Goal: Task Accomplishment & Management: Contribute content

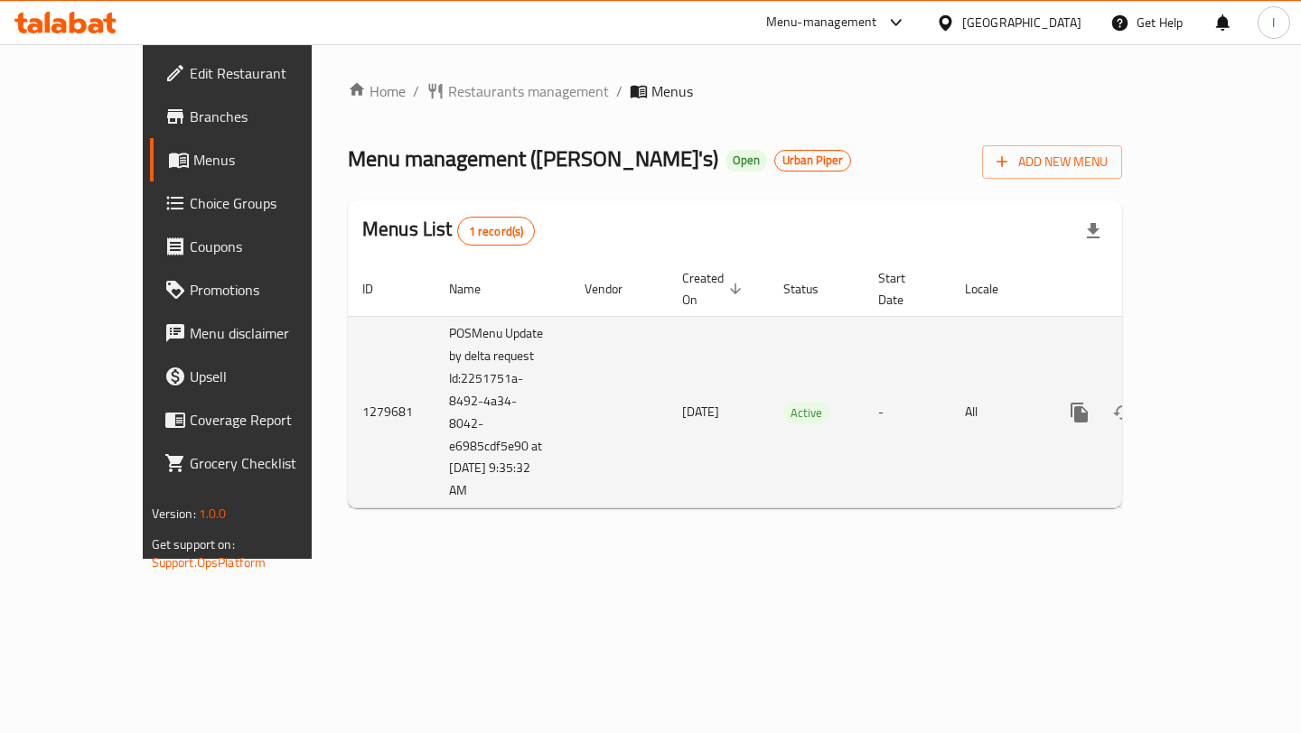
click at [1217, 405] on icon "enhanced table" at bounding box center [1209, 413] width 16 height 16
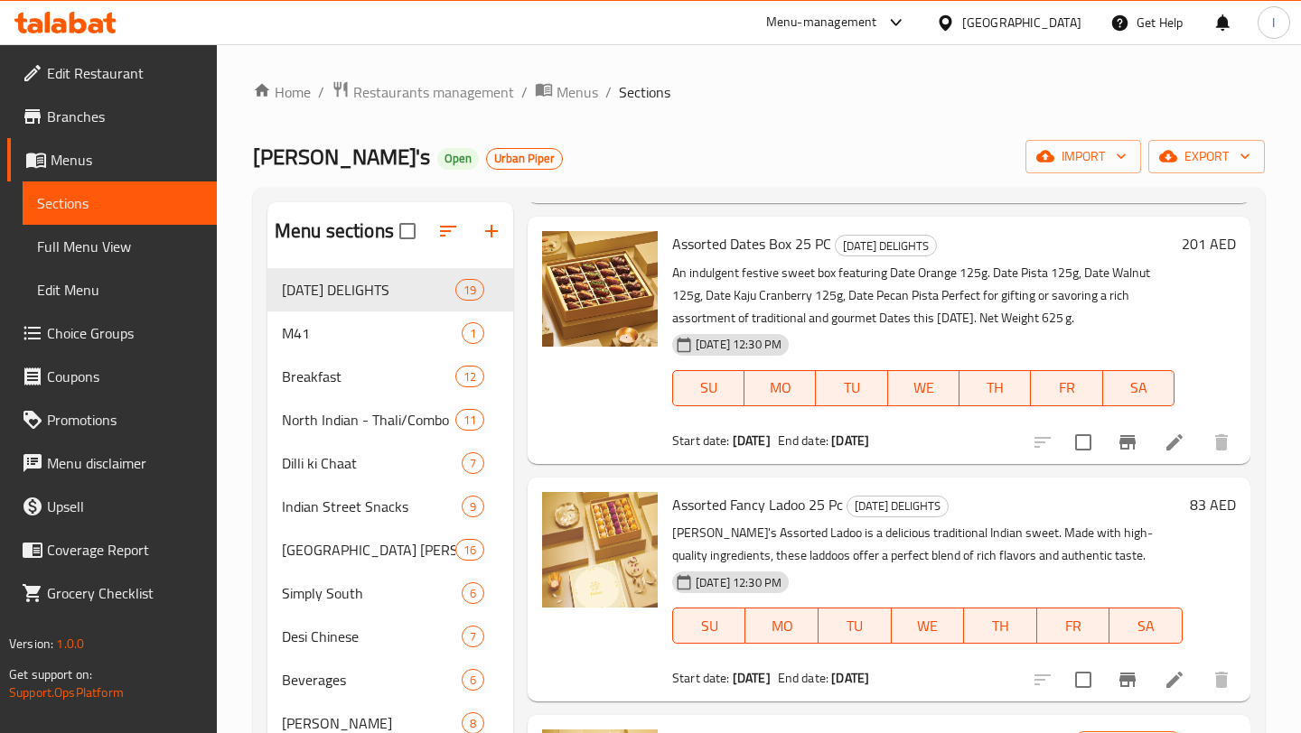
scroll to position [892, 0]
drag, startPoint x: 672, startPoint y: 246, endPoint x: 825, endPoint y: 217, distance: 156.2
click at [826, 245] on span "Assorted Dates Box 25 PC" at bounding box center [751, 244] width 159 height 27
copy span "Assorted Dates Box 25 PC"
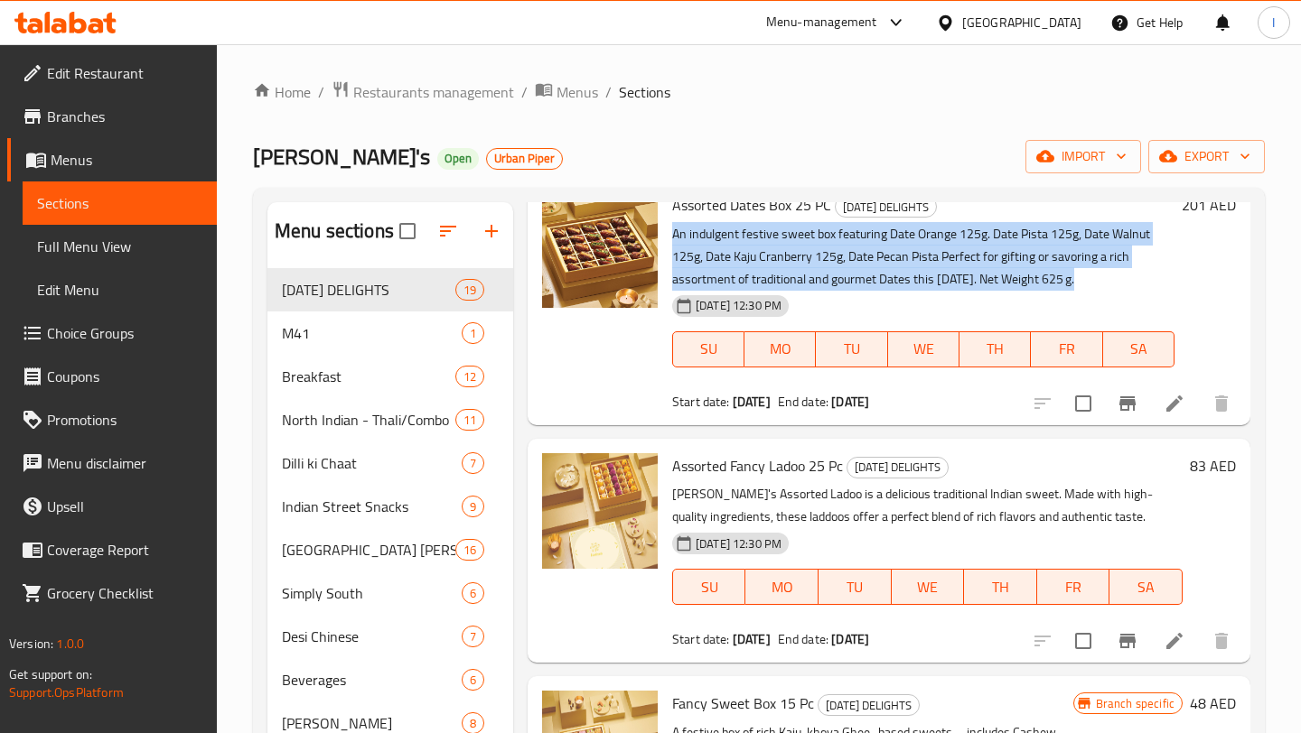
drag, startPoint x: 672, startPoint y: 236, endPoint x: 1090, endPoint y: 280, distance: 420.5
click at [1090, 280] on p "An indulgent festive sweet box featuring Date Orange 125g. Date Pista 125g, Dat…" at bounding box center [923, 257] width 502 height 68
copy p "An indulgent festive sweet box featuring Date Orange 125g. Date Pista 125g, Dat…"
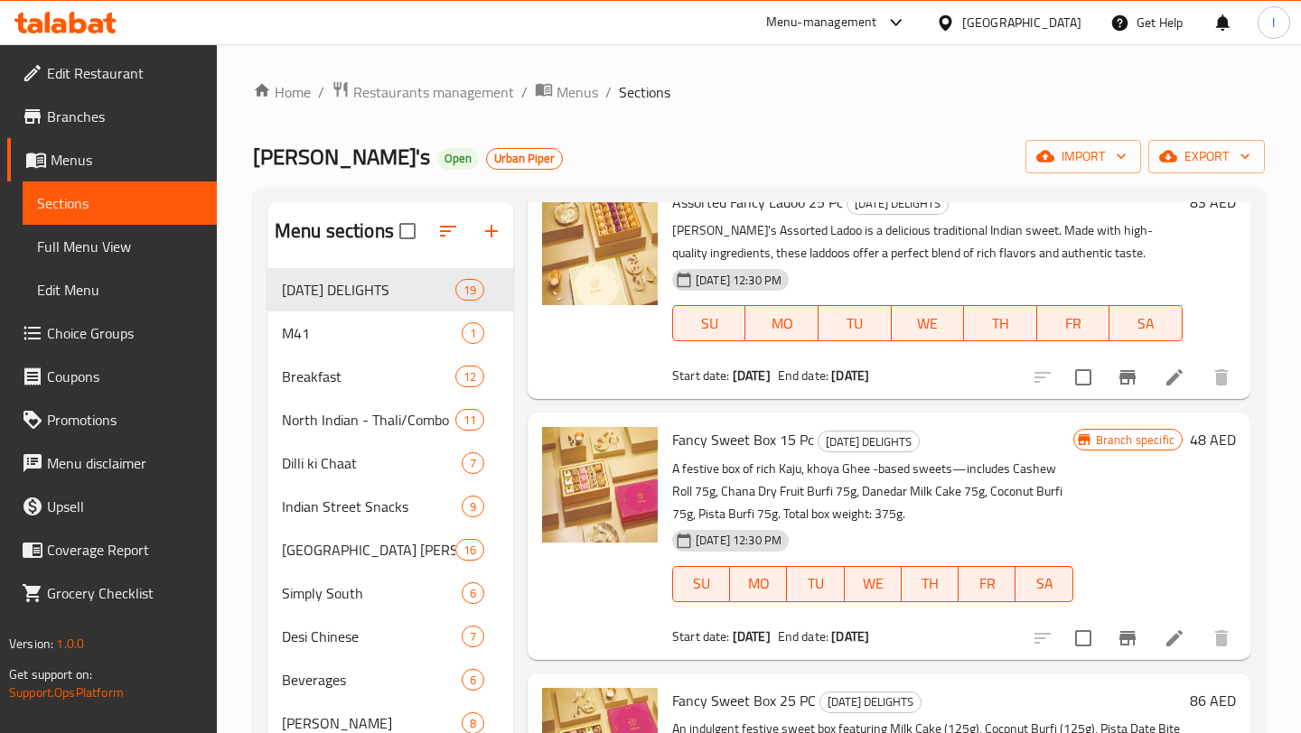
scroll to position [1087, 0]
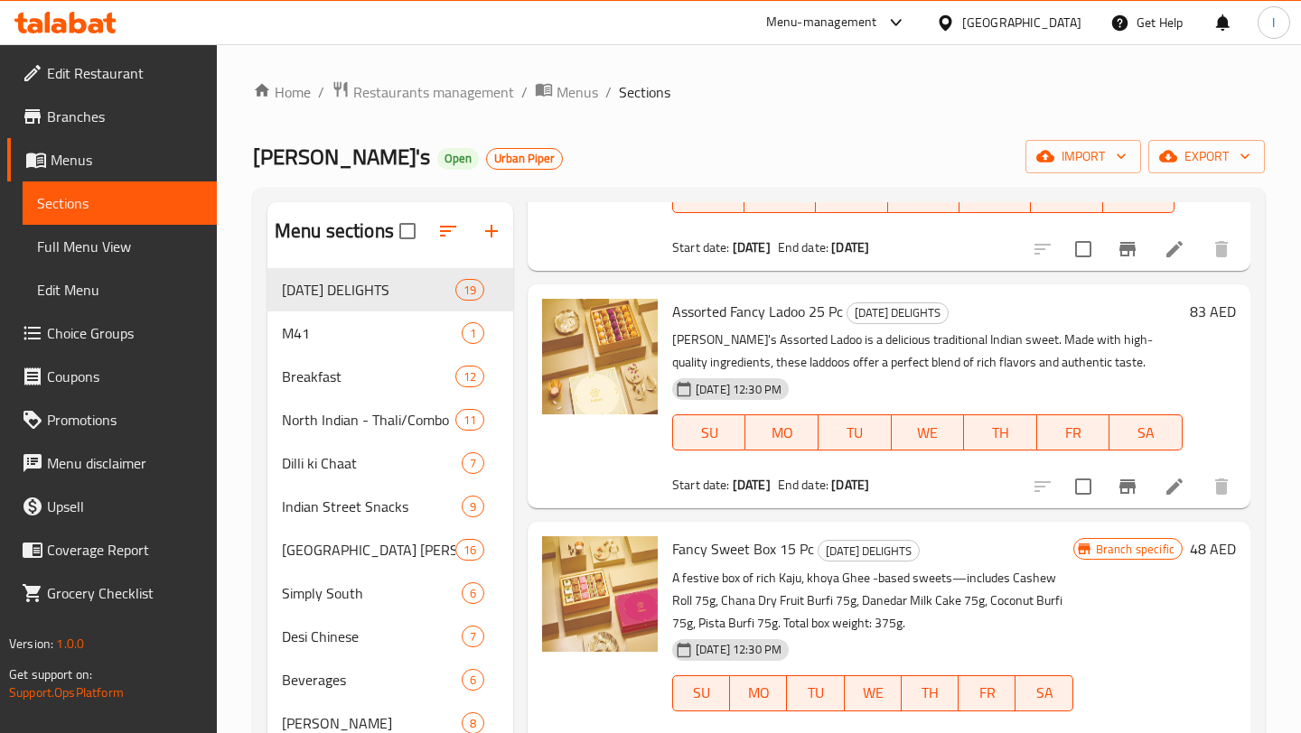
click at [701, 309] on span "Assorted Fancy Ladoo 25 Pc" at bounding box center [757, 311] width 171 height 27
copy h6 "Assorted Fancy Ladoo 25 Pc"
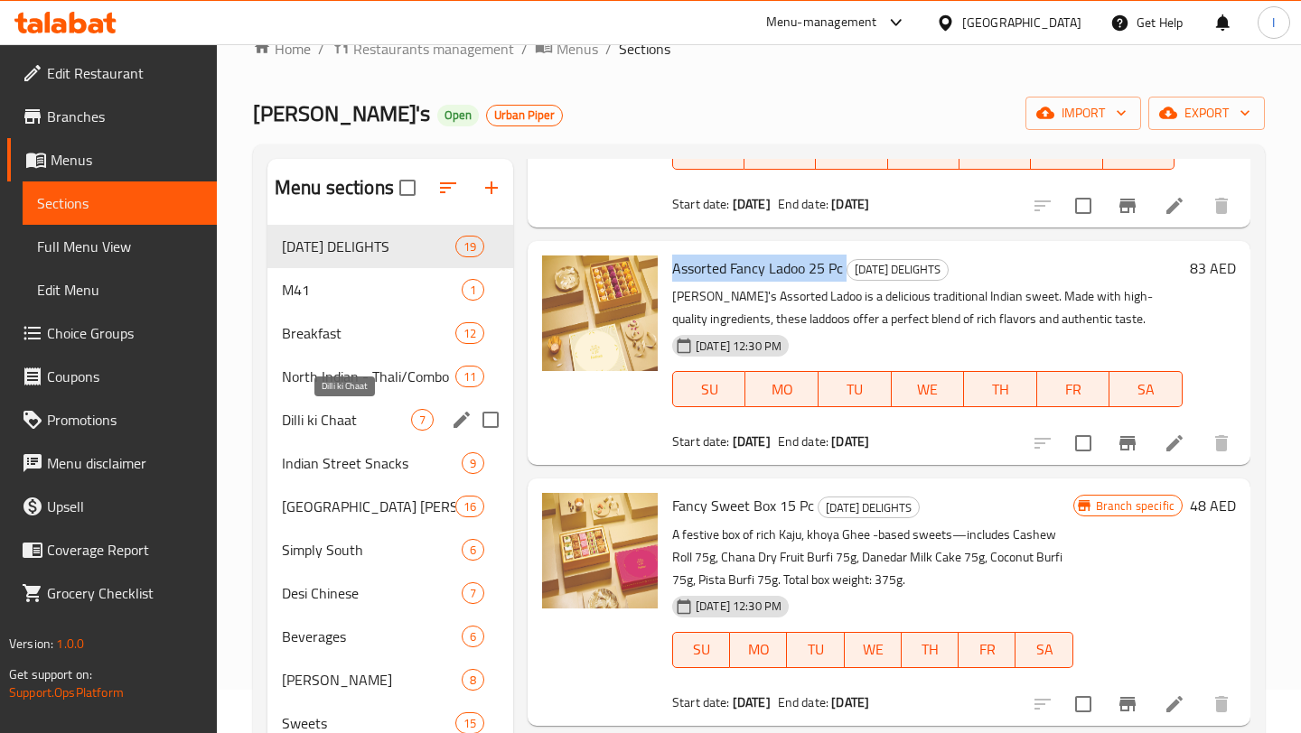
scroll to position [55, 0]
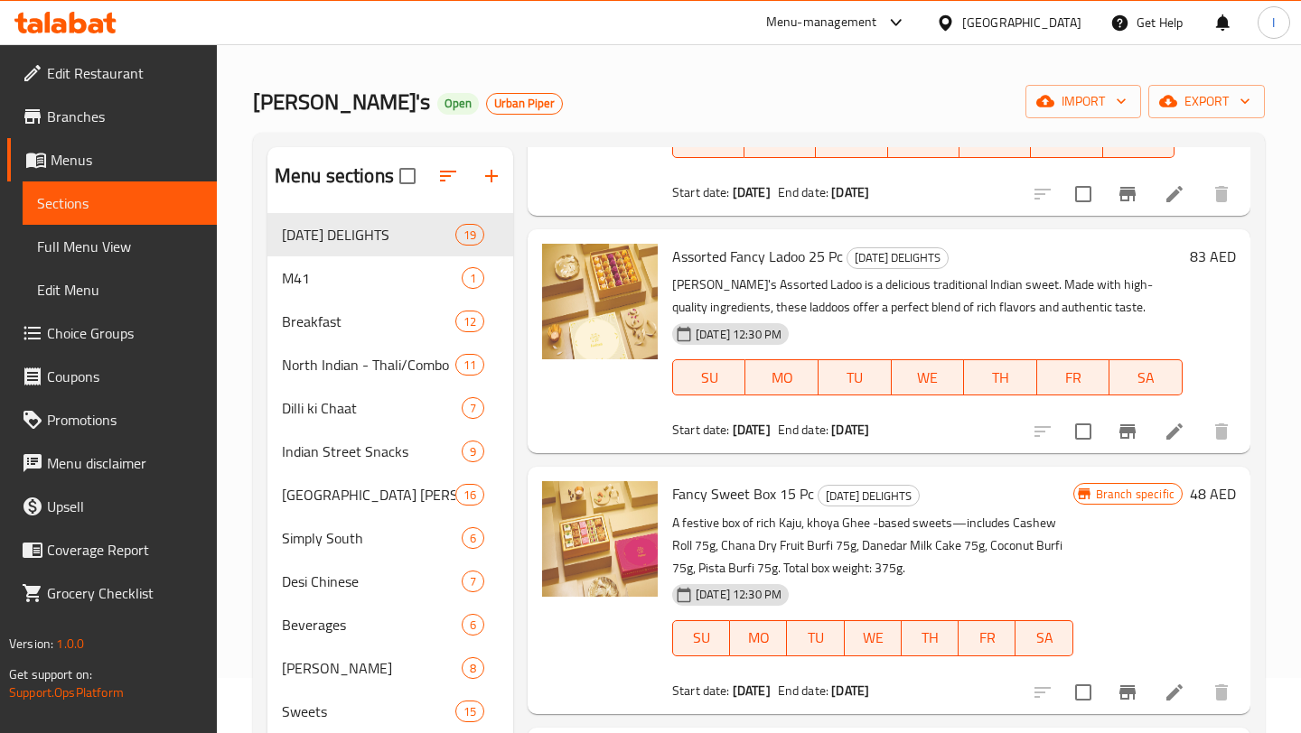
click at [669, 281] on div "Assorted Fancy Ladoo 25 Pc DIWALI DELIGHTS Haldiram's Assorted Ladoo is a delic…" at bounding box center [927, 342] width 525 height 210
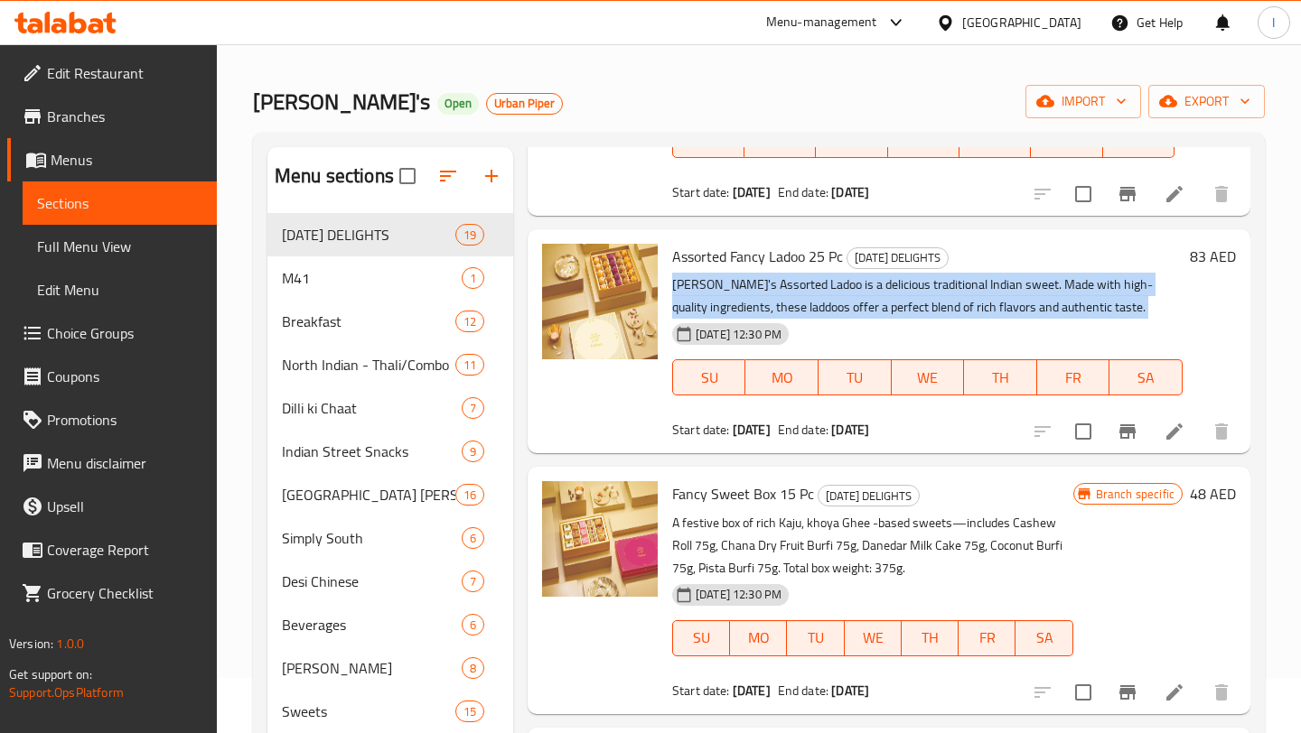
click at [670, 281] on div "Assorted Fancy Ladoo 25 Pc DIWALI DELIGHTS Haldiram's Assorted Ladoo is a delic…" at bounding box center [927, 342] width 525 height 210
copy div "[PERSON_NAME]'s Assorted Ladoo is a delicious traditional Indian sweet. Made wi…"
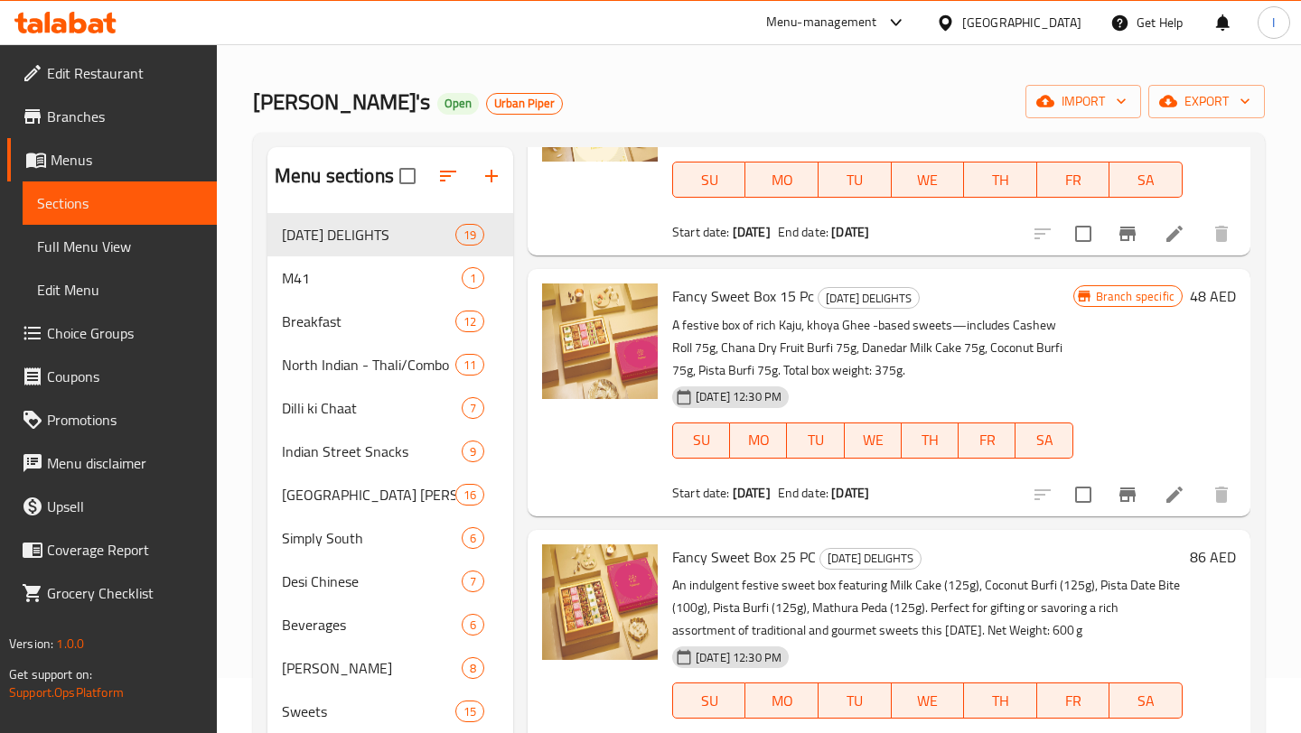
scroll to position [1290, 0]
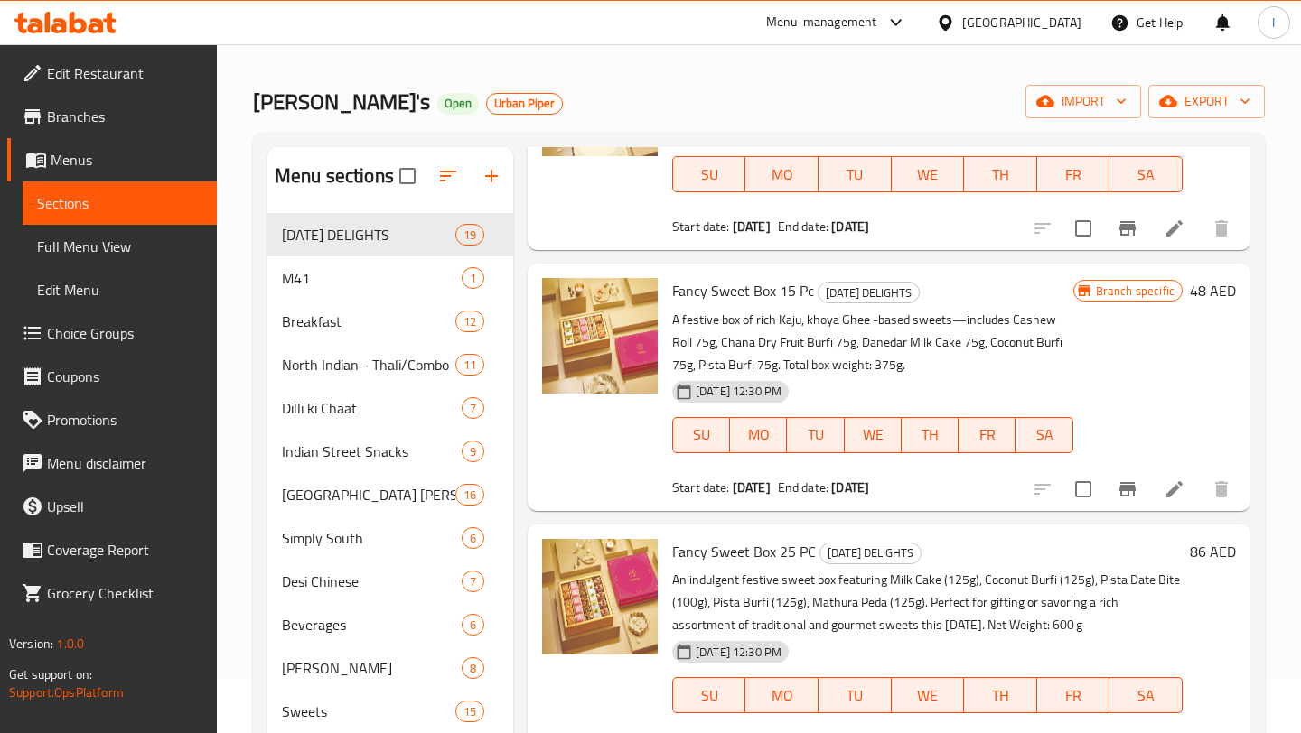
click at [725, 294] on span "Fancy Sweet Box 15 Pc" at bounding box center [743, 290] width 142 height 27
copy h6 "Fancy Sweet Box 15 Pc"
click at [659, 320] on div at bounding box center [600, 387] width 130 height 232
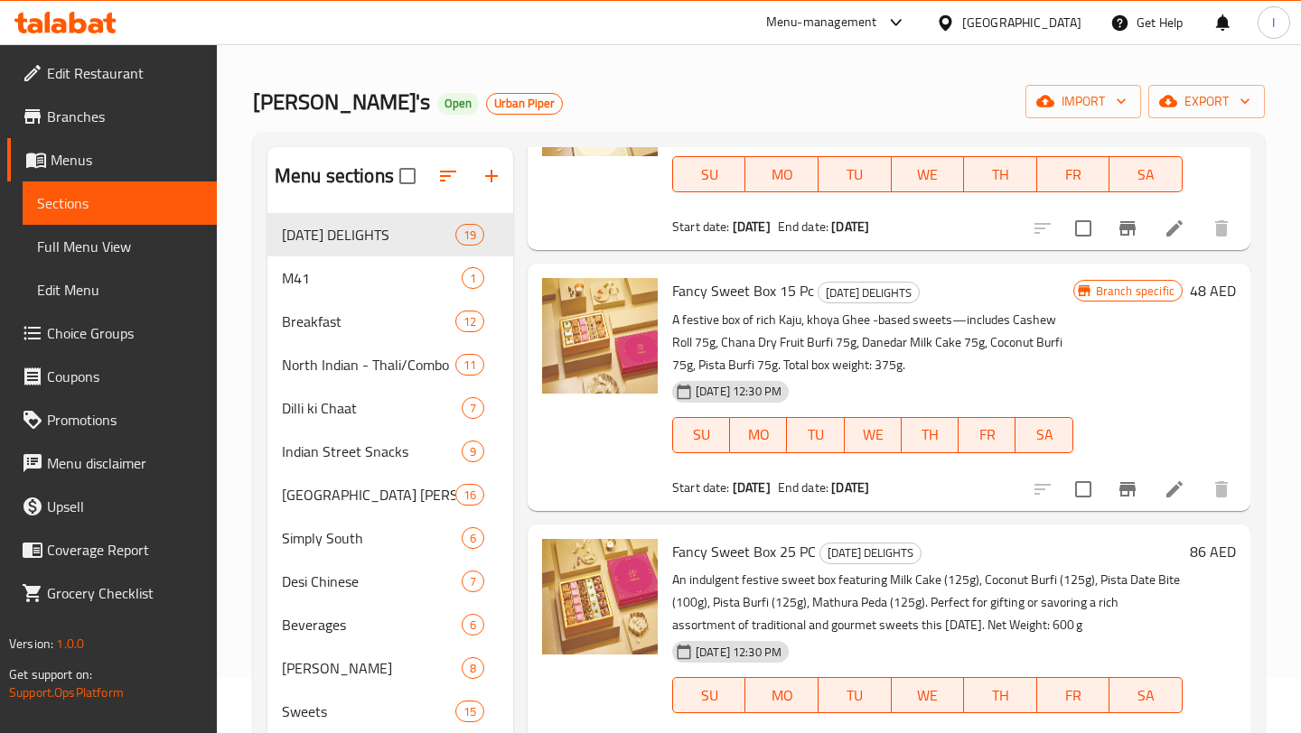
click at [676, 322] on p "A festive box of rich Kaju, khoya Ghee -based sweets—includes Cashew Roll 75g, …" at bounding box center [872, 343] width 401 height 68
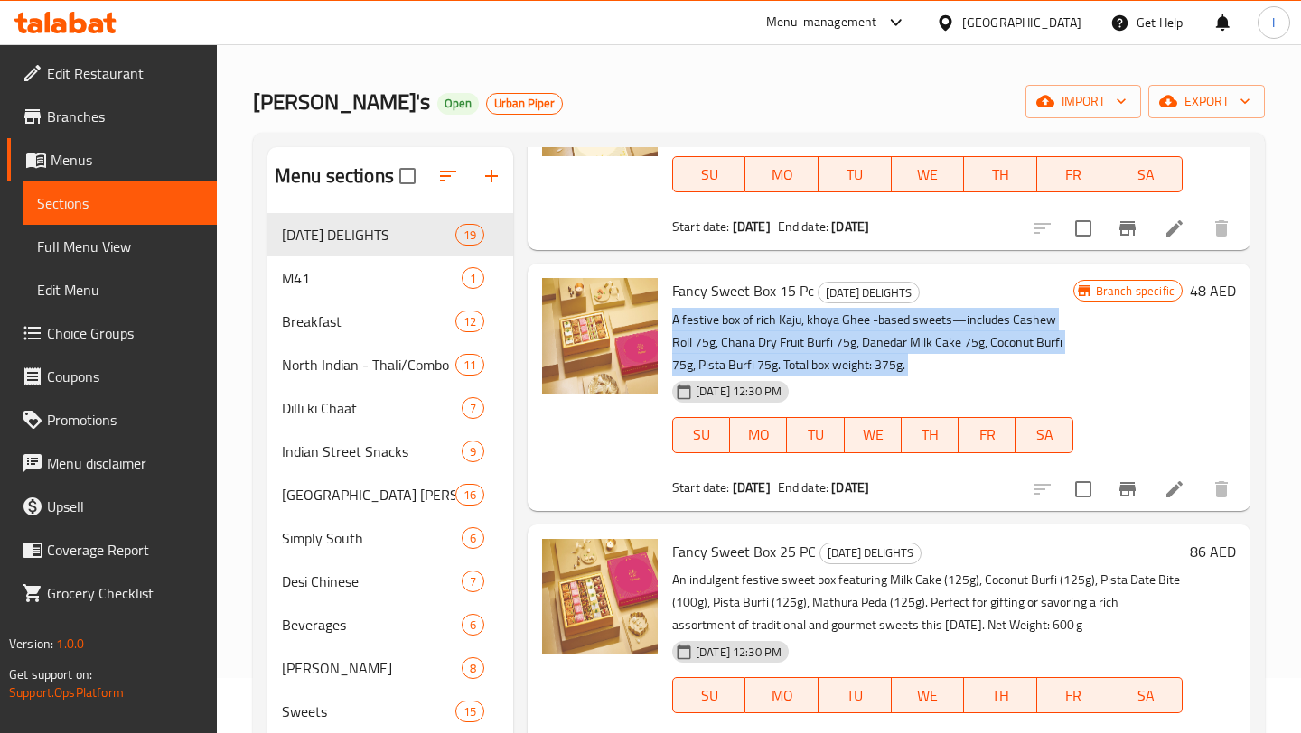
click at [676, 322] on p "A festive box of rich Kaju, khoya Ghee -based sweets—includes Cashew Roll 75g, …" at bounding box center [872, 343] width 401 height 68
copy div "A festive box of rich Kaju, khoya Ghee -based sweets—includes Cashew Roll 75g, …"
click at [786, 334] on p "A festive box of rich Kaju, khoya Ghee -based sweets—includes Cashew Roll 75g, …" at bounding box center [872, 343] width 401 height 68
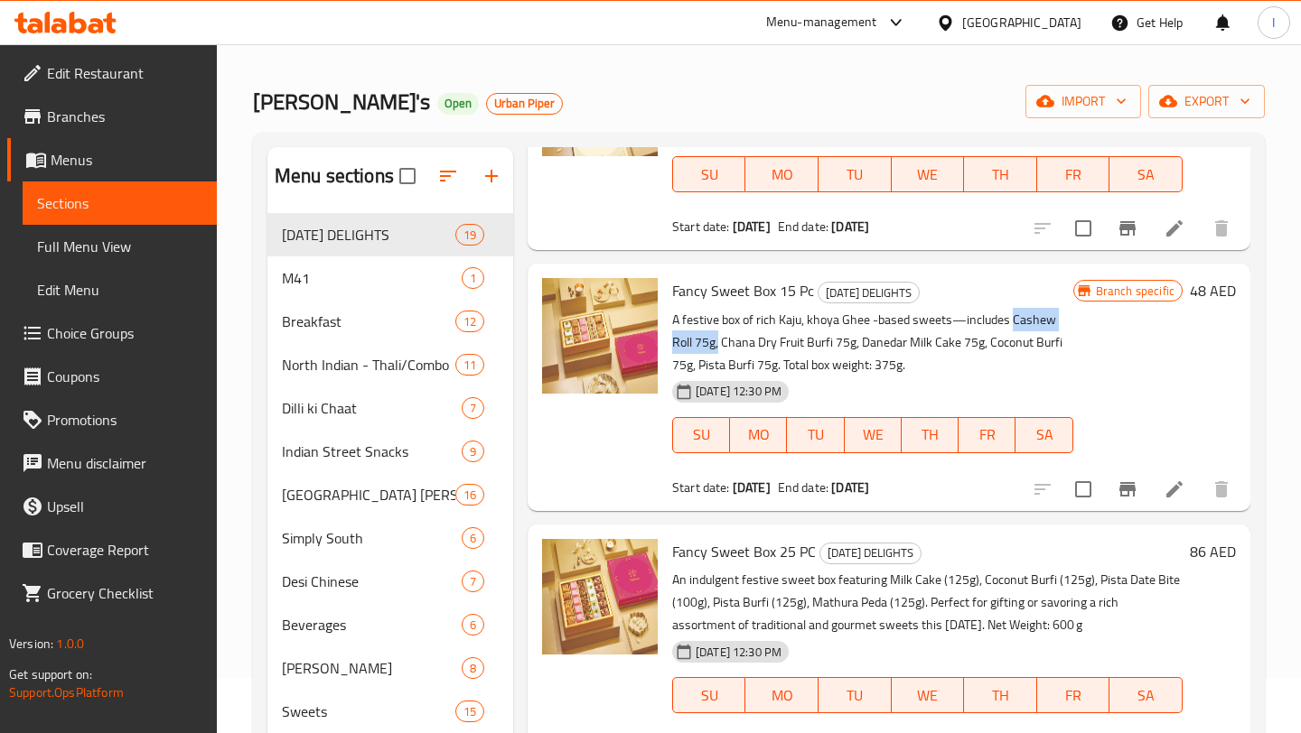
drag, startPoint x: 1013, startPoint y: 322, endPoint x: 694, endPoint y: 351, distance: 321.1
click at [694, 351] on p "A festive box of rich Kaju, khoya Ghee -based sweets—includes Cashew Roll 75g, …" at bounding box center [872, 343] width 401 height 68
copy p "Cashew Roll 75g,"
drag, startPoint x: 700, startPoint y: 344, endPoint x: 832, endPoint y: 347, distance: 131.9
click at [832, 348] on p "A festive box of rich Kaju, khoya Ghee -based sweets—includes Cashew Roll 75g, …" at bounding box center [872, 343] width 401 height 68
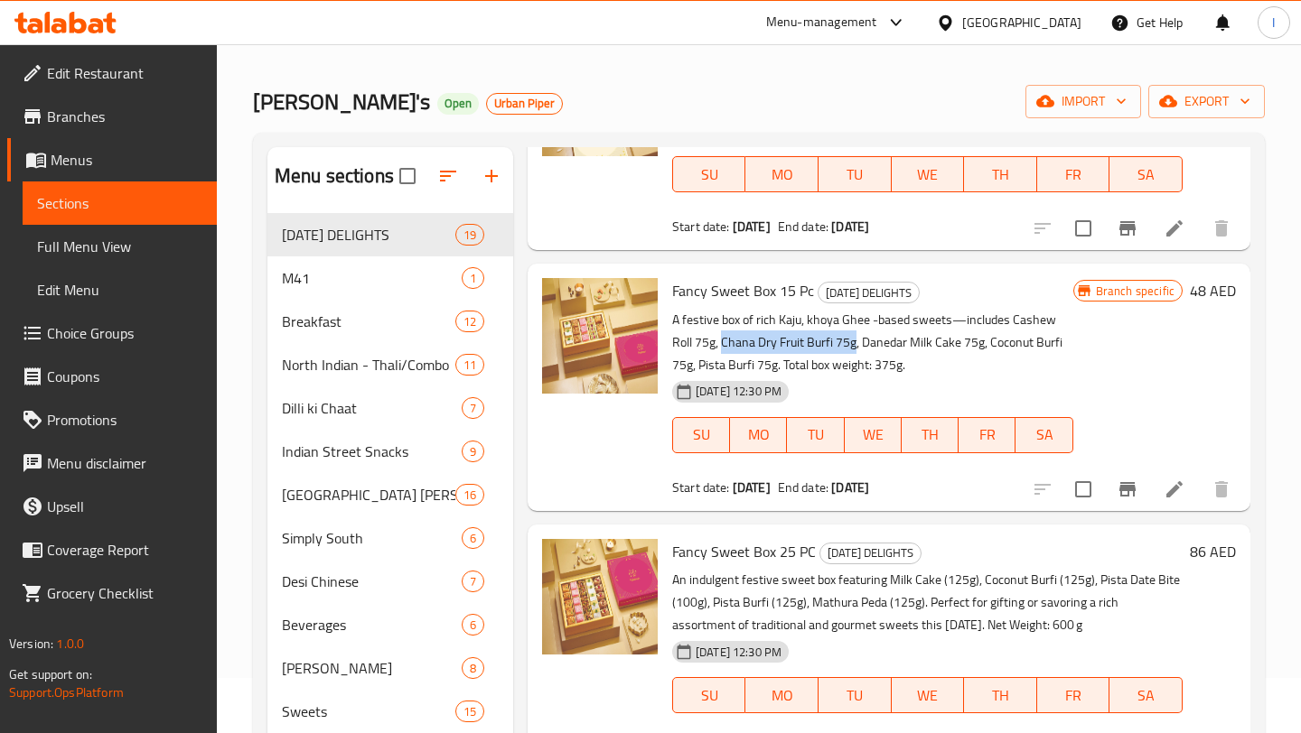
copy p "Chana Dry Fruit Burfi 75g"
click at [766, 348] on p "A festive box of rich Kaju, khoya Ghee -based sweets—includes Cashew Roll 75g, …" at bounding box center [872, 343] width 401 height 68
drag, startPoint x: 699, startPoint y: 341, endPoint x: 751, endPoint y: 364, distance: 56.2
click at [751, 364] on p "A festive box of rich Kaju, khoya Ghee -based sweets—includes Cashew Roll 75g, …" at bounding box center [872, 343] width 401 height 68
copy p "Chana Dry Fruit Burfi 75g, Danedar Milk Cake 75g, Coconut Burfi 75g, Pista Burf…"
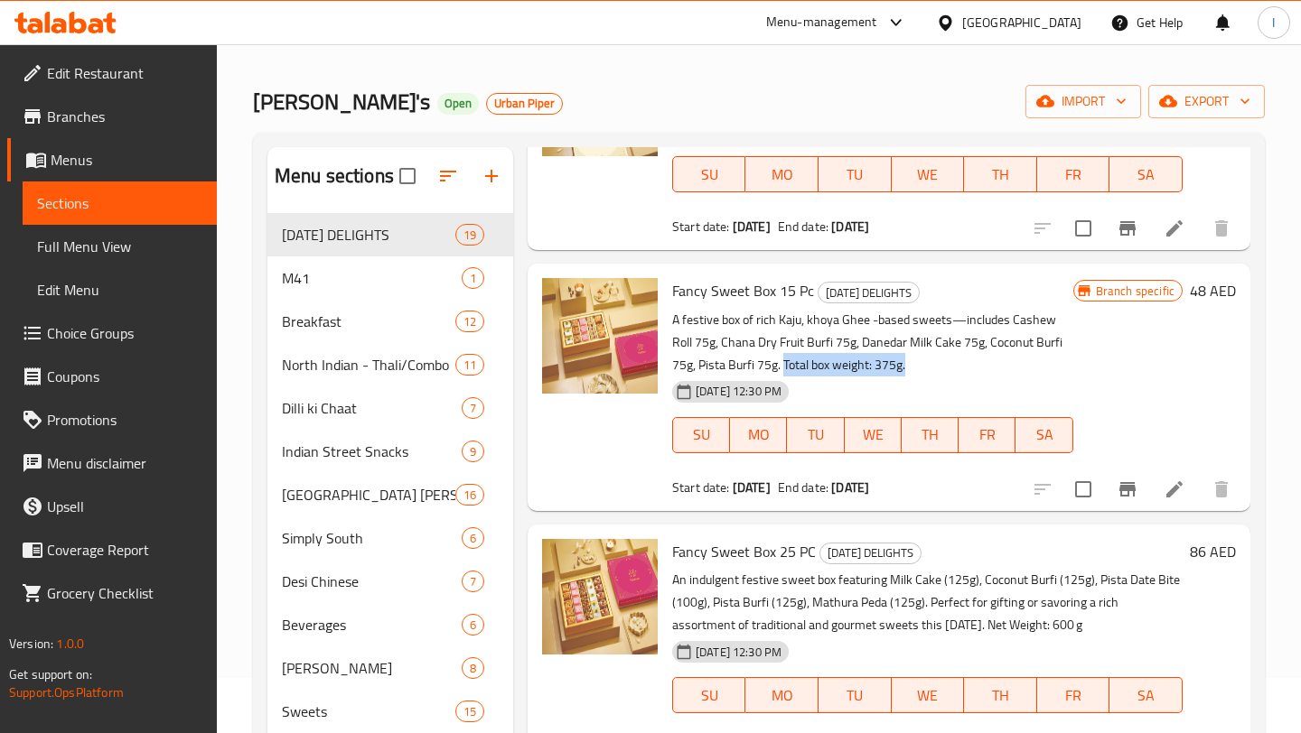
drag, startPoint x: 756, startPoint y: 367, endPoint x: 881, endPoint y: 360, distance: 124.8
click at [881, 363] on p "A festive box of rich Kaju, khoya Ghee -based sweets—includes Cashew Roll 75g, …" at bounding box center [872, 343] width 401 height 68
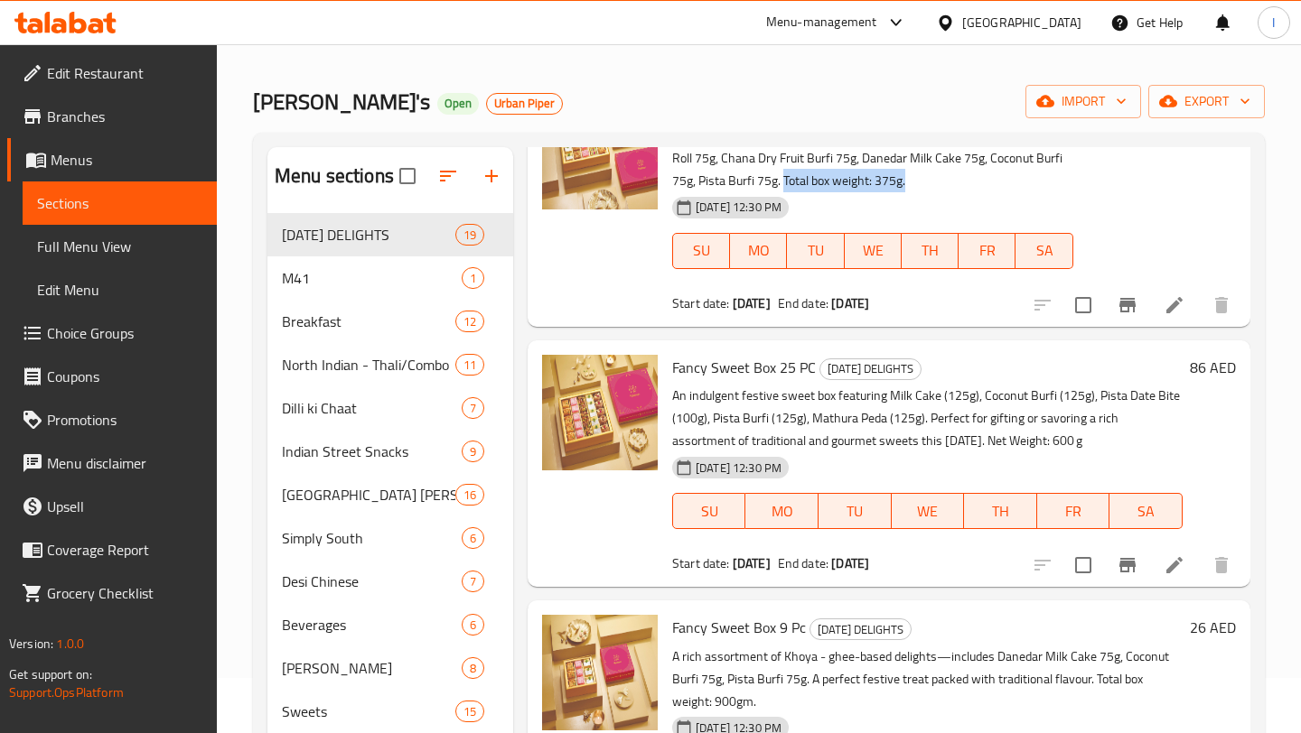
scroll to position [1488, 0]
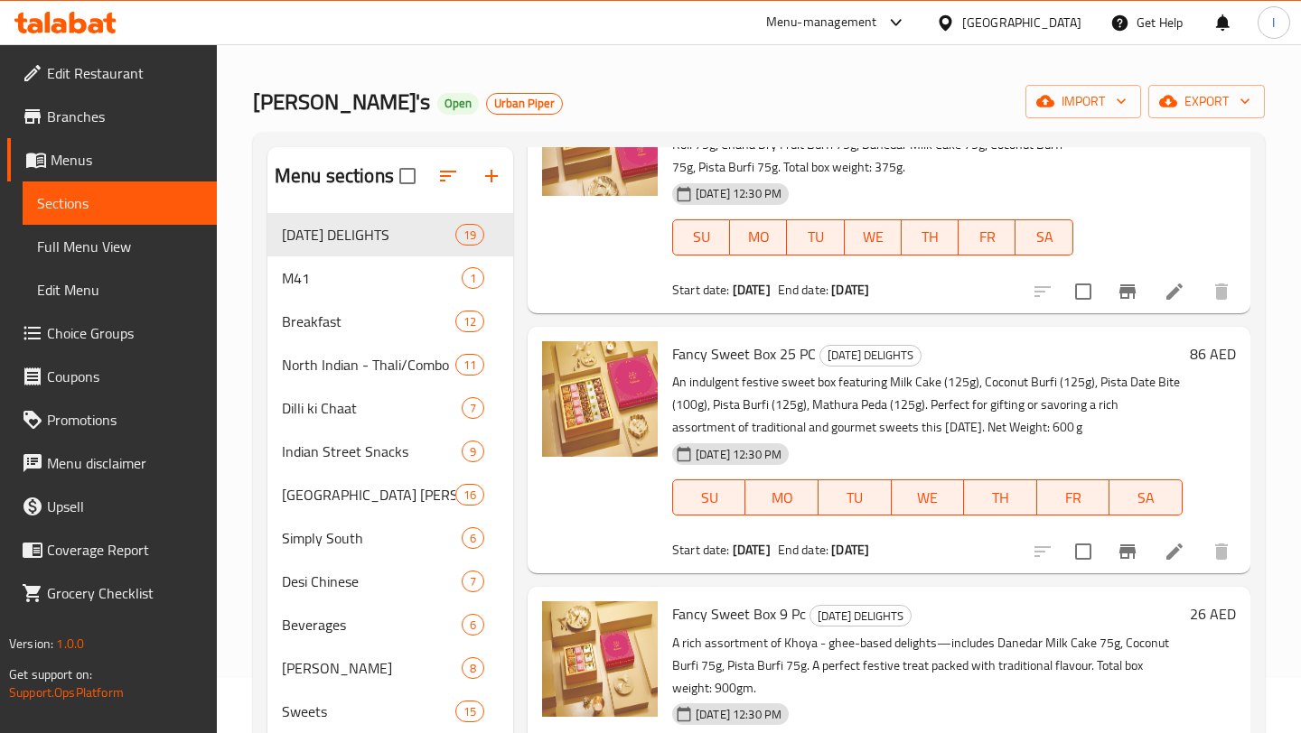
click at [742, 362] on span "Fancy Sweet Box 25 PC" at bounding box center [744, 353] width 144 height 27
click at [676, 387] on p "An indulgent festive sweet box featuring Milk Cake (125g), Coconut Burfi (125g)…" at bounding box center [927, 405] width 510 height 68
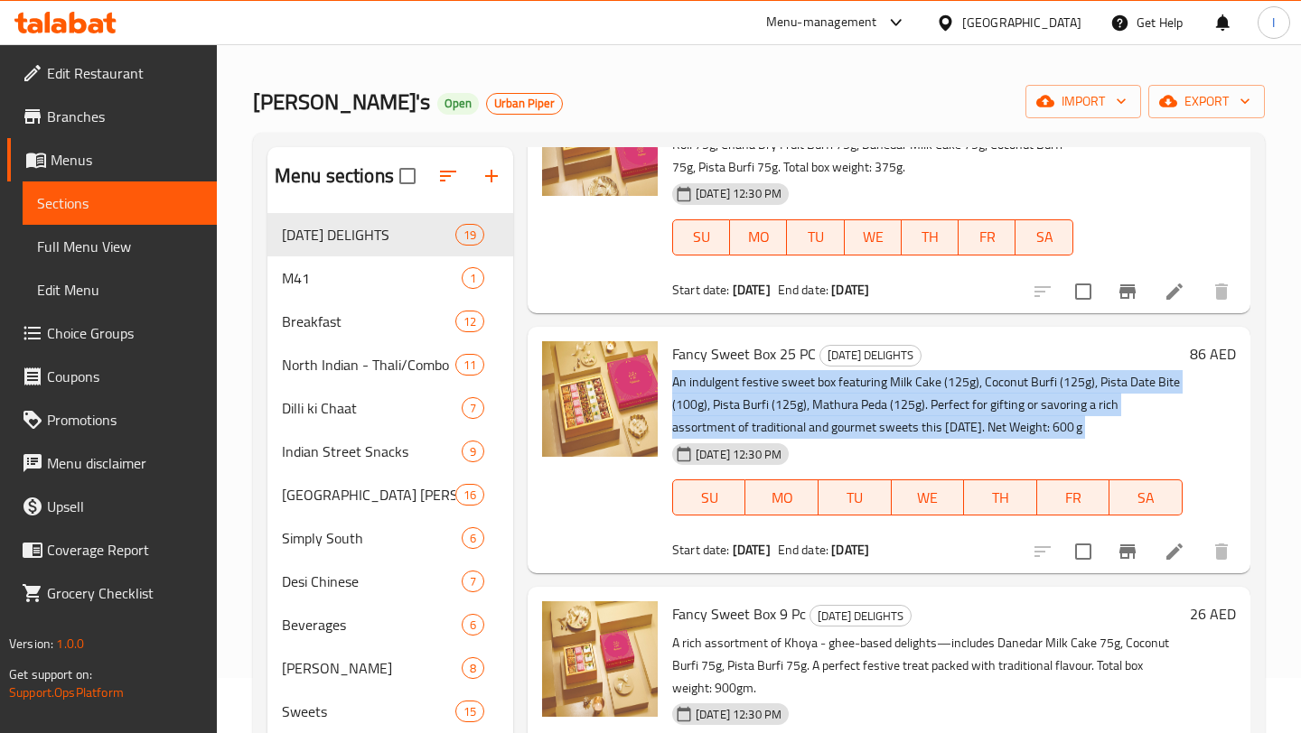
click at [676, 387] on p "An indulgent festive sweet box featuring Milk Cake (125g), Coconut Burfi (125g)…" at bounding box center [927, 405] width 510 height 68
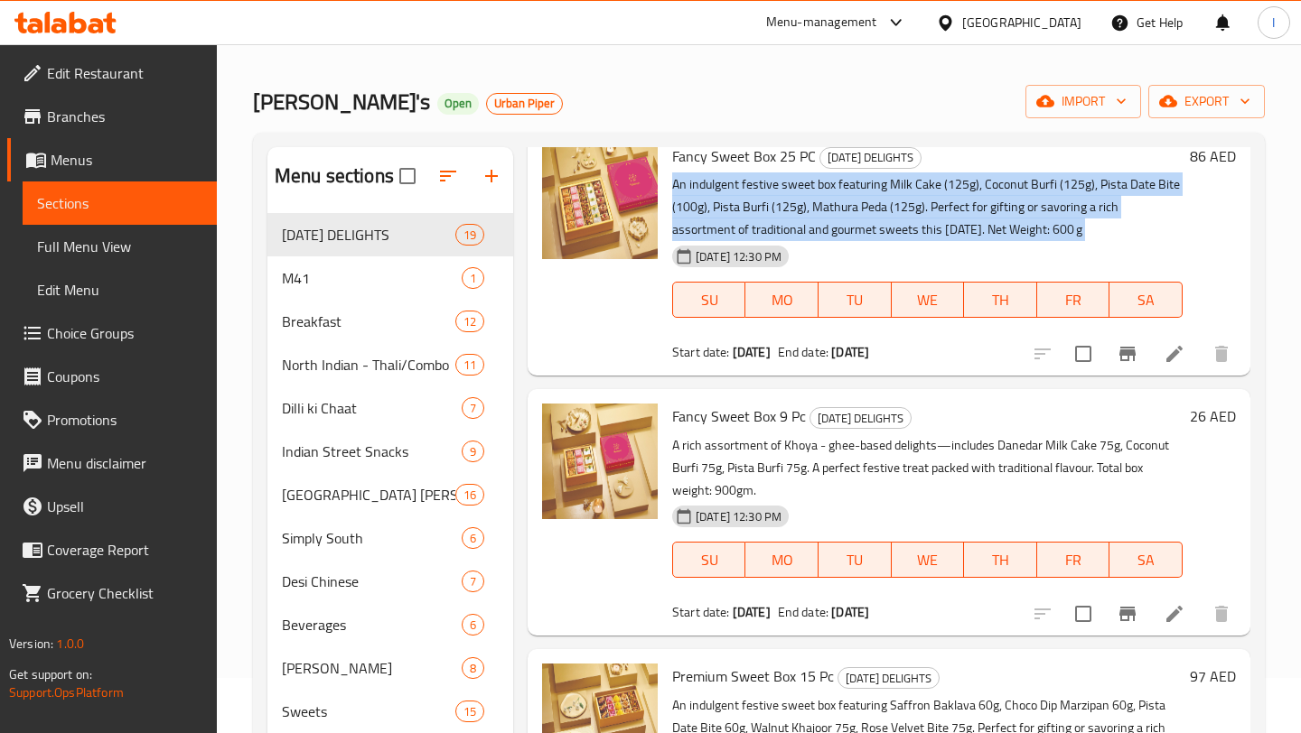
scroll to position [1692, 0]
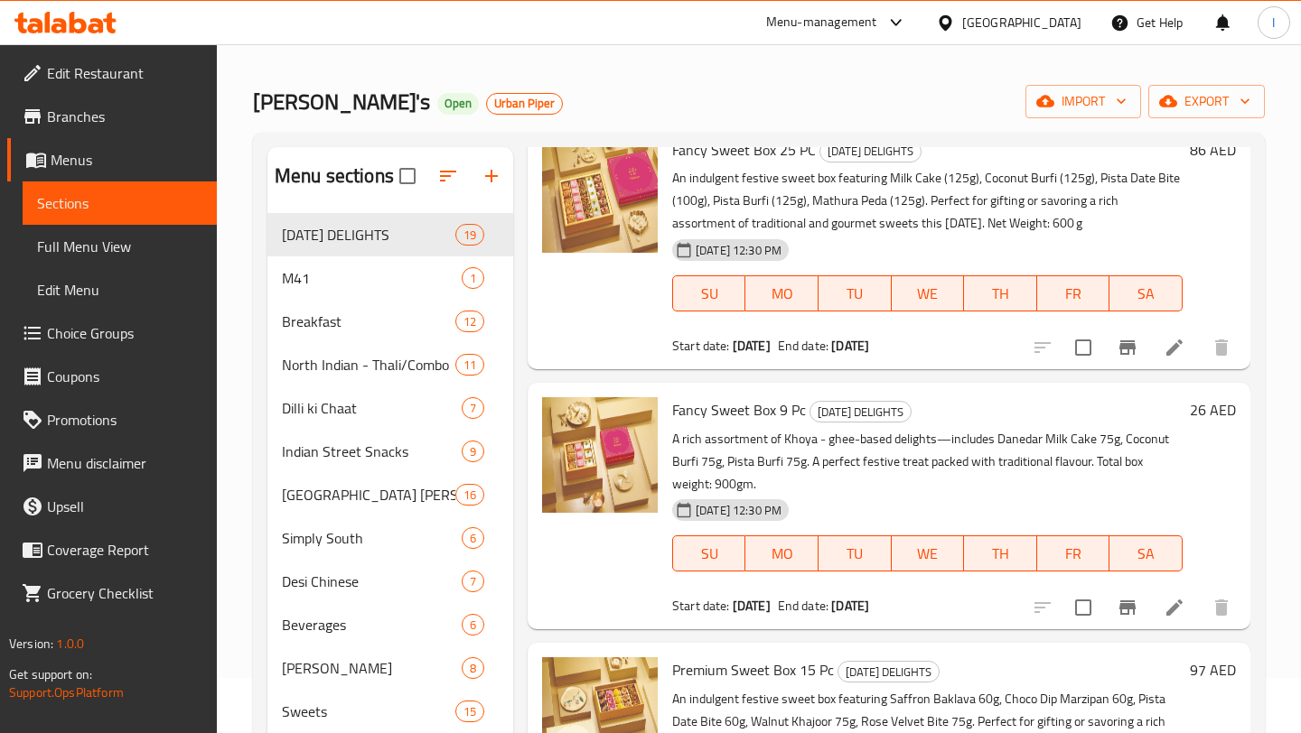
click at [735, 415] on span "Fancy Sweet Box 9 Pc" at bounding box center [739, 409] width 134 height 27
click at [681, 437] on p "A rich assortment of Khoya - ghee-based delights—includes Danedar Milk Cake 75g…" at bounding box center [927, 462] width 510 height 68
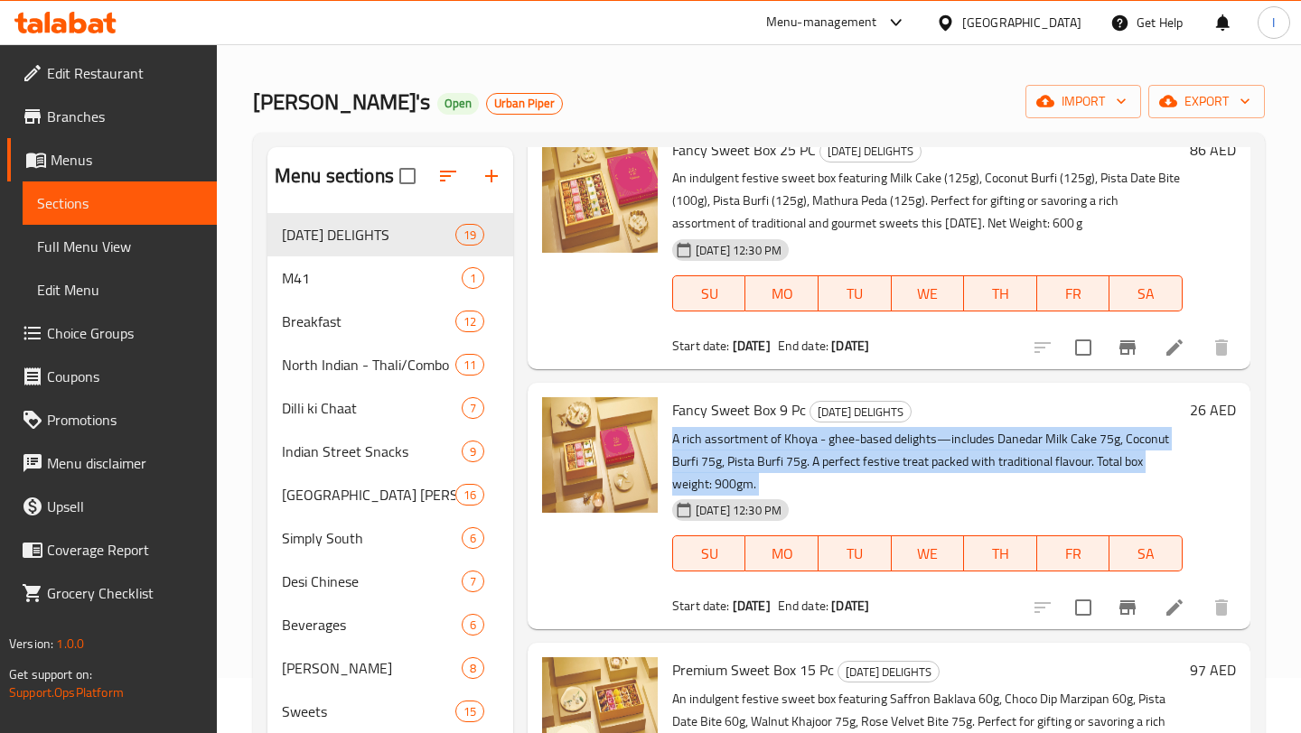
click at [681, 437] on p "A rich assortment of Khoya - ghee-based delights—includes Danedar Milk Cake 75g…" at bounding box center [927, 462] width 510 height 68
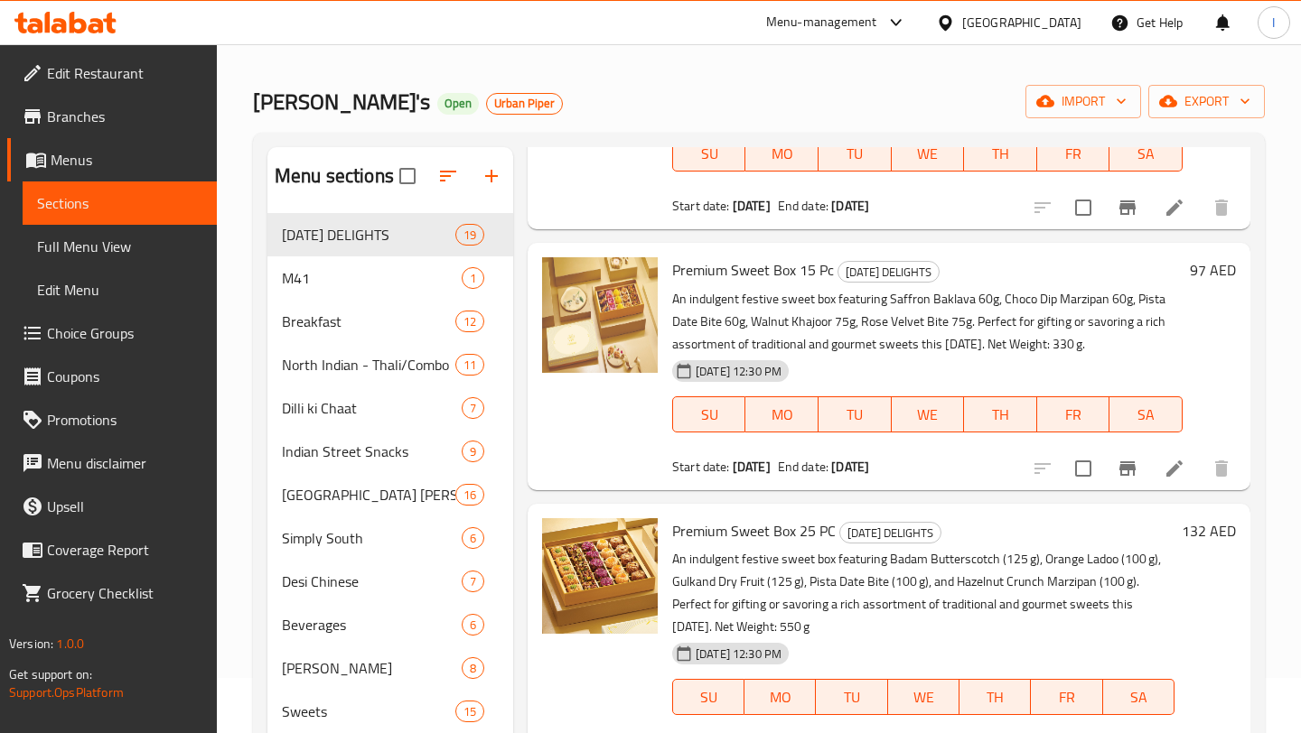
scroll to position [2092, 0]
click at [729, 275] on span "Premium Sweet Box 15 Pc" at bounding box center [753, 269] width 162 height 27
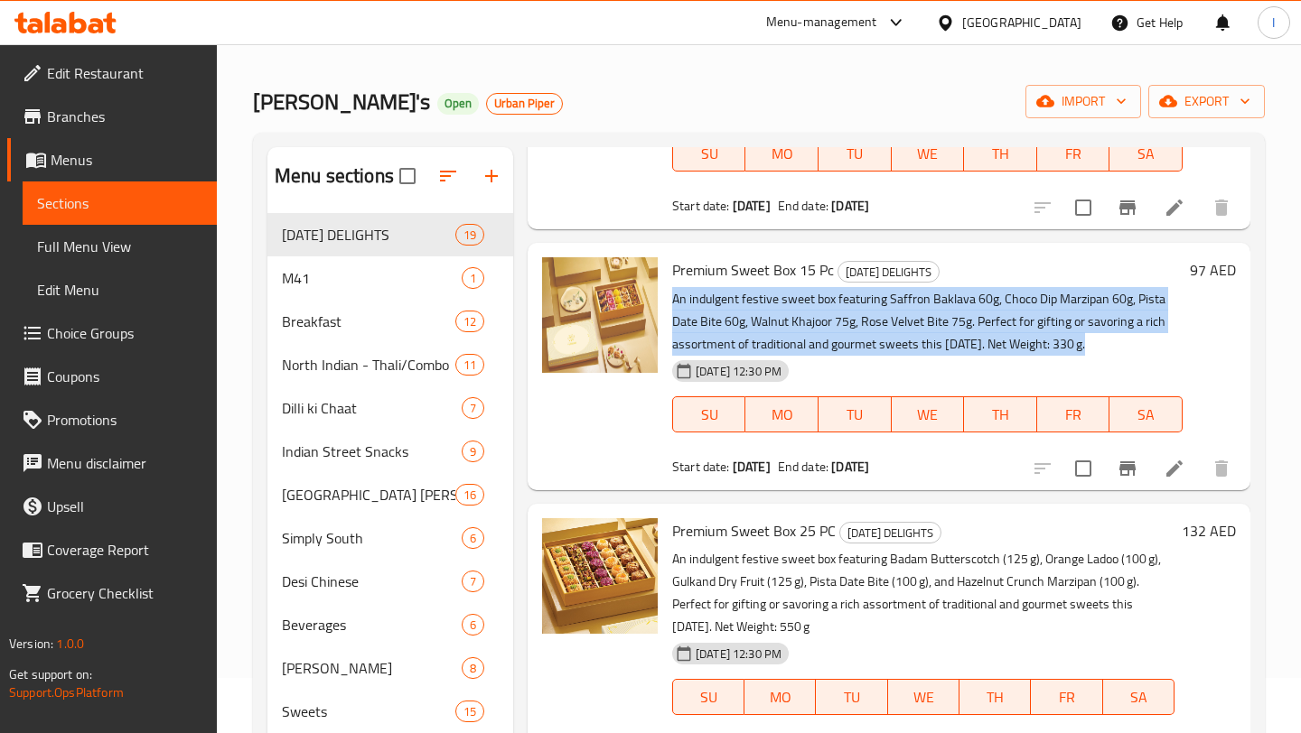
drag, startPoint x: 670, startPoint y: 298, endPoint x: 1094, endPoint y: 339, distance: 425.5
click at [1094, 341] on div "Premium Sweet Box 15 Pc DIWALI DELIGHTS An indulgent festive sweet box featurin…" at bounding box center [927, 366] width 525 height 232
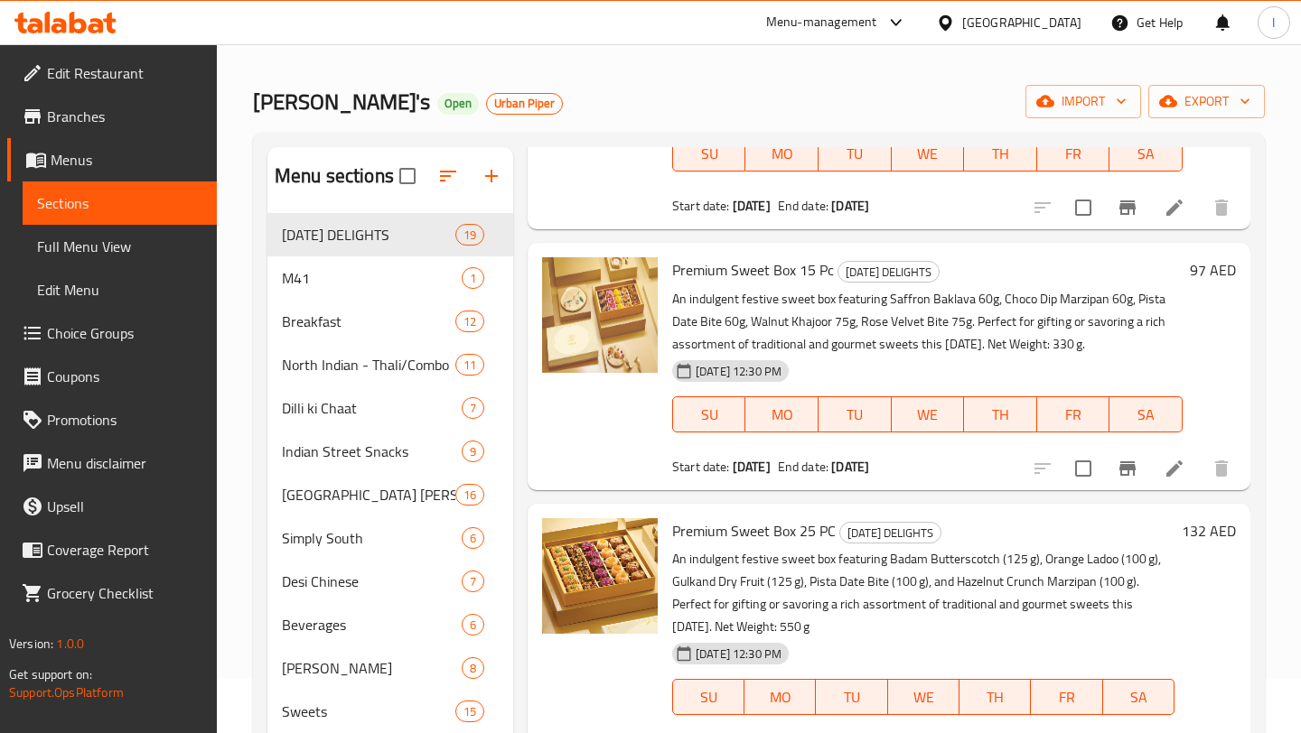
click at [731, 527] on span "Premium Sweet Box 25 PC" at bounding box center [753, 531] width 163 height 27
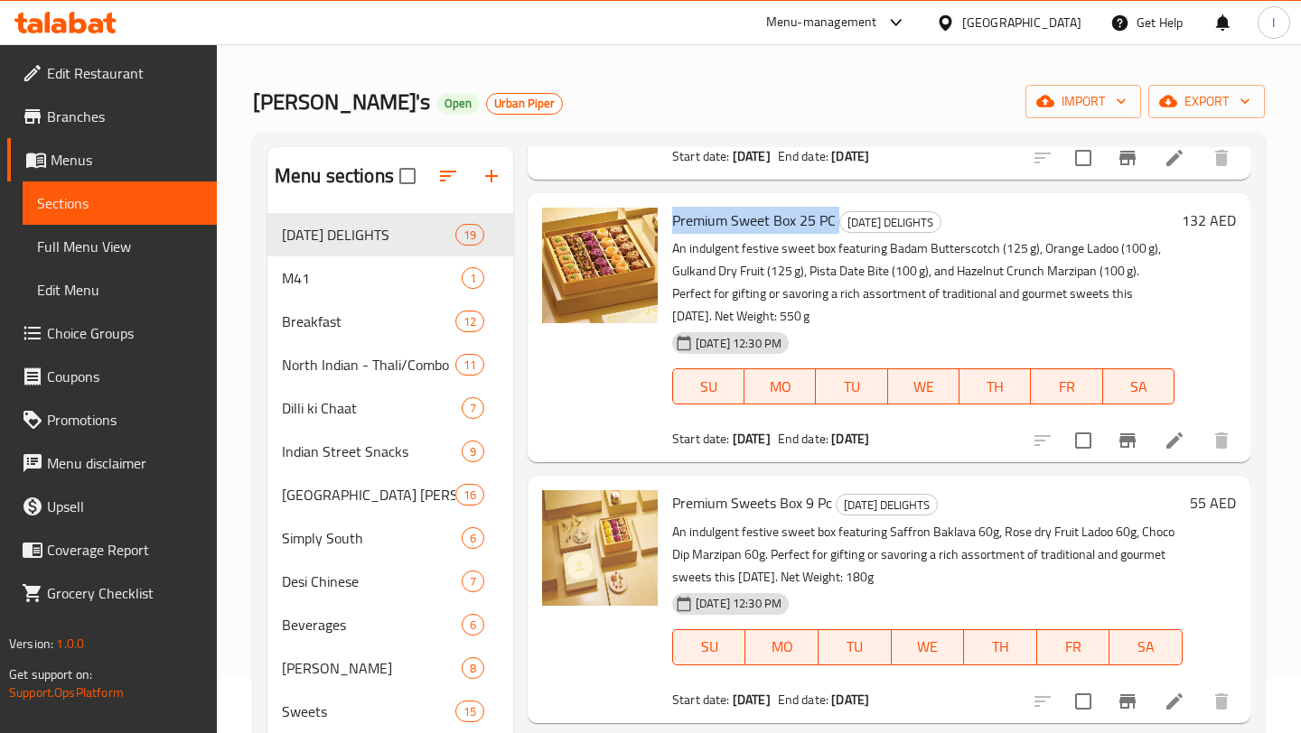
scroll to position [2405, 0]
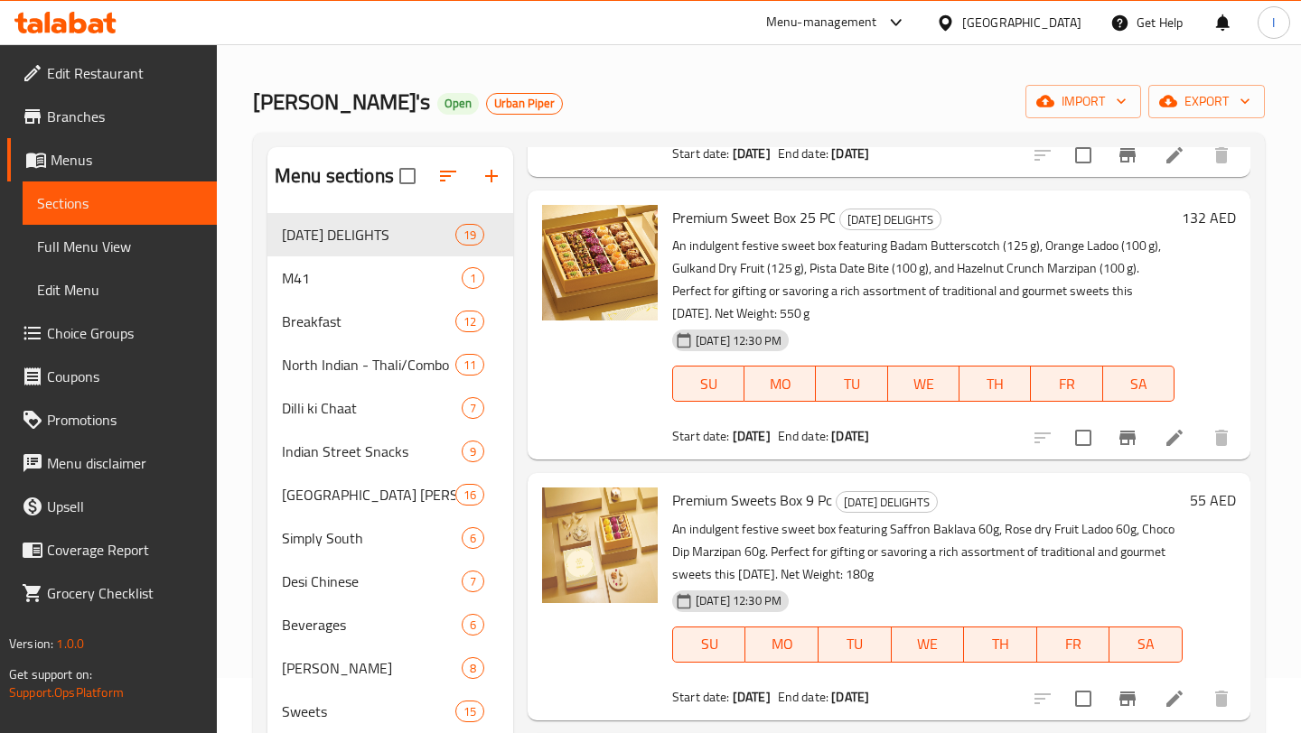
click at [702, 249] on p "An indulgent festive sweet box featuring Badam Butterscotch (125 g), Orange Lad…" at bounding box center [923, 280] width 502 height 90
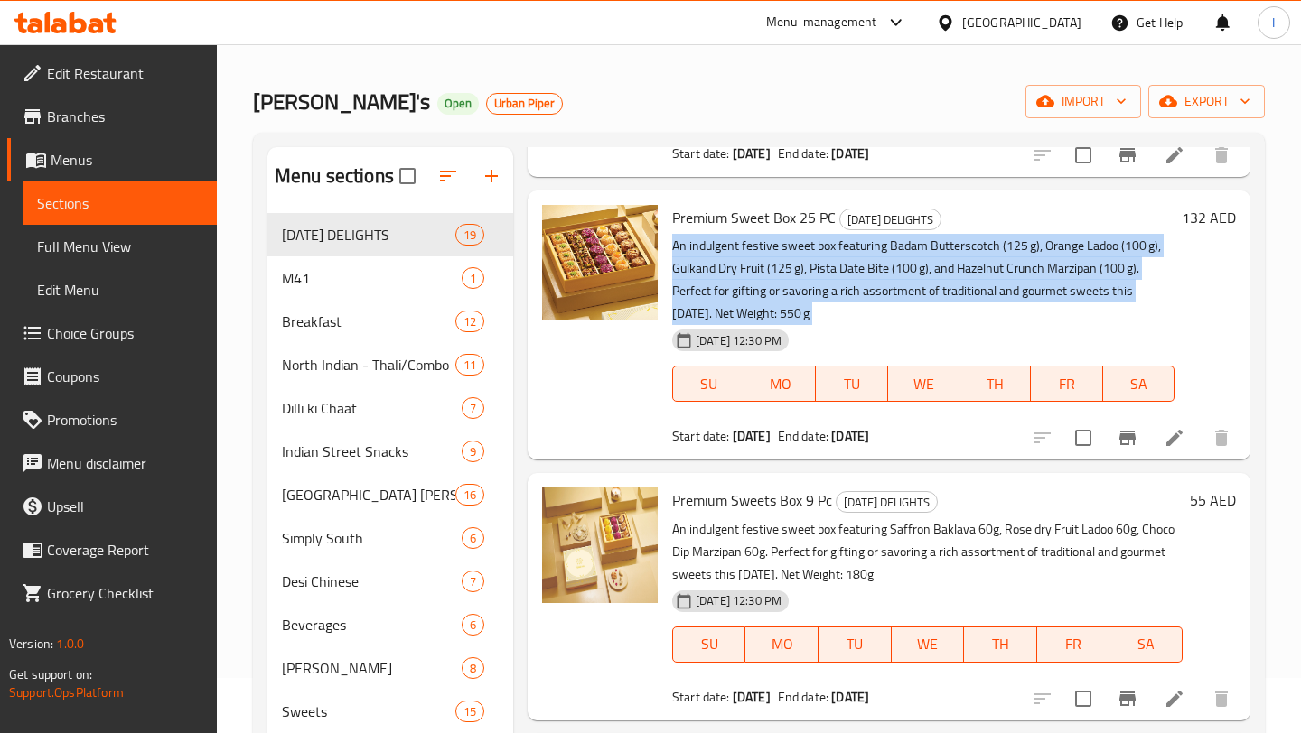
click at [702, 249] on p "An indulgent festive sweet box featuring Badam Butterscotch (125 g), Orange Lad…" at bounding box center [923, 280] width 502 height 90
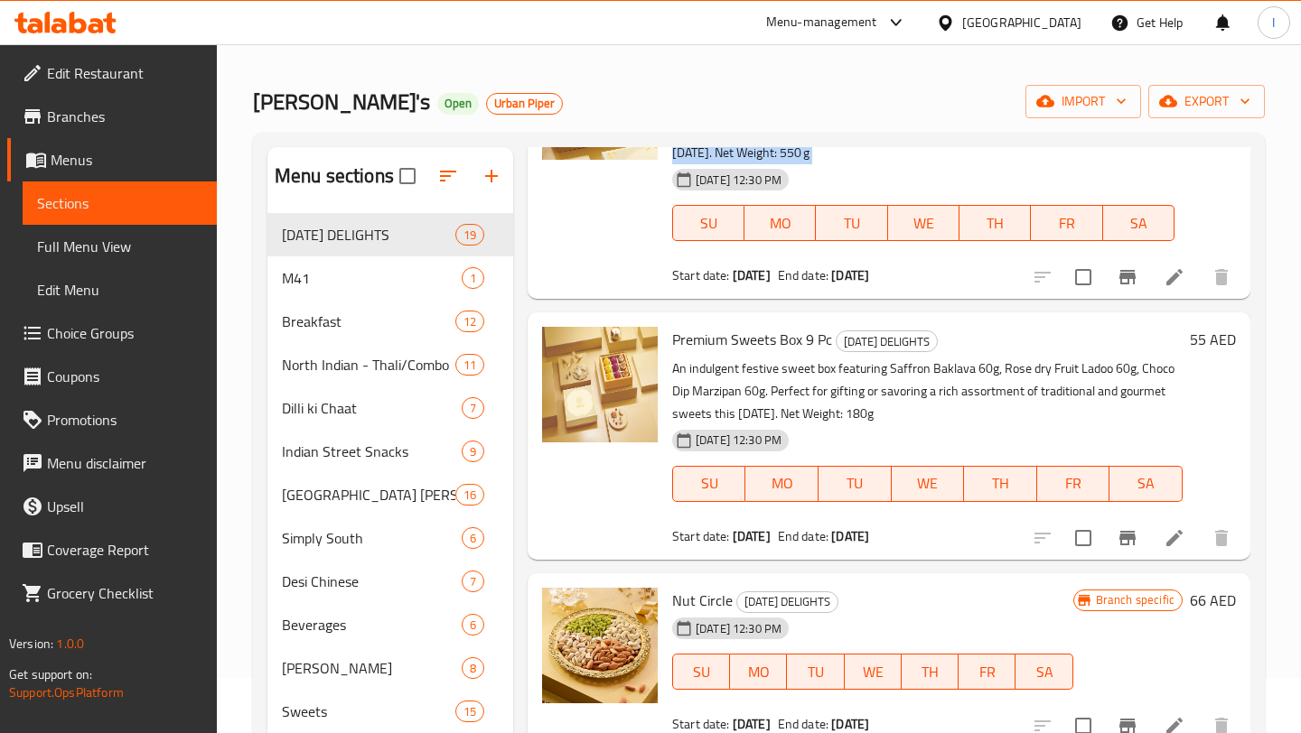
scroll to position [2614, 0]
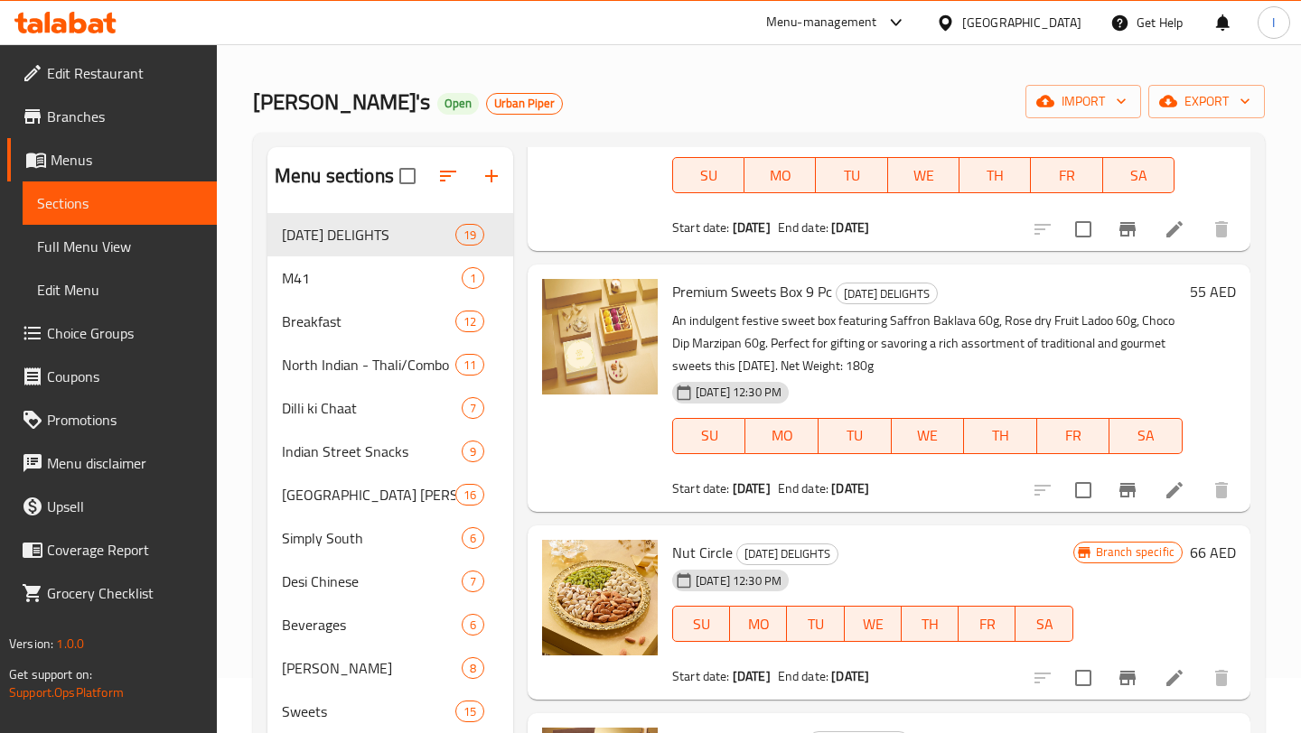
click at [757, 292] on span "Premium Sweets Box 9 Pc" at bounding box center [752, 291] width 160 height 27
click at [706, 322] on p "An indulgent festive sweet box featuring Saffron Baklava 60g, Rose dry Fruit La…" at bounding box center [927, 344] width 510 height 68
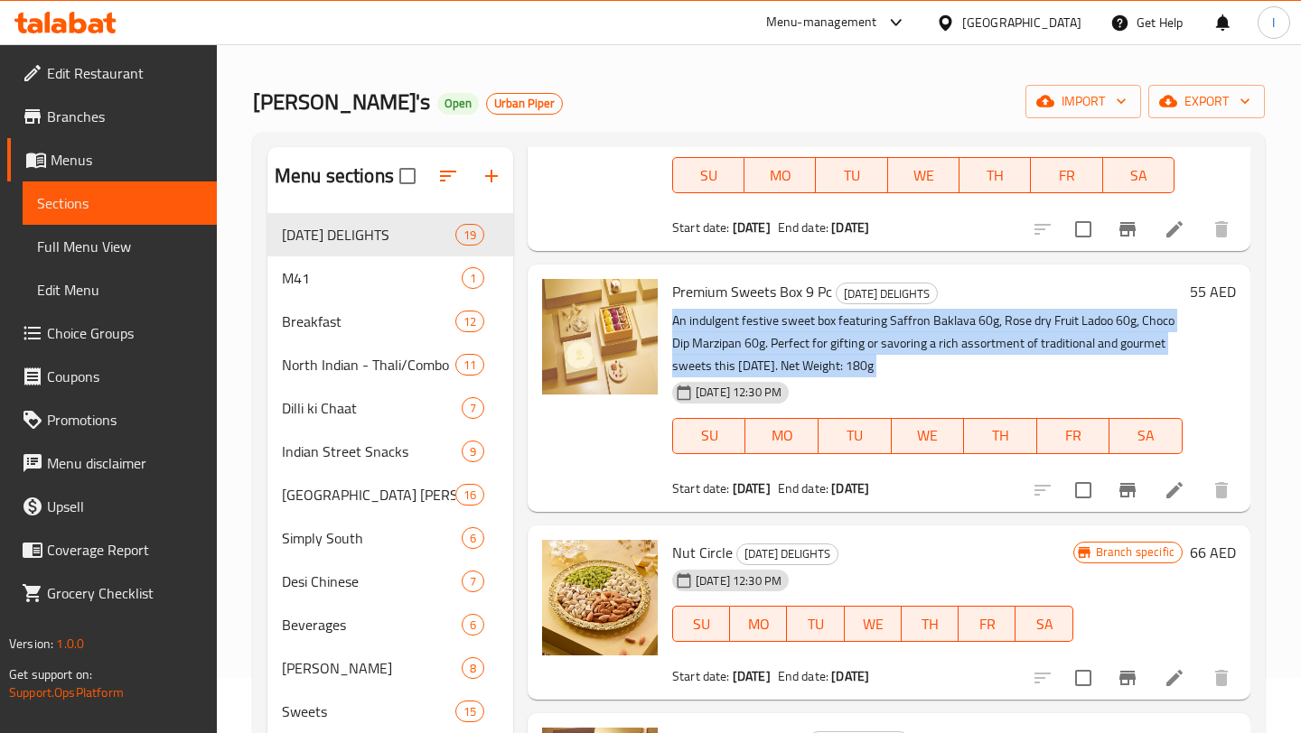
click at [706, 322] on p "An indulgent festive sweet box featuring Saffron Baklava 60g, Rose dry Fruit La…" at bounding box center [927, 344] width 510 height 68
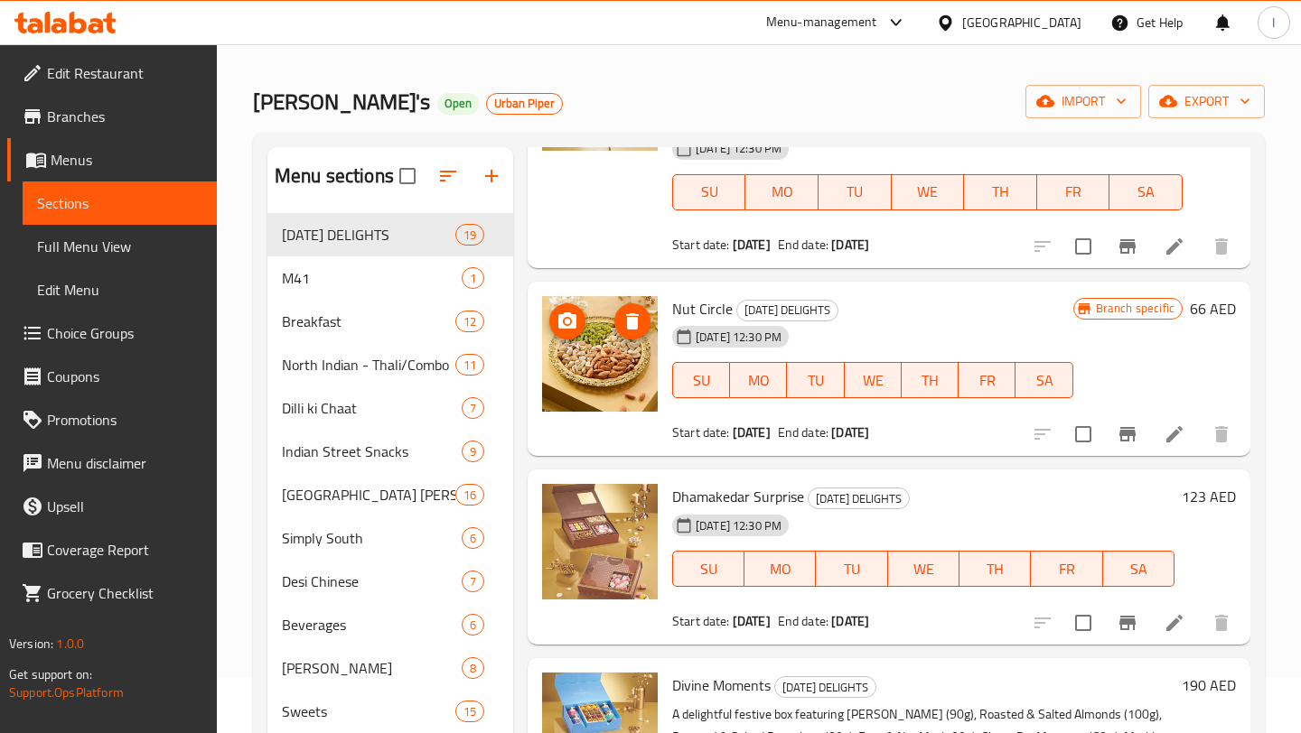
scroll to position [2855, 0]
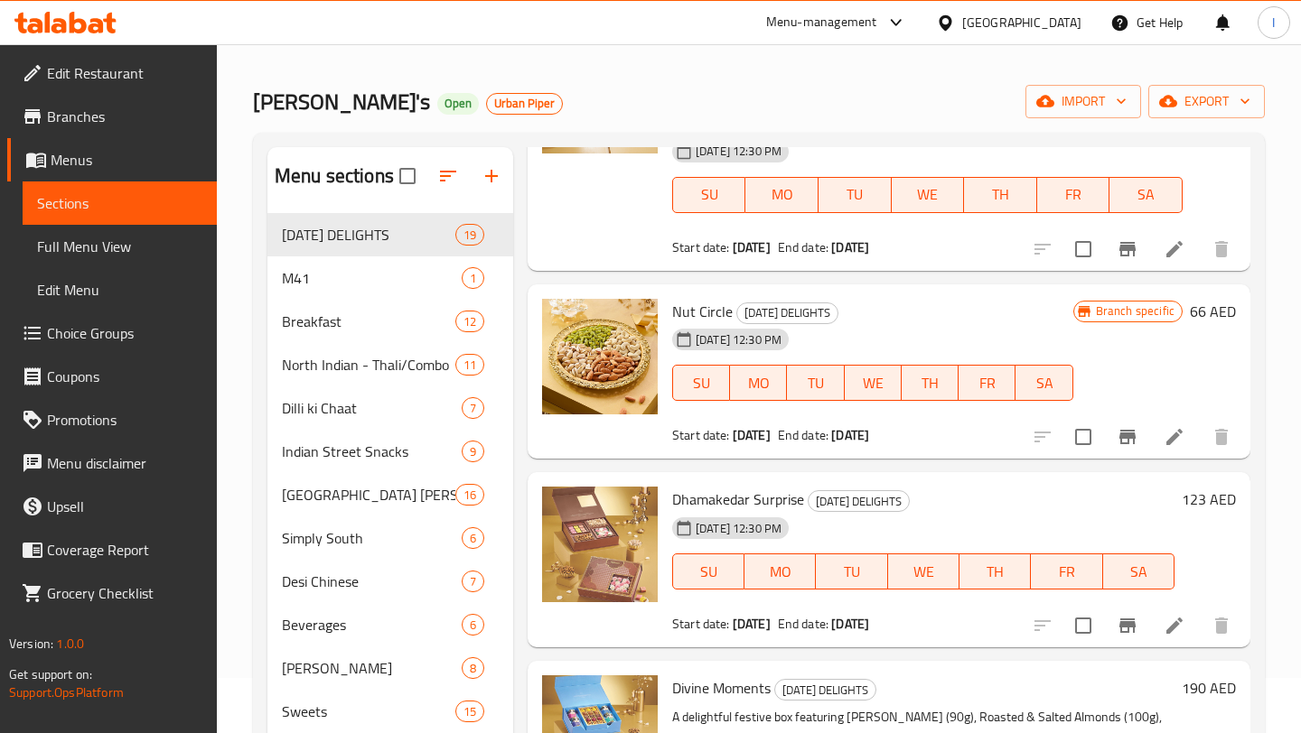
click at [703, 311] on span "Nut Circle" at bounding box center [702, 311] width 61 height 27
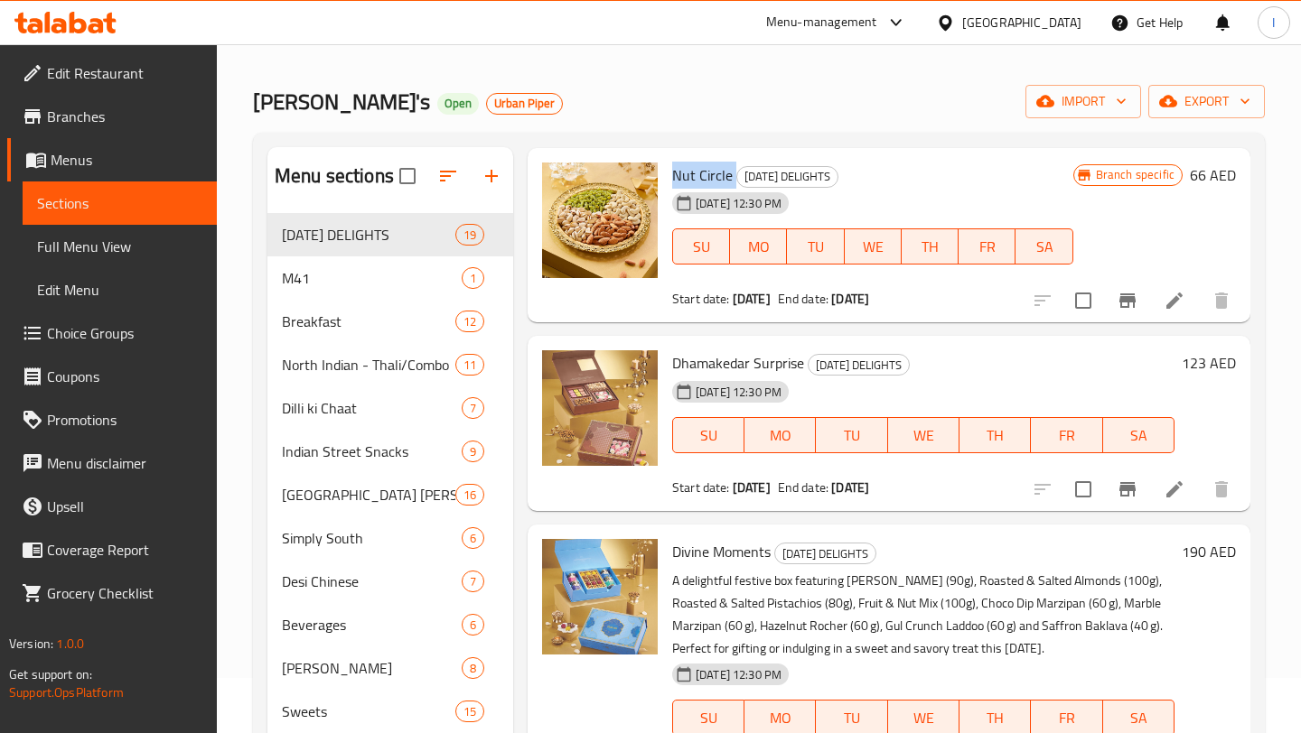
scroll to position [3011, 0]
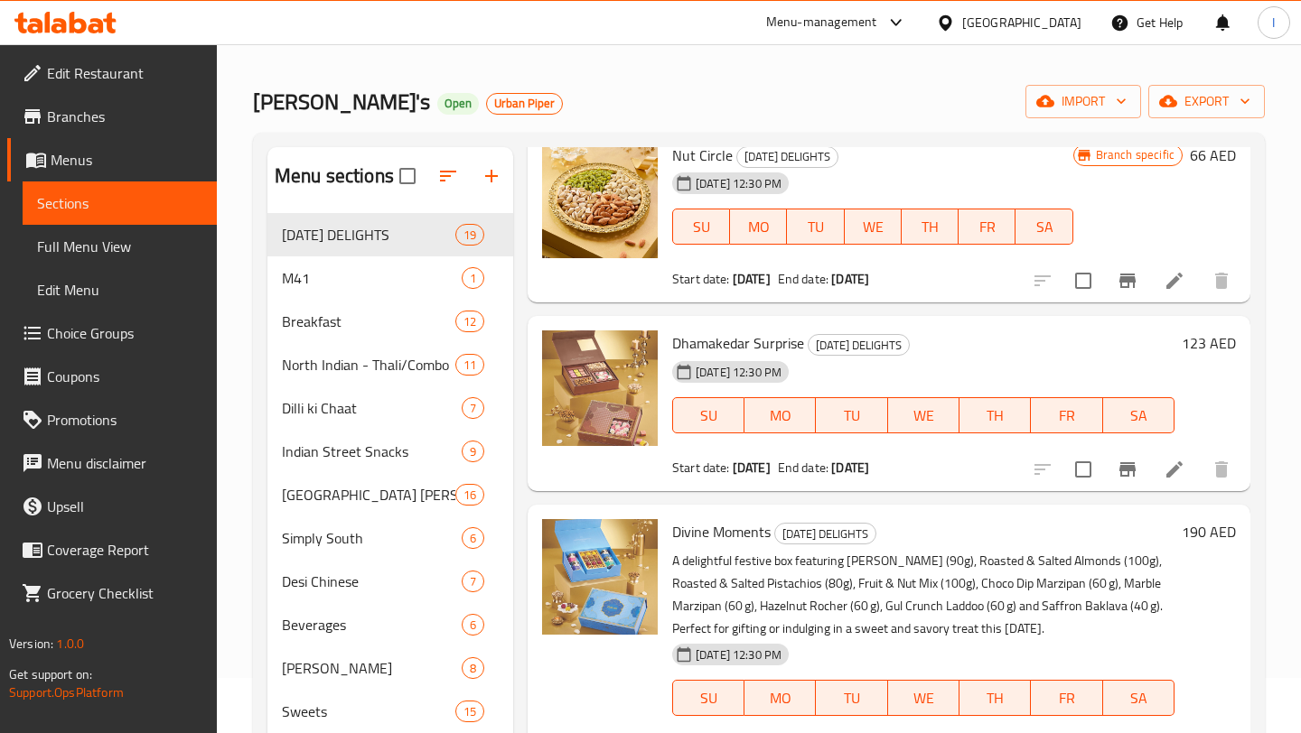
click at [752, 338] on span "Dhamakedar Surprise" at bounding box center [738, 343] width 132 height 27
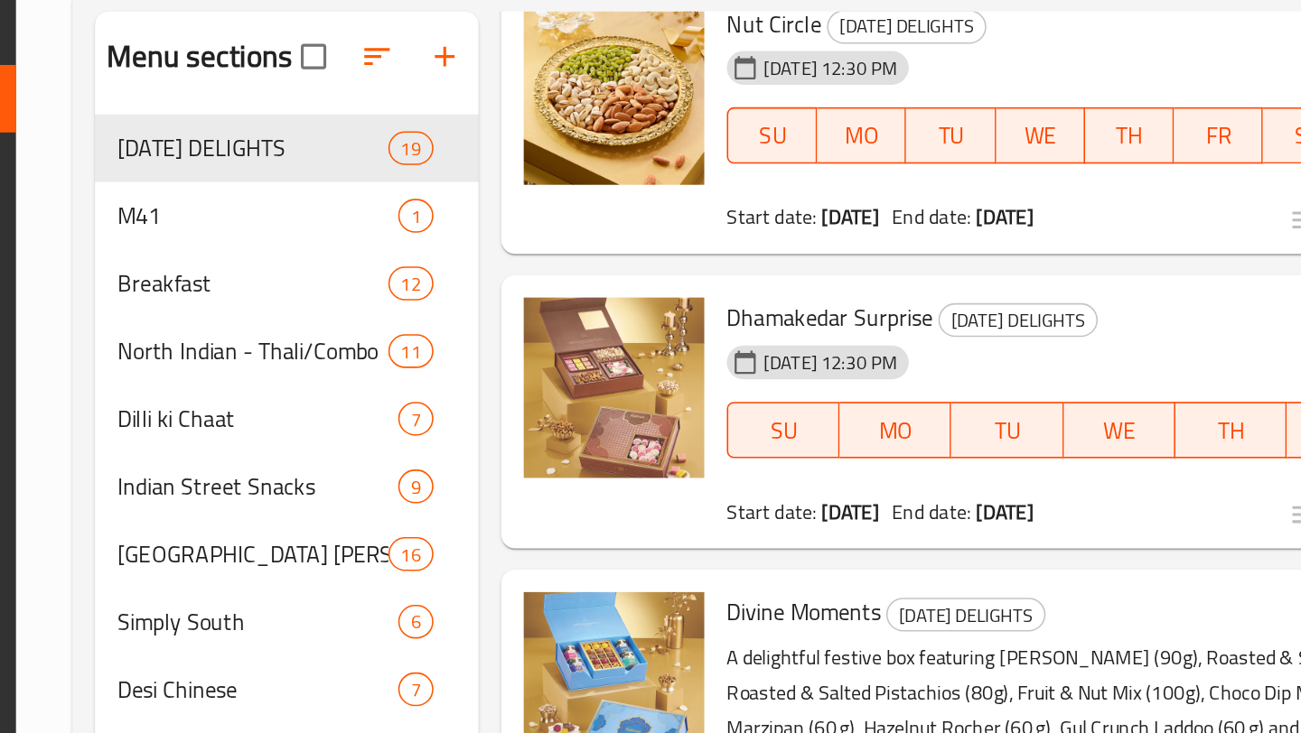
drag, startPoint x: 592, startPoint y: 290, endPoint x: 582, endPoint y: 289, distance: 10.9
click at [582, 289] on div at bounding box center [600, 215] width 130 height 161
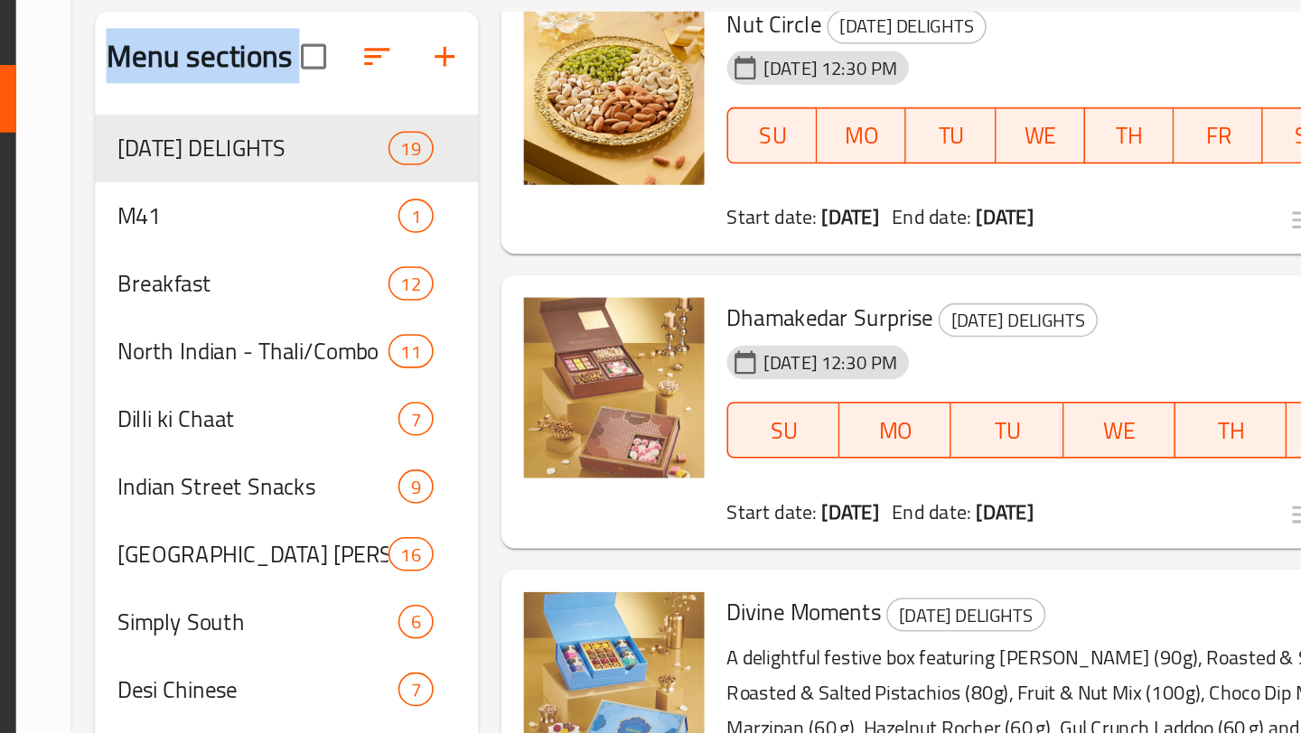
drag, startPoint x: 582, startPoint y: 289, endPoint x: 512, endPoint y: 271, distance: 71.9
click at [512, 271] on div "Menu sections DIWALI DELIGHTS 19 M41 1 Breakfast 12 North Indian - Thali/Combo …" at bounding box center [758, 513] width 983 height 733
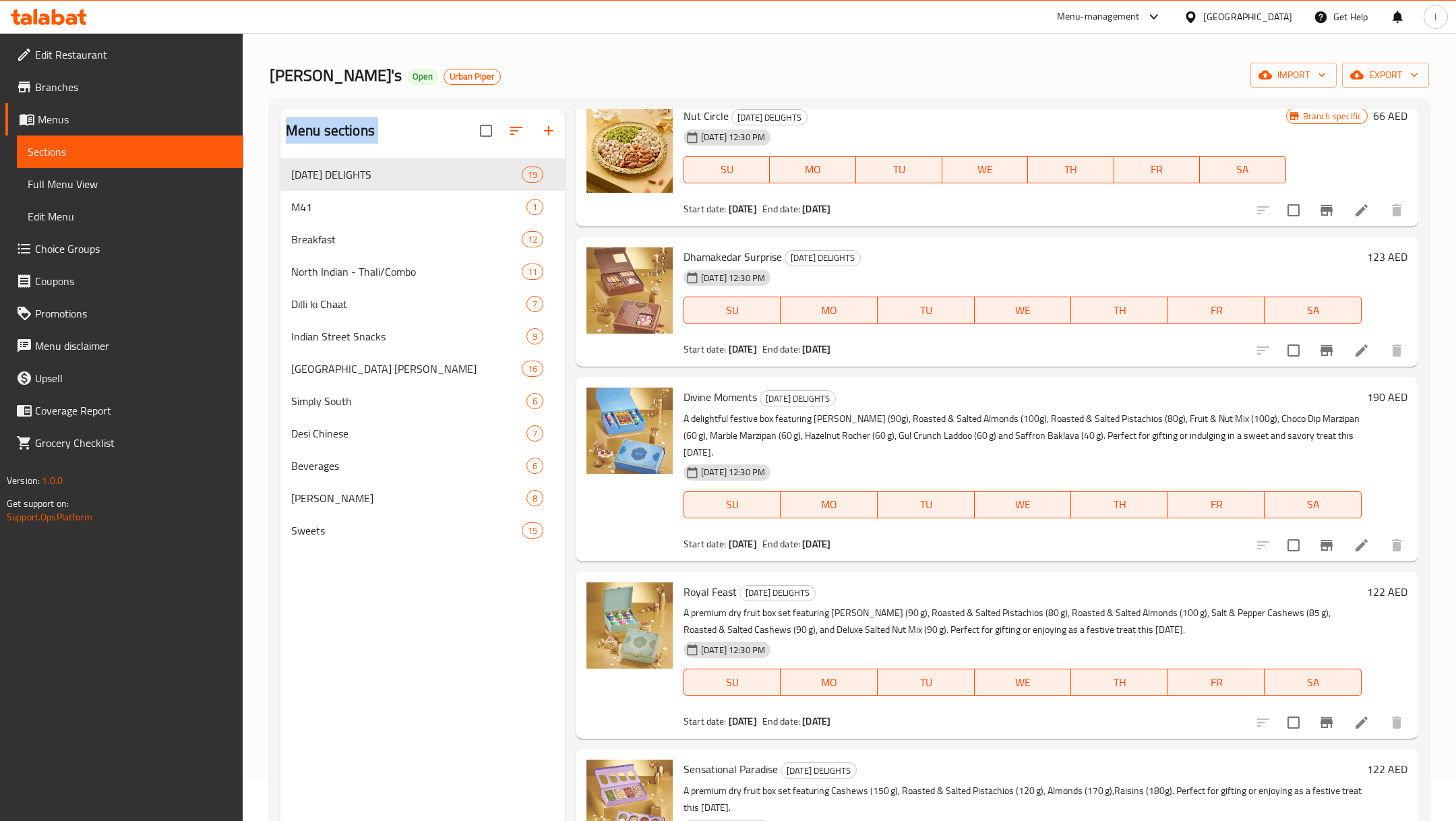
scroll to position [1893, 0]
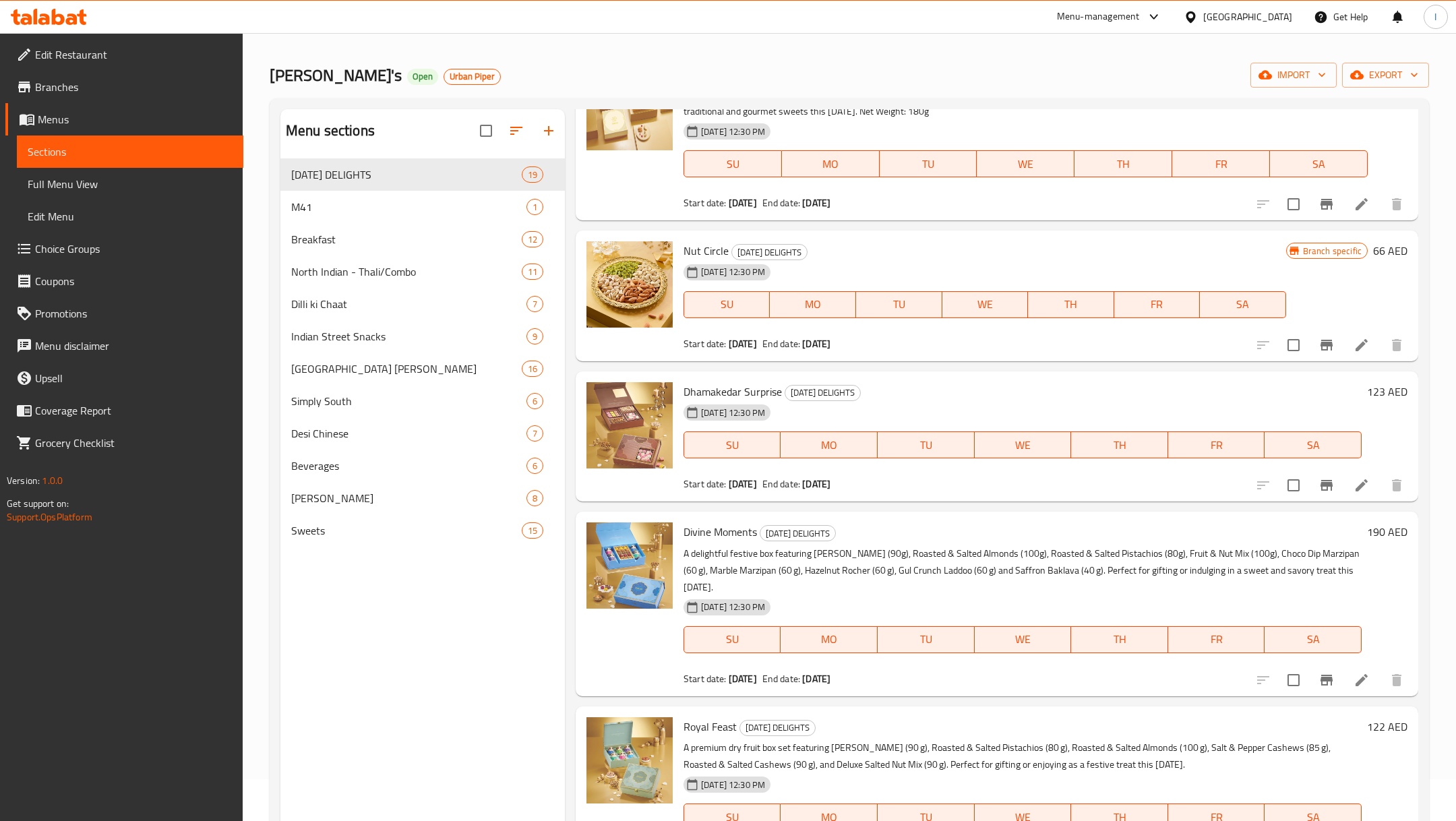
click at [747, 381] on span "Dhamakedar Surprise" at bounding box center [733, 391] width 99 height 20
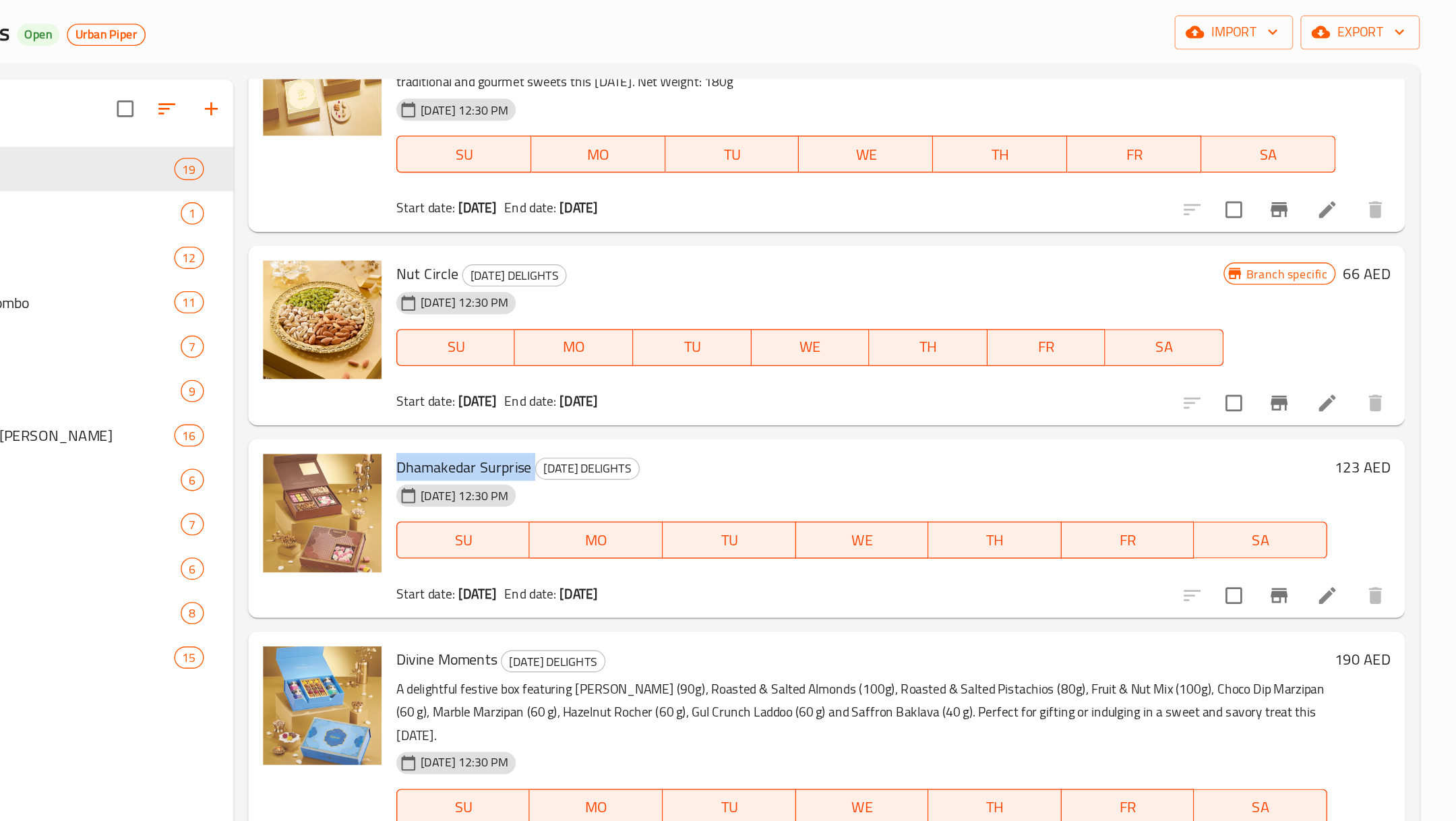
scroll to position [42, 0]
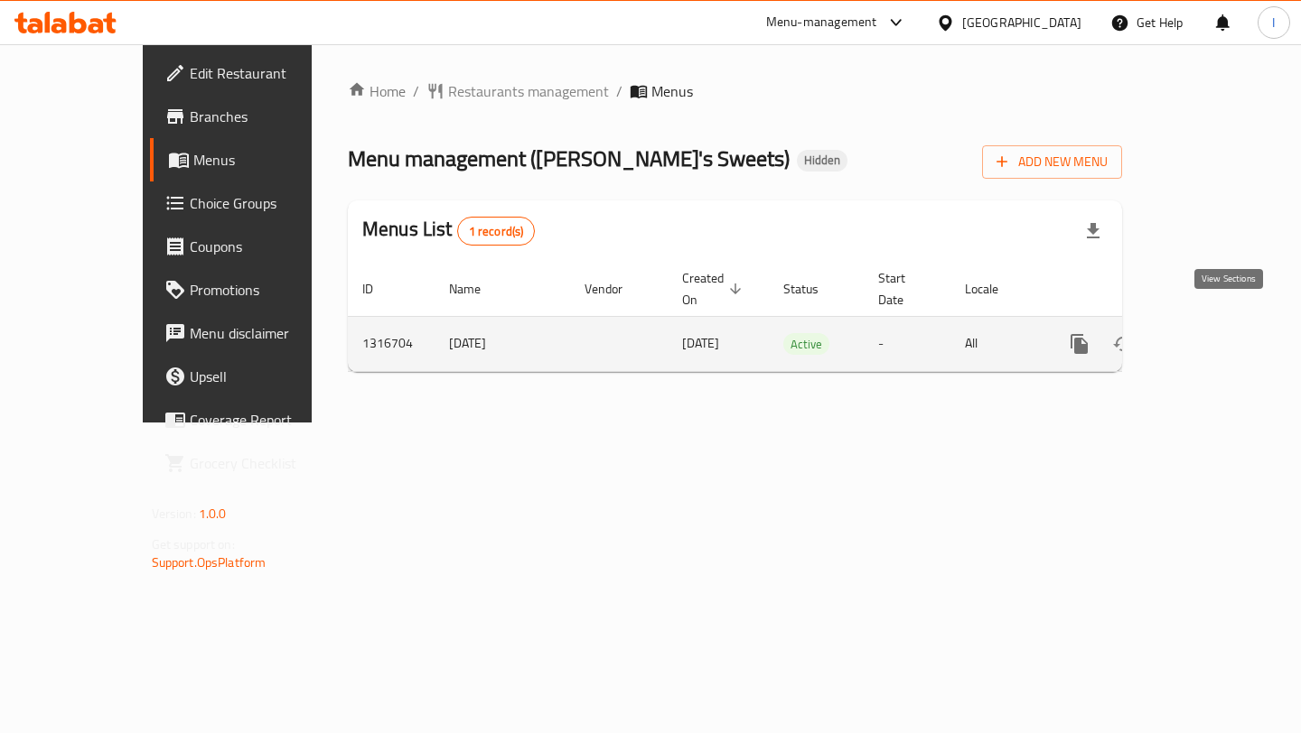
click at [1217, 336] on icon "enhanced table" at bounding box center [1209, 344] width 16 height 16
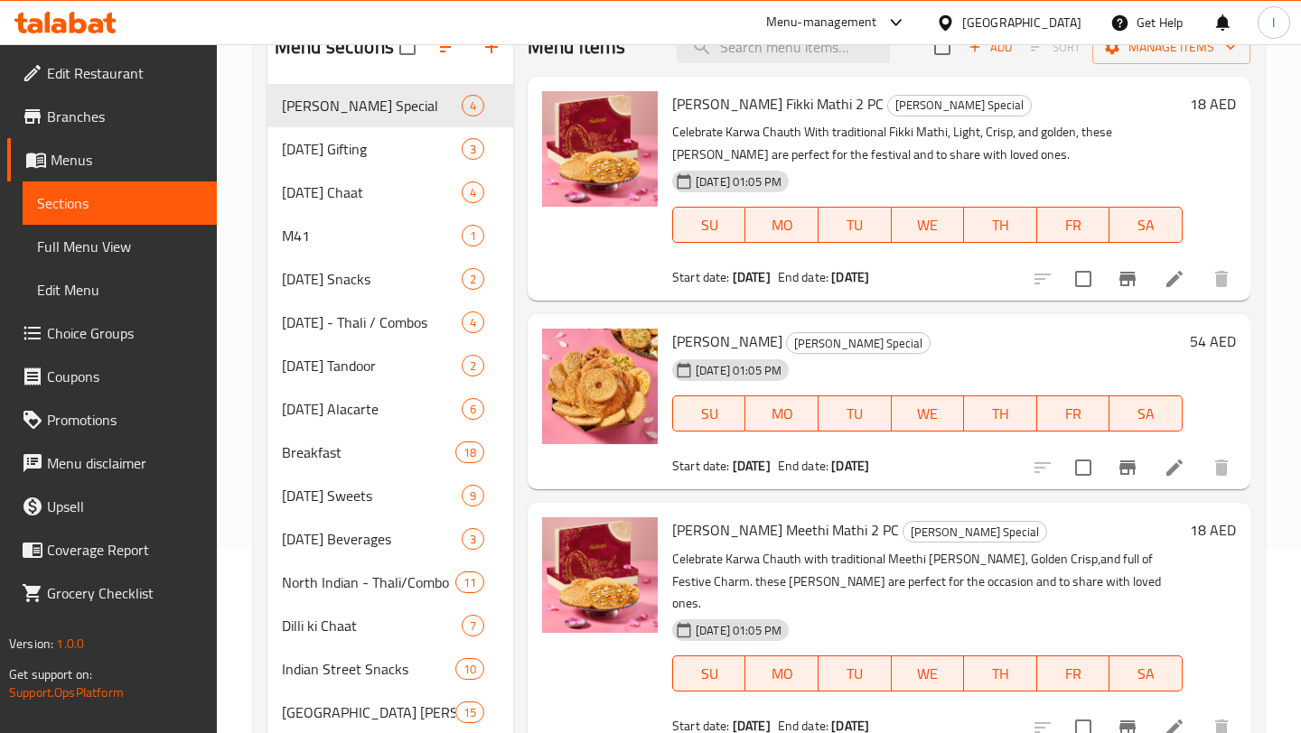
scroll to position [84, 0]
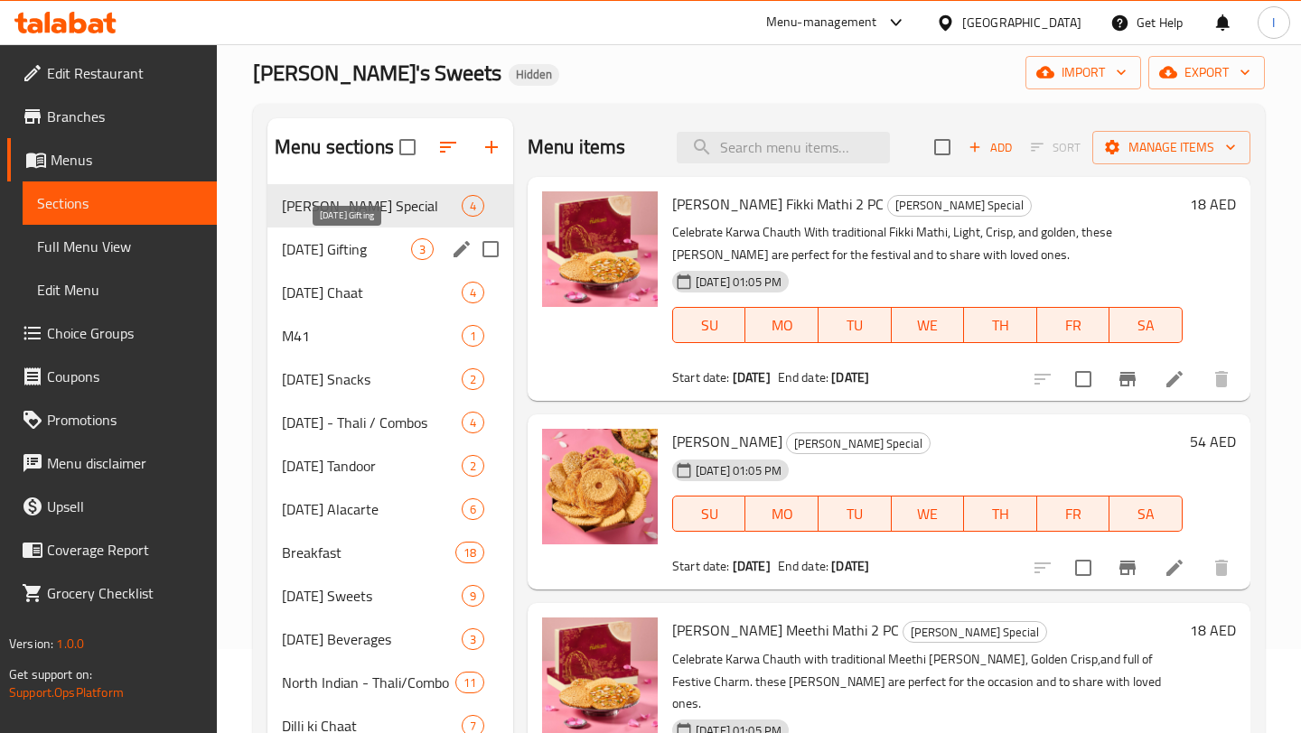
click at [330, 255] on span "Diwali Gifting" at bounding box center [346, 249] width 129 height 22
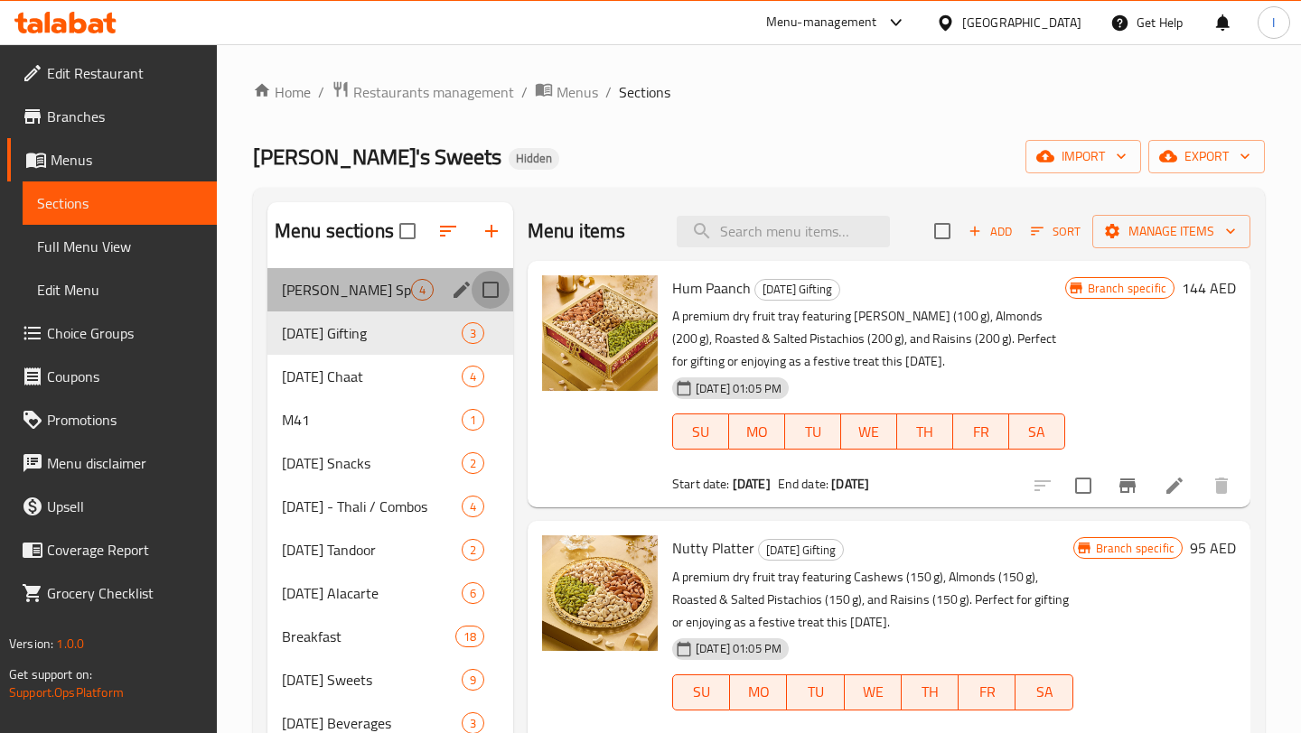
click at [491, 284] on input "Menu sections" at bounding box center [490, 290] width 38 height 38
checkbox input "true"
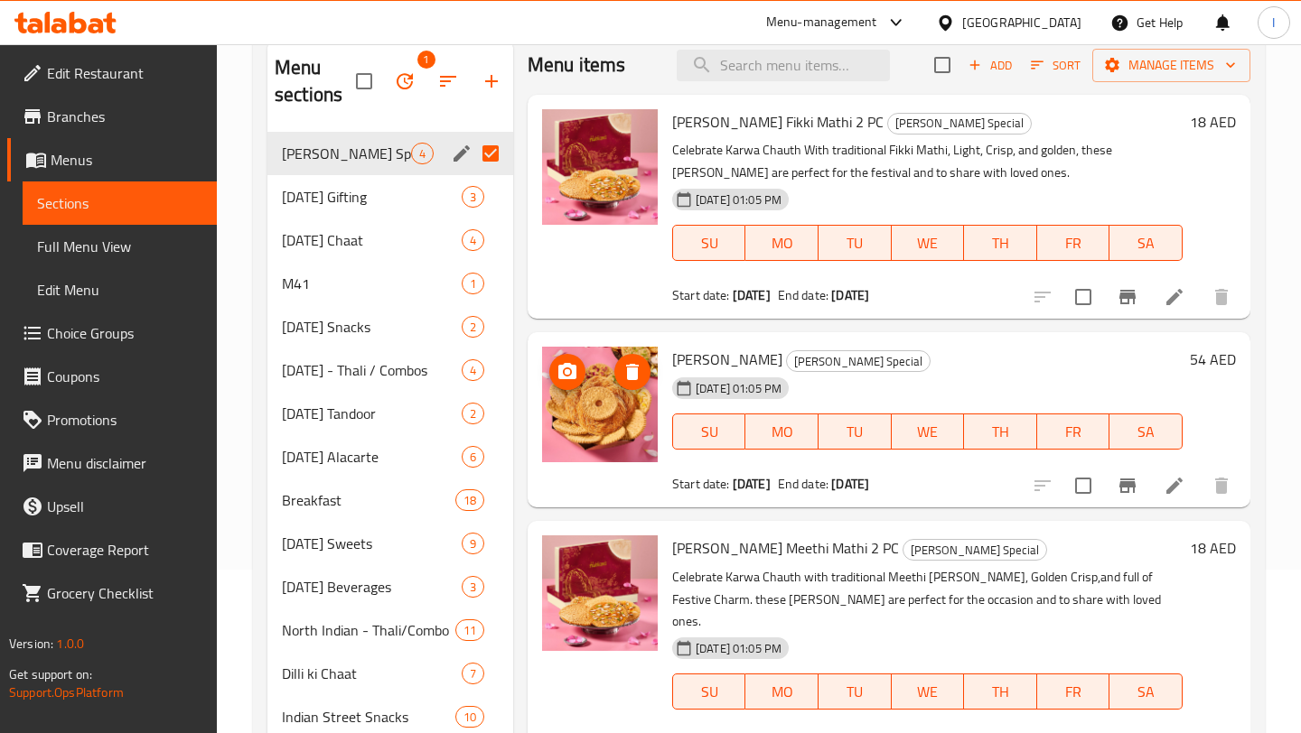
scroll to position [160, 0]
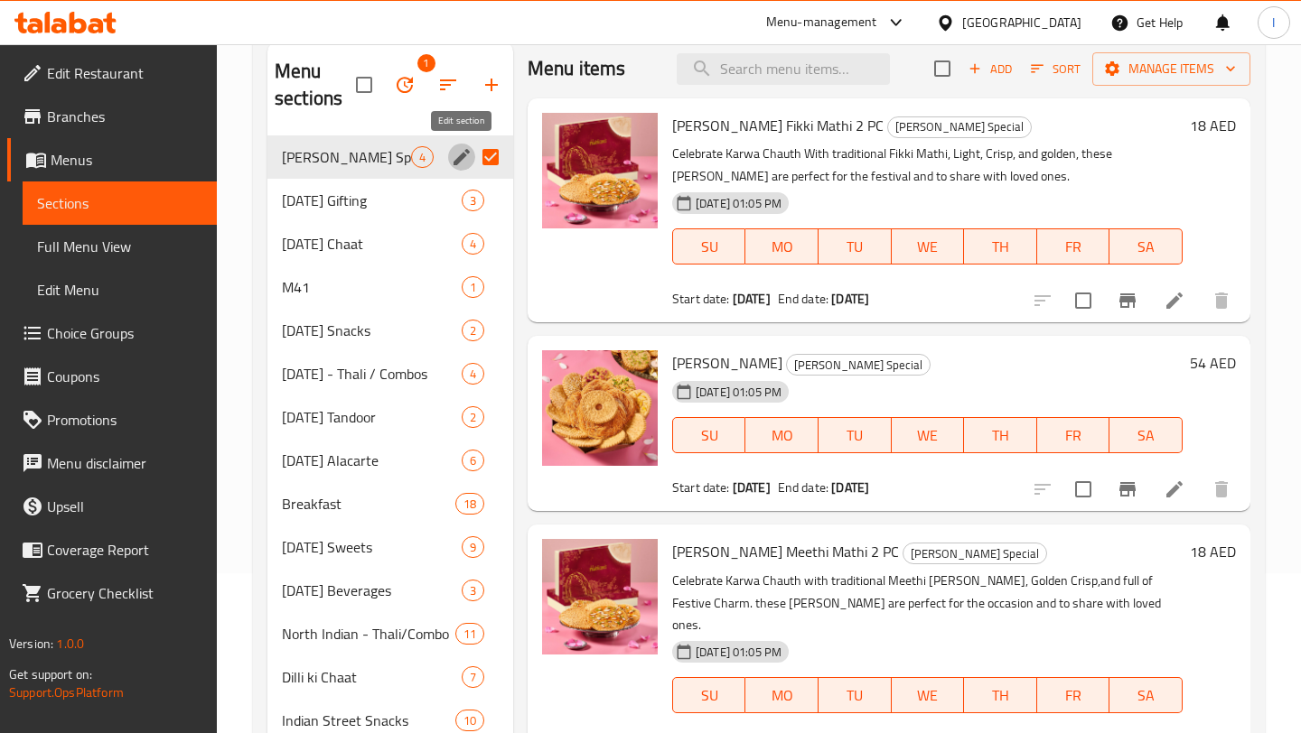
click at [459, 154] on icon "edit" at bounding box center [462, 157] width 22 height 22
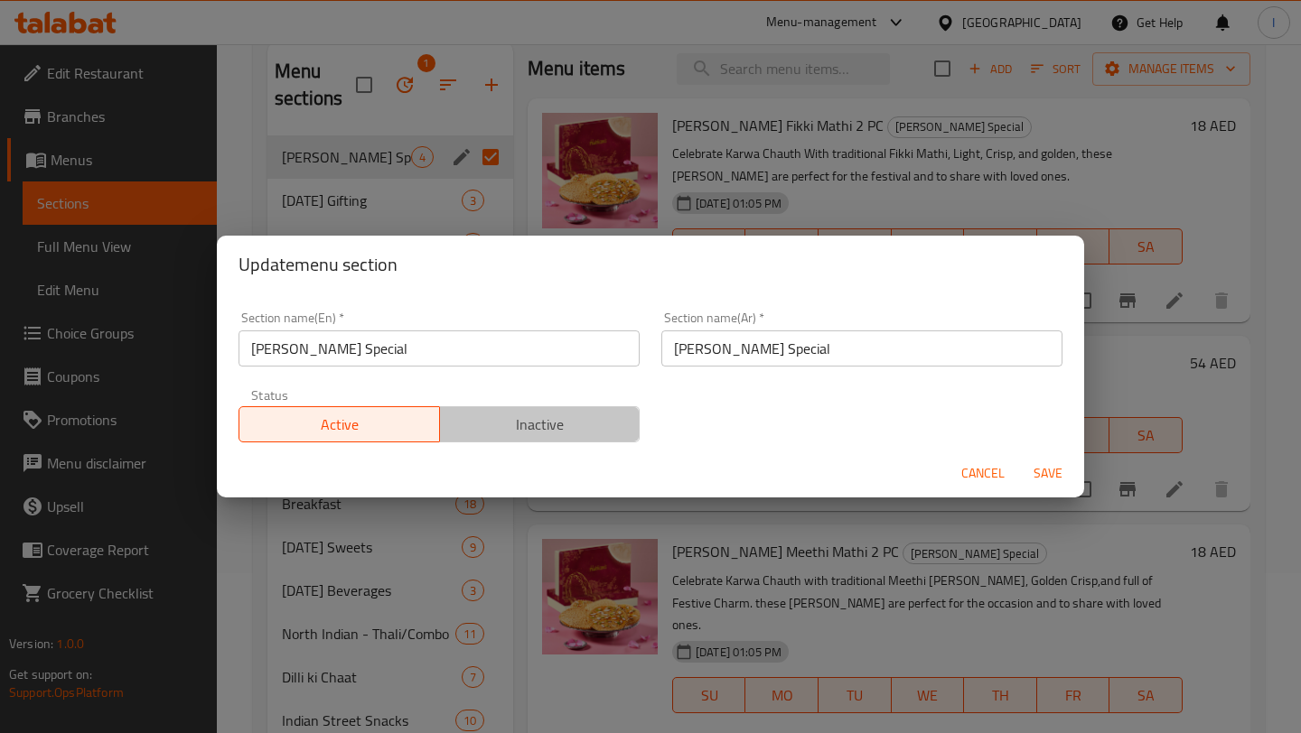
click at [536, 418] on span "Inactive" at bounding box center [540, 425] width 186 height 26
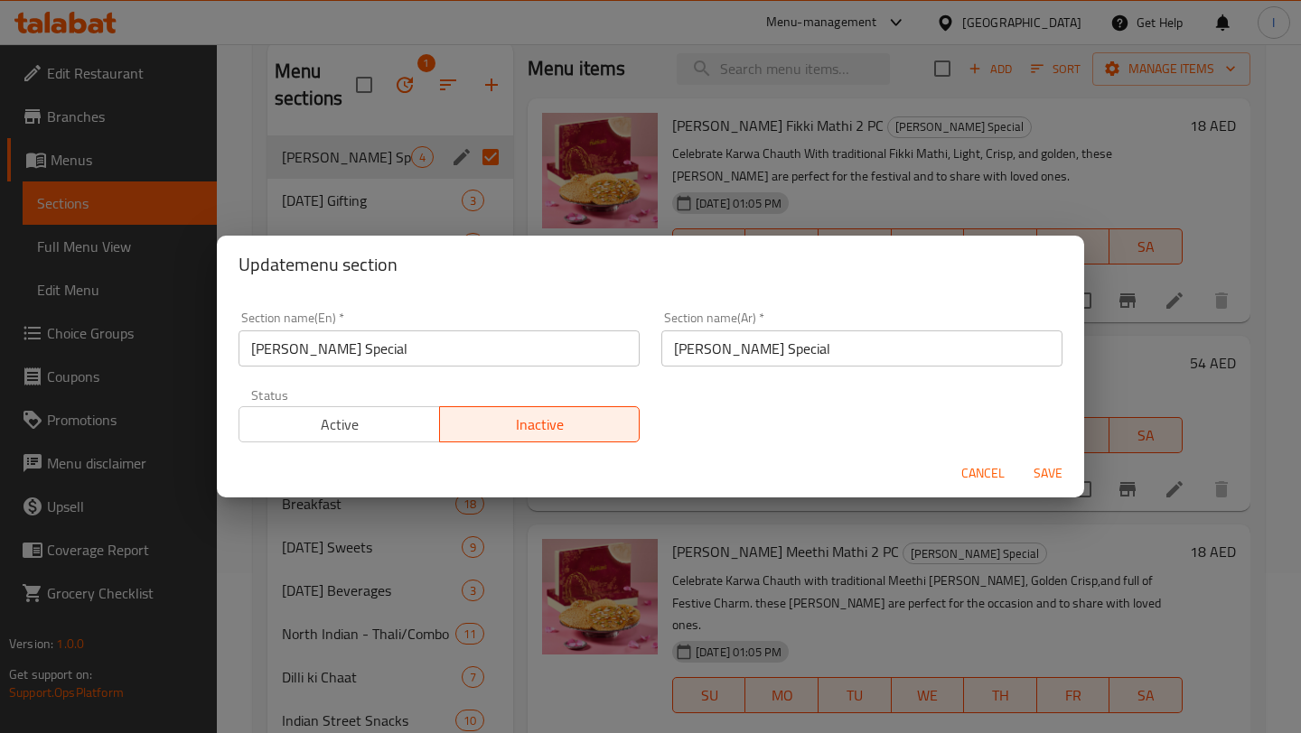
click at [1046, 469] on span "Save" at bounding box center [1047, 473] width 43 height 23
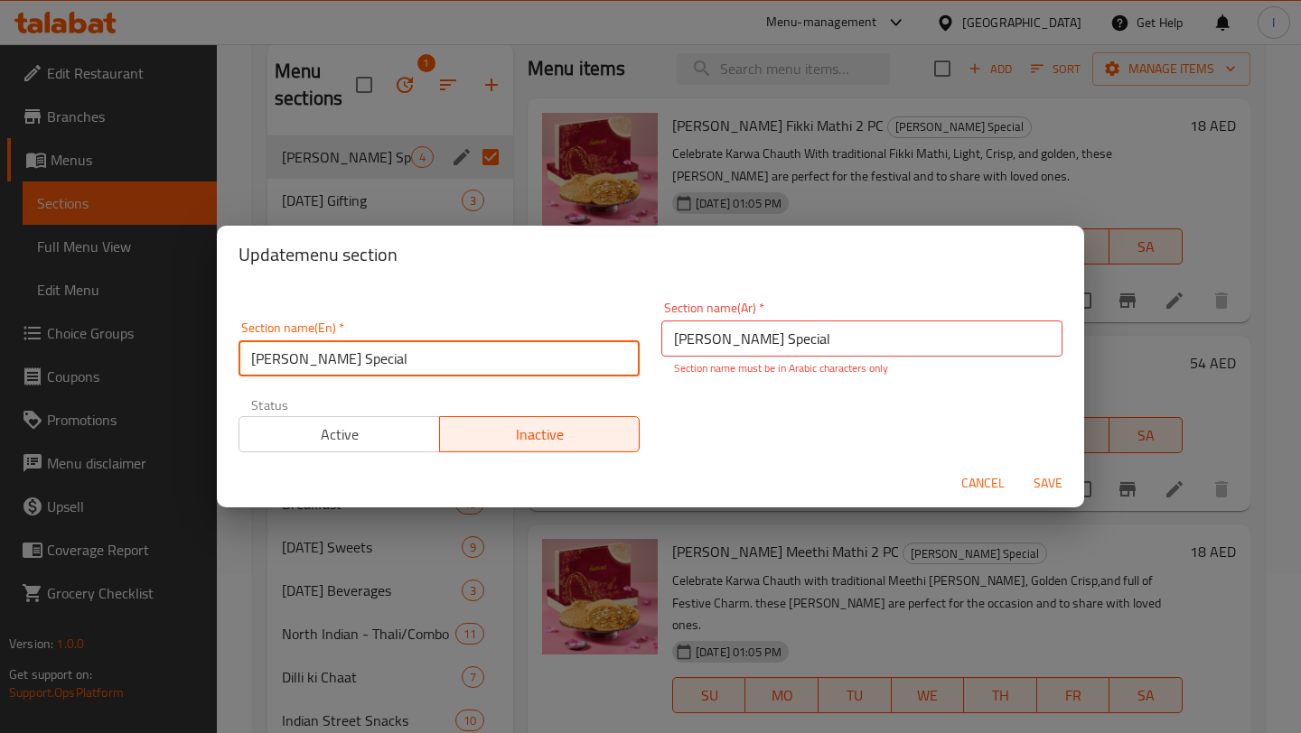
click at [323, 368] on input "[PERSON_NAME] Special" at bounding box center [438, 358] width 401 height 36
click at [749, 340] on input "[PERSON_NAME] Special" at bounding box center [861, 339] width 401 height 36
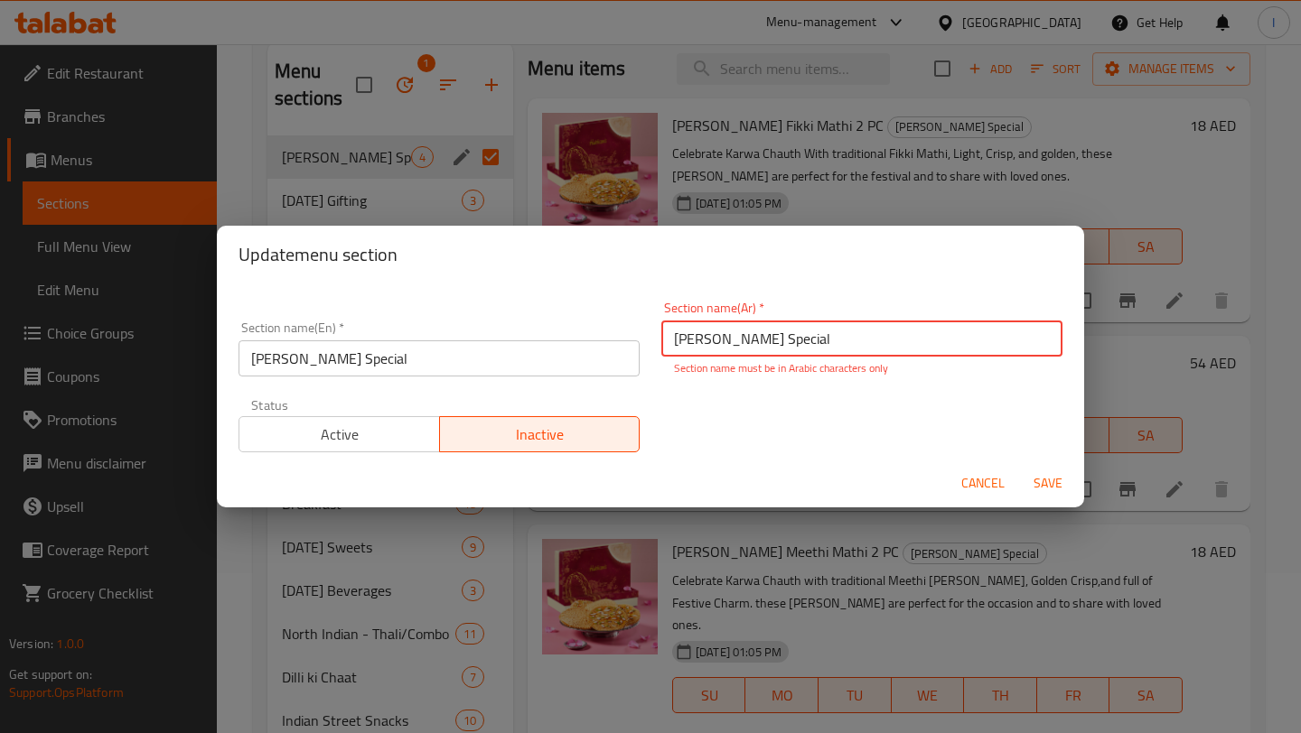
click at [749, 340] on input "[PERSON_NAME] Special" at bounding box center [861, 339] width 401 height 36
paste input "كاروا تشوث سبيشل"
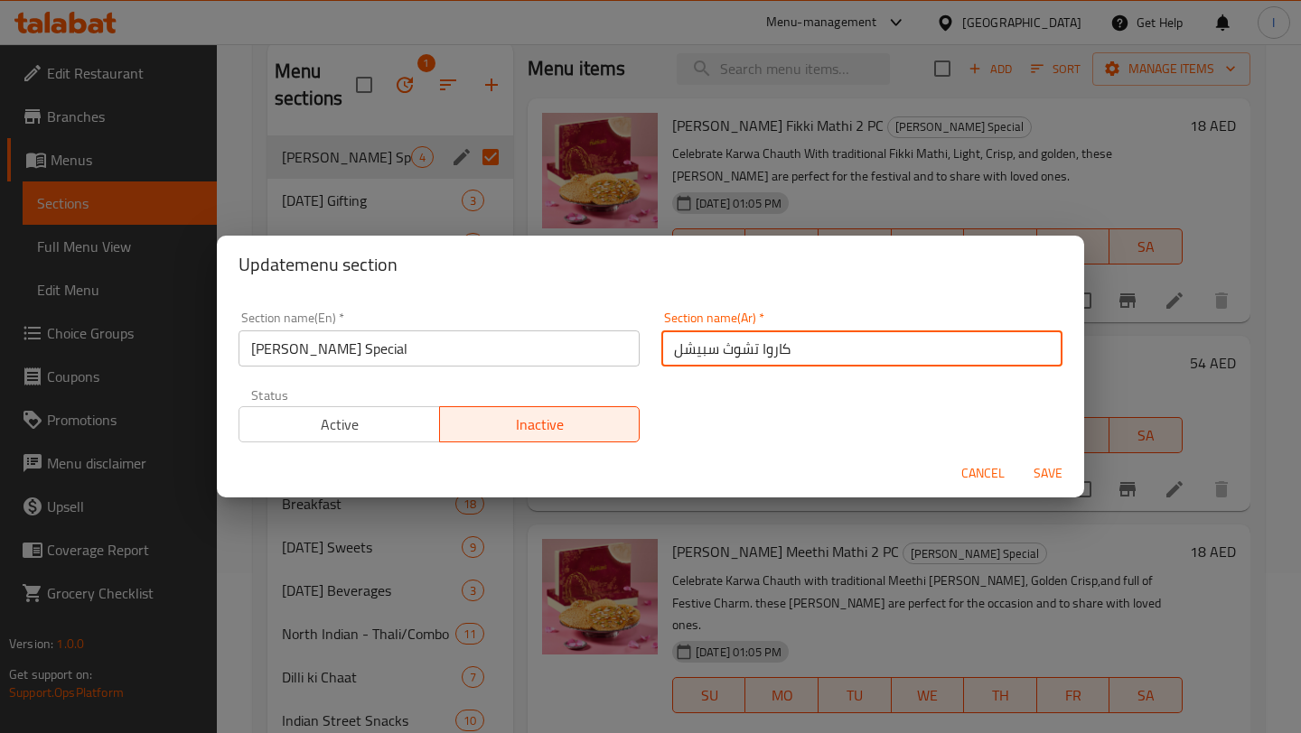
type input "كاروا تشوث سبيشل"
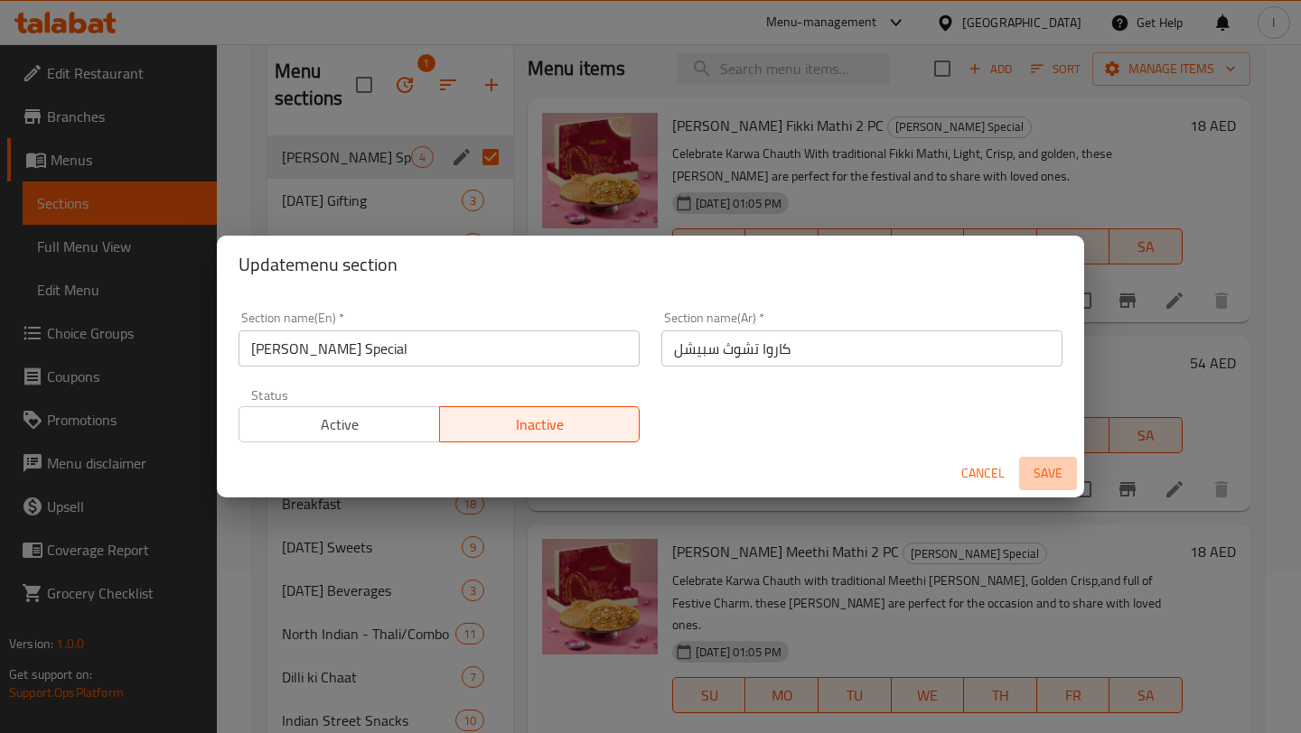
click at [1049, 482] on span "Save" at bounding box center [1047, 473] width 43 height 23
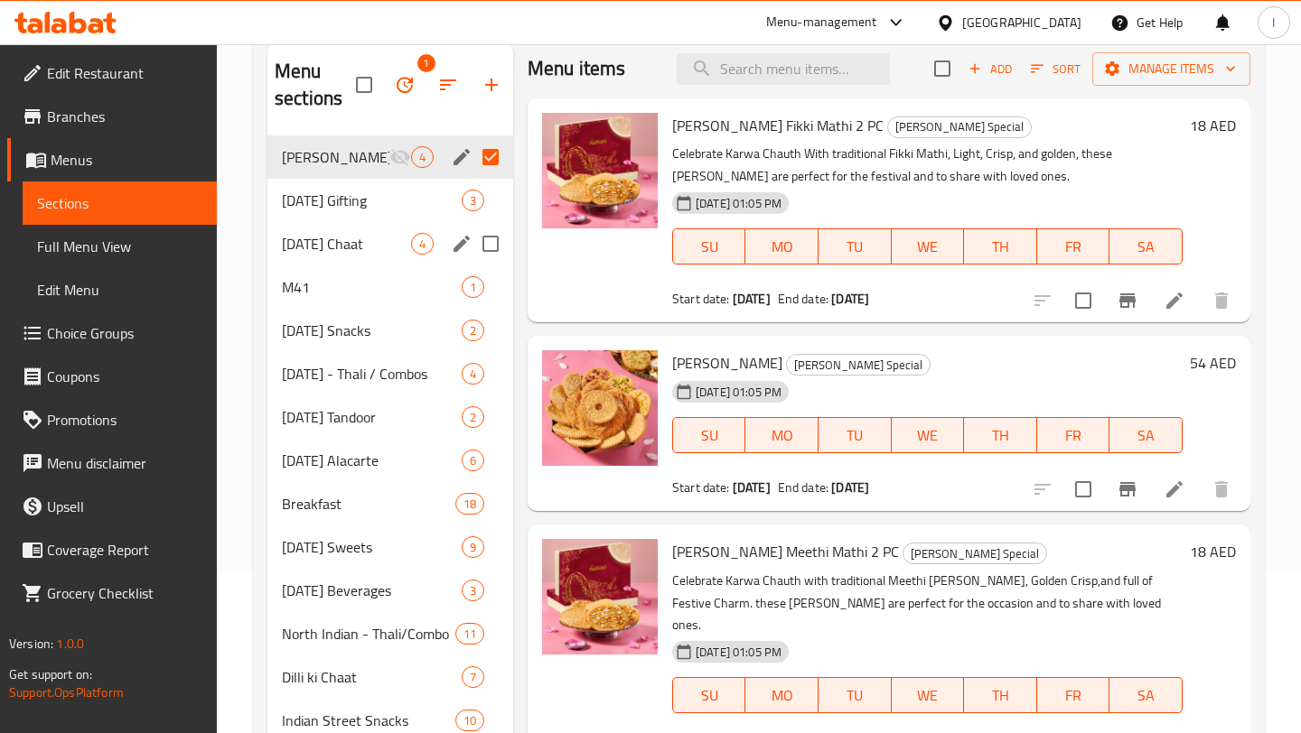
click at [492, 242] on input "Menu sections" at bounding box center [490, 244] width 38 height 38
checkbox input "true"
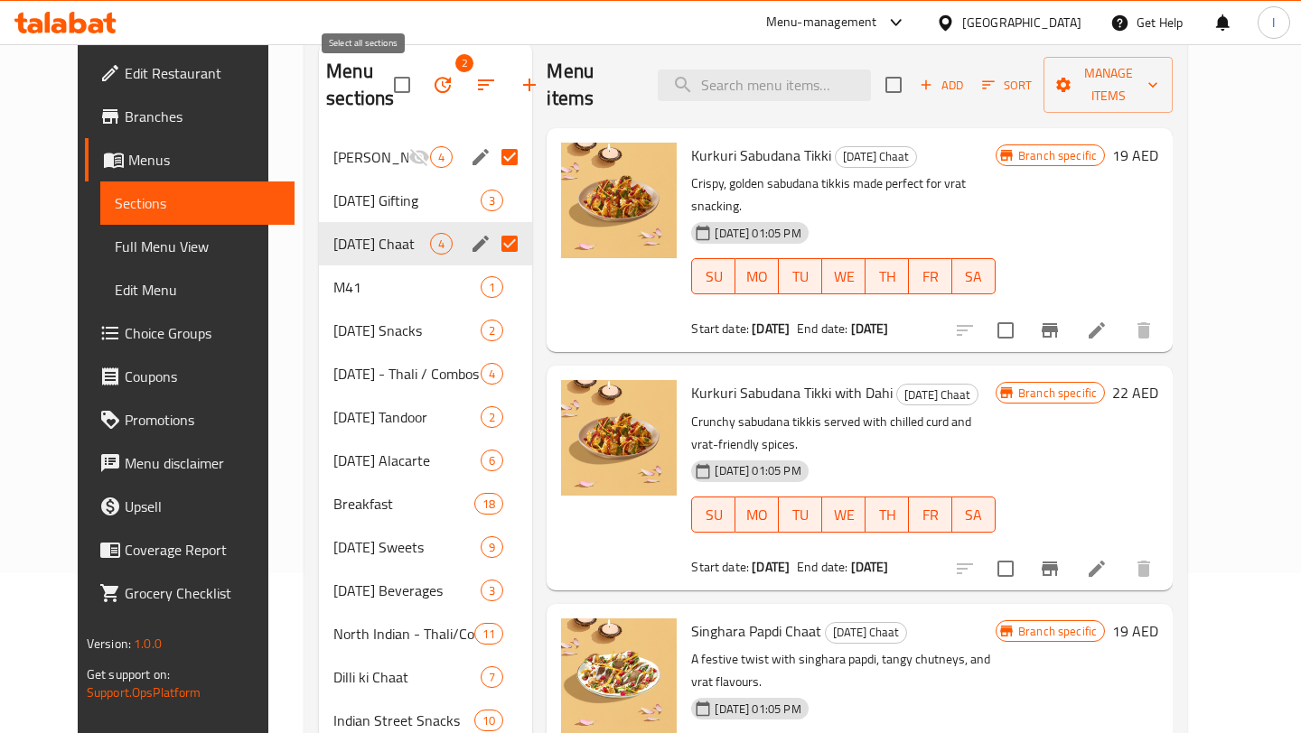
click at [383, 81] on input "checkbox" at bounding box center [402, 85] width 38 height 38
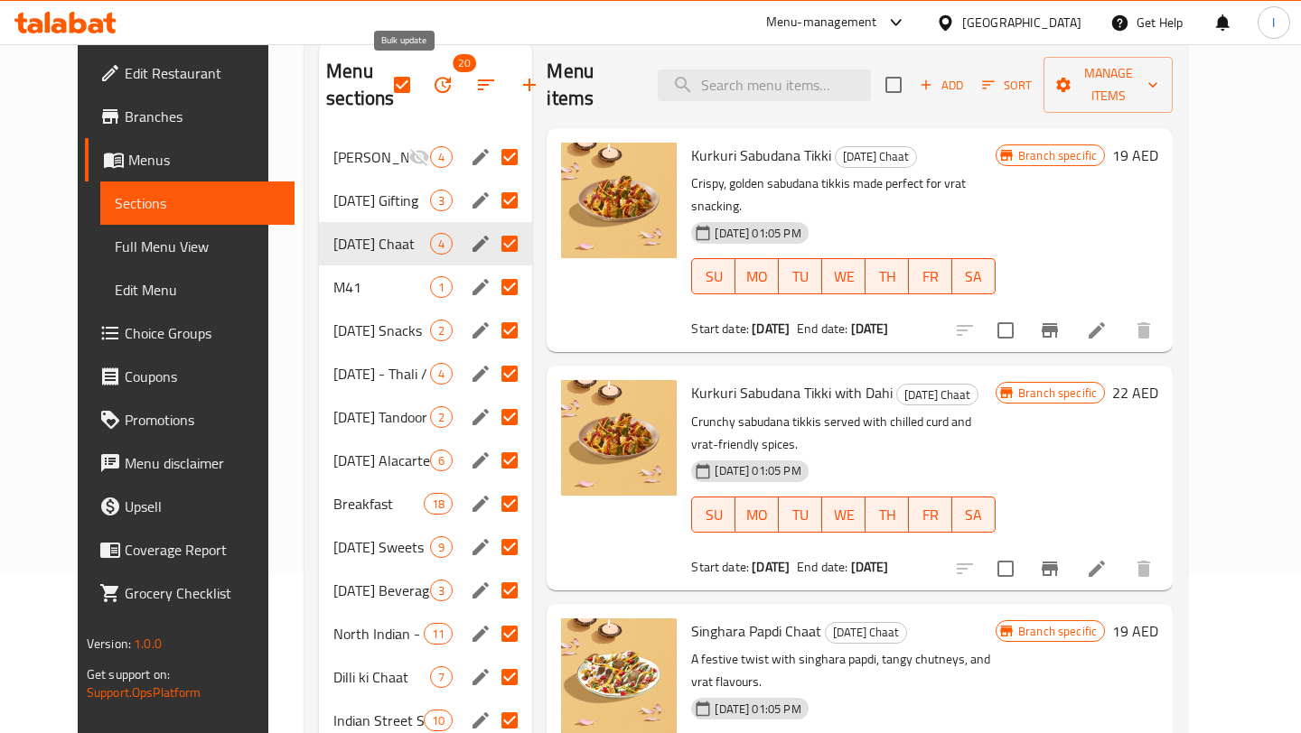
click at [432, 81] on icon "button" at bounding box center [443, 85] width 22 height 22
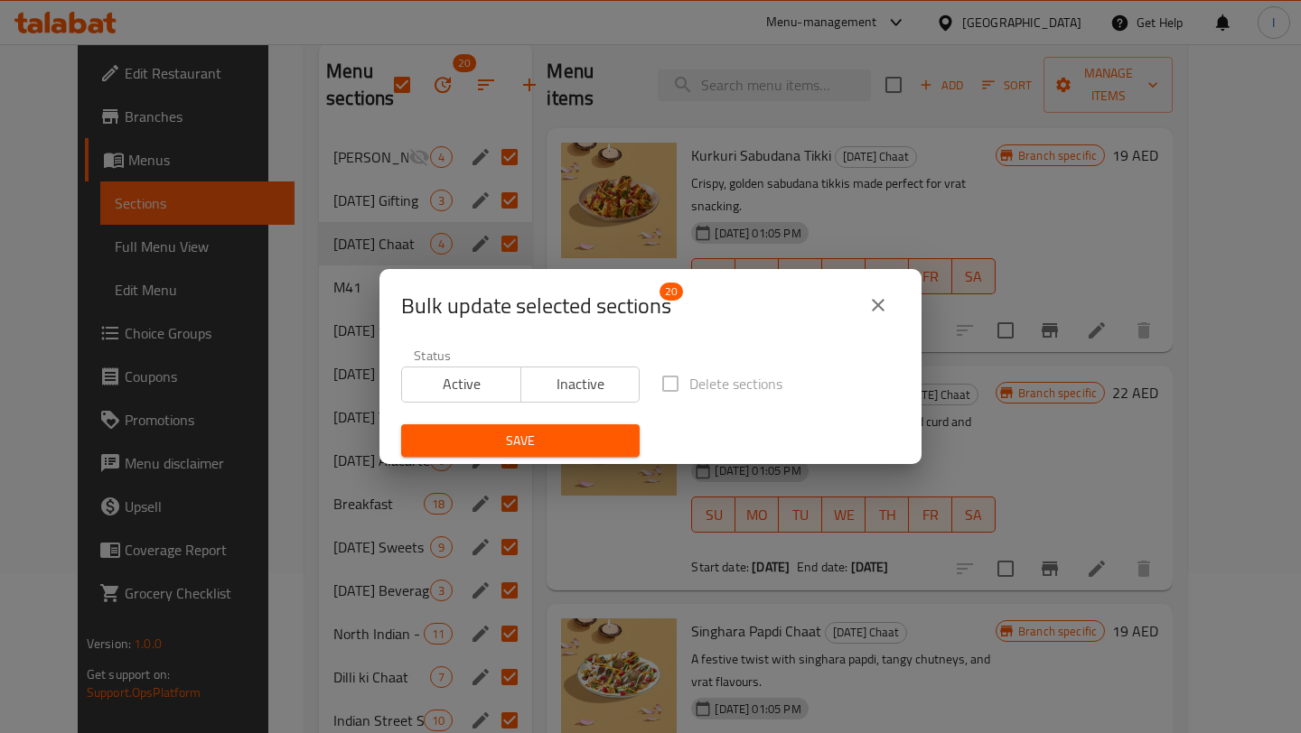
click at [573, 384] on span "Inactive" at bounding box center [580, 384] width 105 height 26
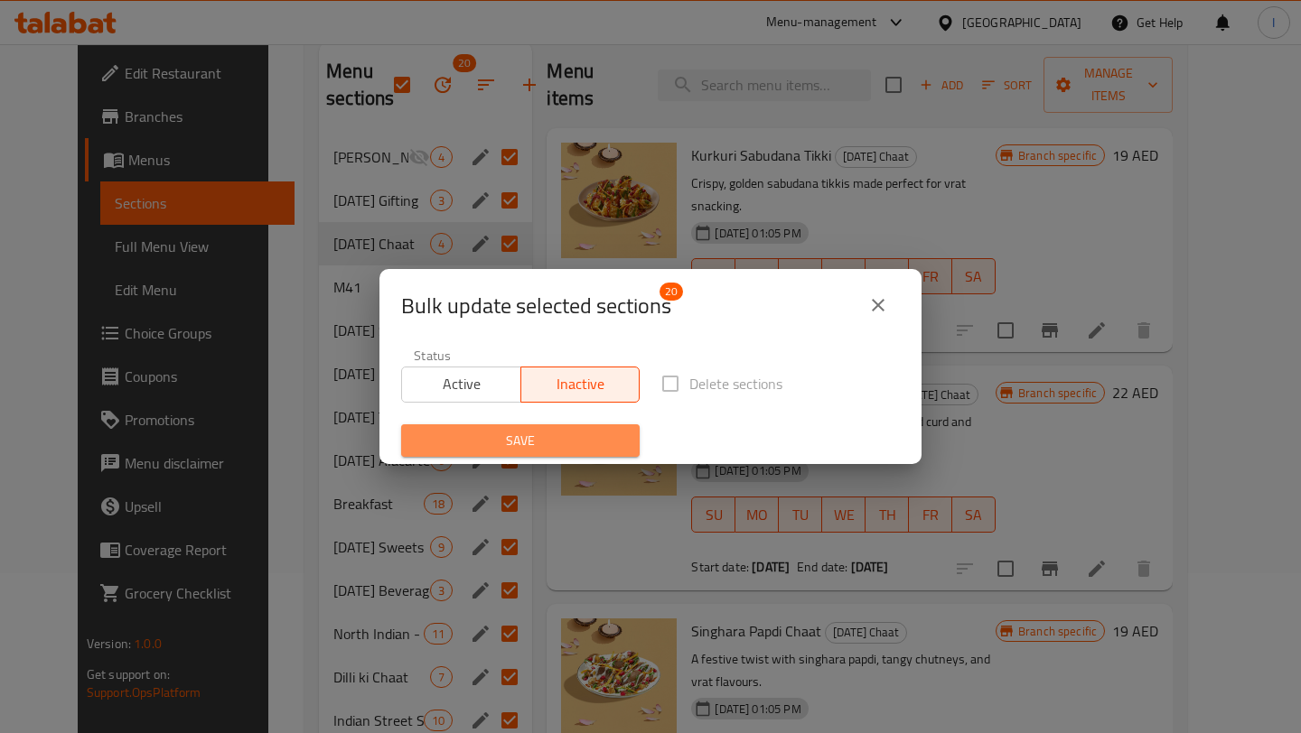
click at [556, 445] on span "Save" at bounding box center [520, 441] width 210 height 23
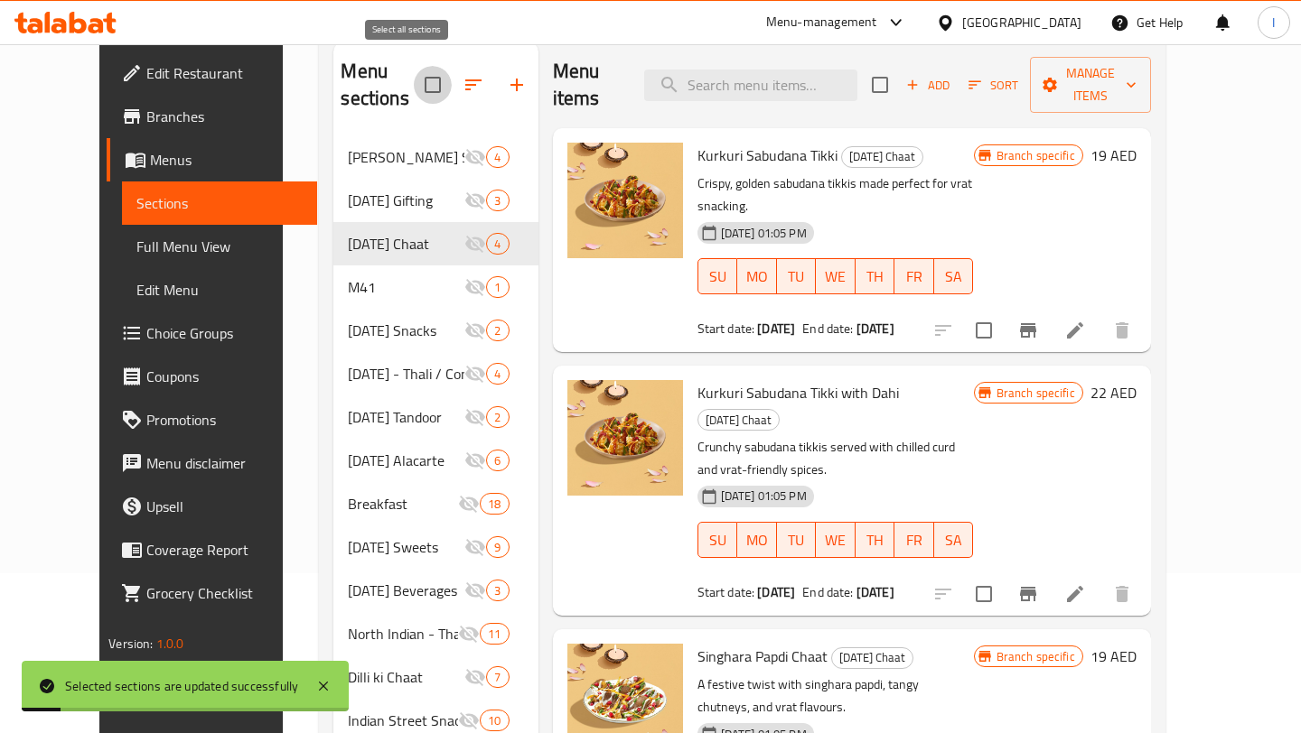
click at [414, 74] on input "checkbox" at bounding box center [433, 85] width 38 height 38
checkbox input "true"
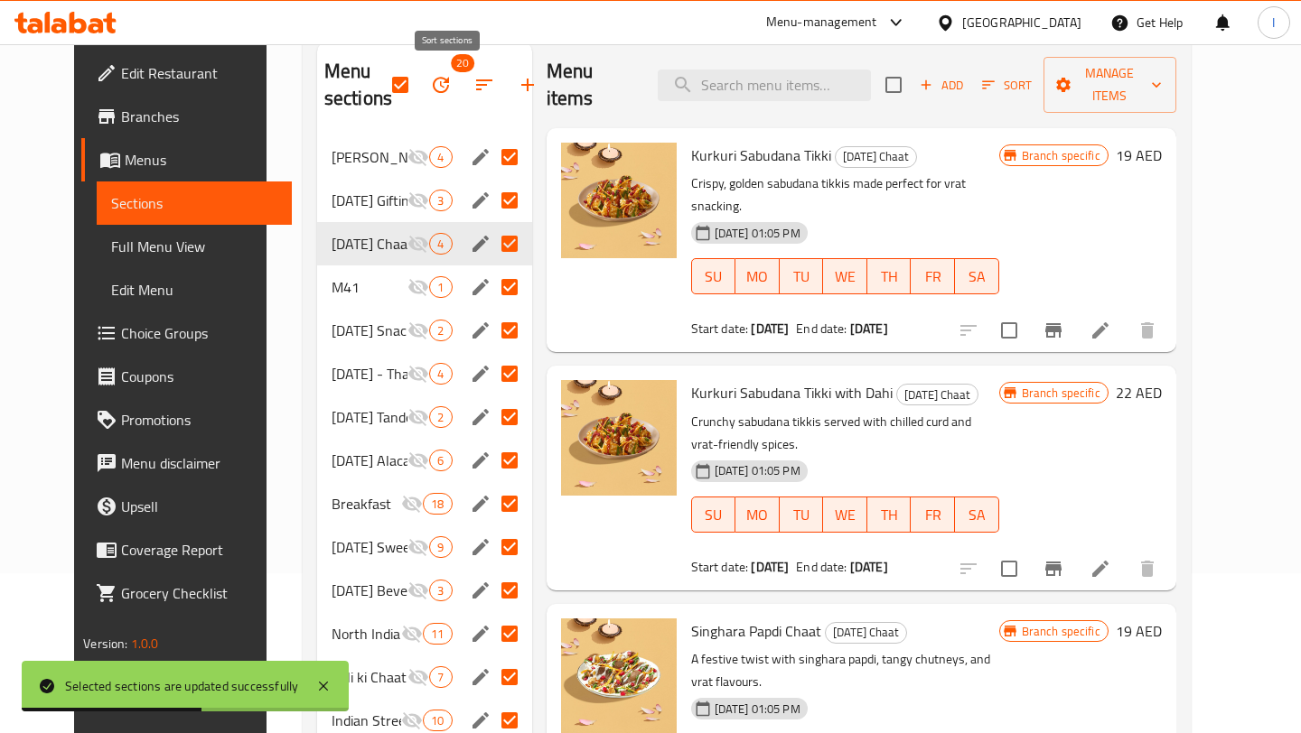
click at [473, 88] on icon "button" at bounding box center [484, 85] width 22 height 22
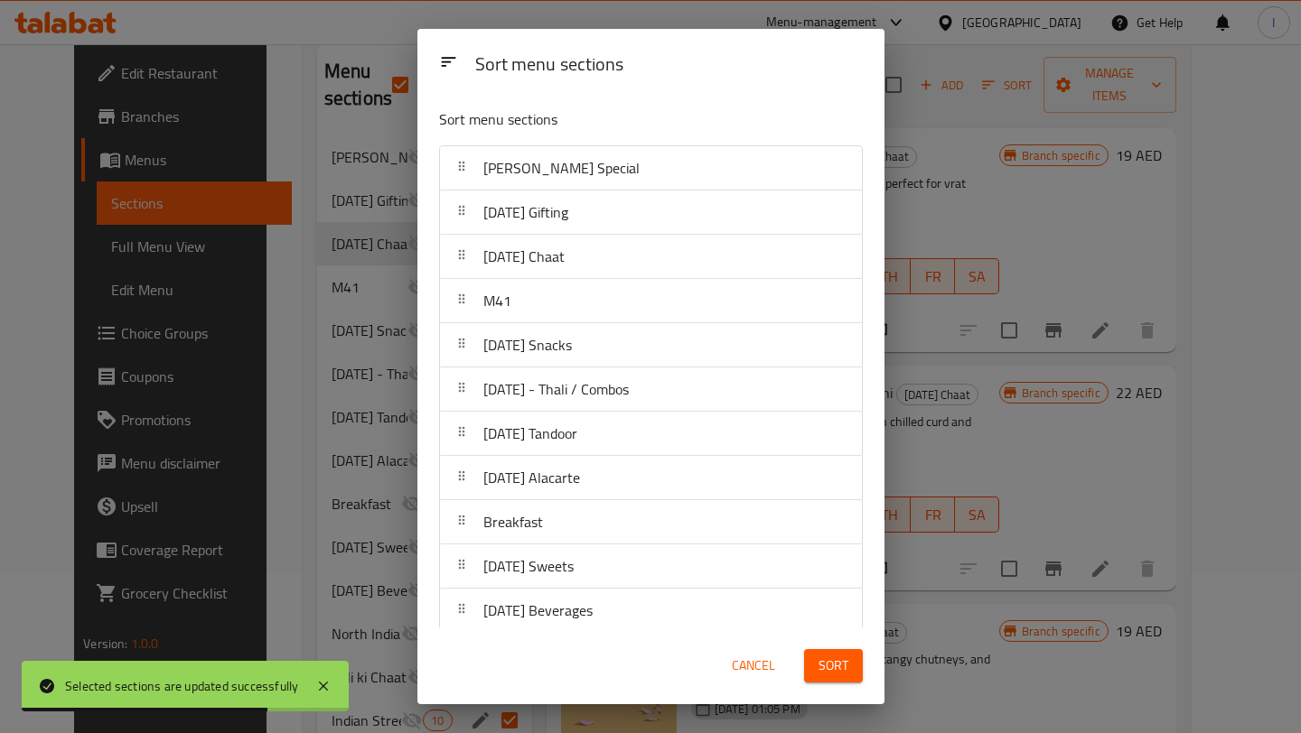
click at [754, 660] on span "Cancel" at bounding box center [753, 666] width 43 height 23
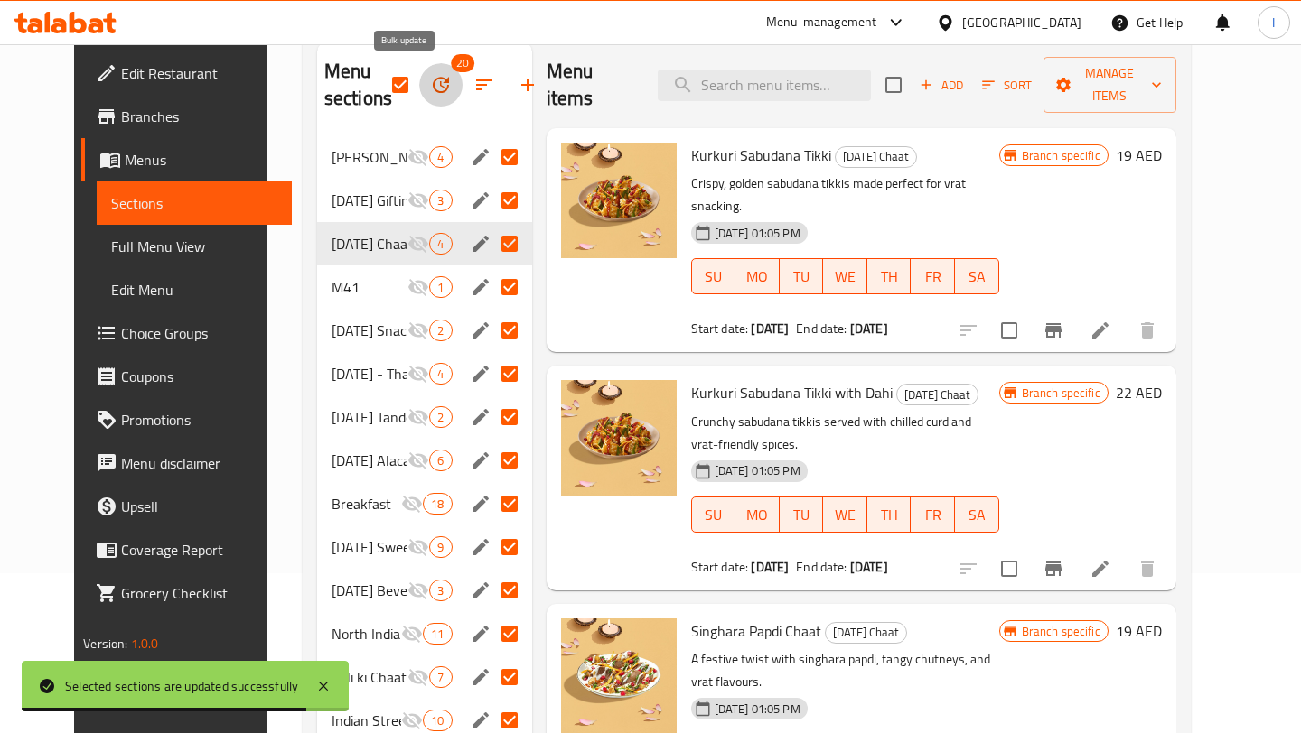
click at [419, 96] on button "button" at bounding box center [440, 84] width 43 height 43
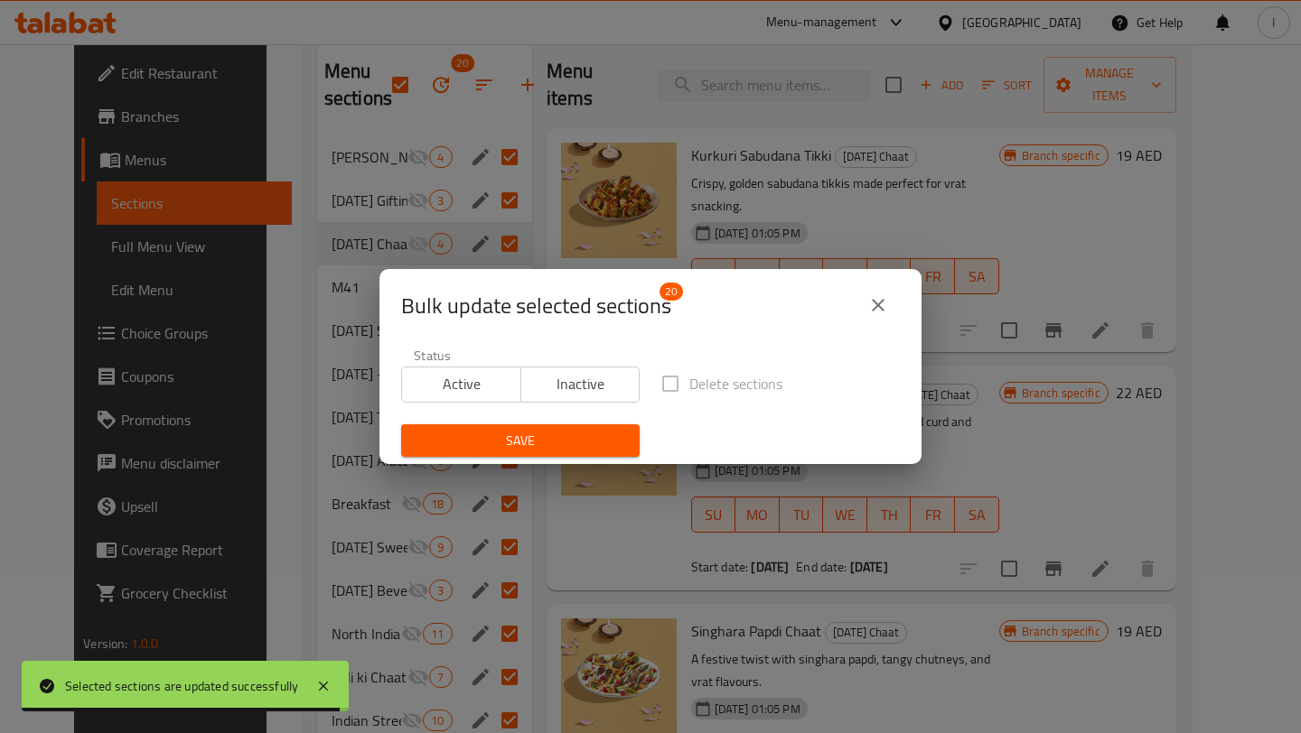
click at [664, 381] on label "Delete sections" at bounding box center [716, 384] width 131 height 38
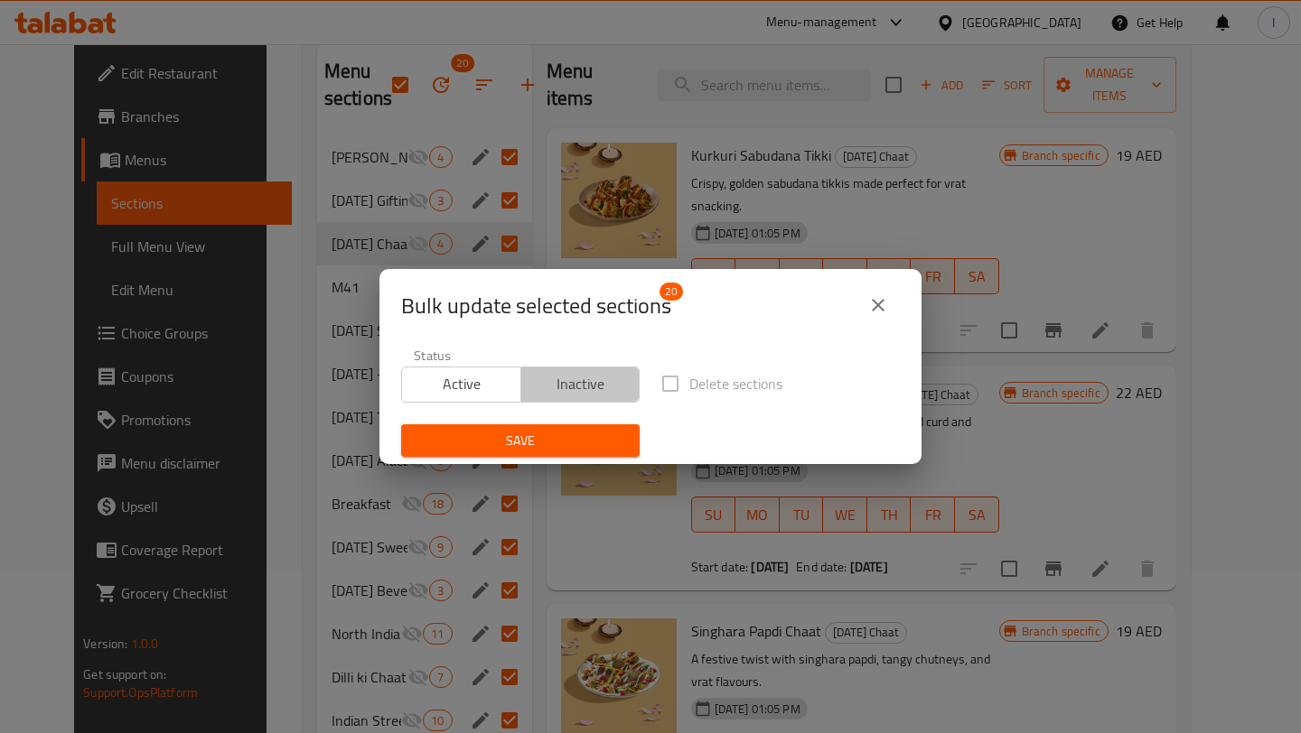
click at [564, 378] on span "Inactive" at bounding box center [580, 384] width 105 height 26
click at [666, 386] on label "Delete sections" at bounding box center [716, 384] width 131 height 38
click at [474, 378] on span "Active" at bounding box center [461, 384] width 105 height 26
click at [600, 373] on span "Inactive" at bounding box center [580, 384] width 105 height 26
click at [860, 306] on button "close" at bounding box center [877, 305] width 43 height 43
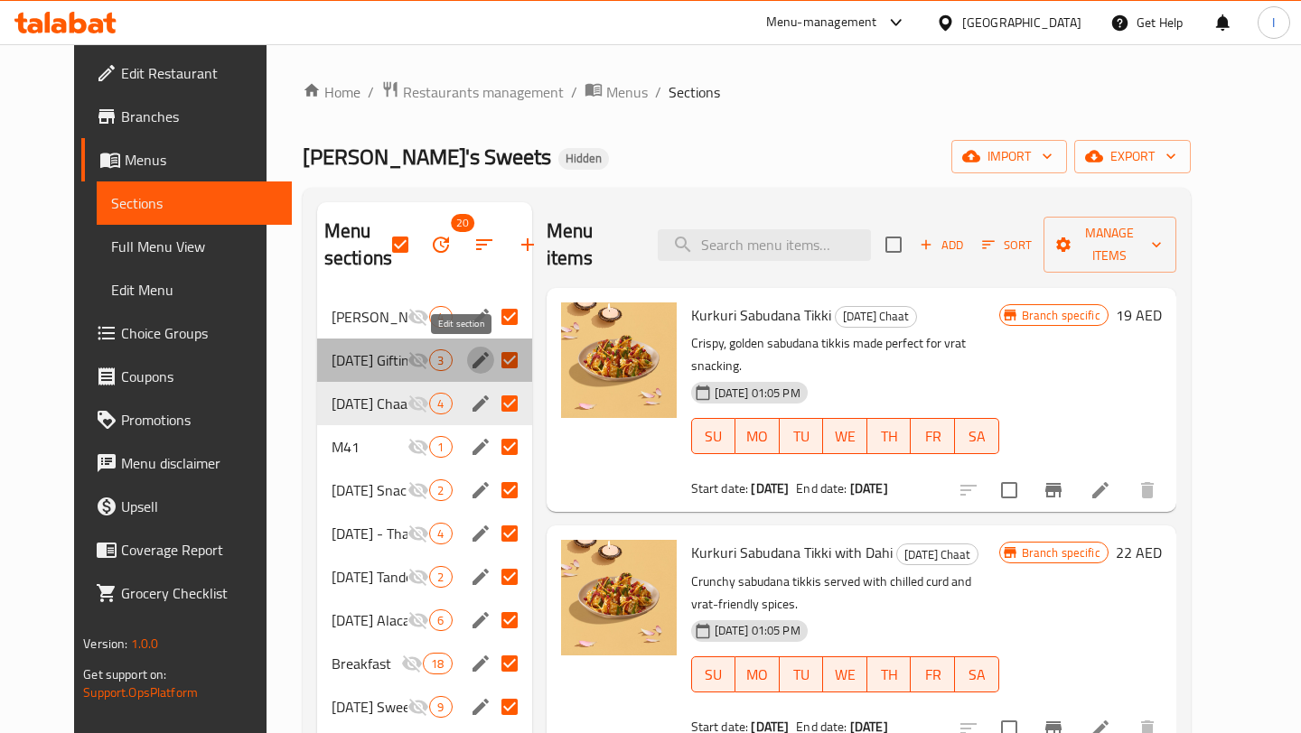
click at [470, 365] on icon "edit" at bounding box center [481, 361] width 22 height 22
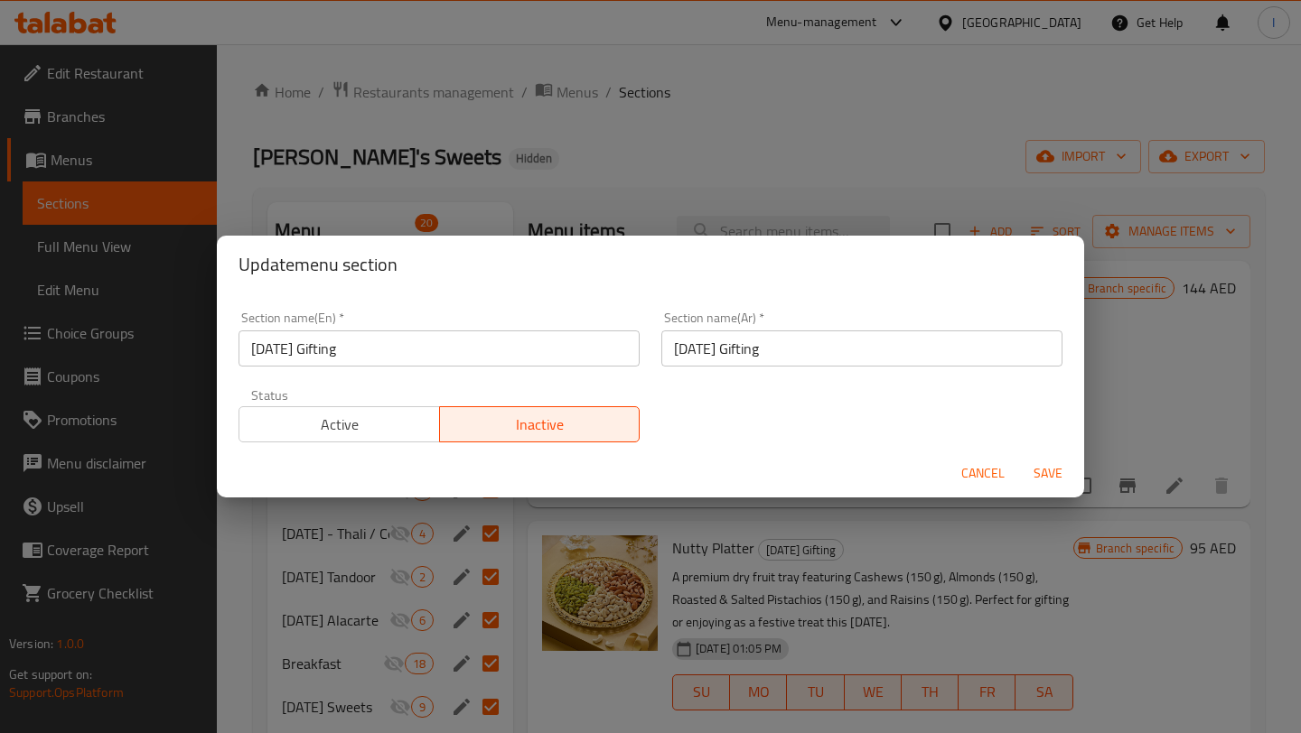
click at [396, 415] on span "Active" at bounding box center [340, 425] width 186 height 26
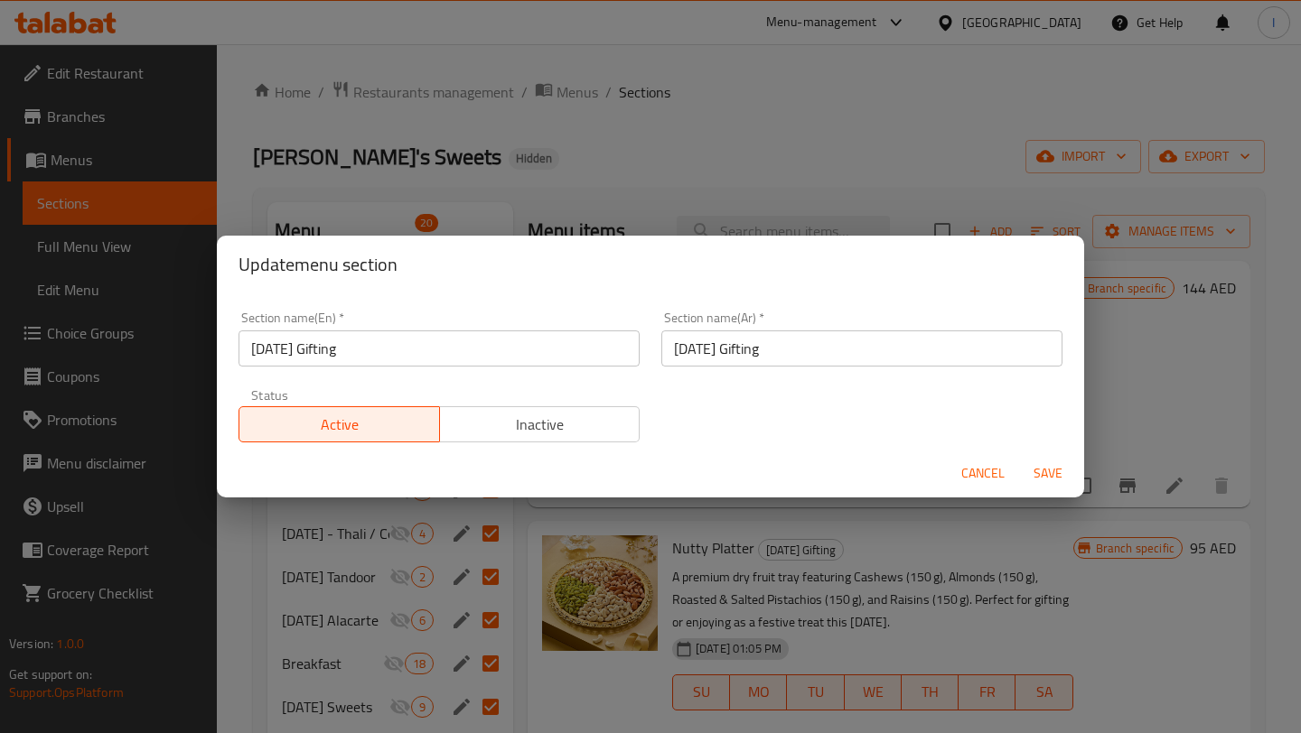
click at [459, 351] on input "Diwali Gifting" at bounding box center [438, 349] width 401 height 36
click at [283, 353] on input "[DATE] Delights" at bounding box center [438, 349] width 401 height 36
type input "[DATE] Delights"
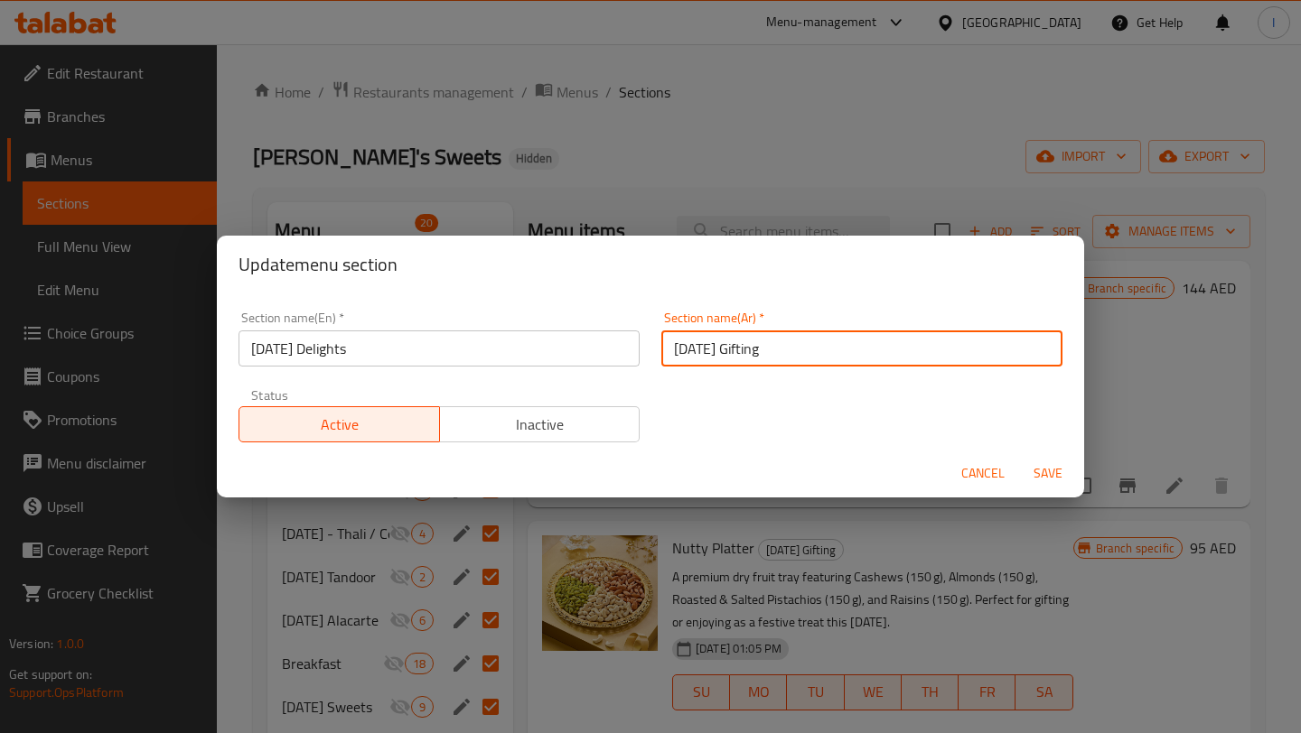
click at [746, 353] on input "Diwali Gifting" at bounding box center [861, 349] width 401 height 36
paste input "مسرات ديوالي"
type input "مسرات ديوالي"
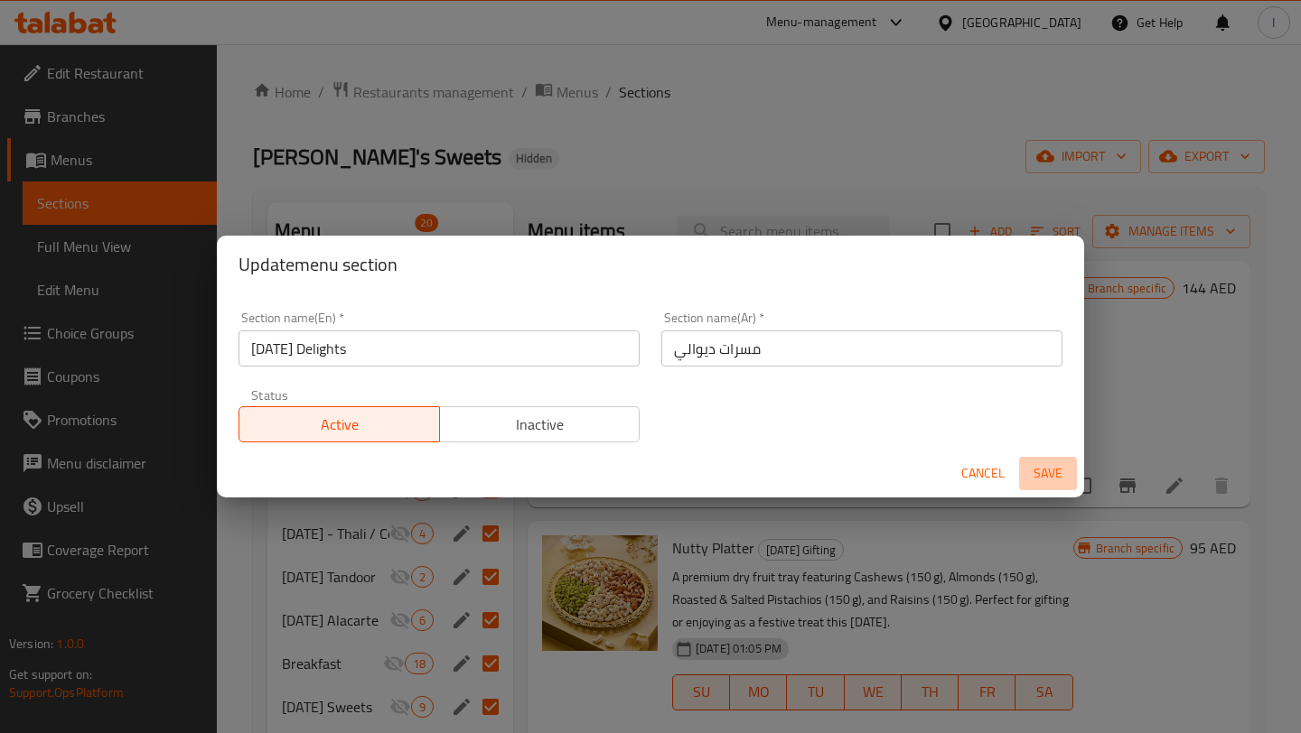
click at [1063, 473] on span "Save" at bounding box center [1047, 473] width 43 height 23
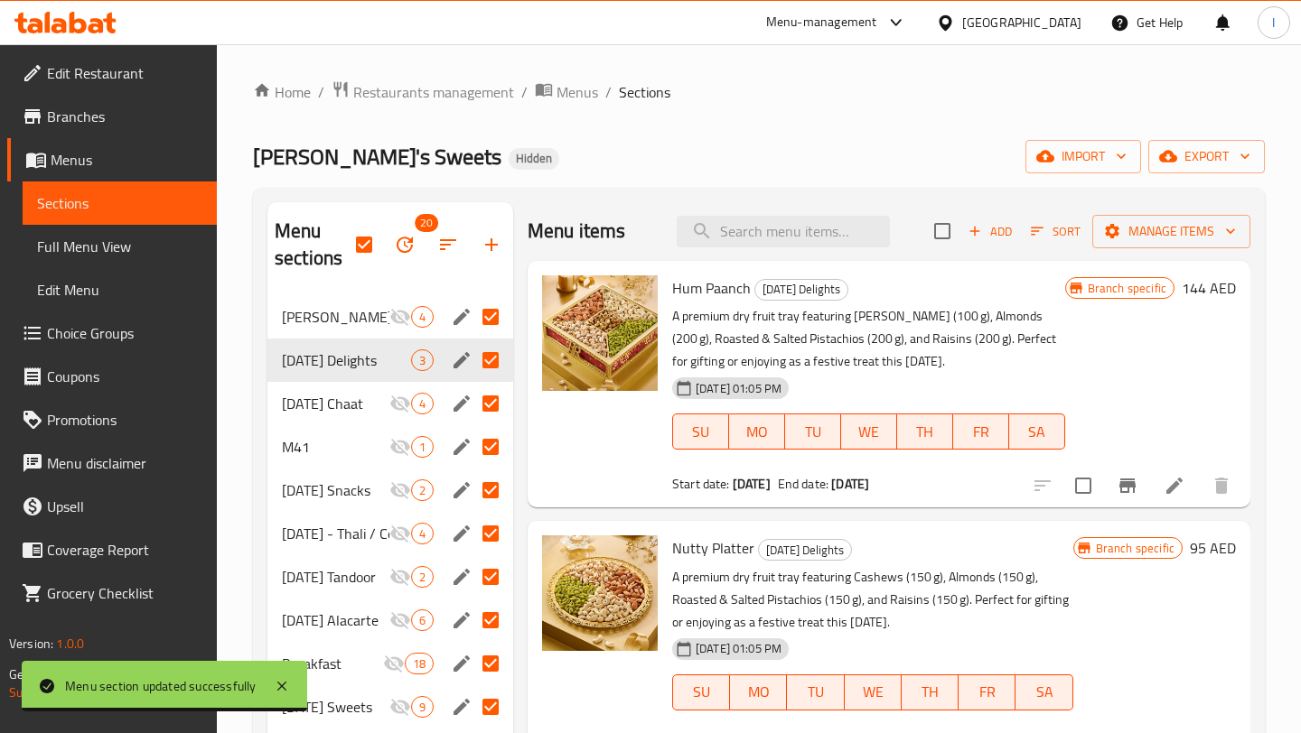
click at [975, 227] on icon "button" at bounding box center [974, 231] width 16 height 16
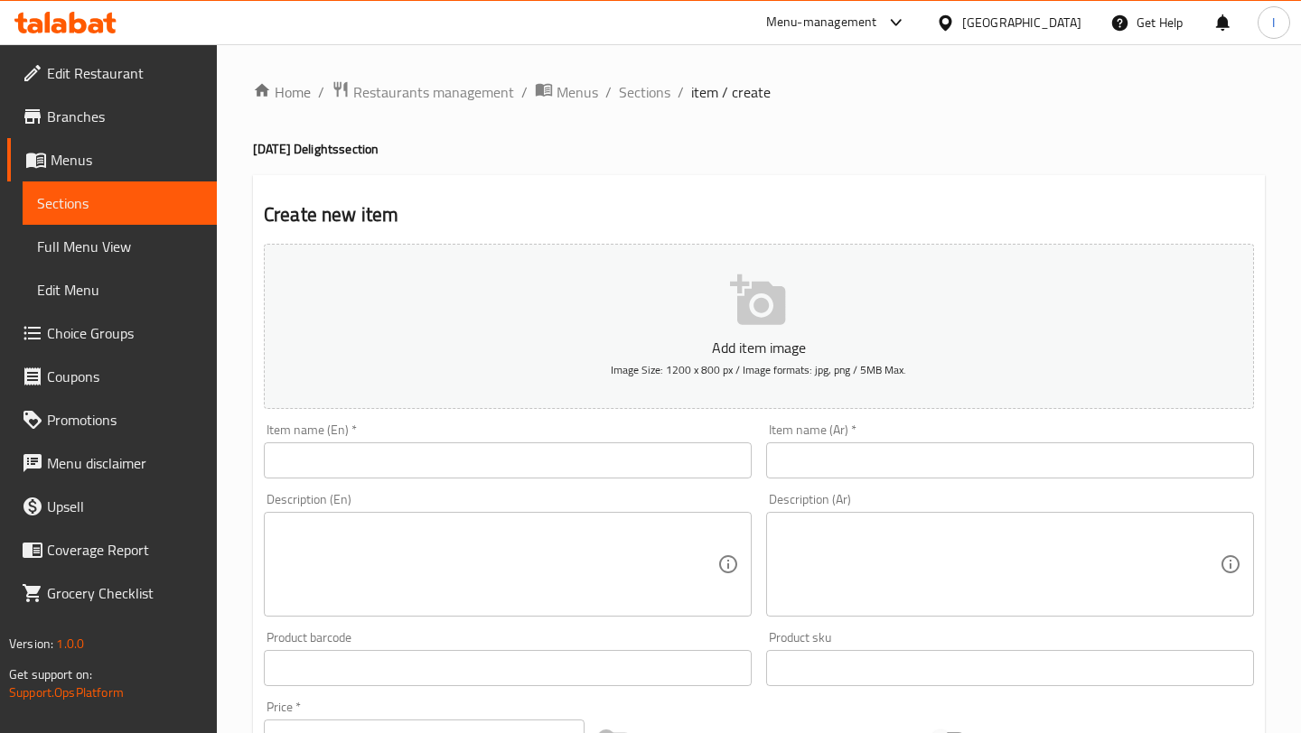
click at [394, 458] on input "text" at bounding box center [508, 461] width 488 height 36
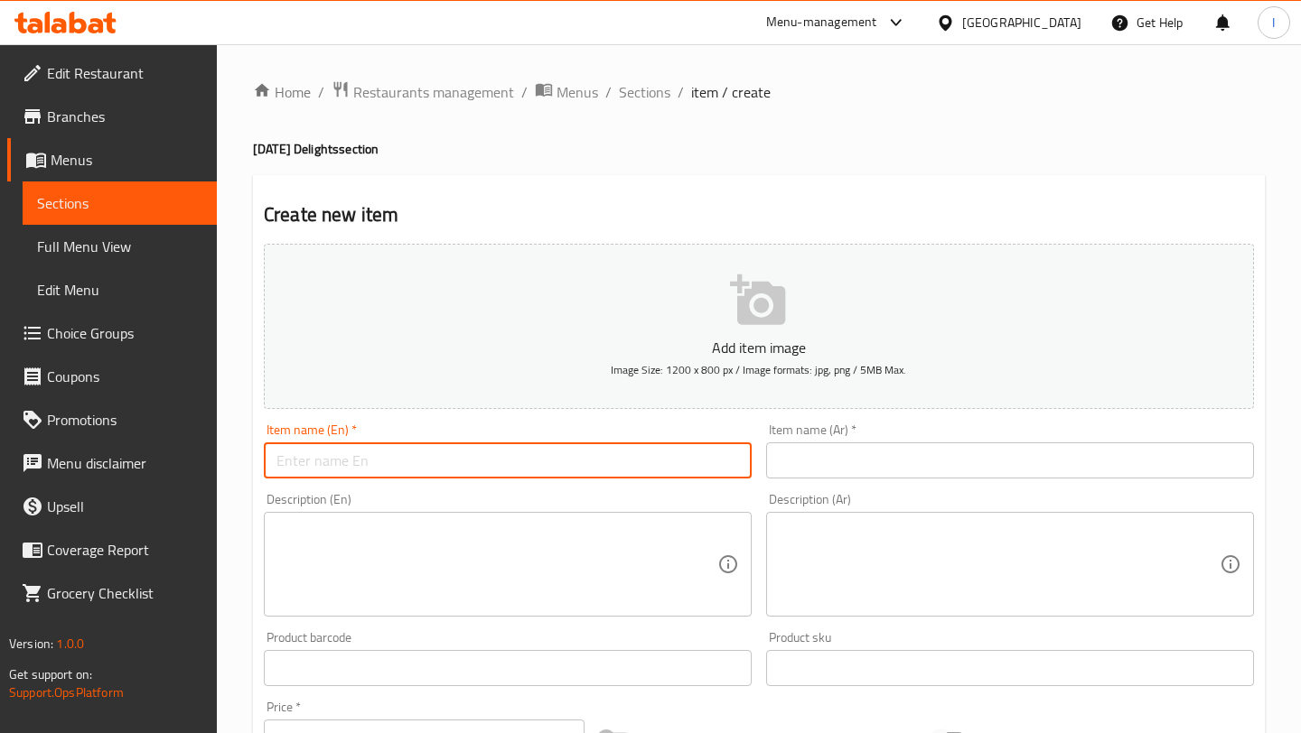
paste input "Assorted Dates Box 25 PC"
type input "Assorted Dates Box 25 PC"
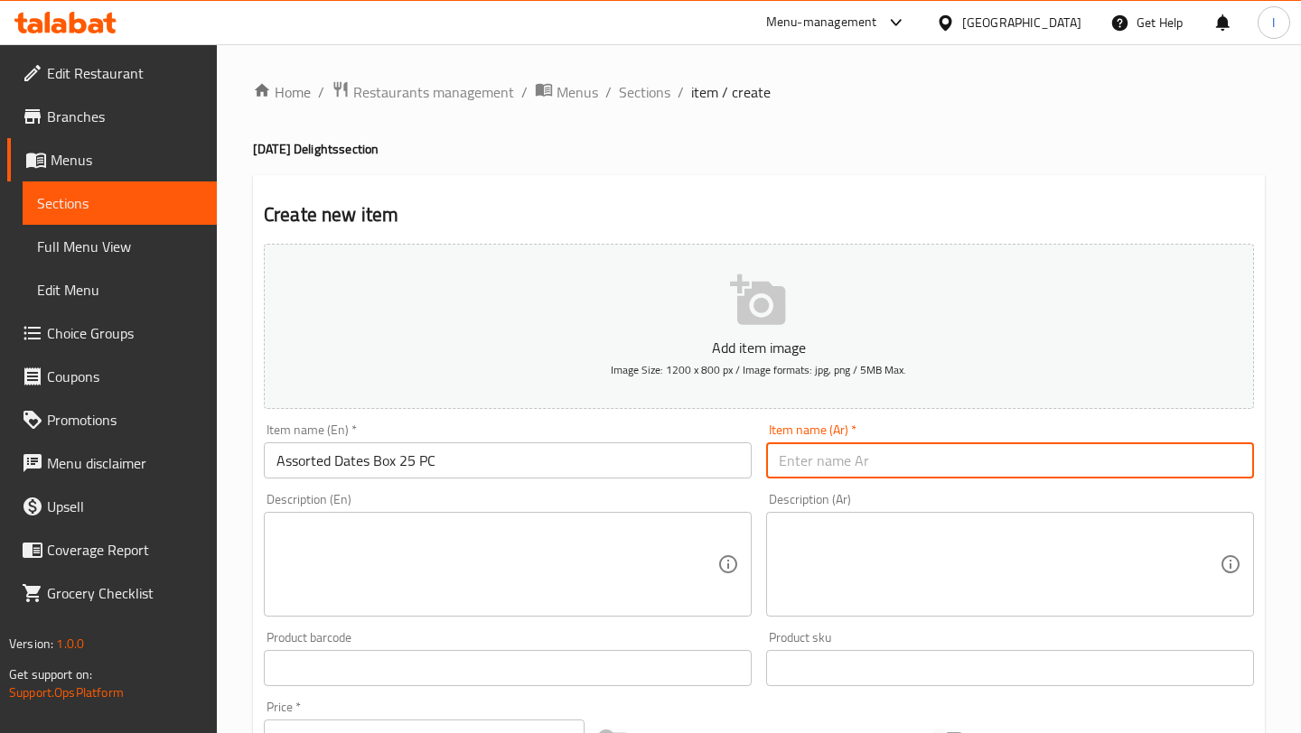
click at [827, 465] on input "text" at bounding box center [1010, 461] width 488 height 36
paste input "صندوق تمور متنوعة ٢٥ قطعة"
type input "صندوق تمور متنوعة ٢٥ قطعة"
click at [352, 527] on textarea at bounding box center [496, 565] width 441 height 86
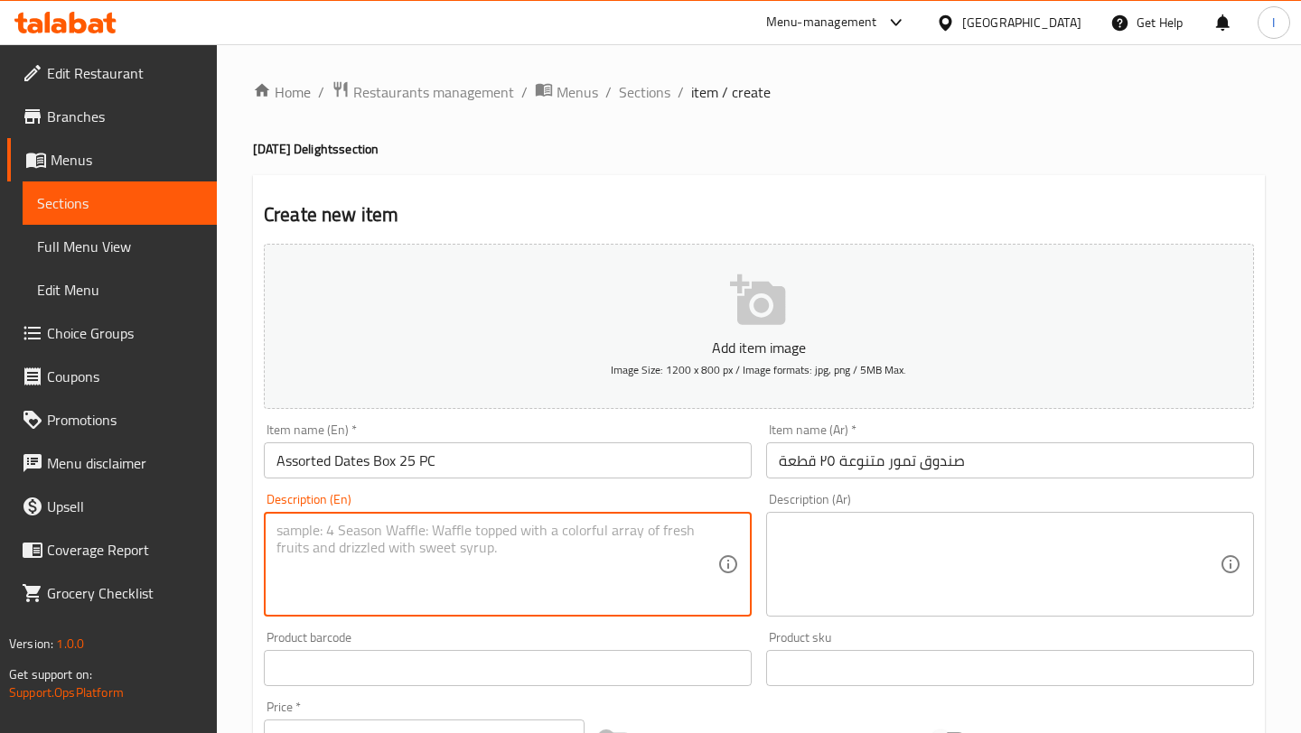
paste textarea "An indulgent festive sweet box featuring Date Orange 125g. Date Pista 125g, Dat…"
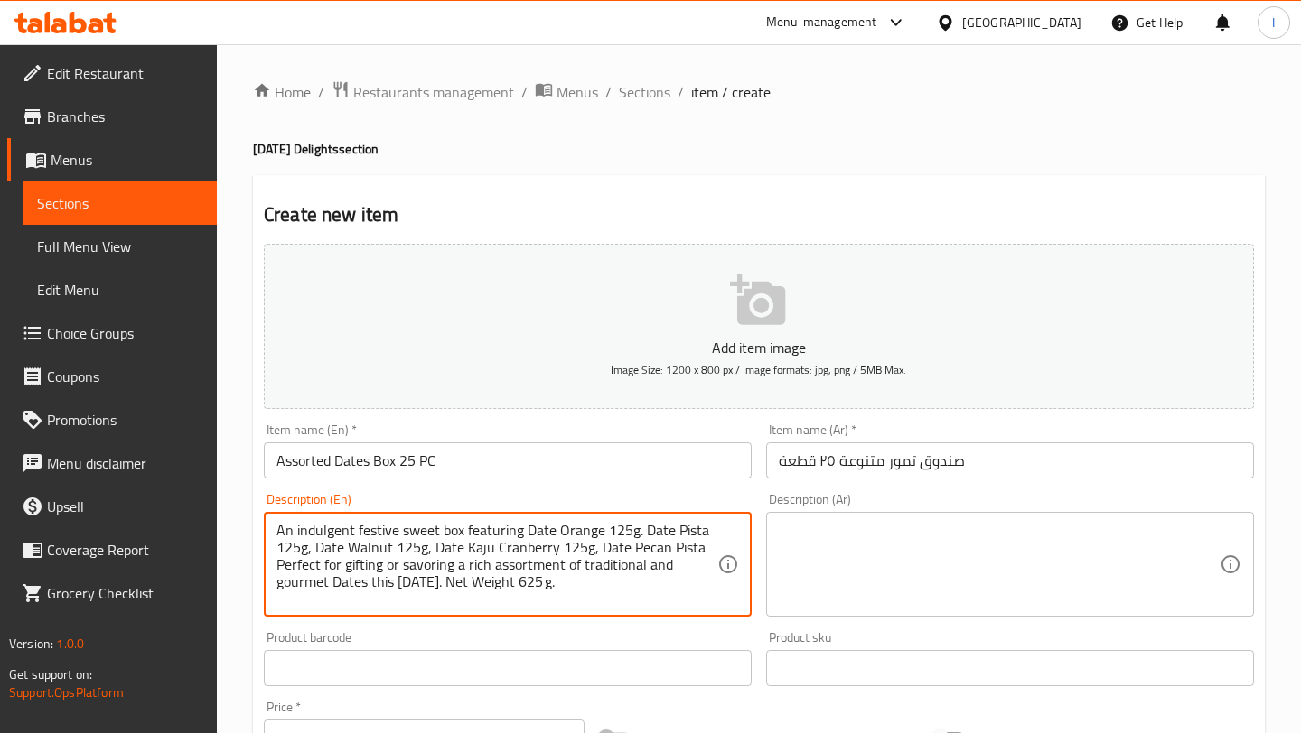
type textarea "An indulgent festive sweet box featuring Date Orange 125g. Date Pista 125g, Dat…"
click at [812, 550] on textarea at bounding box center [999, 565] width 441 height 86
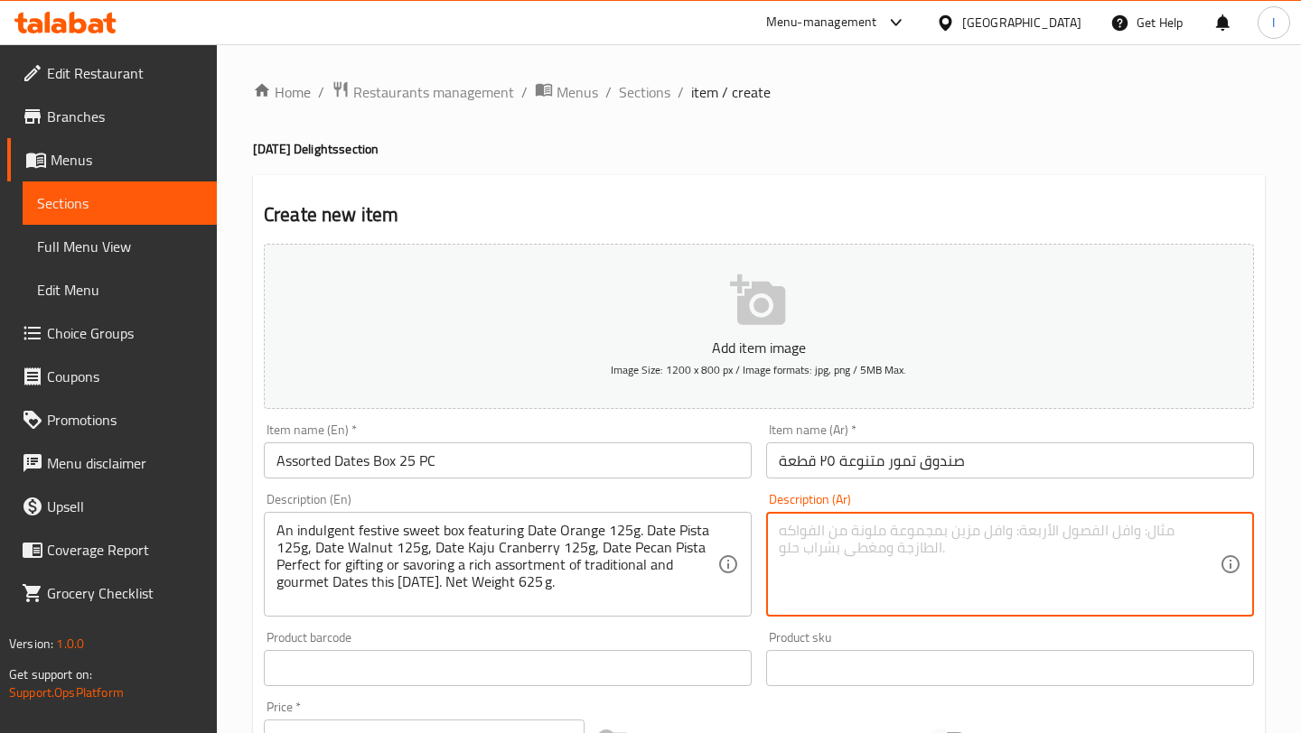
paste textarea "علبة حلويات احتفالية فاخرة تحتوي على تمر بالبرتقال ١٢٥ غرام، تمر بالفستق ١٢٥ غر…"
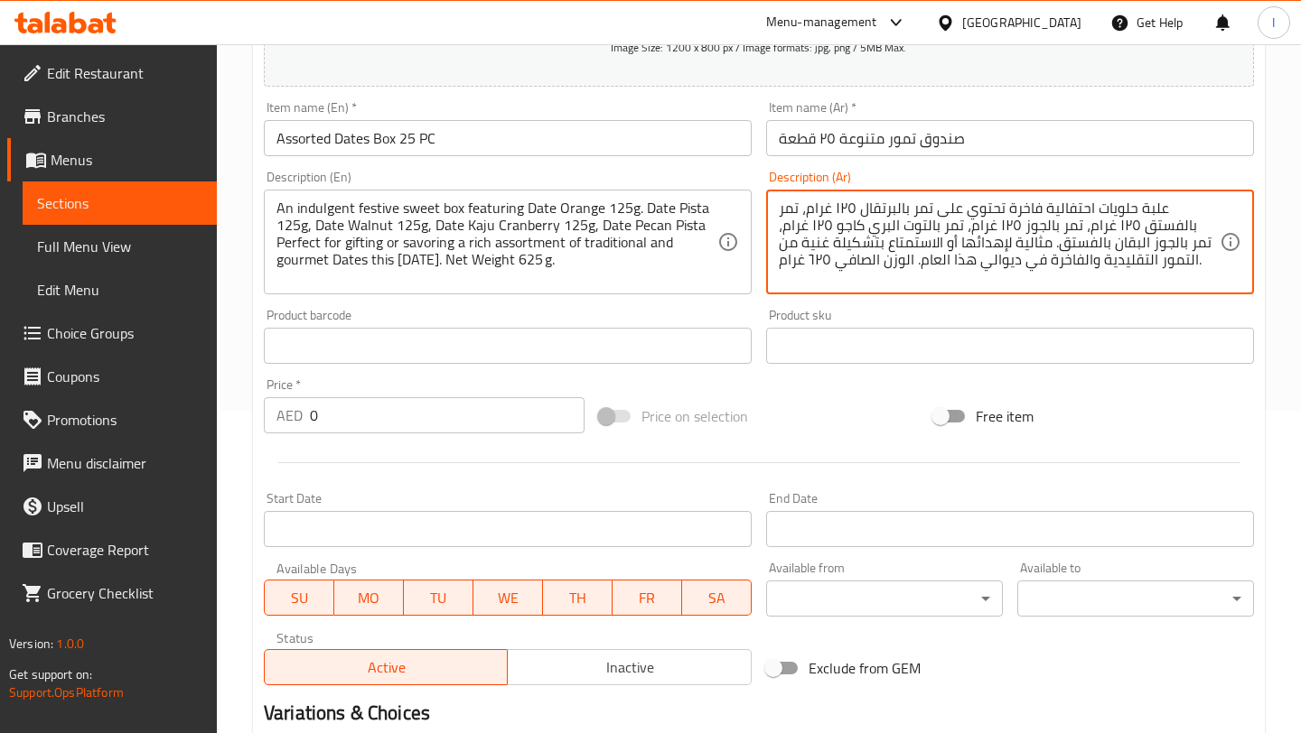
scroll to position [442, 0]
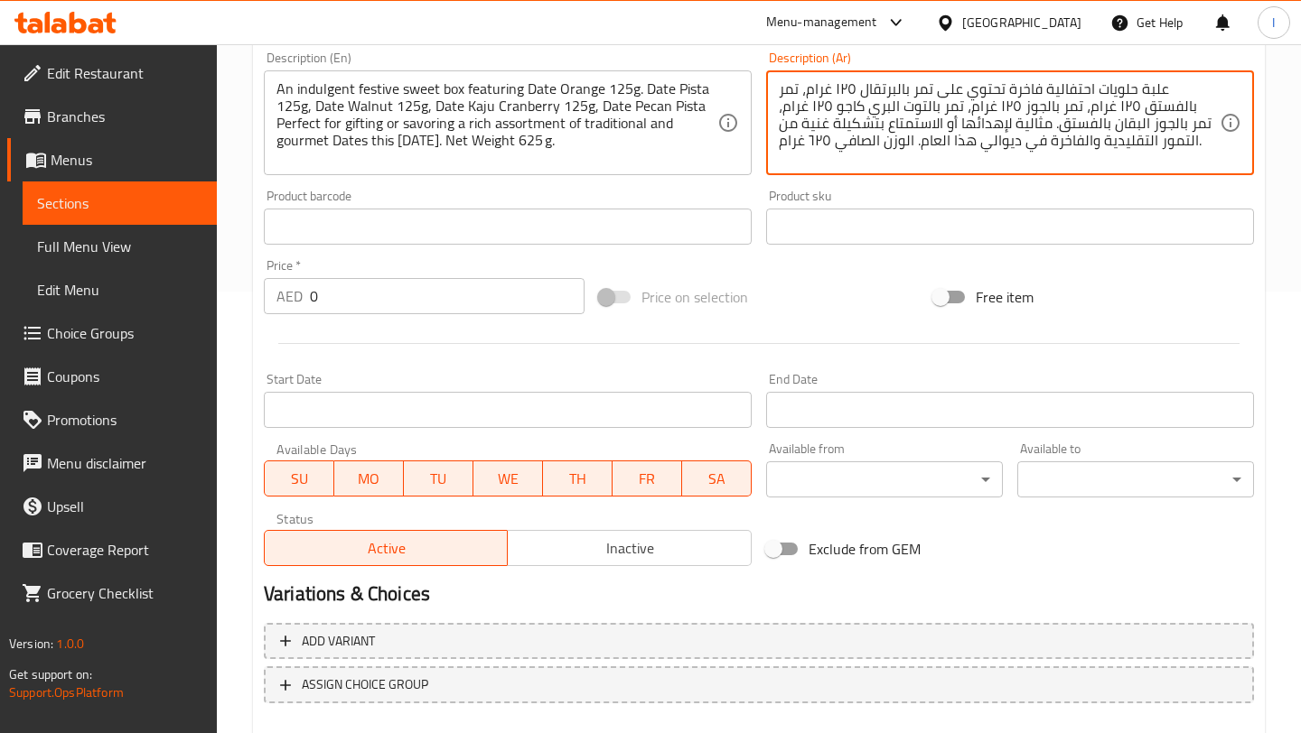
type textarea "علبة حلويات احتفالية فاخرة تحتوي على تمر بالبرتقال ١٢٥ غرام، تمر بالفستق ١٢٥ غر…"
click at [339, 300] on input "0" at bounding box center [447, 296] width 275 height 36
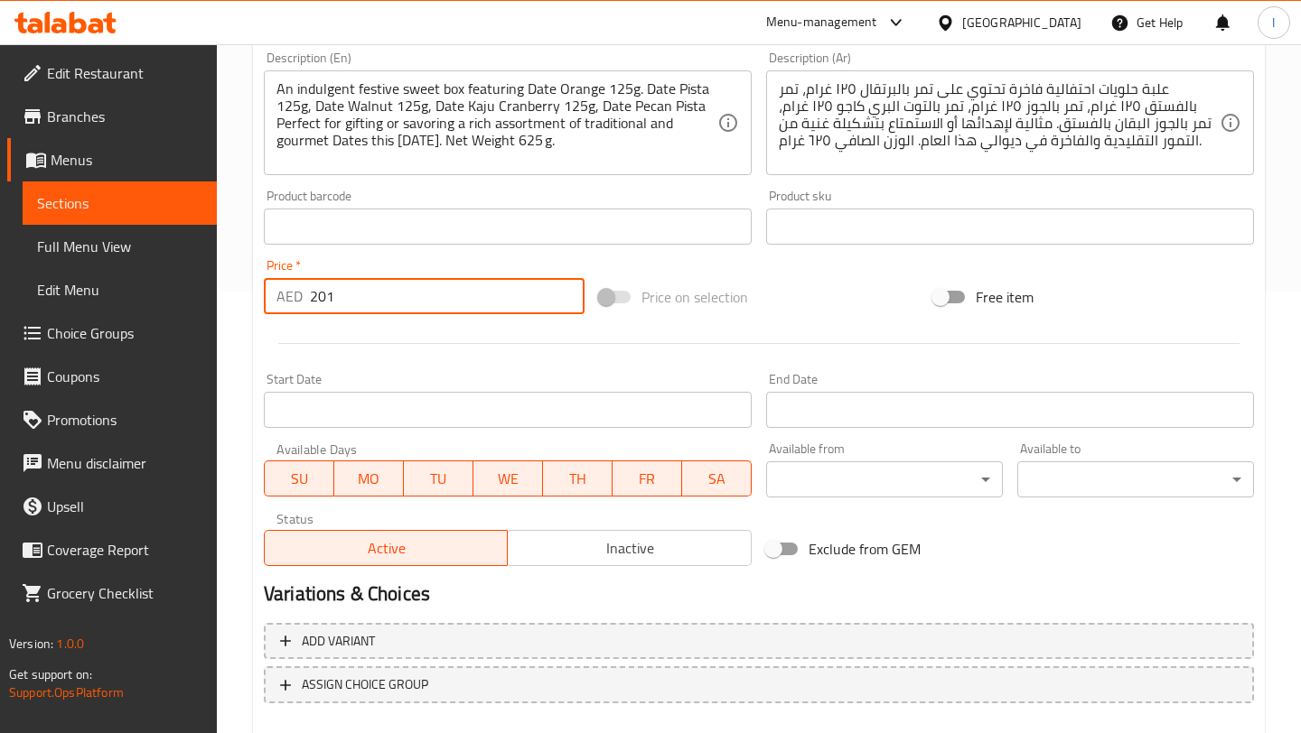
type input "201"
click at [793, 315] on div "Price on selection" at bounding box center [759, 297] width 335 height 49
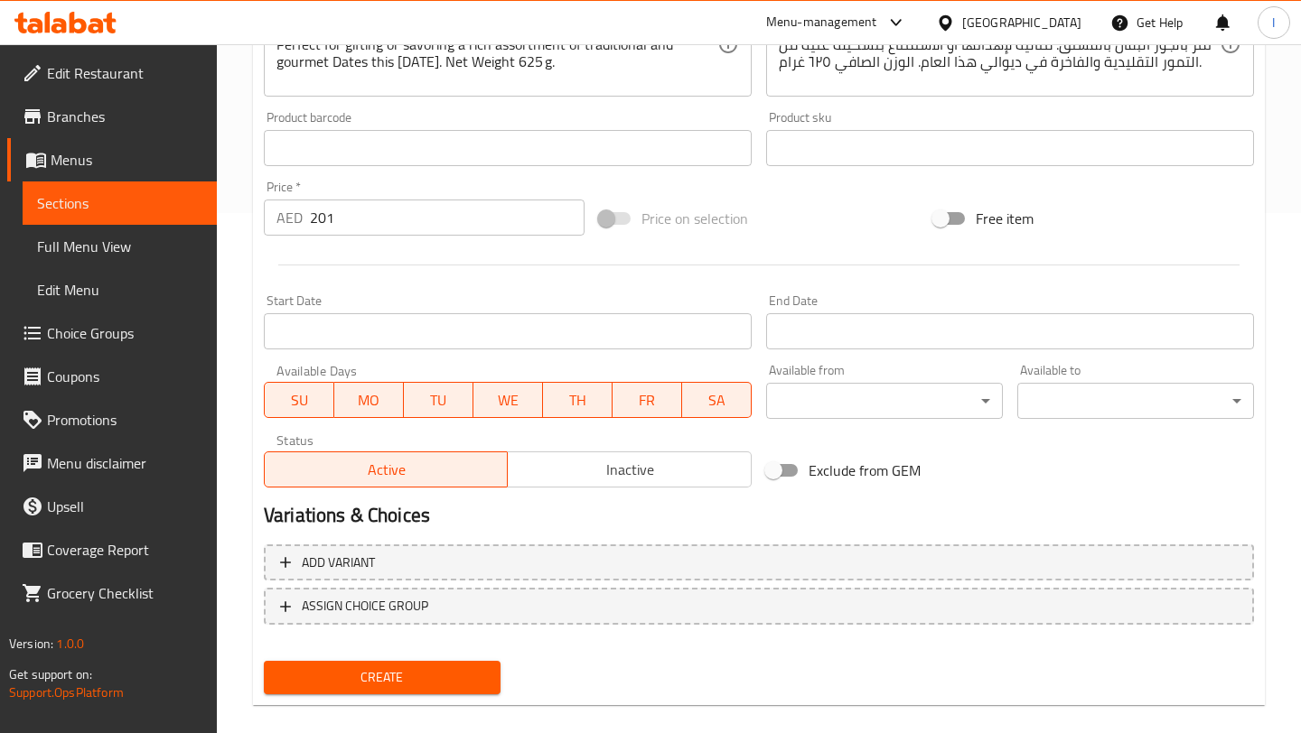
scroll to position [543, 0]
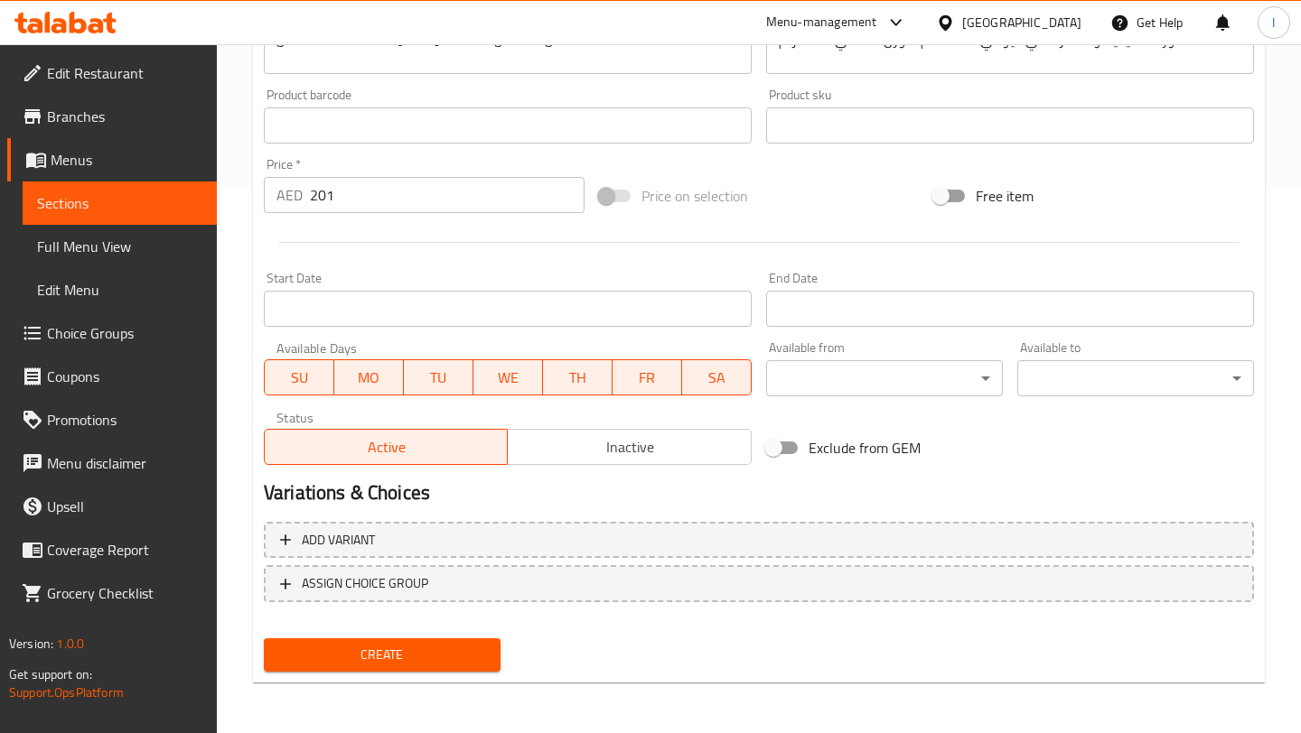
click at [557, 323] on input "Start Date" at bounding box center [508, 309] width 488 height 36
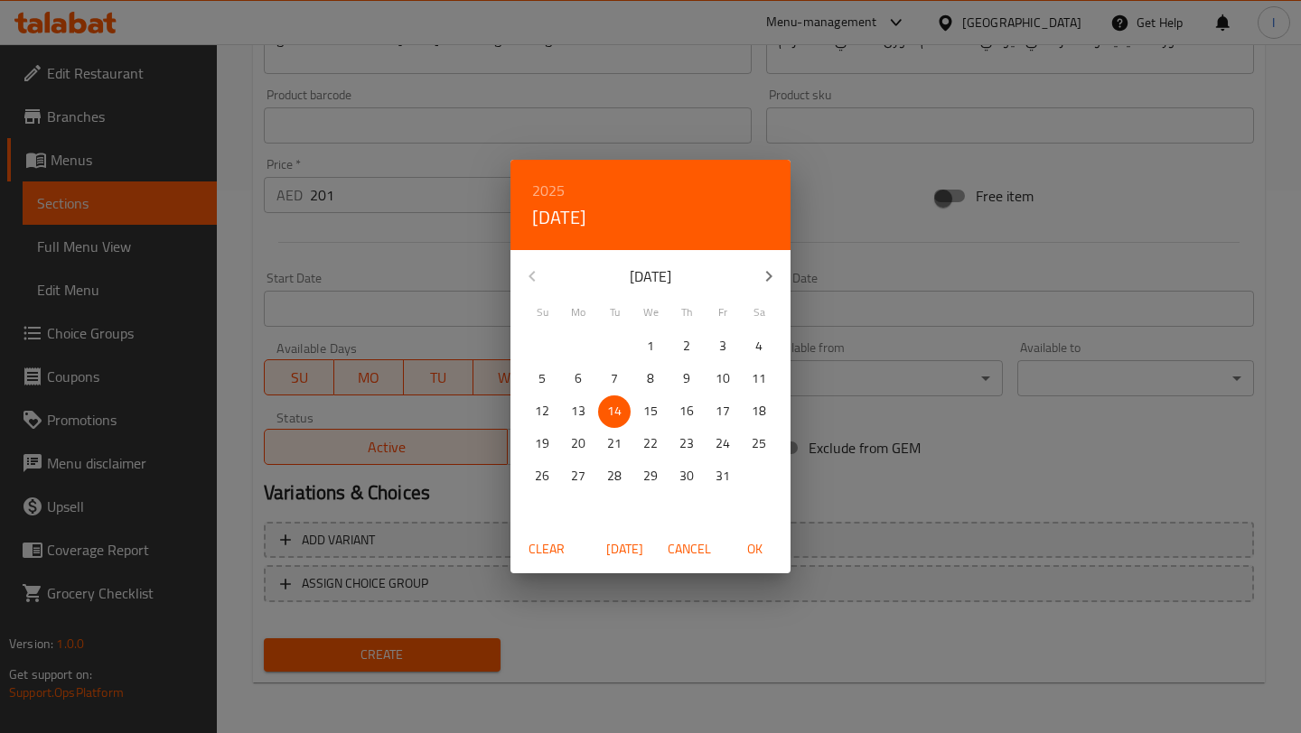
click at [610, 414] on p "14" at bounding box center [614, 411] width 14 height 23
click at [759, 553] on span "OK" at bounding box center [753, 549] width 43 height 23
type input "[DATE]"
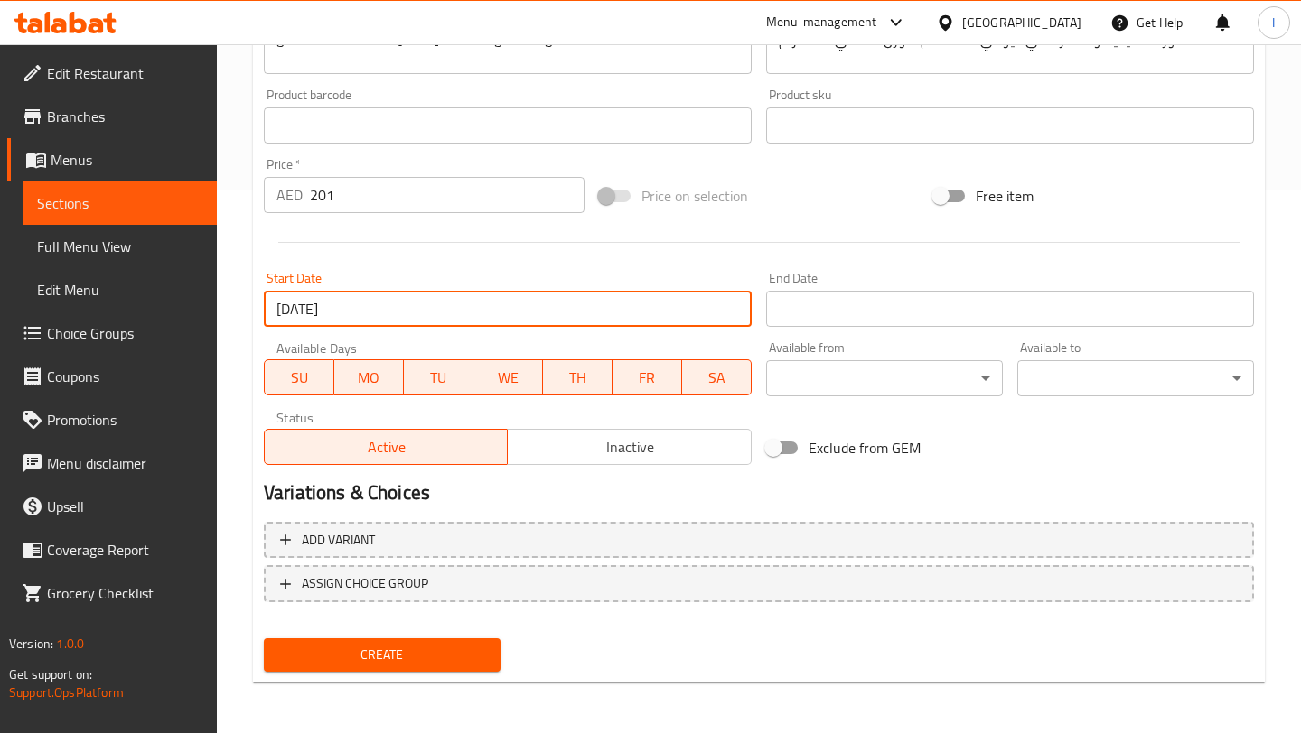
click at [924, 311] on input "Start Date" at bounding box center [1010, 309] width 488 height 36
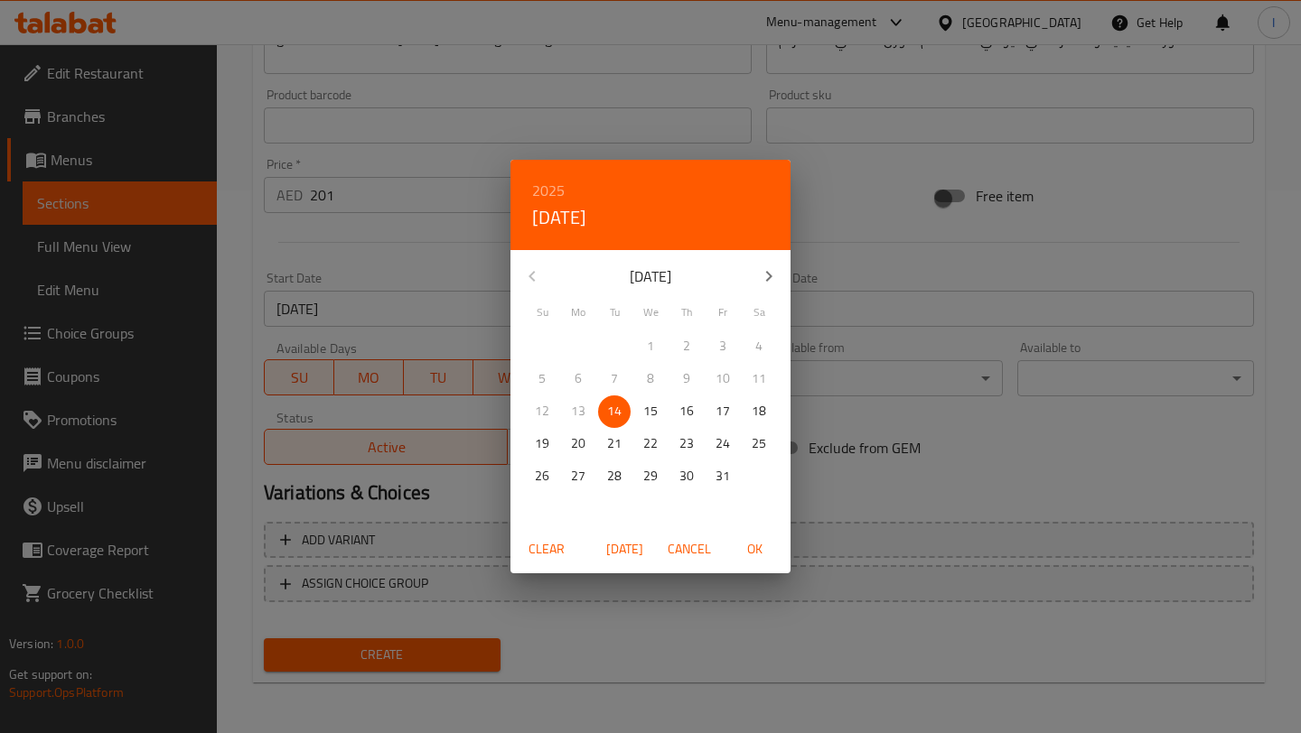
click at [769, 272] on icon "button" at bounding box center [769, 277] width 22 height 22
click at [766, 277] on icon "button" at bounding box center [769, 277] width 22 height 22
click at [755, 475] on p "31" at bounding box center [758, 476] width 14 height 23
click at [750, 554] on span "OK" at bounding box center [753, 549] width 43 height 23
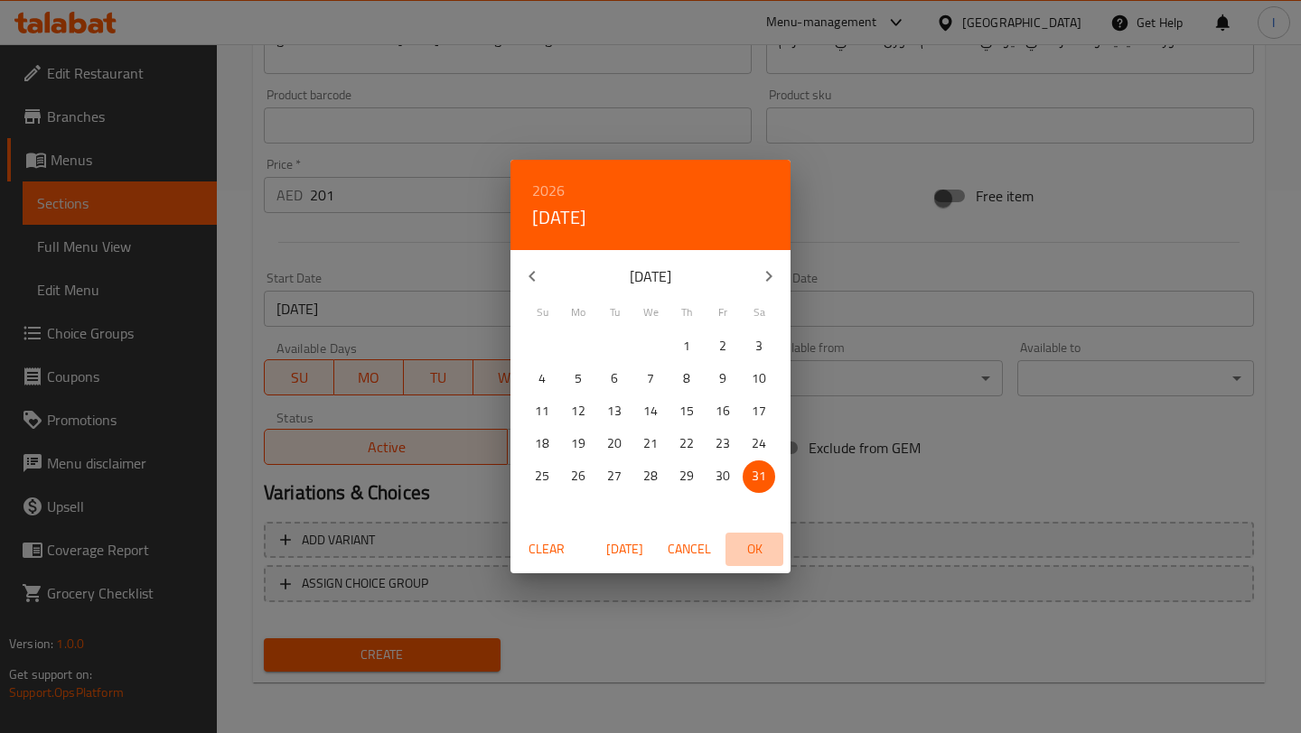
type input "[DATE]"
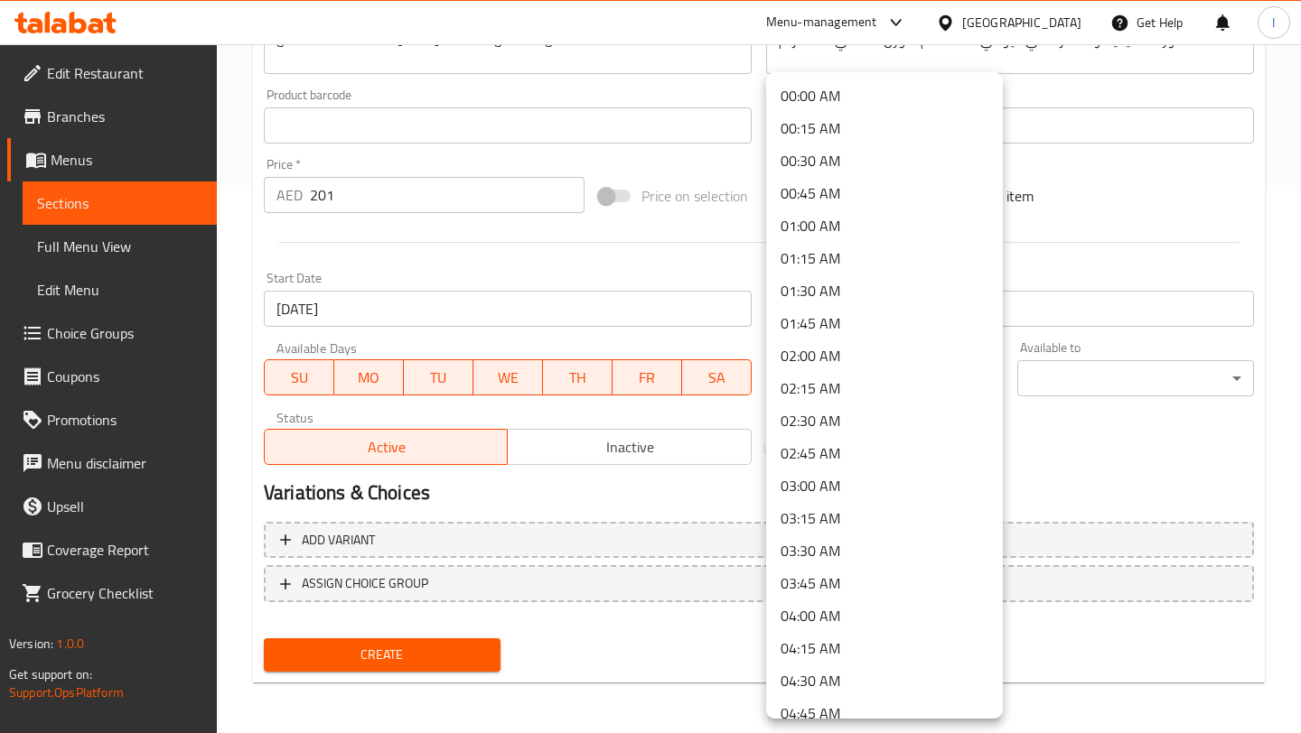
click at [823, 99] on li "00:00 AM" at bounding box center [884, 95] width 237 height 33
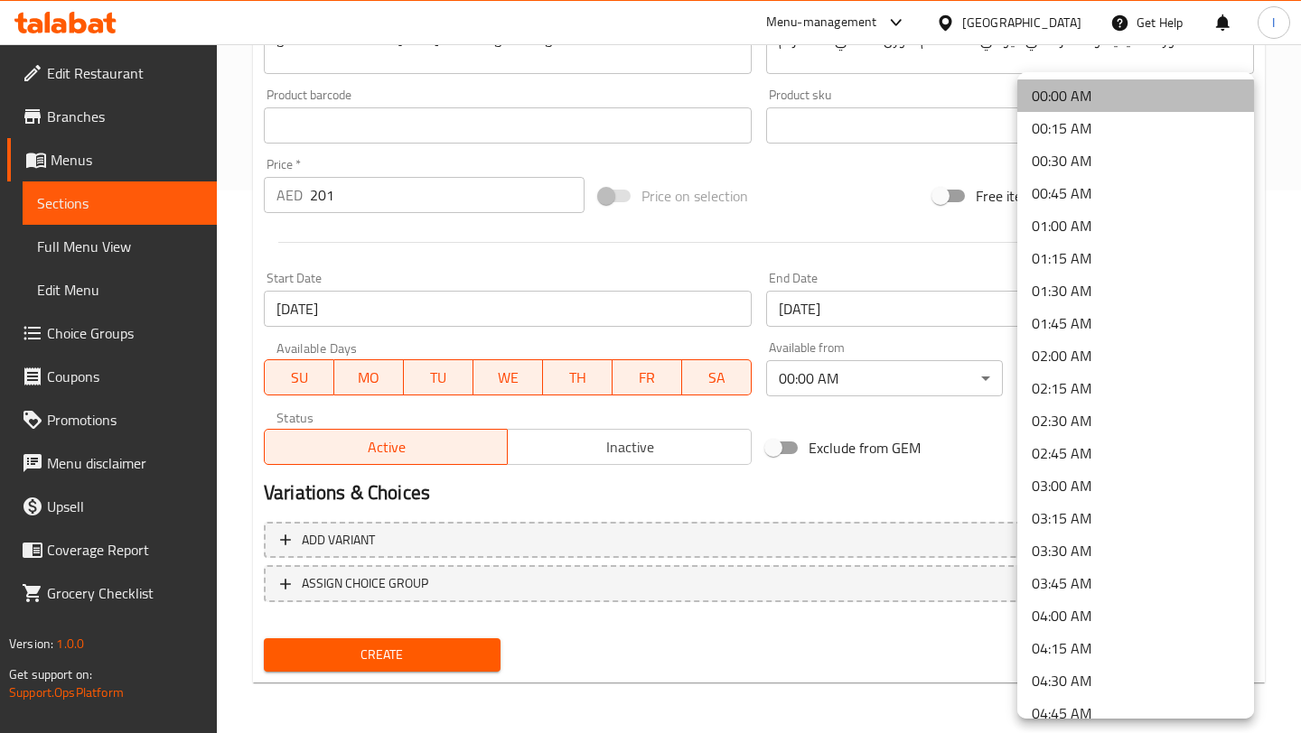
click at [1074, 89] on li "00:00 AM" at bounding box center [1135, 95] width 237 height 33
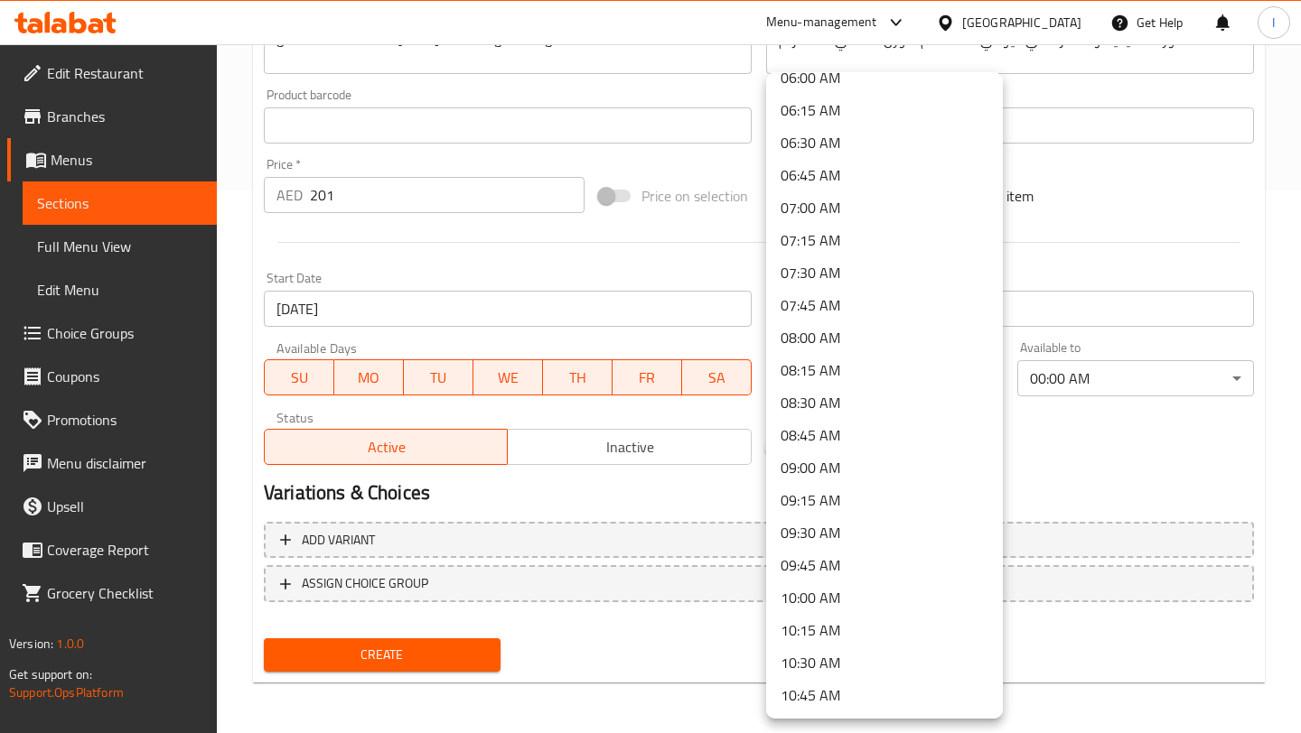
scroll to position [797, 0]
click at [837, 335] on li "08:00 AM" at bounding box center [884, 338] width 237 height 33
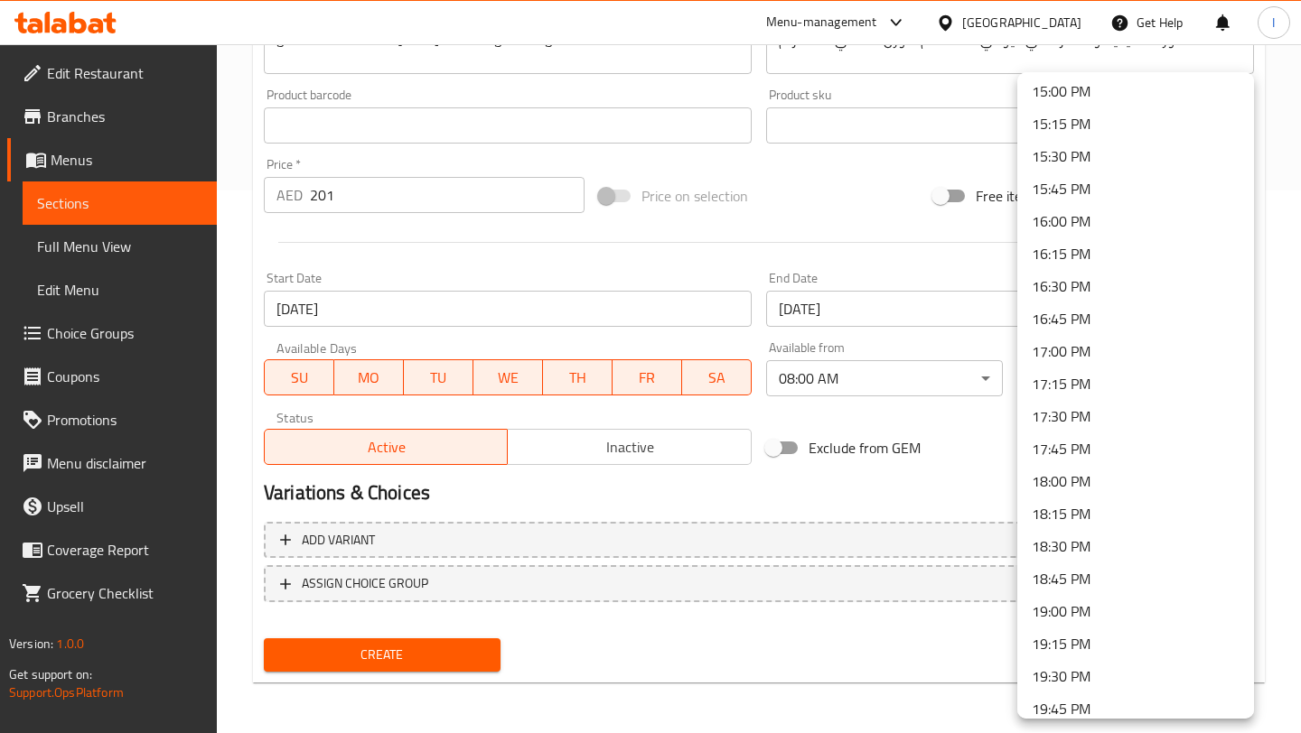
scroll to position [2522, 0]
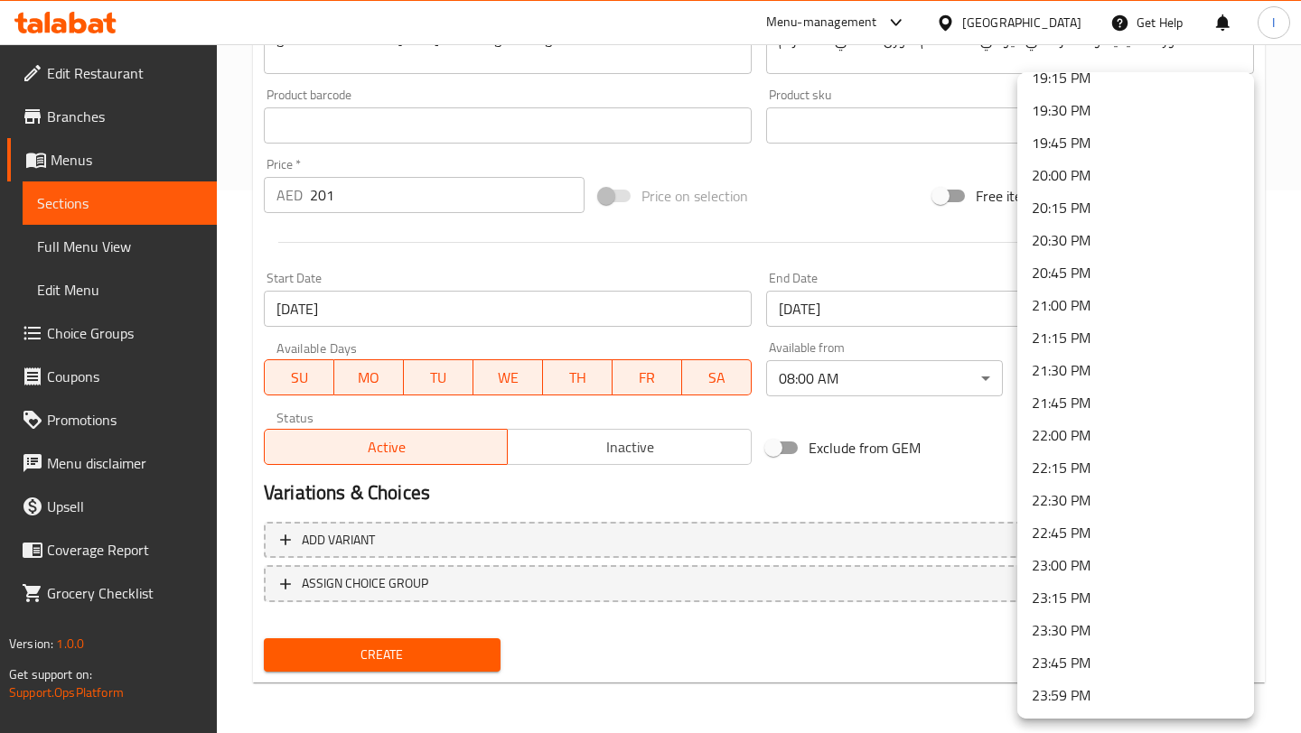
click at [1072, 695] on li "23:59 PM" at bounding box center [1135, 695] width 237 height 33
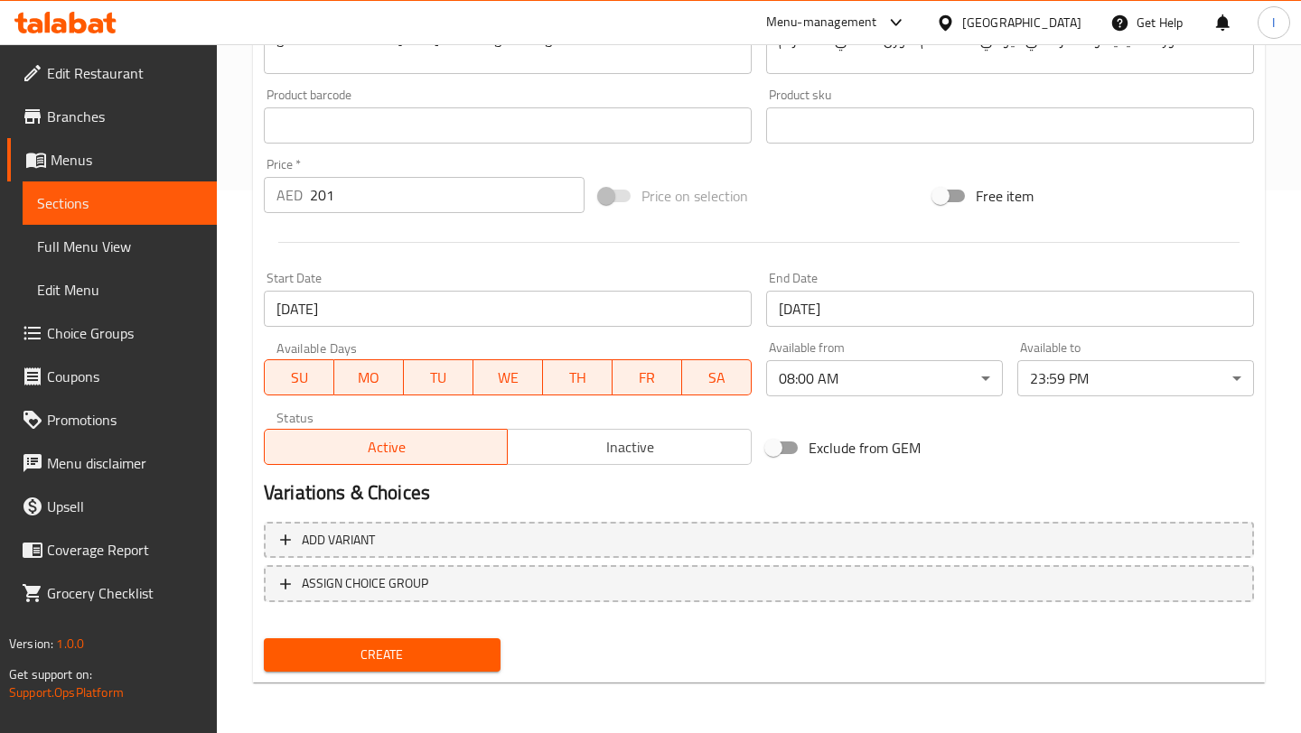
click at [1003, 440] on div "Exclude from GEM" at bounding box center [926, 448] width 335 height 49
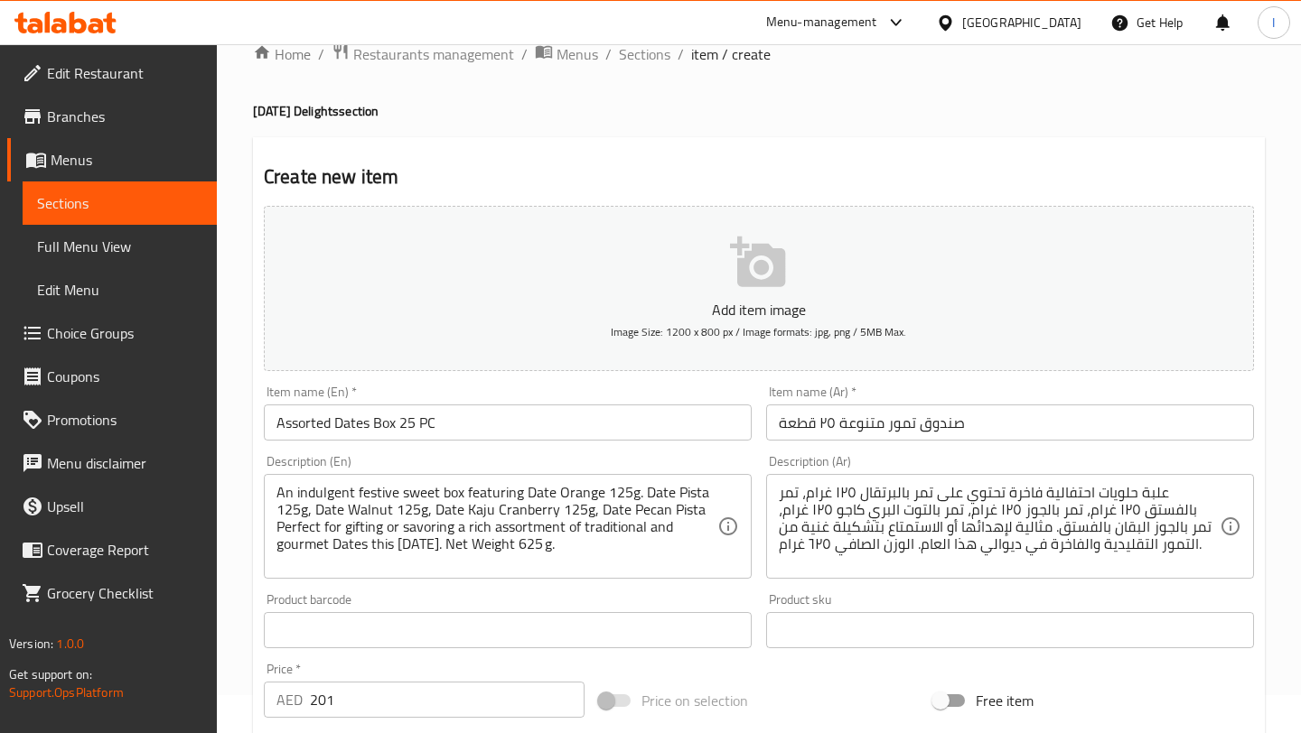
scroll to position [0, 0]
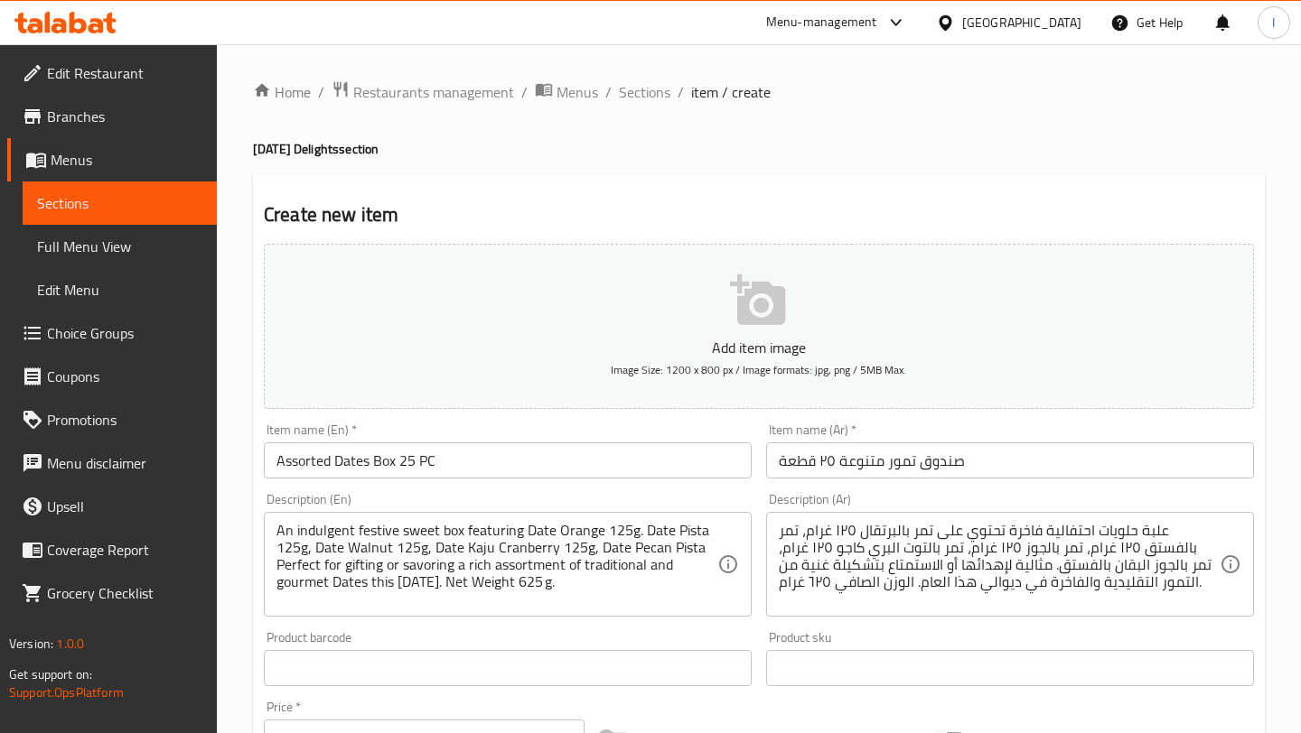
click at [766, 330] on button "Add item image Image Size: 1200 x 800 px / Image formats: jpg, png / 5MB Max." at bounding box center [759, 326] width 990 height 165
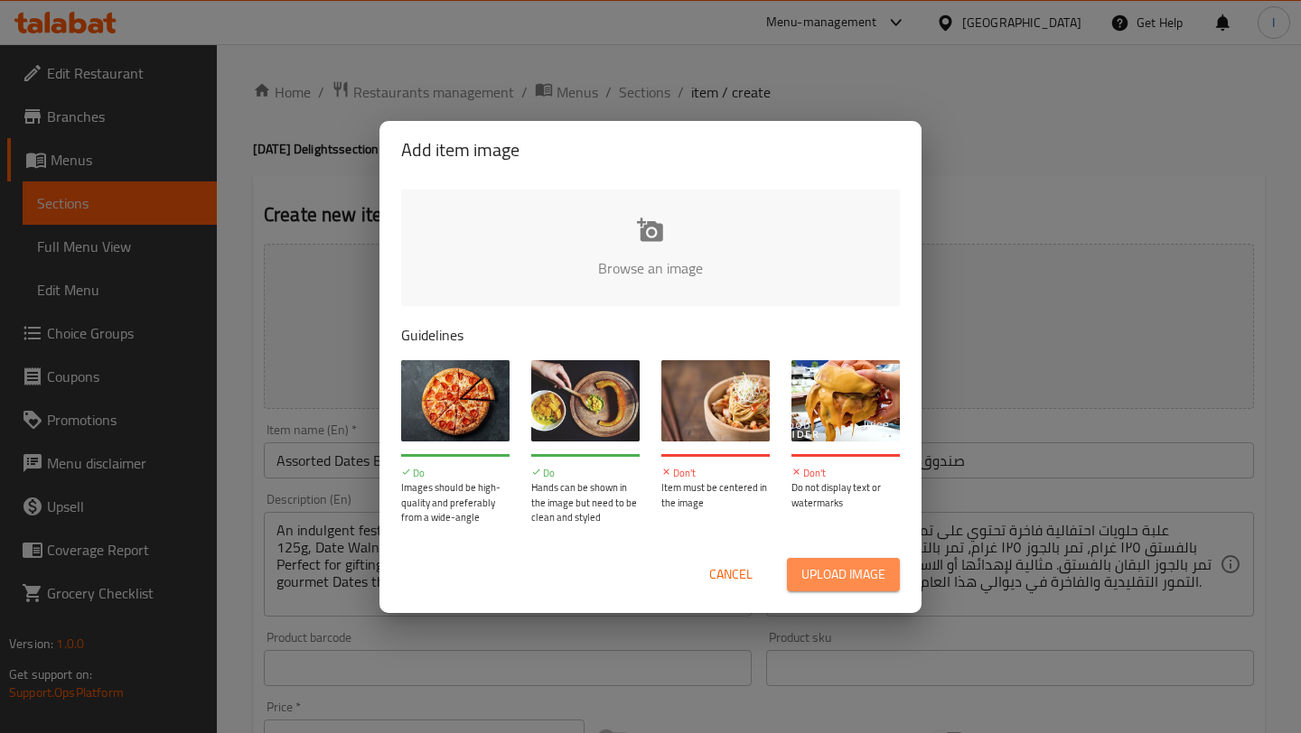
click at [824, 580] on span "Upload image" at bounding box center [843, 575] width 84 height 23
type input "C:\fakepath\Sweet Symphony_Premium Dates Box.jpg"
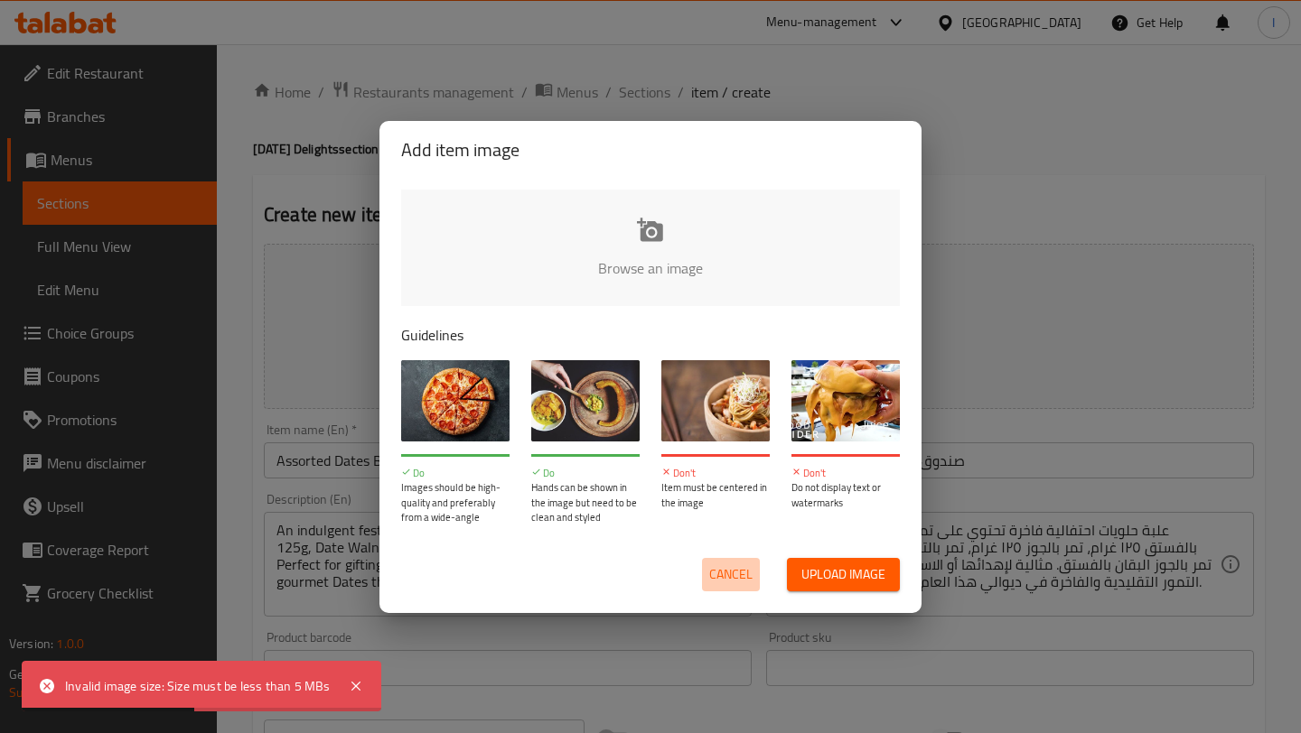
click at [717, 578] on span "Cancel" at bounding box center [730, 575] width 43 height 23
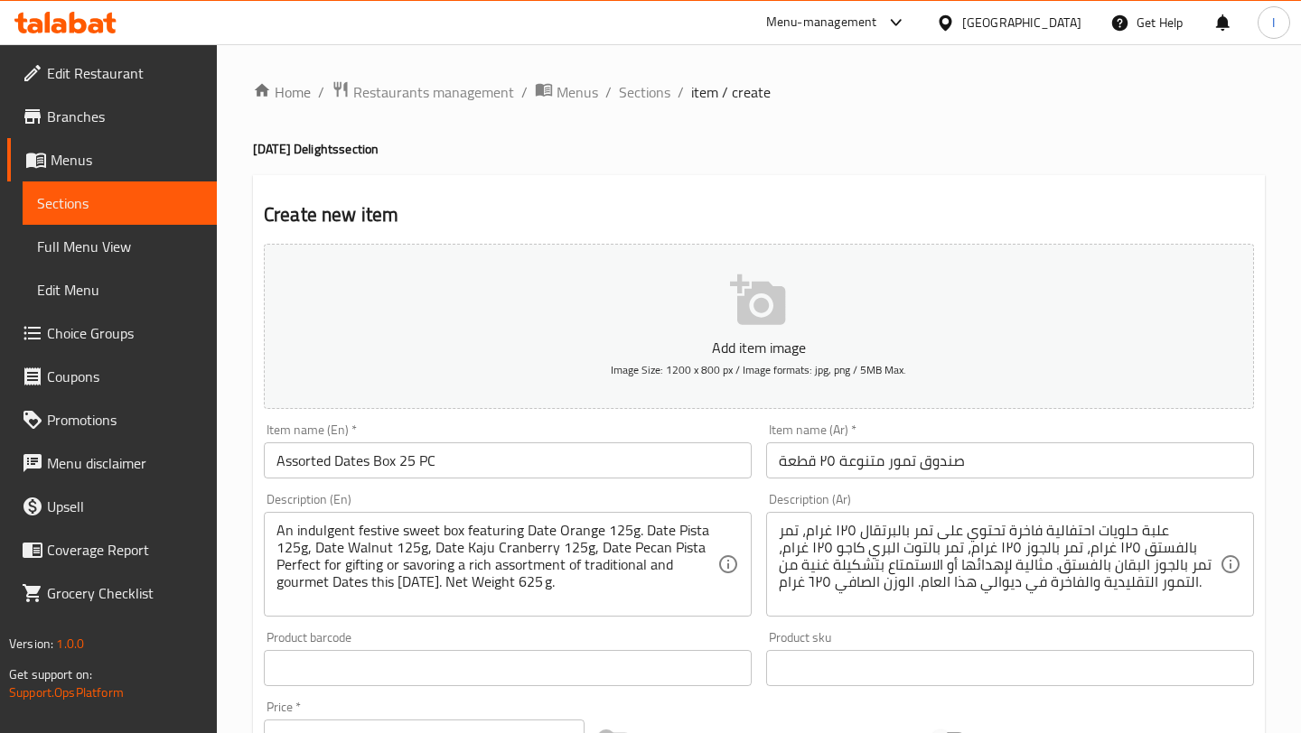
drag, startPoint x: 609, startPoint y: 373, endPoint x: 822, endPoint y: 194, distance: 278.2
click at [822, 194] on div "Create new item Add item image Image Size: 1200 x 800 px / Image formats: jpg, …" at bounding box center [759, 700] width 1012 height 1051
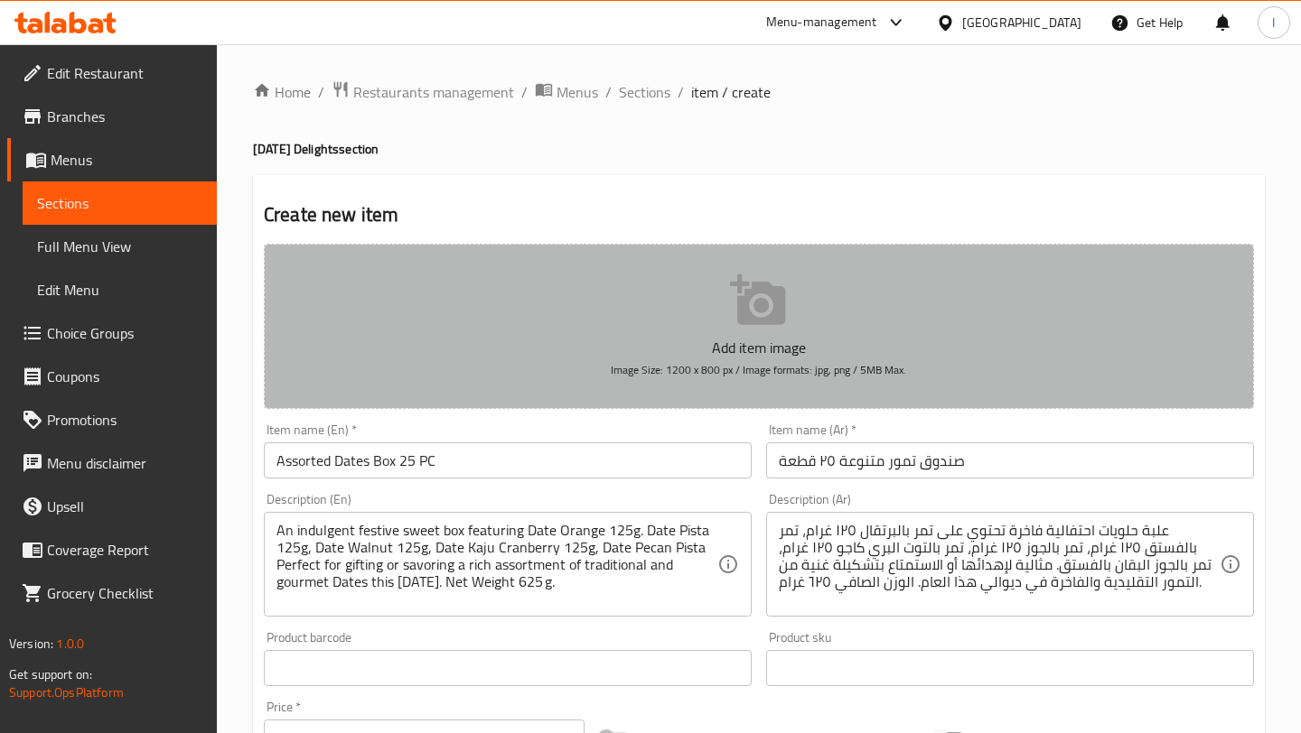
drag, startPoint x: 911, startPoint y: 375, endPoint x: 723, endPoint y: 373, distance: 187.9
click at [723, 373] on button "Add item image Image Size: 1200 x 800 px / Image formats: jpg, png / 5MB Max." at bounding box center [759, 326] width 990 height 165
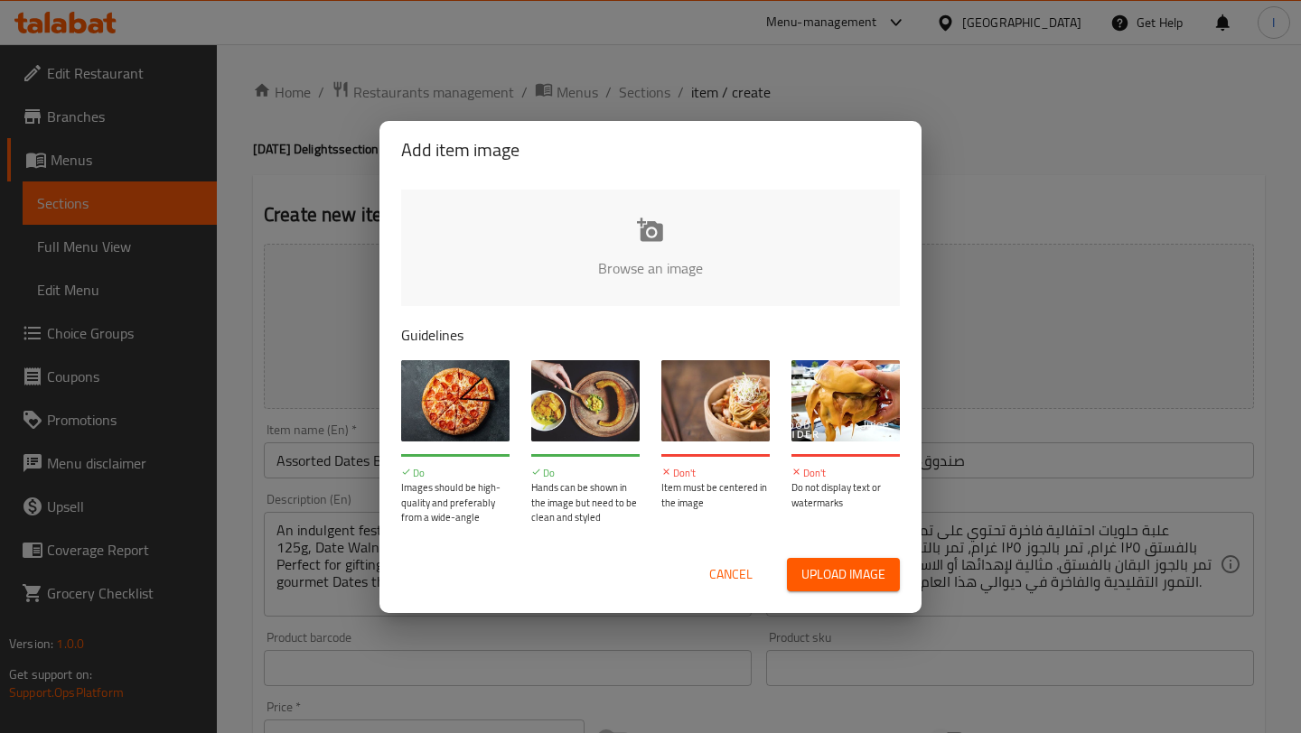
click at [723, 373] on img at bounding box center [715, 400] width 108 height 81
click at [723, 568] on span "Cancel" at bounding box center [730, 575] width 43 height 23
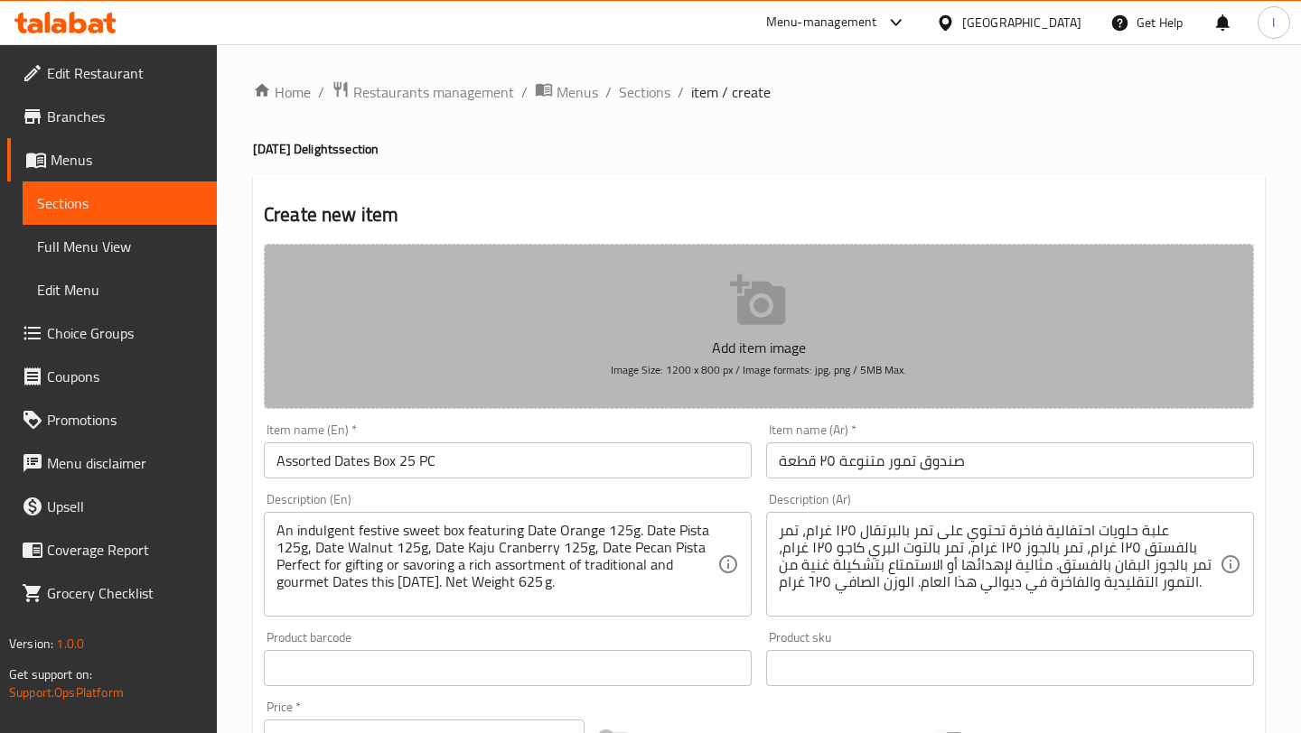
click at [737, 317] on icon "button" at bounding box center [757, 300] width 55 height 51
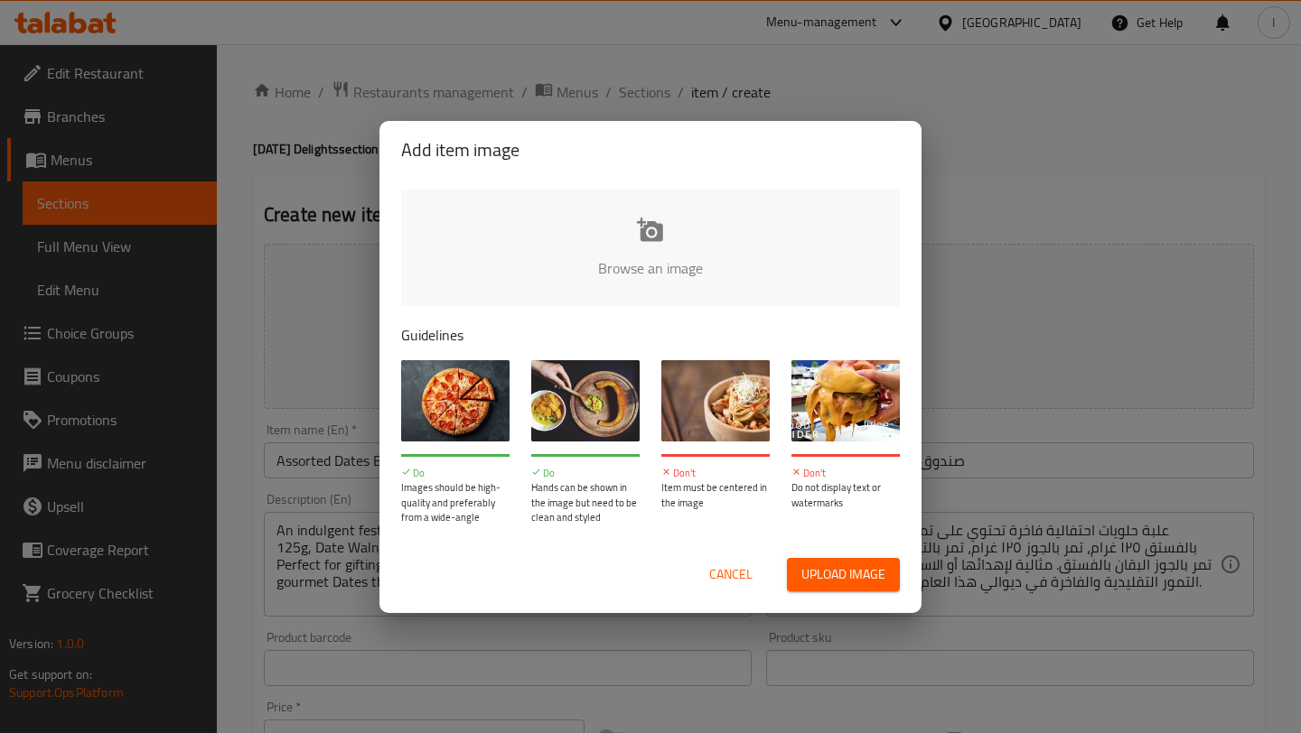
click at [850, 587] on button "Upload image" at bounding box center [843, 574] width 113 height 33
type input "C:\fakepath\Sweet Symphony_Premium Dates Box.jpeg"
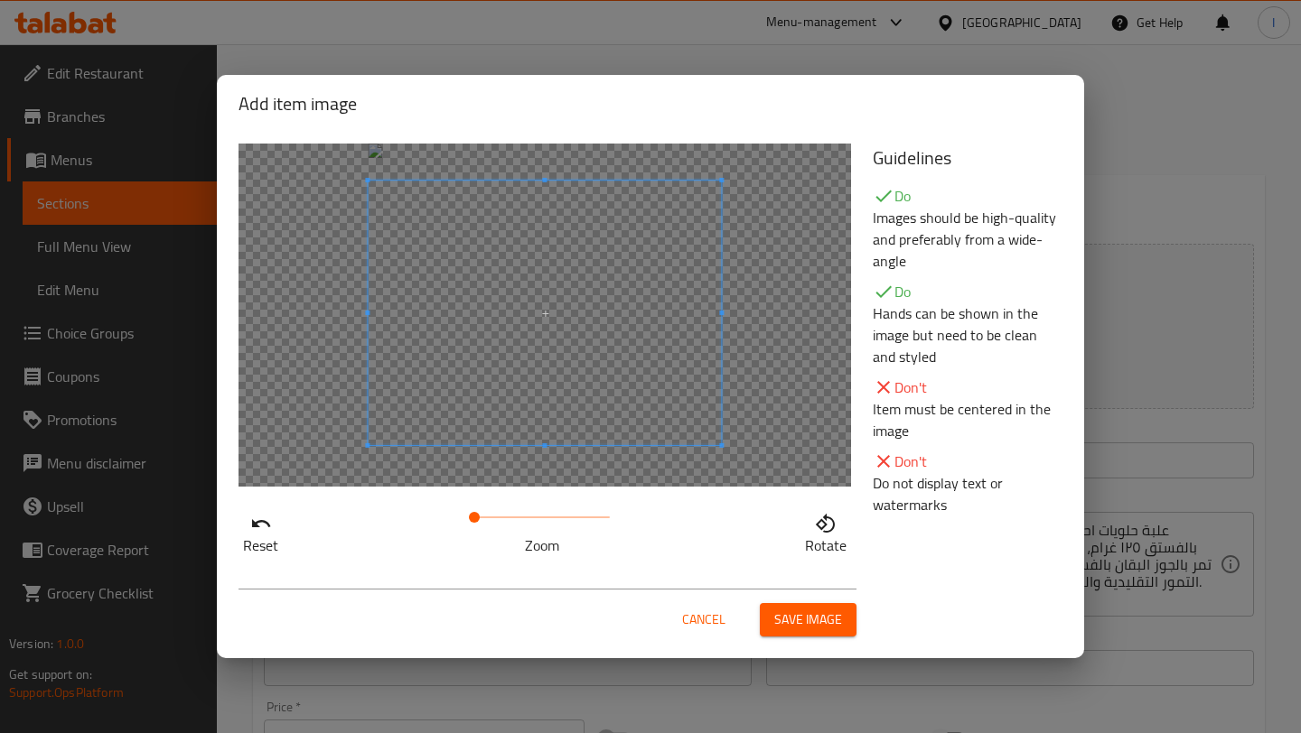
click at [536, 300] on span at bounding box center [544, 313] width 353 height 265
click at [824, 622] on span "Save image" at bounding box center [808, 620] width 68 height 23
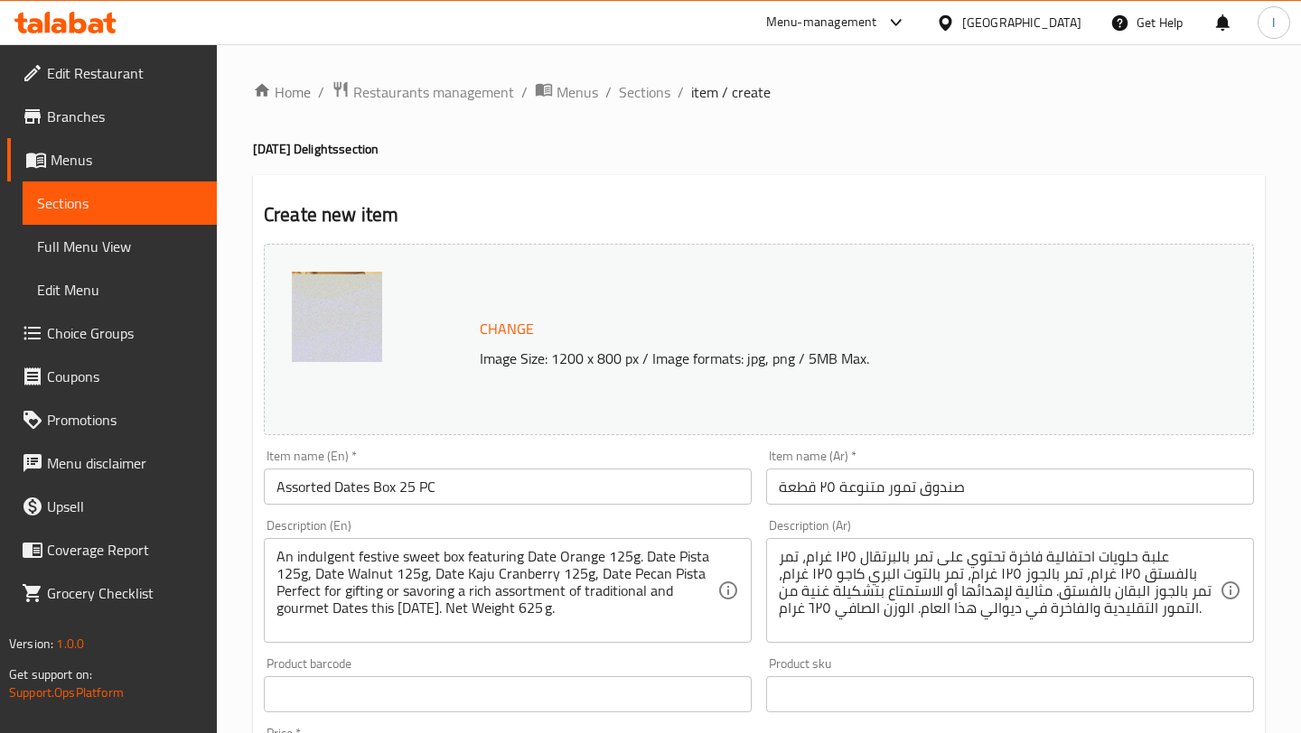
scroll to position [569, 0]
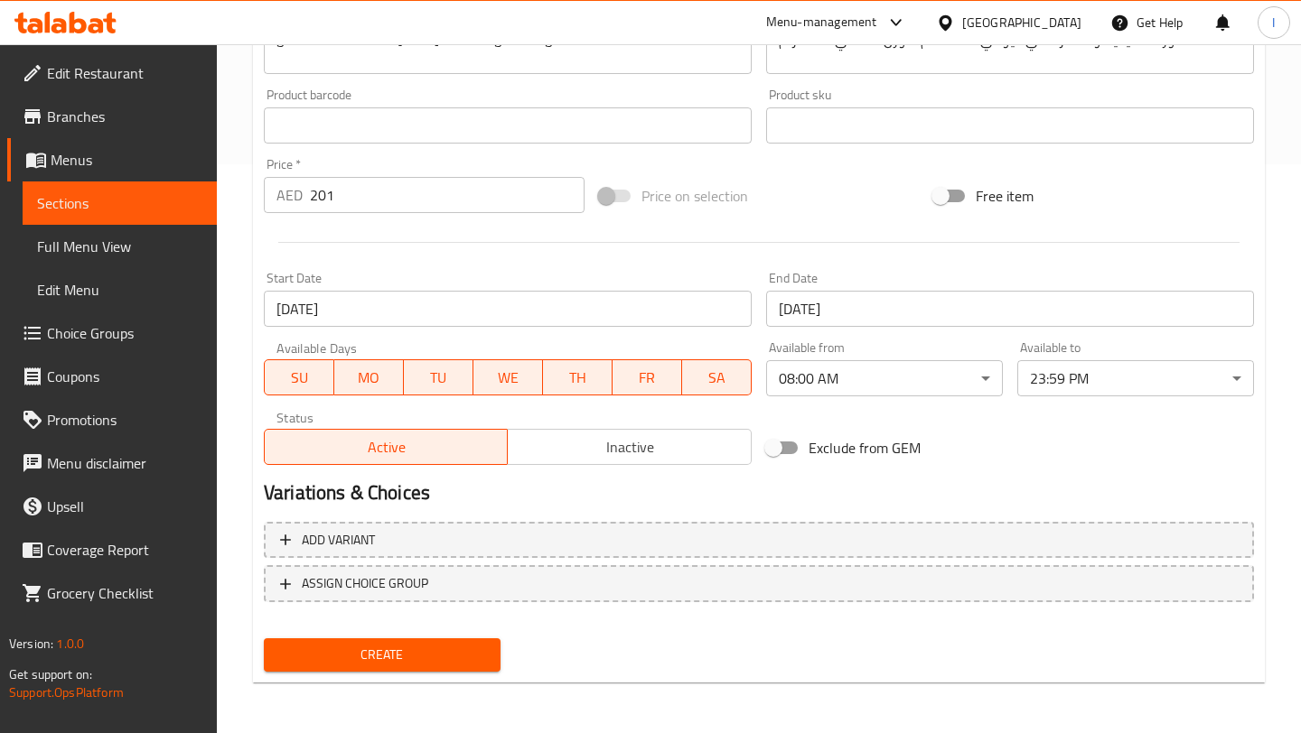
click at [360, 651] on span "Create" at bounding box center [382, 655] width 208 height 23
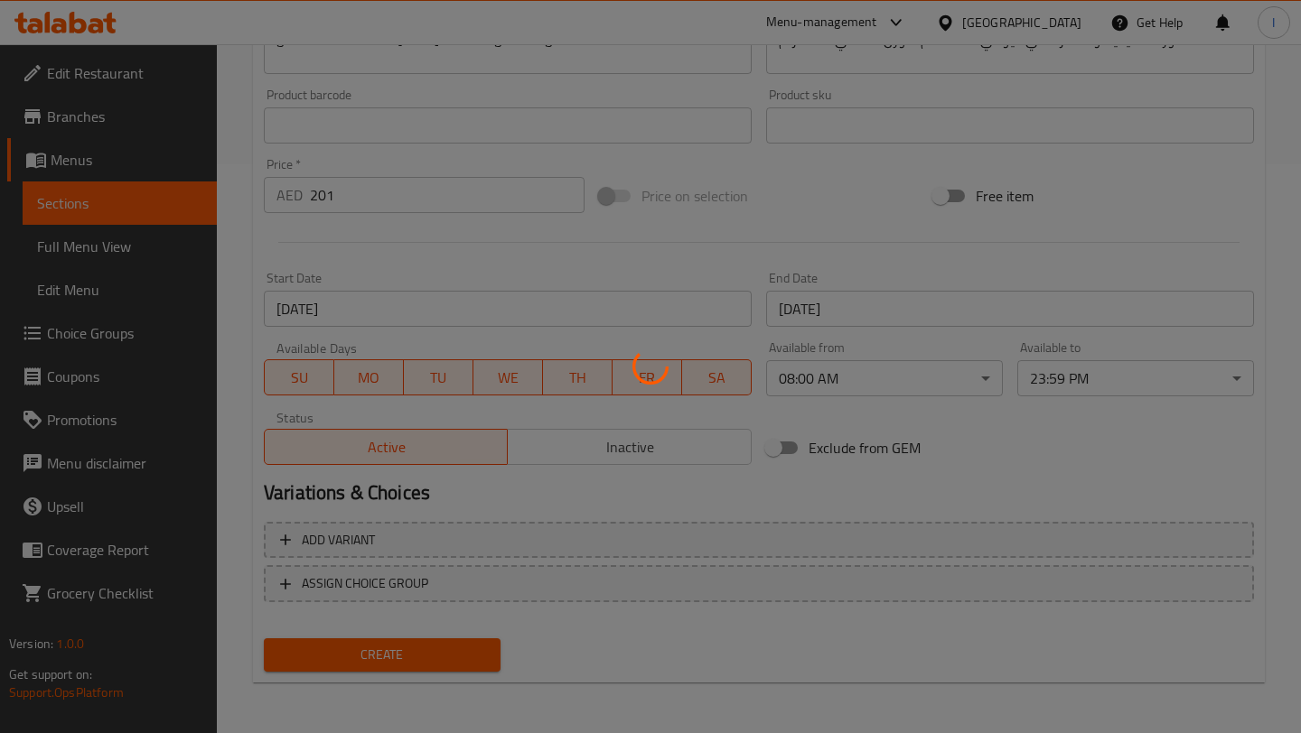
type input "0"
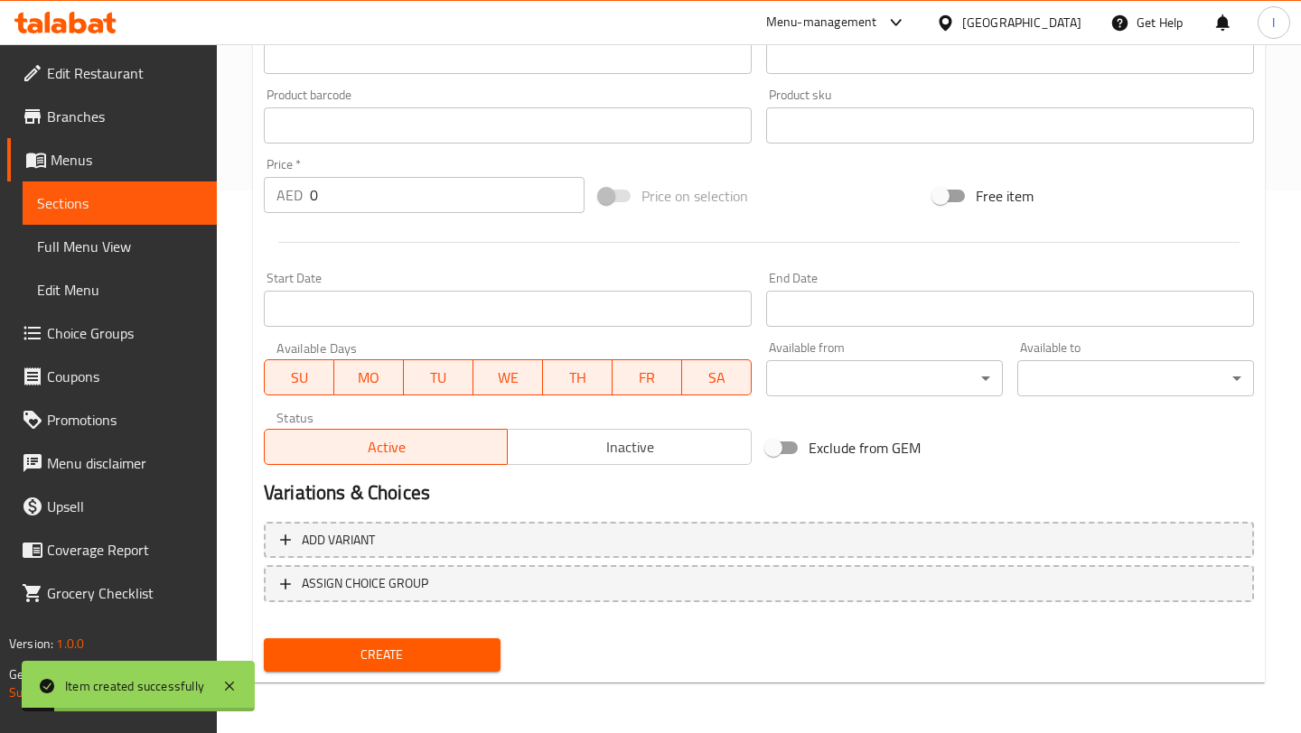
scroll to position [0, 0]
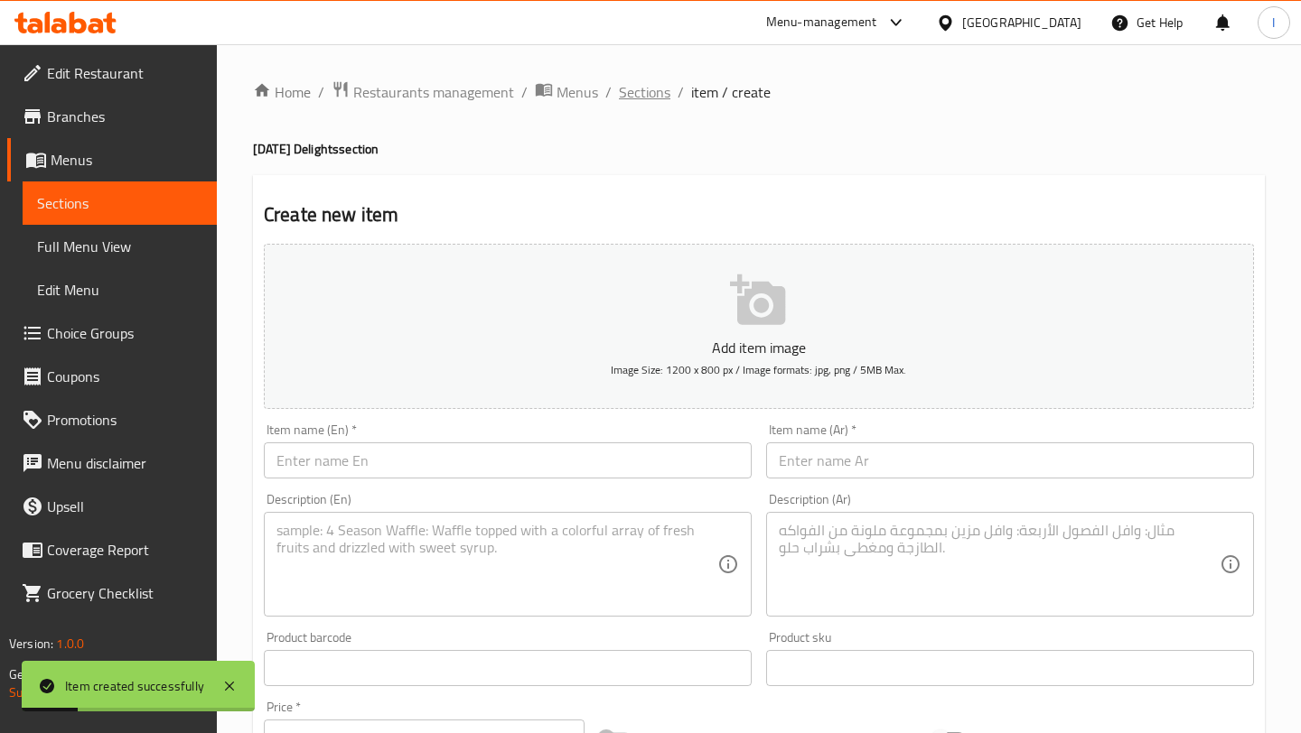
click at [632, 98] on span "Sections" at bounding box center [644, 92] width 51 height 22
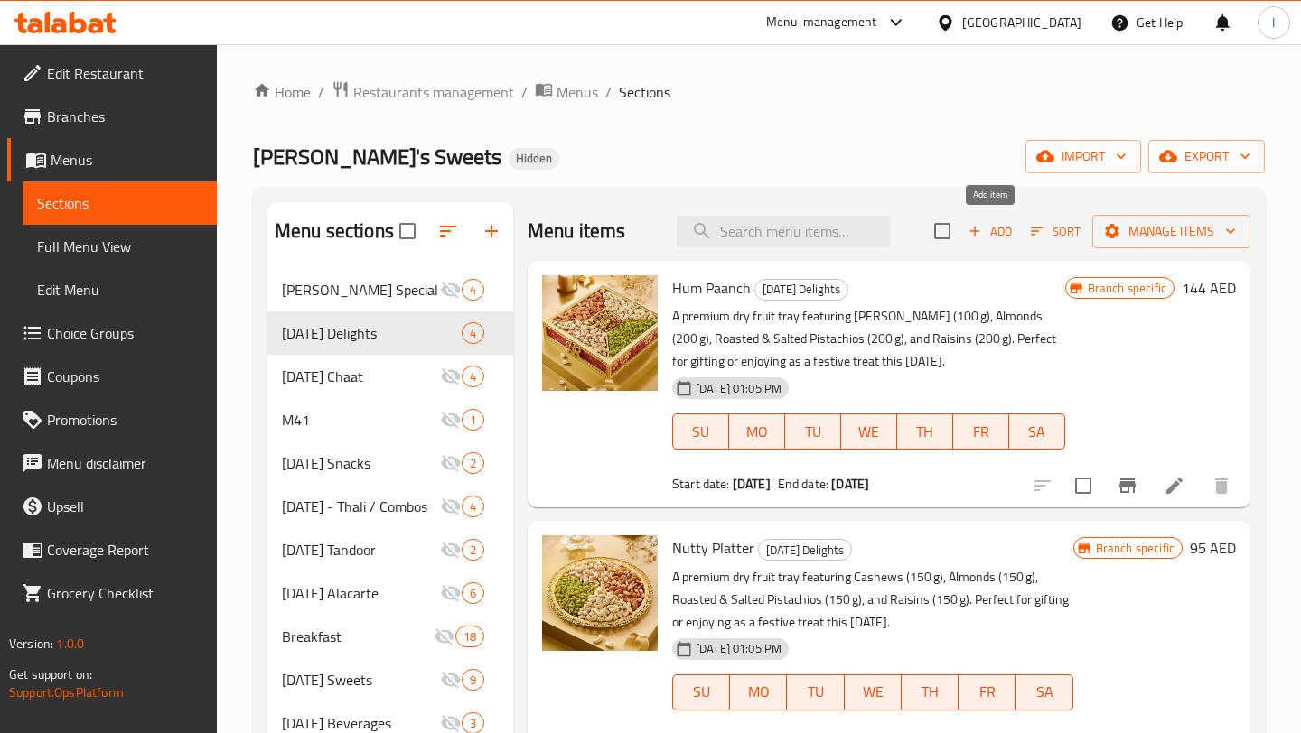
click at [994, 231] on span "Add" at bounding box center [989, 231] width 49 height 21
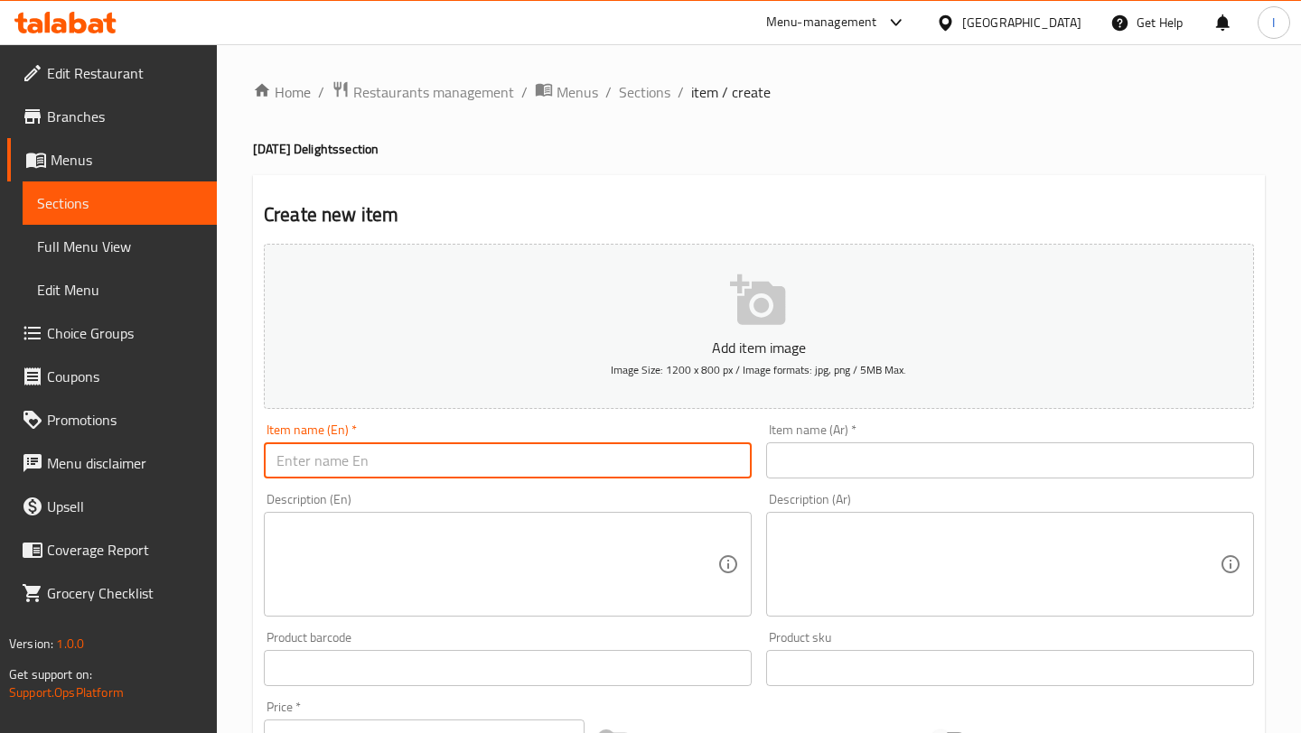
click at [518, 452] on input "text" at bounding box center [508, 461] width 488 height 36
paste input "Assorted Fancy Ladoo 25 Pc"
type input "Assorted Fancy Ladoo 25 Pc"
click at [828, 482] on div "Item name (Ar)   * Item name (Ar) *" at bounding box center [1010, 451] width 502 height 70
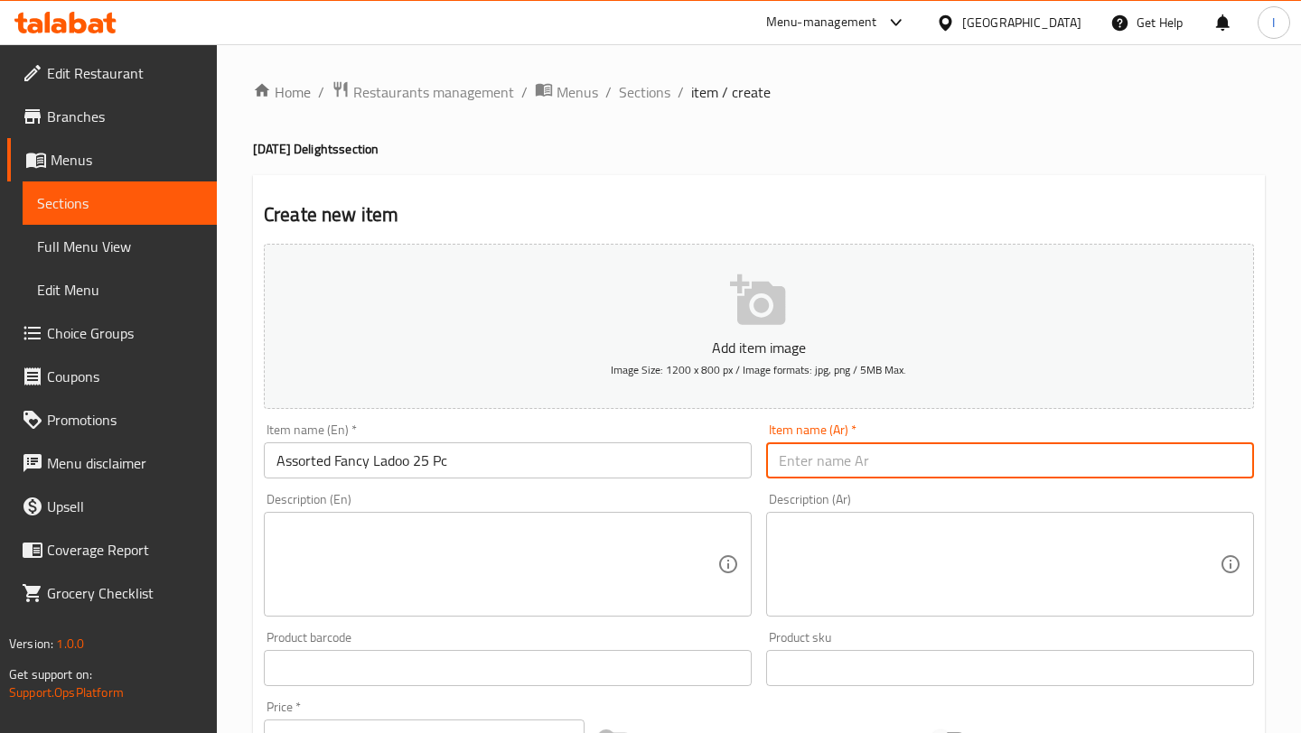
click at [808, 466] on input "text" at bounding box center [1010, 461] width 488 height 36
paste input "مجموعة متنوعة من لادو الفاخرة، 25 قطعة"
type input "مجموعة متنوعة من لادو الفاخرة، 25 قطعة"
click at [418, 565] on textarea at bounding box center [496, 565] width 441 height 86
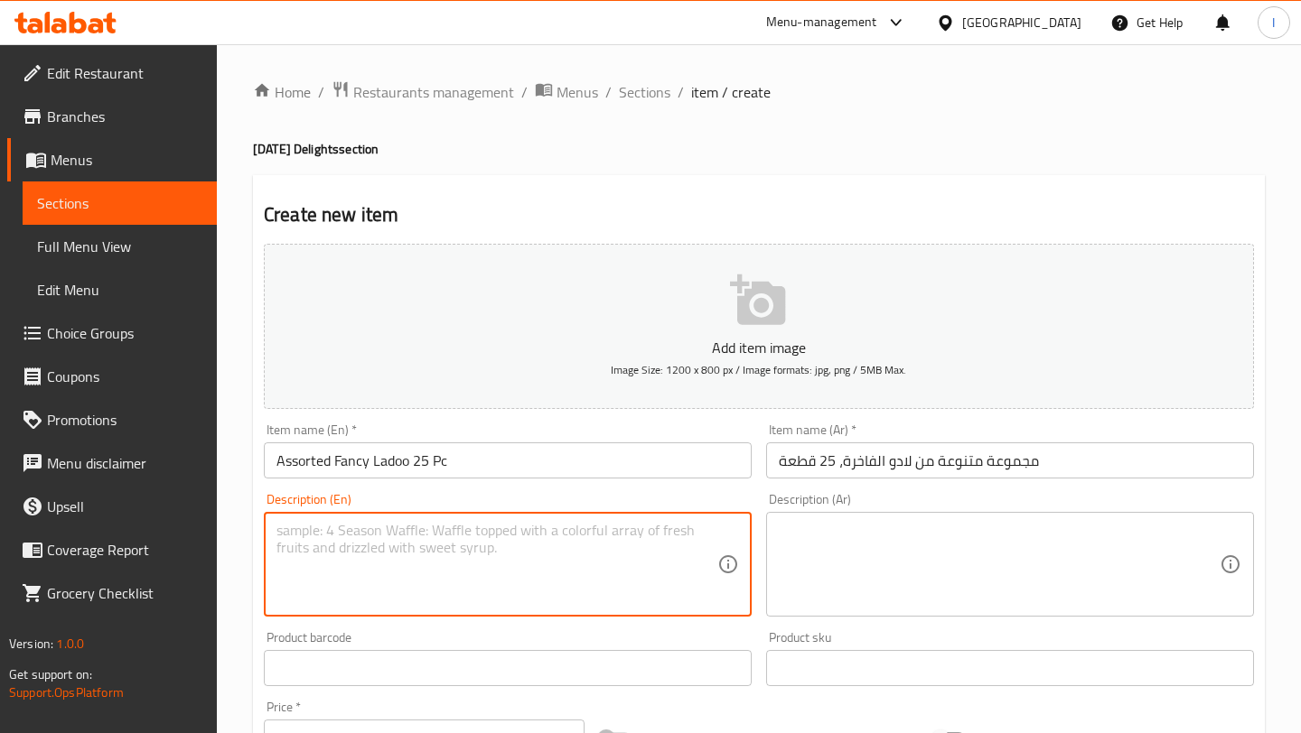
paste textarea "[PERSON_NAME]'s Assorted Ladoo is a delicious traditional Indian sweet. Made wi…"
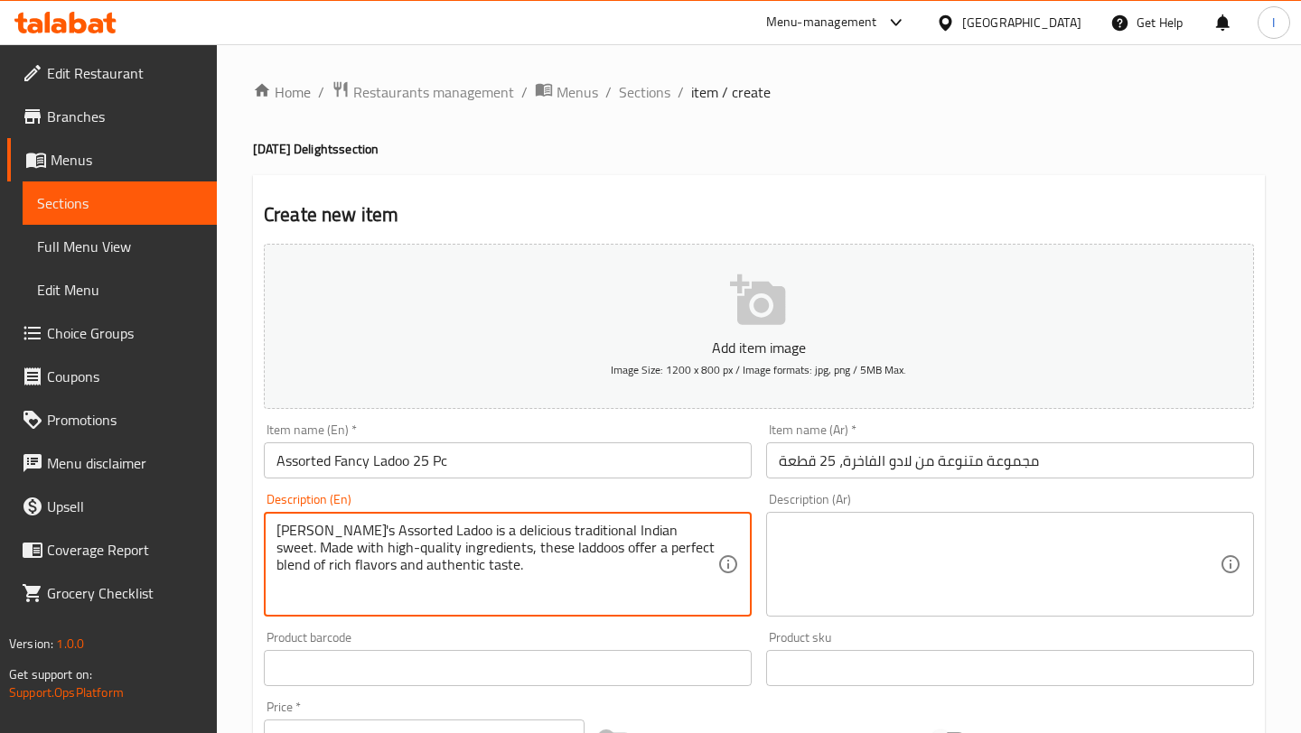
type textarea "[PERSON_NAME]'s Assorted Ladoo is a delicious traditional Indian sweet. Made wi…"
click at [832, 549] on textarea at bounding box center [999, 565] width 441 height 86
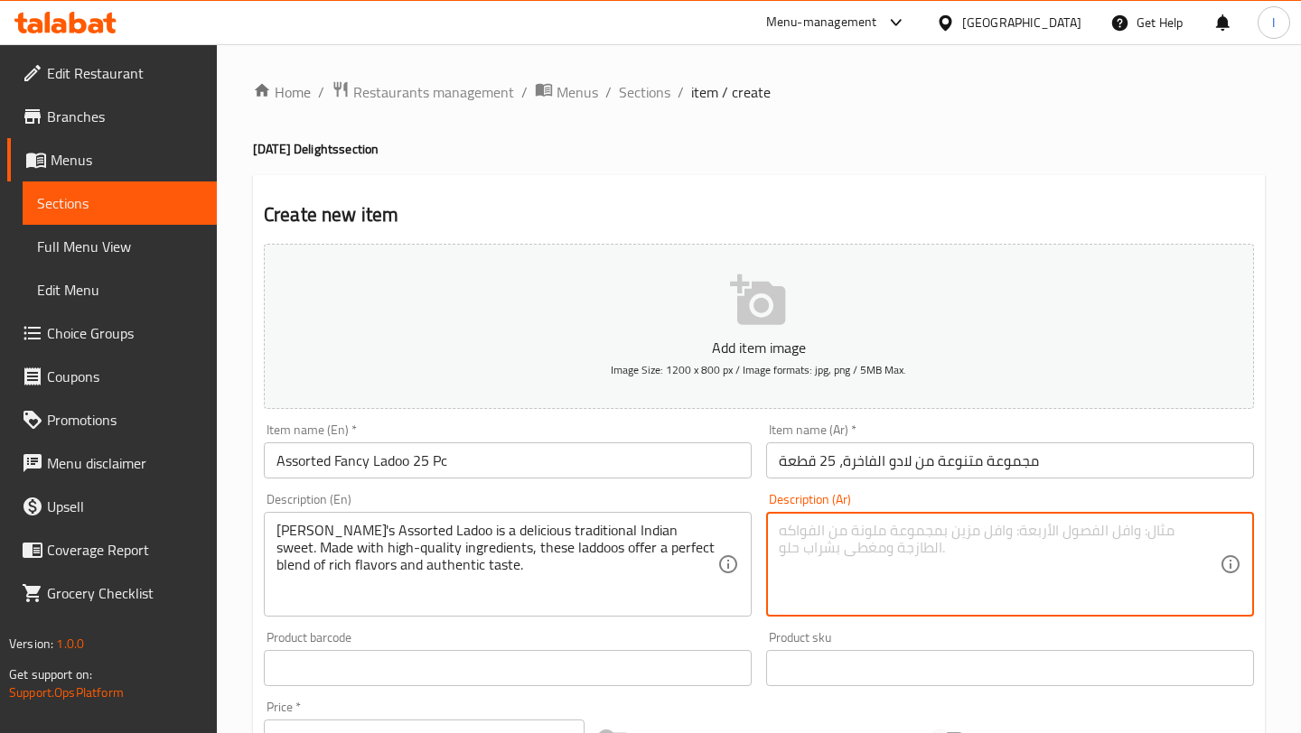
paste textarea "لادو هالديرام المتنوع حلوى هندية تقليدية شهية. مصنوعة من مكونات عالية الجودة، ت…"
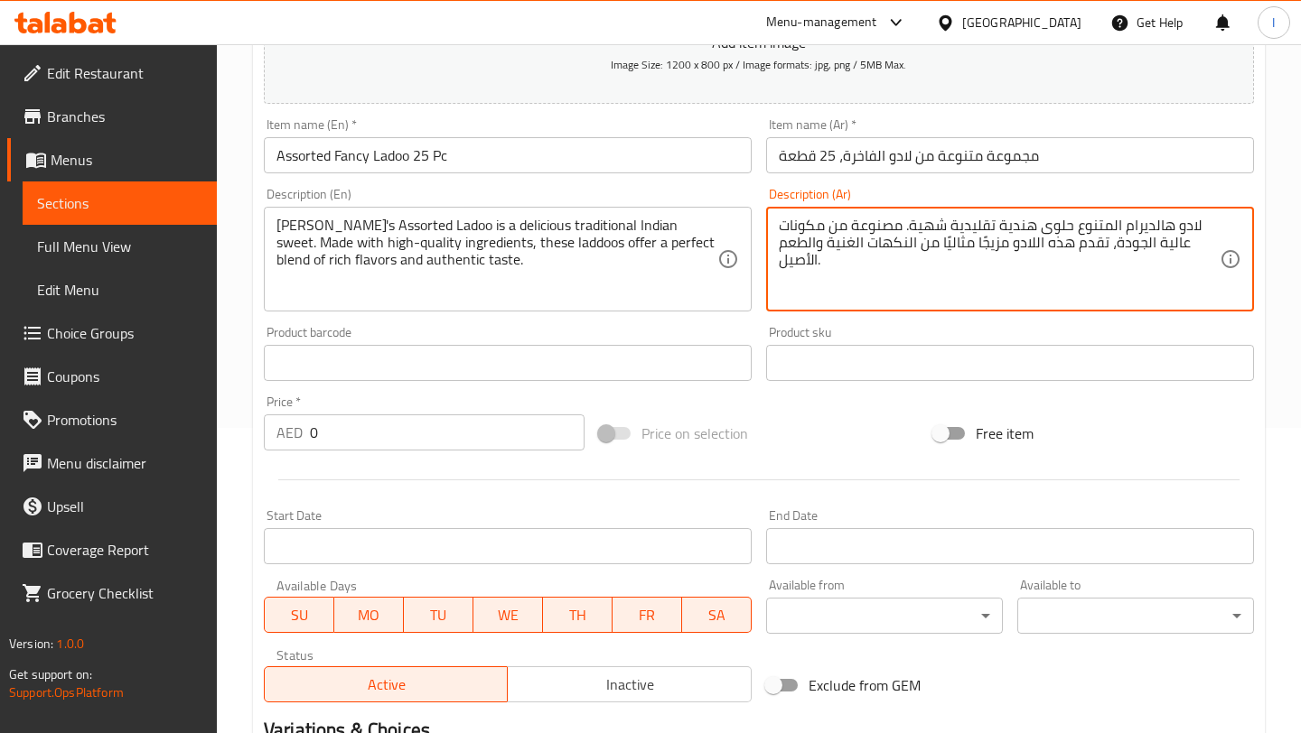
scroll to position [320, 0]
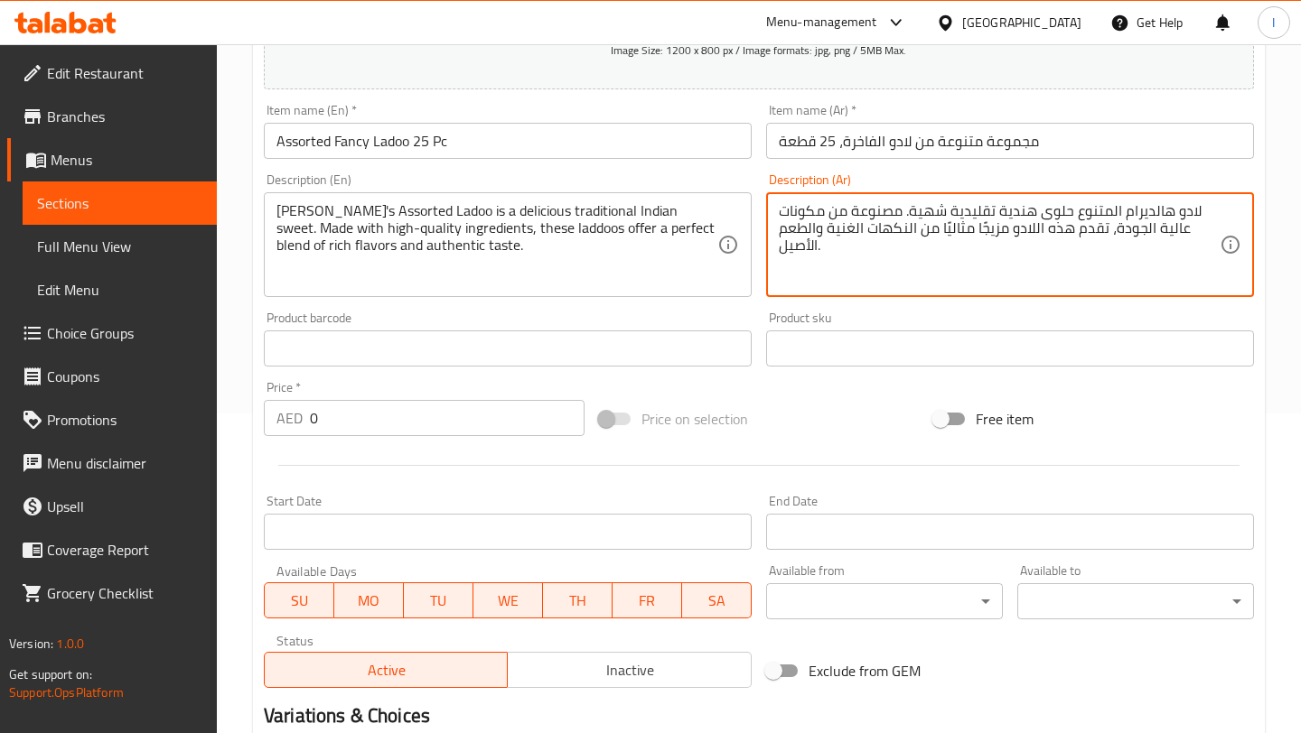
type textarea "لادو هالديرام المتنوع حلوى هندية تقليدية شهية. مصنوعة من مكونات عالية الجودة، ت…"
click at [420, 427] on input "0" at bounding box center [447, 418] width 275 height 36
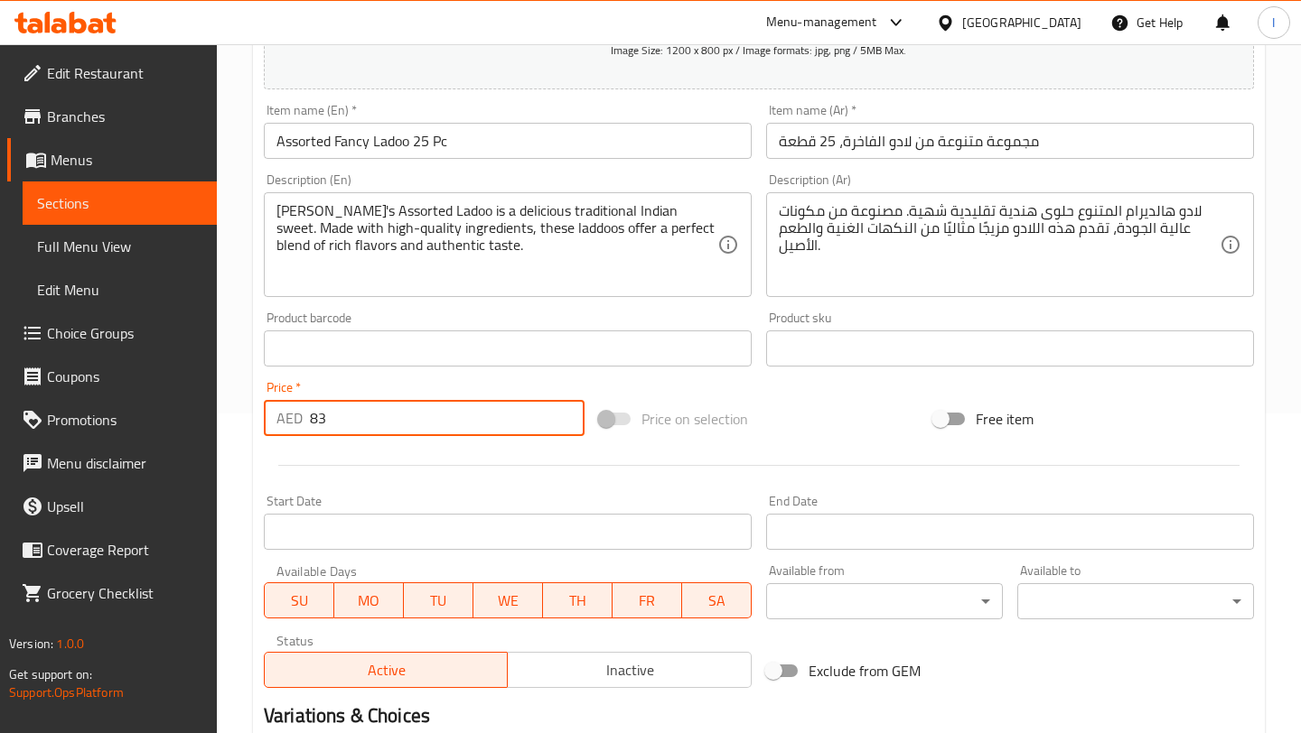
type input "83"
click at [711, 398] on div "Price on selection" at bounding box center [759, 419] width 335 height 49
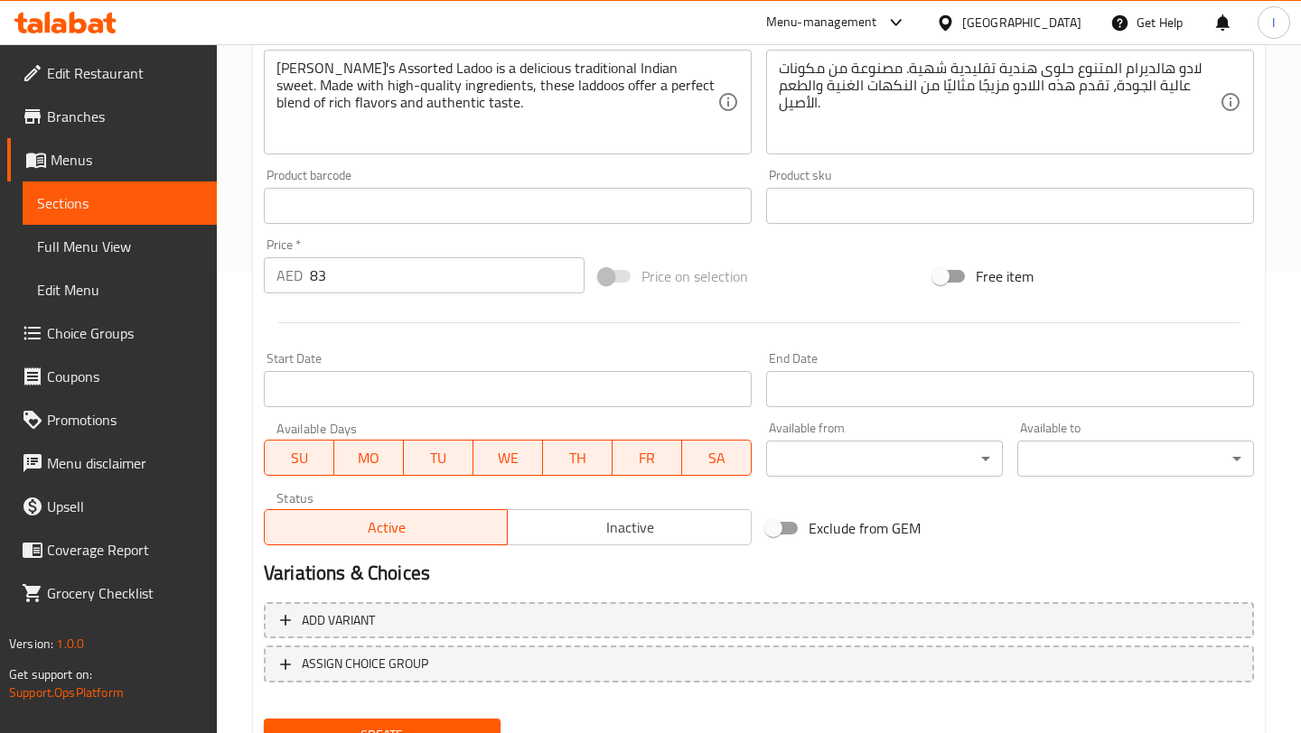
scroll to position [494, 0]
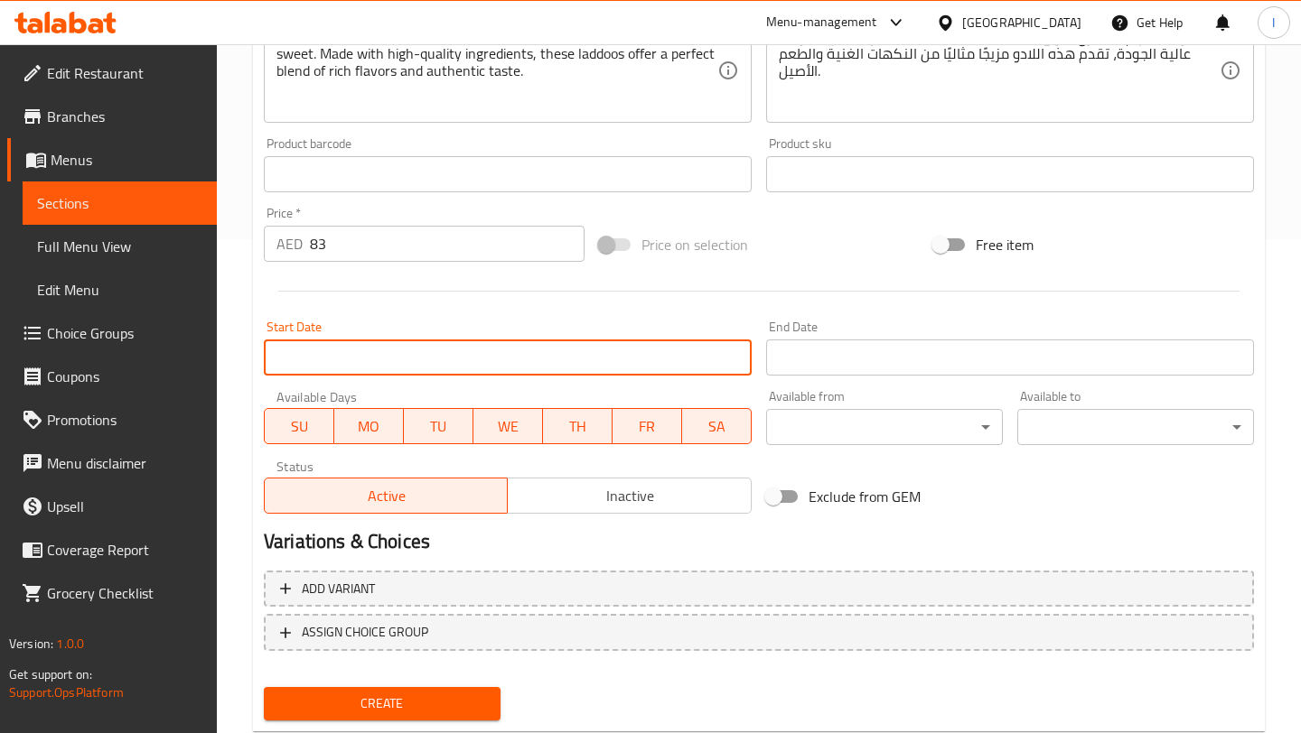
click at [567, 358] on input "Start Date" at bounding box center [508, 358] width 488 height 36
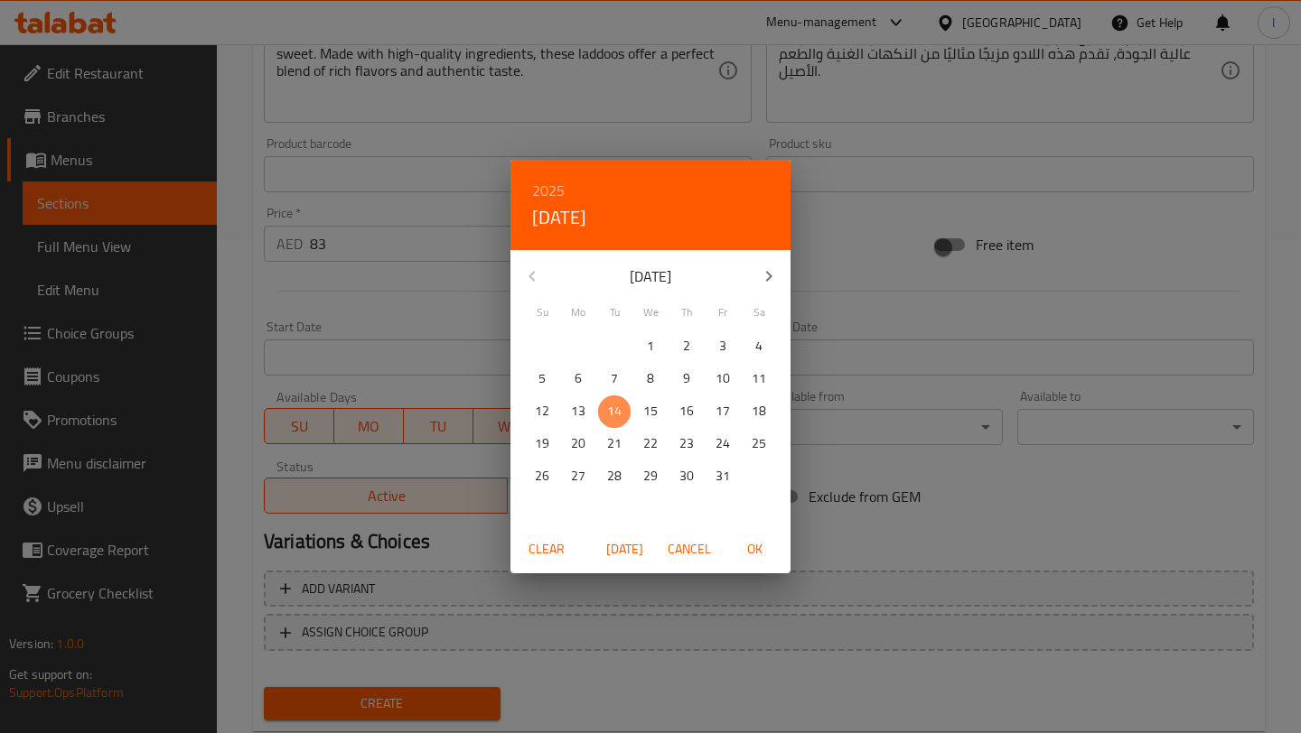
click at [614, 405] on p "14" at bounding box center [614, 411] width 14 height 23
click at [755, 552] on span "OK" at bounding box center [753, 549] width 43 height 23
type input "[DATE]"
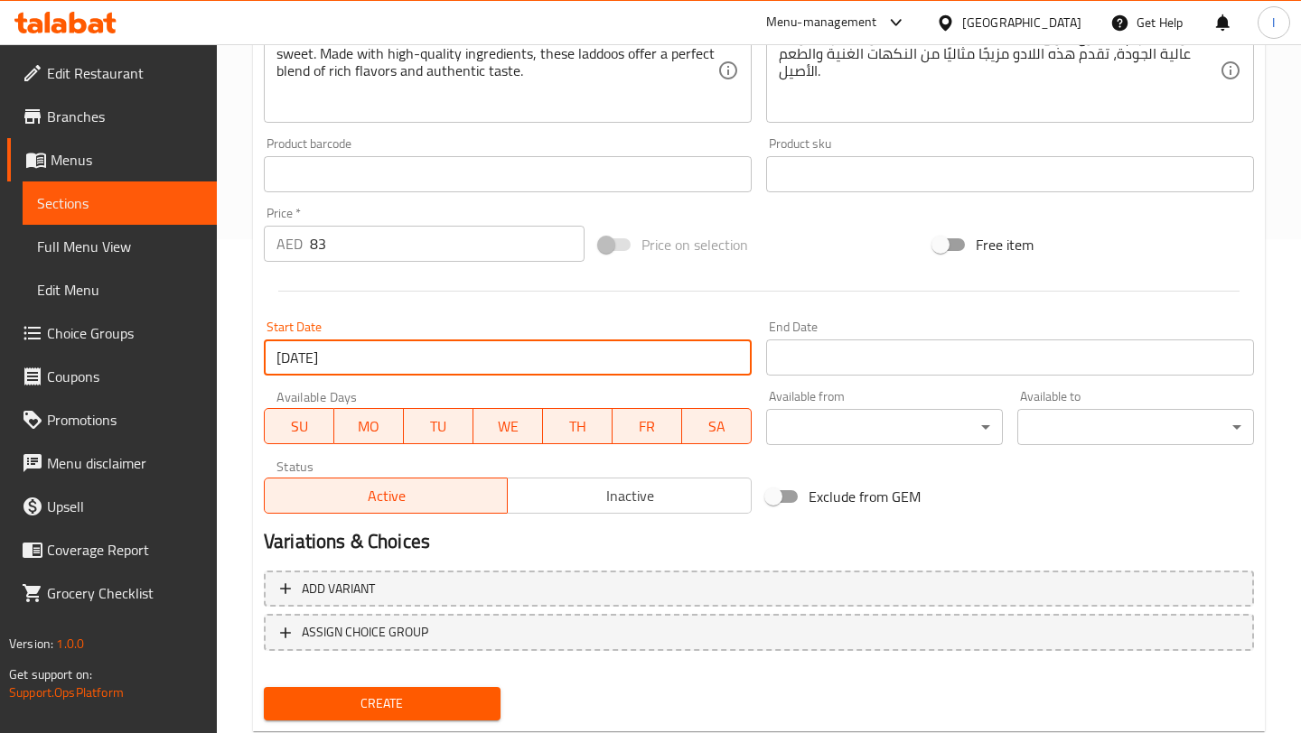
click at [925, 371] on input "Start Date" at bounding box center [1010, 358] width 488 height 36
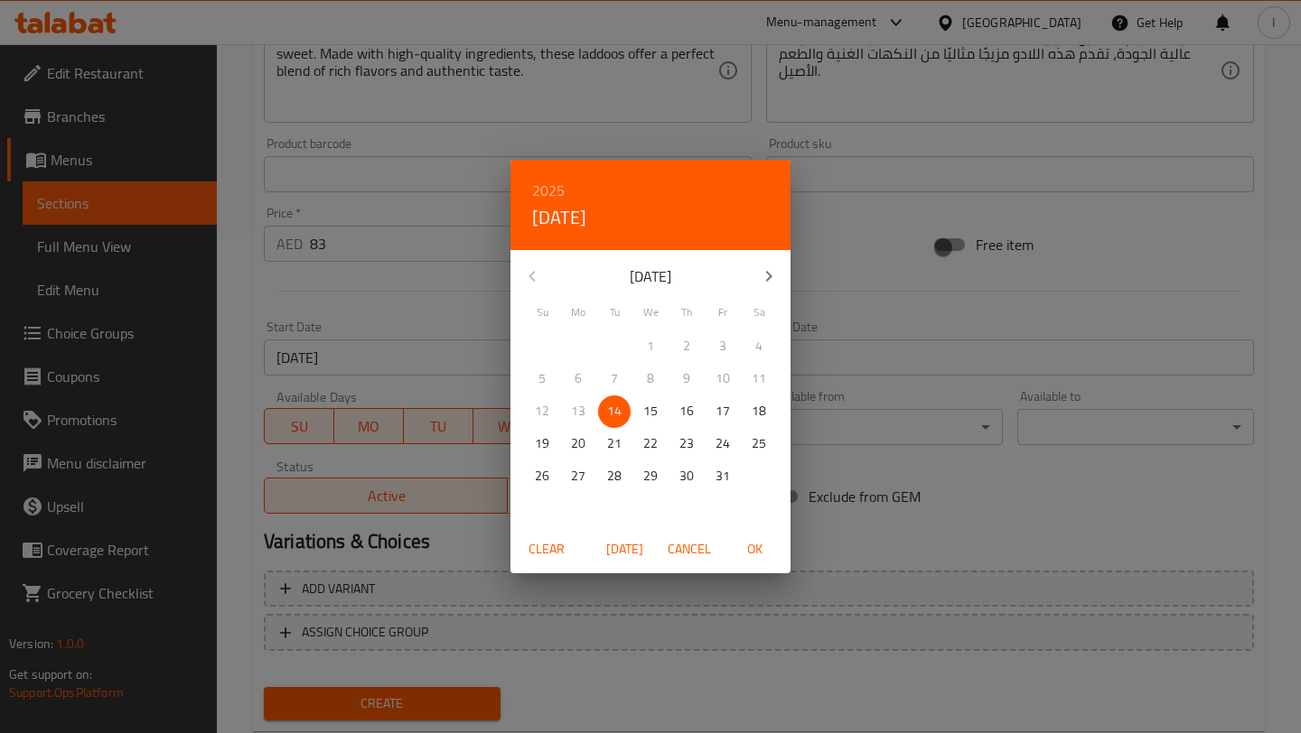
click at [777, 277] on icon "button" at bounding box center [769, 277] width 22 height 22
click at [553, 497] on button "30" at bounding box center [542, 509] width 33 height 33
click at [903, 428] on div "2025 Sun, Nov 30 November 2025 Su Mo Tu We Th Fr Sa 26 27 28 29 30 31 1 2 3 4 5…" at bounding box center [650, 366] width 1301 height 733
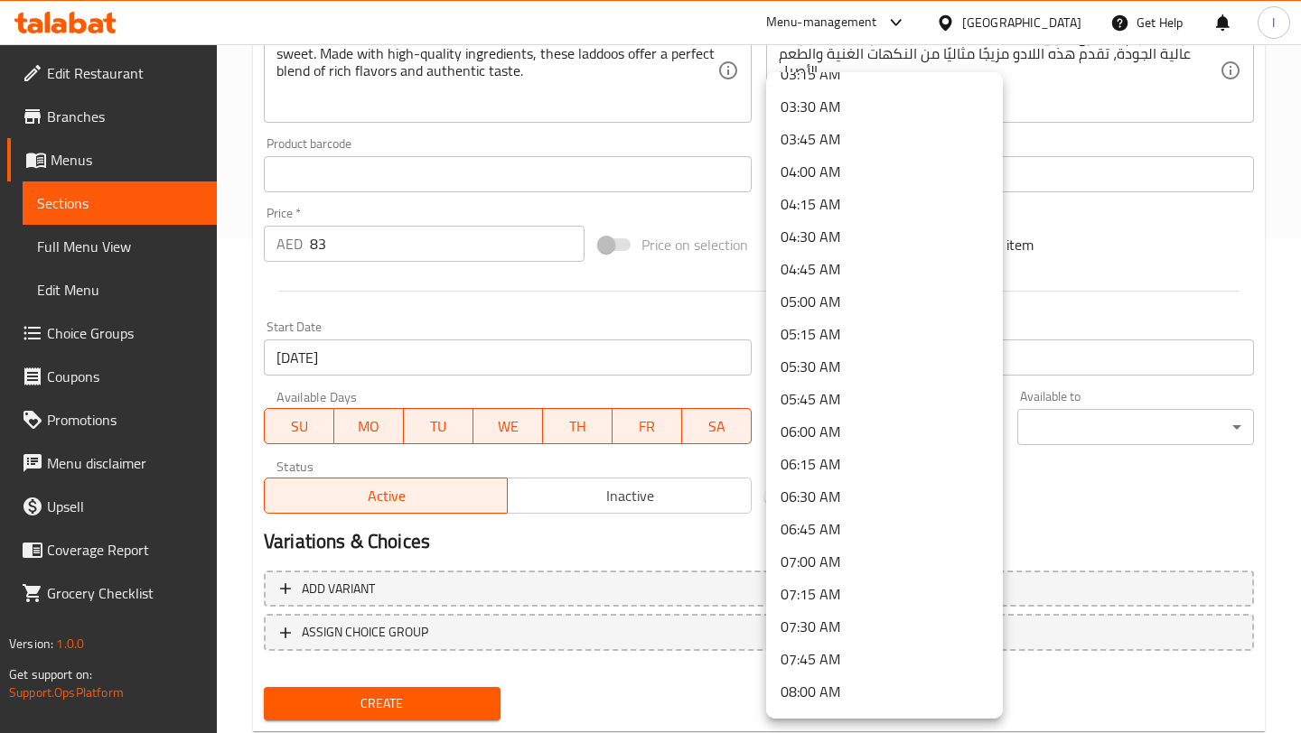
scroll to position [465, 0]
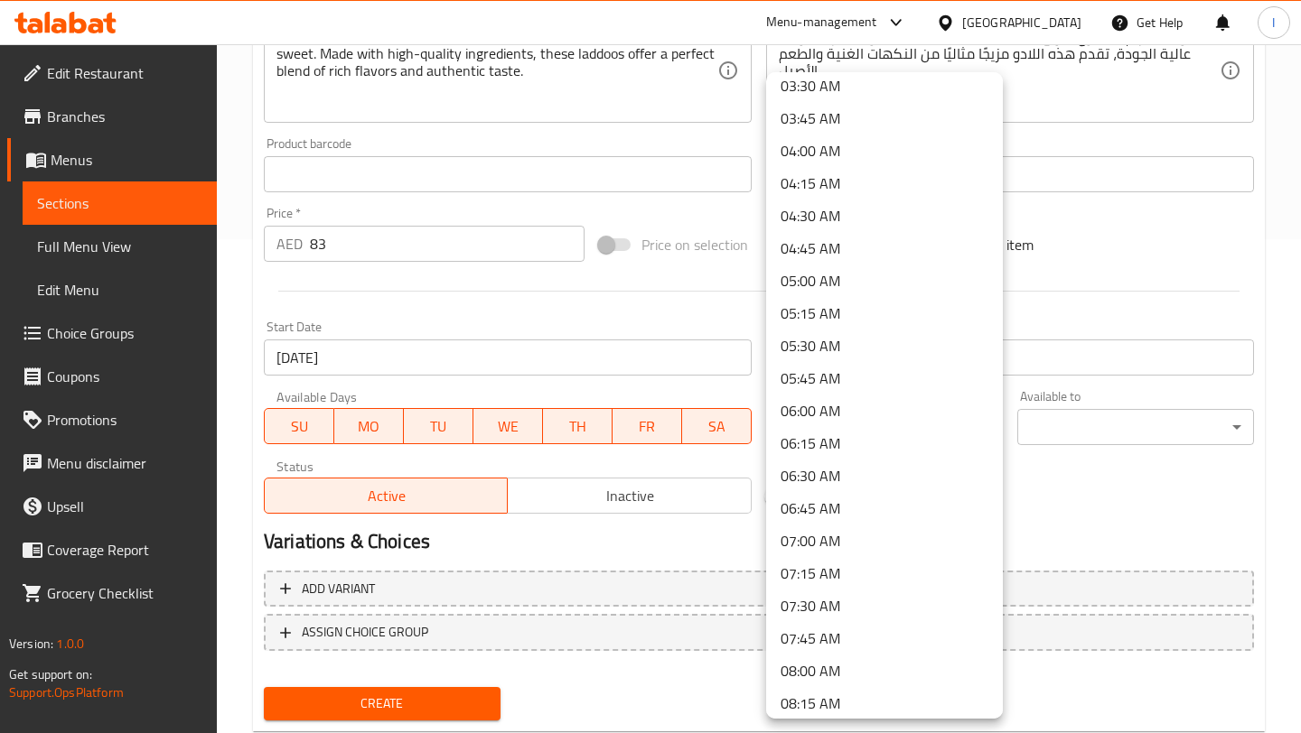
click at [819, 536] on li "07:00 AM" at bounding box center [884, 541] width 237 height 33
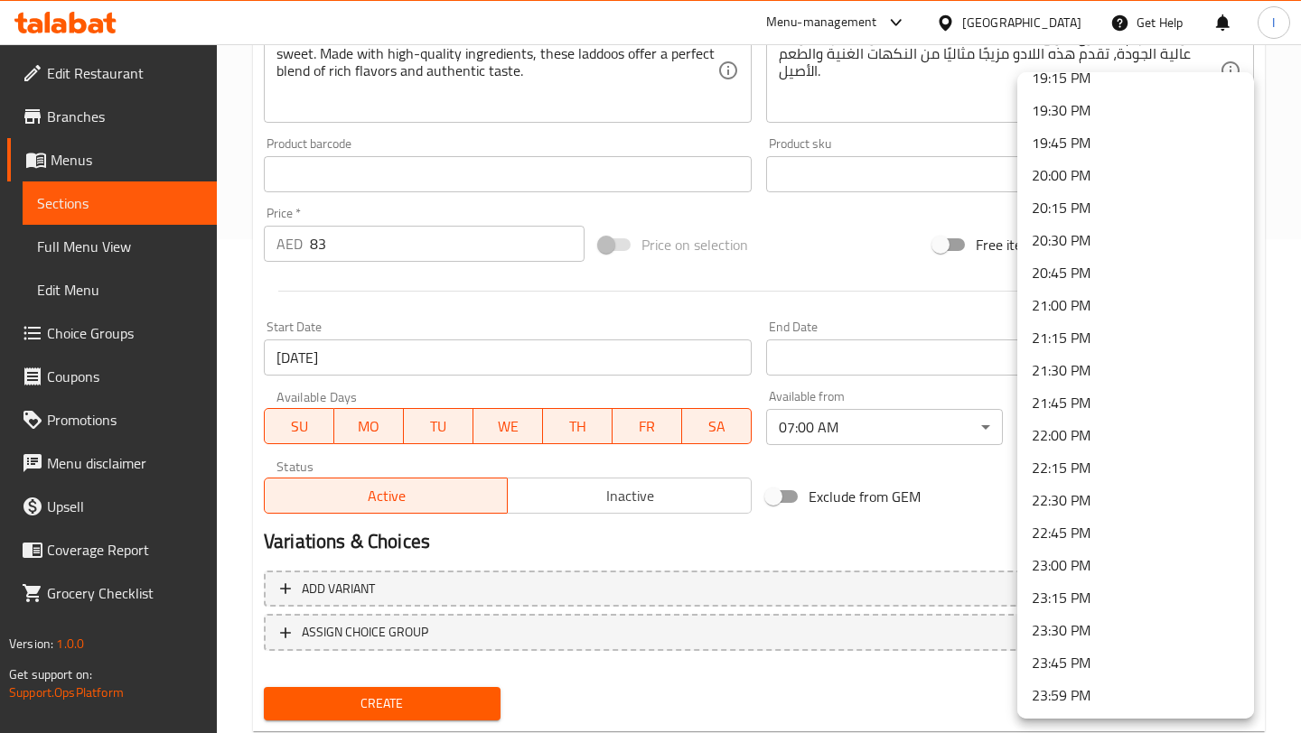
click at [1069, 674] on li "23:45 PM" at bounding box center [1135, 663] width 237 height 33
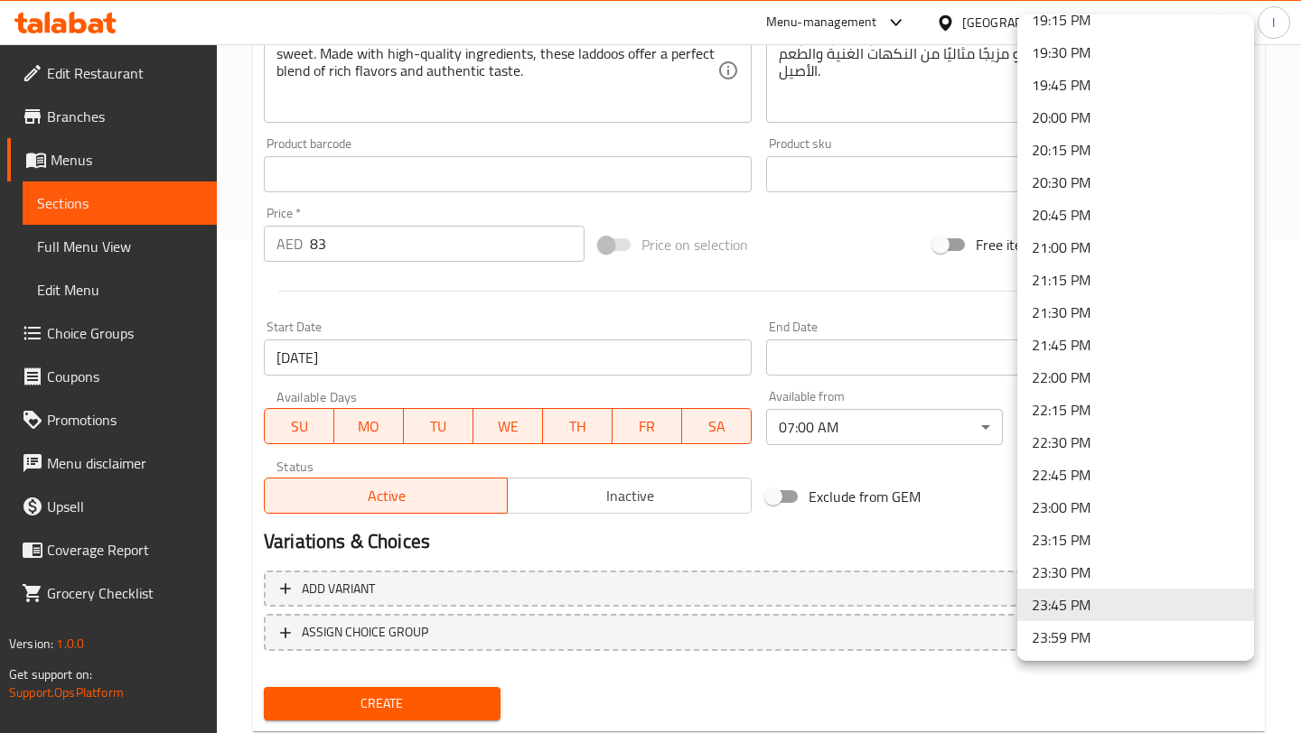
click at [1054, 650] on li "23:59 PM" at bounding box center [1135, 637] width 237 height 33
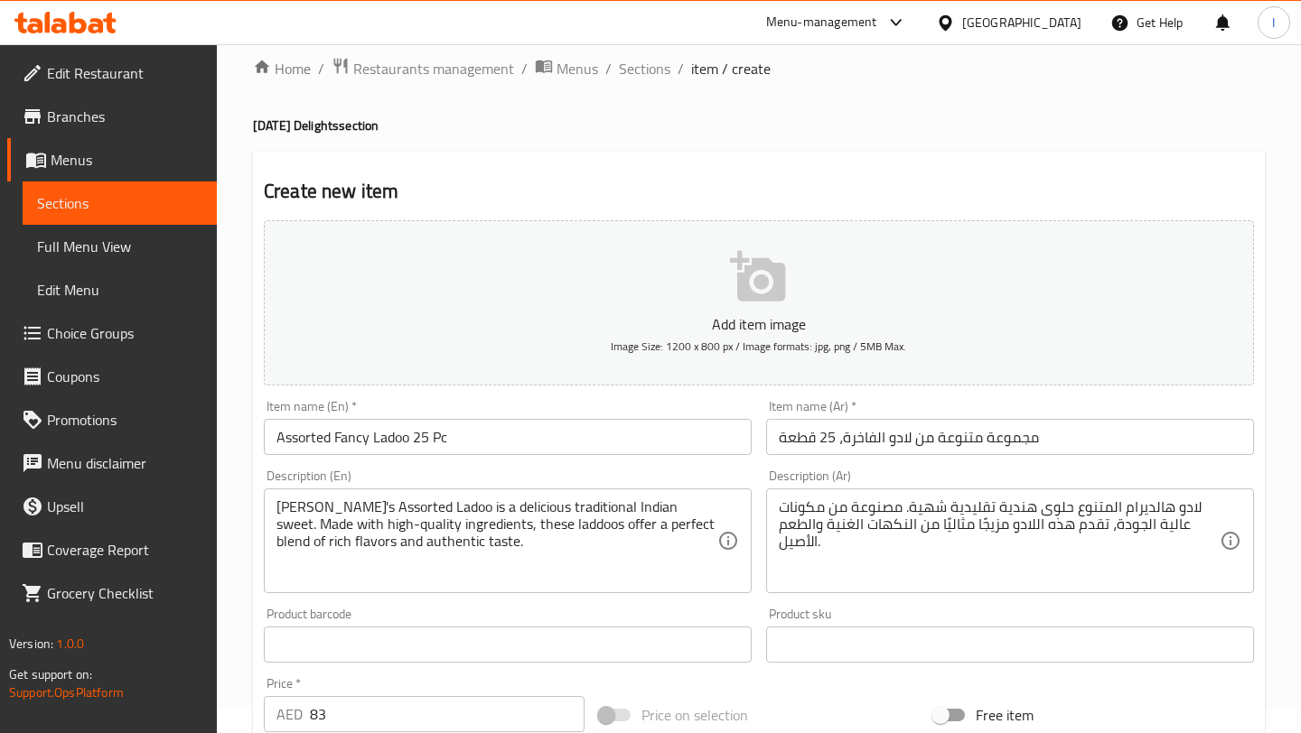
scroll to position [543, 0]
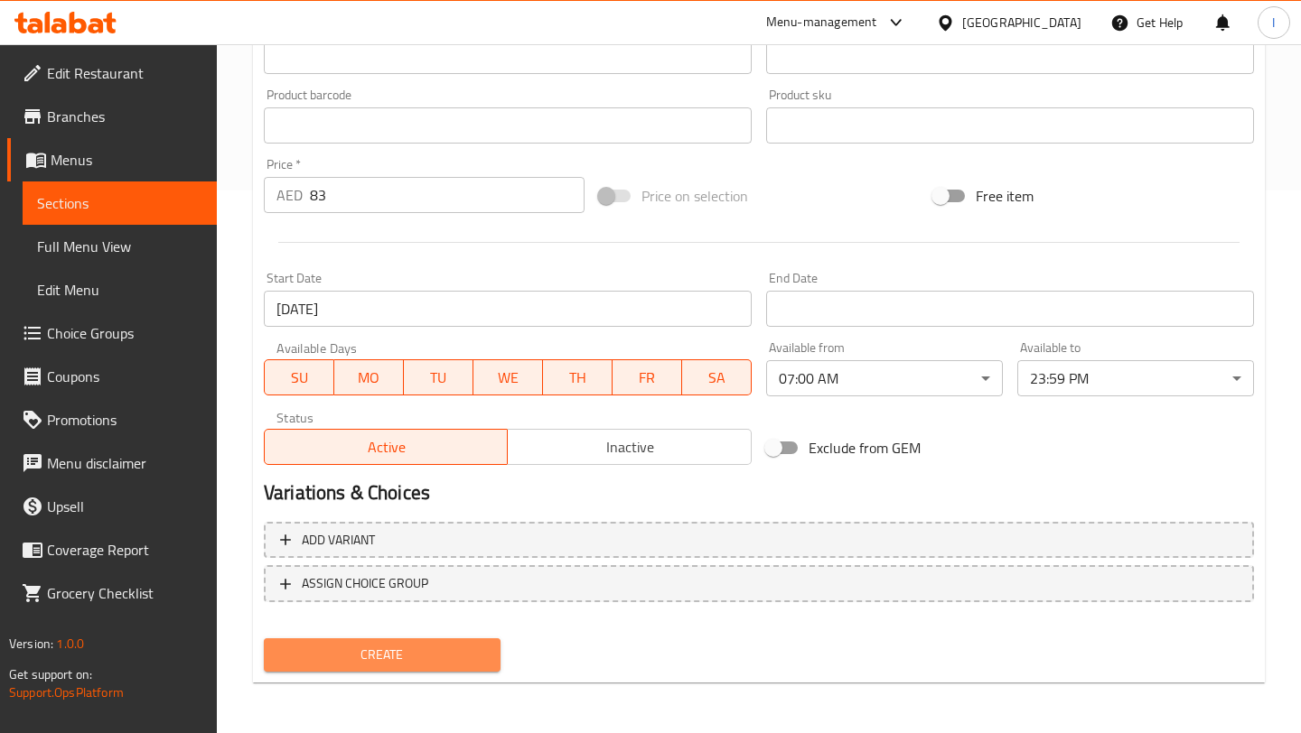
click at [374, 656] on span "Create" at bounding box center [382, 655] width 208 height 23
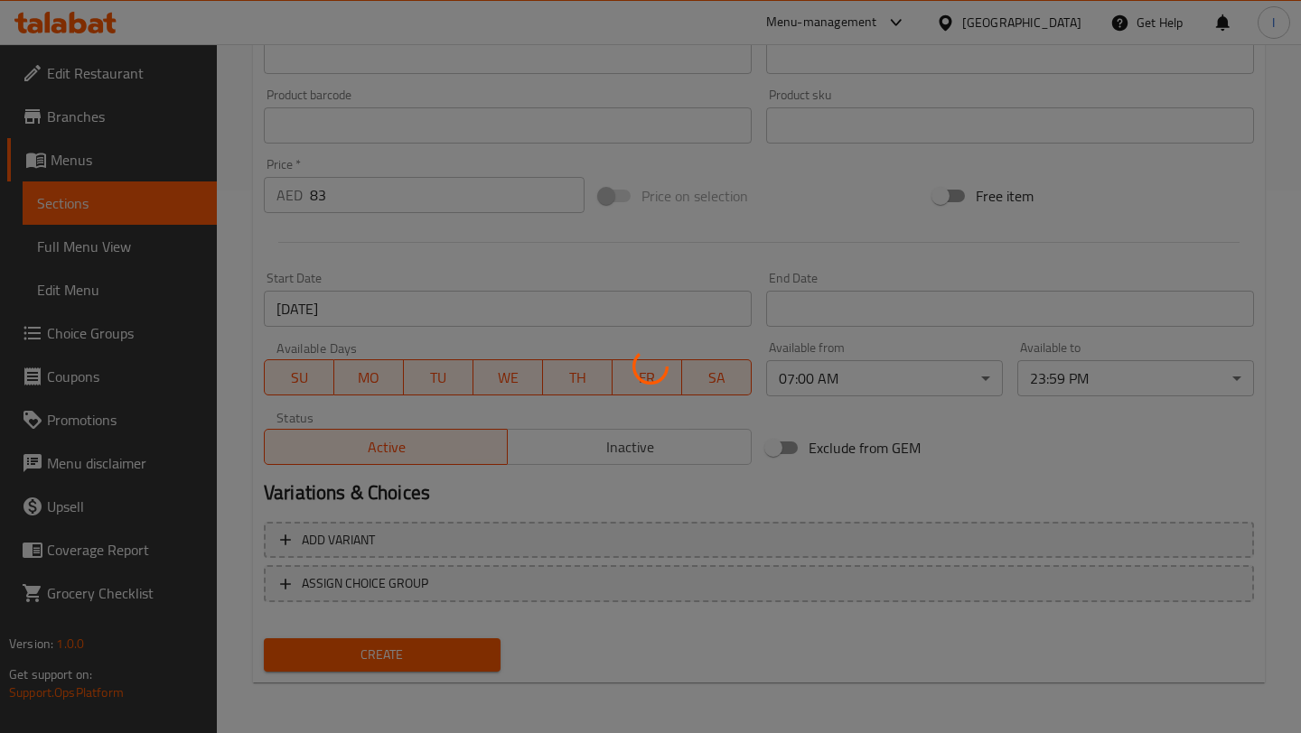
type input "0"
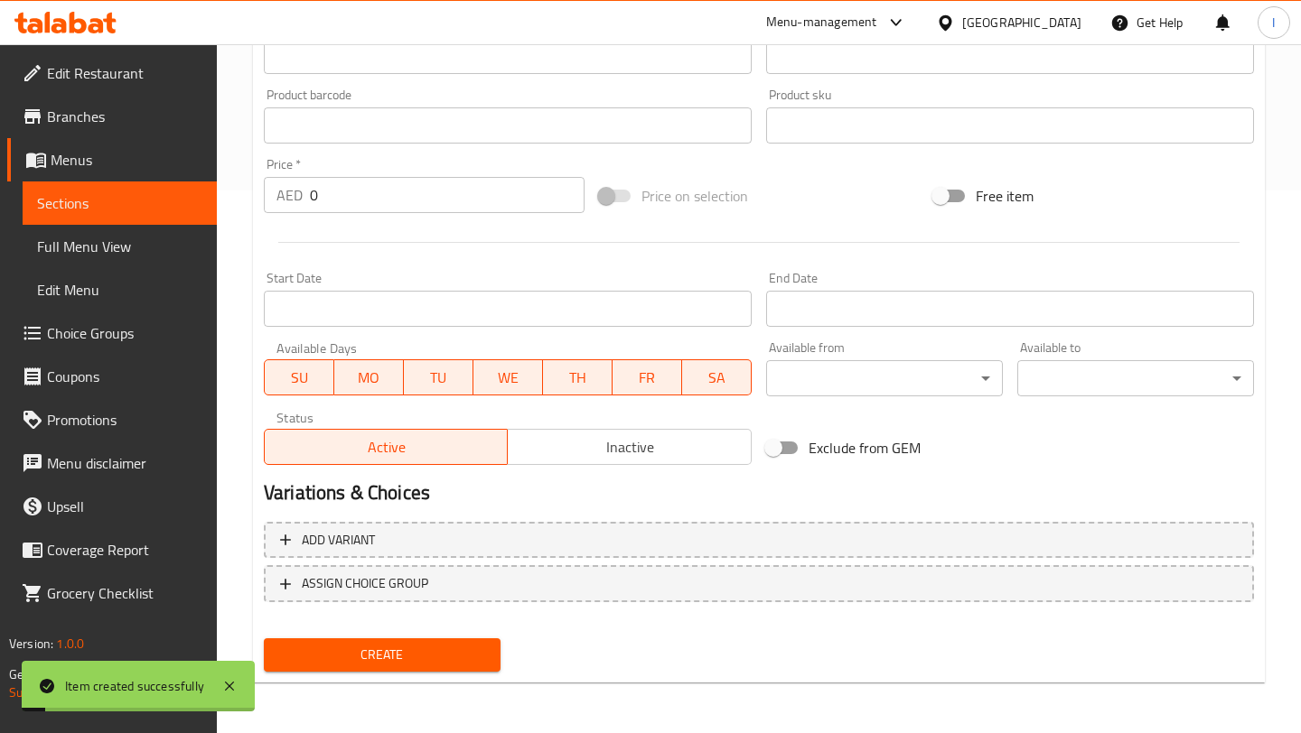
scroll to position [0, 0]
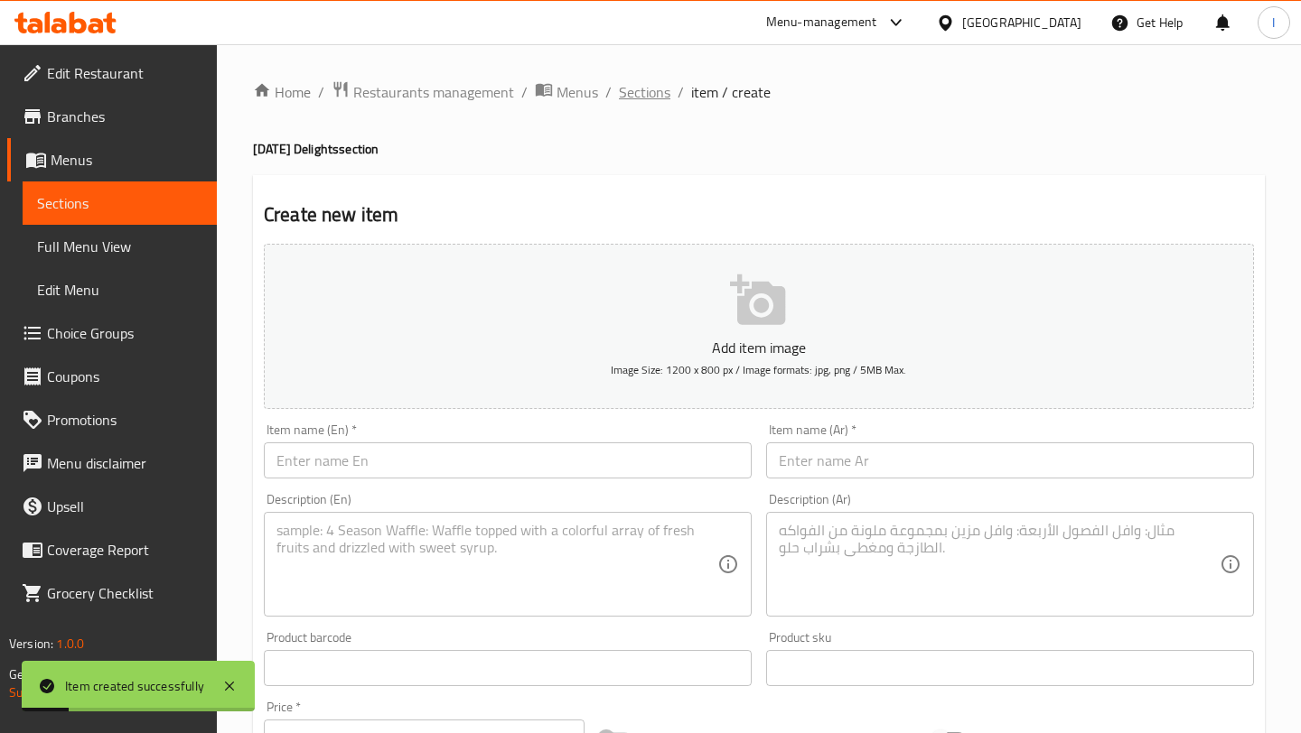
click at [635, 98] on span "Sections" at bounding box center [644, 92] width 51 height 22
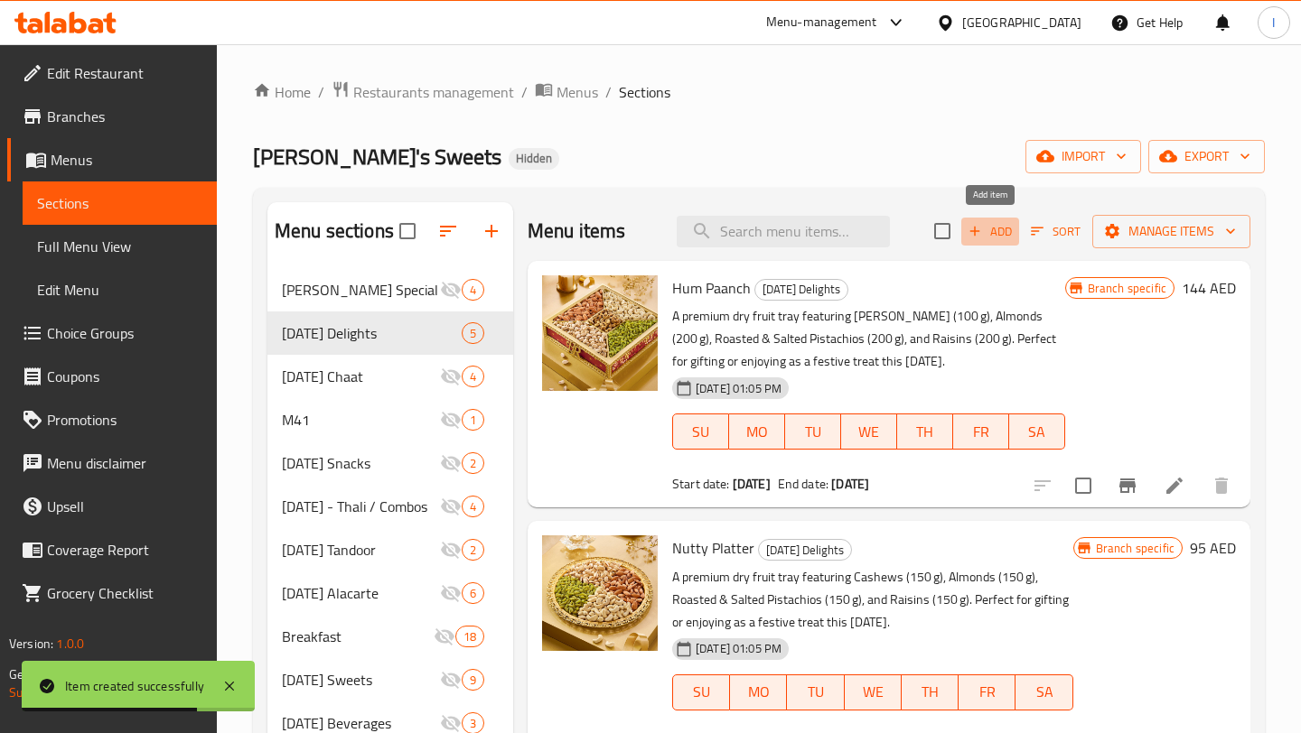
click at [992, 232] on span "Add" at bounding box center [989, 231] width 49 height 21
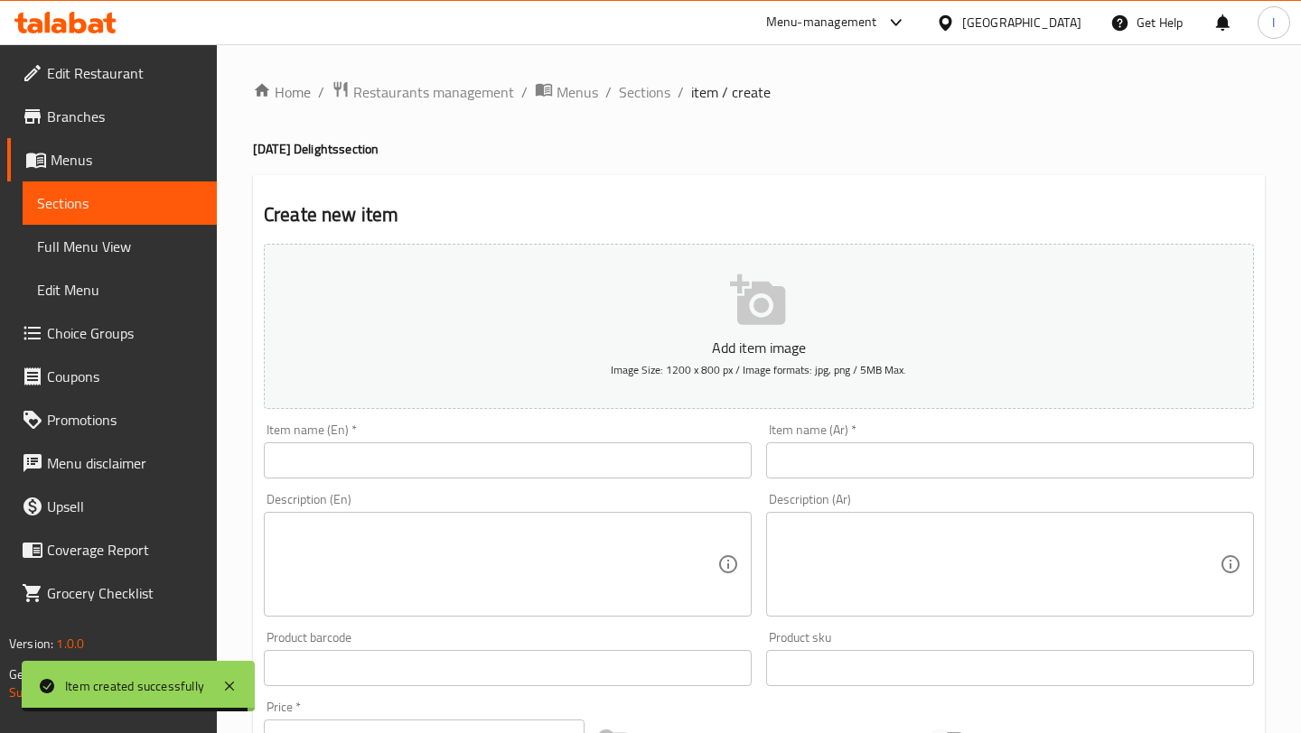
click at [362, 462] on input "text" at bounding box center [508, 461] width 488 height 36
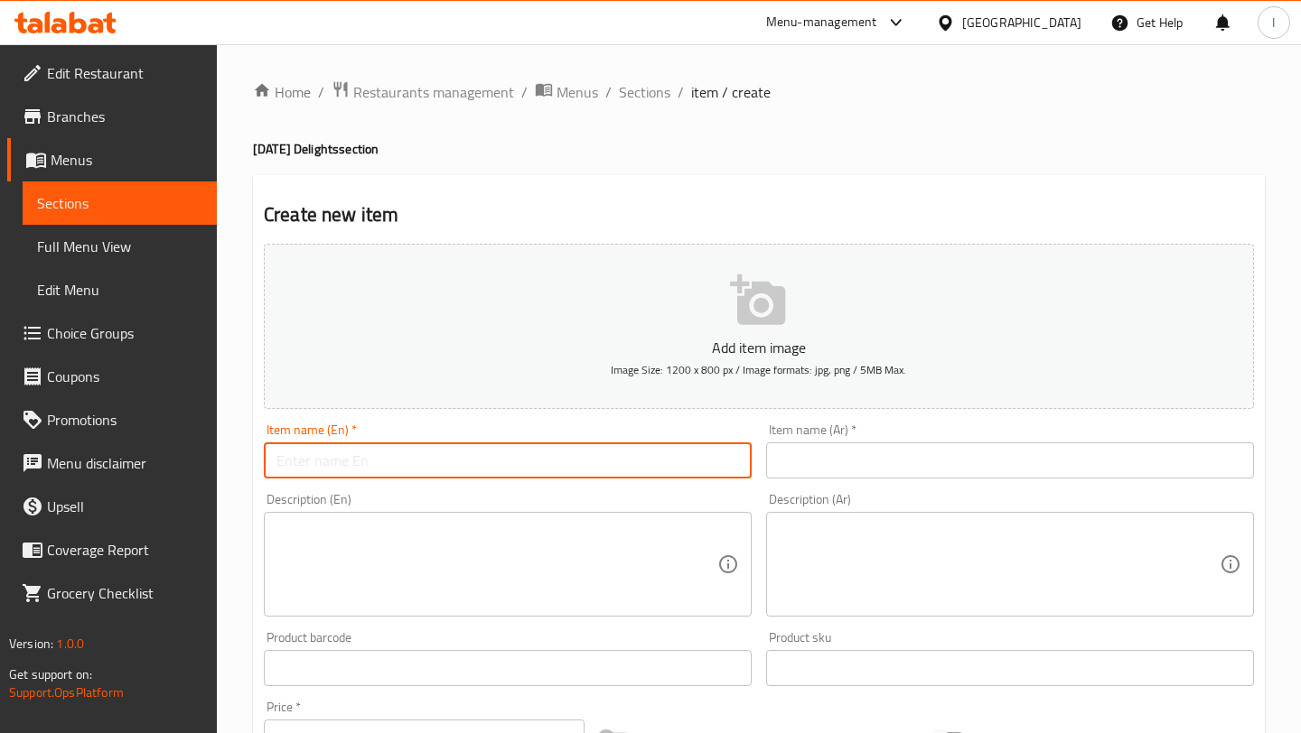
paste input "Fancy Sweet Box 15 Pc"
type input "Fancy Sweet Box 15 Pc"
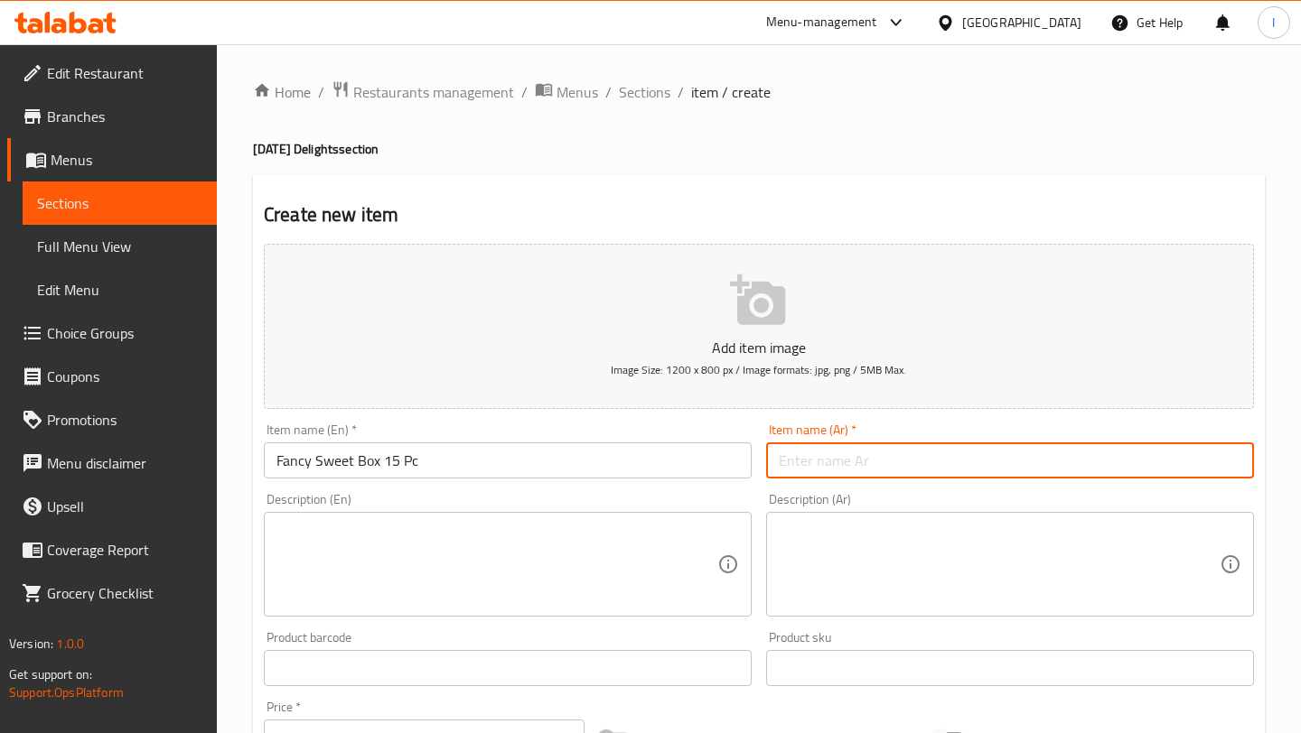
click at [891, 465] on input "text" at bounding box center [1010, 461] width 488 height 36
paste input "صندوق حلوى فاخر 15 قطعة"
type input "صندوق حلوى فاخر 15 قطعة"
click at [386, 527] on textarea at bounding box center [496, 565] width 441 height 86
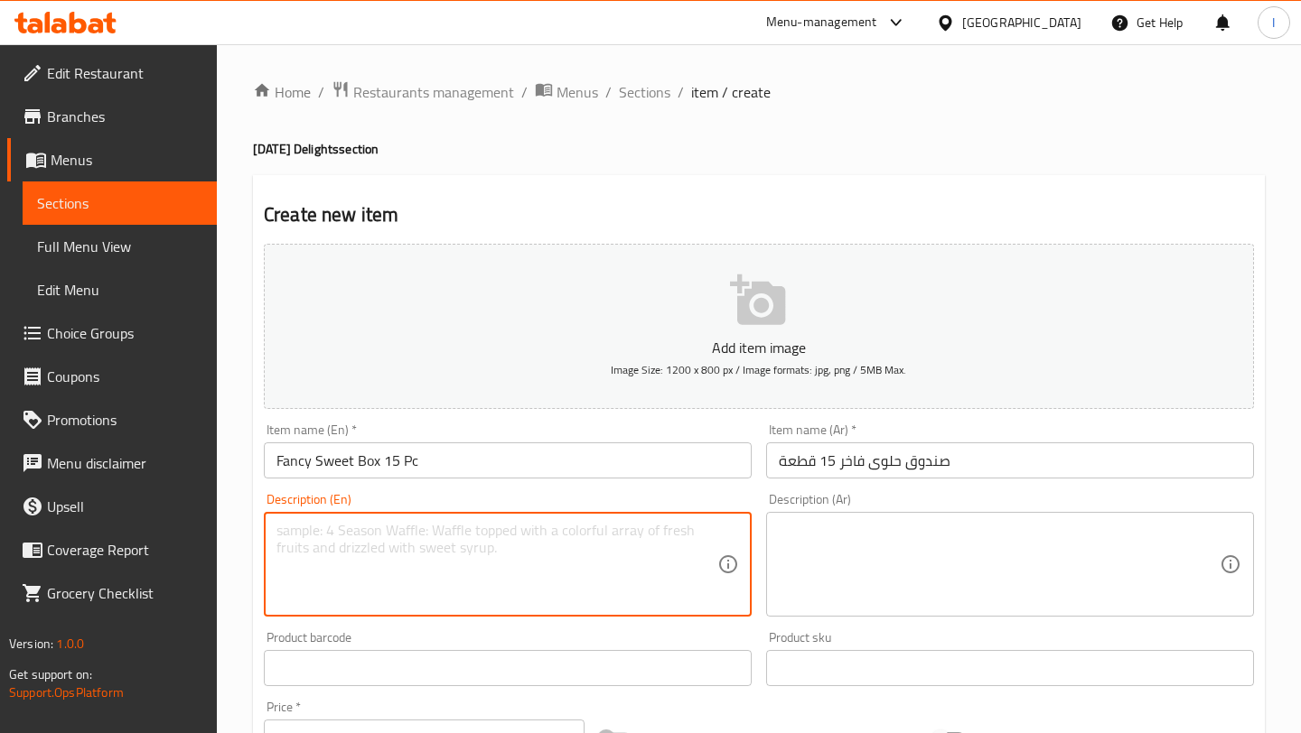
paste textarea "A festive box of rich Kaju, khoya Ghee -based sweets—includes Cashew Roll 75g, …"
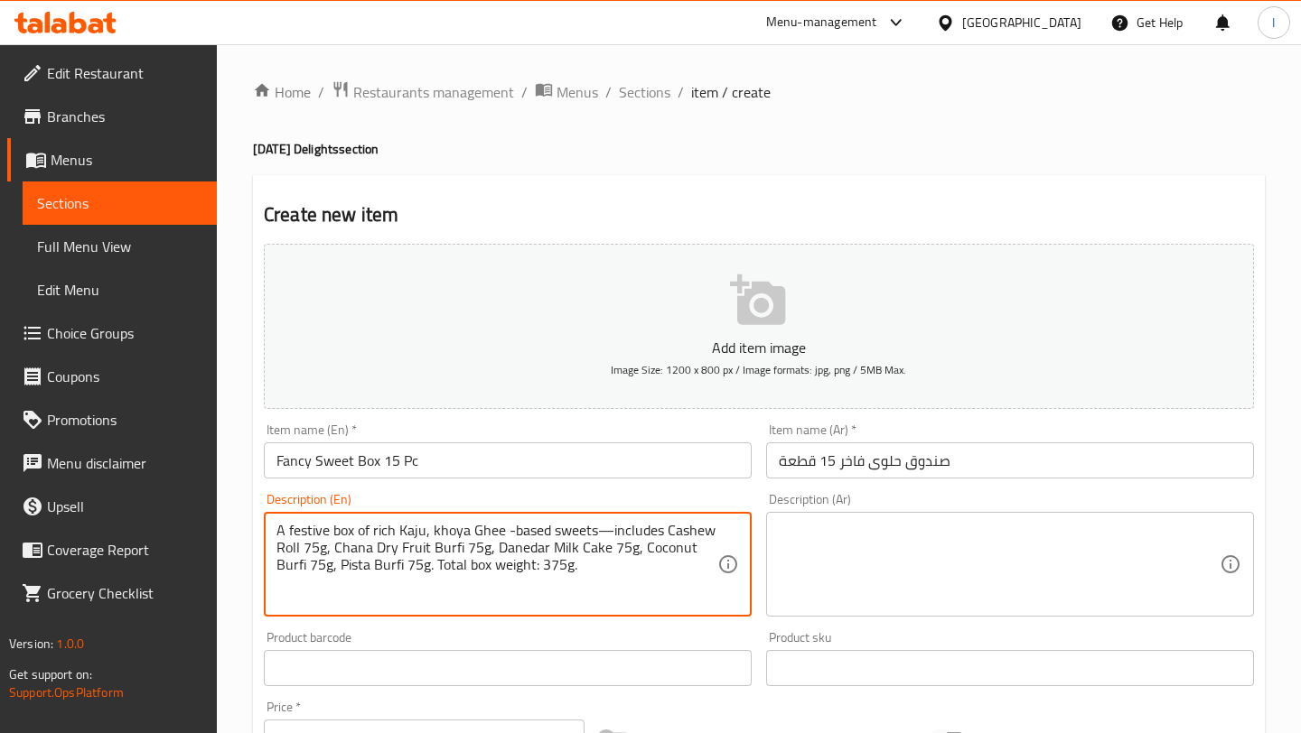
type textarea "A festive box of rich Kaju, khoya Ghee -based sweets—includes Cashew Roll 75g, …"
click at [860, 584] on textarea at bounding box center [999, 565] width 441 height 86
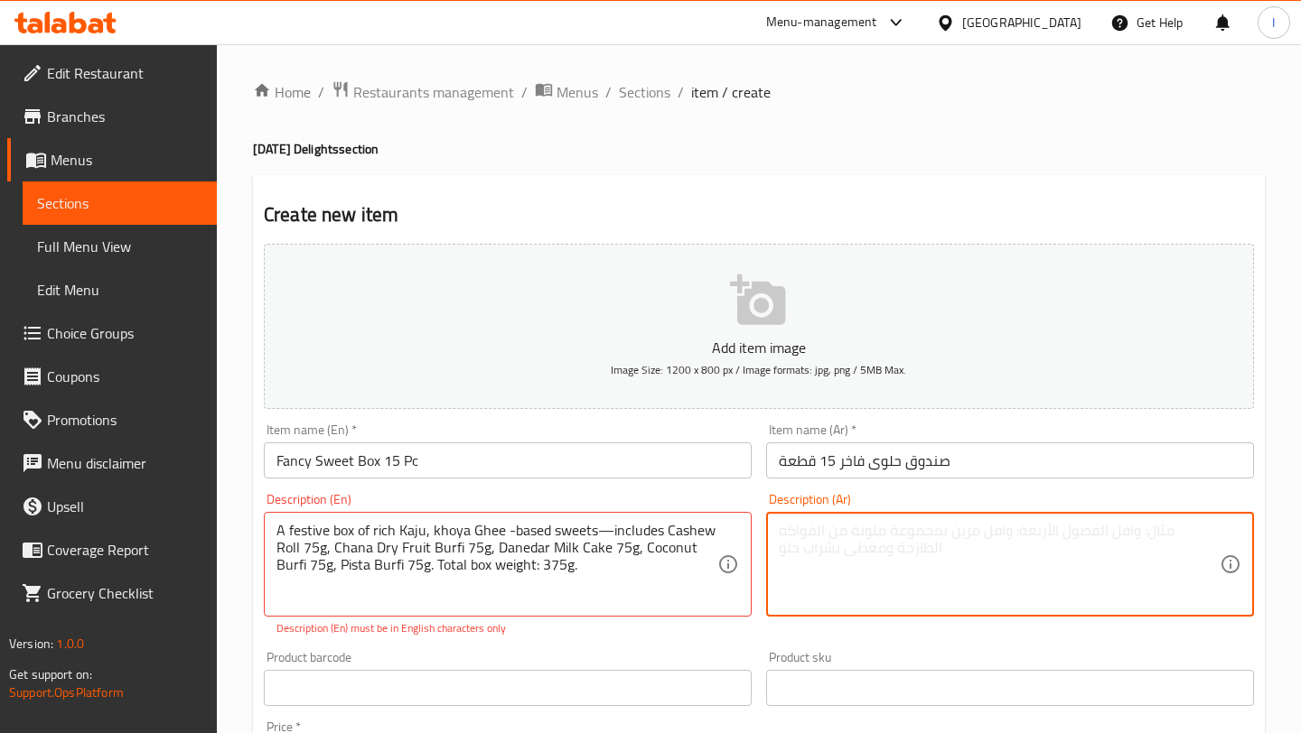
paste textarea "صندوق احتفالي من حلويات الكاجو الغنية المصنوعة من سمن الخويا، يحتوي على لفائف ا…"
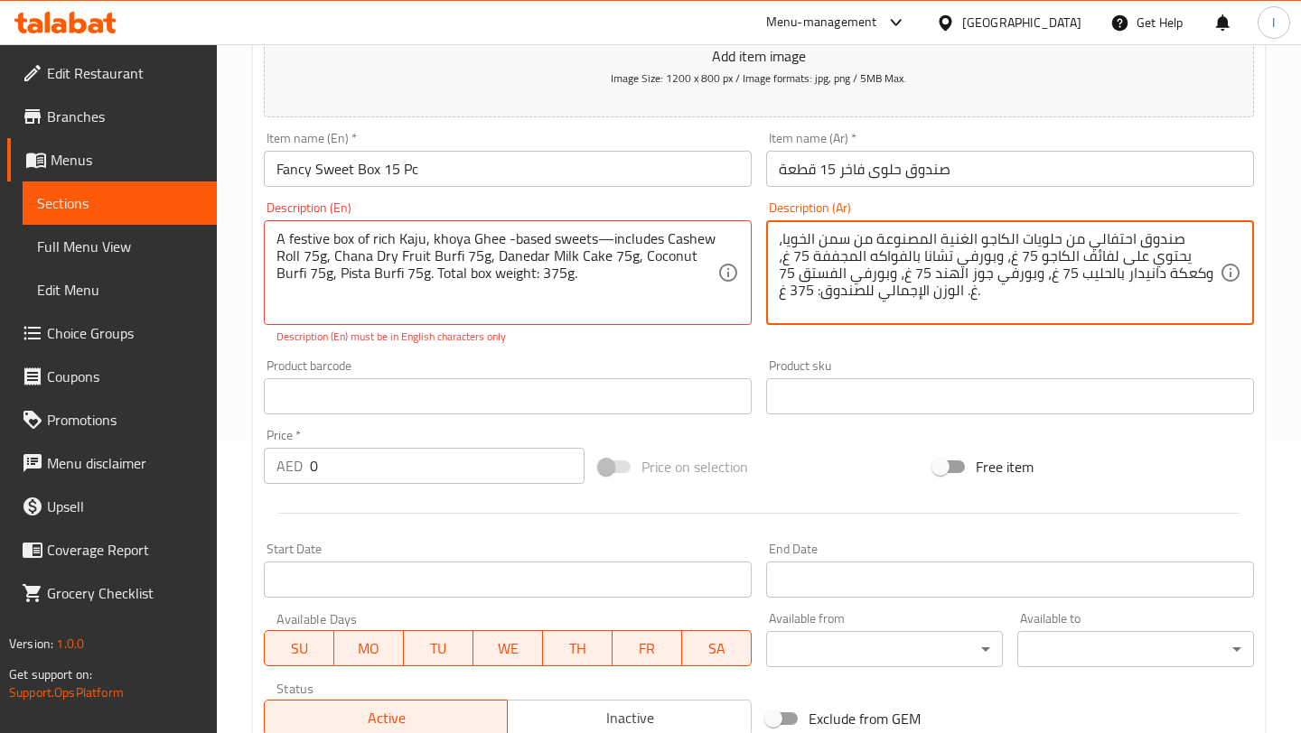
scroll to position [322, 0]
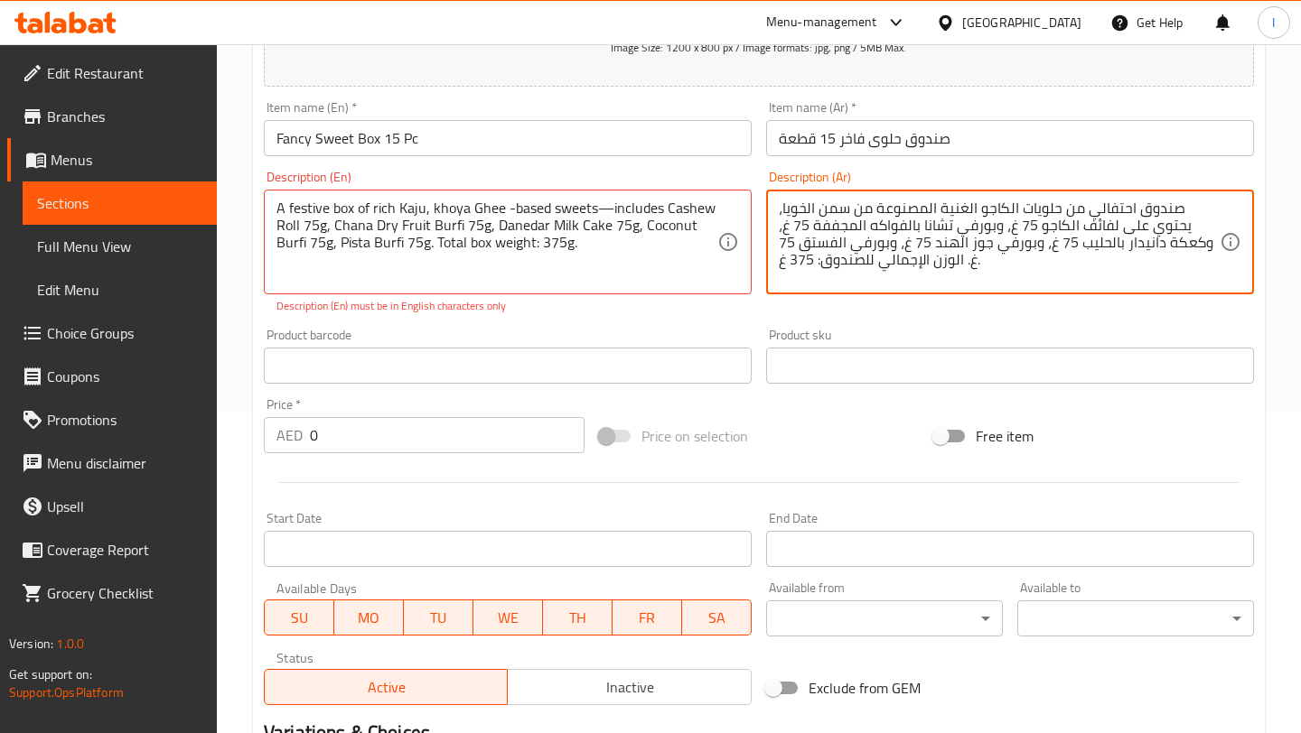
type textarea "صندوق احتفالي من حلويات الكاجو الغنية المصنوعة من سمن الخويا، يحتوي على لفائف ا…"
click at [360, 434] on input "0" at bounding box center [447, 435] width 275 height 36
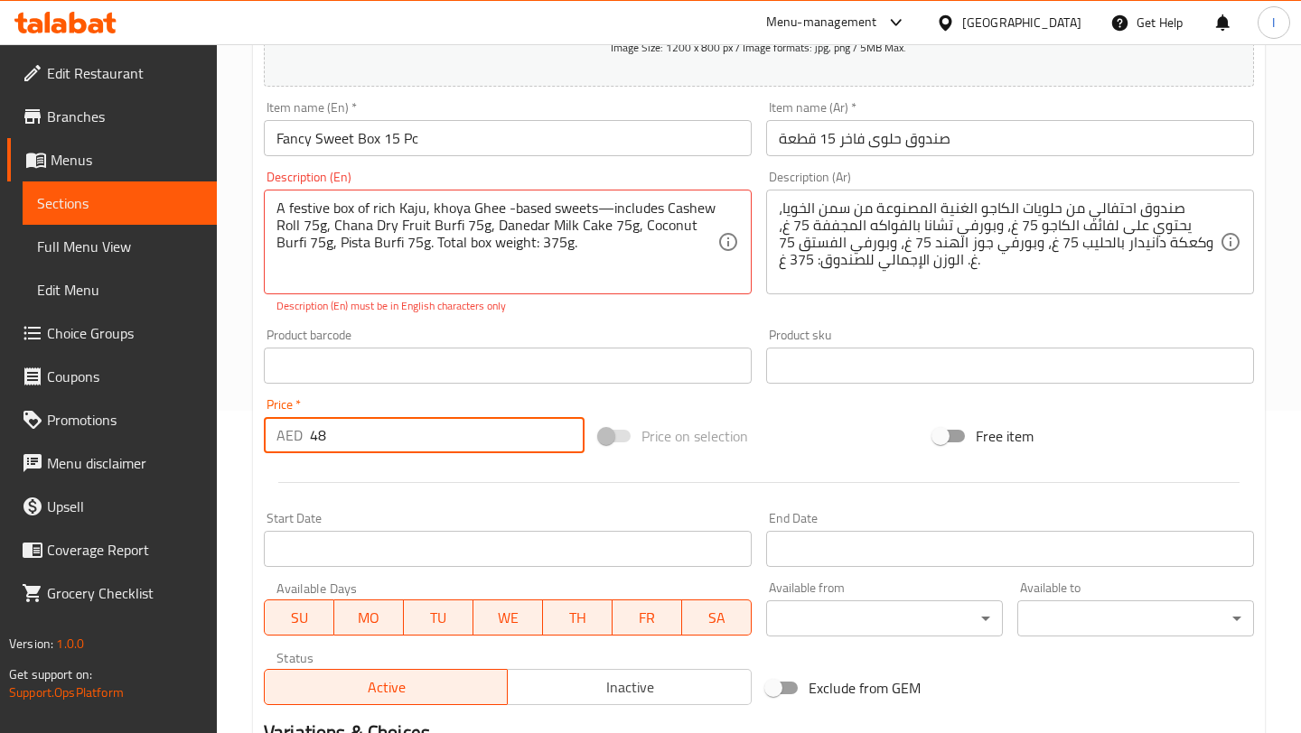
type input "48"
click at [712, 321] on div "Description (En) A festive box of rich Kaju, khoya Ghee -based sweets—includes …" at bounding box center [507, 242] width 502 height 158
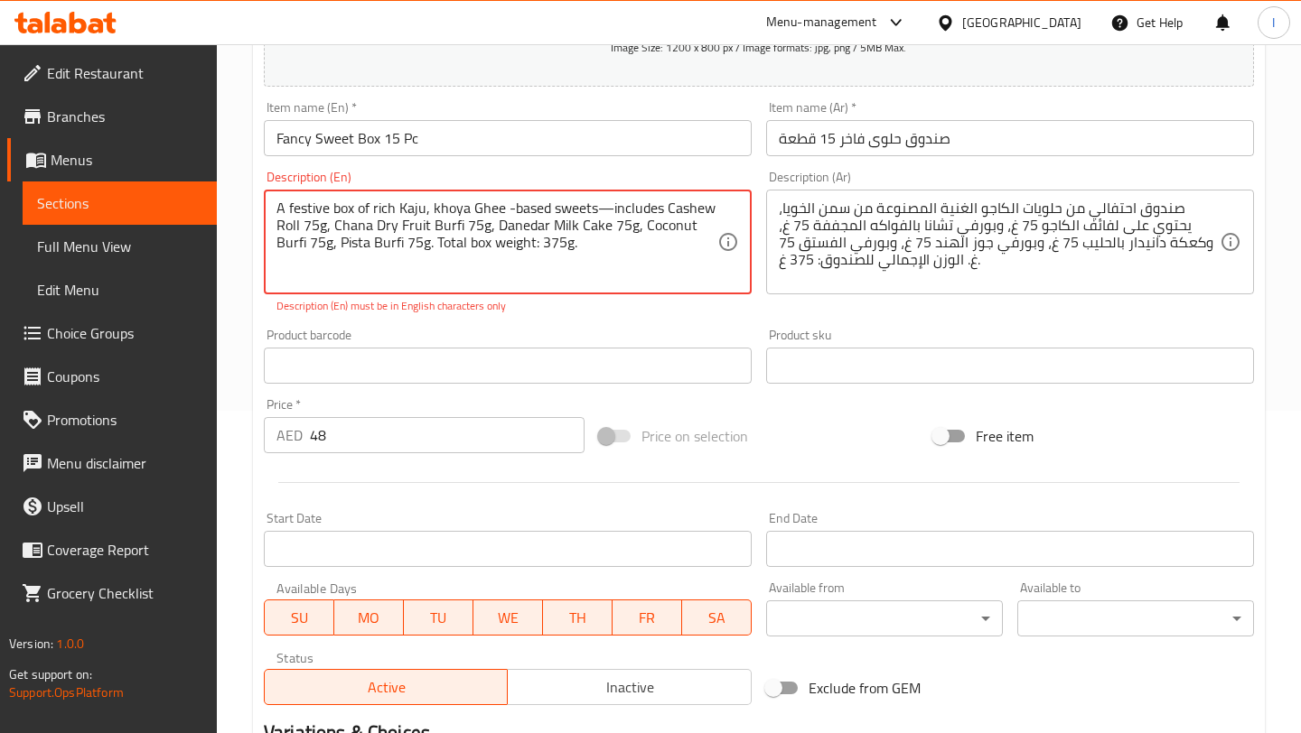
click at [574, 314] on div "Description (En) A festive box of rich Kaju, khoya Ghee -based sweets—includes …" at bounding box center [507, 242] width 502 height 158
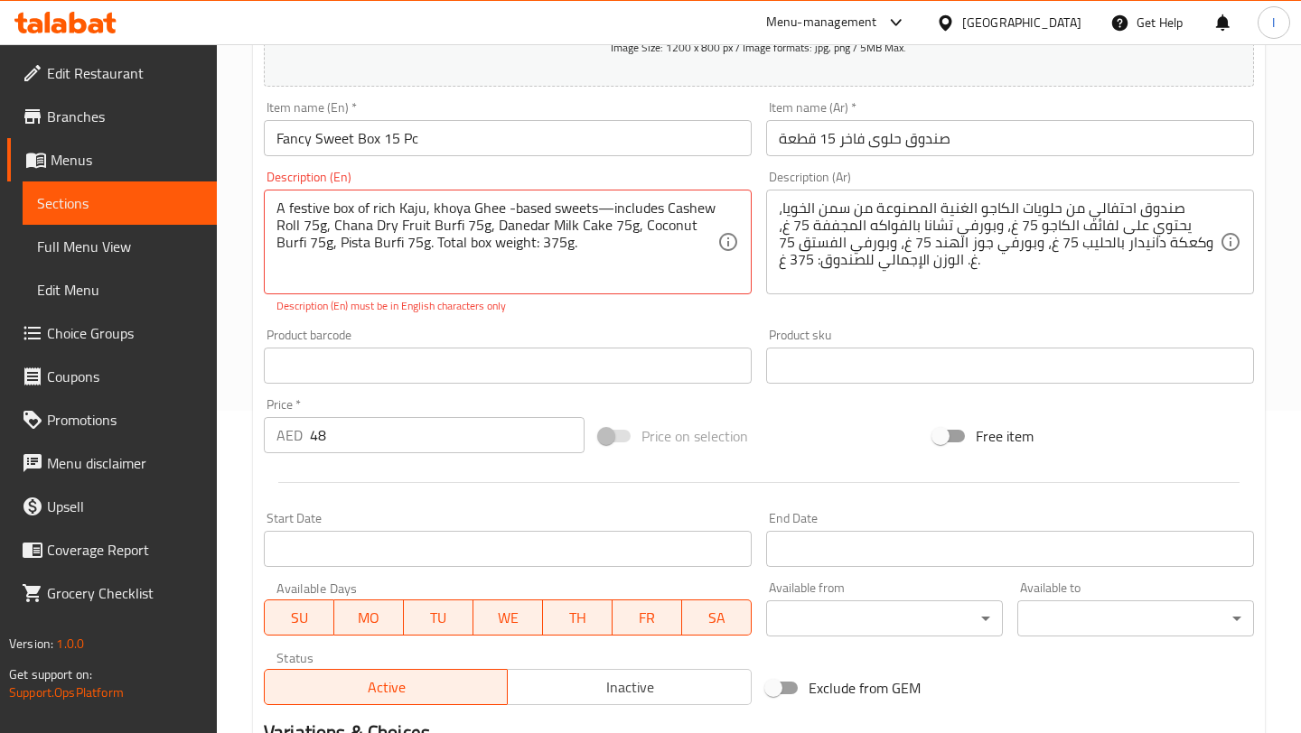
scroll to position [335, 0]
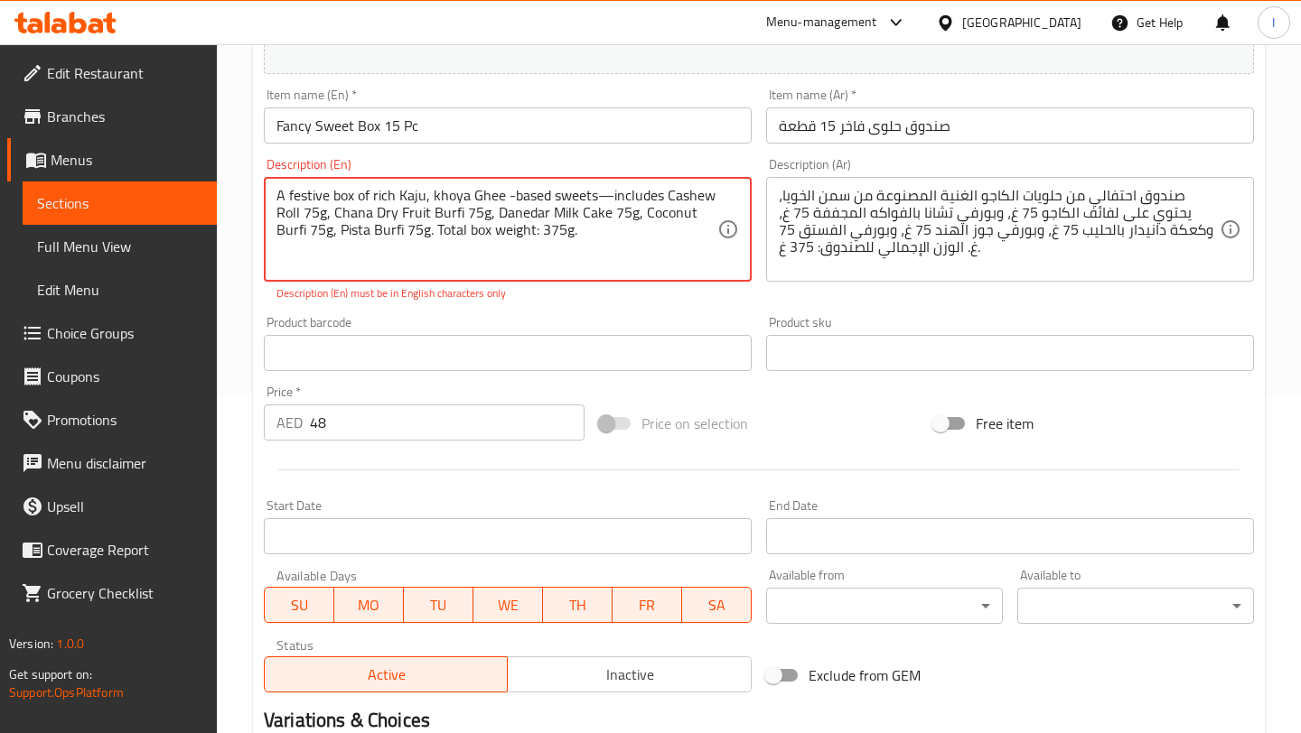
click at [626, 279] on div "A festive box of rich Kaju, khoya Ghee -based sweets—includes Cashew Roll 75g, …" at bounding box center [508, 229] width 488 height 105
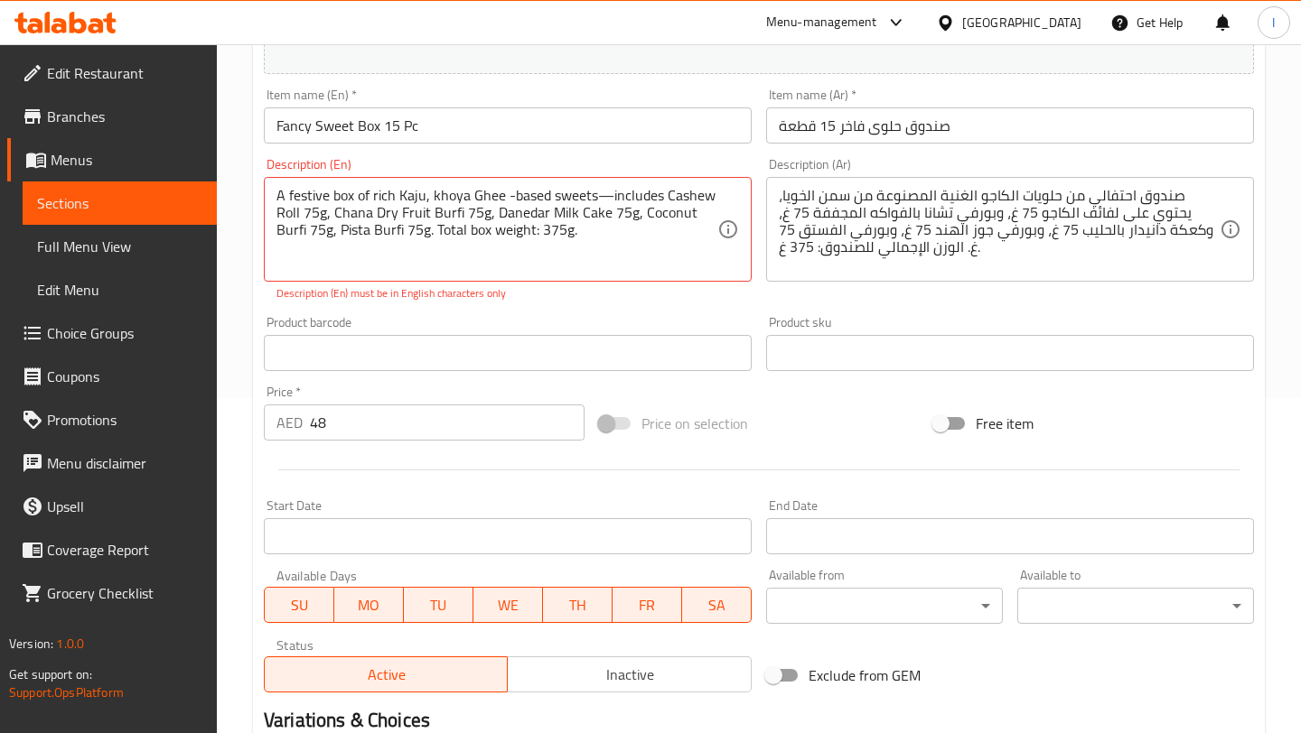
click at [639, 322] on div "Product barcode Product barcode" at bounding box center [508, 343] width 488 height 55
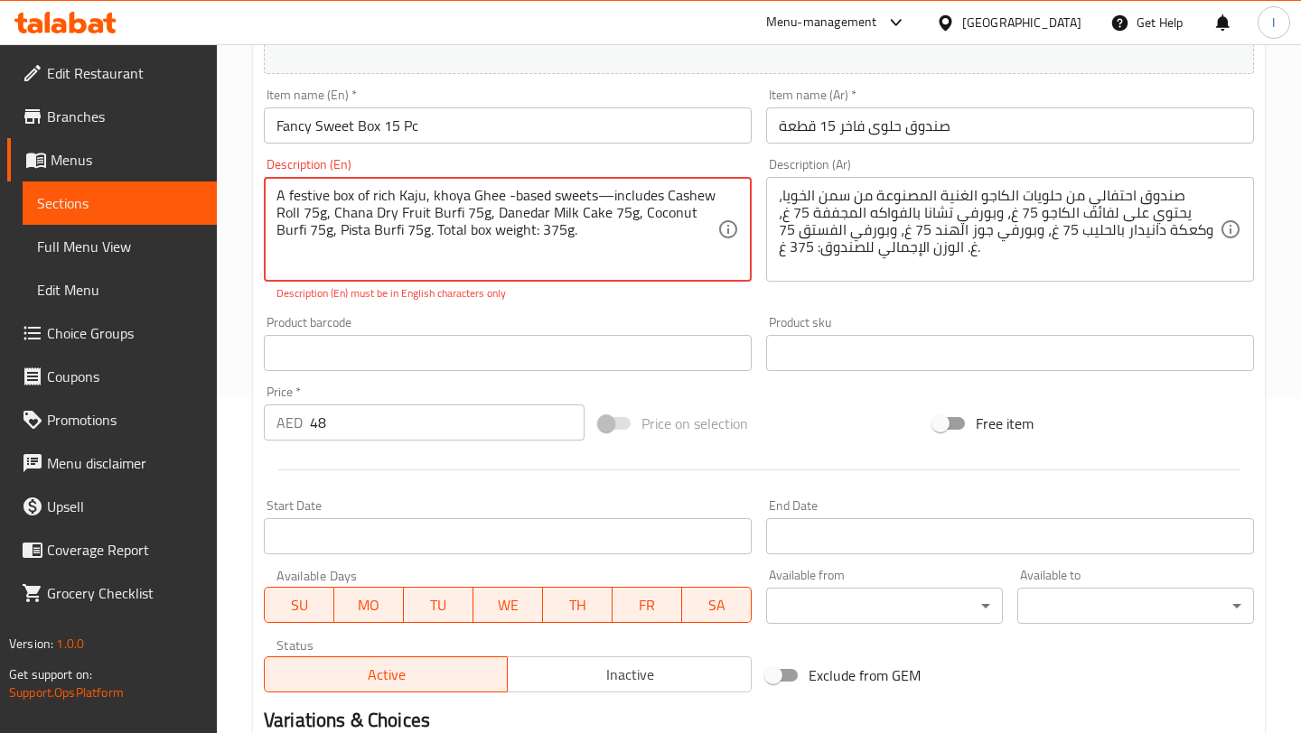
click at [424, 199] on textarea "A festive box of rich Kaju, khoya Ghee -based sweets—includes Cashew Roll 75g, …" at bounding box center [496, 230] width 441 height 86
click at [549, 202] on textarea "A festive box of rich cashew, khoya Ghee -based sweets—includes Cashew Roll 75g…" at bounding box center [496, 230] width 441 height 86
click at [544, 217] on textarea "A festive box of rich cashew, khoya Ghee -based sweets—includes Cashew Roll 75g…" at bounding box center [496, 230] width 441 height 86
click at [596, 215] on textarea "A festive box of rich cashew, khoya Ghee -based sweets—includes Cashew Roll 75g…" at bounding box center [496, 230] width 441 height 86
click at [721, 213] on div "A festive box of rich cashew, khoya Ghee -based sweets—includes Cashew Roll 75g…" at bounding box center [508, 229] width 488 height 105
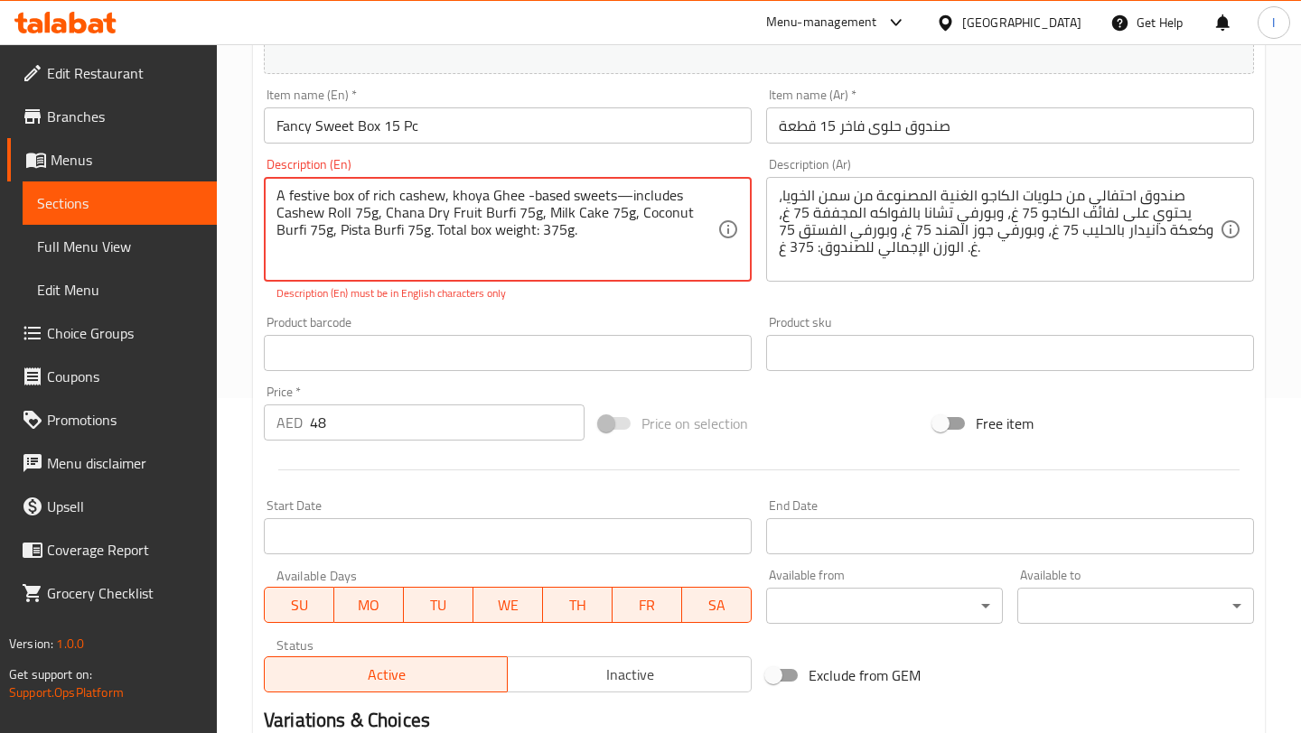
click at [511, 213] on textarea "A festive box of rich cashew, khoya Ghee -based sweets—includes Cashew Roll 75g…" at bounding box center [496, 230] width 441 height 86
click at [585, 219] on textarea "A festive box of rich cashew, khoya Ghee -based sweets—includes Cashew Roll 75g…" at bounding box center [496, 230] width 441 height 86
click at [714, 216] on textarea "A festive box of rich cashew, khoya Ghee -based sweets—includes Cashew Roll 75g…" at bounding box center [496, 230] width 441 height 86
click at [364, 231] on textarea "A festive box of rich cashew, khoya Ghee -based sweets—includes Cashew Roll 75g…" at bounding box center [496, 230] width 441 height 86
click at [368, 232] on textarea "A festive box of rich cashew, khoya Ghee -based sweets—includes Cashew Roll 75g…" at bounding box center [496, 230] width 441 height 86
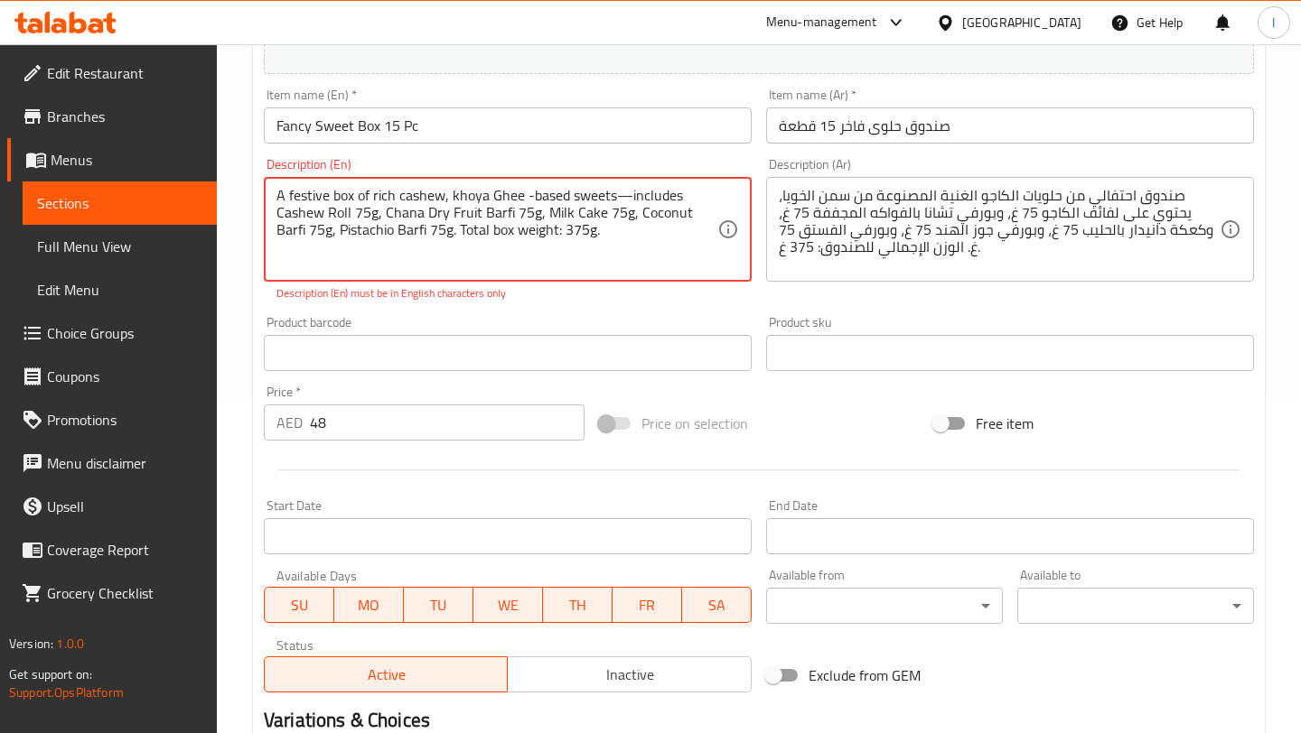
click at [495, 216] on textarea "A festive box of rich cashew, khoya Ghee -based sweets—includes Cashew Roll 75g…" at bounding box center [496, 230] width 441 height 86
click at [597, 235] on textarea "A festive box of rich cashew, khoya Ghee -based sweets—includes Cashew Roll 75g…" at bounding box center [496, 230] width 441 height 86
click at [604, 247] on textarea "A festive box of rich cashew, khoya Ghee -based sweets—includes Cashew Roll 75g…" at bounding box center [496, 230] width 441 height 86
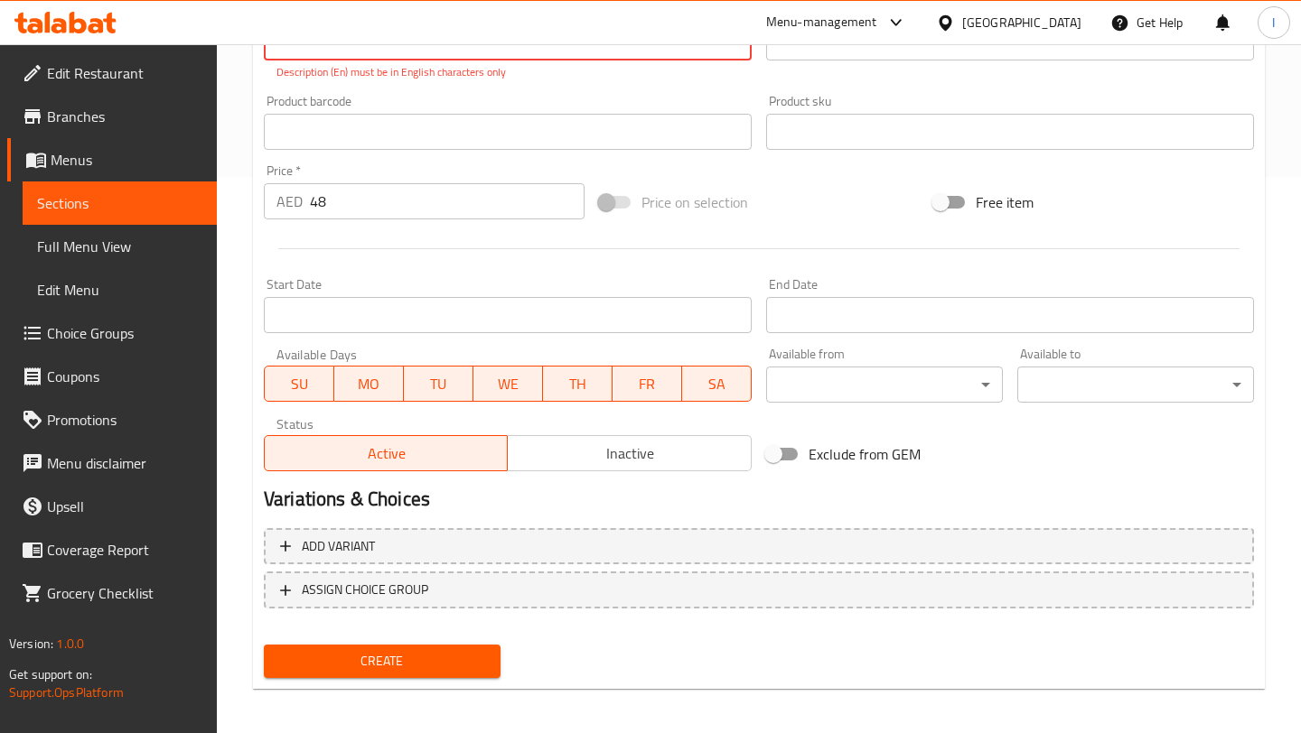
scroll to position [563, 0]
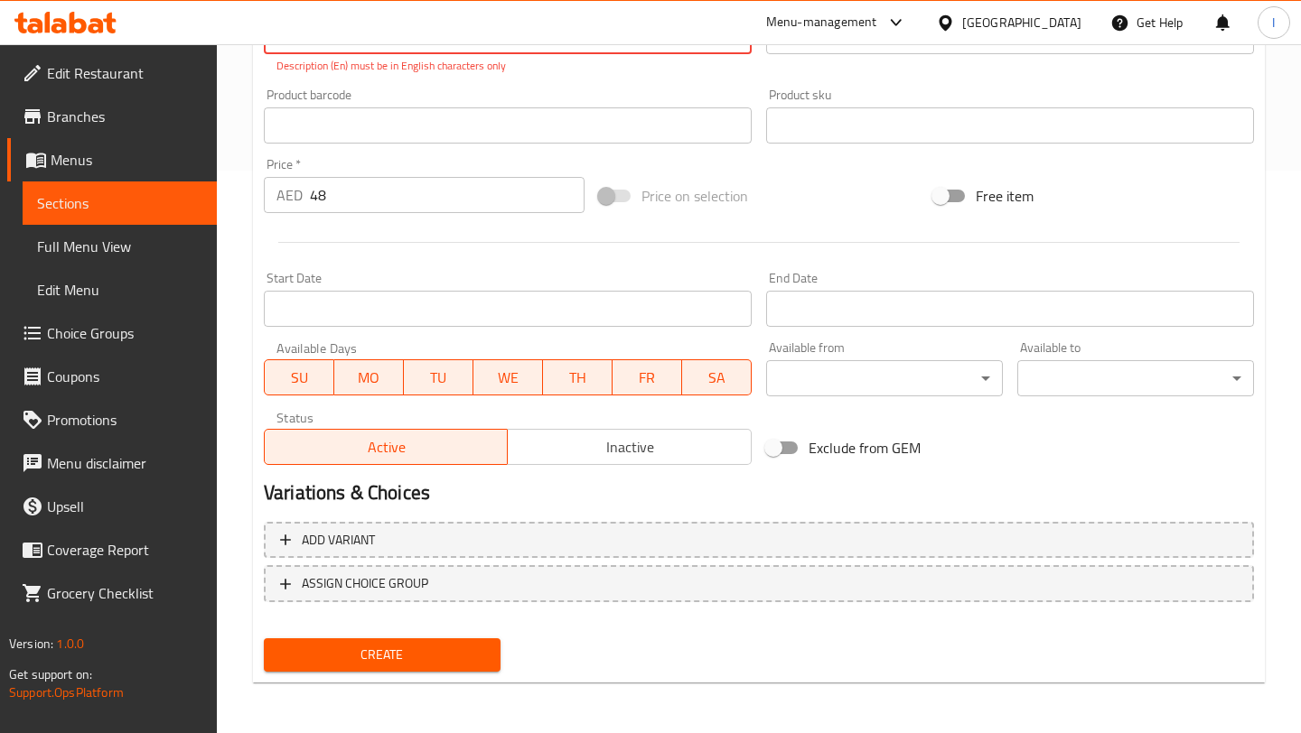
type textarea "A festive box of rich cashew, khoya Ghee -based sweets—includes Cashew Roll 75g…"
click at [452, 322] on input "Start Date" at bounding box center [508, 309] width 488 height 36
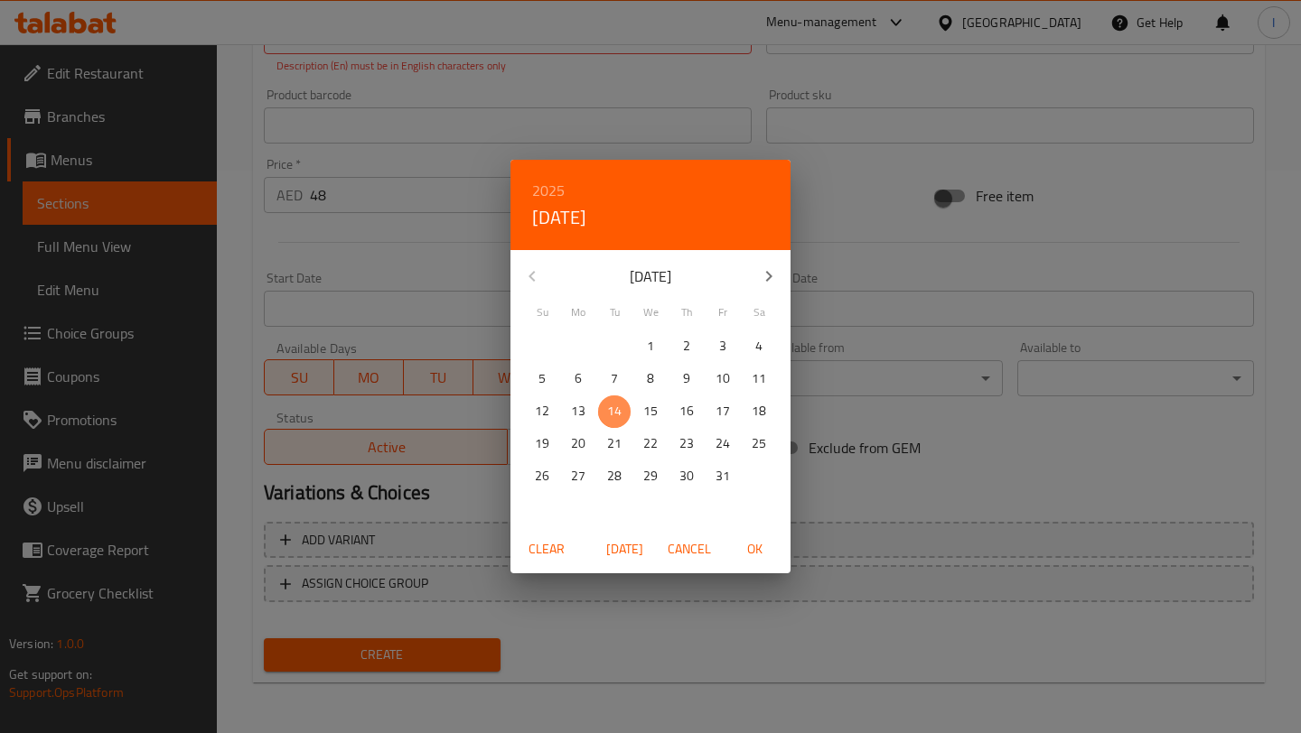
click at [610, 414] on p "14" at bounding box center [614, 411] width 14 height 23
click at [756, 545] on span "OK" at bounding box center [753, 549] width 43 height 23
type input "[DATE]"
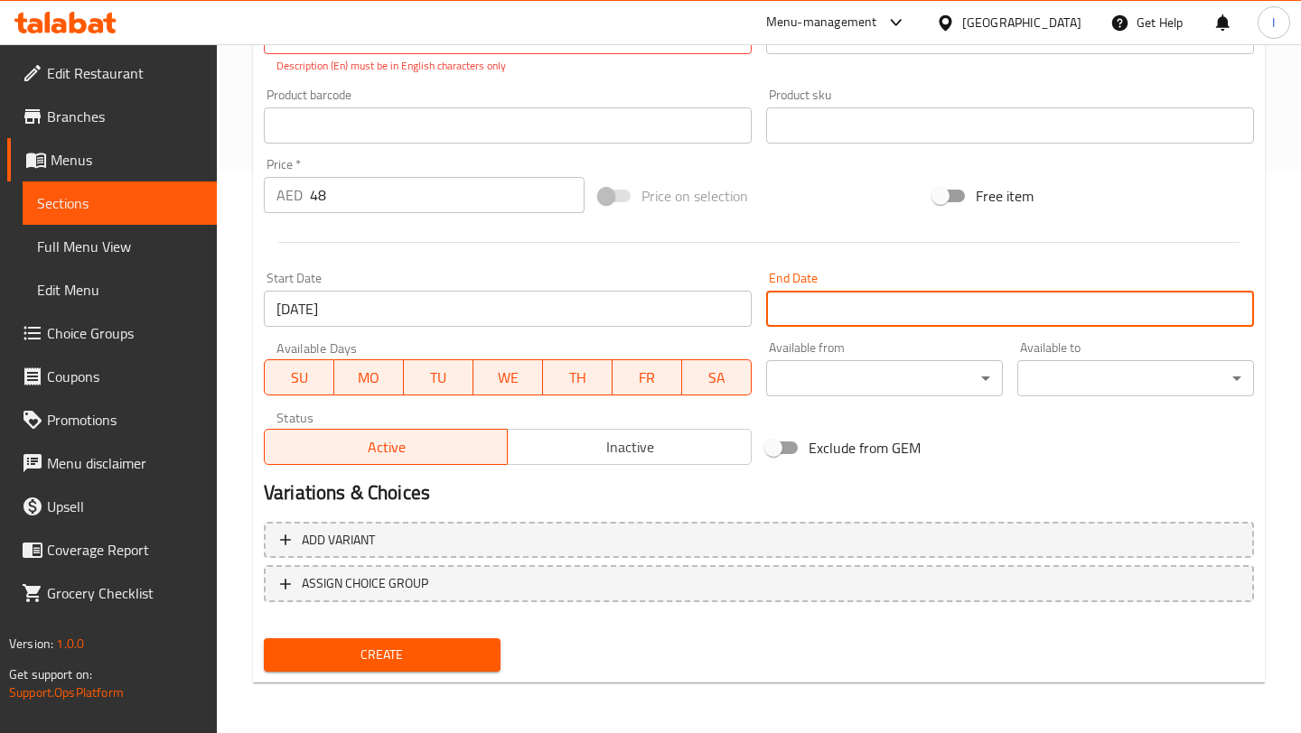
click at [956, 310] on input "Start Date" at bounding box center [1010, 309] width 488 height 36
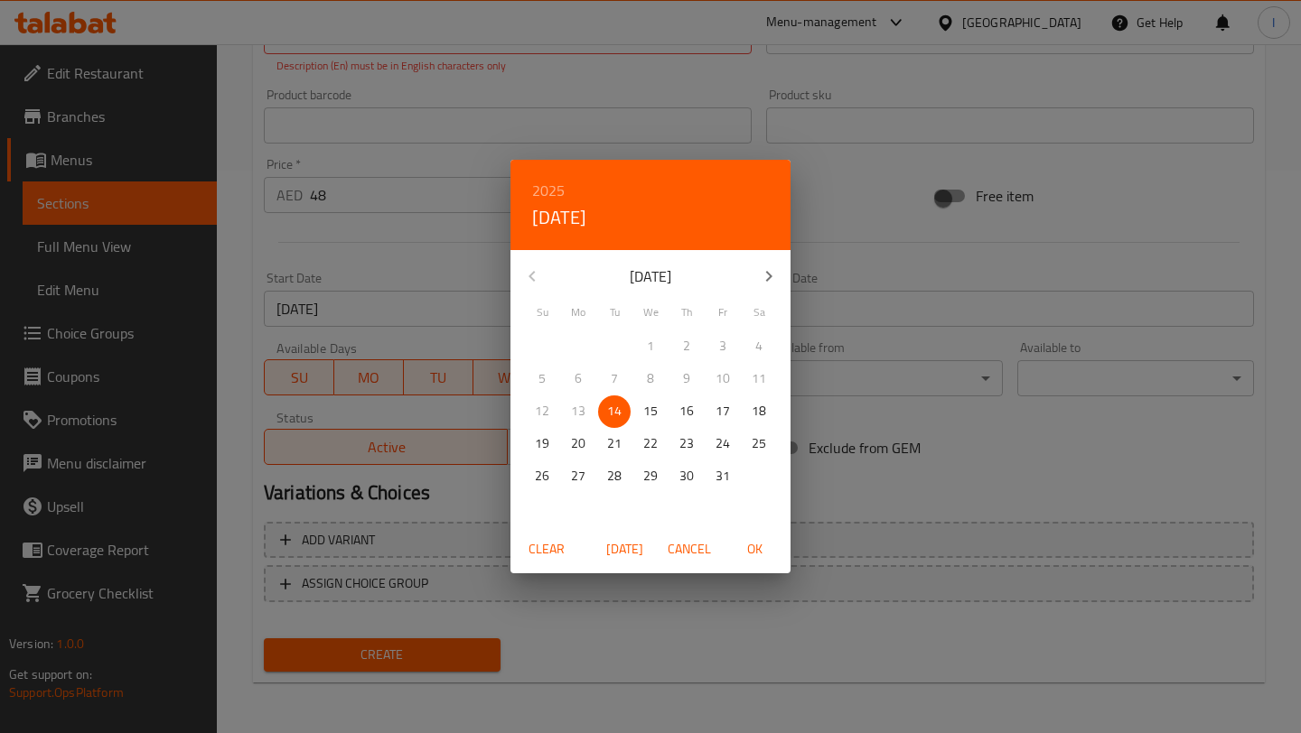
click at [765, 265] on button "button" at bounding box center [768, 276] width 43 height 43
click at [546, 507] on p "30" at bounding box center [542, 509] width 14 height 23
click at [756, 549] on span "OK" at bounding box center [753, 549] width 43 height 23
type input "[DATE]"
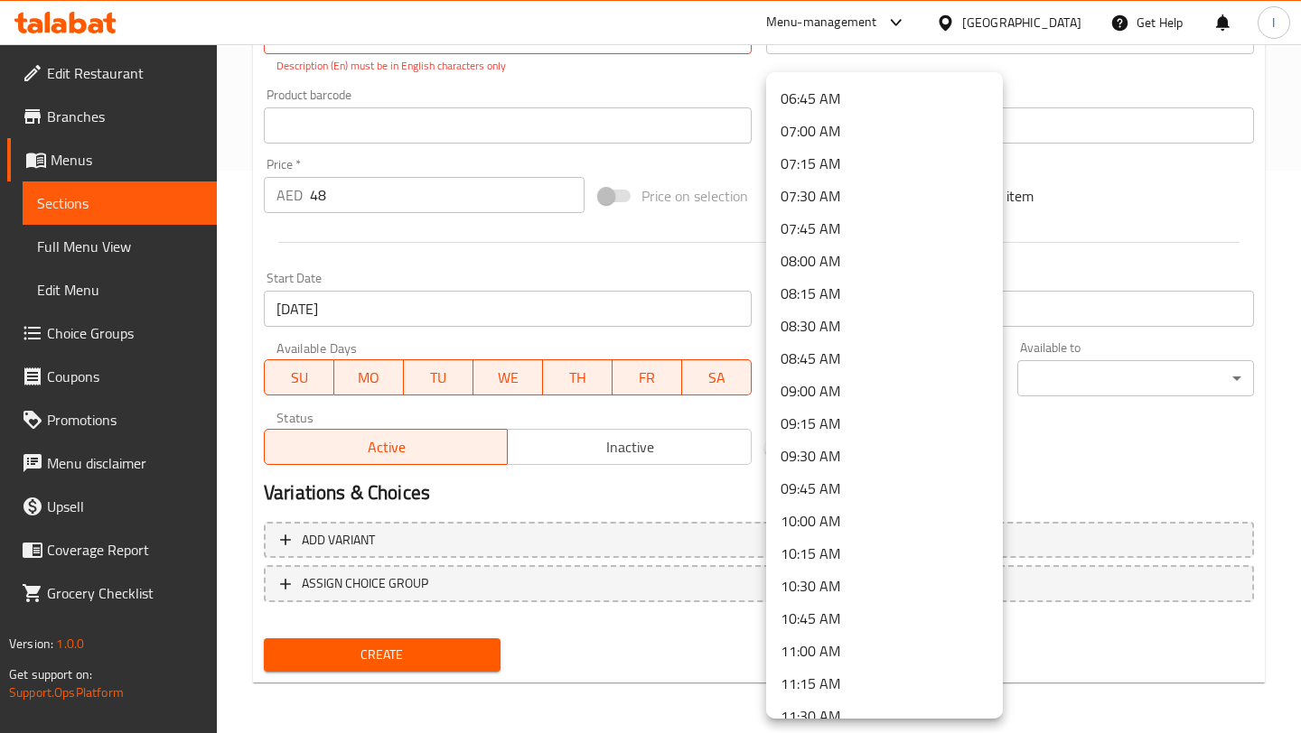
scroll to position [873, 0]
click at [827, 131] on li "07:00 AM" at bounding box center [884, 133] width 237 height 33
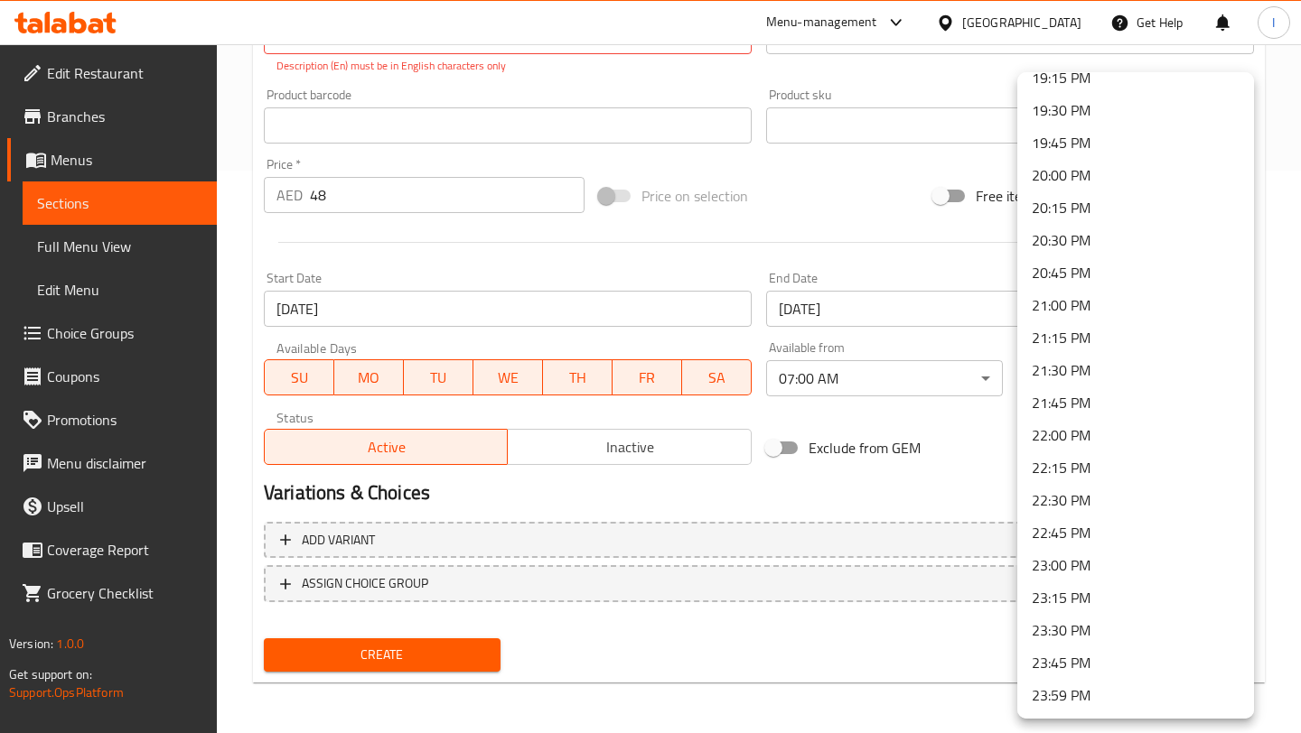
click at [1092, 690] on li "23:59 PM" at bounding box center [1135, 695] width 237 height 33
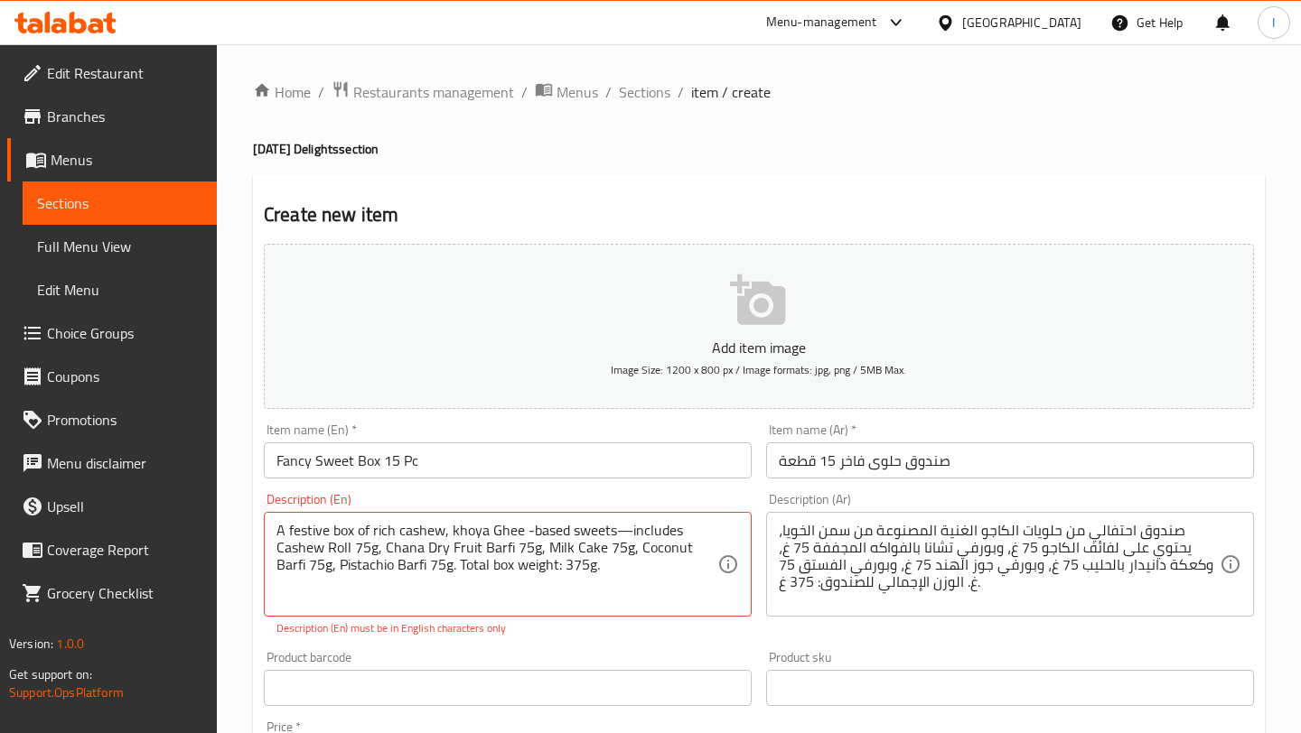
scroll to position [563, 0]
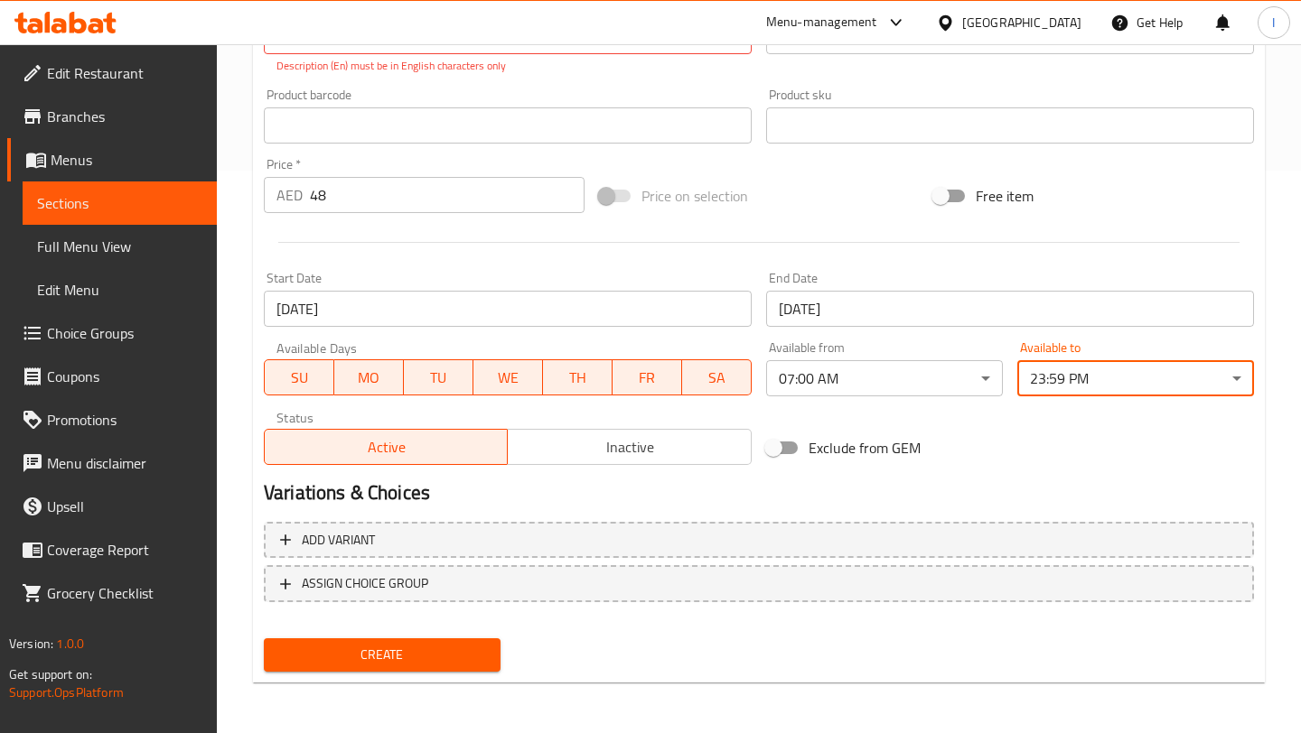
click at [430, 641] on button "Create" at bounding box center [382, 655] width 237 height 33
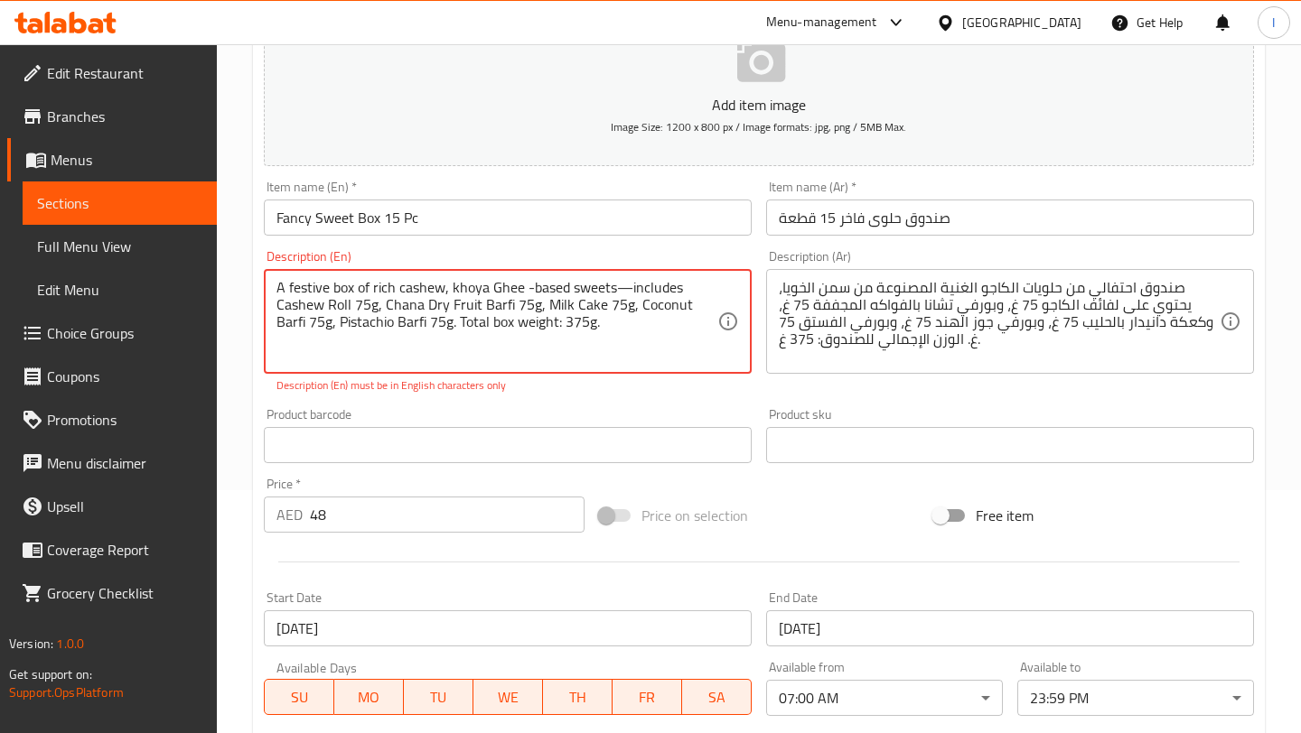
scroll to position [242, 0]
click at [353, 298] on textarea "A festive box of rich cashew, khoya Ghee -based sweets—includes Cashew Roll 75g…" at bounding box center [496, 323] width 441 height 86
paste textarea "and milk-based sweets made with pure ghee — includes Cashew Roll (75g), Chana D…"
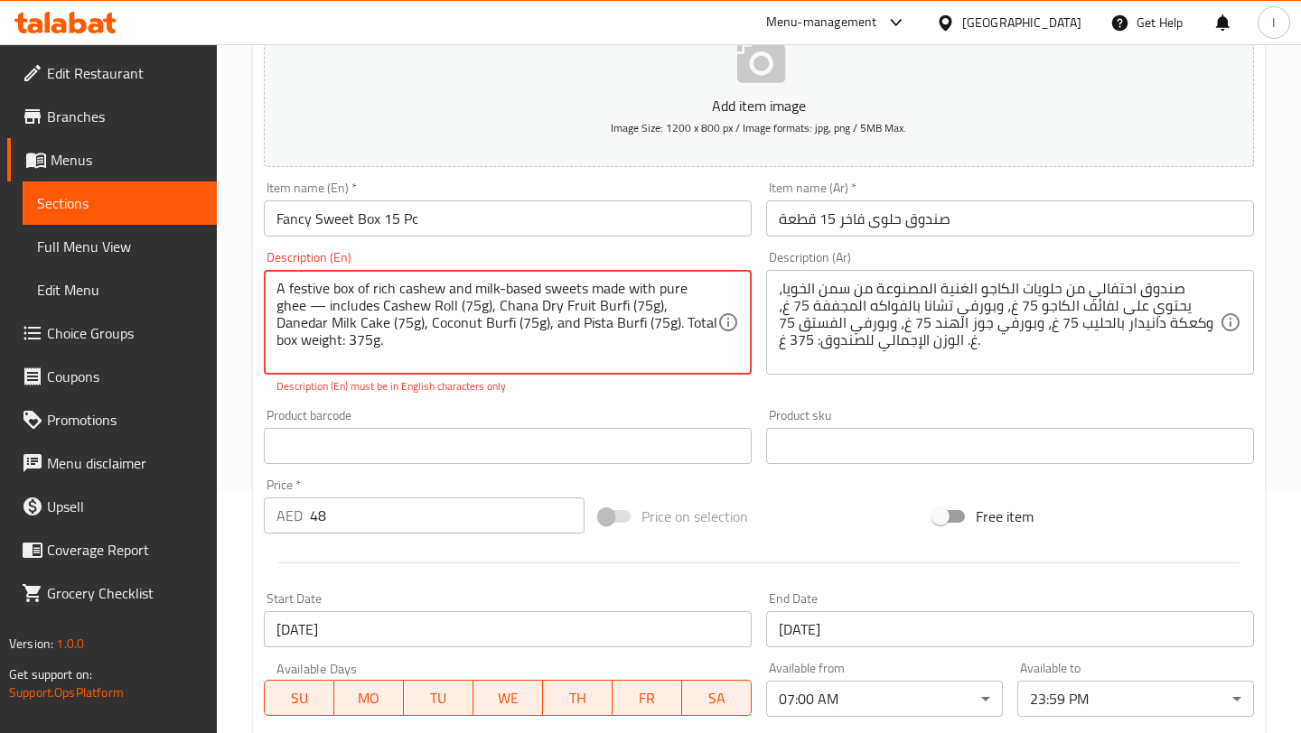
click at [436, 360] on textarea "A festive box of rich cashew and milk-based sweets made with pure ghee — includ…" at bounding box center [496, 323] width 441 height 86
click at [294, 293] on textarea "A festive box of rich cashew and milk-based sweets made with pure ghee — includ…" at bounding box center [496, 323] width 441 height 86
paste textarea "sweets made with pure ghee — includes Cashew Roll (75g), Chana Dry Fruit Fudge …"
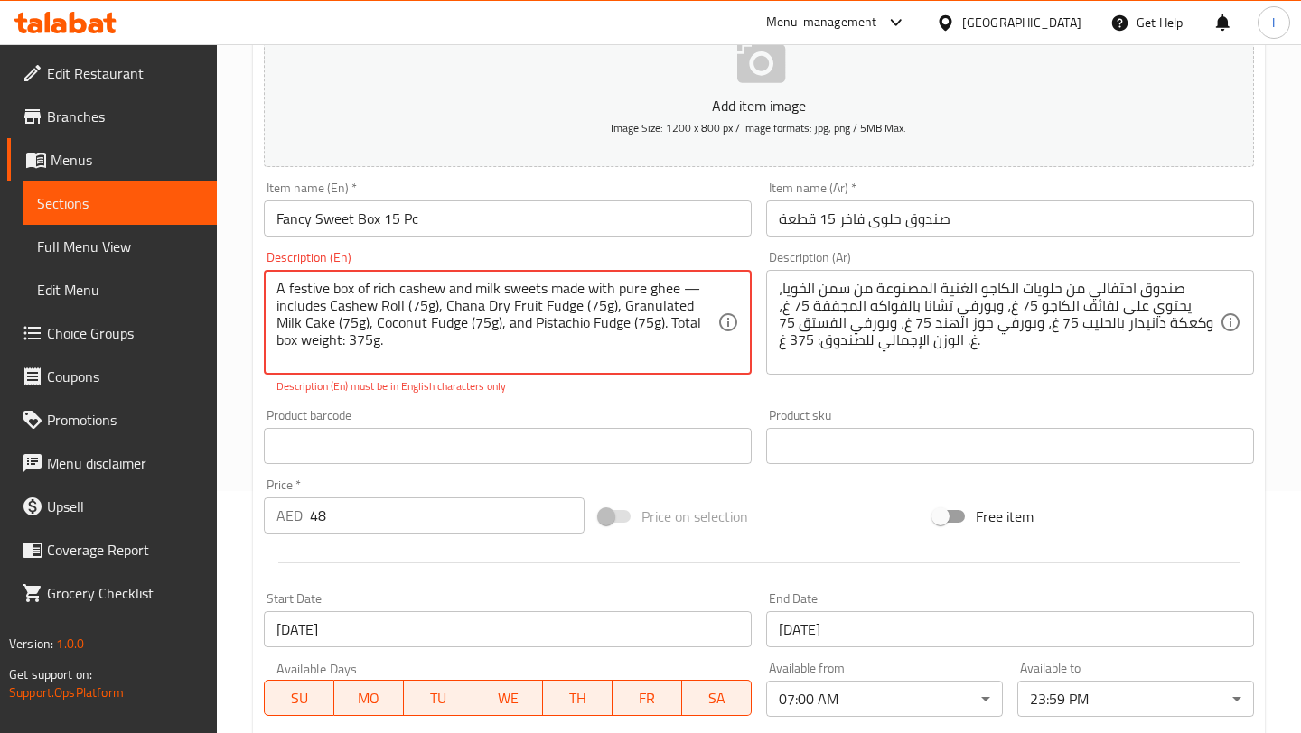
click at [610, 406] on div "Product barcode Product barcode" at bounding box center [507, 437] width 502 height 70
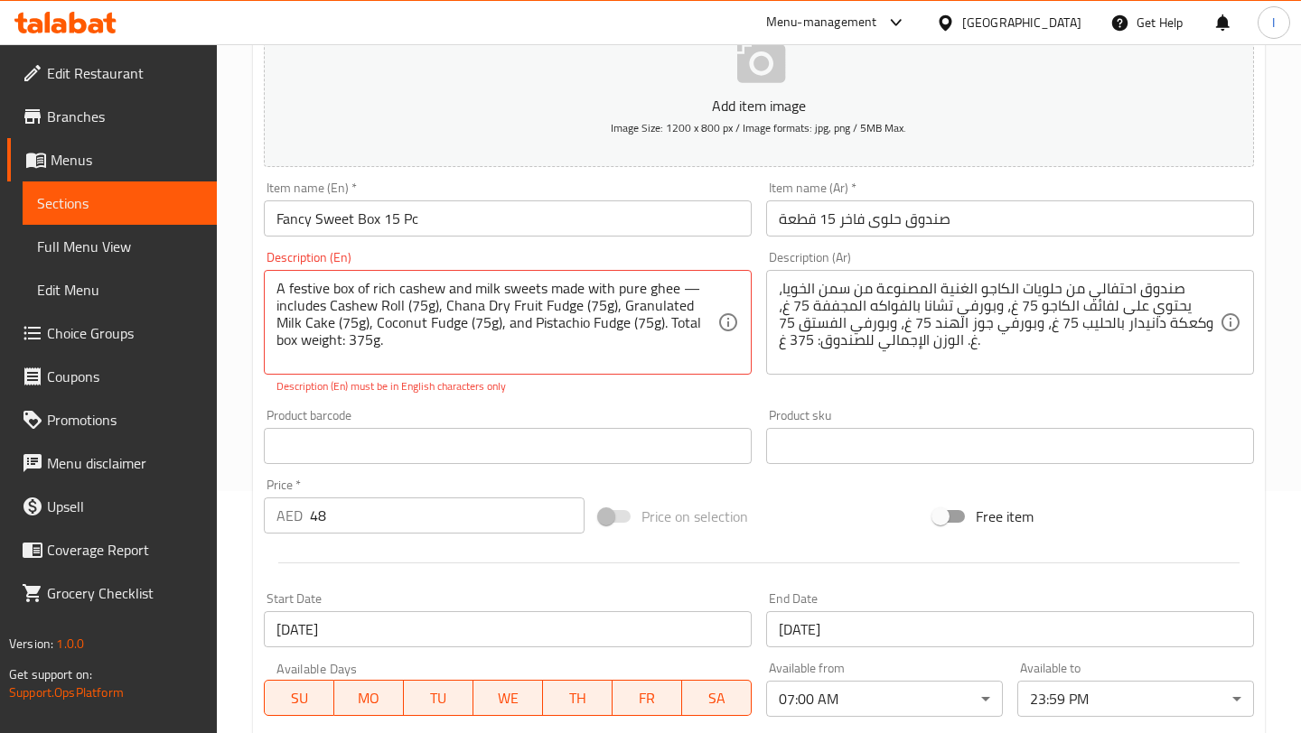
scroll to position [255, 0]
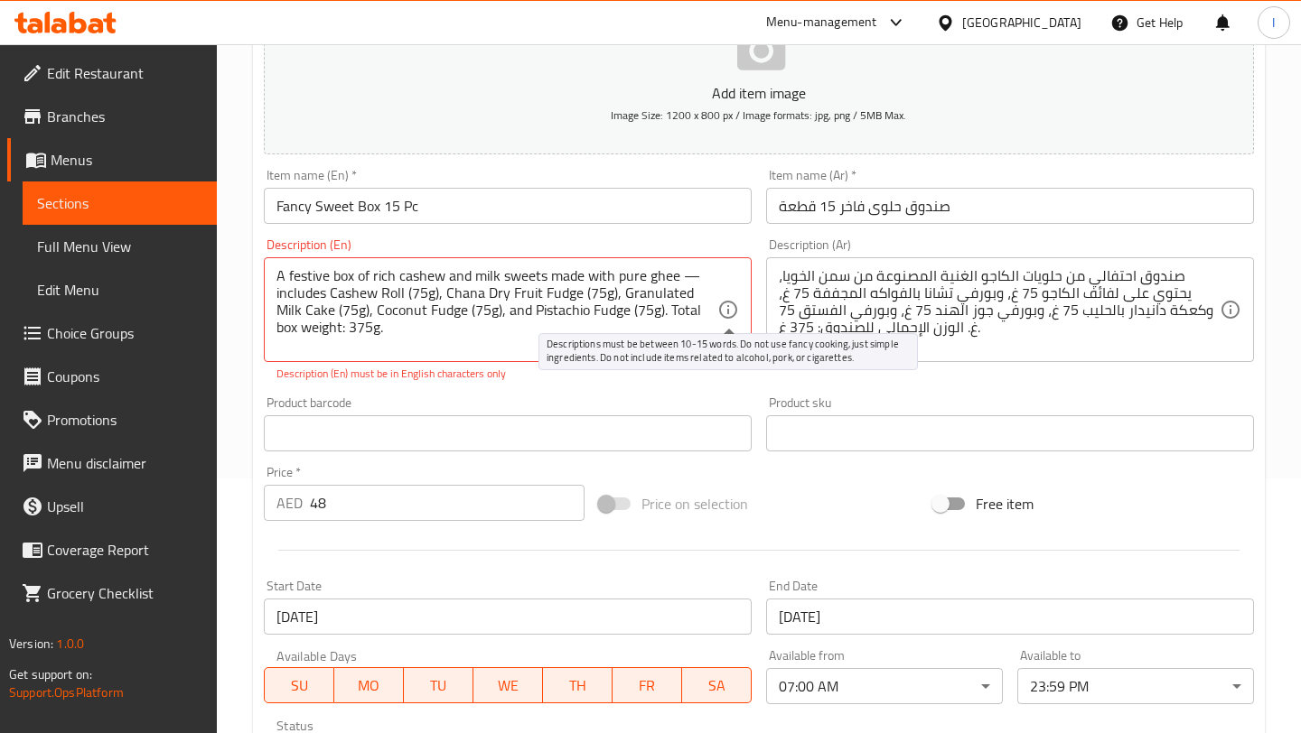
click at [732, 312] on icon at bounding box center [728, 310] width 22 height 22
click at [744, 243] on div "Description (En) A festive box of rich cashew and milk sweets made with pure gh…" at bounding box center [508, 310] width 488 height 144
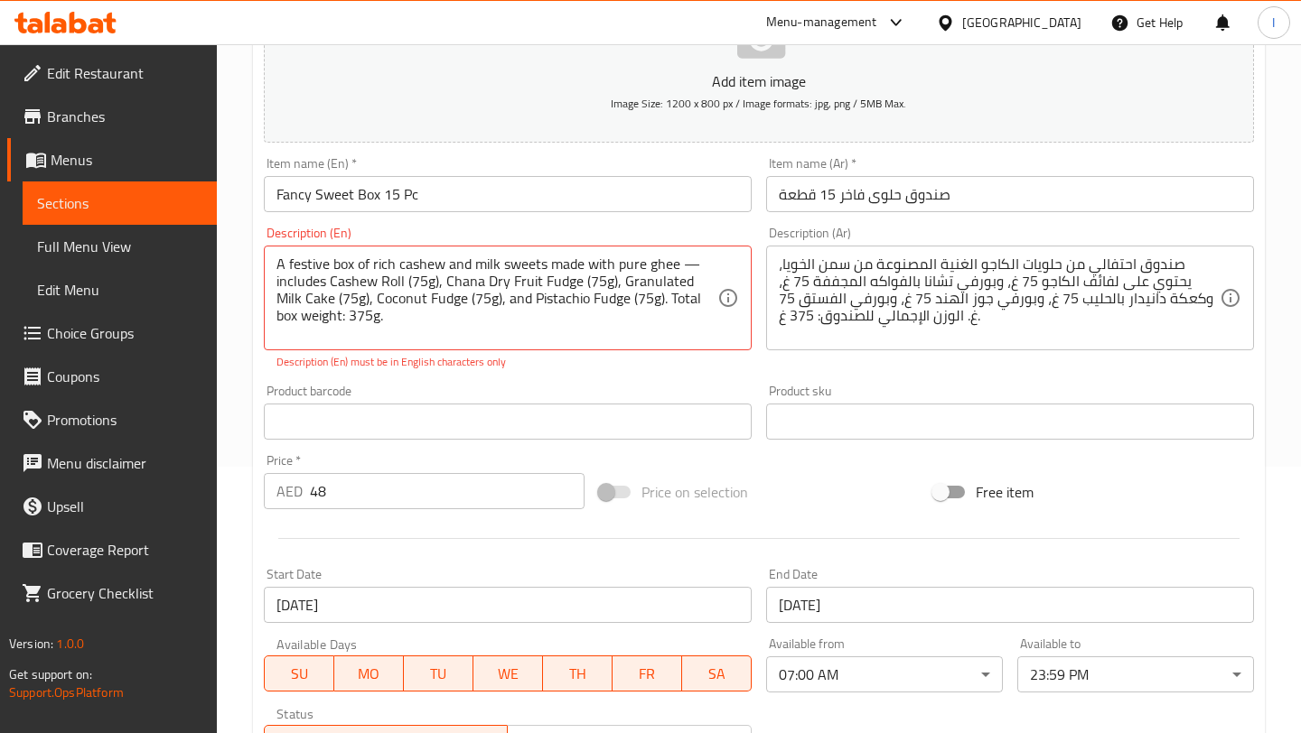
scroll to position [264, 0]
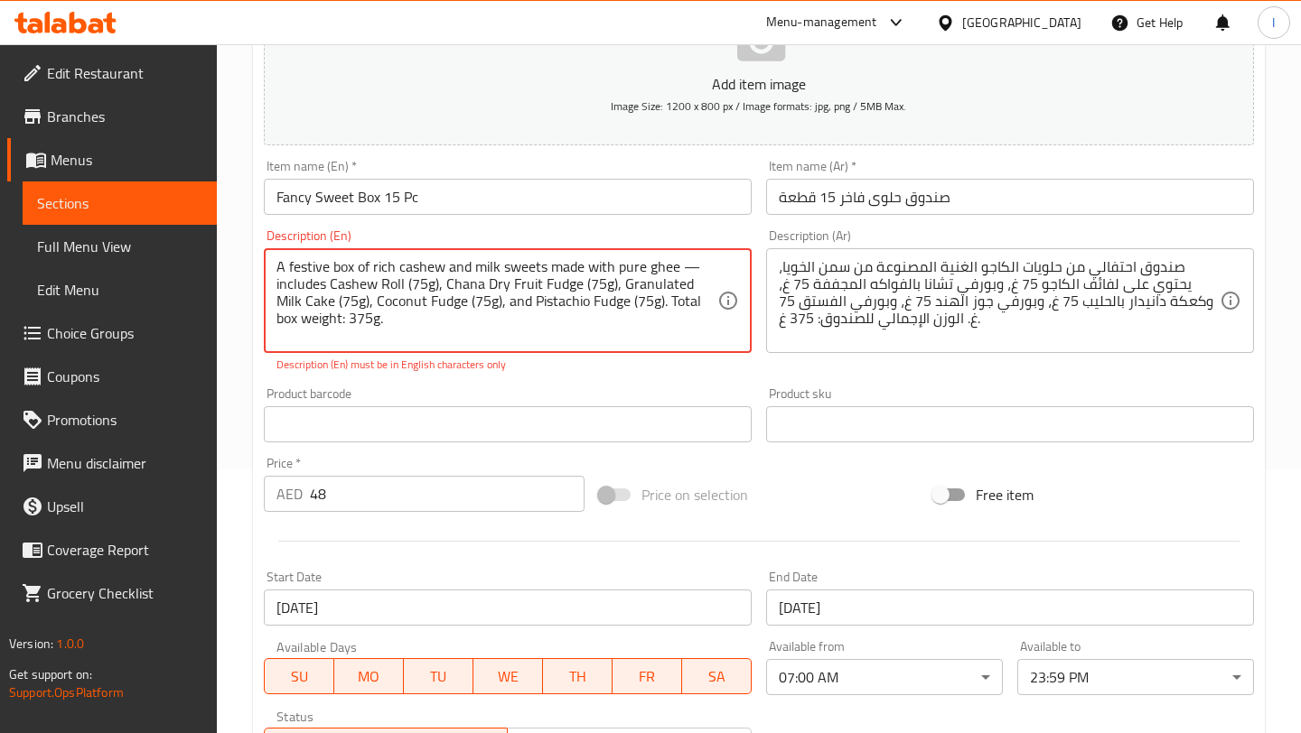
drag, startPoint x: 378, startPoint y: 328, endPoint x: 266, endPoint y: 259, distance: 130.6
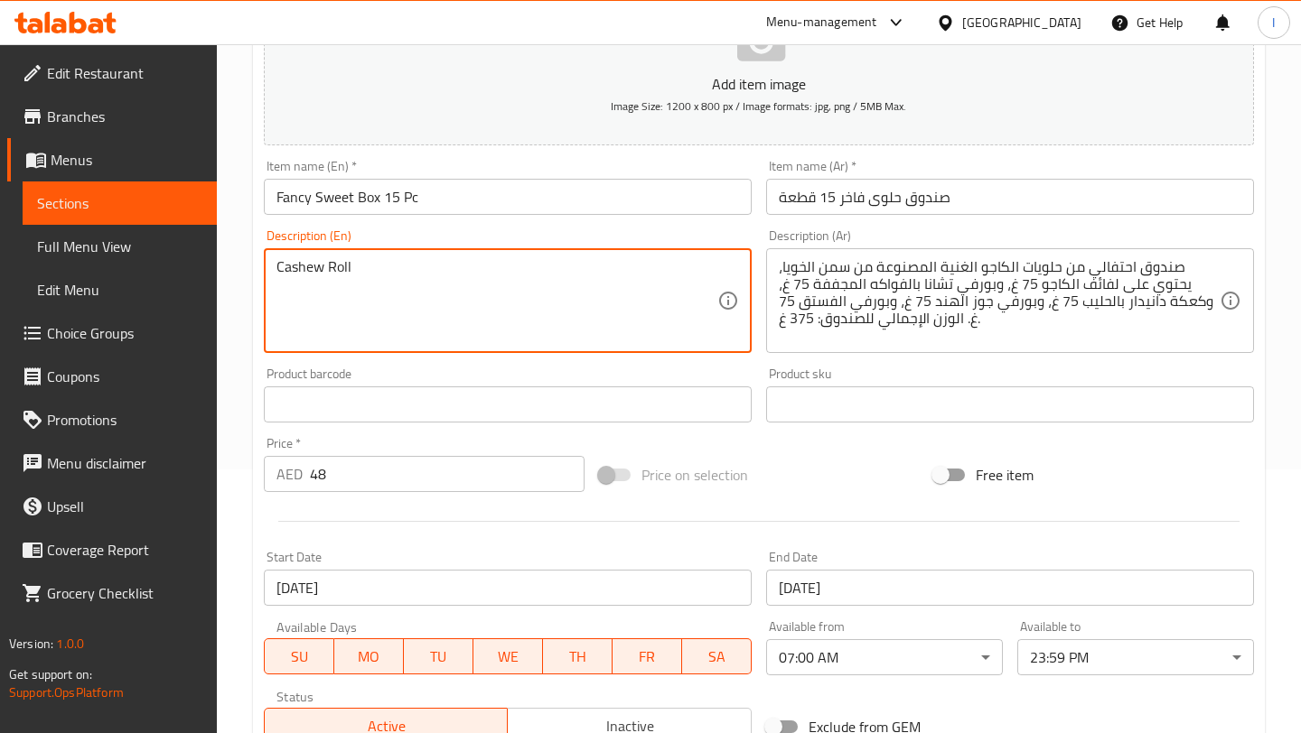
click at [326, 265] on textarea "Cashew Roll" at bounding box center [496, 301] width 441 height 86
paste textarea "75g,"
paste textarea "Chana Dry Fruit Burfi 75g, Danedar Milk Cake 75g, Coconut Burfi 75g, Pista Burf…"
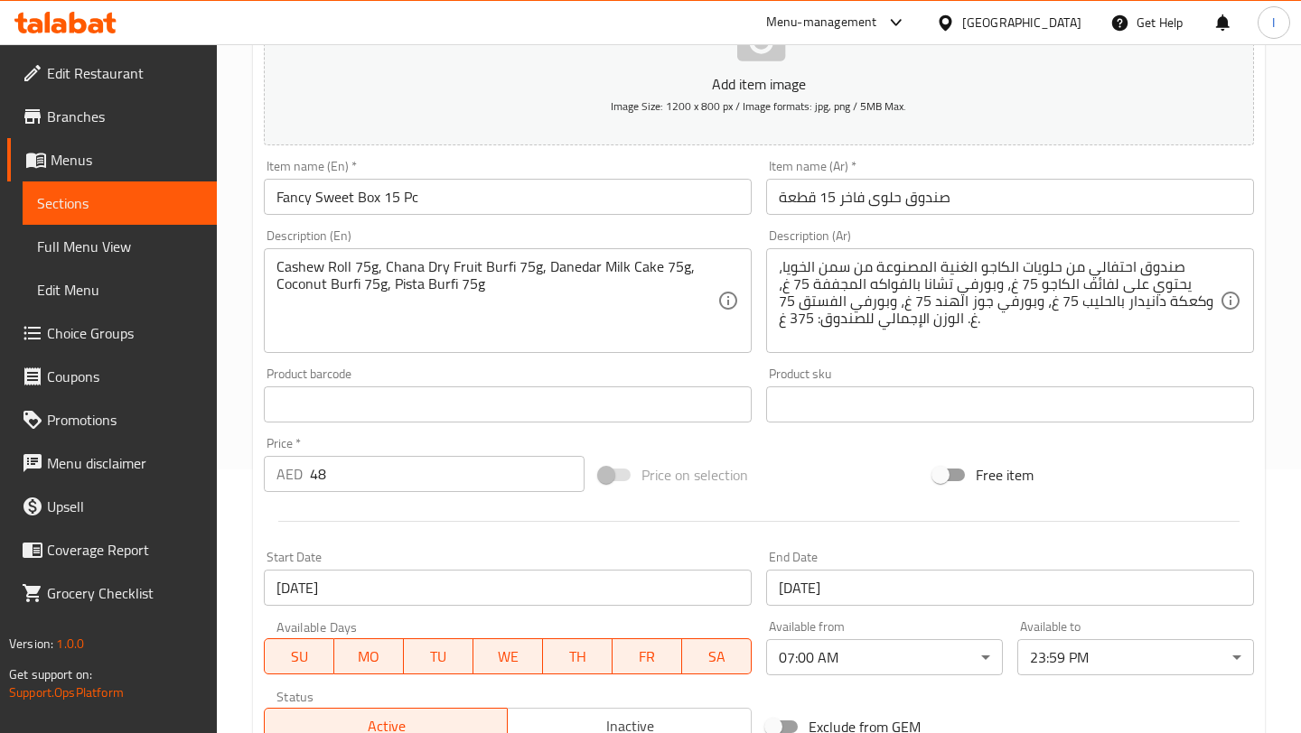
click at [671, 380] on div "Product barcode Product barcode" at bounding box center [508, 395] width 488 height 55
click at [724, 366] on div "Product barcode Product barcode" at bounding box center [507, 395] width 502 height 70
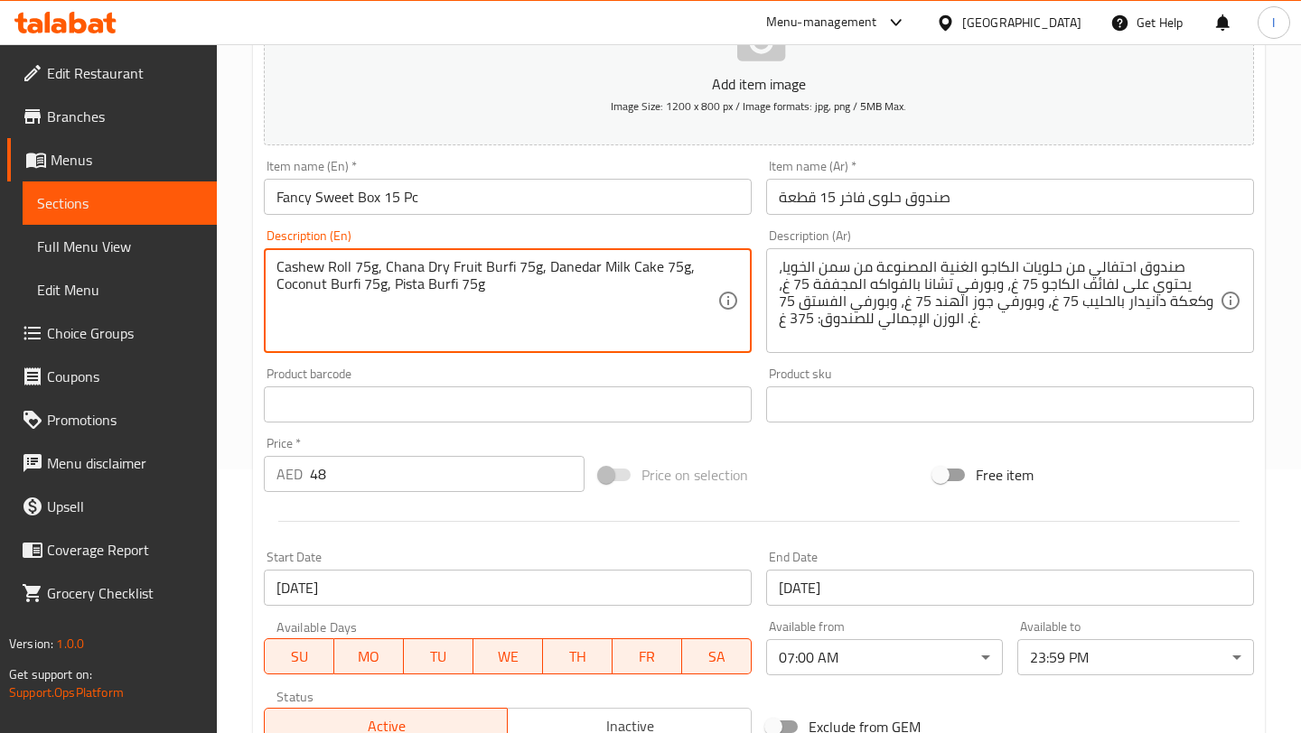
click at [494, 289] on textarea "Cashew Roll 75g, Chana Dry Fruit Burfi 75g, Danedar Milk Cake 75g, Coconut Burf…" at bounding box center [496, 301] width 441 height 86
paste textarea "Total box weight: 375g."
type textarea "Cashew Roll 75g, Chana Dry Fruit Burfi 75g, Danedar Milk Cake 75g, Coconut Burf…"
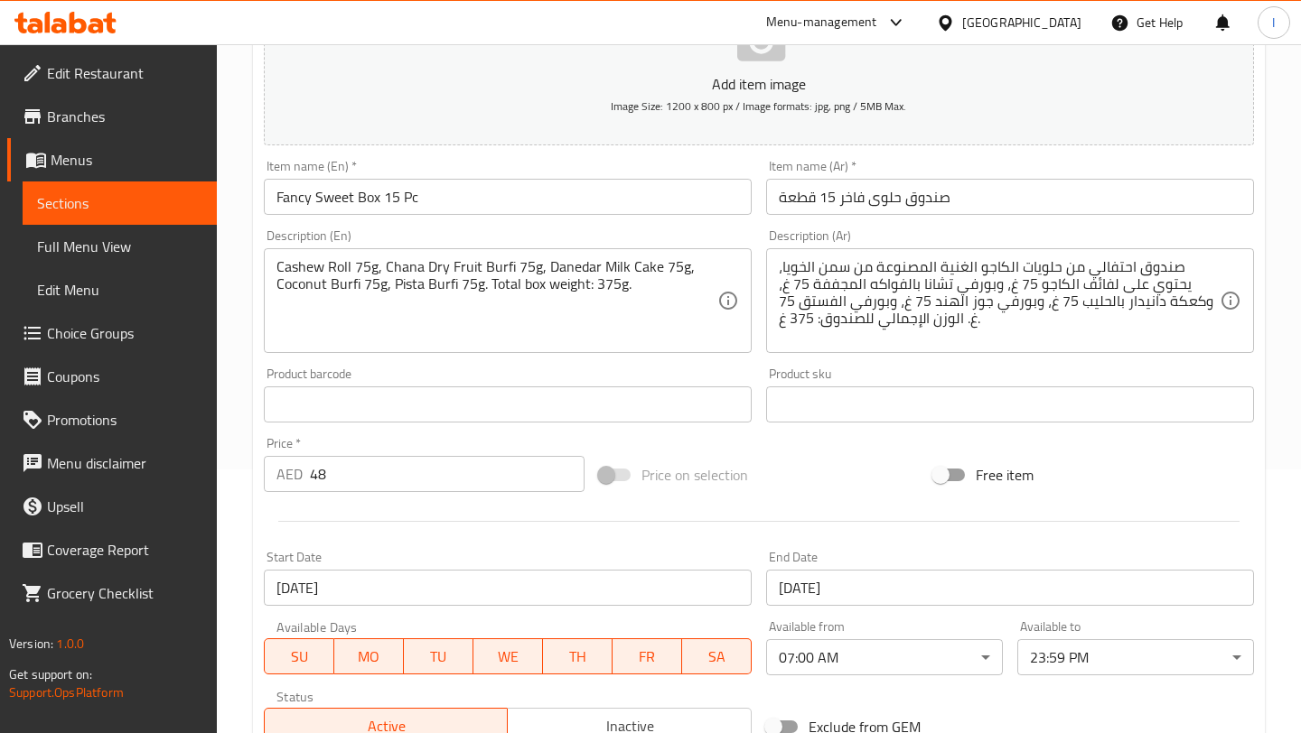
click at [658, 359] on div "Description (En) Cashew Roll 75g, Chana Dry Fruit Burfi 75g, Danedar Milk Cake …" at bounding box center [507, 291] width 502 height 138
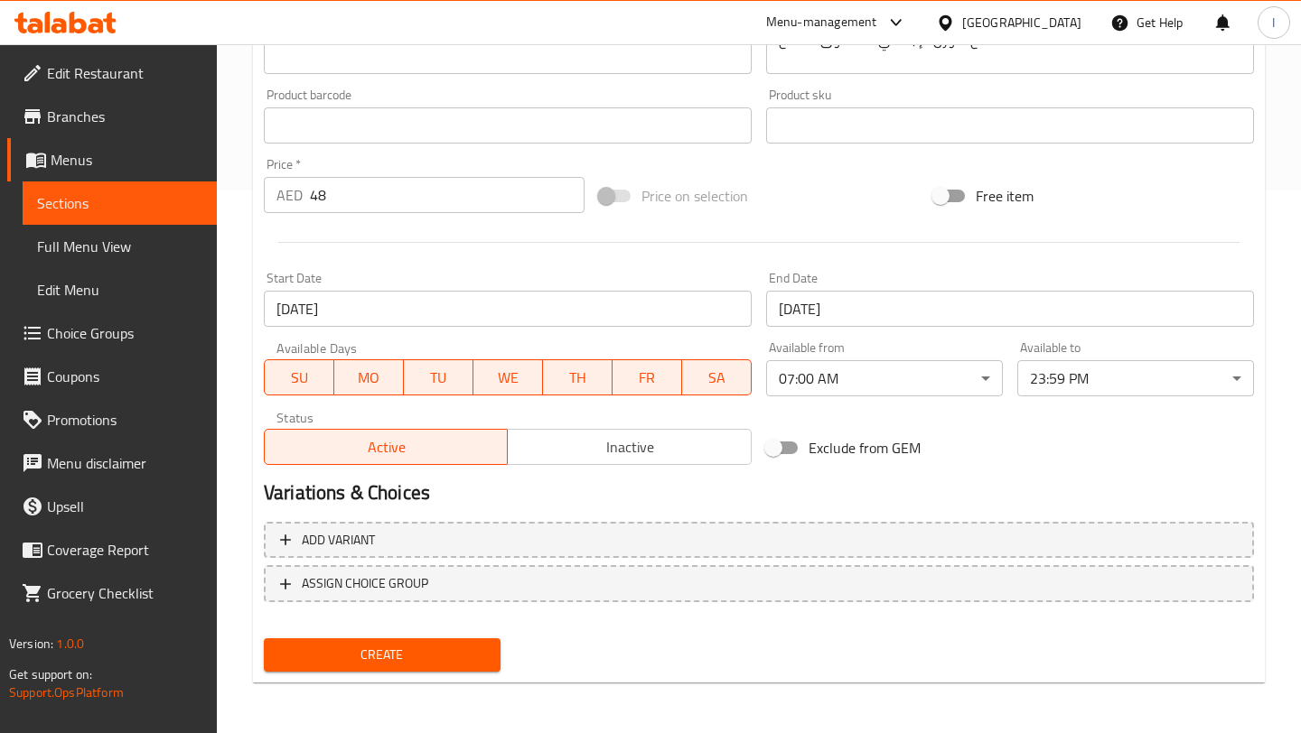
scroll to position [541, 0]
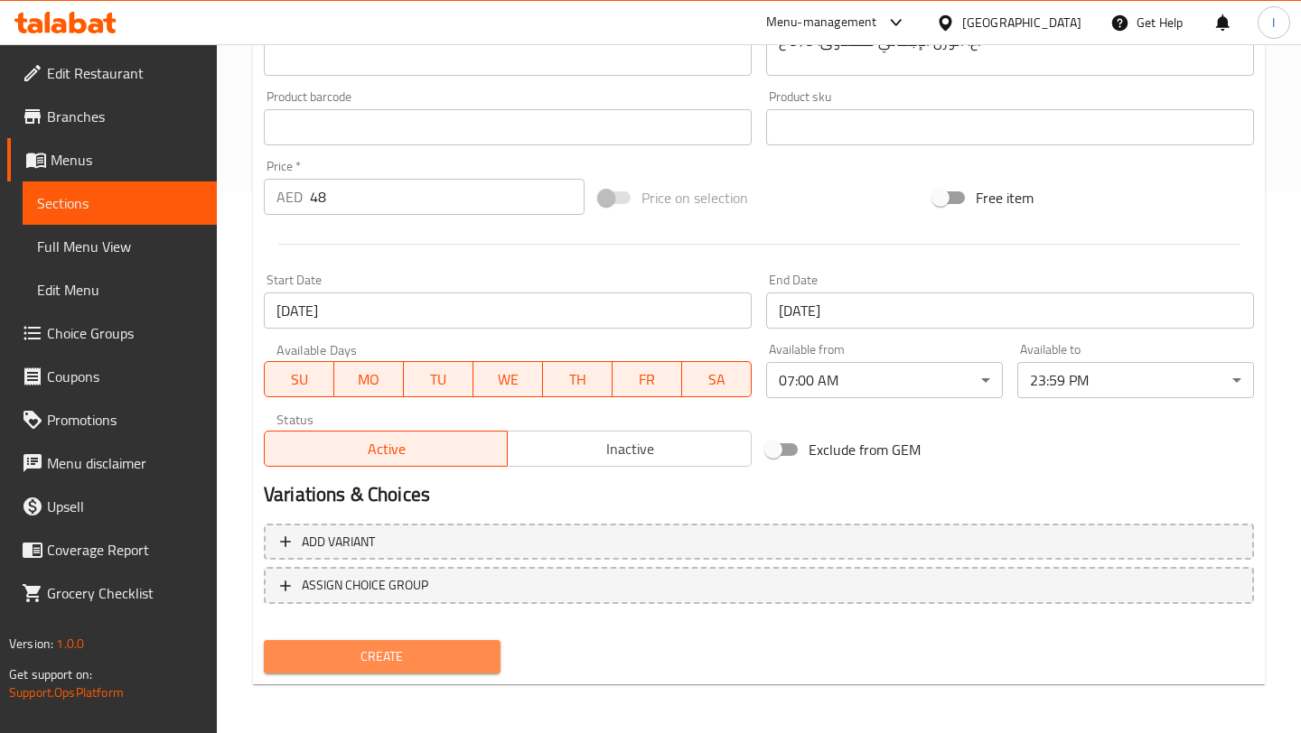
click at [455, 651] on span "Create" at bounding box center [382, 657] width 208 height 23
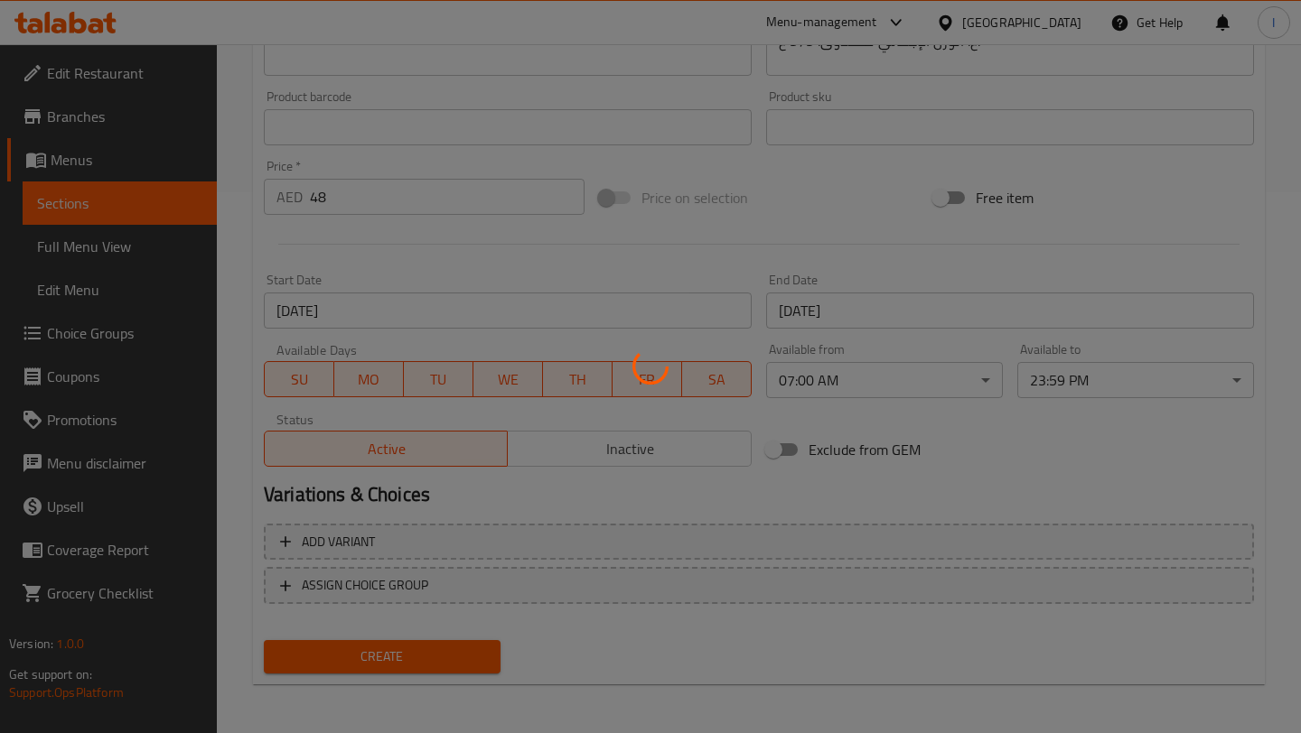
type input "0"
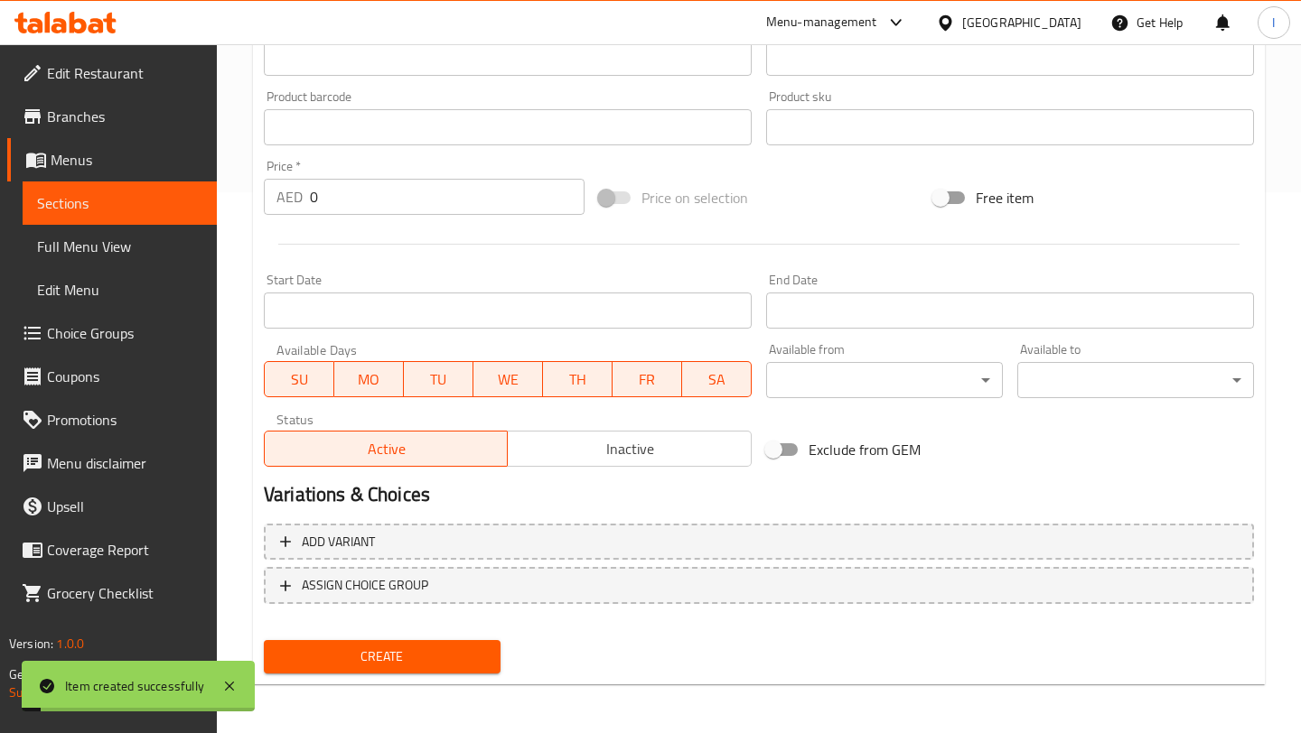
scroll to position [0, 0]
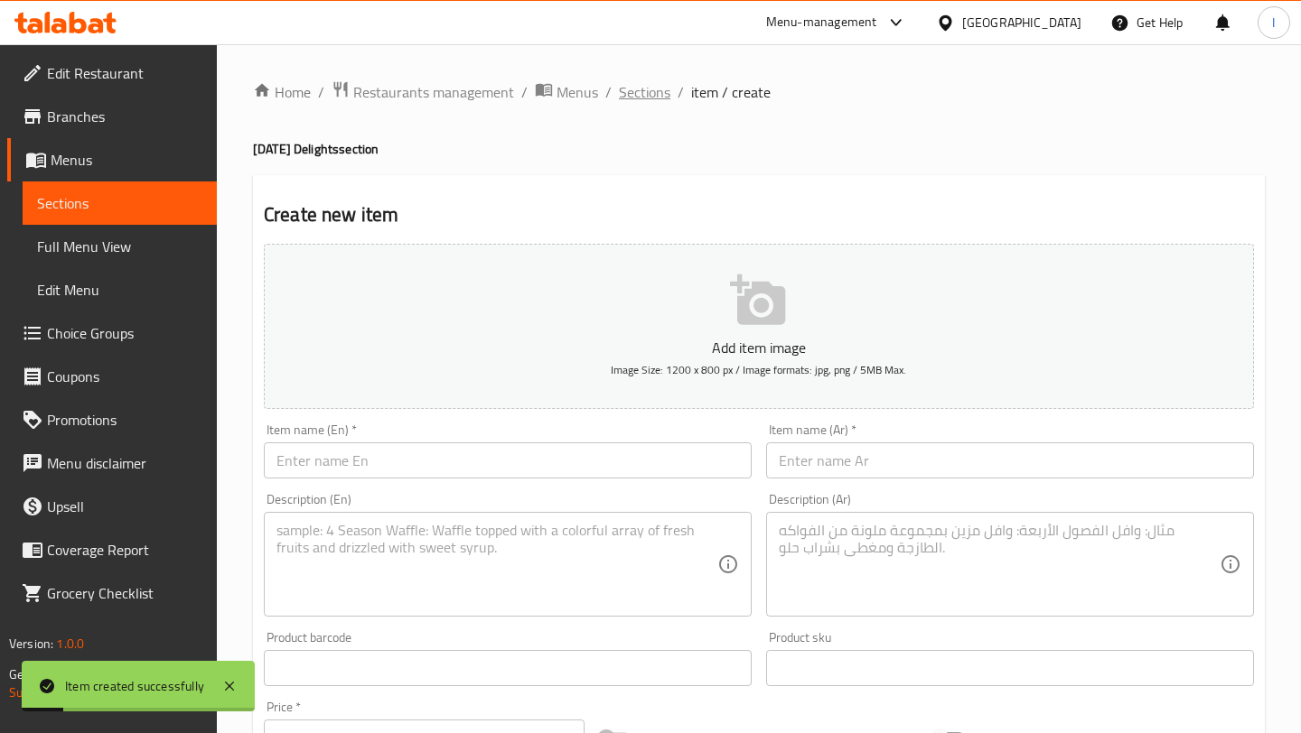
click at [645, 89] on span "Sections" at bounding box center [644, 92] width 51 height 22
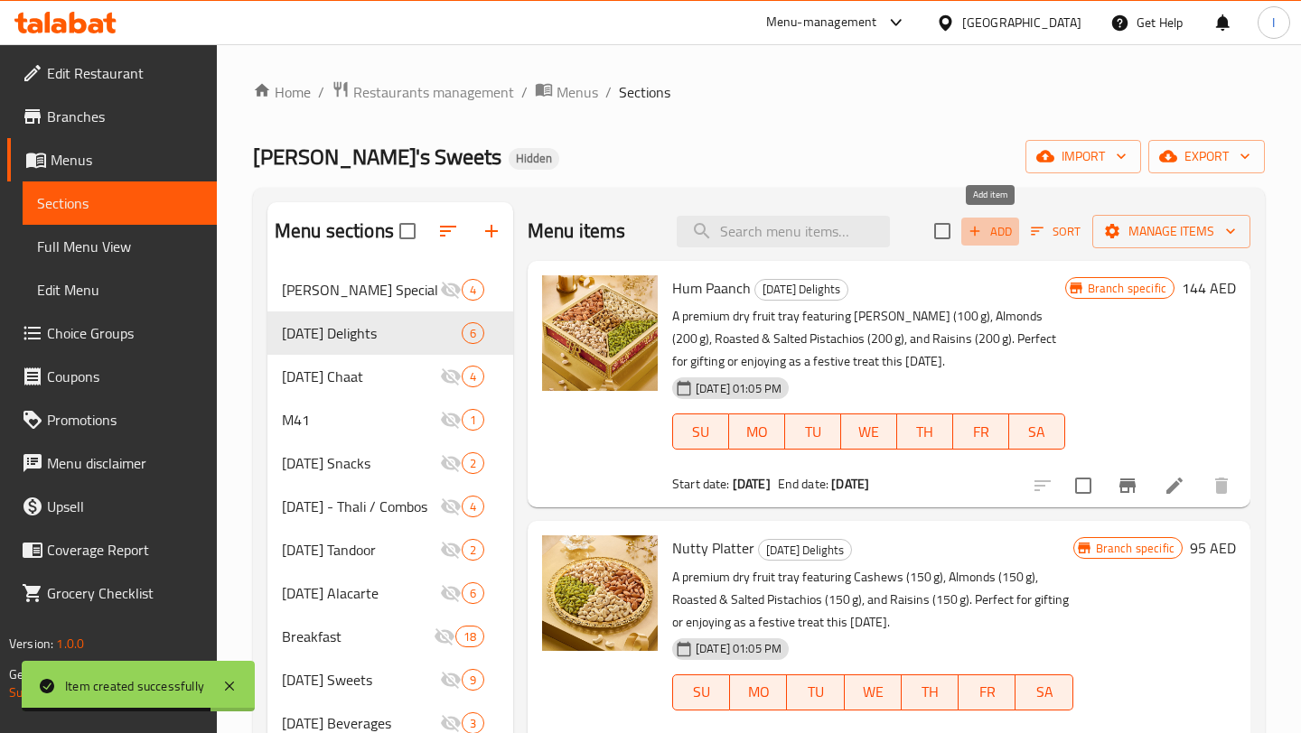
click at [991, 237] on span "Add" at bounding box center [989, 231] width 49 height 21
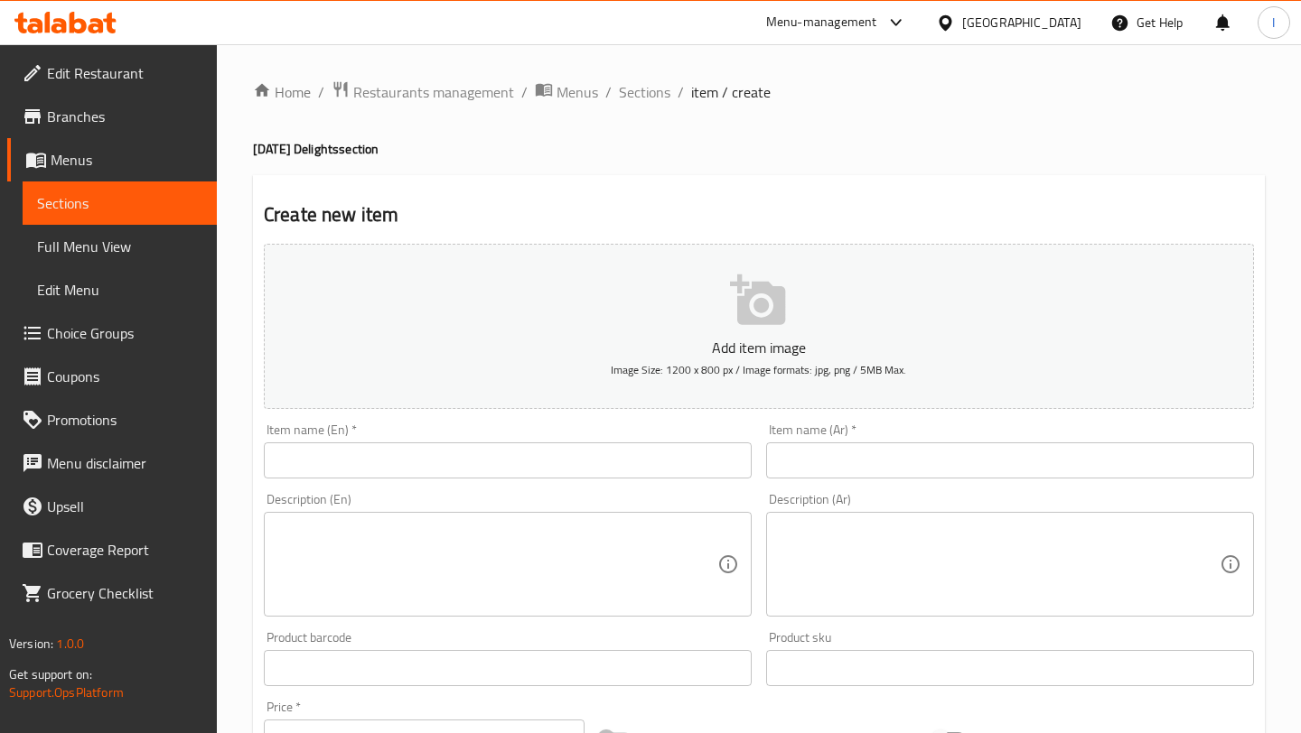
click at [430, 462] on input "text" at bounding box center [508, 461] width 488 height 36
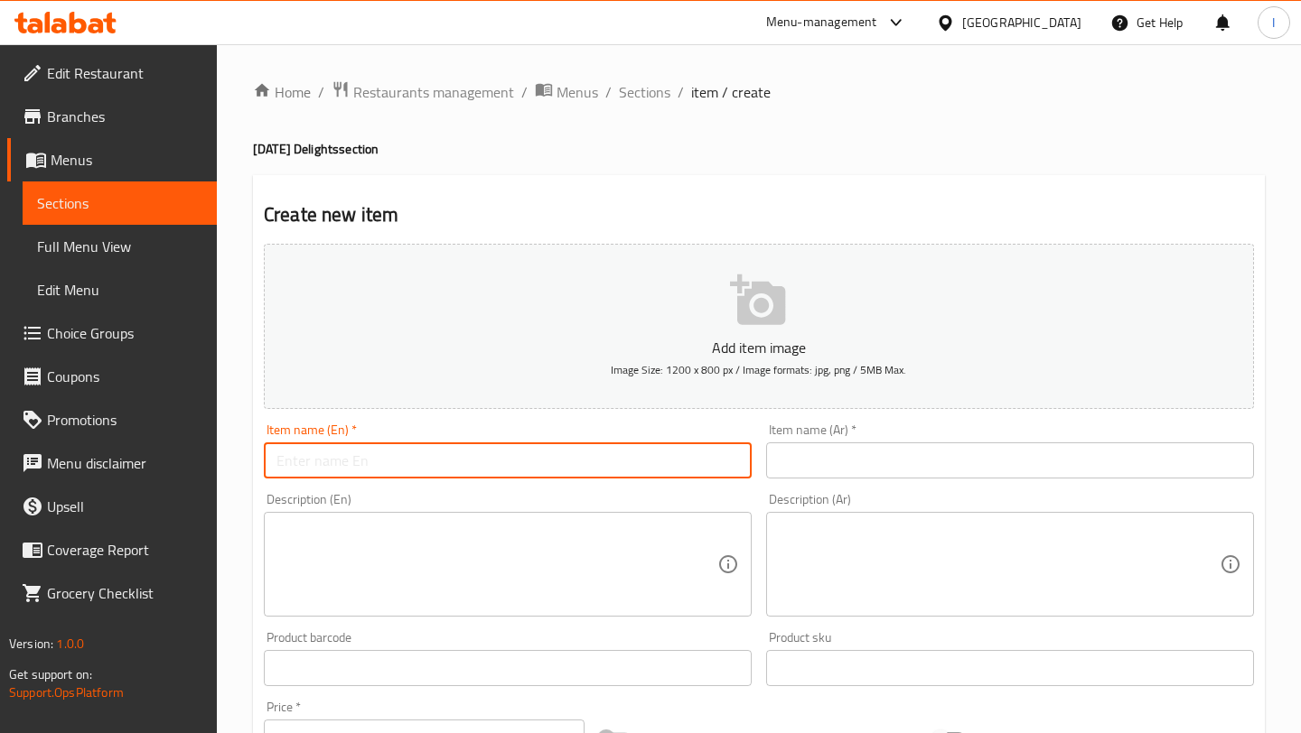
paste input "Fancy Sweet Box 25 PC"
type input "Fancy Sweet Box 25 PC"
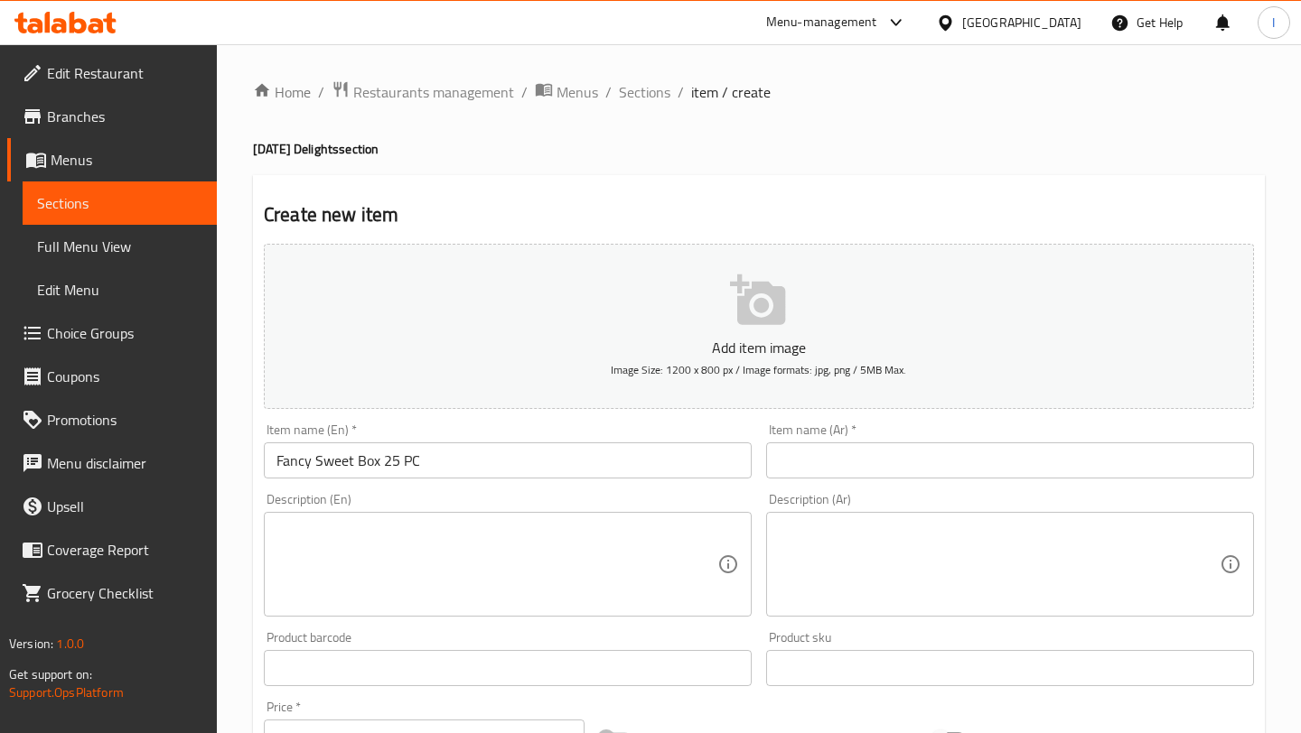
click at [885, 437] on div "Item name (Ar)   * Item name (Ar) *" at bounding box center [1010, 451] width 488 height 55
click at [883, 456] on input "text" at bounding box center [1010, 461] width 488 height 36
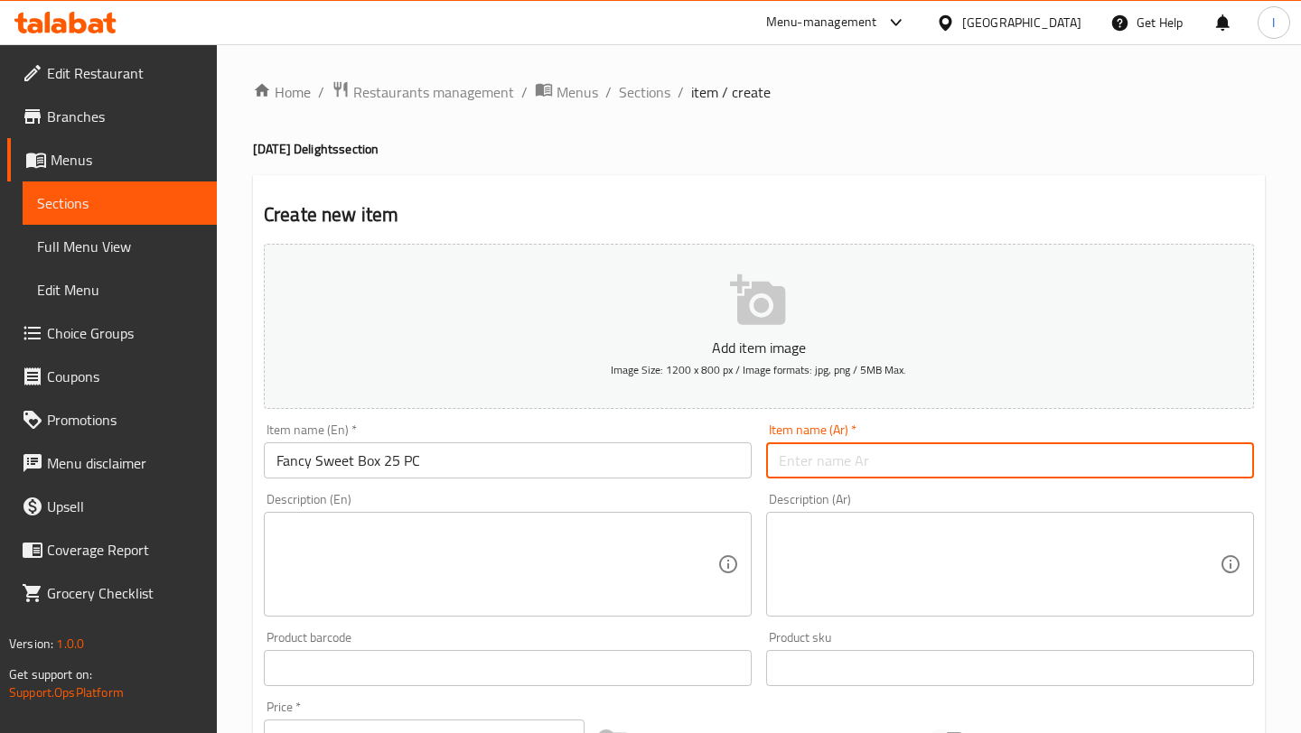
paste input "صندوق حلوى فاخر 25 قطعة"
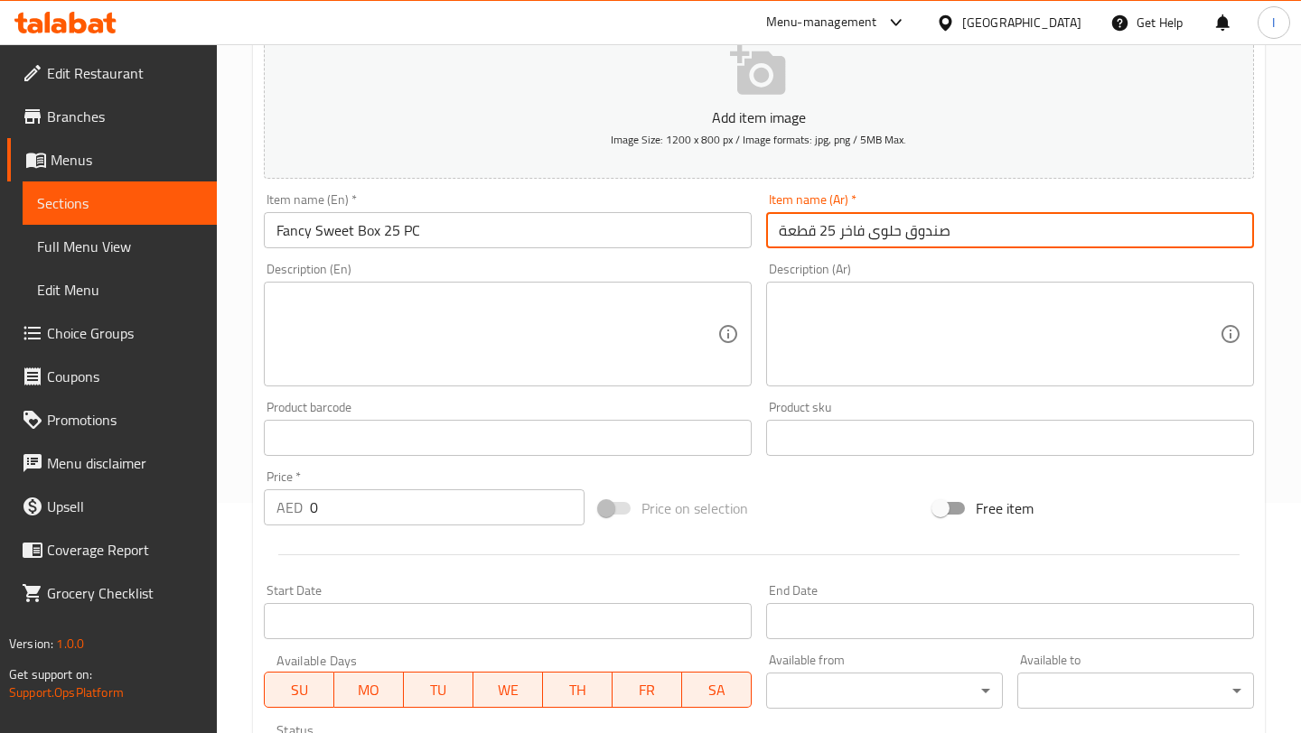
scroll to position [231, 0]
type input "صندوق حلوى فاخر 25 قطعة"
click at [486, 354] on textarea at bounding box center [496, 334] width 441 height 86
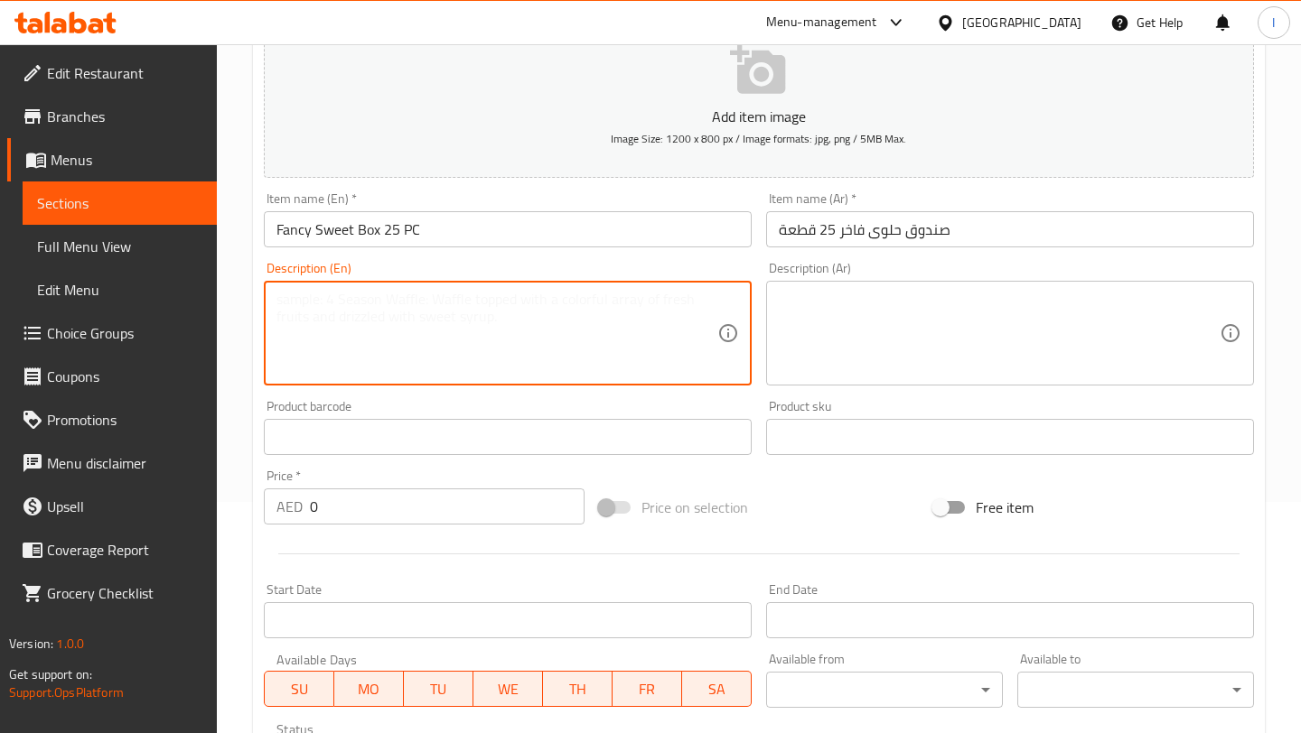
paste textarea "An indulgent festive sweet box featuring Milk Cake (125g), Coconut Burfi (125g)…"
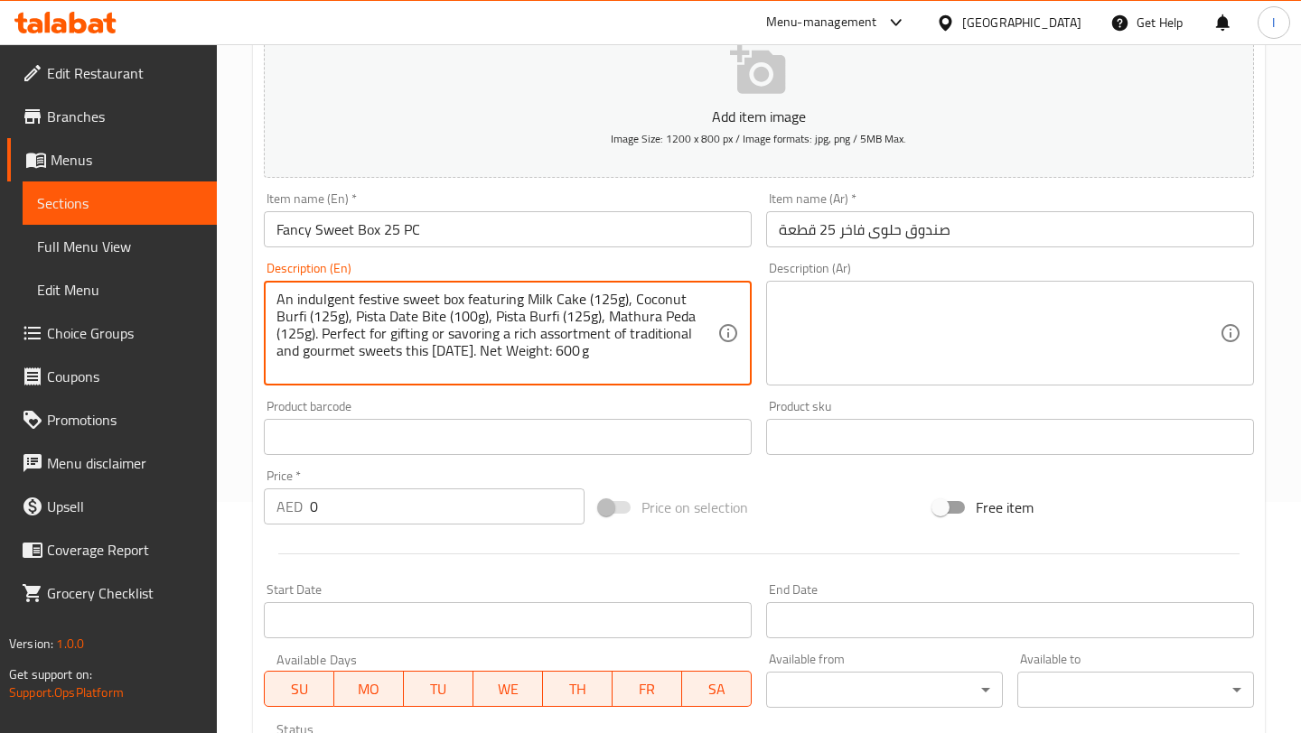
scroll to position [17, 0]
type textarea "An indulgent festive sweet box featuring Milk Cake (125g), Coconut Burfi (125g)…"
click at [947, 352] on textarea at bounding box center [999, 334] width 441 height 86
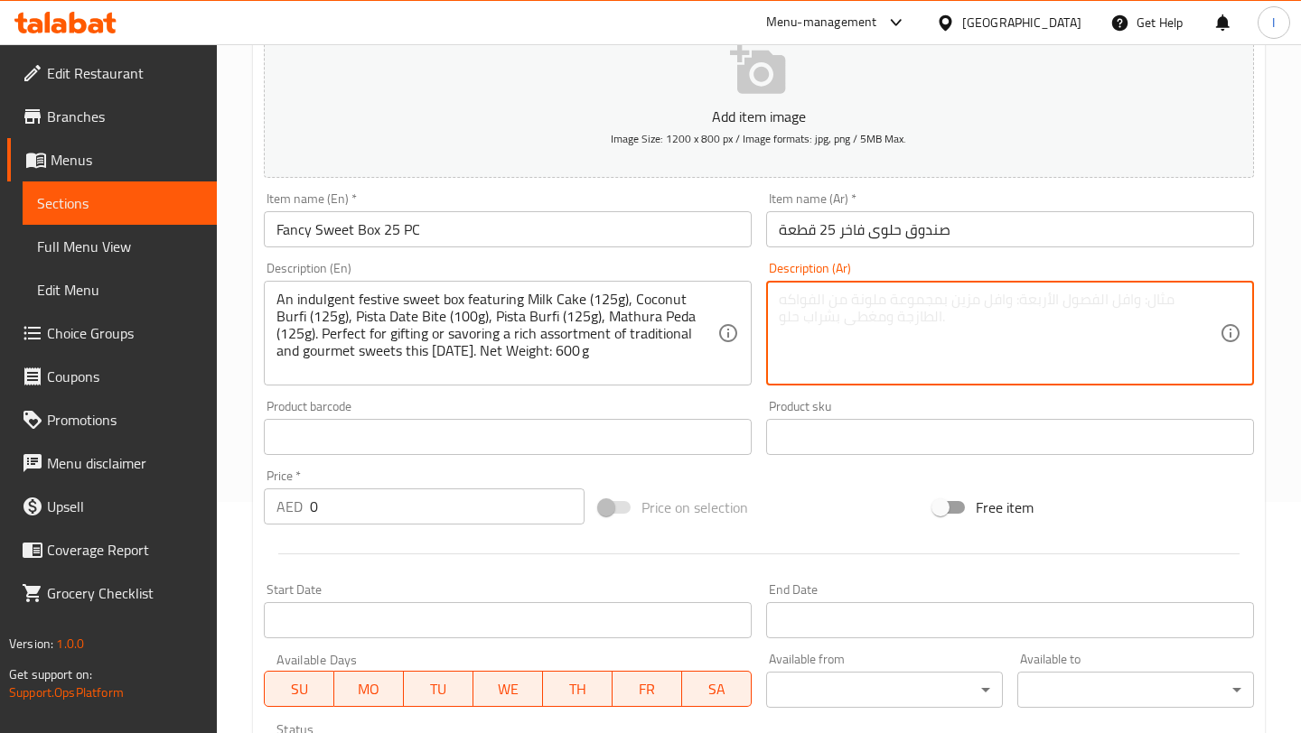
paste textarea "علبة حلويات احتفالية فاخرة تحتوي على كيكة الحليب (١٢٥ غرام)، برفي جوز الهند (١٢…"
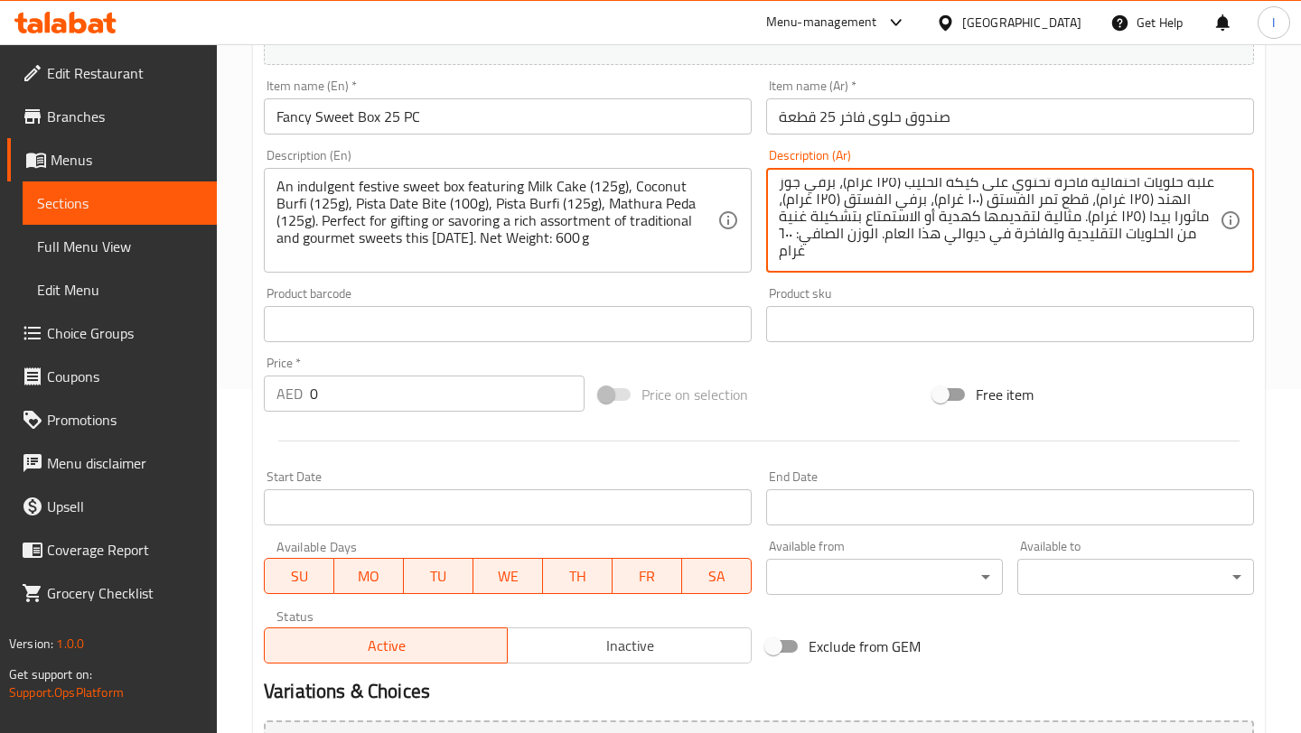
scroll to position [348, 0]
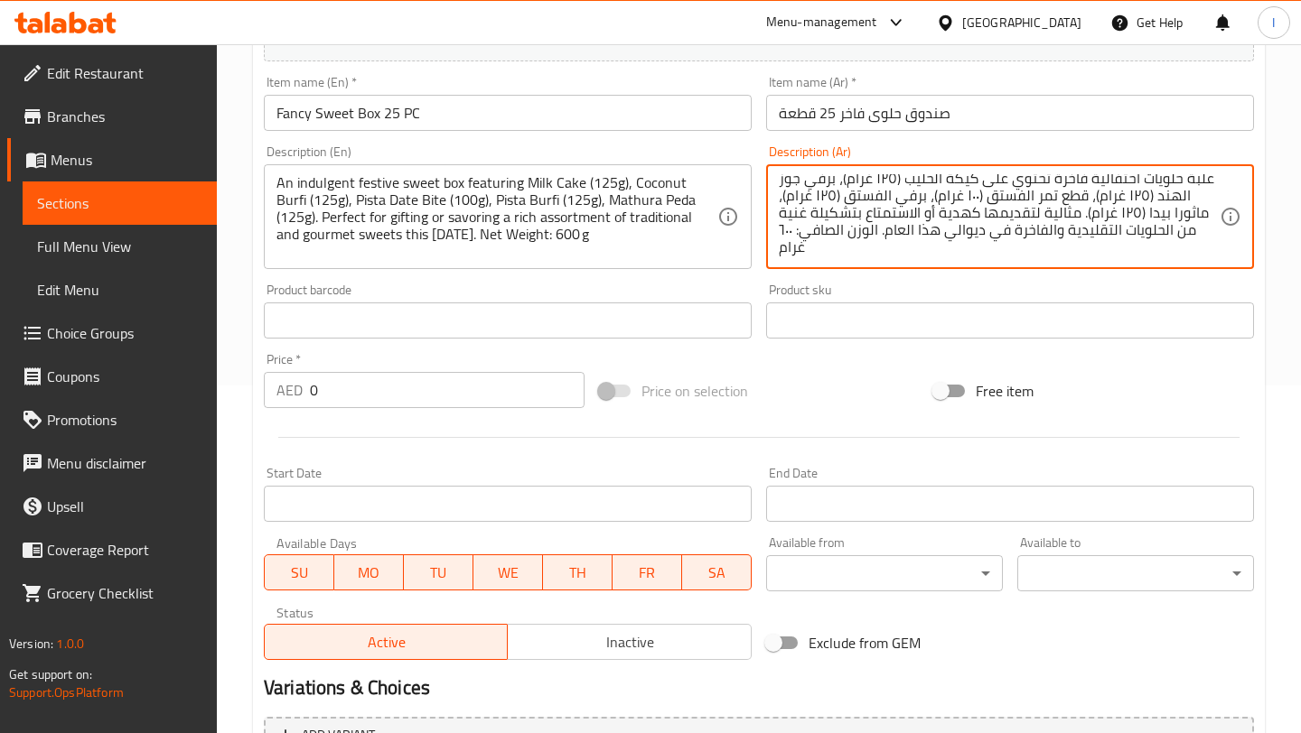
type textarea "علبة حلويات احتفالية فاخرة تحتوي على كيكة الحليب (١٢٥ غرام)، برفي جوز الهند (١٢…"
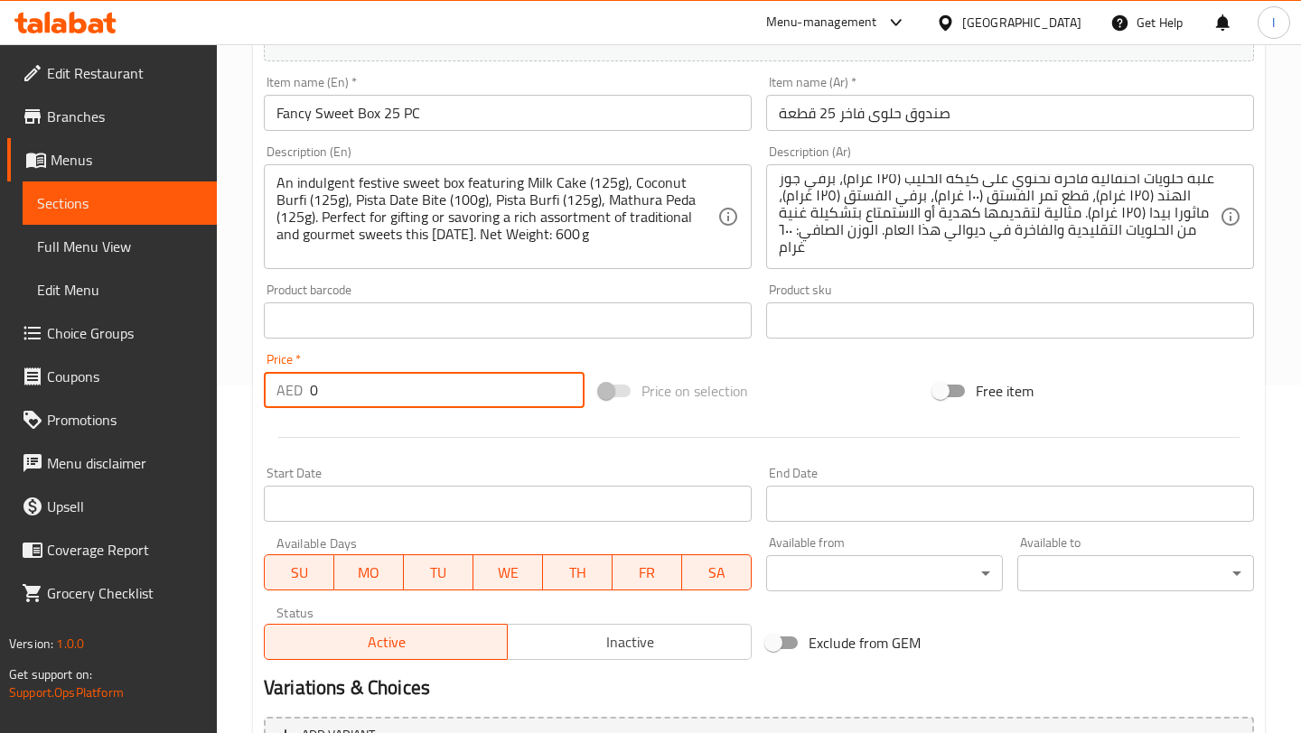
click at [350, 382] on input "0" at bounding box center [447, 390] width 275 height 36
type input "86"
click at [801, 387] on div "Price on selection" at bounding box center [759, 391] width 335 height 49
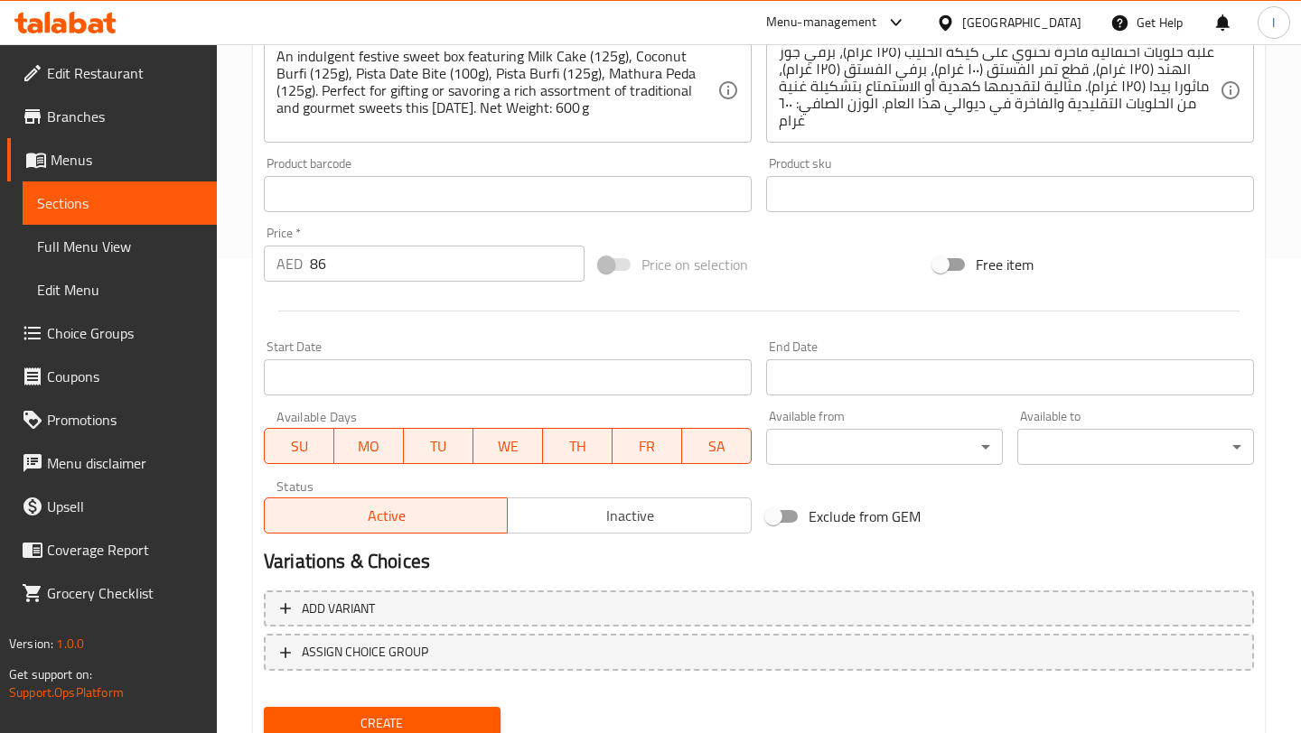
scroll to position [518, 0]
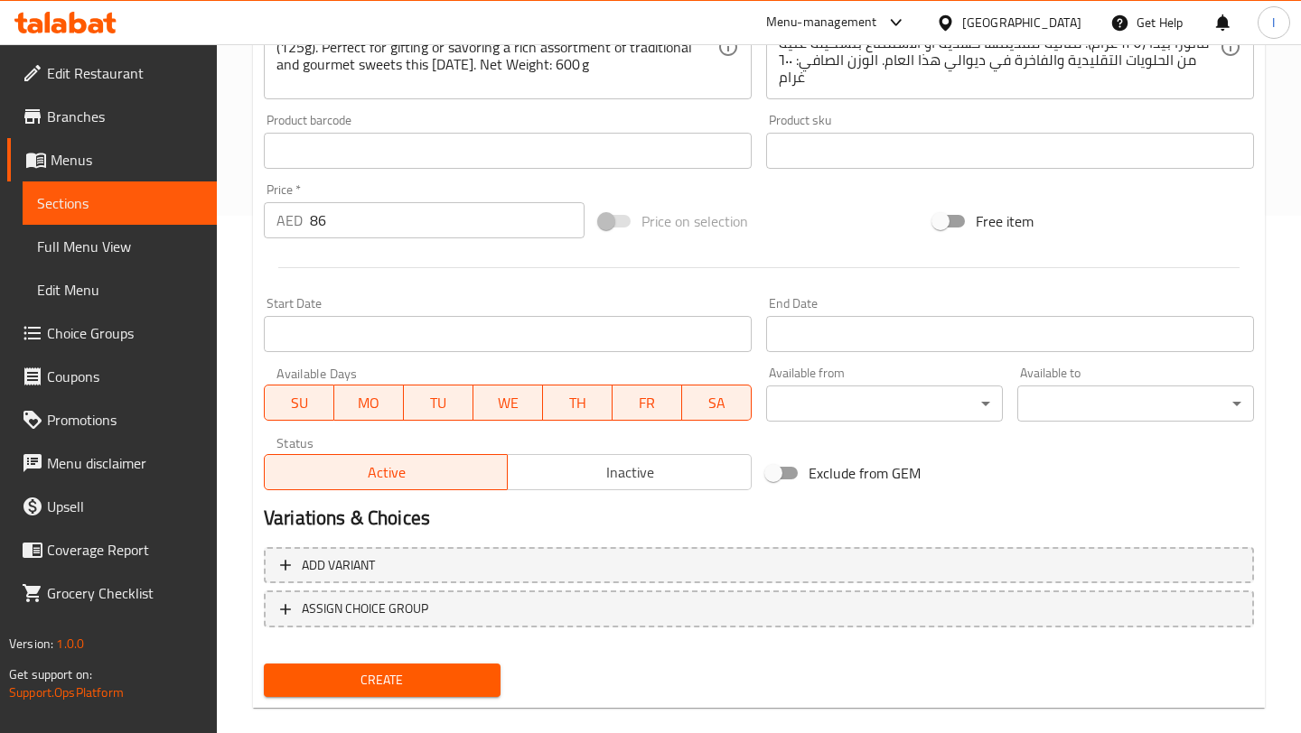
click at [596, 331] on input "Start Date" at bounding box center [508, 334] width 488 height 36
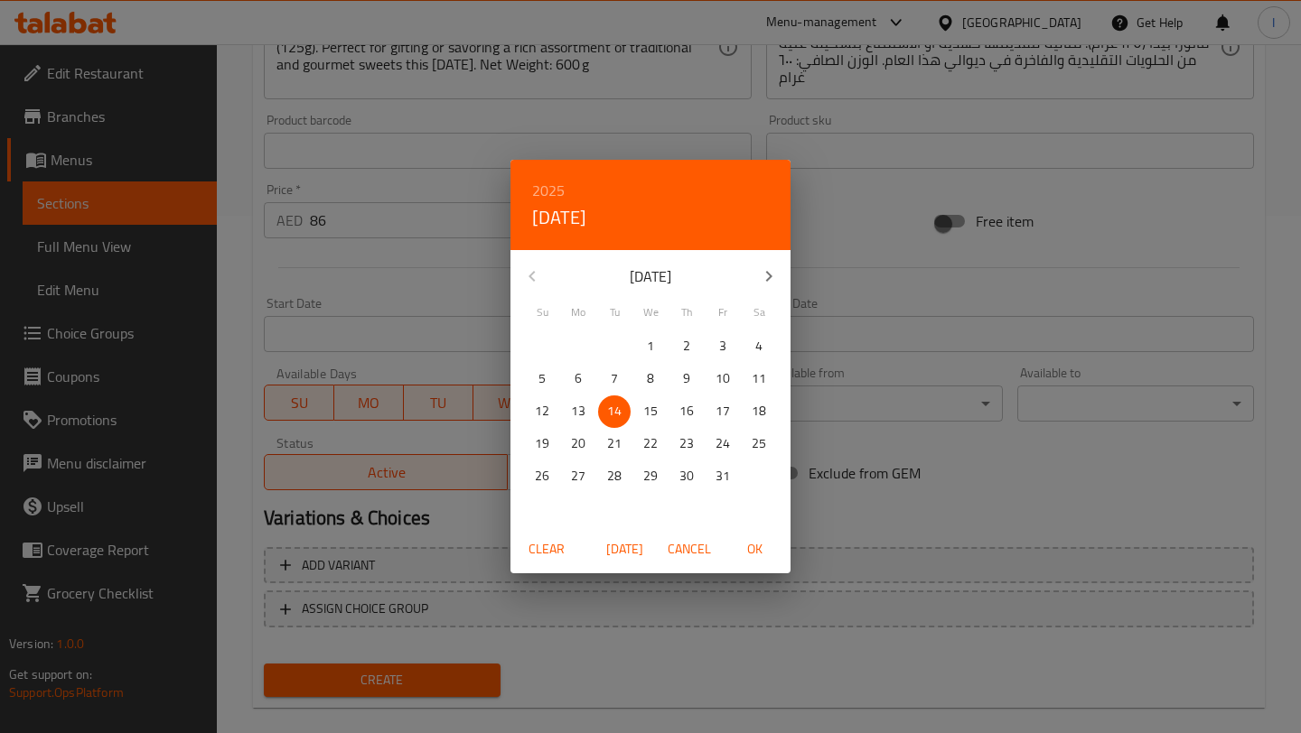
click at [607, 407] on p "14" at bounding box center [614, 411] width 14 height 23
click at [750, 546] on span "OK" at bounding box center [753, 549] width 43 height 23
type input "[DATE]"
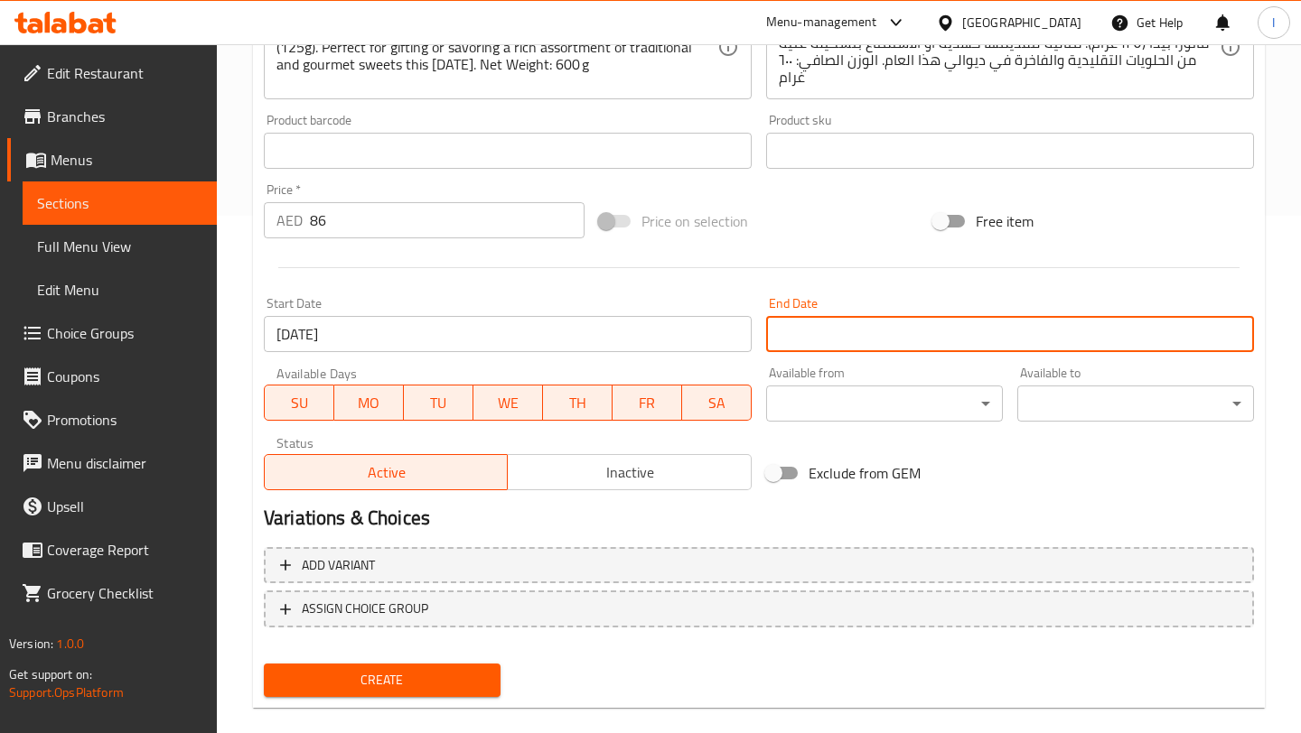
click at [913, 330] on input "Start Date" at bounding box center [1010, 334] width 488 height 36
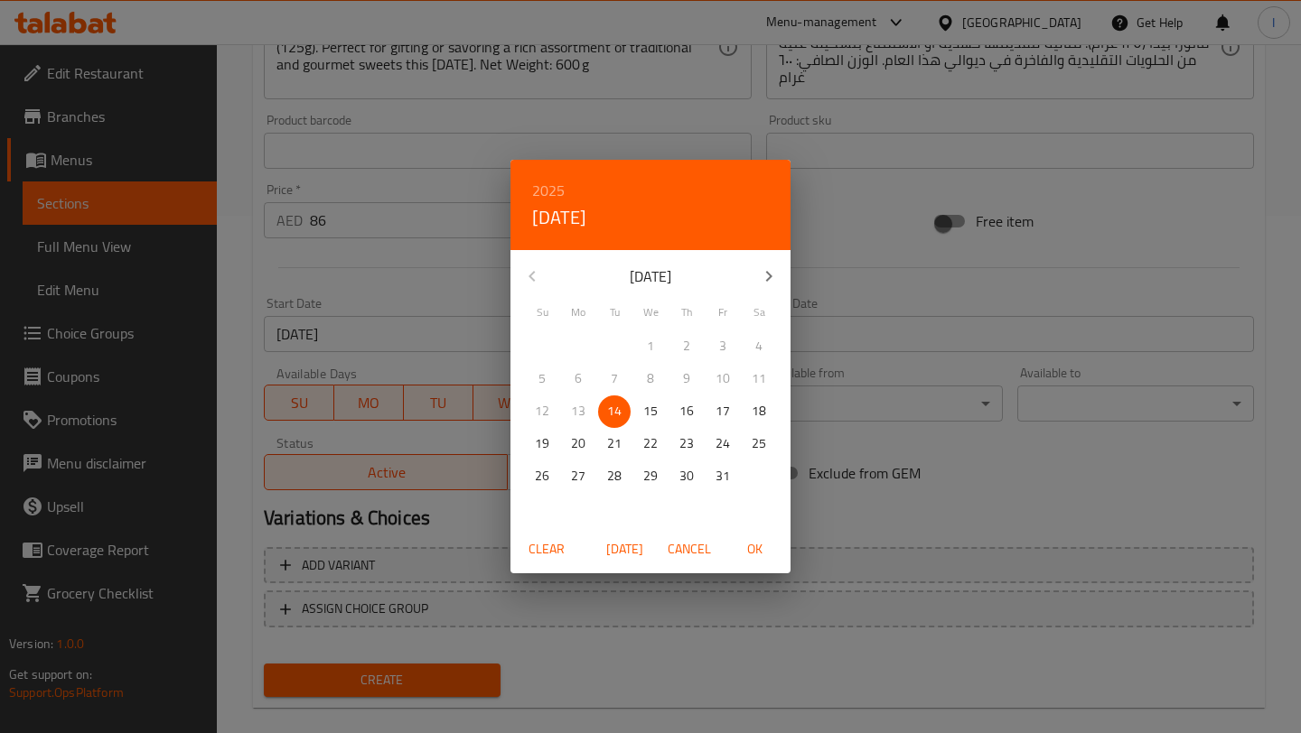
click at [769, 275] on icon "button" at bounding box center [769, 276] width 6 height 11
click at [542, 512] on p "30" at bounding box center [542, 509] width 14 height 23
click at [755, 549] on span "OK" at bounding box center [753, 549] width 43 height 23
type input "[DATE]"
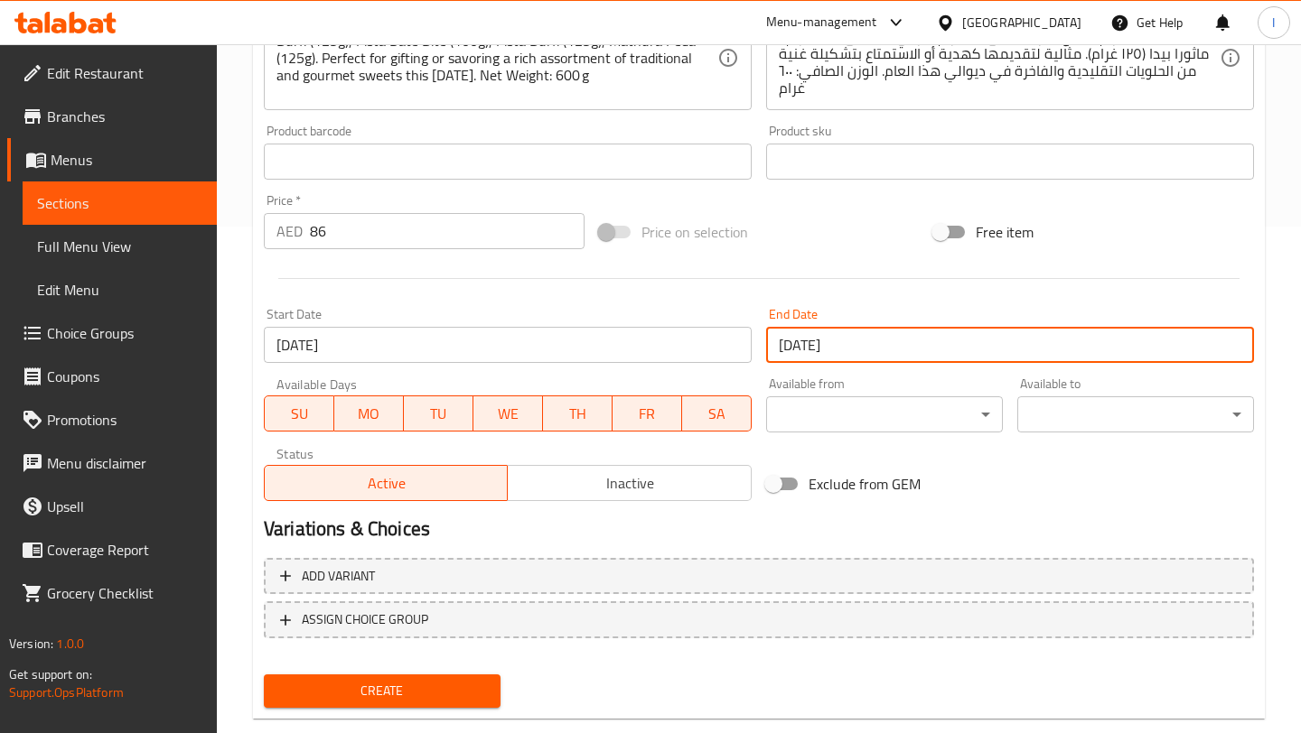
scroll to position [543, 0]
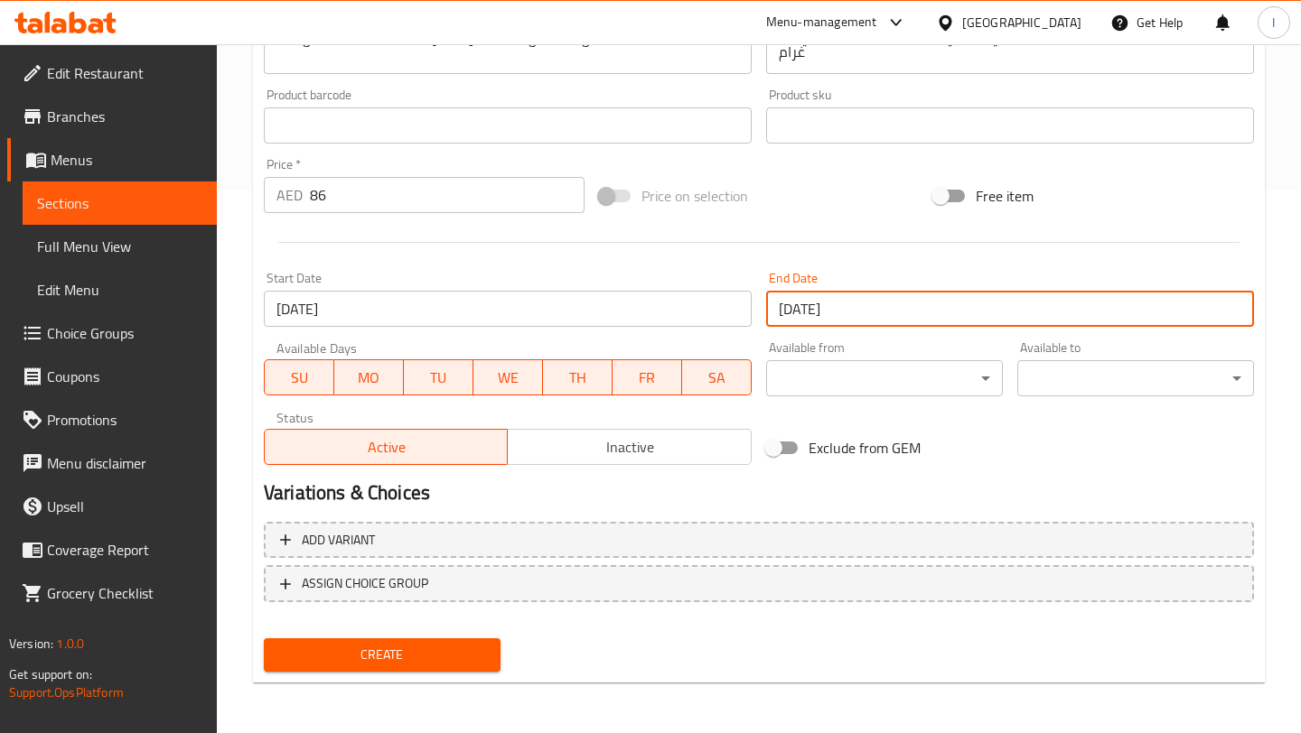
click at [385, 660] on span "Create" at bounding box center [382, 655] width 208 height 23
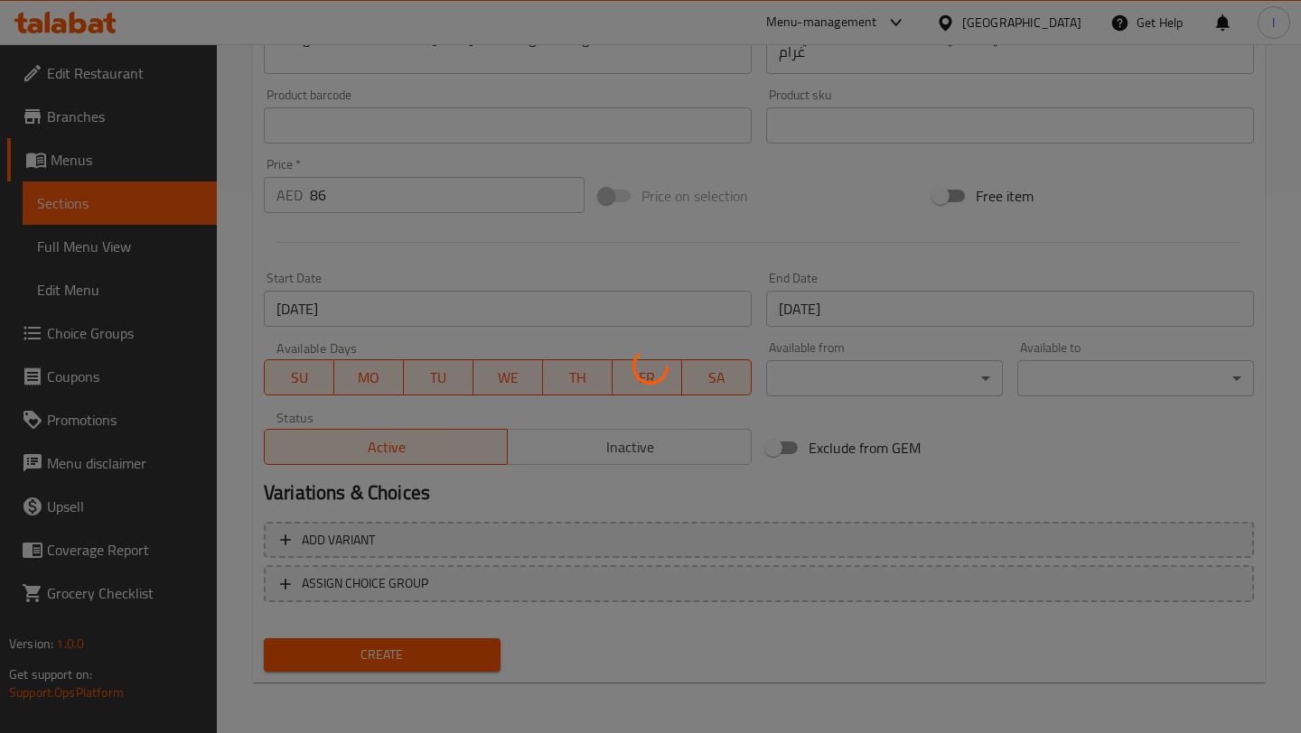
type input "0"
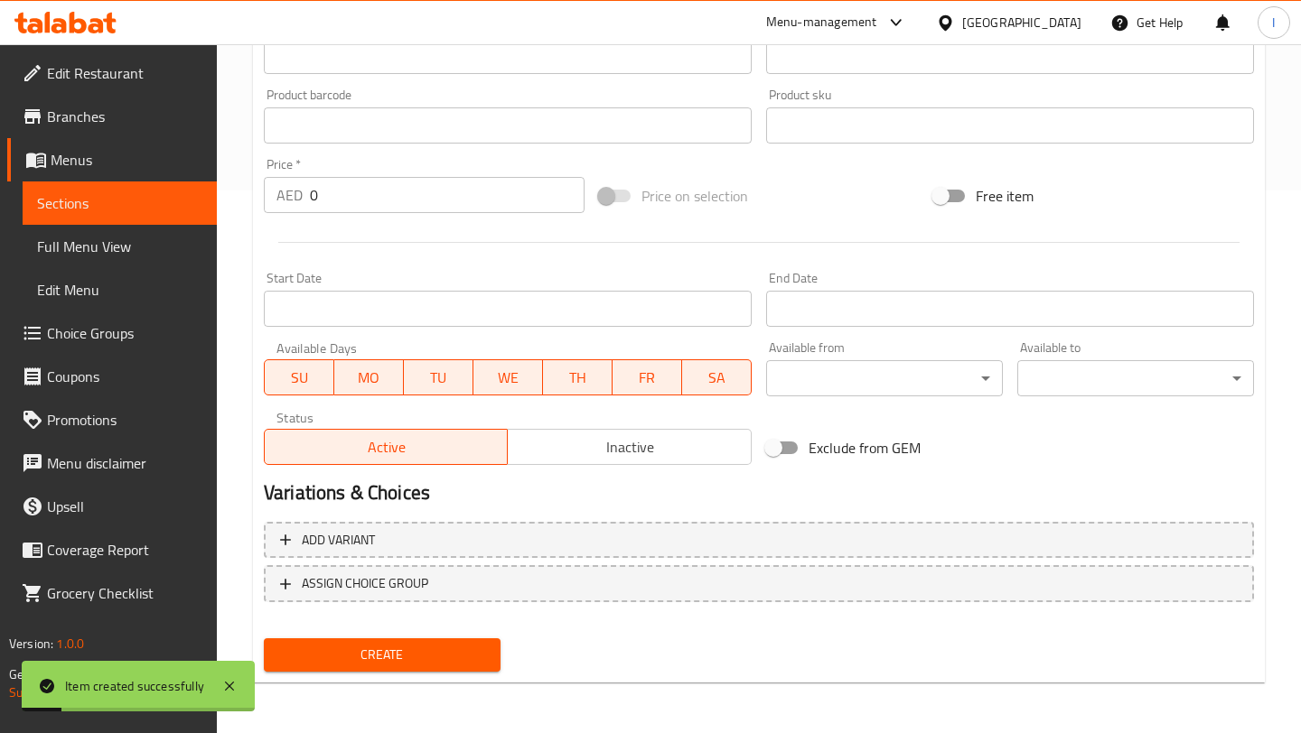
scroll to position [0, 0]
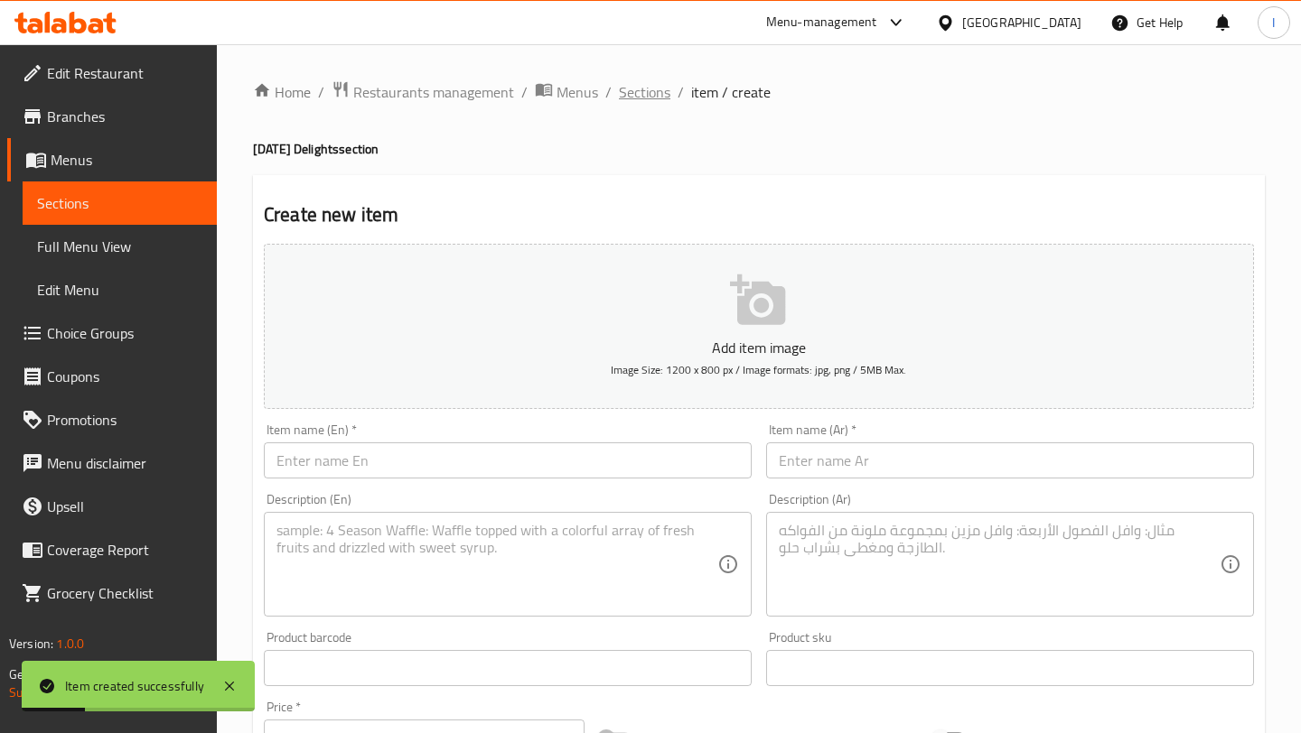
click at [656, 99] on span "Sections" at bounding box center [644, 92] width 51 height 22
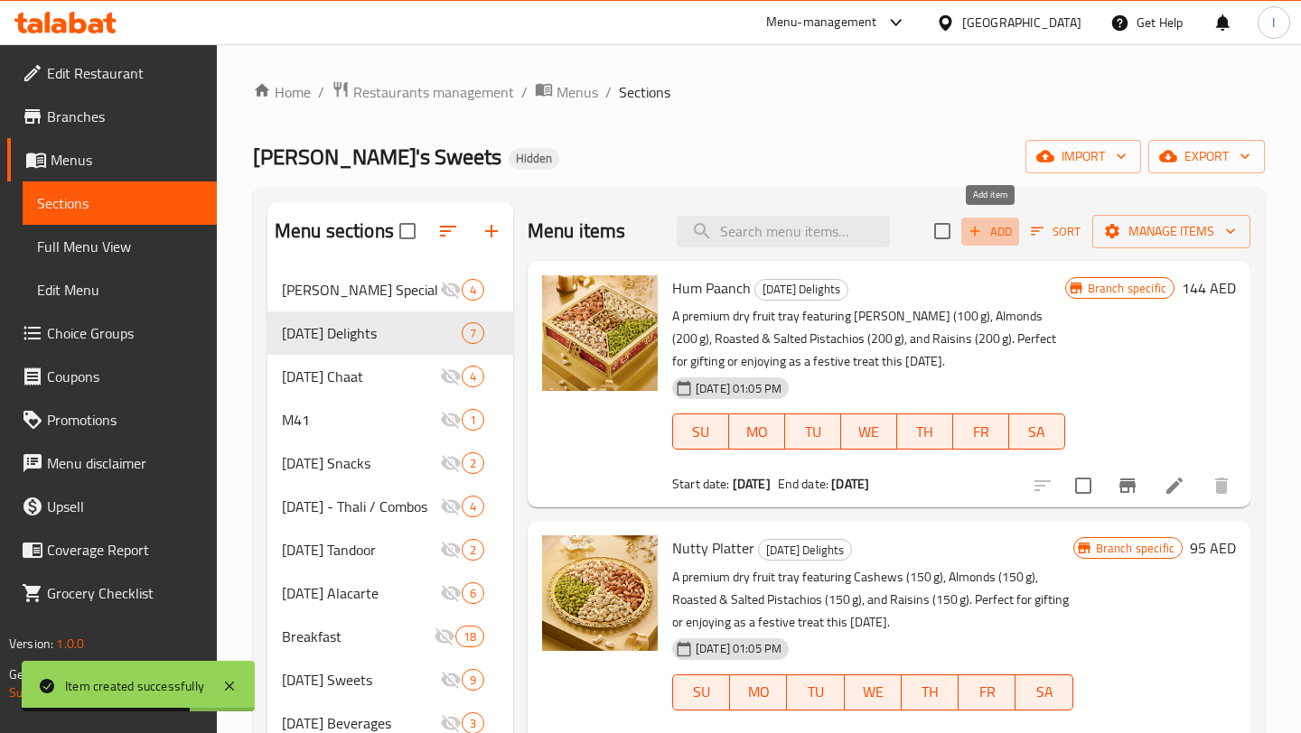
click at [982, 228] on icon "button" at bounding box center [974, 231] width 16 height 16
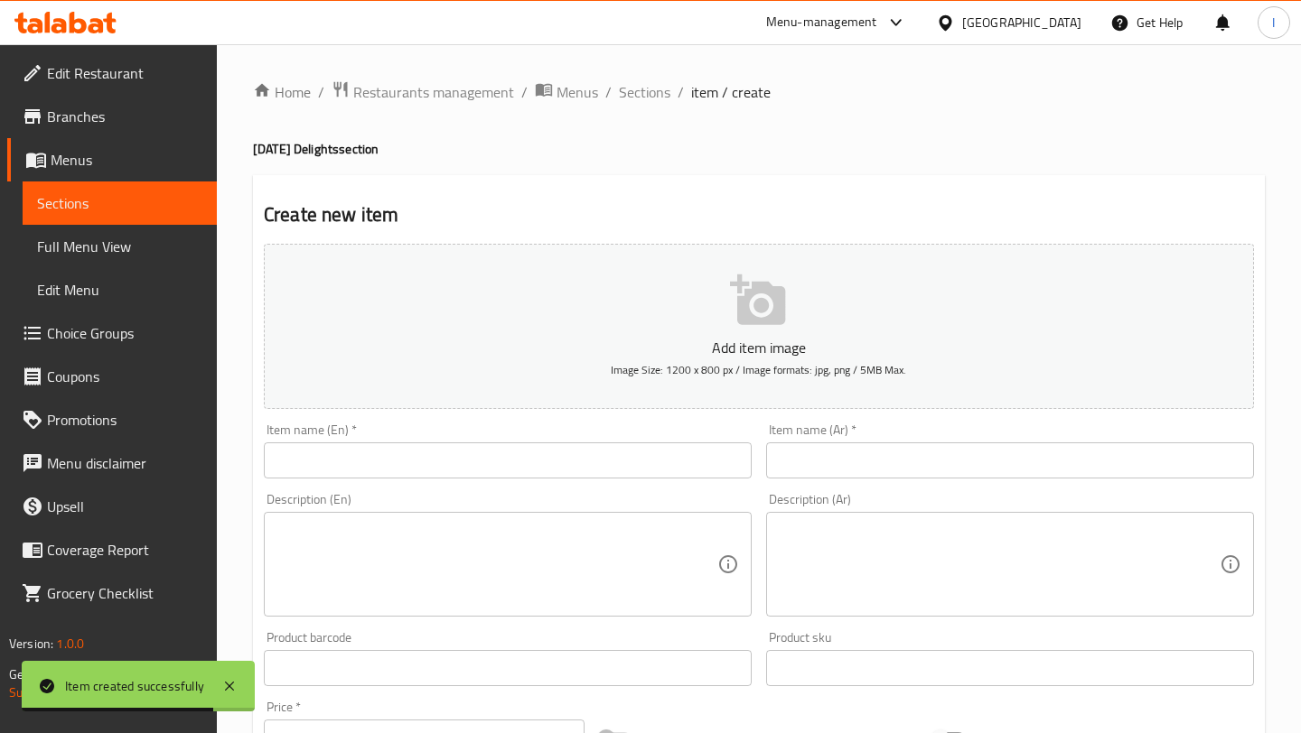
click at [409, 460] on input "text" at bounding box center [508, 461] width 488 height 36
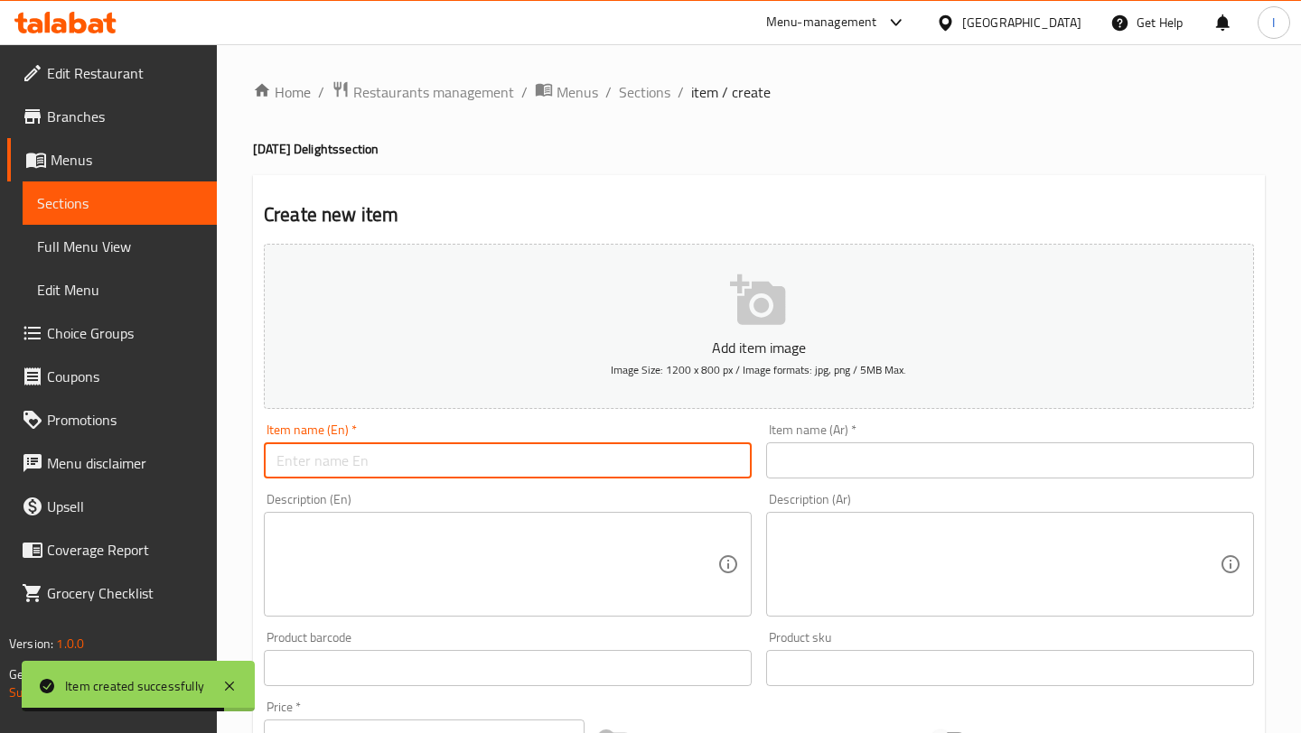
paste input "Fancy Sweet Box 9 Pc"
type input "Fancy Sweet Box 9 Pc"
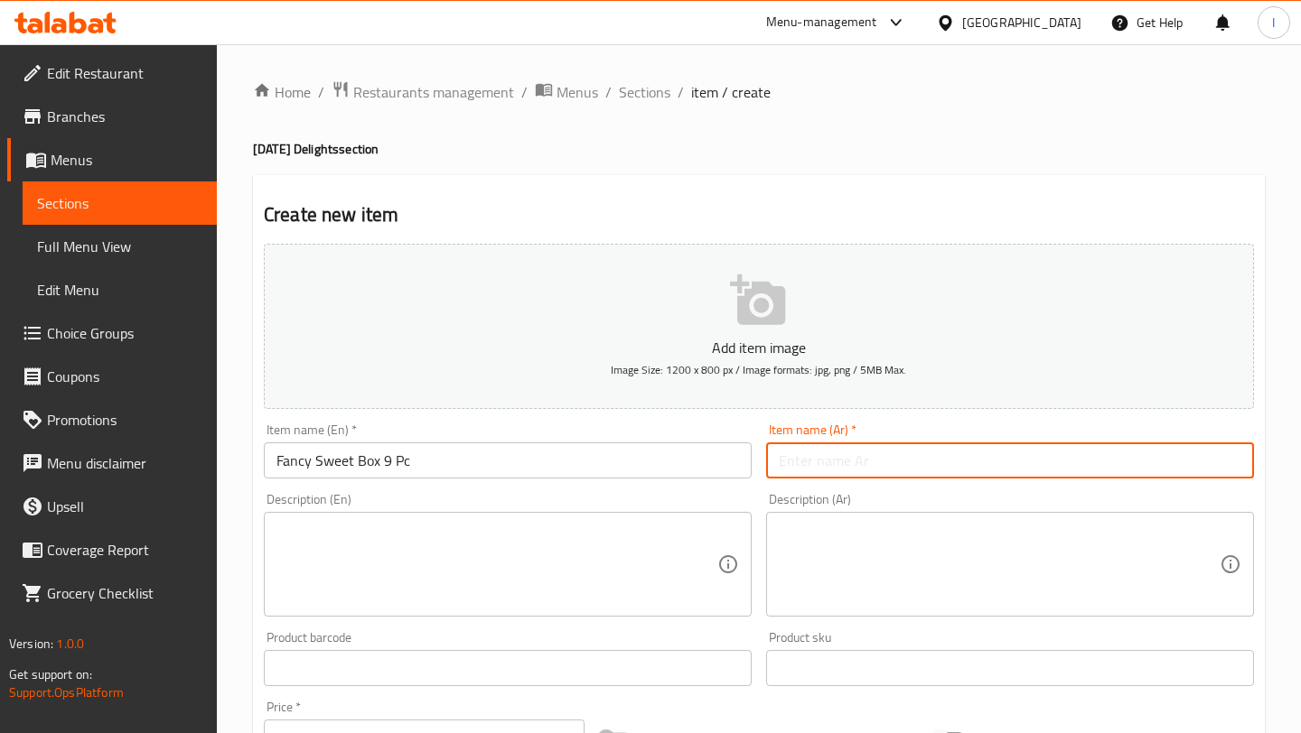
click at [858, 452] on input "text" at bounding box center [1010, 461] width 488 height 36
paste input "صندوق حلوى فاخر 9 قطع"
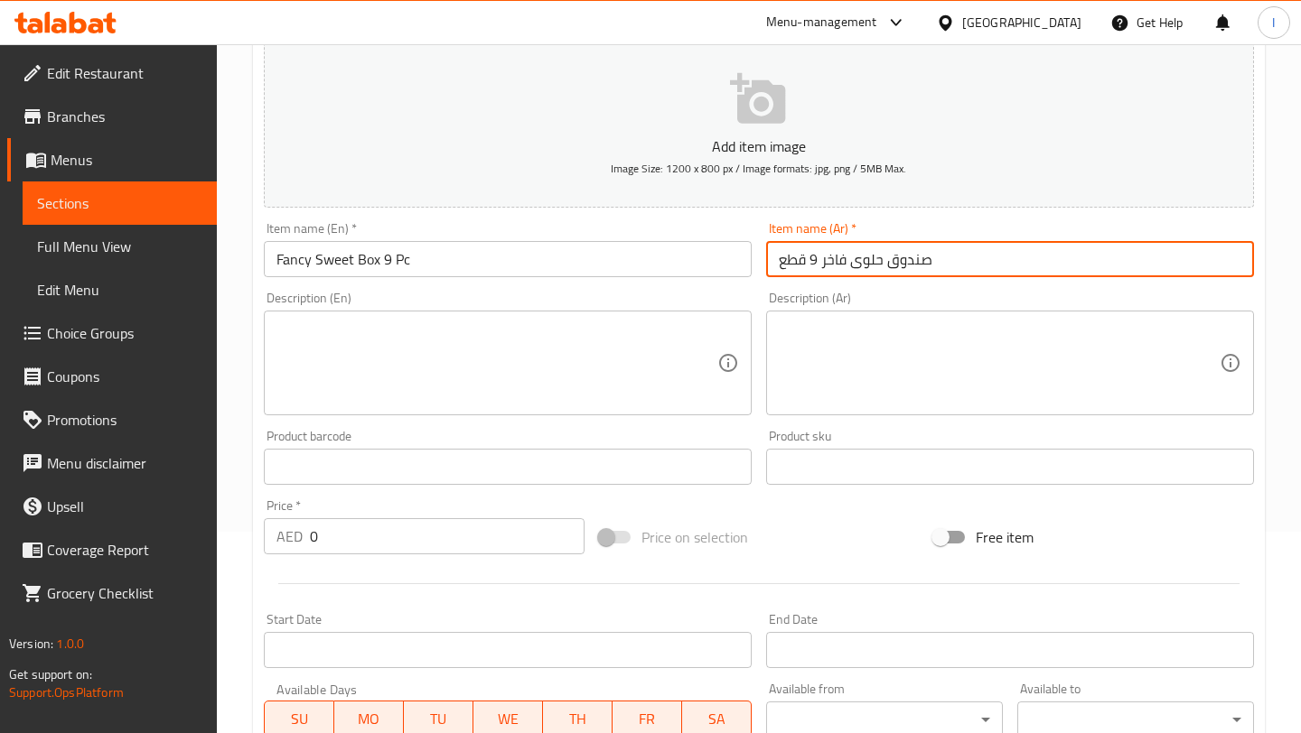
scroll to position [202, 0]
type input "صندوق حلوى فاخر 9 قطع"
click at [367, 349] on textarea at bounding box center [496, 363] width 441 height 86
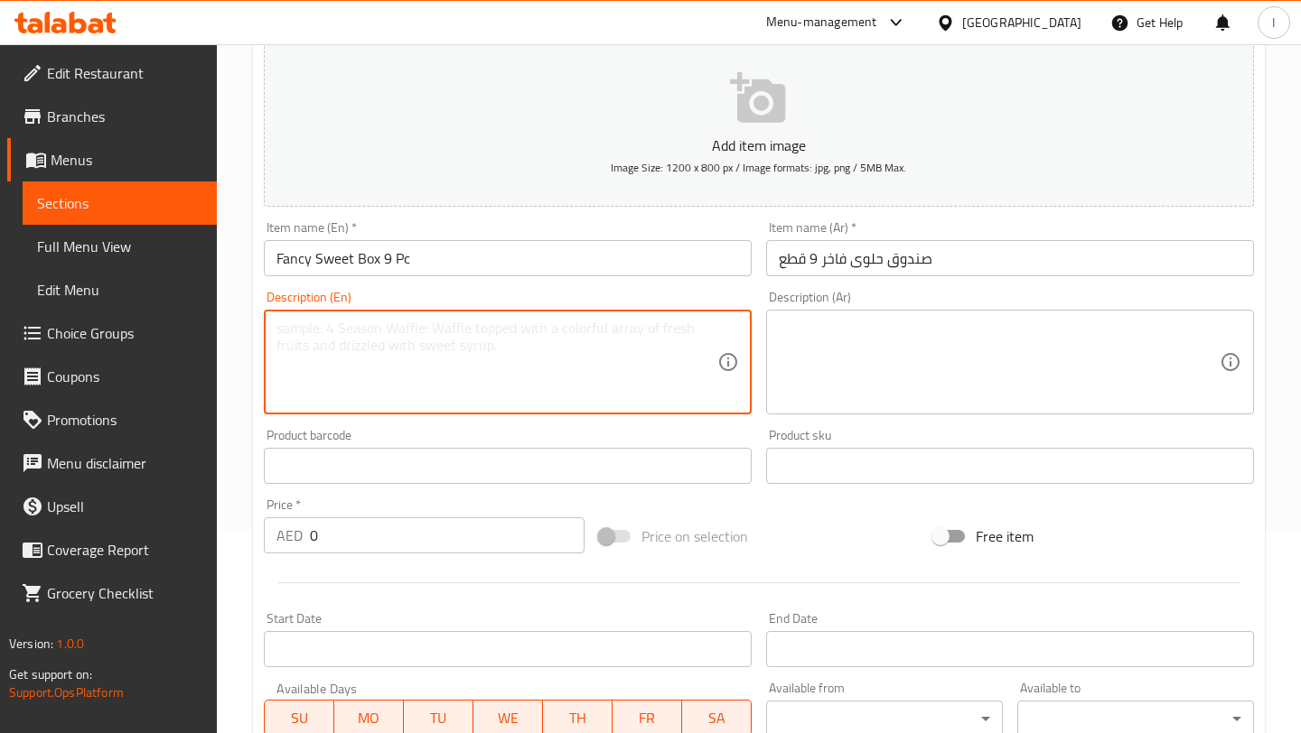
paste textarea "A rich assortment of Khoya - ghee-based delights—includes Danedar Milk Cake 75g…"
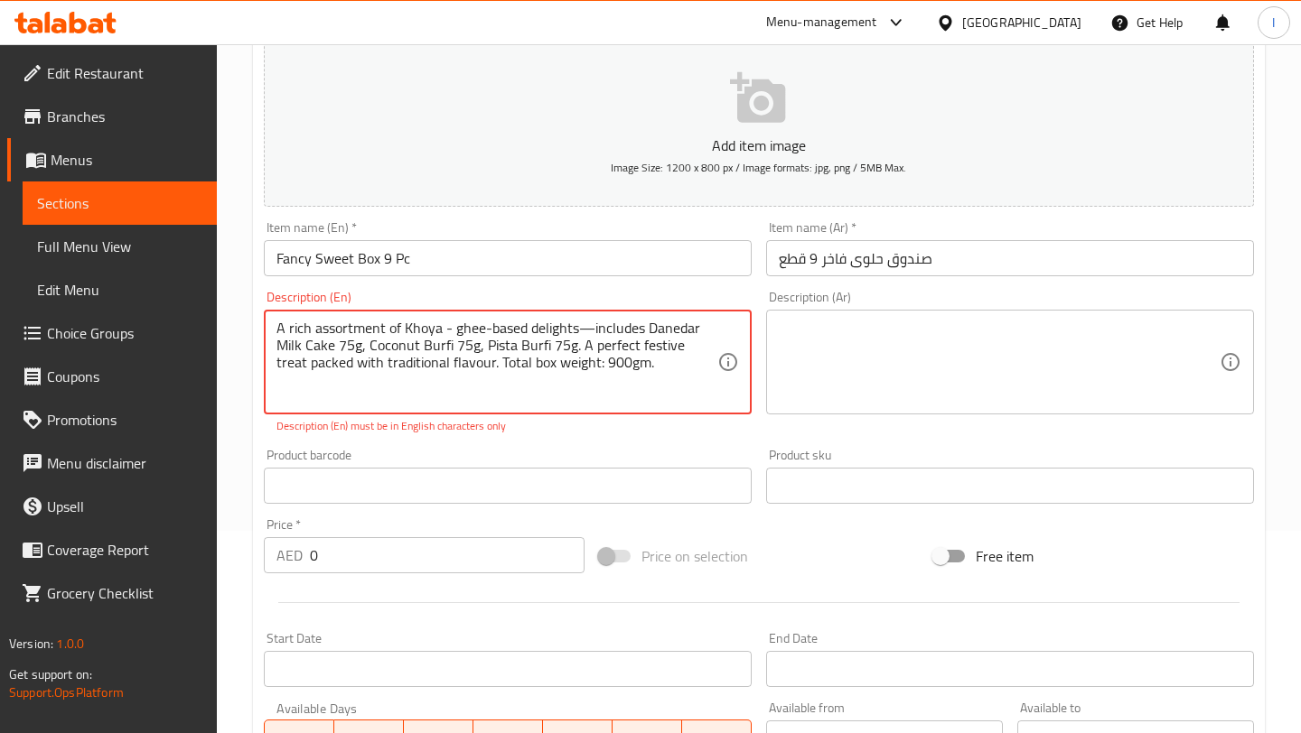
click at [648, 329] on textarea "A rich assortment of Khoya - ghee-based delights—includes Danedar Milk Cake 75g…" at bounding box center [496, 363] width 441 height 86
type textarea "Danedar Milk Cake 75g, Coconut Burfi 75g, Pista Burfi 75g. A perfect festive tr…"
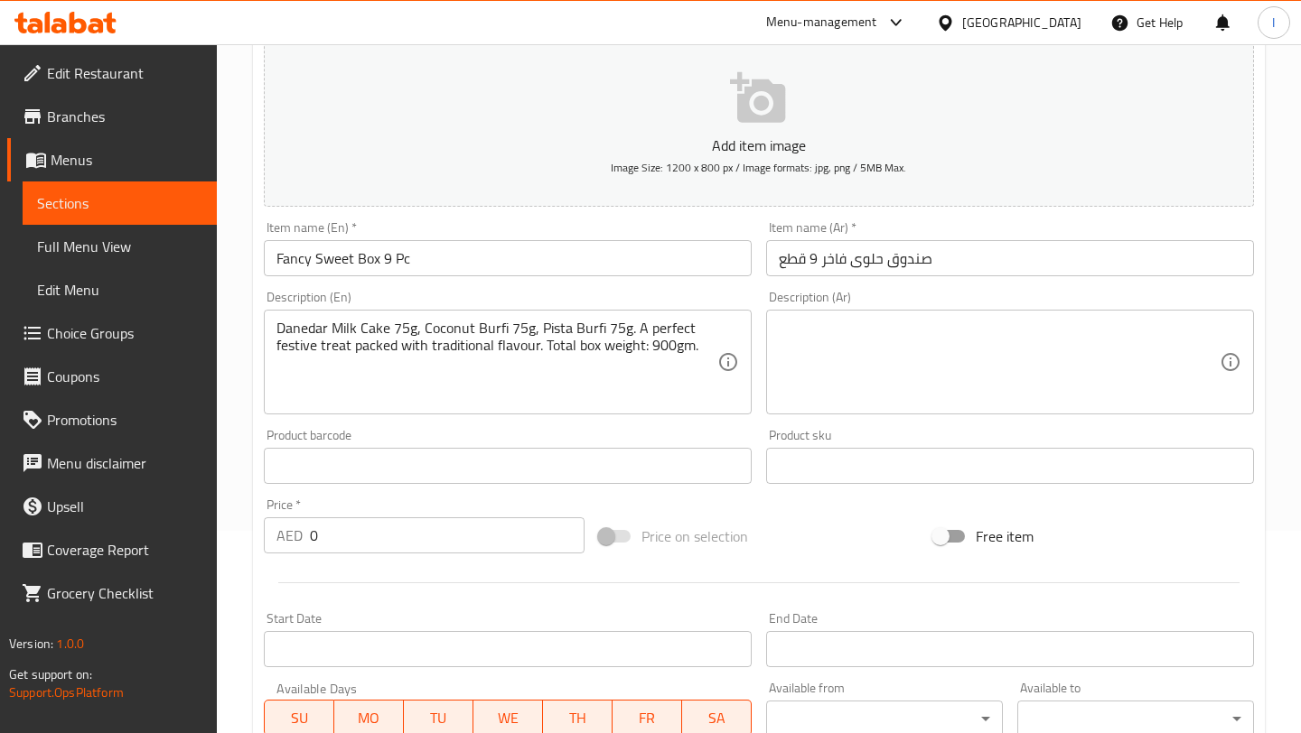
click at [611, 438] on div "Add item image Image Size: 1200 x 800 px / Image formats: jpg, png / 5MB Max. I…" at bounding box center [758, 423] width 1004 height 779
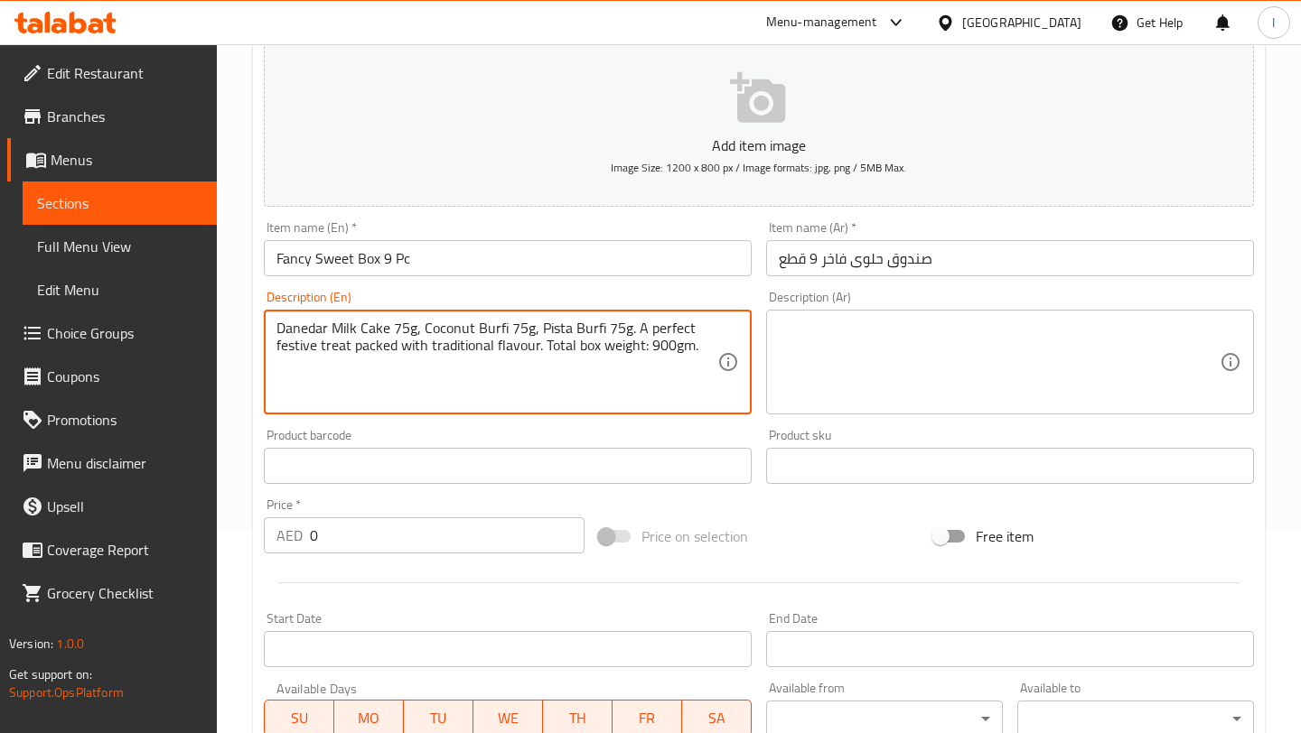
click at [360, 325] on textarea "Danedar Milk Cake 75g, Coconut Burfi 75g, Pista Burfi 75g. A perfect festive tr…" at bounding box center [496, 363] width 441 height 86
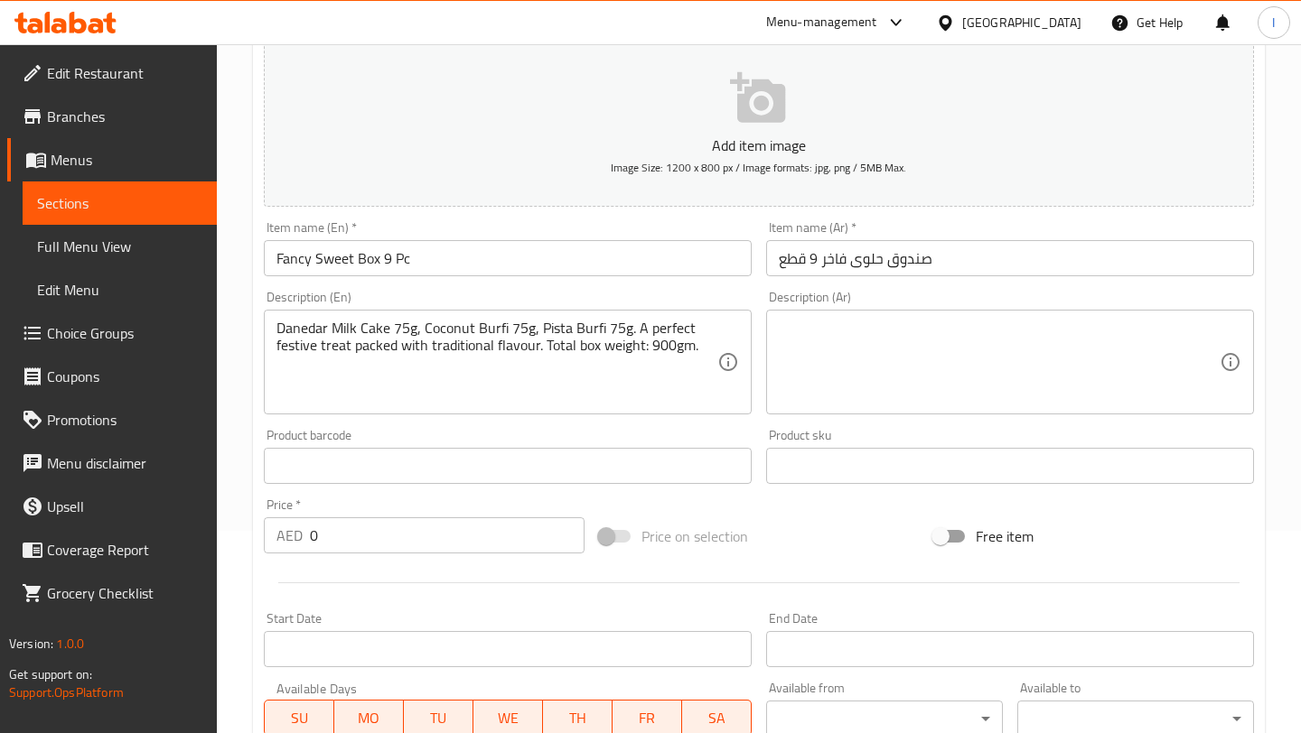
click at [835, 308] on div "Description (Ar) Description (Ar)" at bounding box center [1010, 353] width 488 height 124
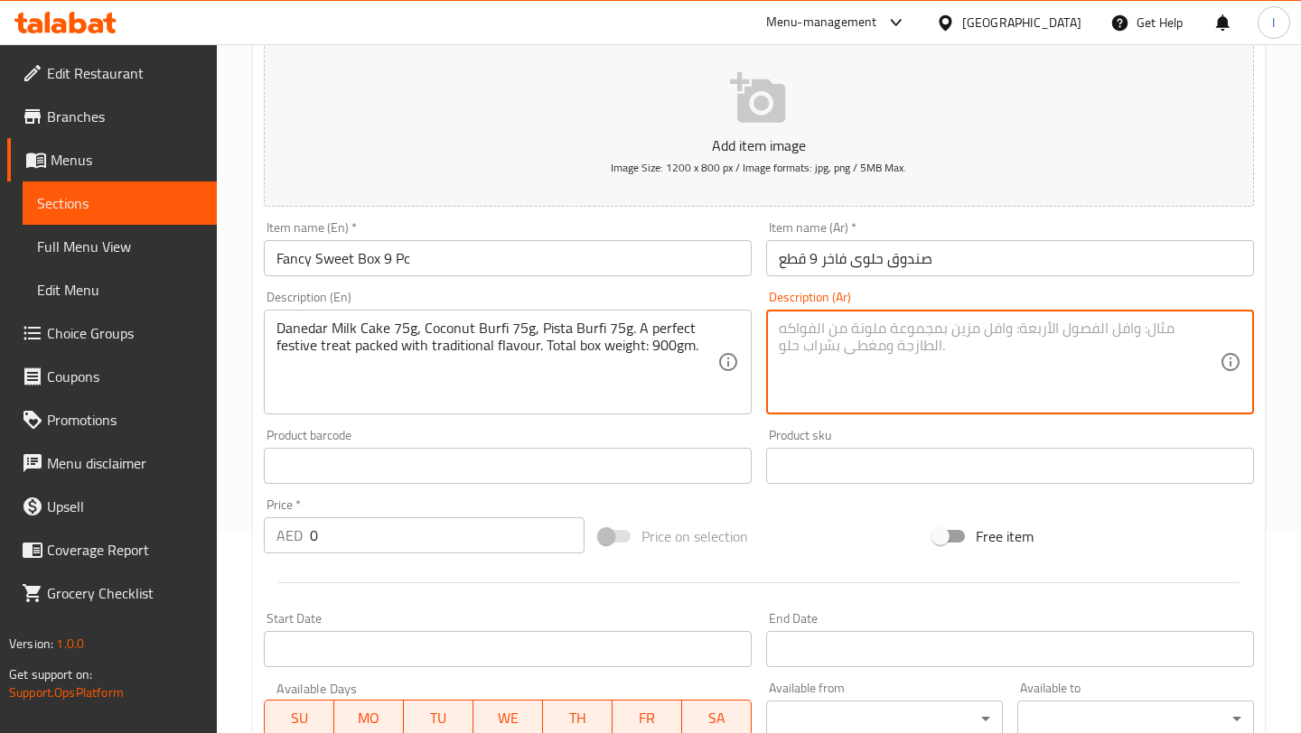
click at [830, 334] on textarea at bounding box center [999, 363] width 441 height 86
paste textarea "كيكة دانيدار بالحليب ٧٥ غ، برفي جوز الهند ٧٥ غ، برفي الفستق ٧٥ غ. متعة احتفالية…"
type textarea "كيكة دانيدار بالحليب ٧٥ غ، برفي جوز الهند ٧٥ غ، برفي الفستق ٧٥ غ. متعة احتفالية…"
click at [350, 527] on input "0" at bounding box center [447, 536] width 275 height 36
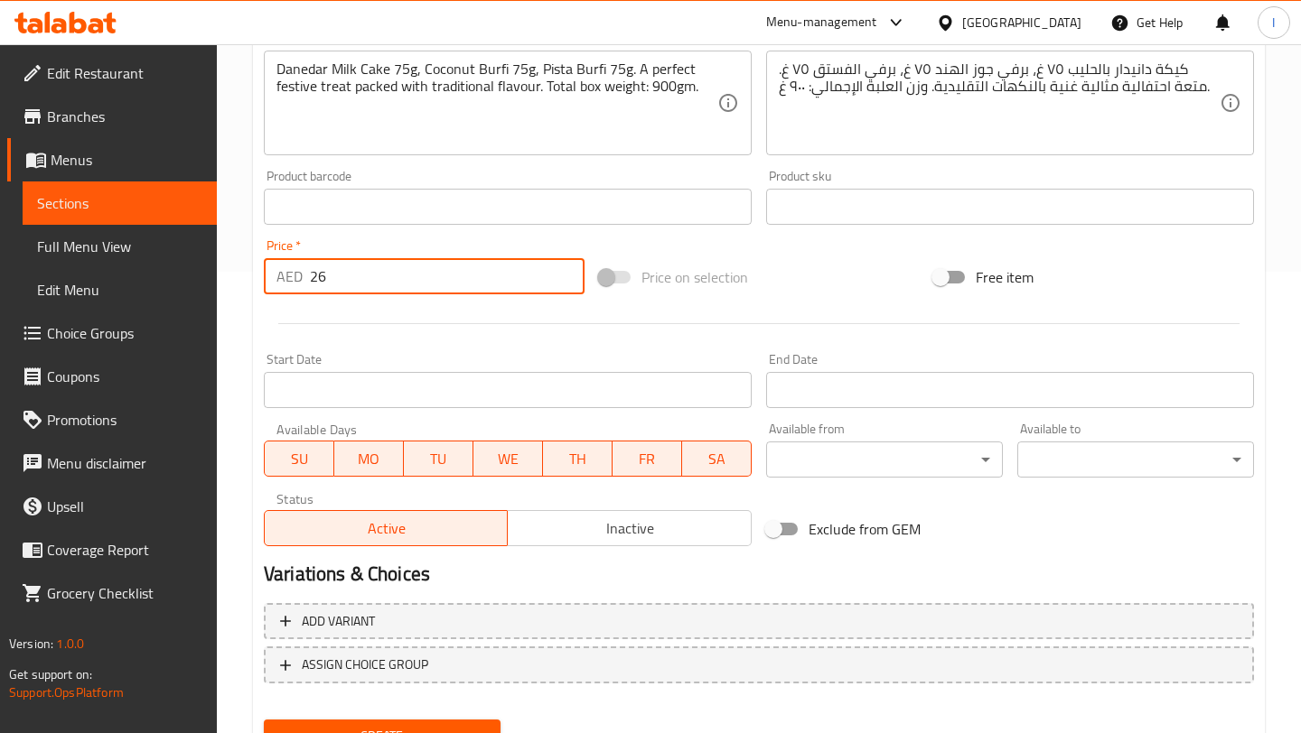
scroll to position [483, 0]
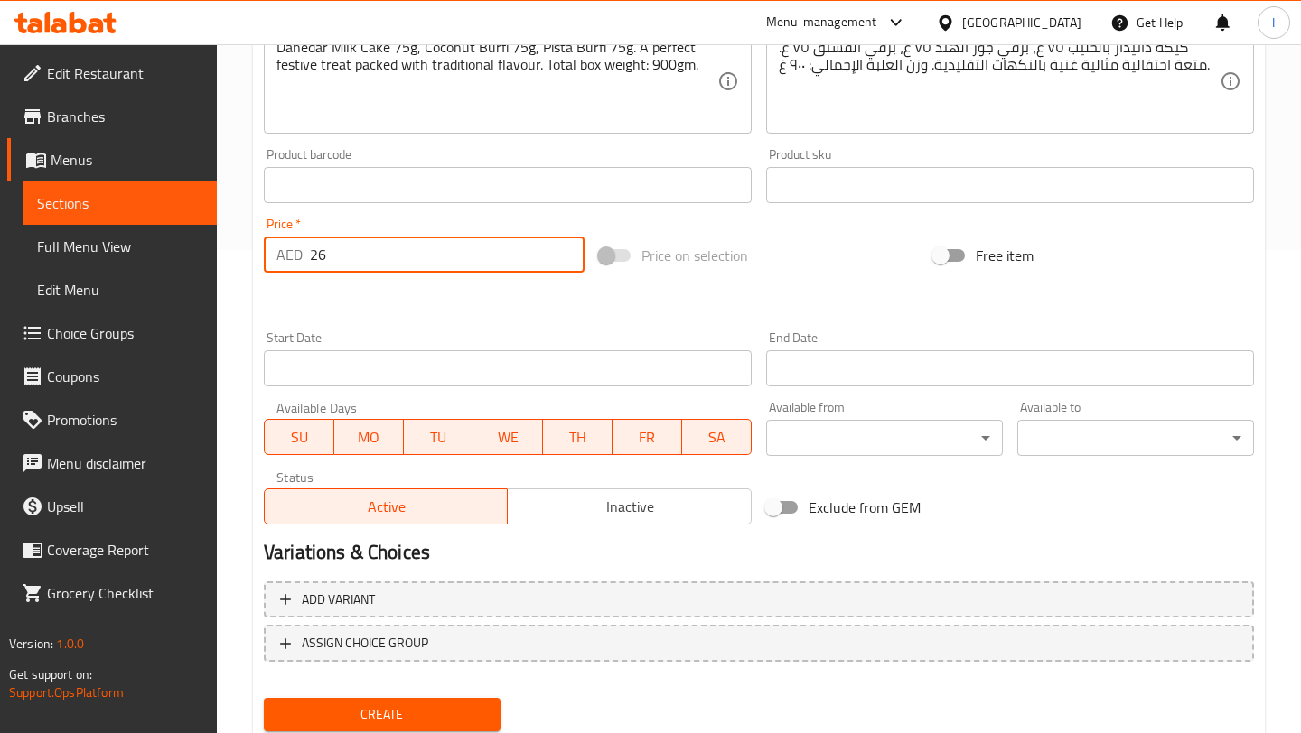
type input "26"
click at [415, 376] on input "Start Date" at bounding box center [508, 368] width 488 height 36
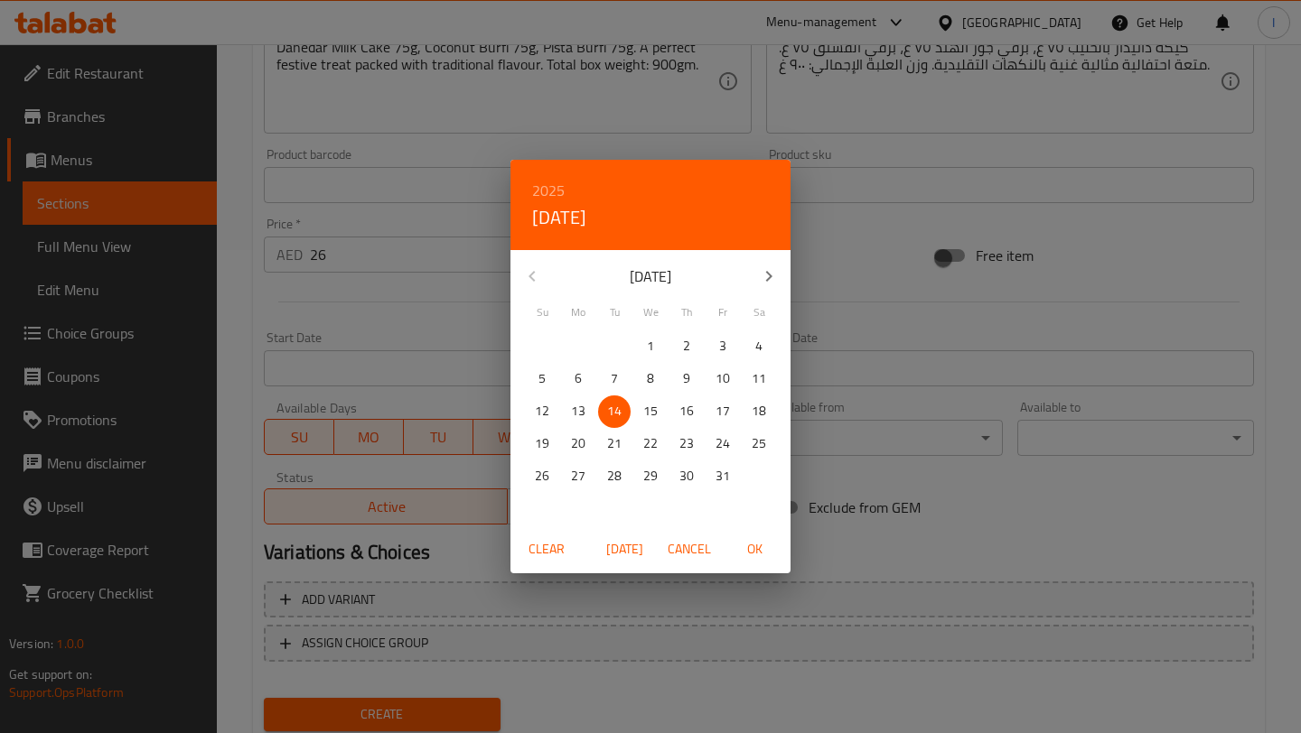
click at [603, 410] on span "14" at bounding box center [614, 411] width 33 height 23
click at [757, 555] on span "OK" at bounding box center [753, 549] width 43 height 23
type input "[DATE]"
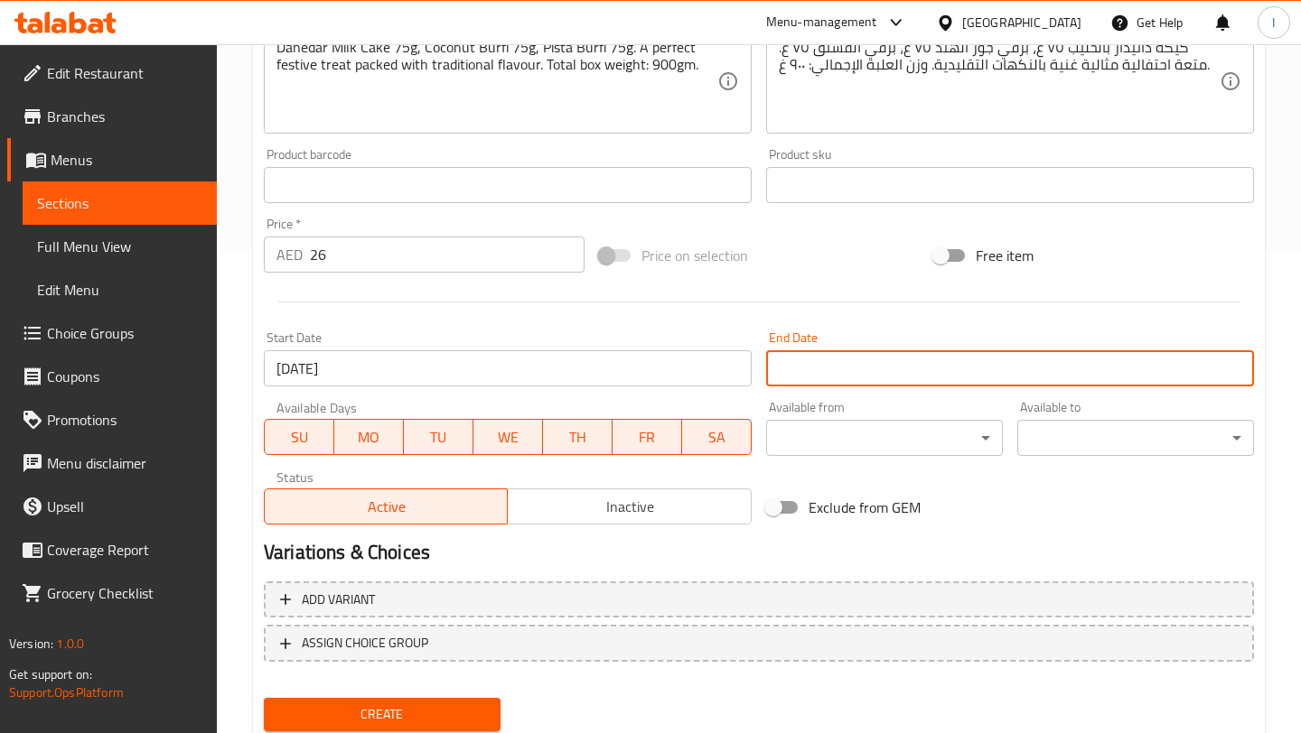
click at [928, 374] on input "Start Date" at bounding box center [1010, 368] width 488 height 36
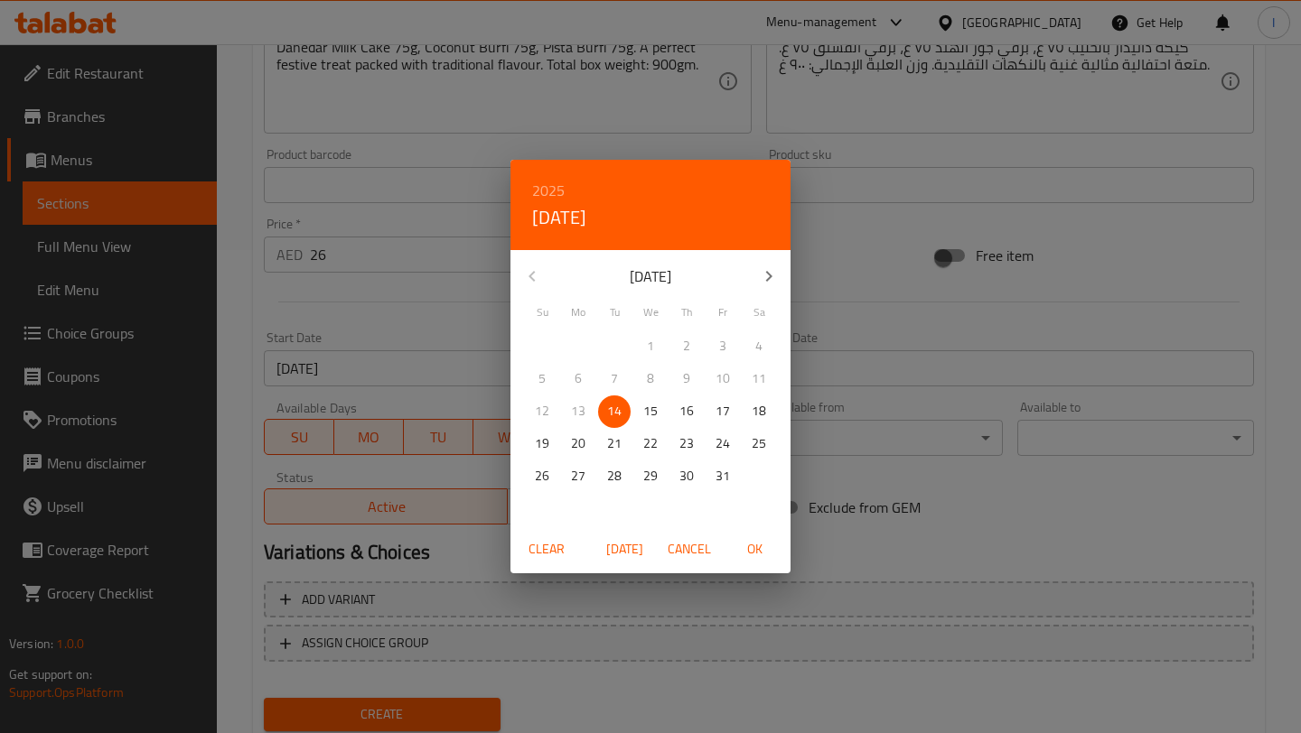
click at [766, 271] on icon "button" at bounding box center [769, 276] width 6 height 11
click at [546, 506] on p "30" at bounding box center [542, 509] width 14 height 23
click at [757, 552] on span "OK" at bounding box center [753, 549] width 43 height 23
type input "[DATE]"
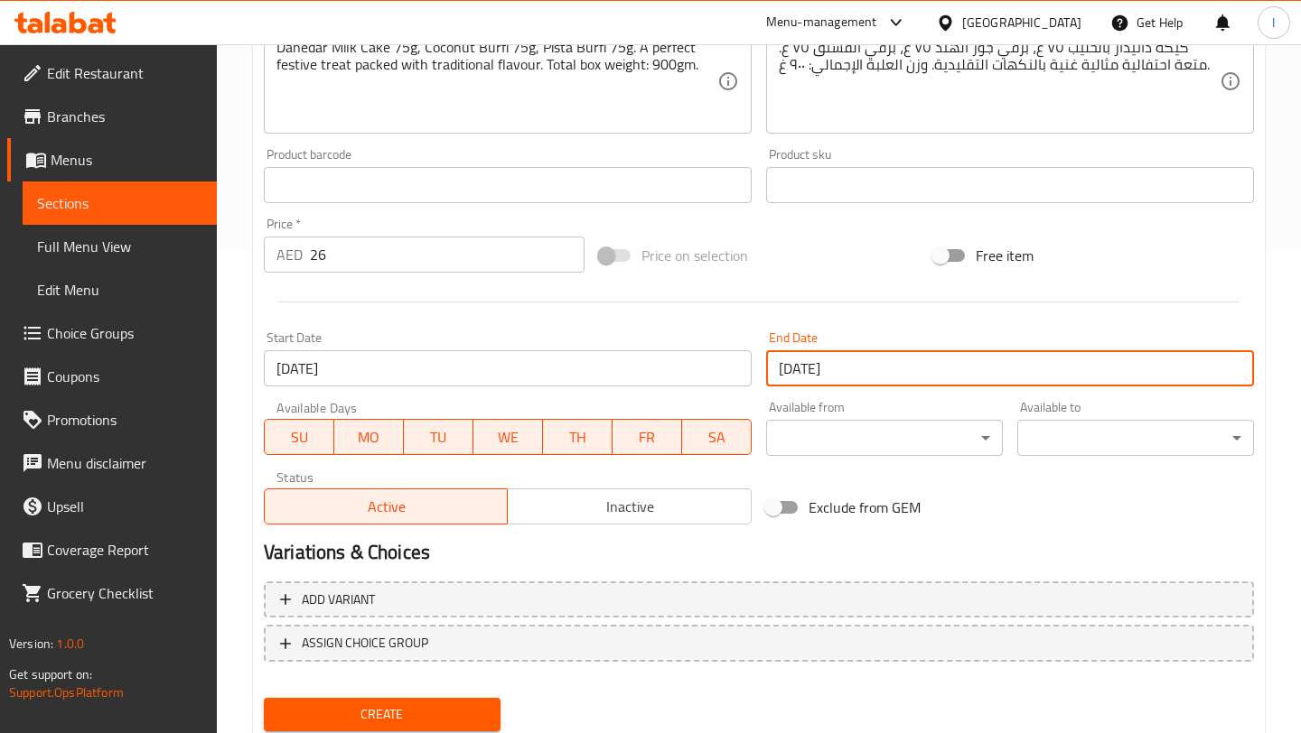
scroll to position [543, 0]
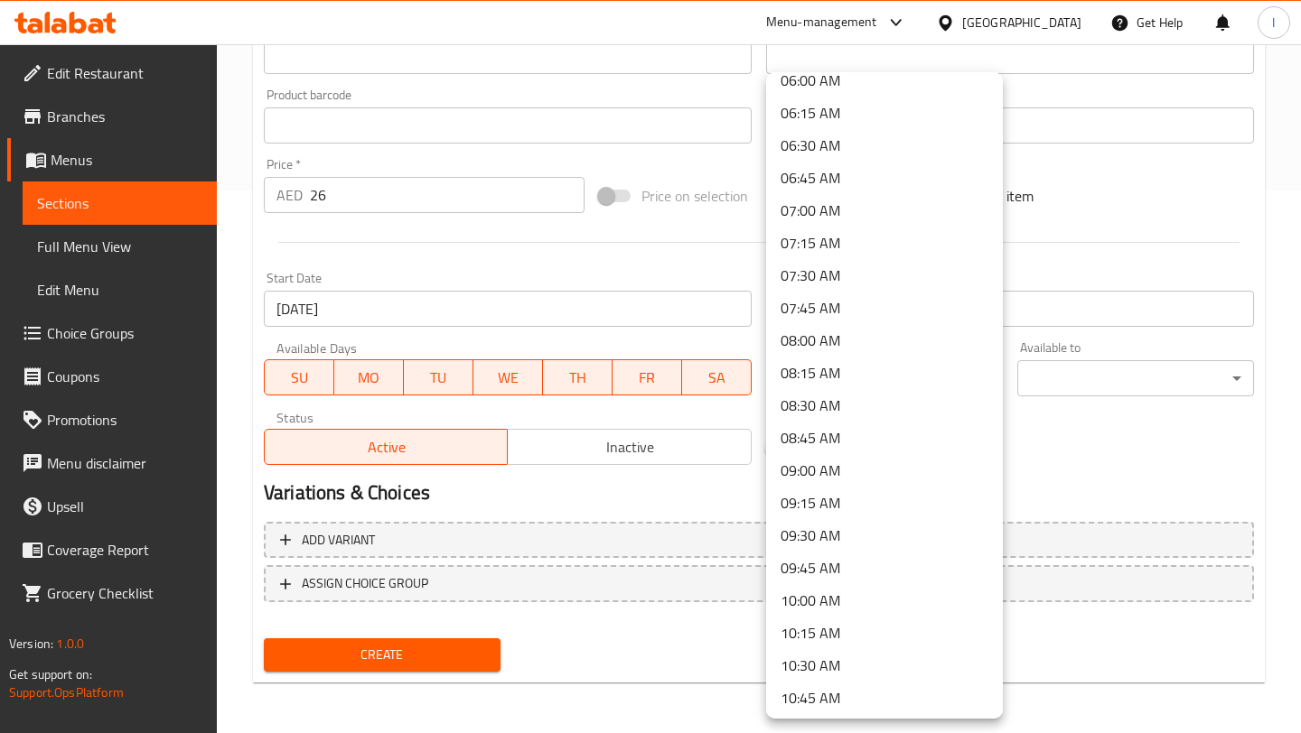
scroll to position [856, 0]
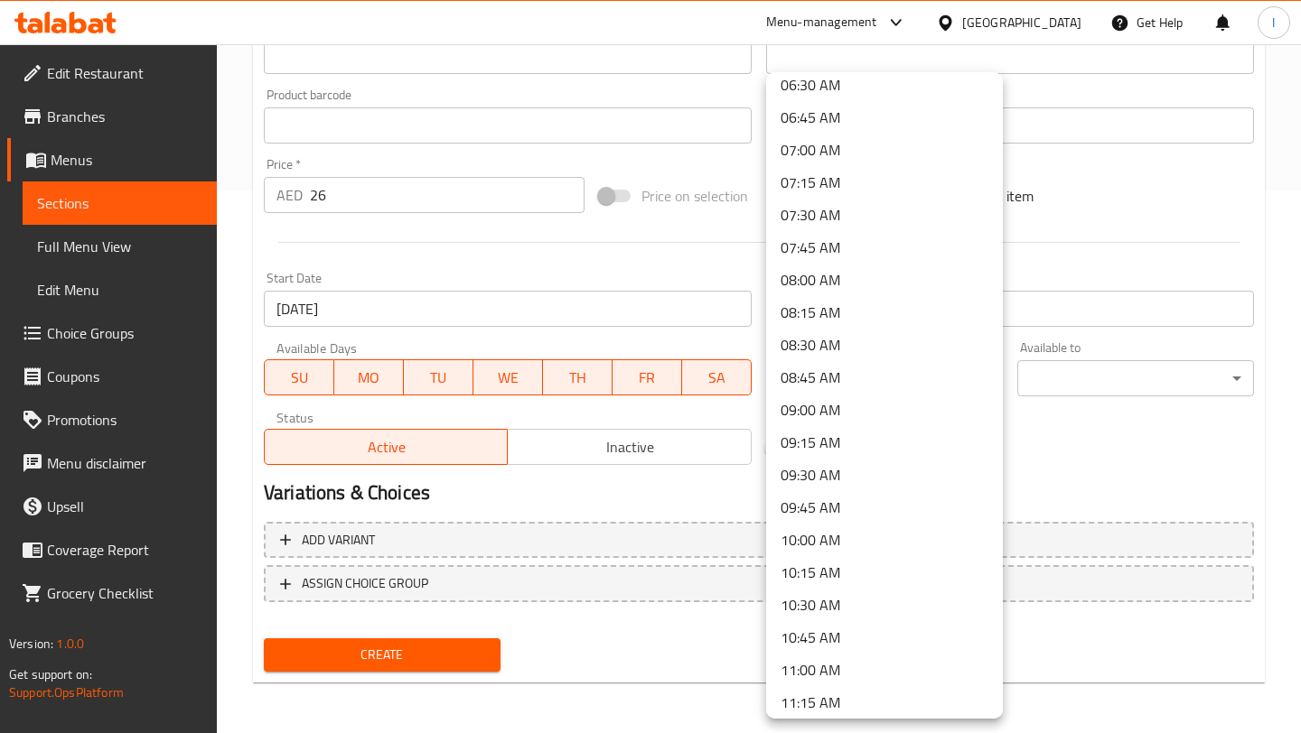
click at [831, 157] on li "07:00 AM" at bounding box center [884, 150] width 237 height 33
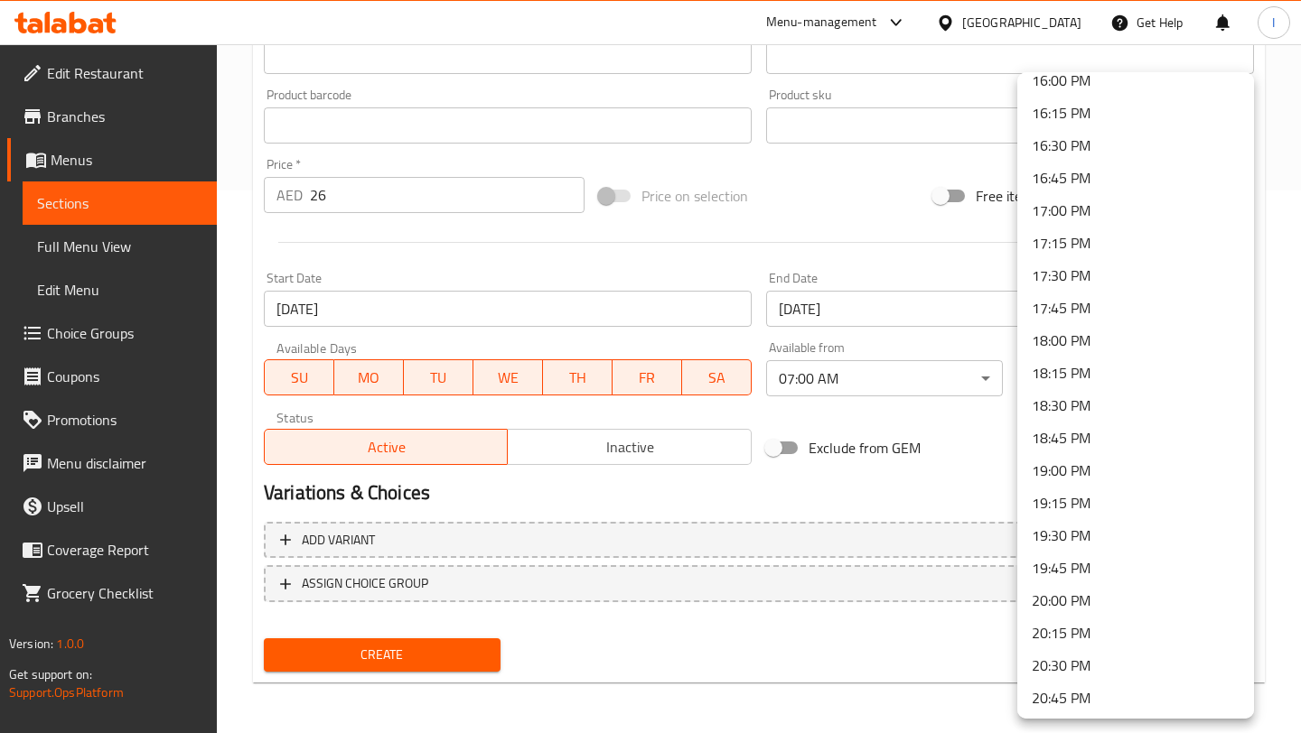
scroll to position [2522, 0]
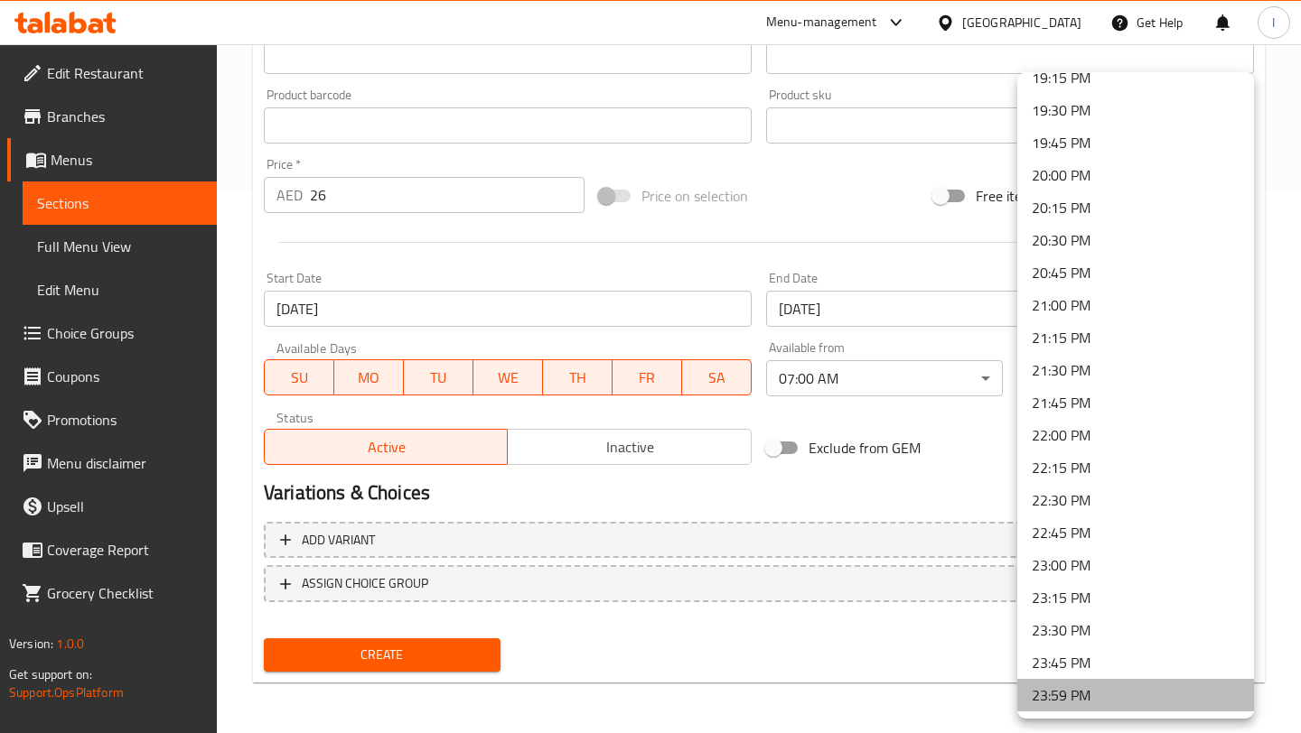
click at [1072, 699] on li "23:59 PM" at bounding box center [1135, 695] width 237 height 33
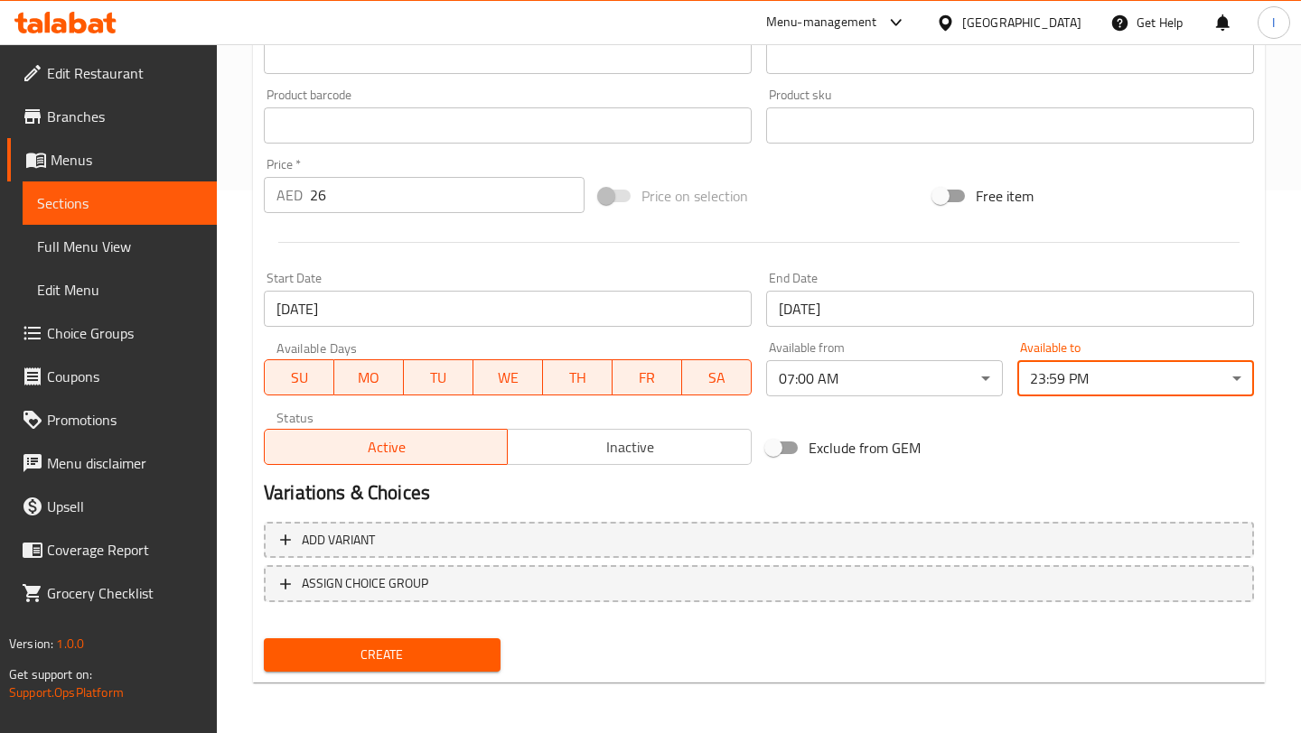
click at [1032, 472] on div "Variations & Choices" at bounding box center [758, 493] width 1004 height 42
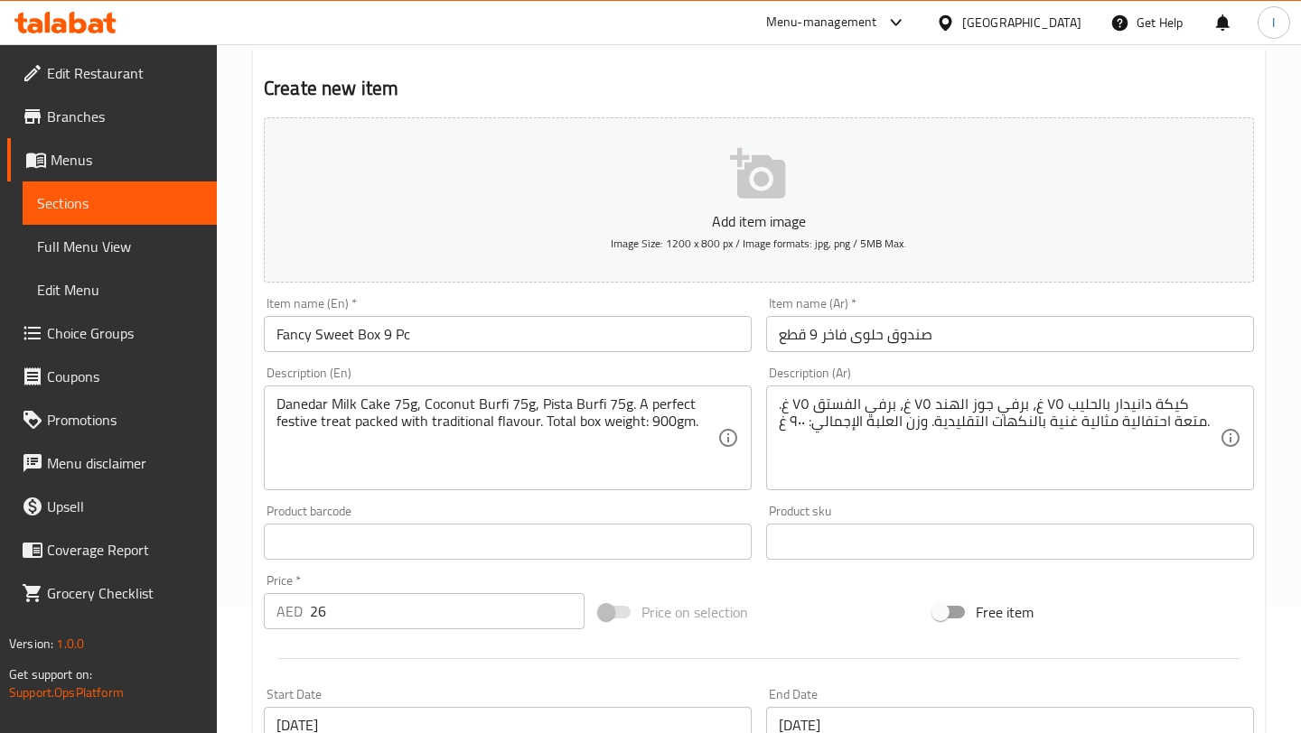
scroll to position [543, 0]
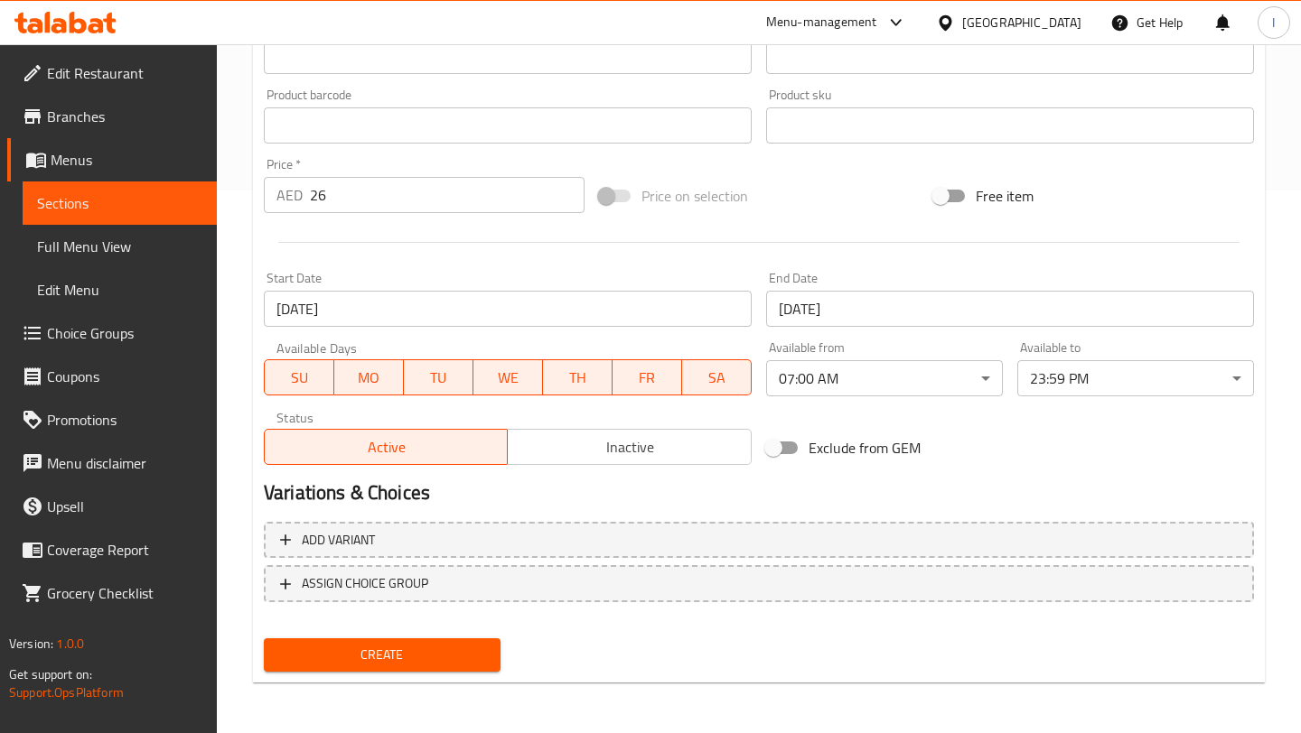
click at [426, 667] on button "Create" at bounding box center [382, 655] width 237 height 33
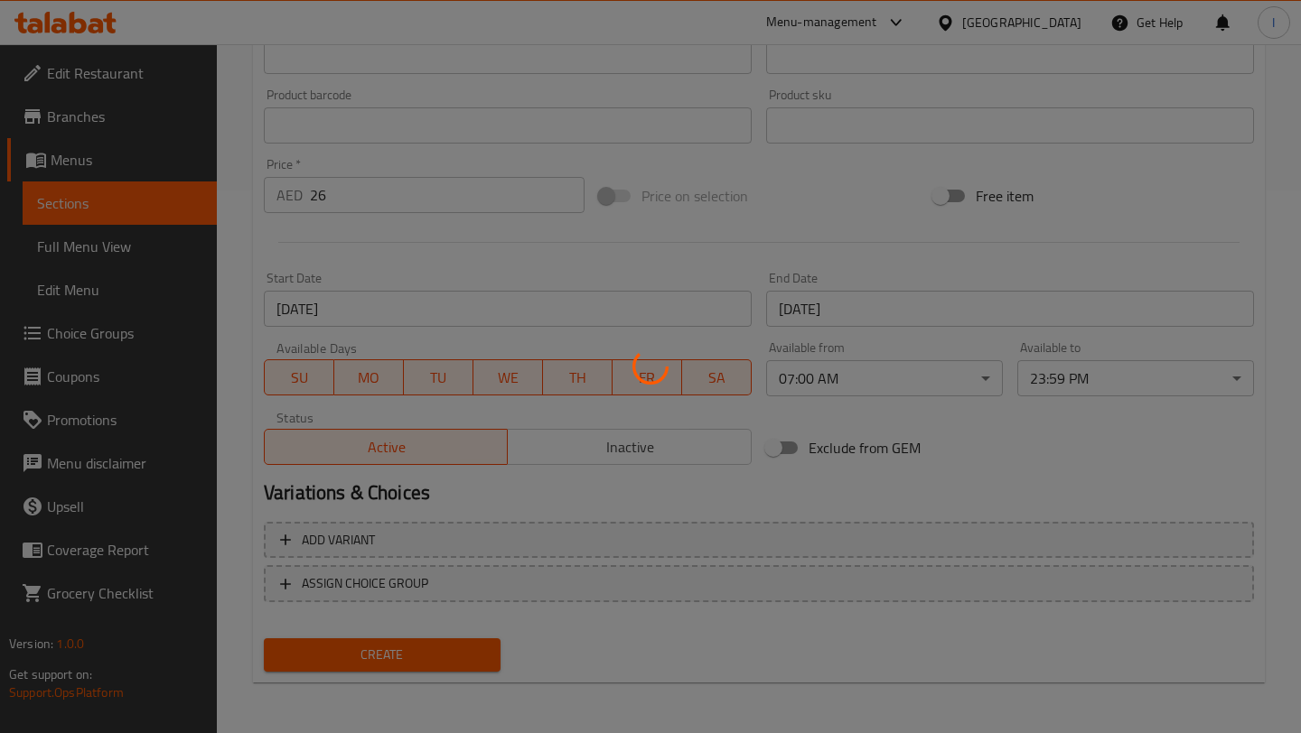
type input "0"
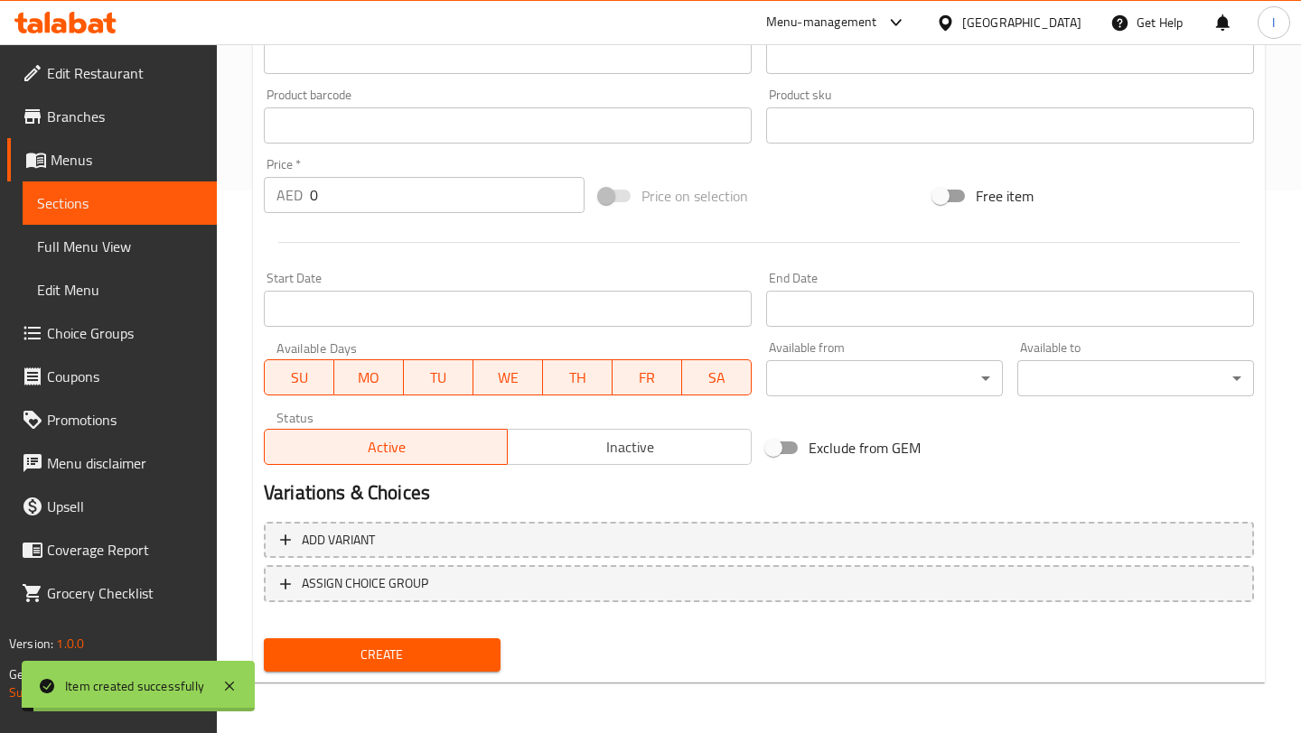
scroll to position [0, 0]
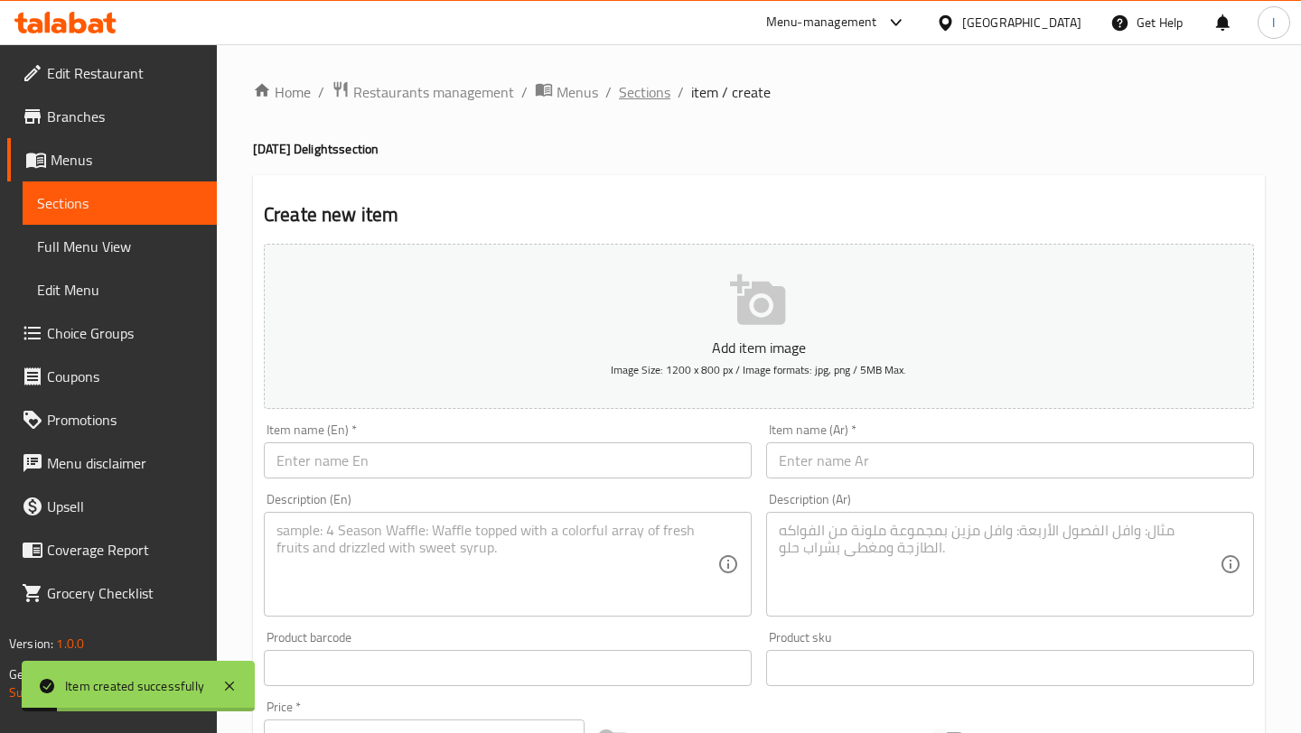
click at [649, 97] on span "Sections" at bounding box center [644, 92] width 51 height 22
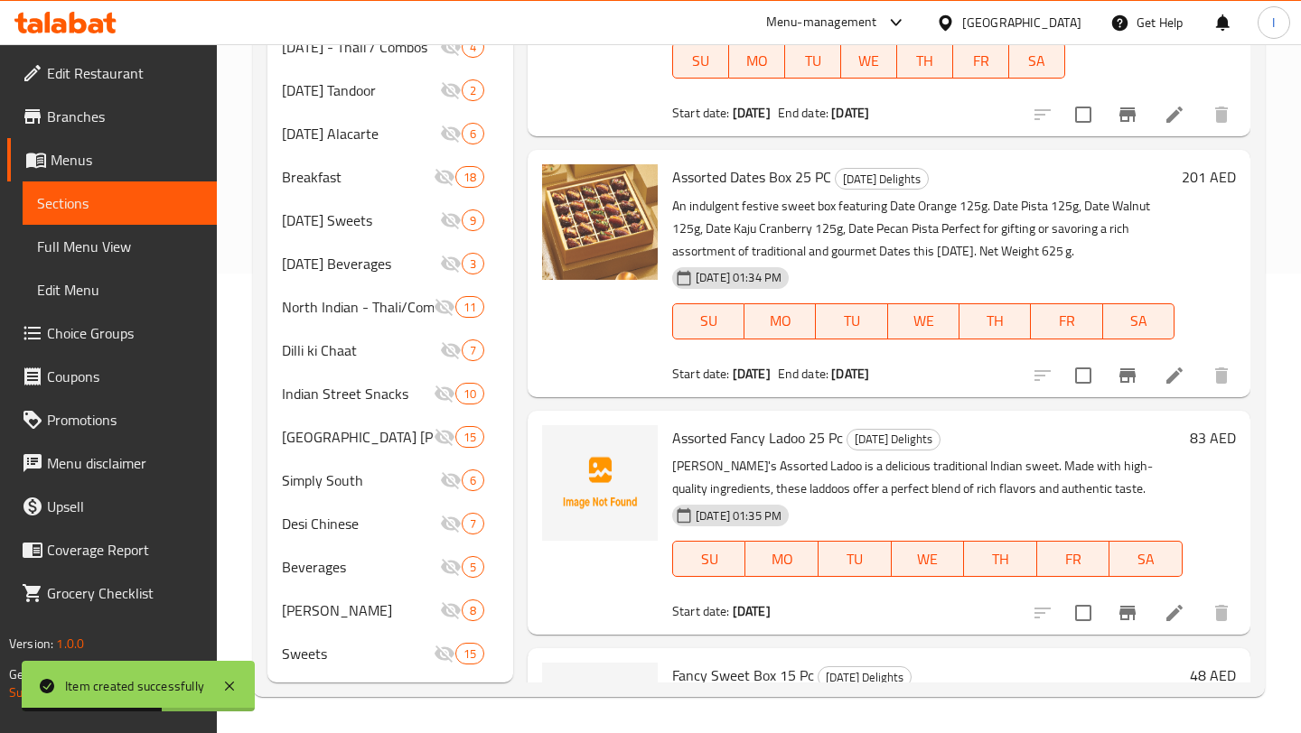
scroll to position [951, 0]
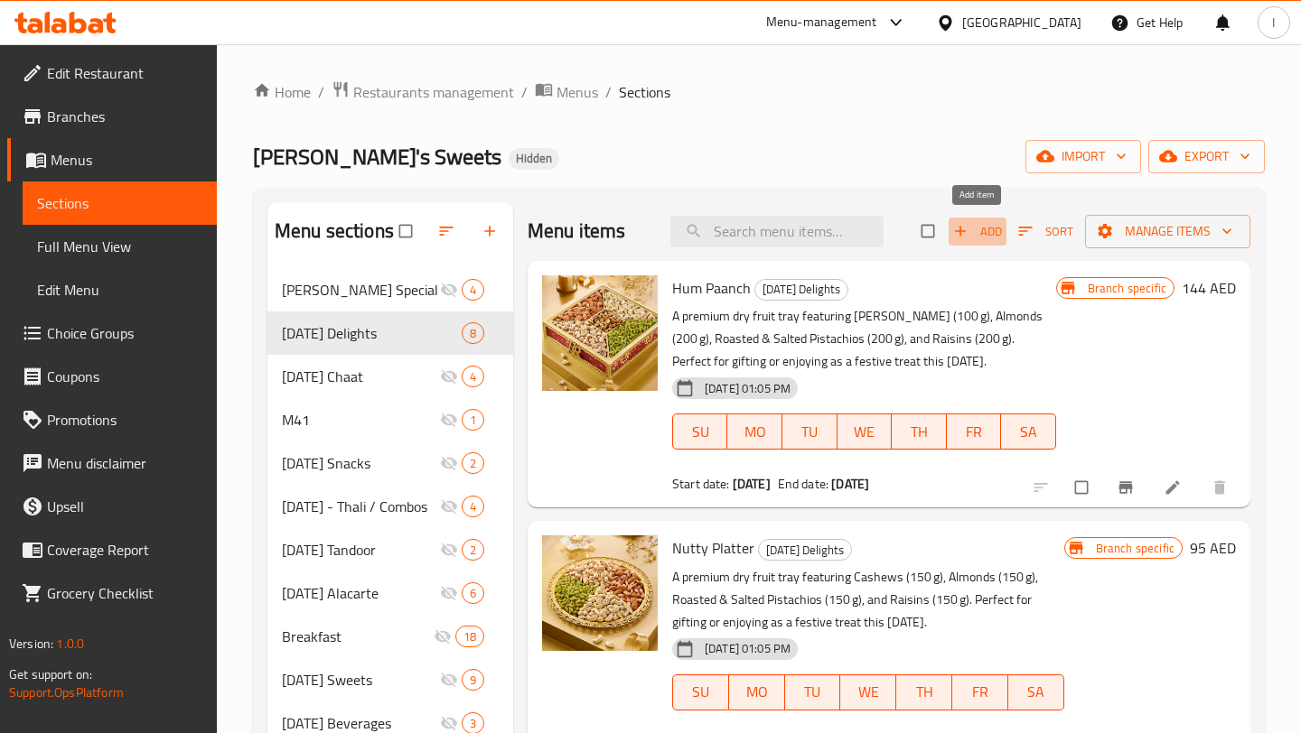
click at [973, 229] on span "Add" at bounding box center [977, 231] width 49 height 21
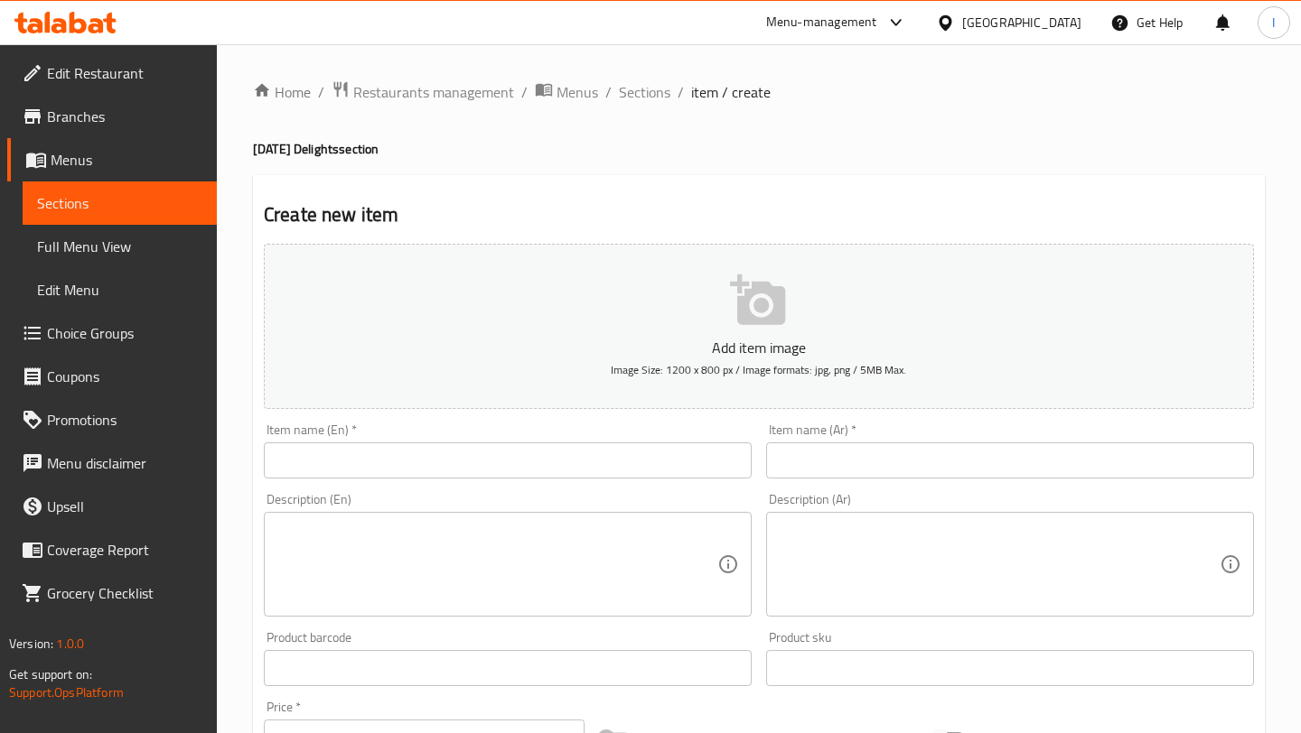
click at [482, 456] on input "text" at bounding box center [508, 461] width 488 height 36
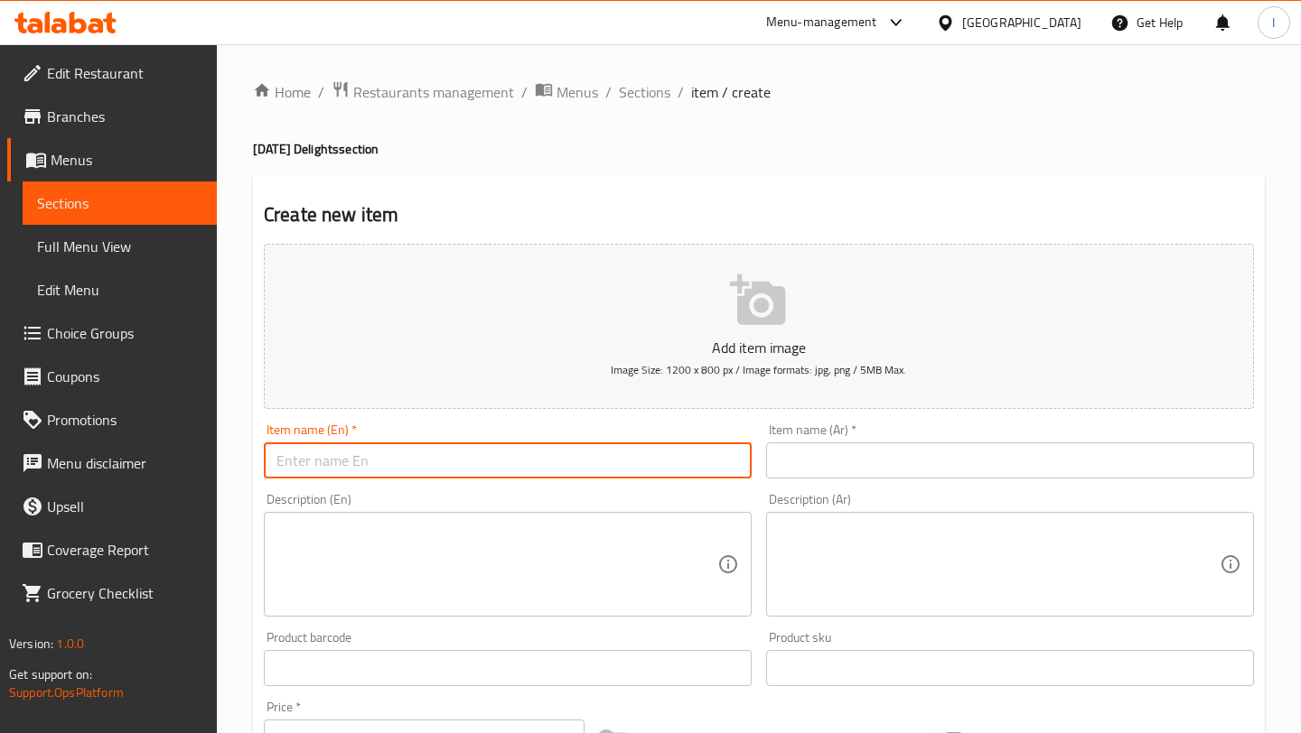
paste input "Premium Sweet Box 15 Pc"
type input "Premium Sweet Box 15 Pc"
click at [837, 468] on input "text" at bounding box center [1010, 461] width 488 height 36
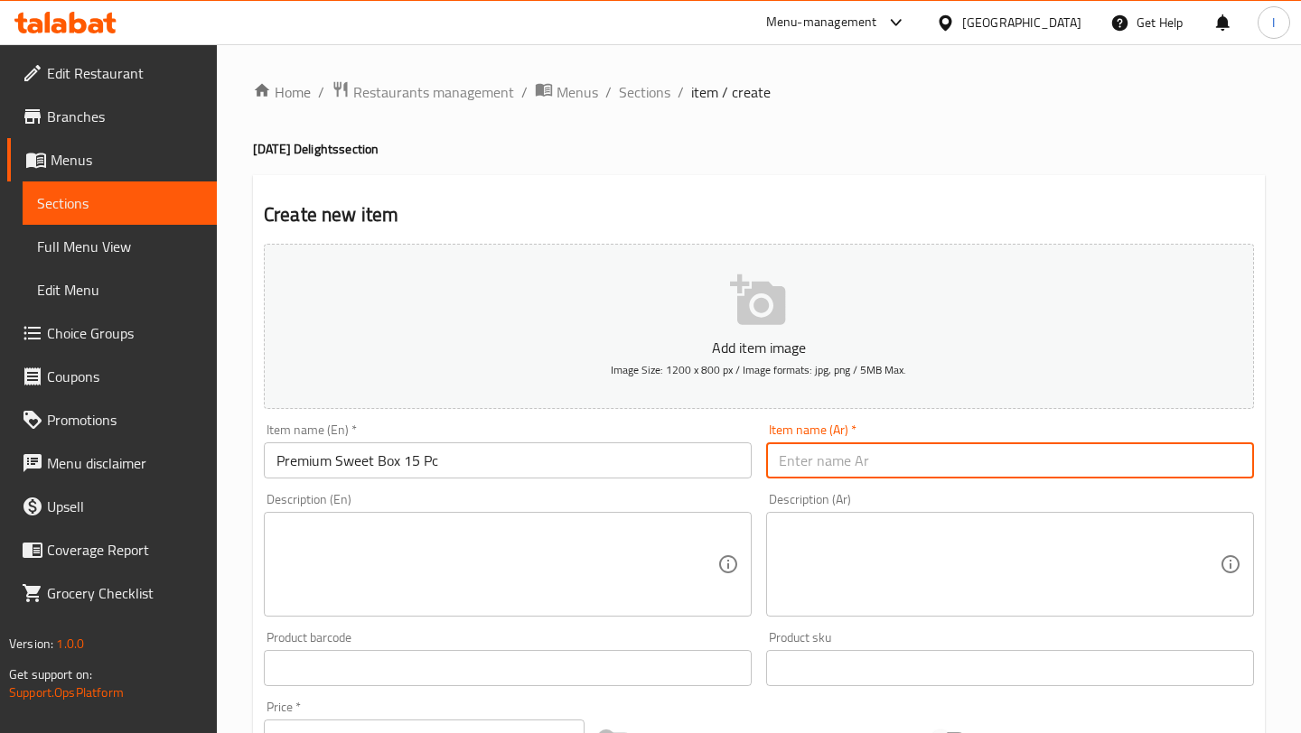
paste input "صندوق حلوى فاخر 15 قطعة"
type input "صندوق حلوى فاخر 15 قطعة"
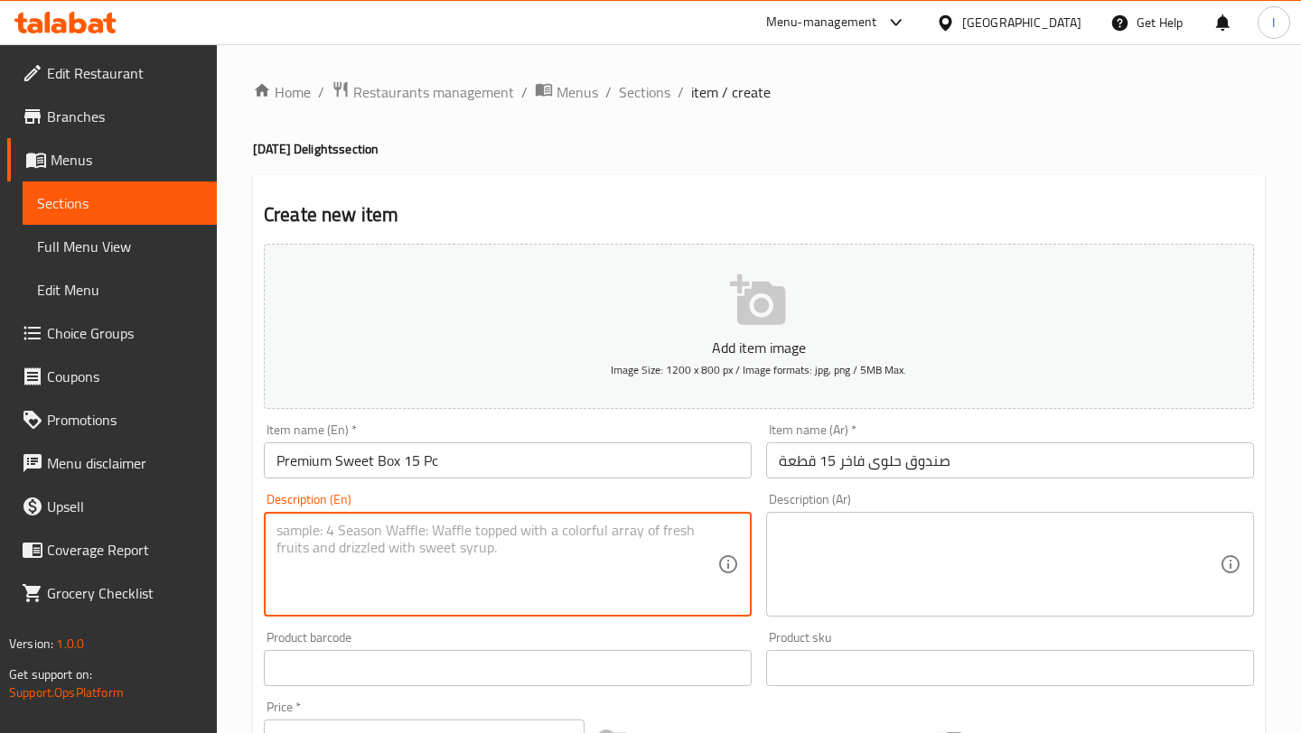
click at [375, 535] on textarea at bounding box center [496, 565] width 441 height 86
paste textarea "An indulgent festive sweet box featuring Saffron Baklava 60g, Choco Dip Marzipa…"
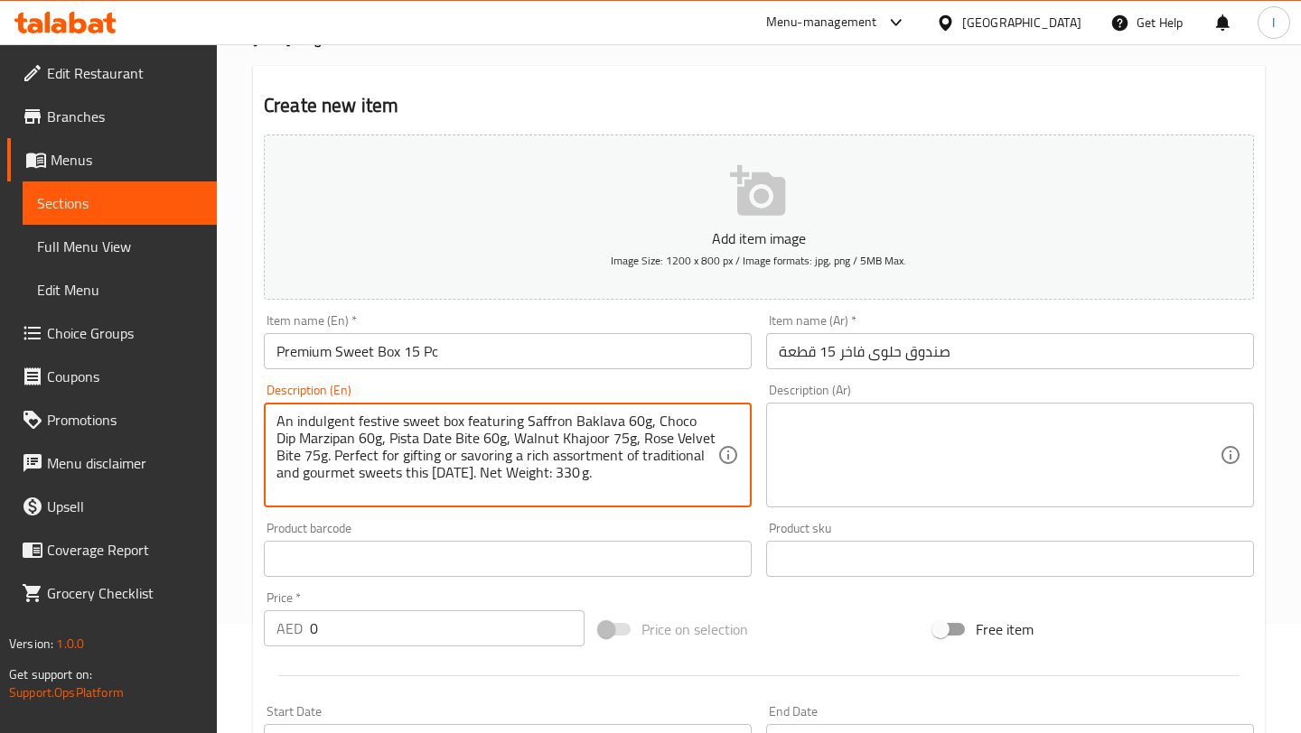
scroll to position [242, 0]
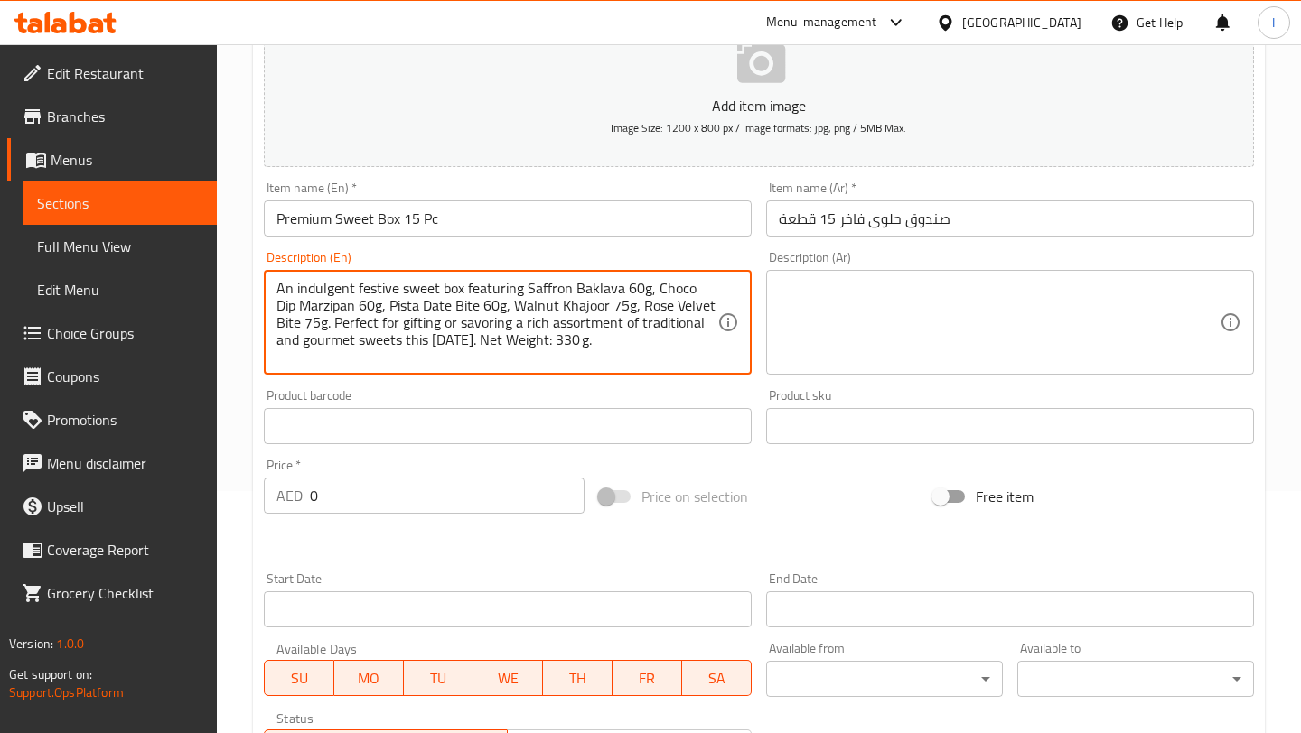
type textarea "An indulgent festive sweet box featuring Saffron Baklava 60g, Choco Dip Marzipa…"
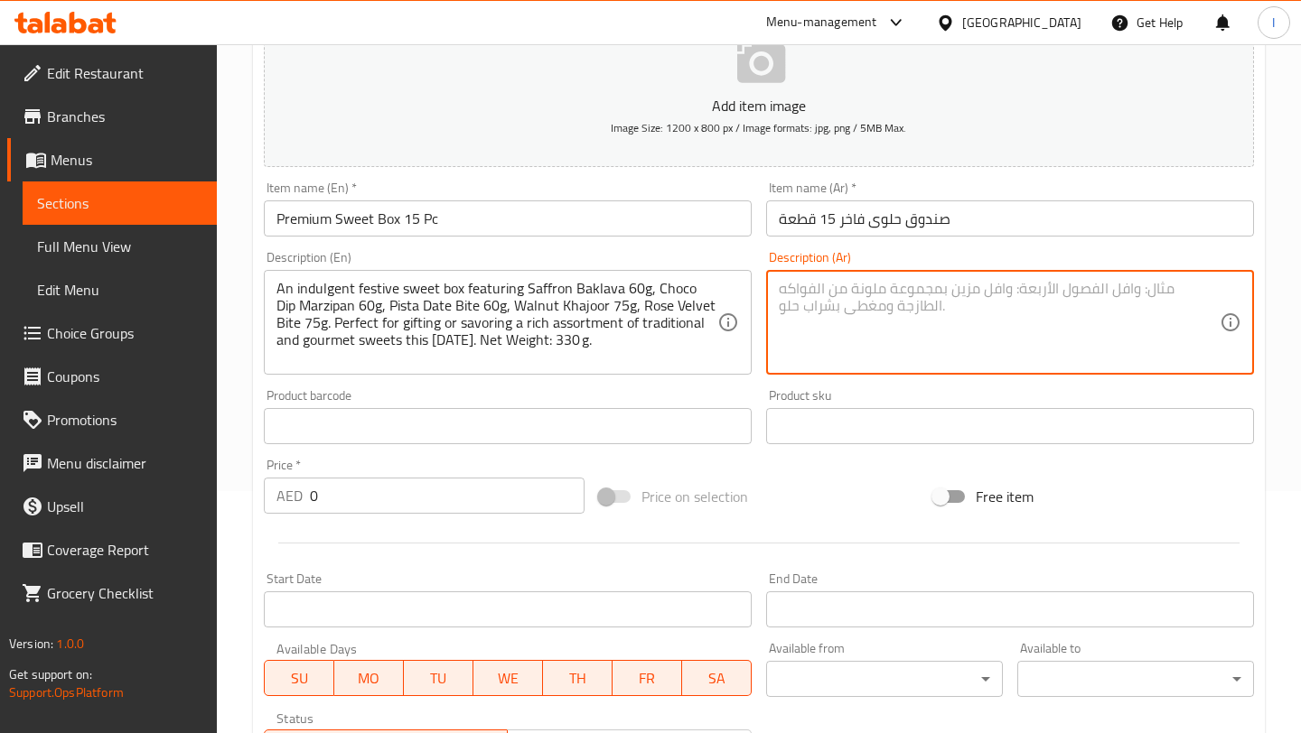
click at [879, 316] on textarea at bounding box center [999, 323] width 441 height 86
paste textarea "علبة حلويات احتفالية فاخرة تحتوي على بقلاوة الزعفران ٦٠ غرام، مارزيبان الشوكولا…"
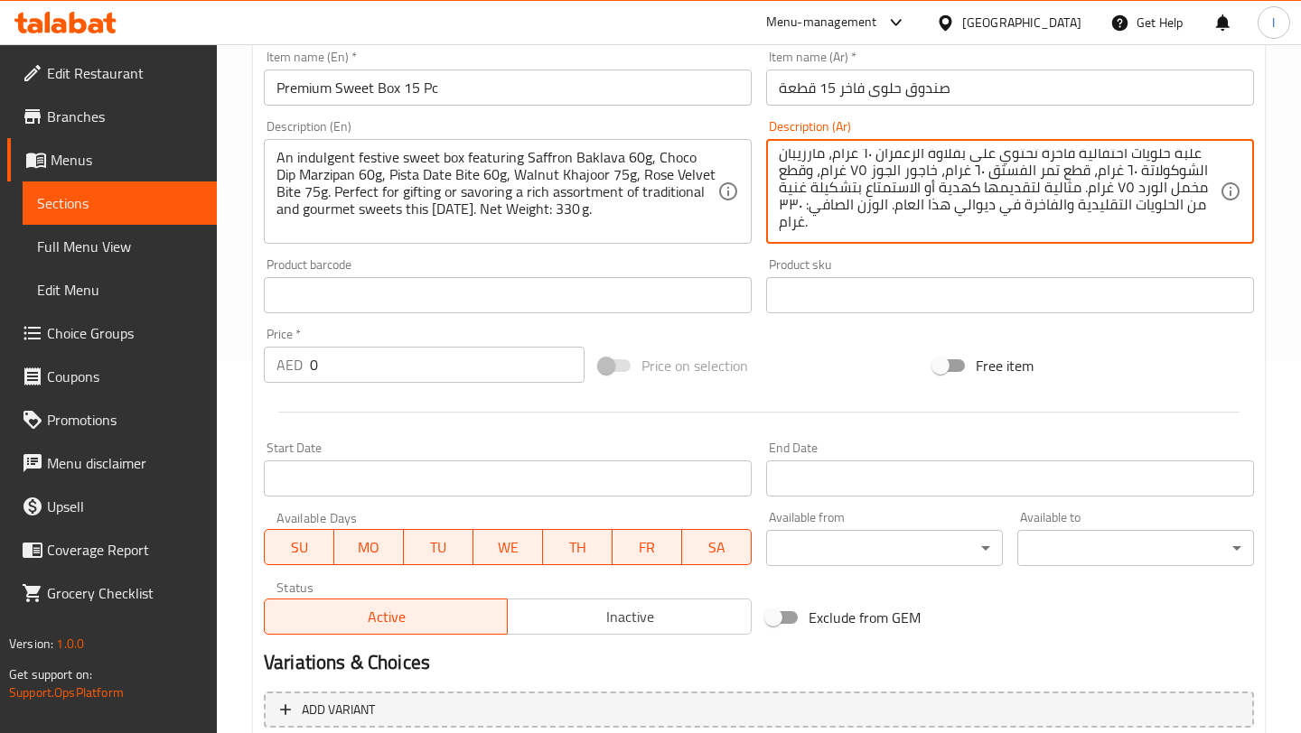
scroll to position [374, 0]
type textarea "علبة حلويات احتفالية فاخرة تحتوي على بقلاوة الزعفران ٦٠ غرام، مارزيبان الشوكولا…"
click at [350, 364] on input "0" at bounding box center [447, 364] width 275 height 36
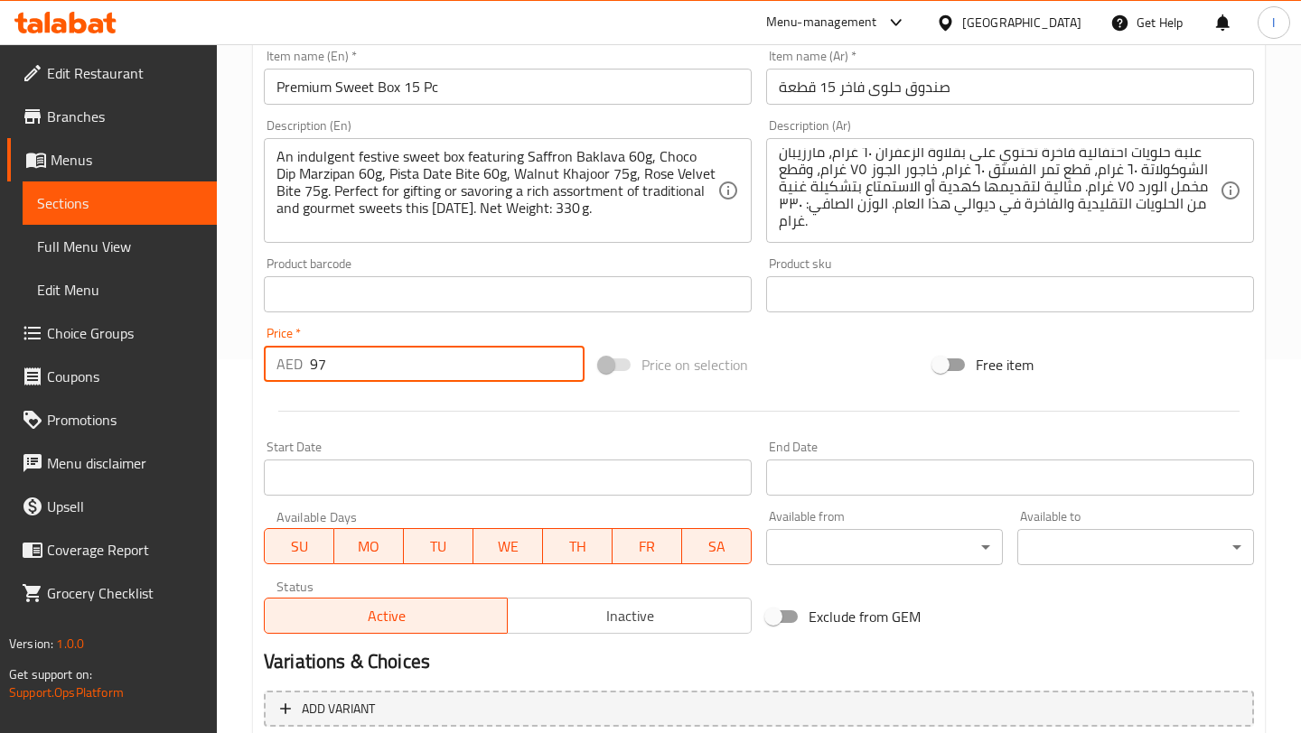
type input "97"
click at [791, 358] on div "Price on selection" at bounding box center [759, 364] width 335 height 49
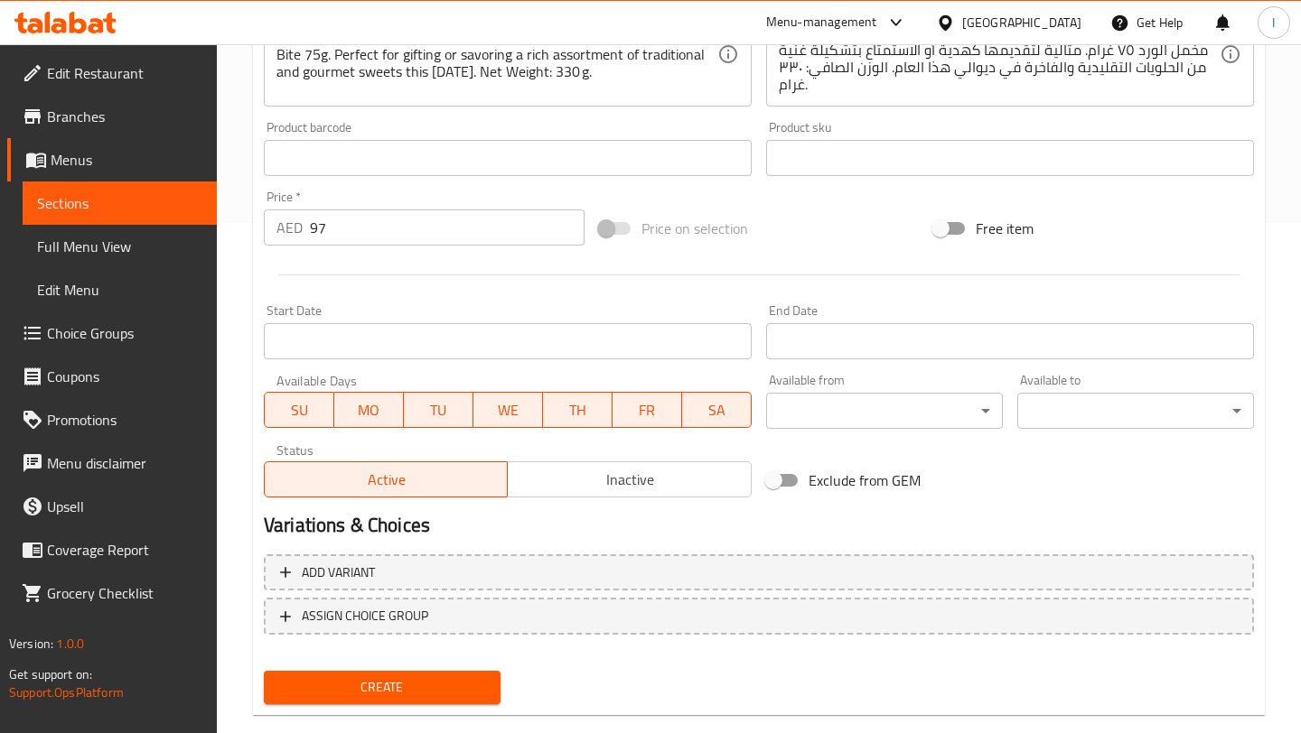
scroll to position [518, 0]
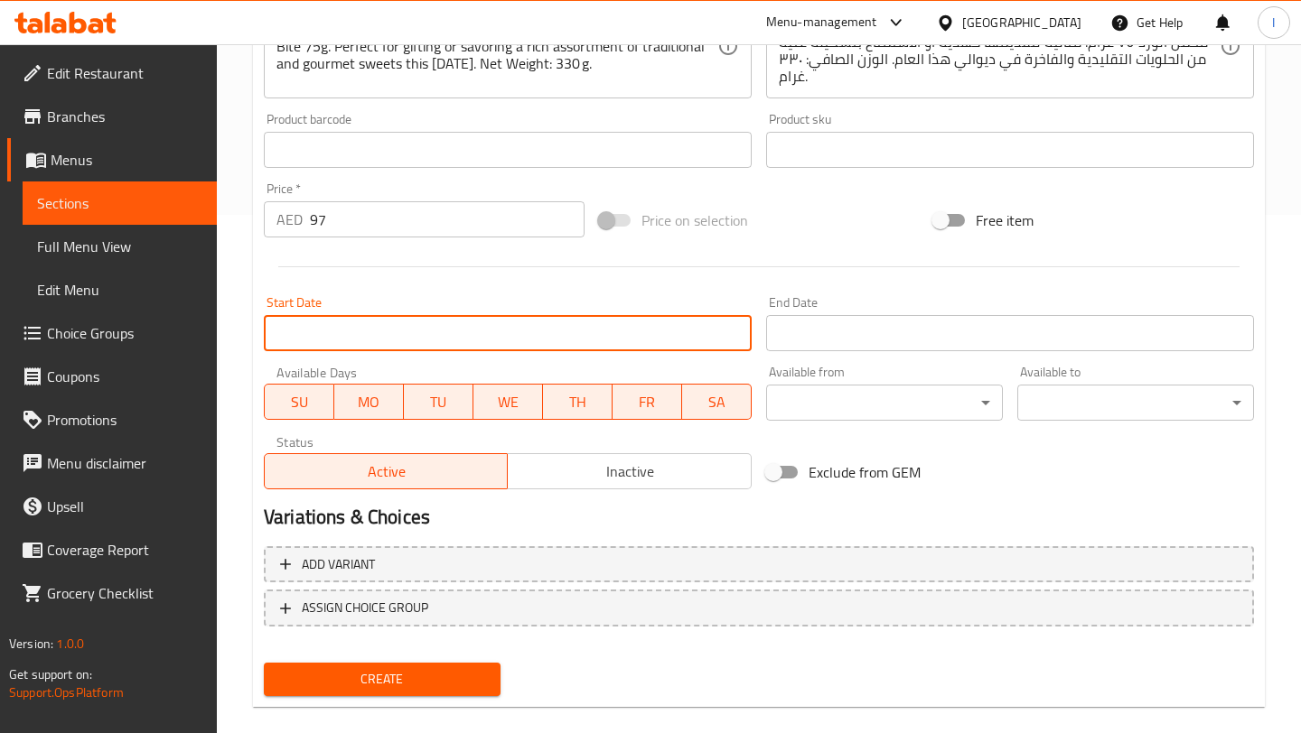
click at [490, 334] on input "Start Date" at bounding box center [508, 333] width 488 height 36
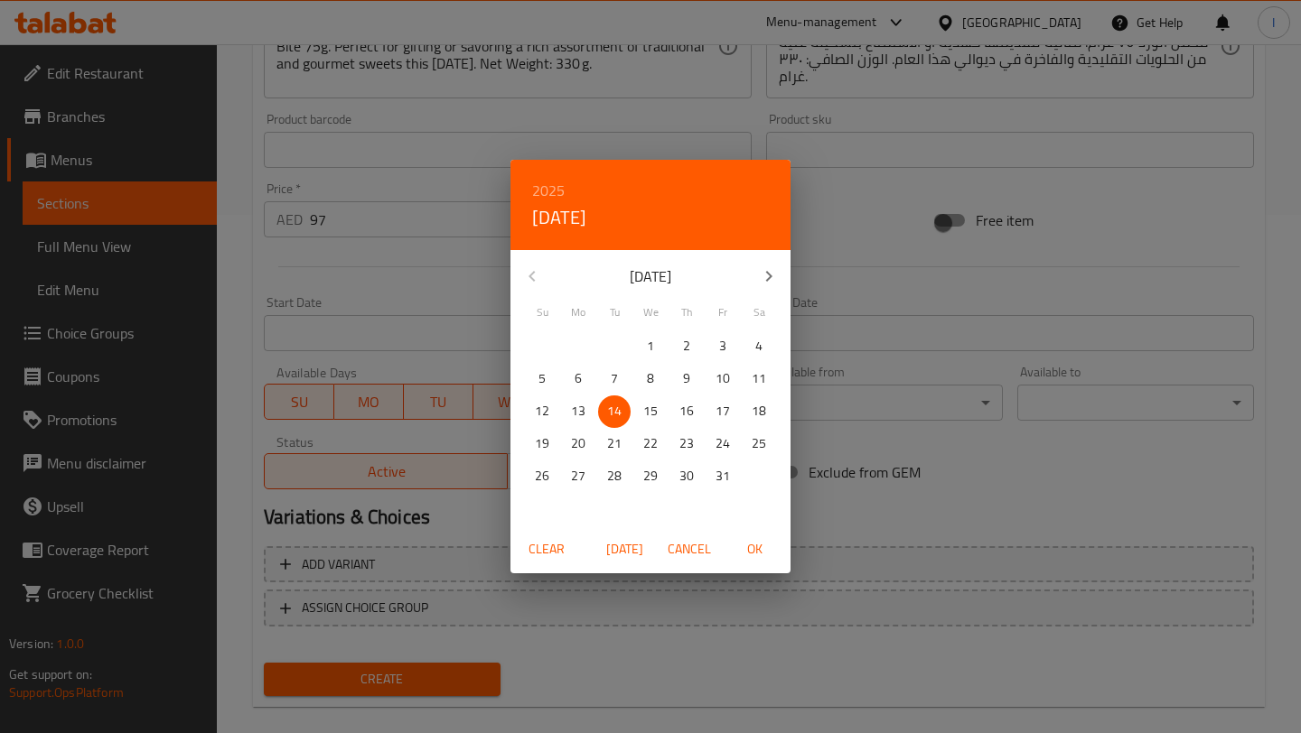
click at [615, 415] on p "14" at bounding box center [614, 411] width 14 height 23
click at [753, 560] on span "OK" at bounding box center [753, 549] width 43 height 23
type input "[DATE]"
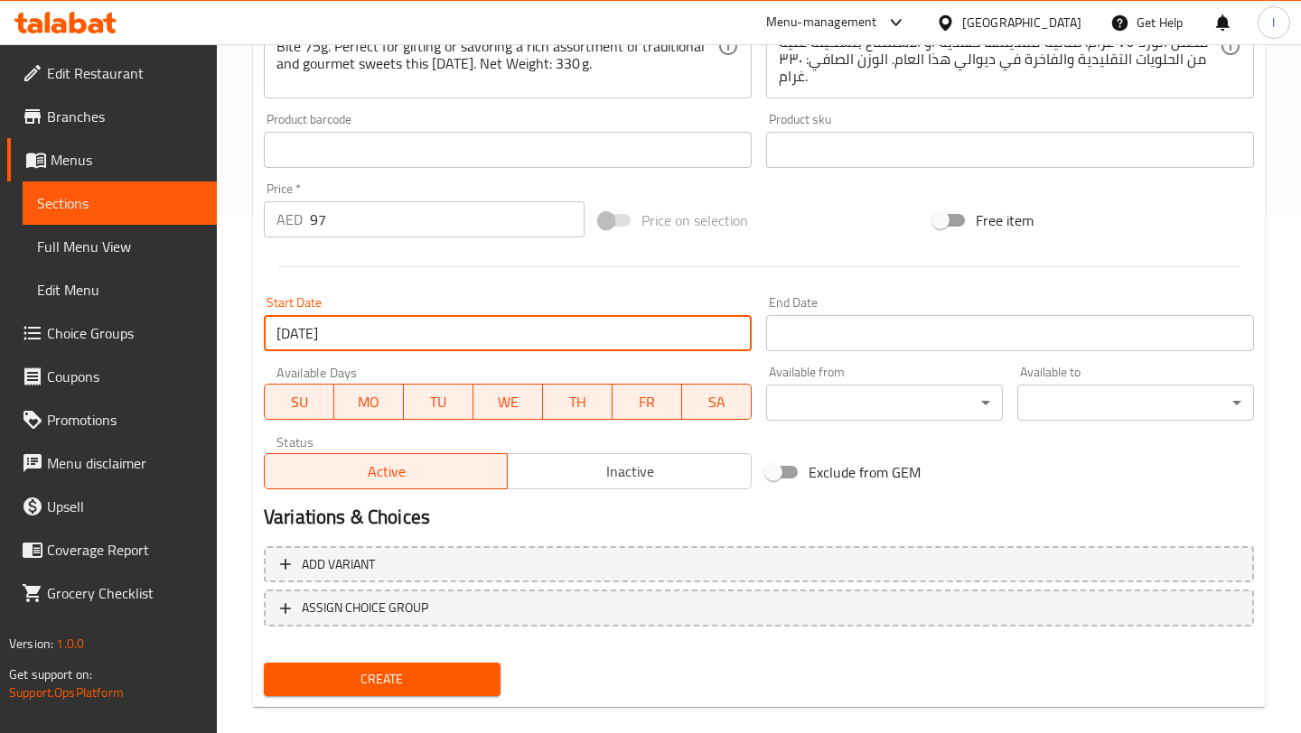
click at [874, 335] on input "Start Date" at bounding box center [1010, 333] width 488 height 36
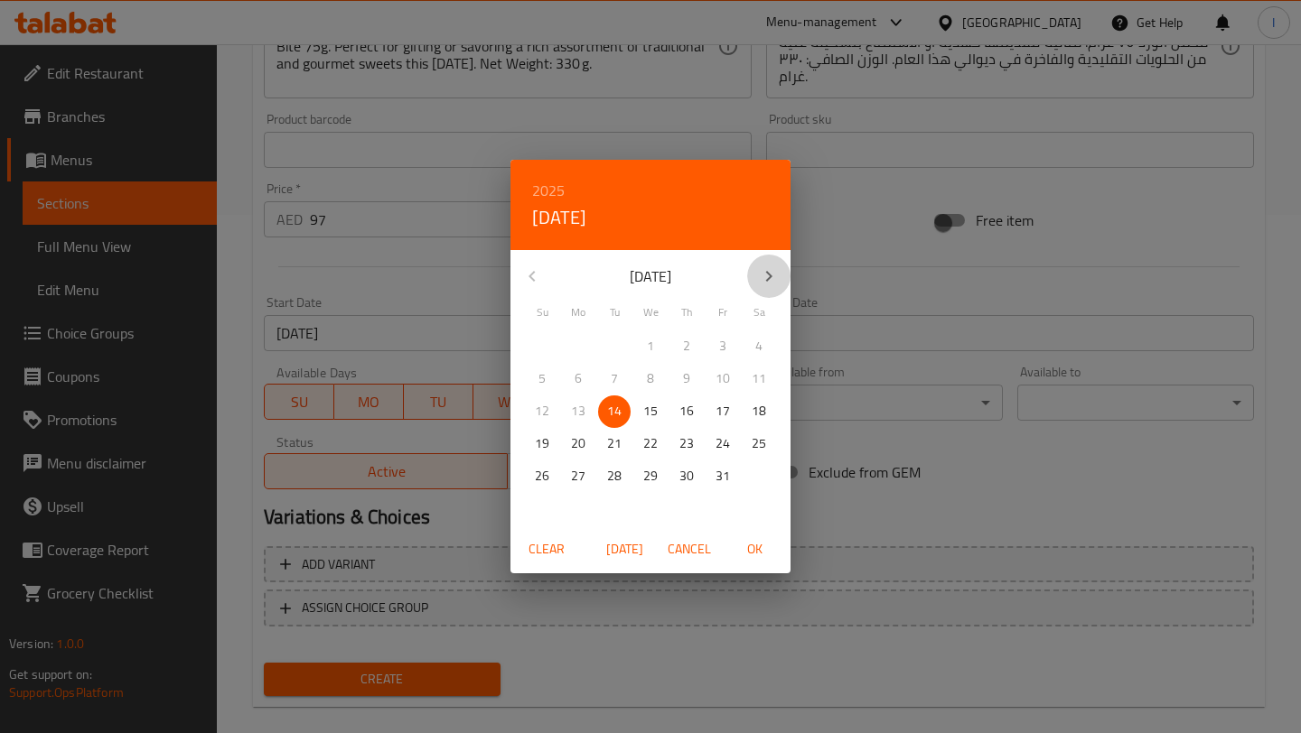
click at [772, 268] on icon "button" at bounding box center [769, 277] width 22 height 22
click at [544, 502] on p "30" at bounding box center [542, 509] width 14 height 23
click at [762, 553] on span "OK" at bounding box center [753, 549] width 43 height 23
type input "[DATE]"
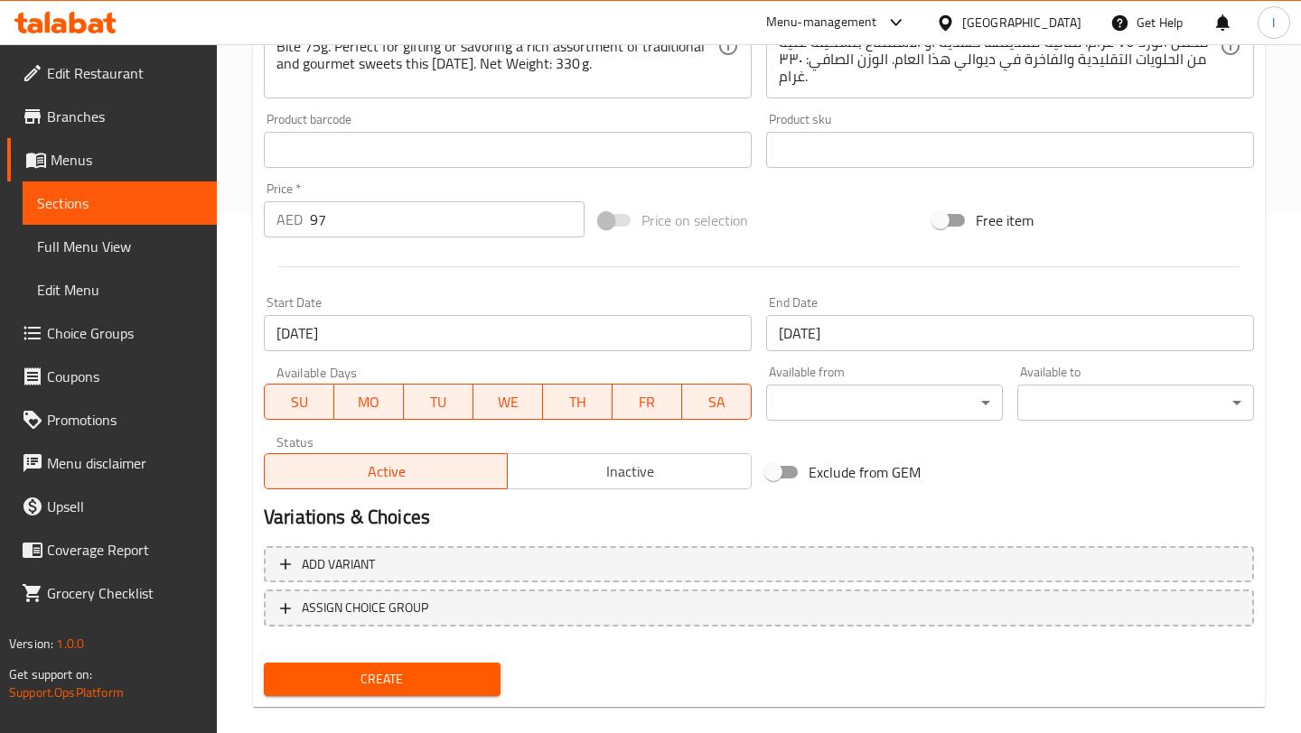
click at [895, 424] on div "Available from ​ ​" at bounding box center [884, 394] width 251 height 70
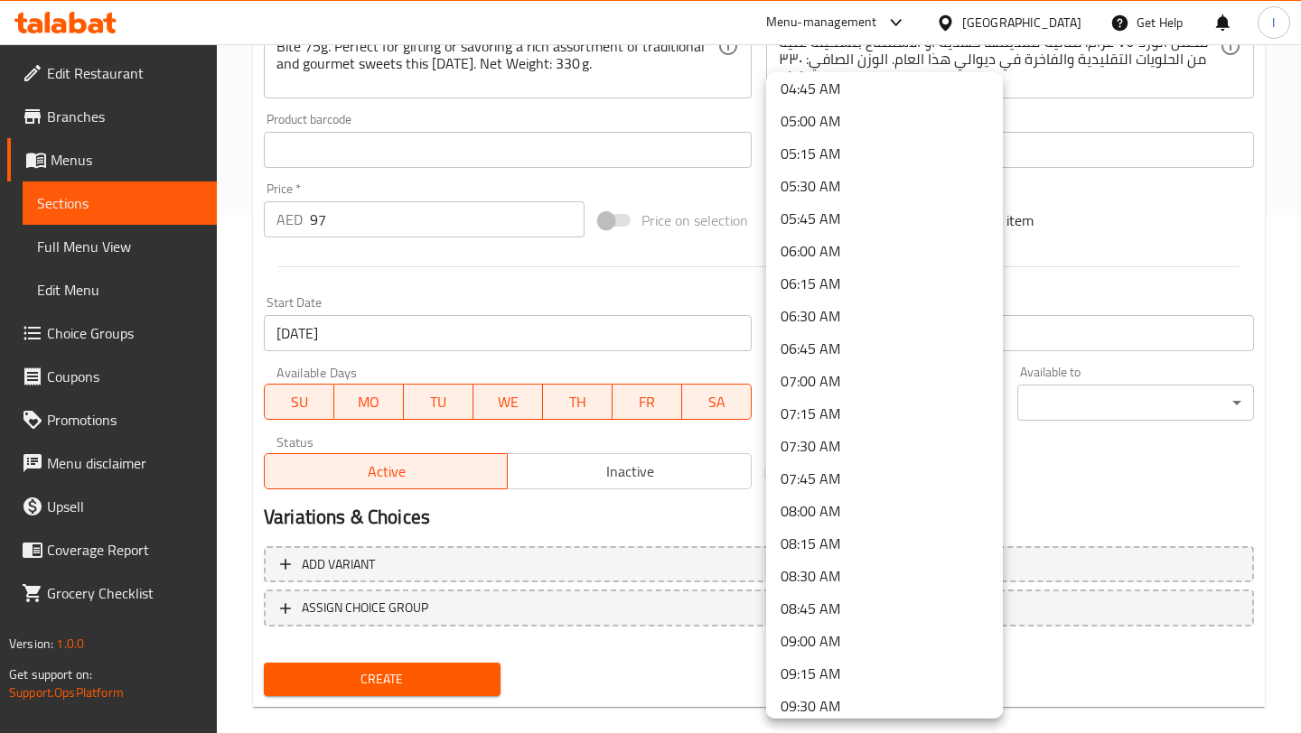
scroll to position [840, 0]
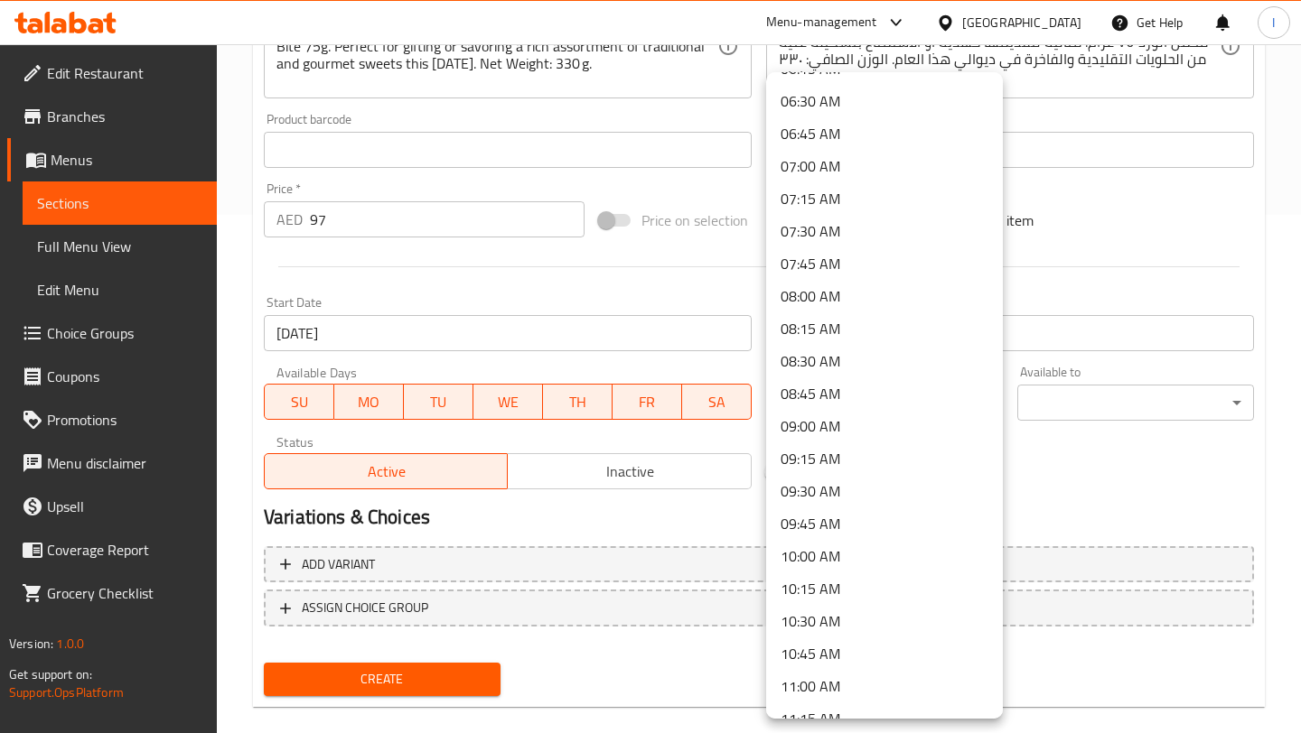
click at [816, 176] on li "07:00 AM" at bounding box center [884, 166] width 237 height 33
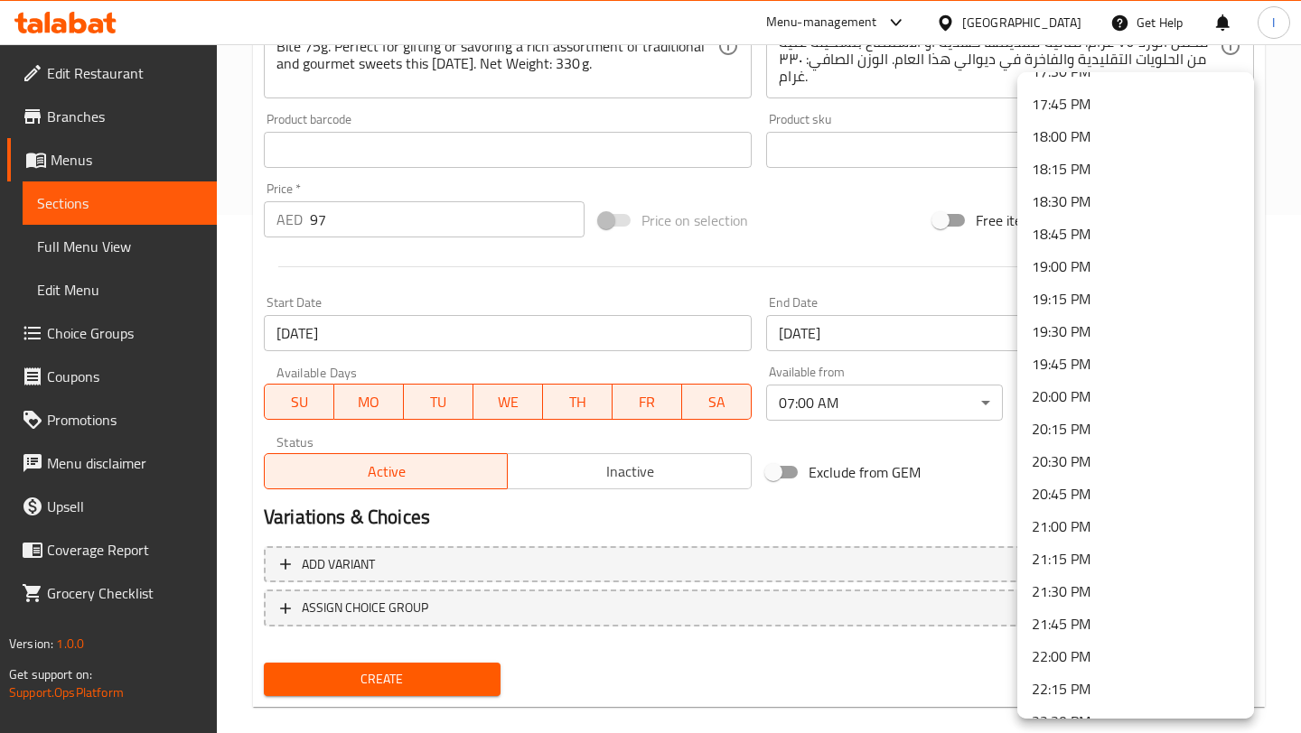
scroll to position [2522, 0]
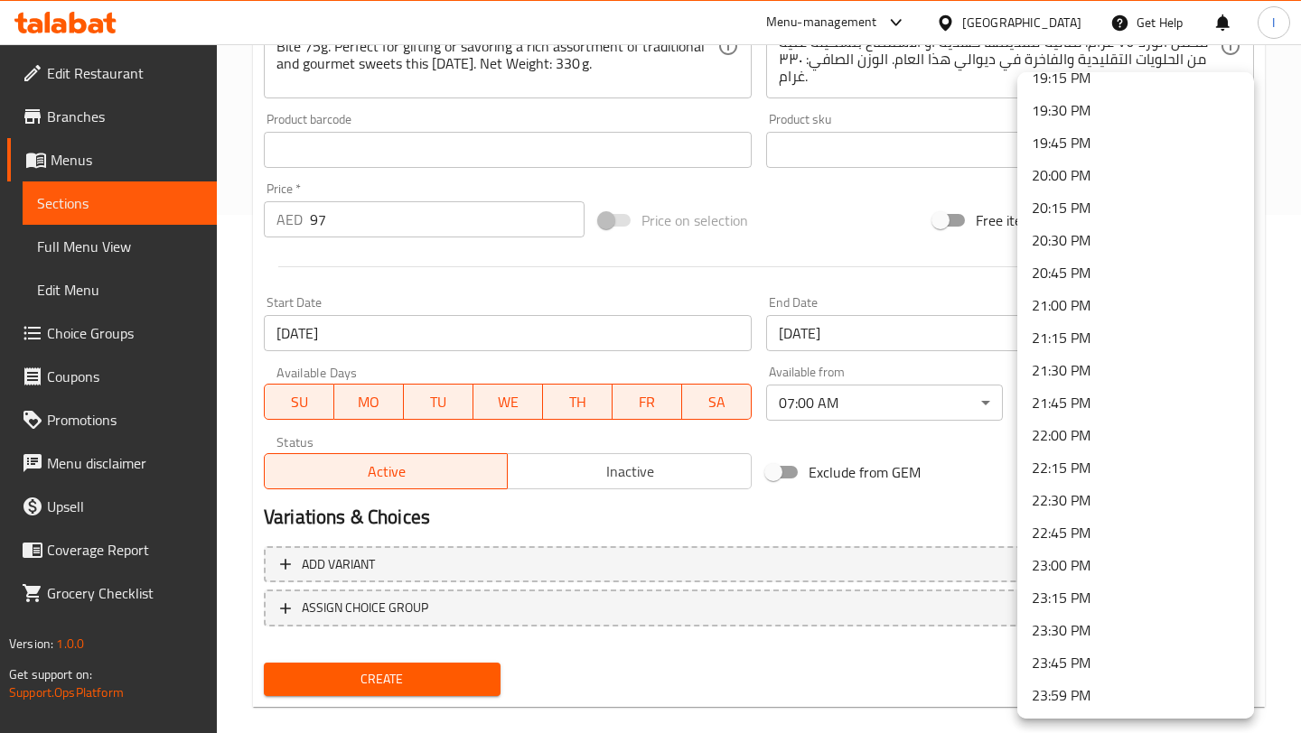
click at [1052, 705] on li "23:59 PM" at bounding box center [1135, 695] width 237 height 33
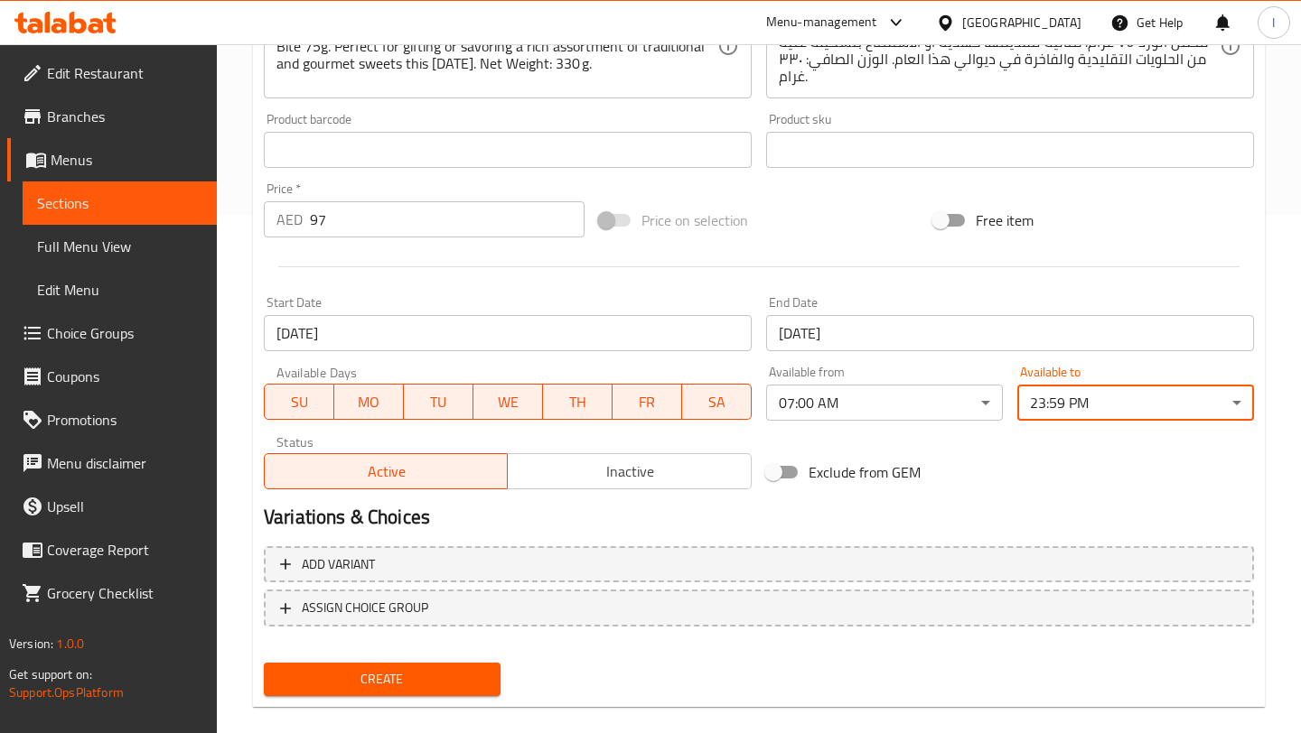
click at [1000, 508] on h2 "Variations & Choices" at bounding box center [759, 517] width 990 height 27
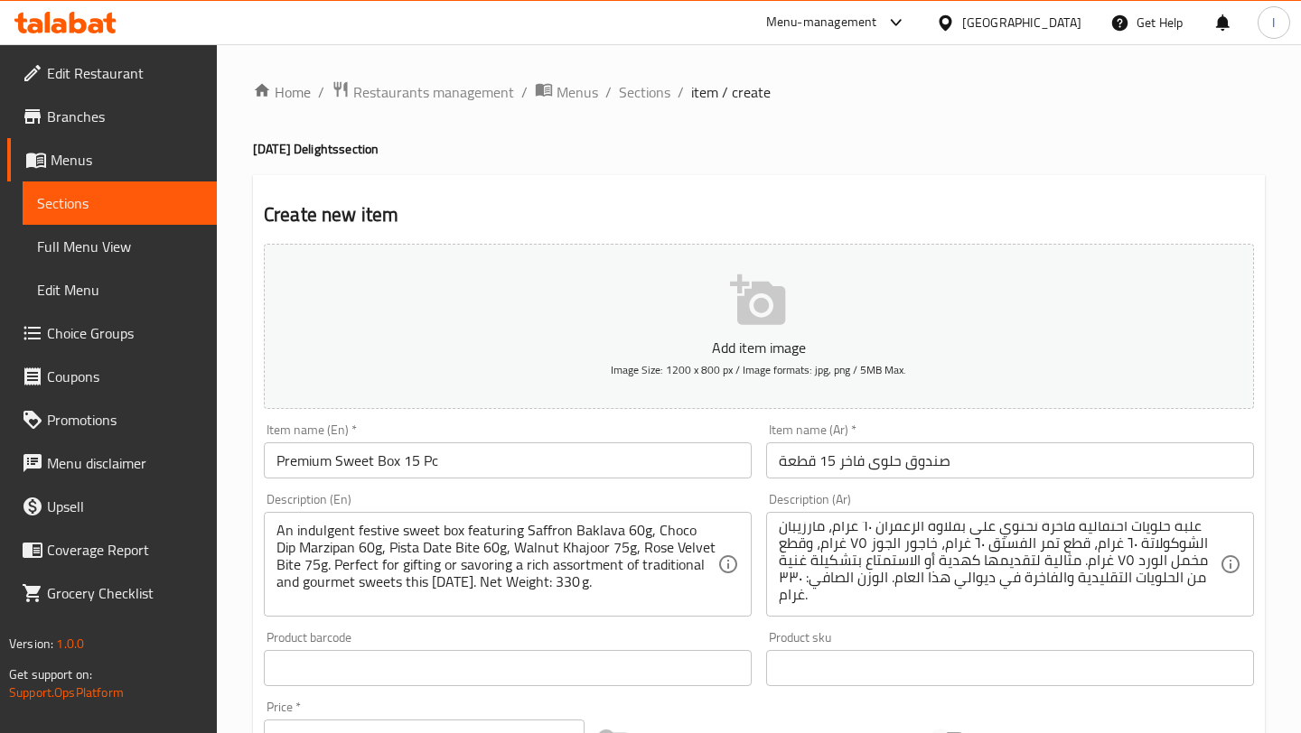
scroll to position [543, 0]
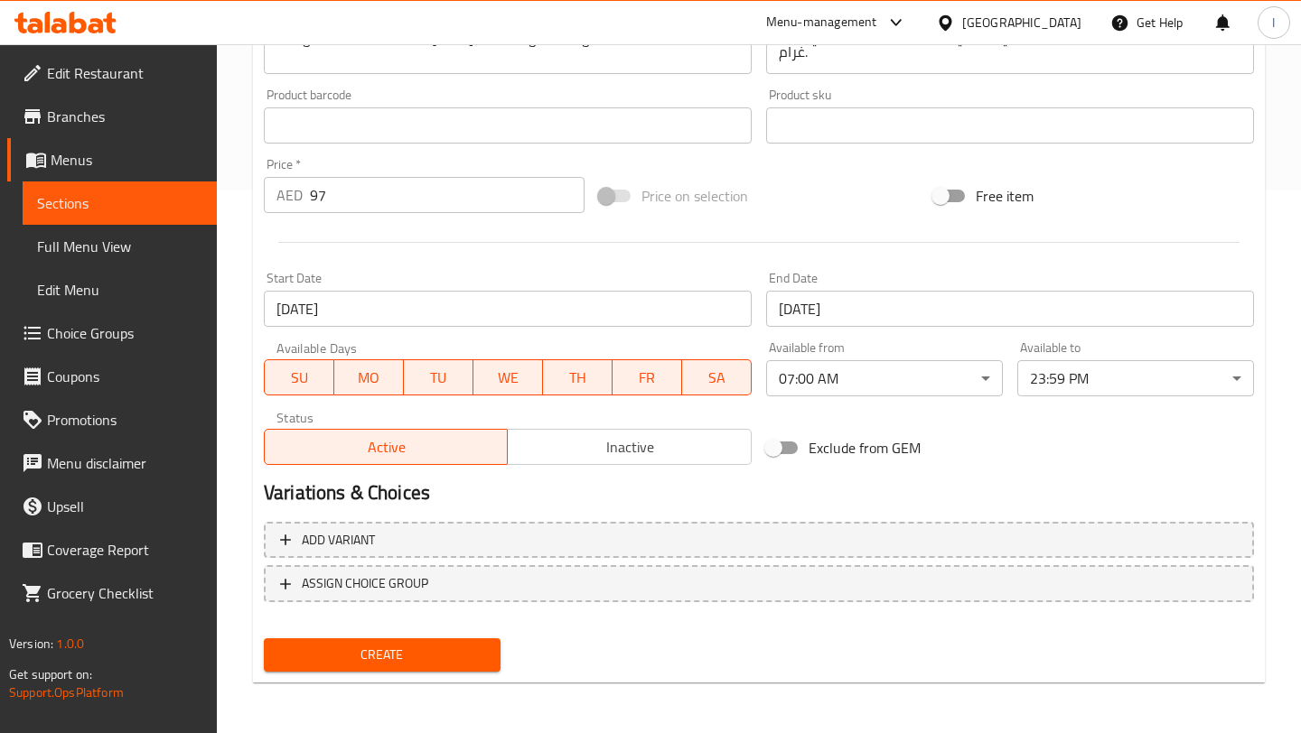
click at [456, 666] on span "Create" at bounding box center [382, 655] width 208 height 23
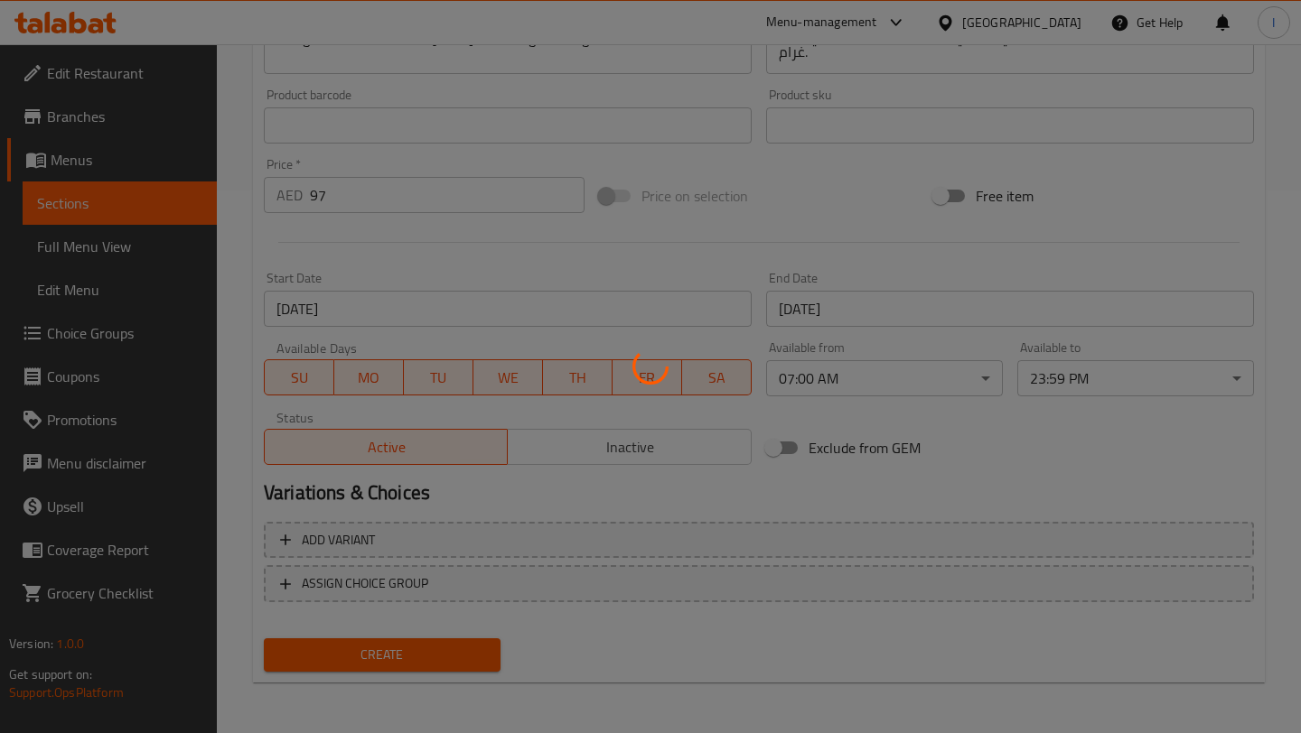
type input "0"
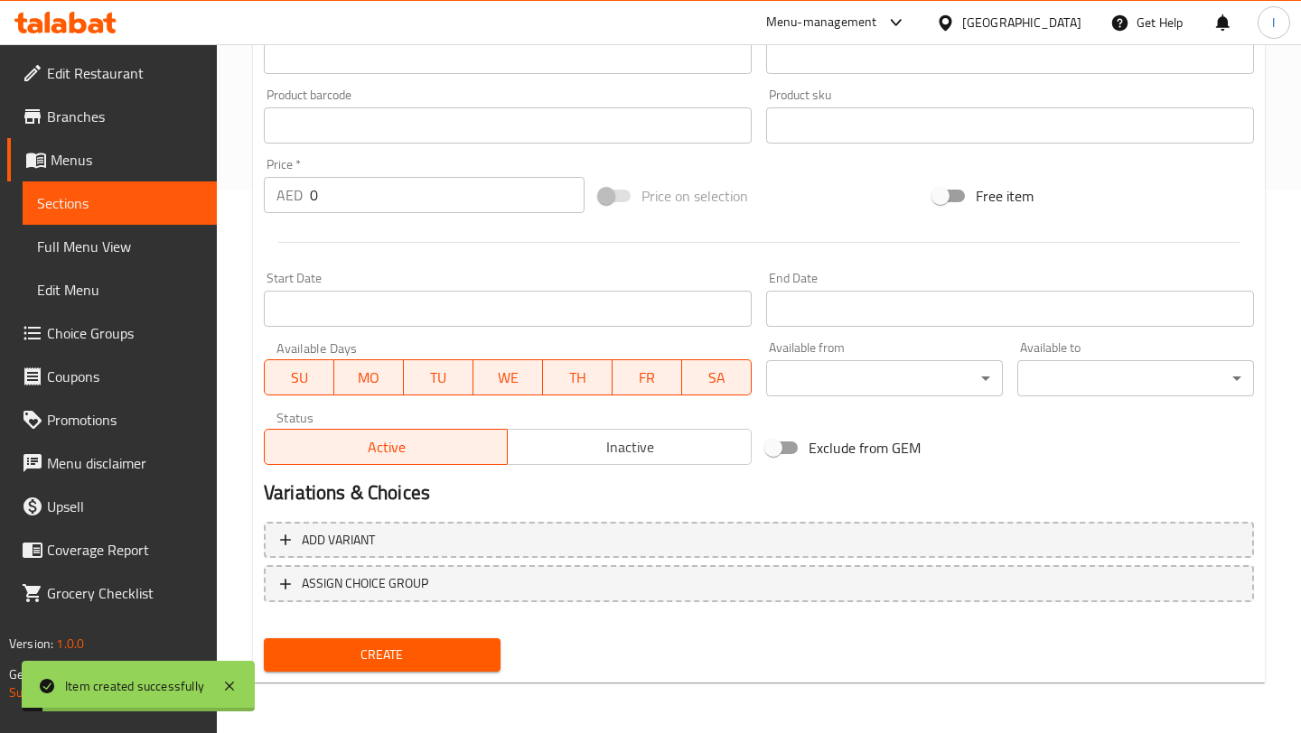
scroll to position [0, 0]
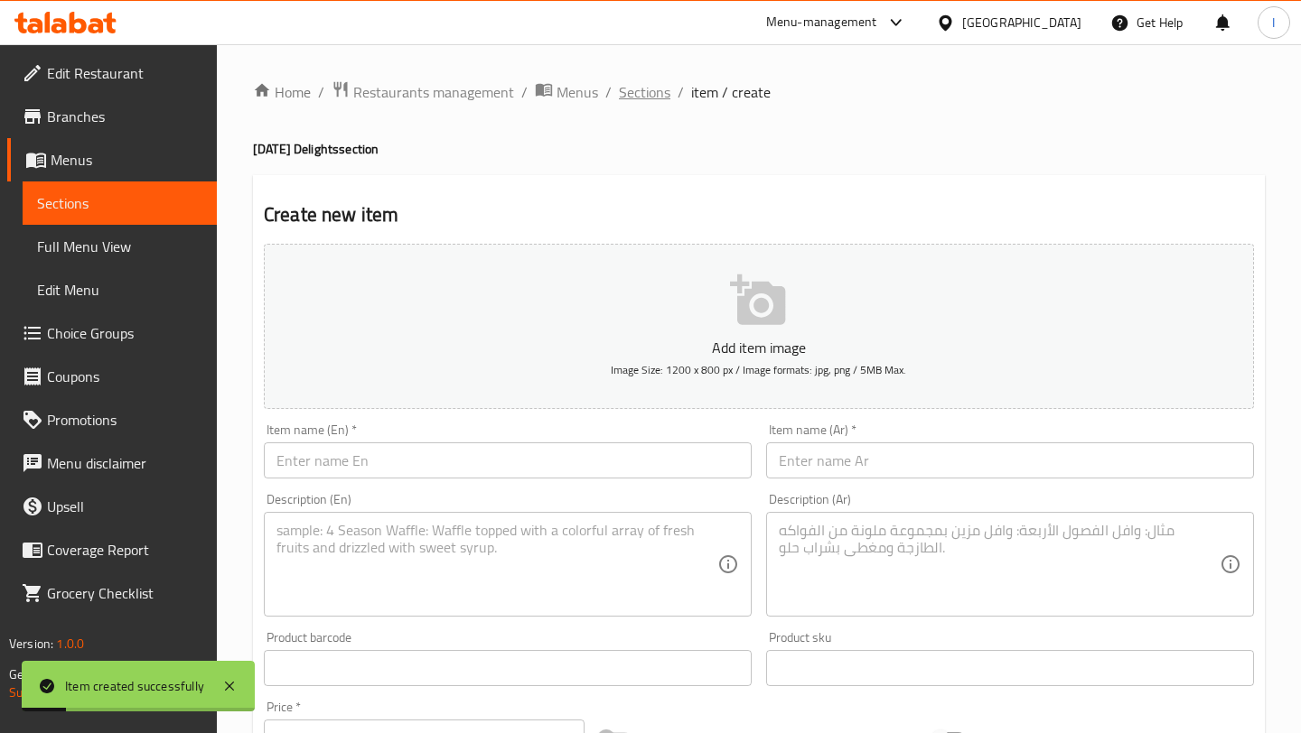
click at [649, 95] on span "Sections" at bounding box center [644, 92] width 51 height 22
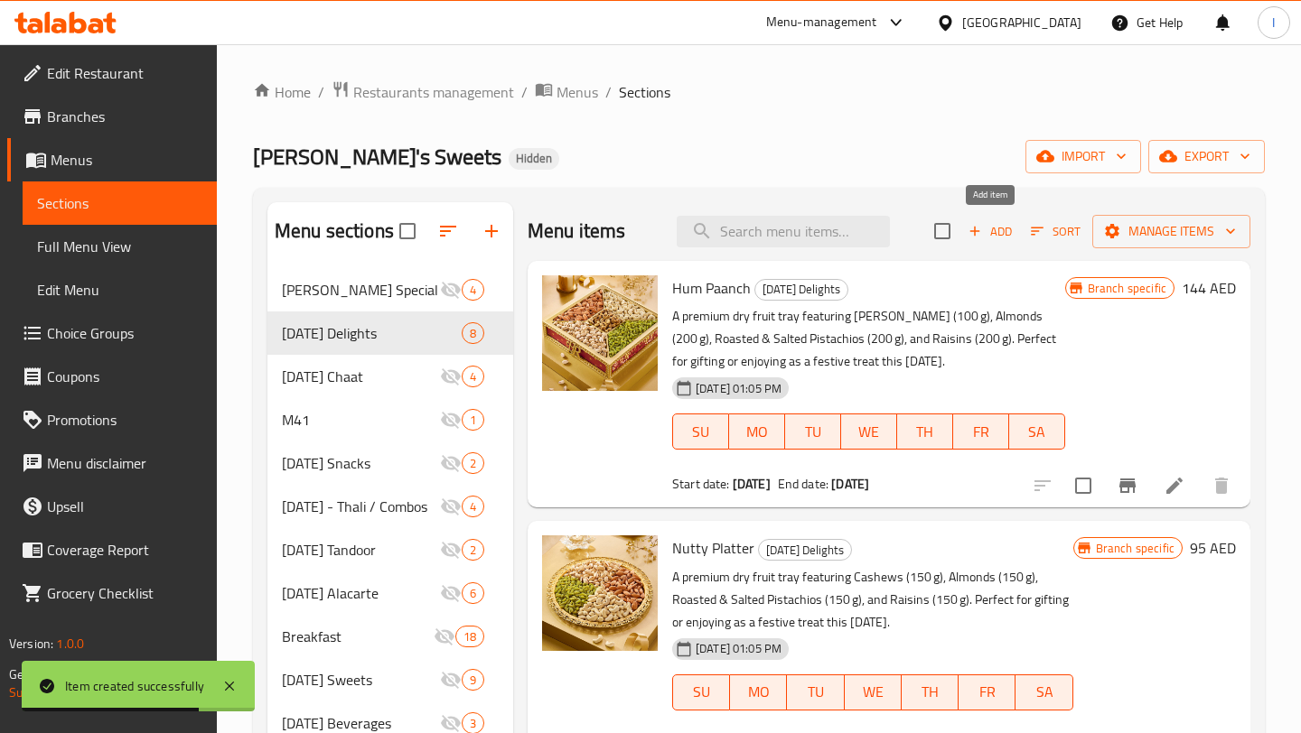
click at [983, 236] on span "Add" at bounding box center [989, 231] width 49 height 21
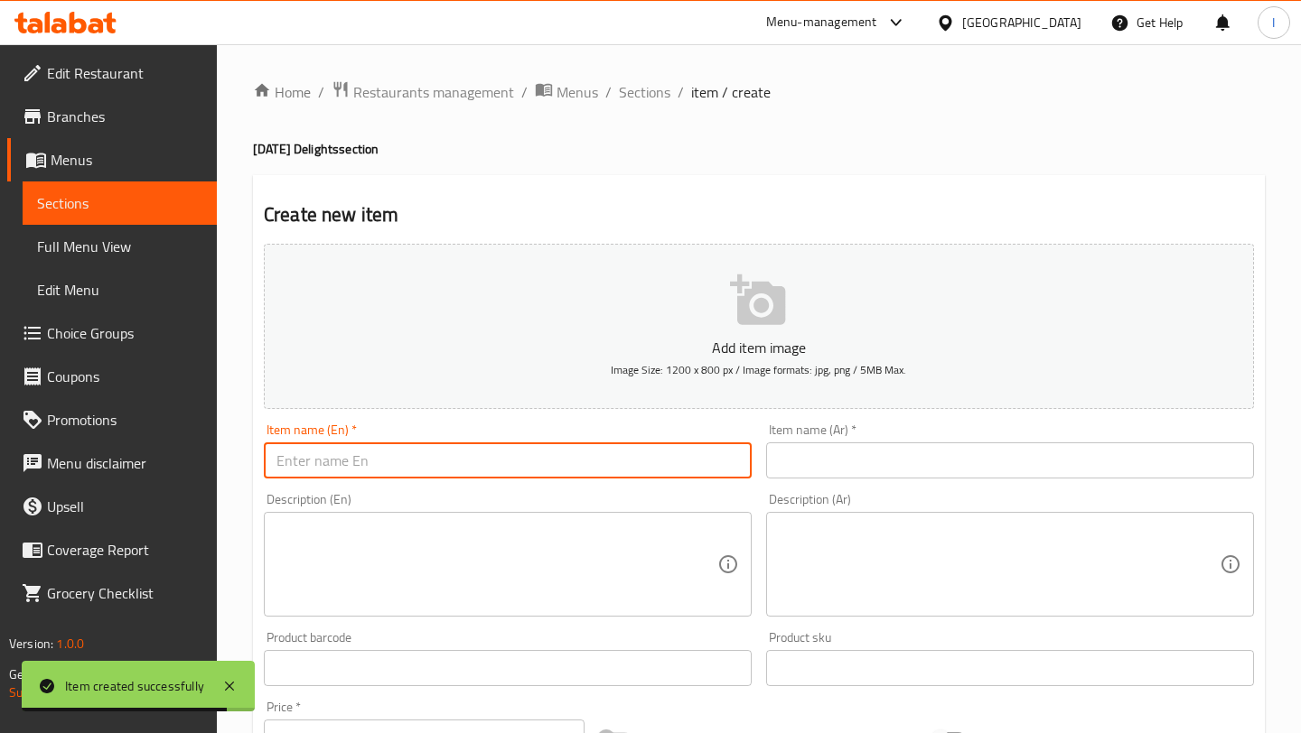
click at [474, 460] on input "text" at bounding box center [508, 461] width 488 height 36
paste input "Premium Sweet Box 25 PC"
type input "Premium Sweet Box 25 PC"
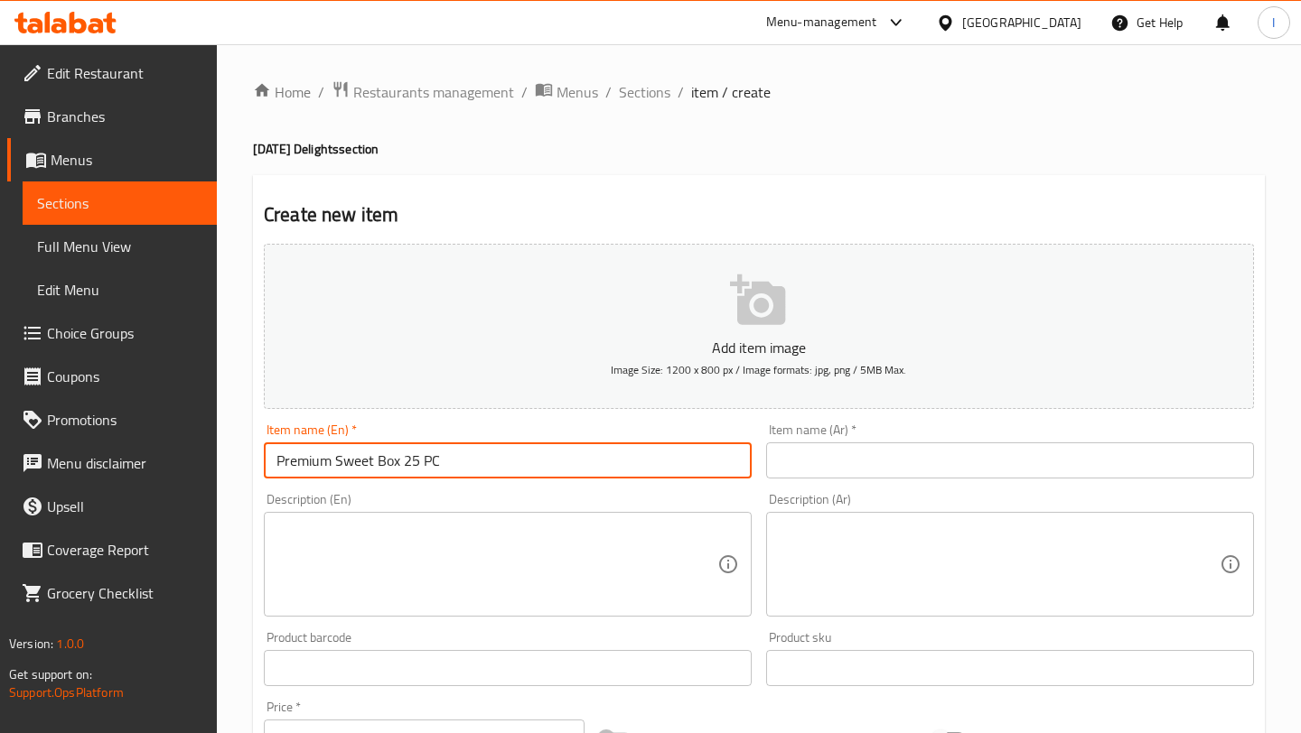
click at [927, 464] on input "text" at bounding box center [1010, 461] width 488 height 36
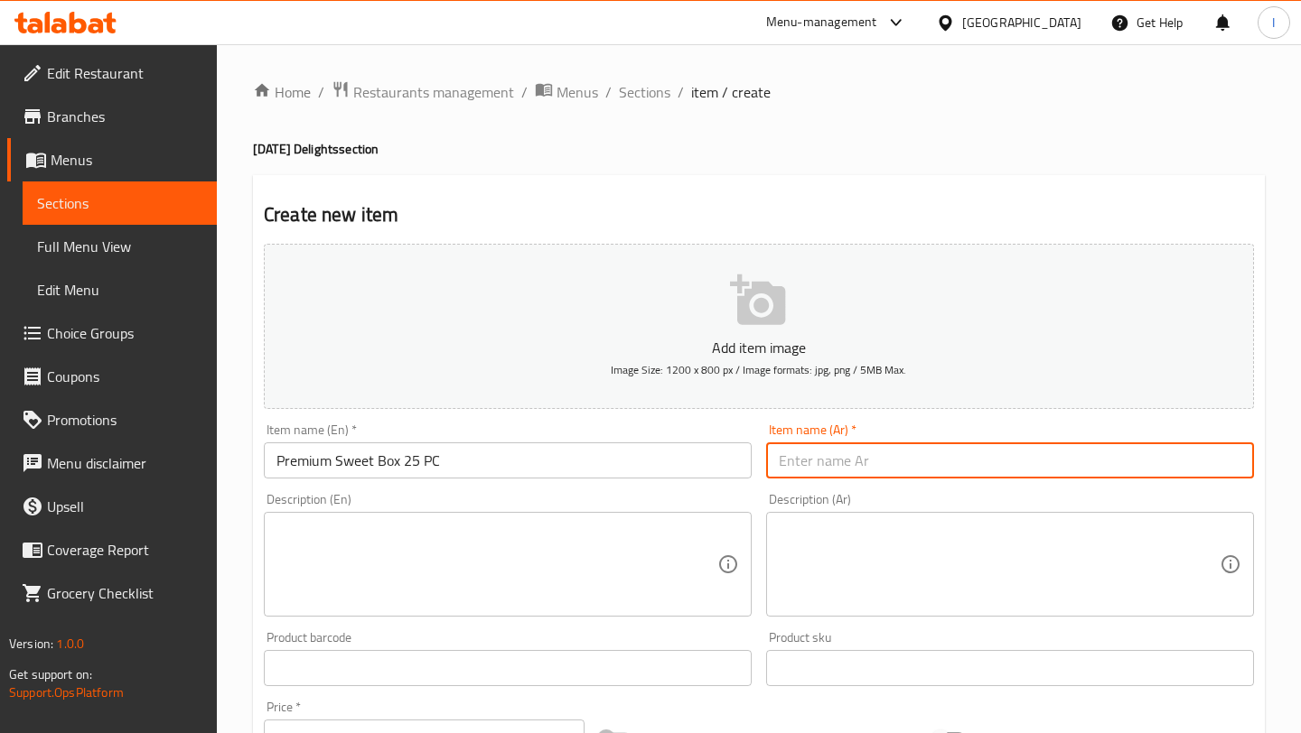
paste input "صندوق حلوى فاخر 25 قطعة"
type input "صندوق حلوى فاخر 25 قطعة"
click at [337, 608] on div "Description (En)" at bounding box center [508, 564] width 488 height 105
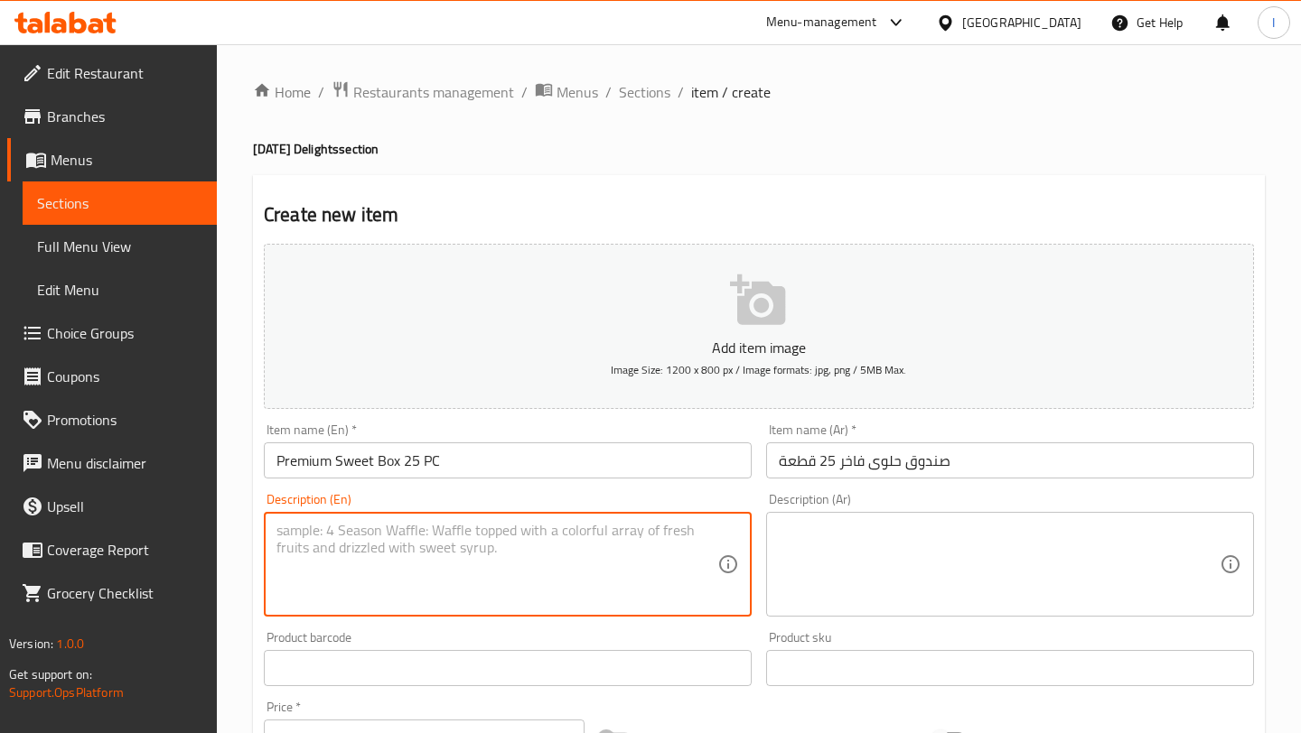
paste textarea "An indulgent festive sweet box featuring Badam Butterscotch (125 g), Orange Lad…"
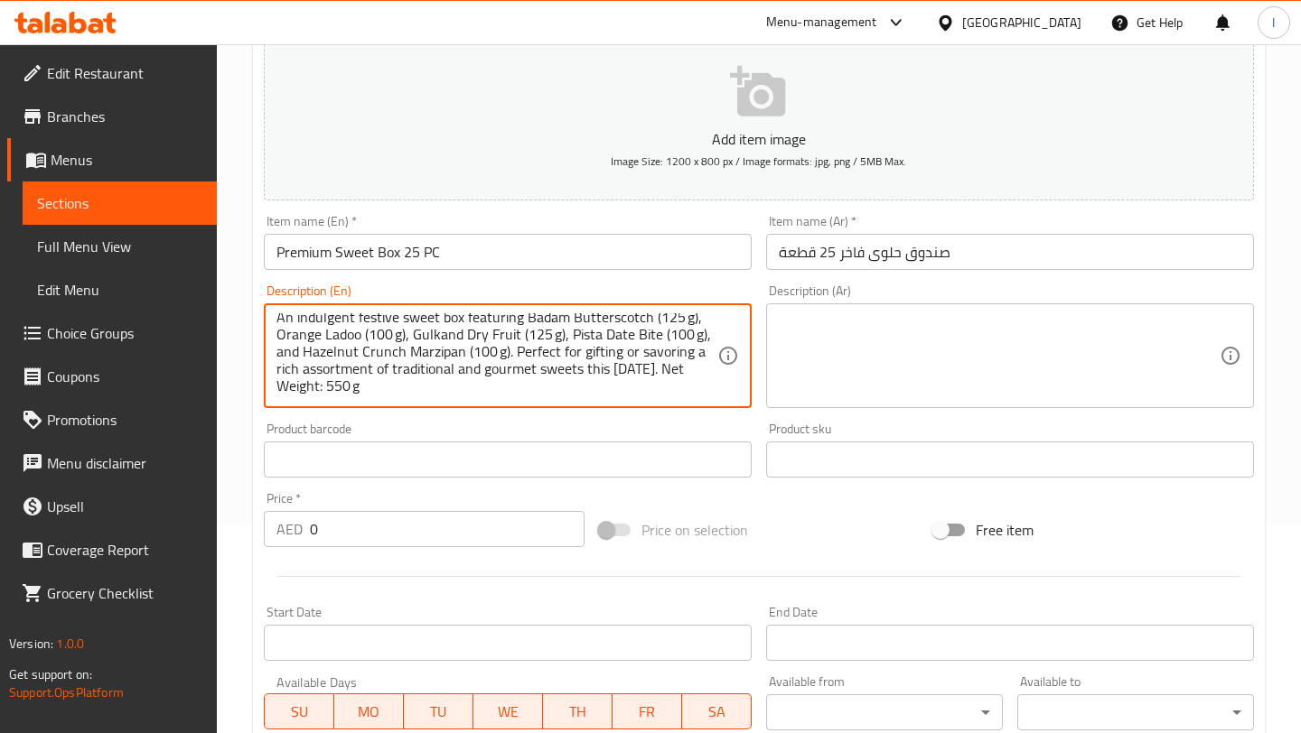
scroll to position [5, 0]
type textarea "An indulgent festive sweet box featuring Badam Butterscotch (125 g), Orange Lad…"
click at [822, 332] on textarea at bounding box center [999, 356] width 441 height 86
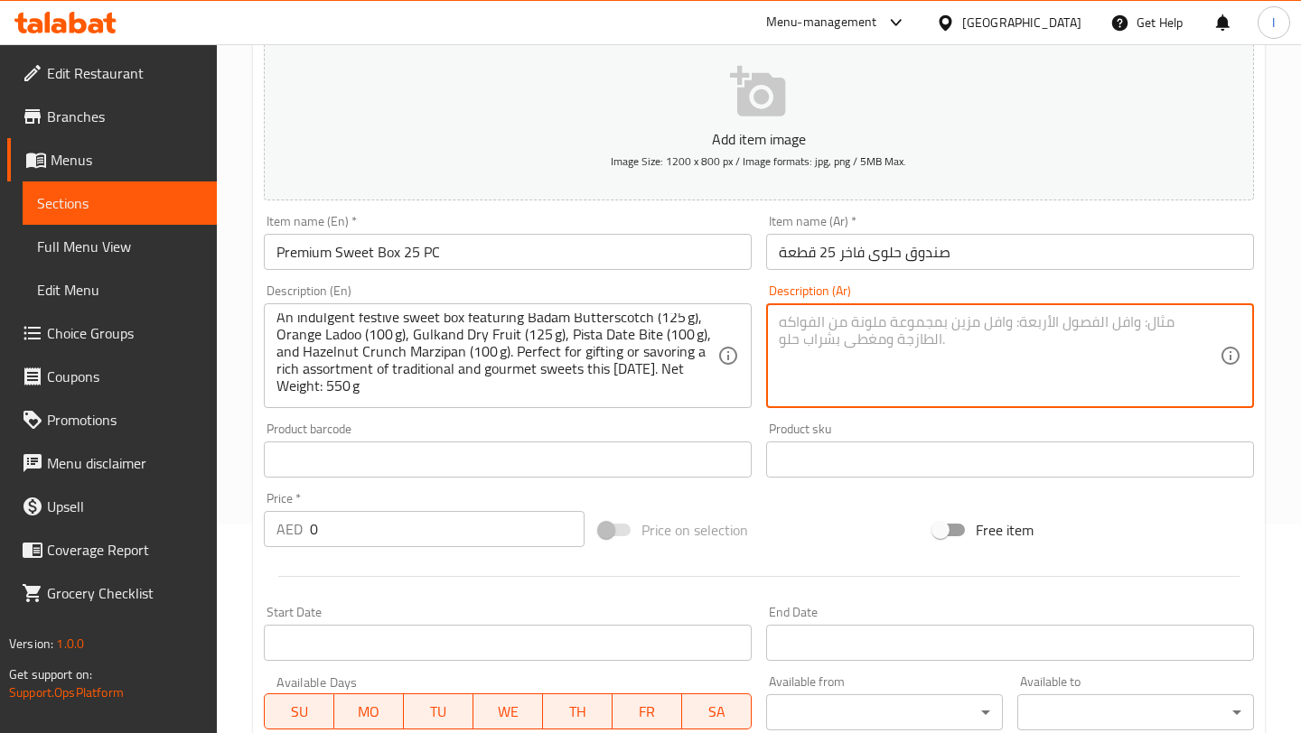
paste textarea "علبة حلويات احتفالية فاخرة تحتوي على باترسكوتش بادام (١٢٥ غرام)، لادو برتقال (١…"
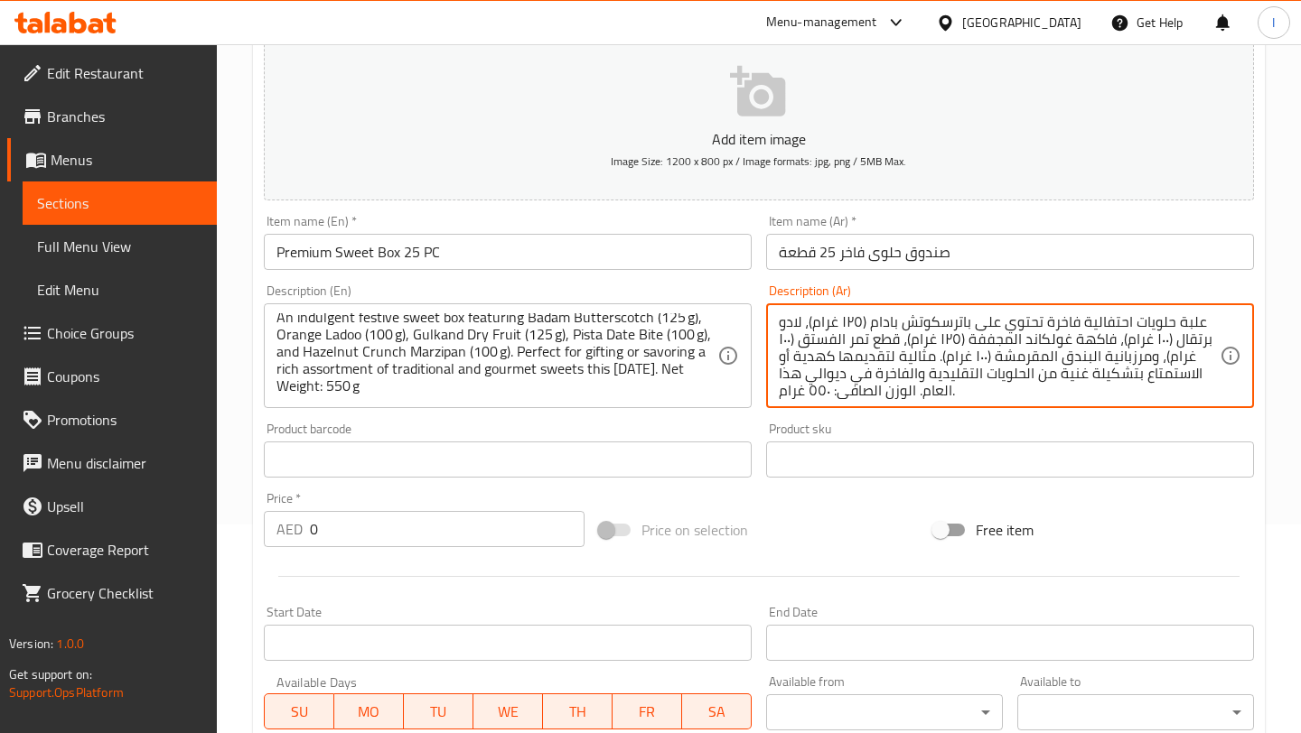
scroll to position [17, 0]
type textarea "علبة حلويات احتفالية فاخرة تحتوي على باترسكوتش بادام (١٢٥ غرام)، لادو برتقال (١…"
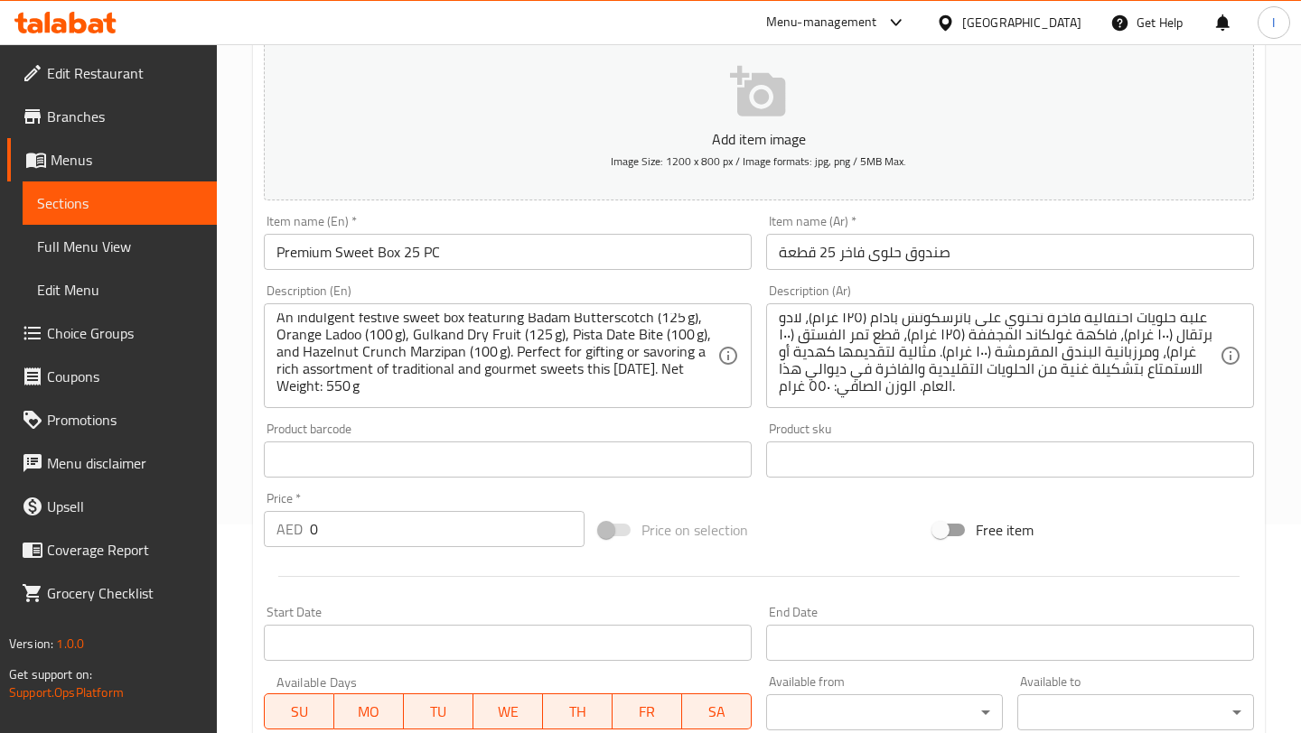
click at [894, 287] on div "Description (Ar) علبة حلويات احتفالية فاخرة تحتوي على باترسكوتش بادام (١٢٥ غرام…" at bounding box center [1010, 346] width 488 height 124
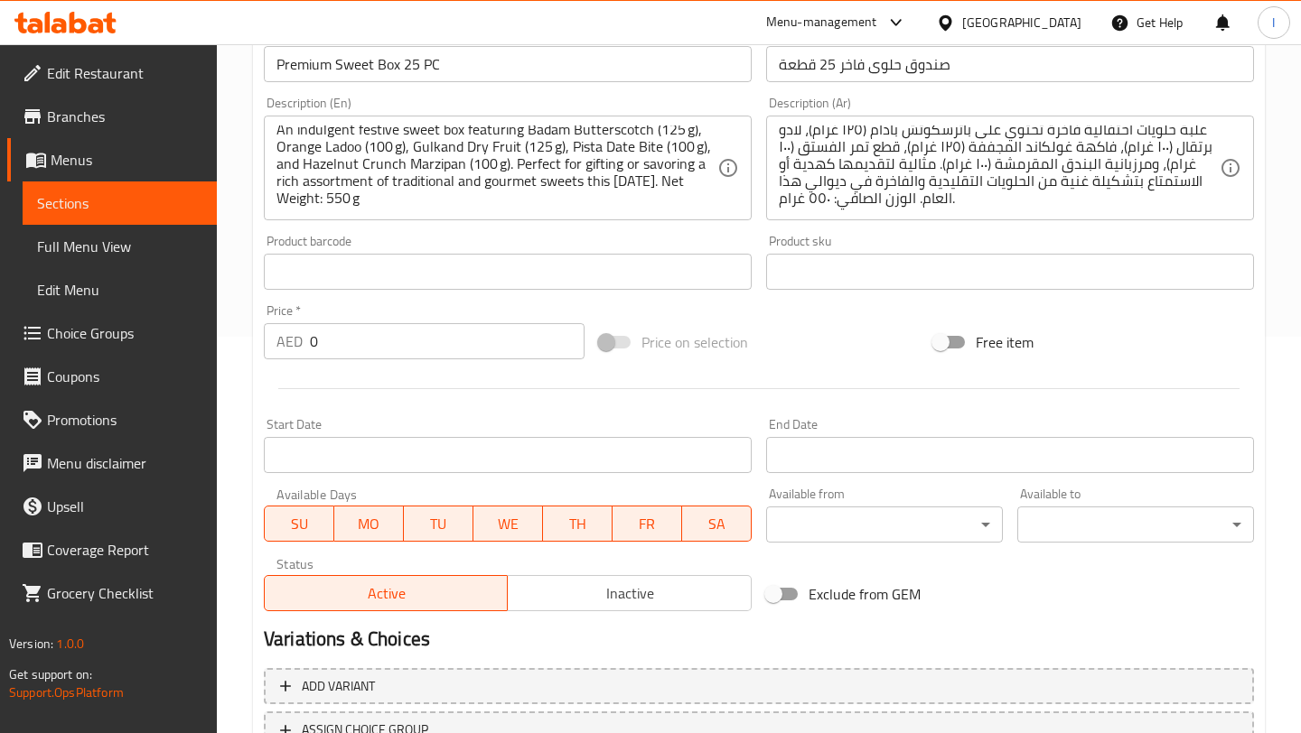
scroll to position [406, 0]
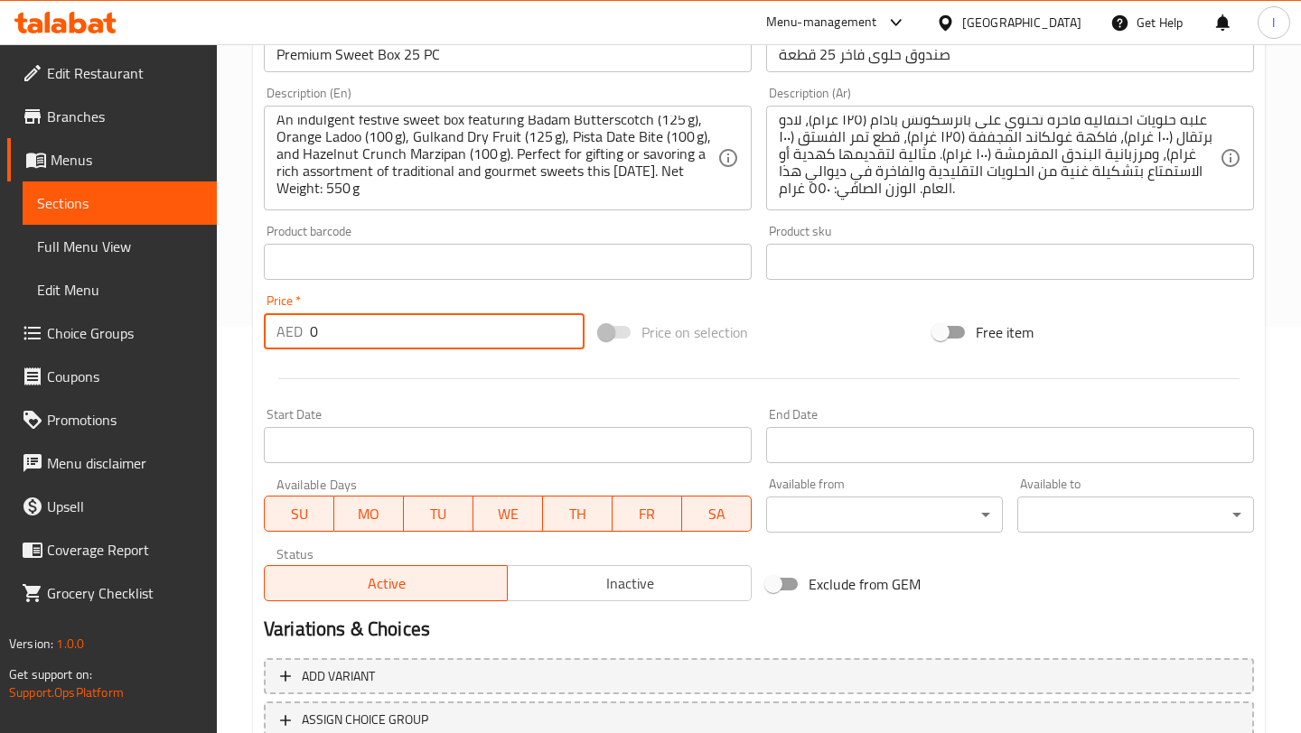
click at [354, 325] on input "0" at bounding box center [447, 331] width 275 height 36
type input "132"
click at [764, 303] on div "Add item image Image Size: 1200 x 800 px / Image formats: jpg, png / 5MB Max. I…" at bounding box center [758, 219] width 1004 height 779
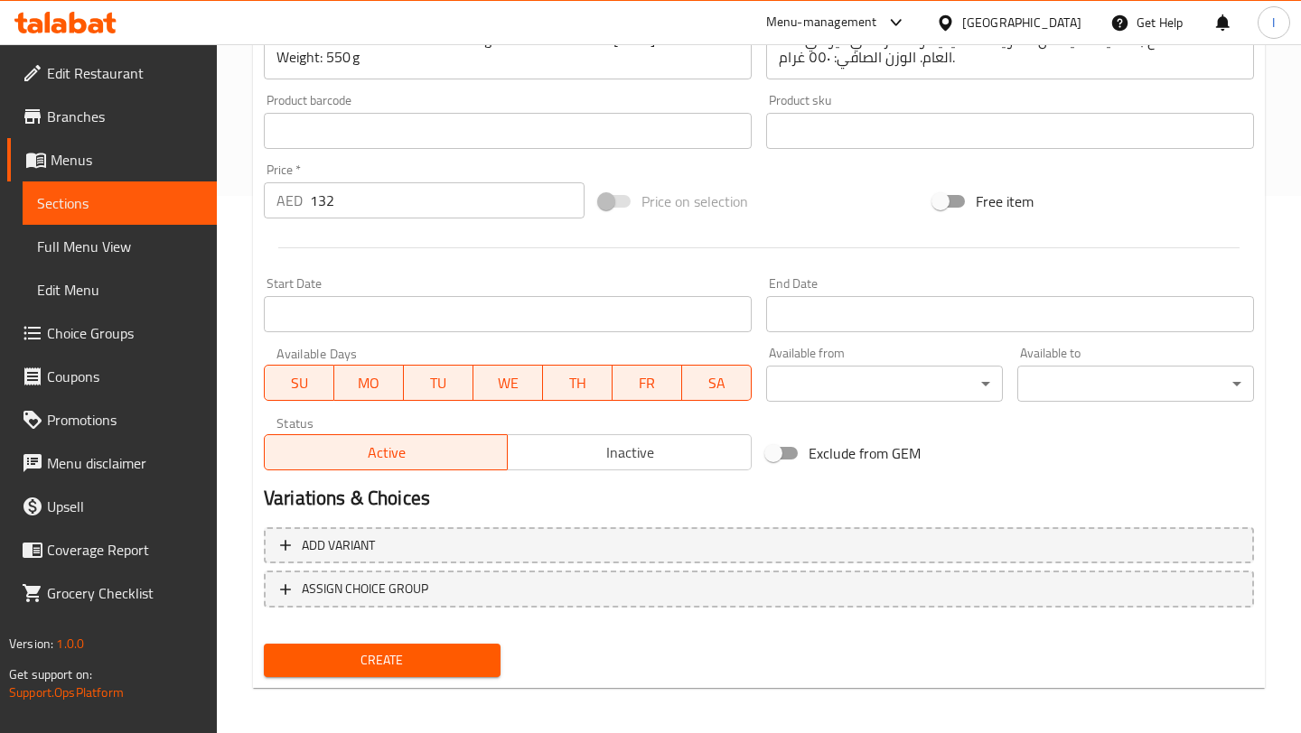
scroll to position [543, 0]
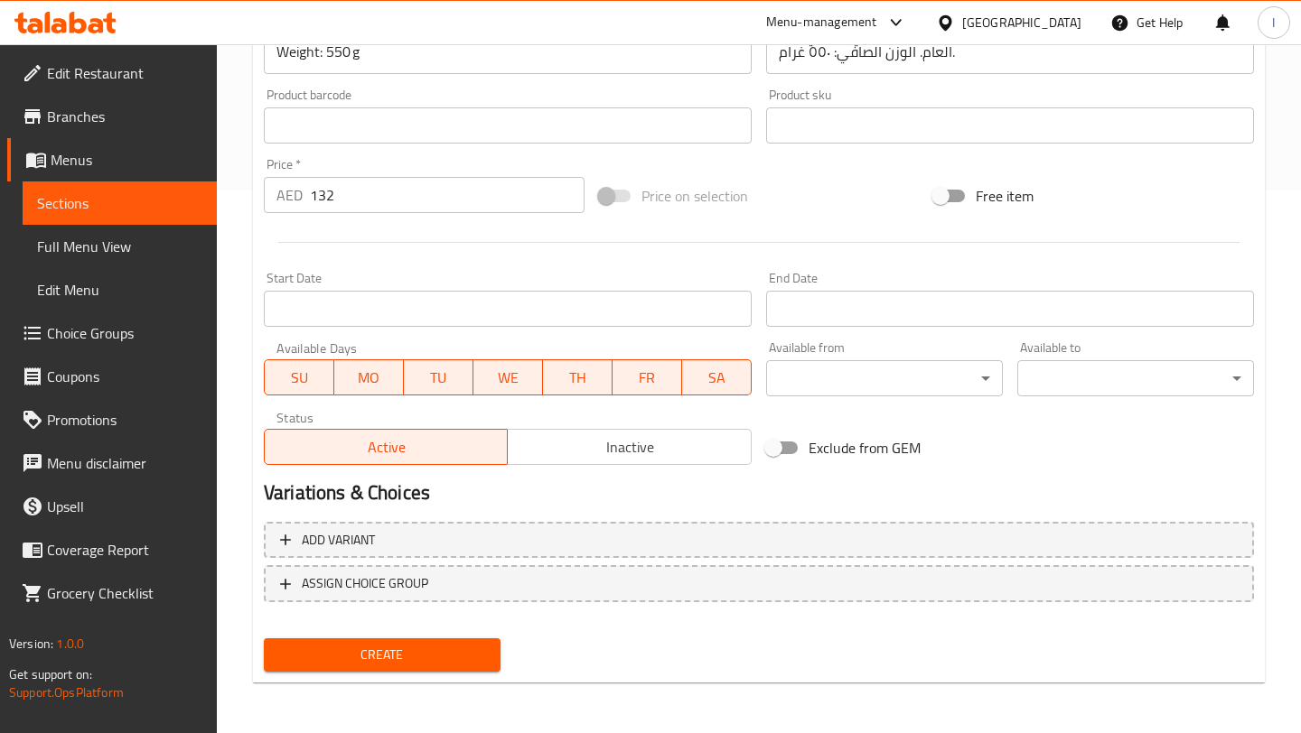
click at [542, 292] on input "Start Date" at bounding box center [508, 309] width 488 height 36
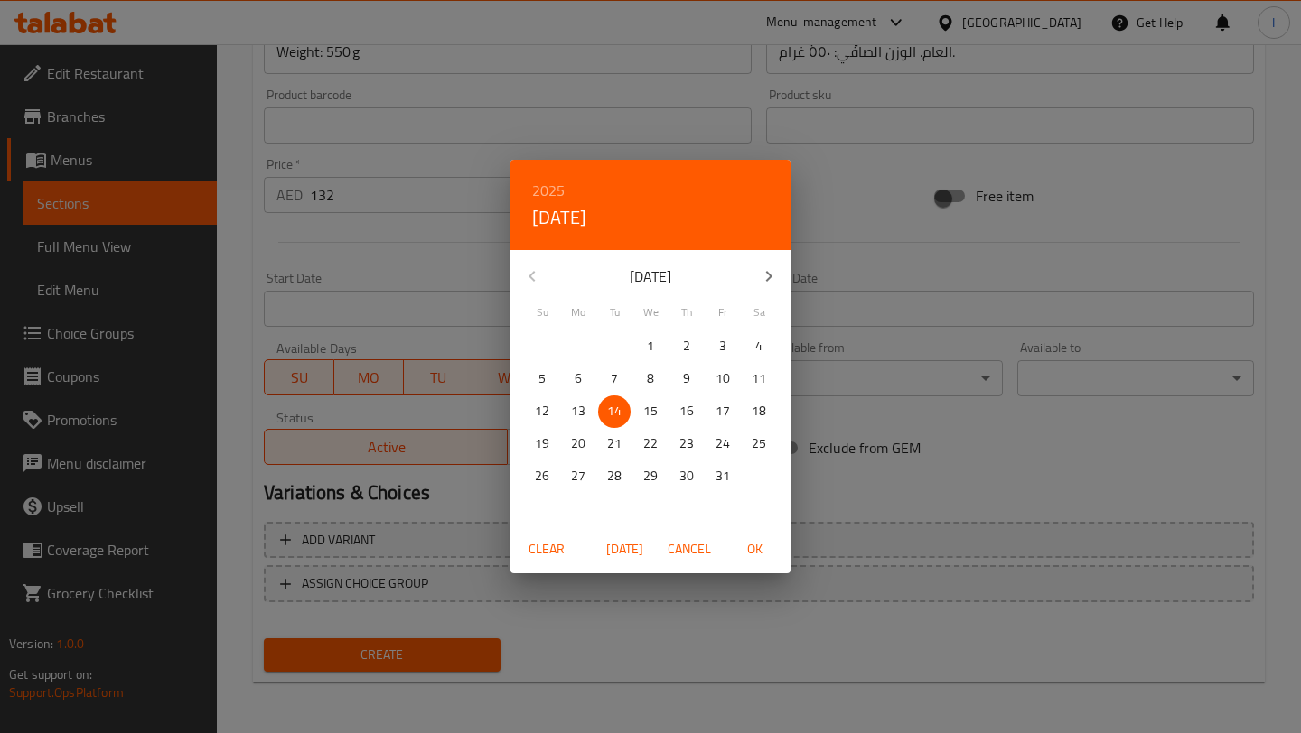
click at [611, 414] on p "14" at bounding box center [614, 411] width 14 height 23
click at [756, 555] on span "OK" at bounding box center [753, 549] width 43 height 23
type input "[DATE]"
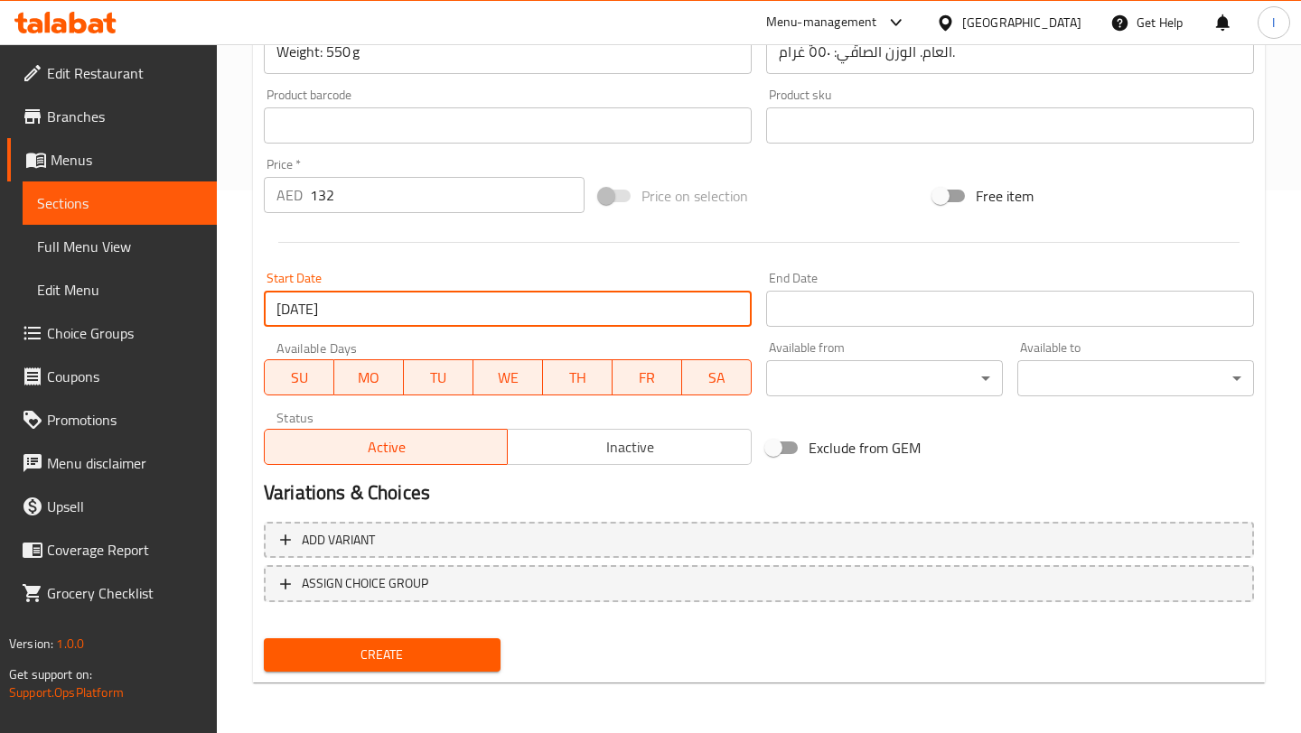
click at [919, 300] on input "Start Date" at bounding box center [1010, 309] width 488 height 36
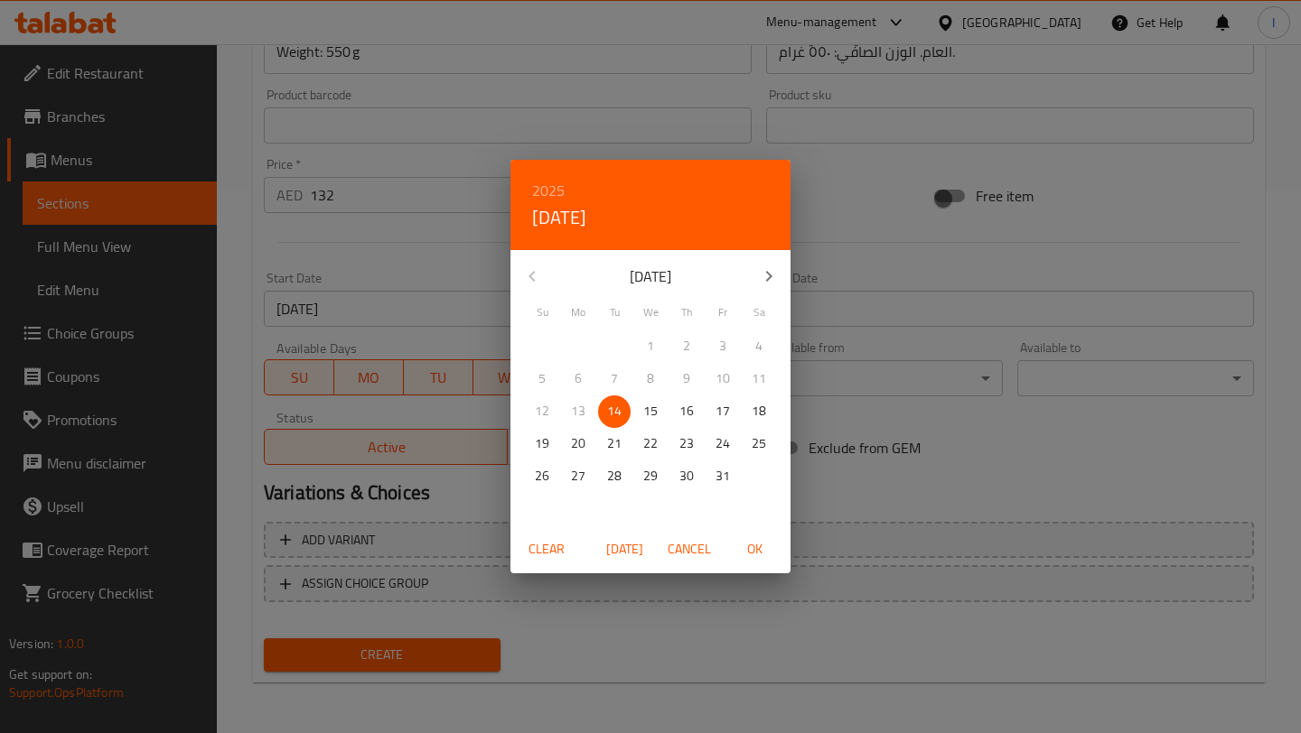
click at [775, 279] on icon "button" at bounding box center [769, 277] width 22 height 22
click at [548, 508] on p "30" at bounding box center [542, 509] width 14 height 23
click at [746, 546] on span "OK" at bounding box center [753, 549] width 43 height 23
type input "[DATE]"
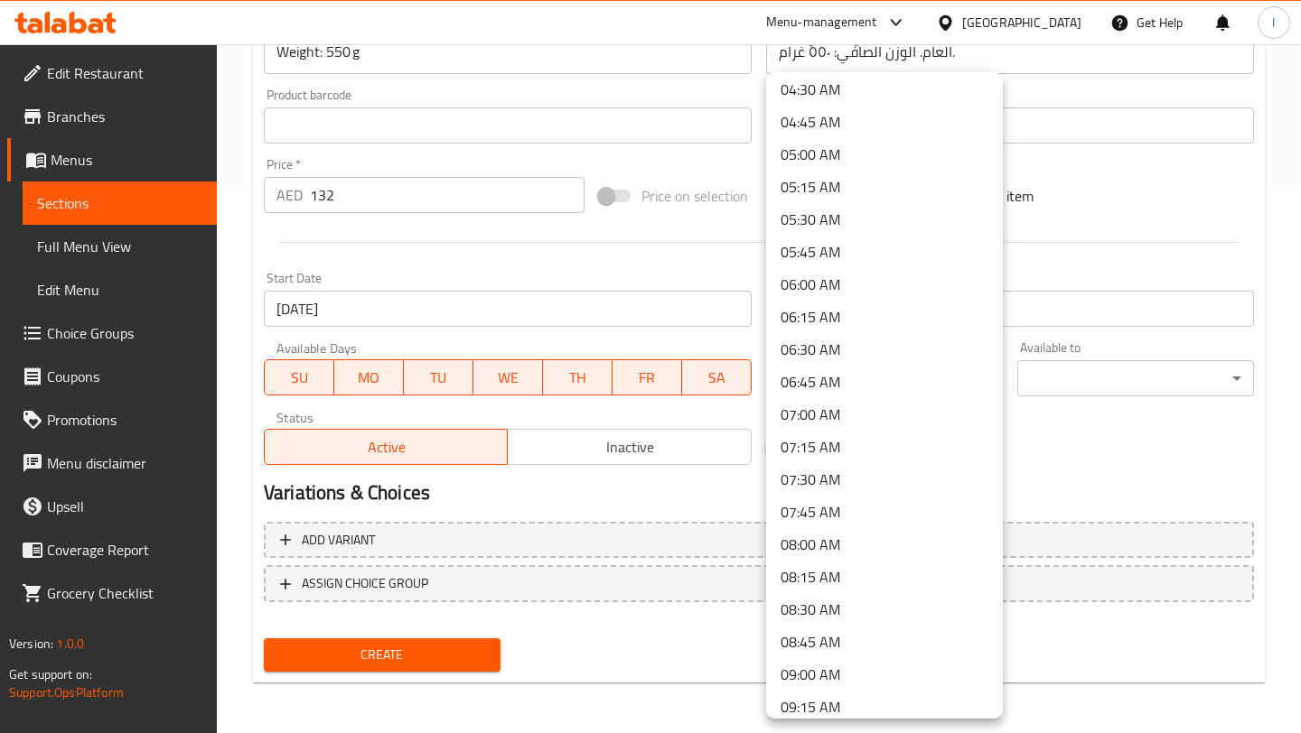
scroll to position [591, 0]
click at [818, 410] on li "07:00 AM" at bounding box center [884, 415] width 237 height 33
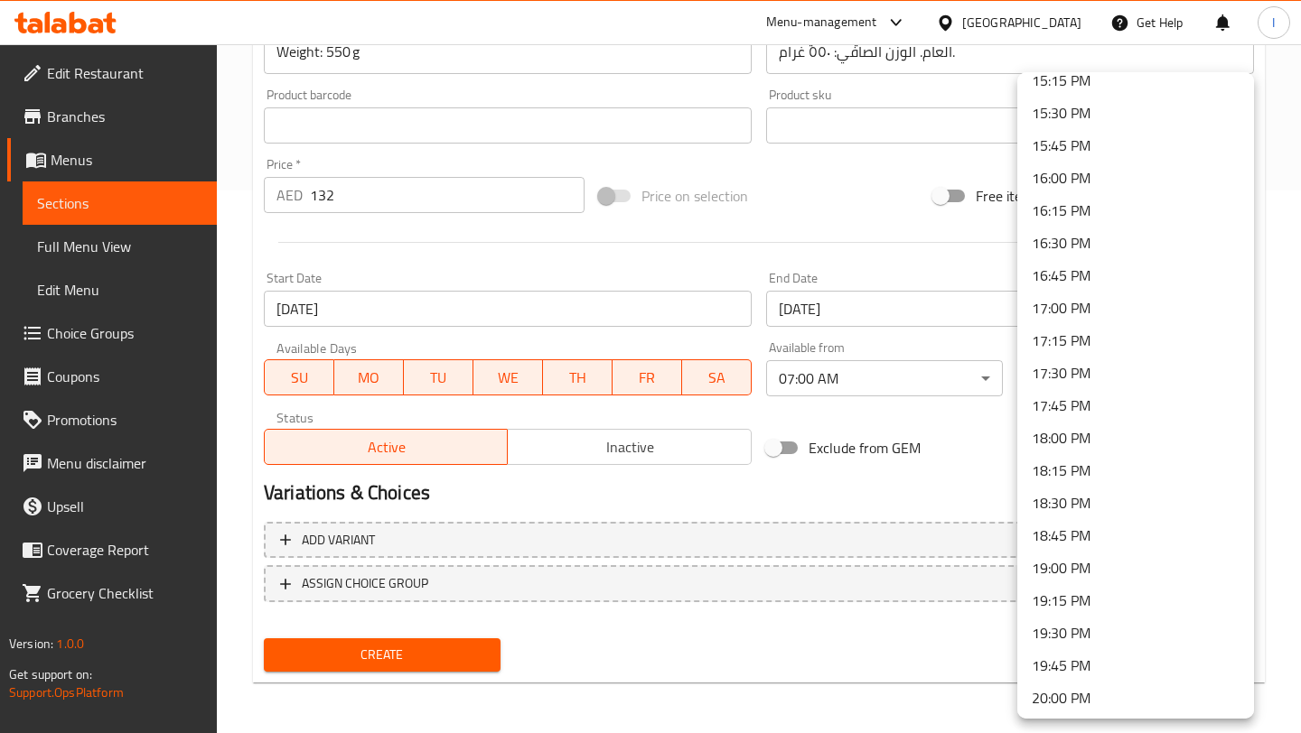
scroll to position [2522, 0]
click at [1077, 698] on li "23:59 PM" at bounding box center [1135, 695] width 237 height 33
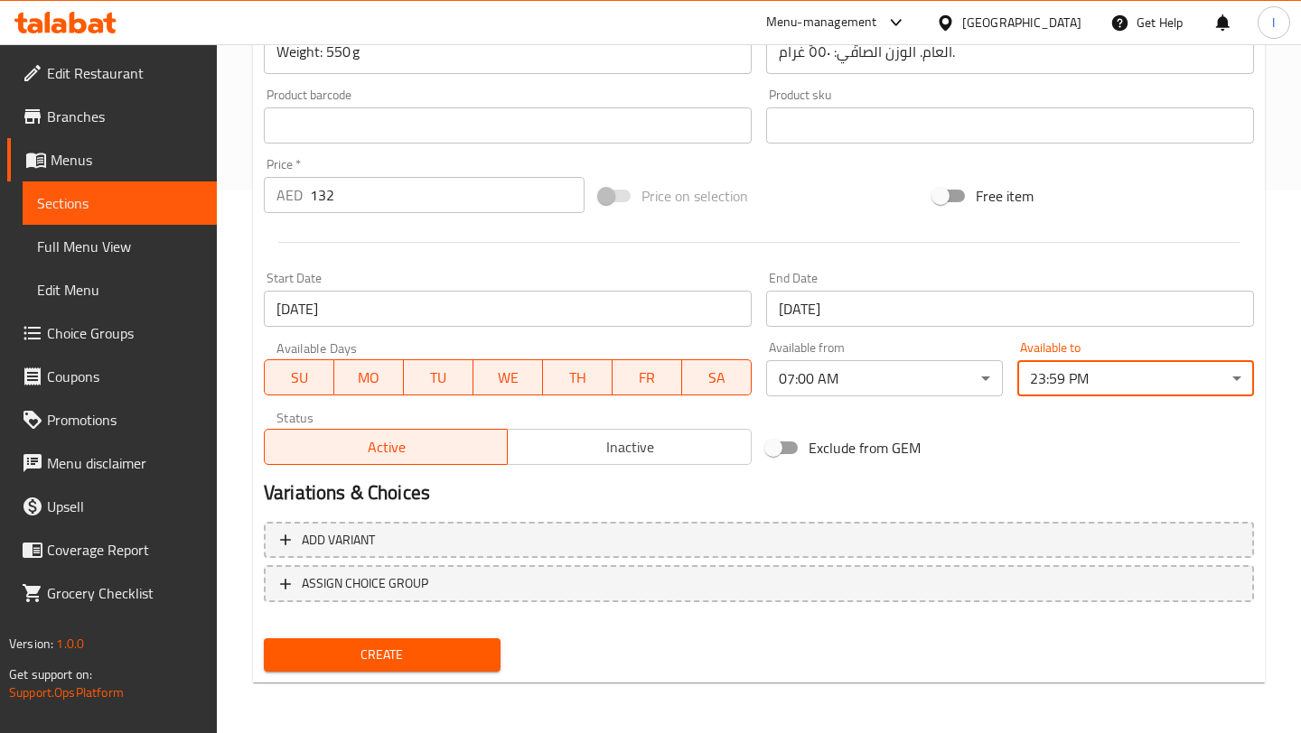
click at [1031, 455] on div "Exclude from GEM" at bounding box center [926, 448] width 335 height 49
click at [453, 666] on span "Create" at bounding box center [382, 655] width 208 height 23
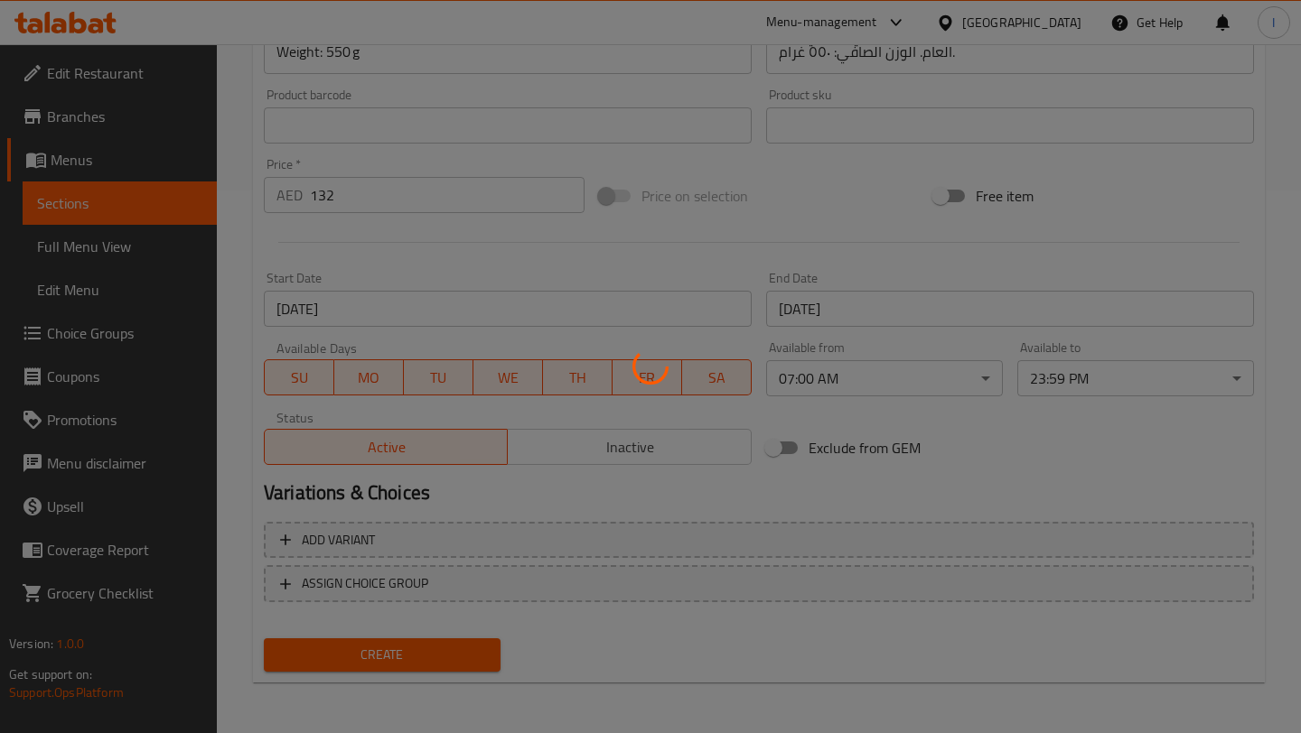
type input "0"
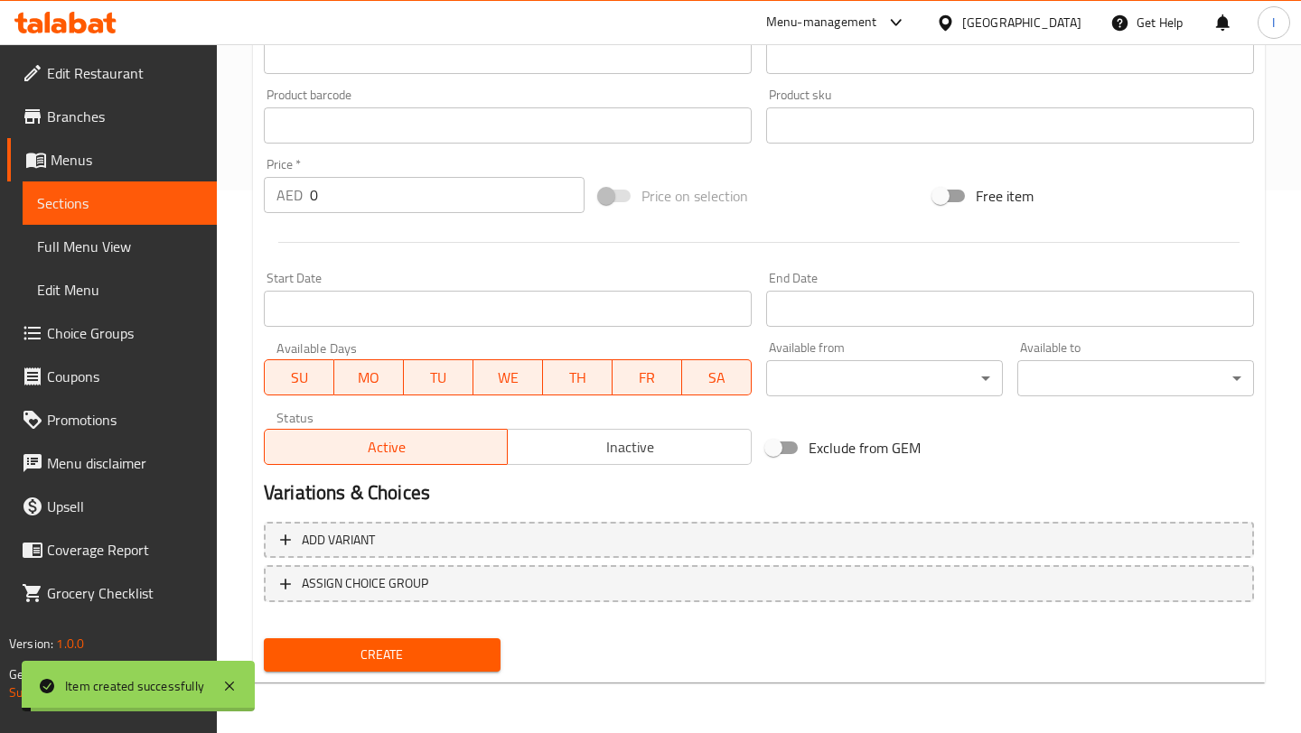
scroll to position [0, 0]
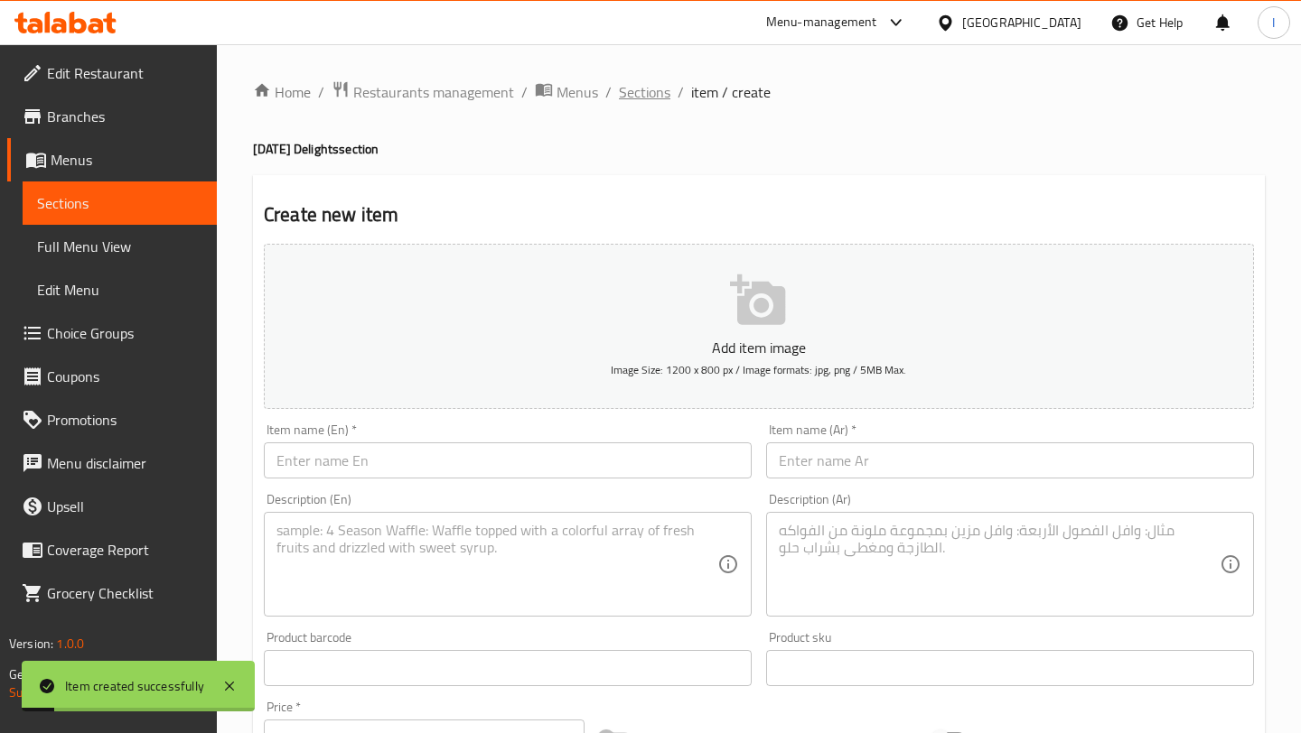
click at [630, 103] on span "Sections" at bounding box center [644, 92] width 51 height 22
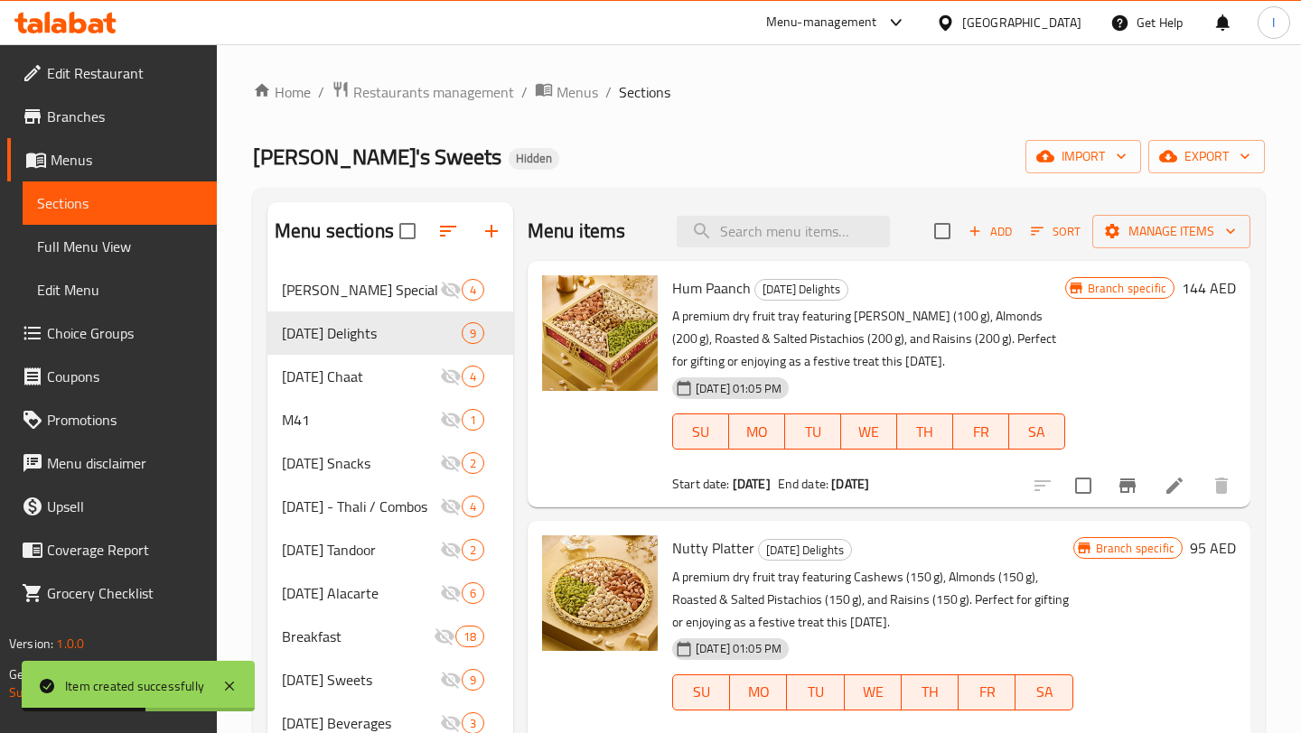
click at [984, 238] on span "Add" at bounding box center [989, 231] width 49 height 21
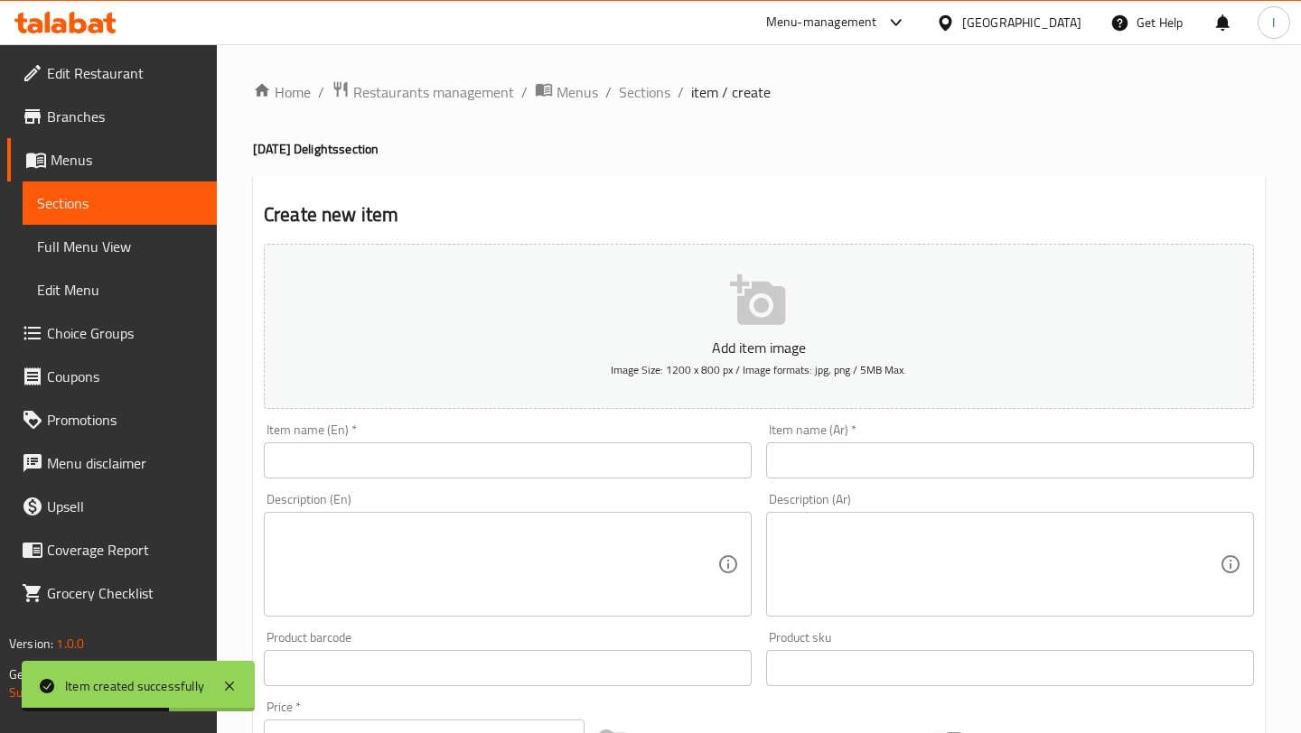
click at [577, 448] on input "text" at bounding box center [508, 461] width 488 height 36
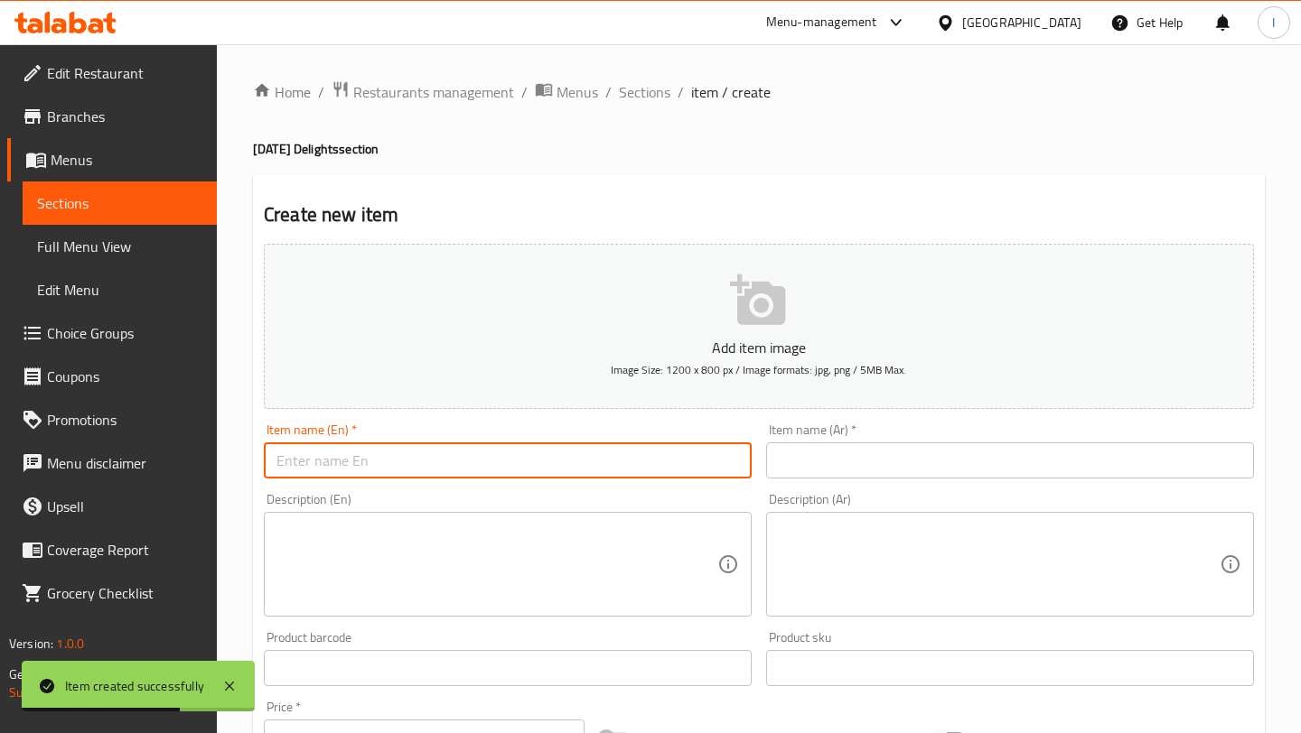
paste input "Premium Sweets Box 9 Pc"
type input "Premium Sweets Box 9 Pc"
click at [876, 456] on input "text" at bounding box center [1010, 461] width 488 height 36
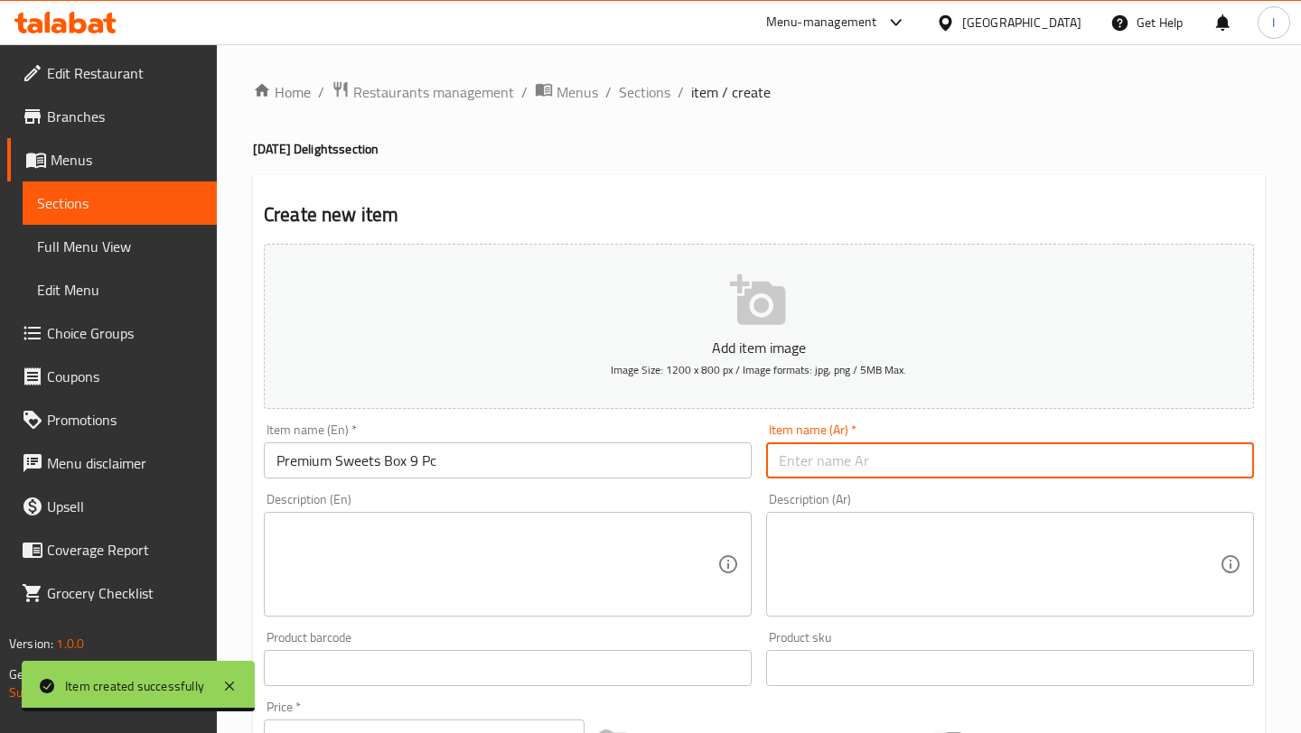
paste input "صندوق حلويات فاخر 9 قطع"
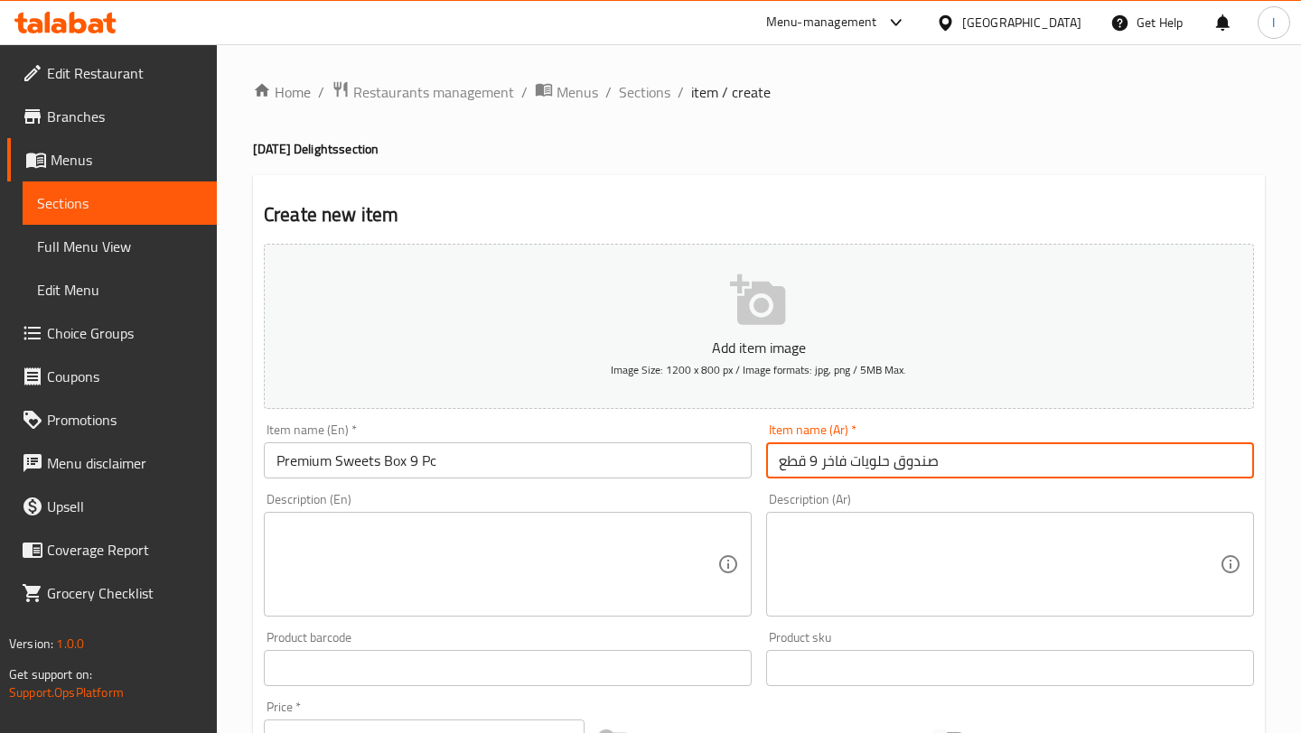
type input "صندوق حلويات فاخر 9 قطع"
click at [1049, 187] on div "Create new item Add item image Image Size: 1200 x 800 px / Image formats: jpg, …" at bounding box center [759, 700] width 1012 height 1051
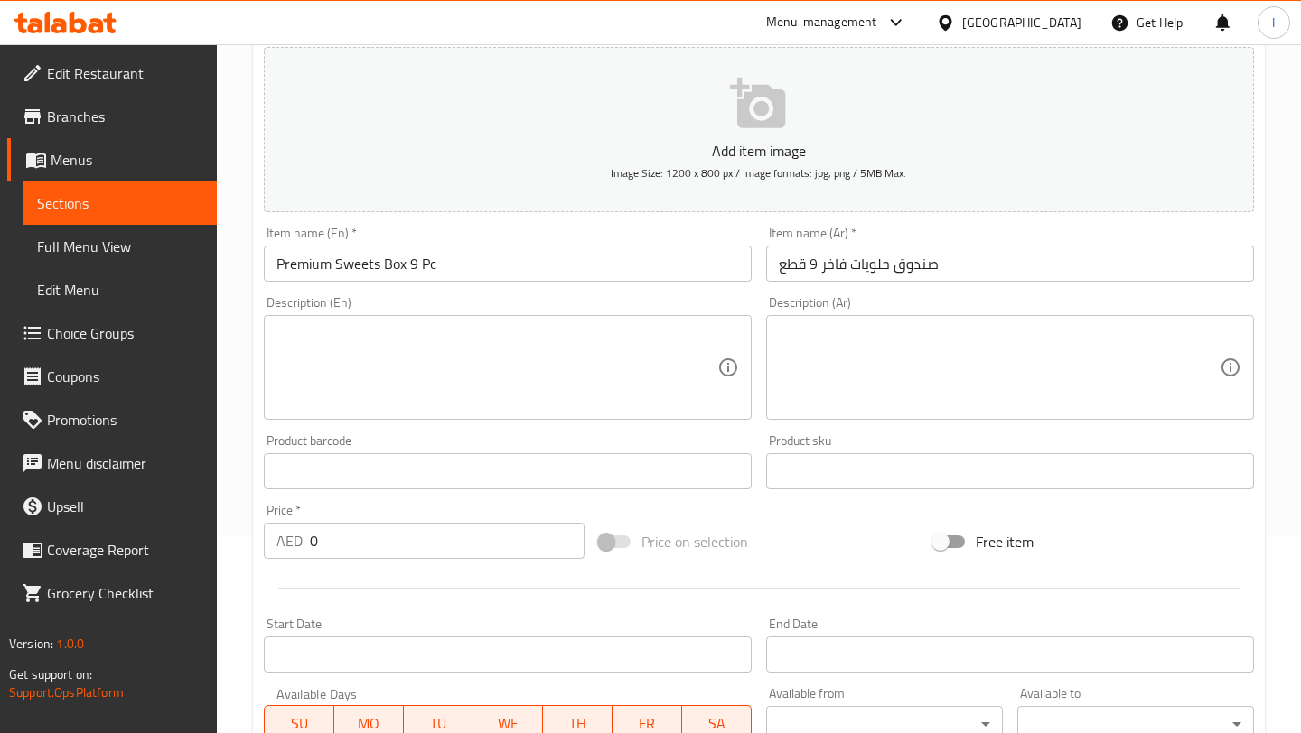
scroll to position [219, 0]
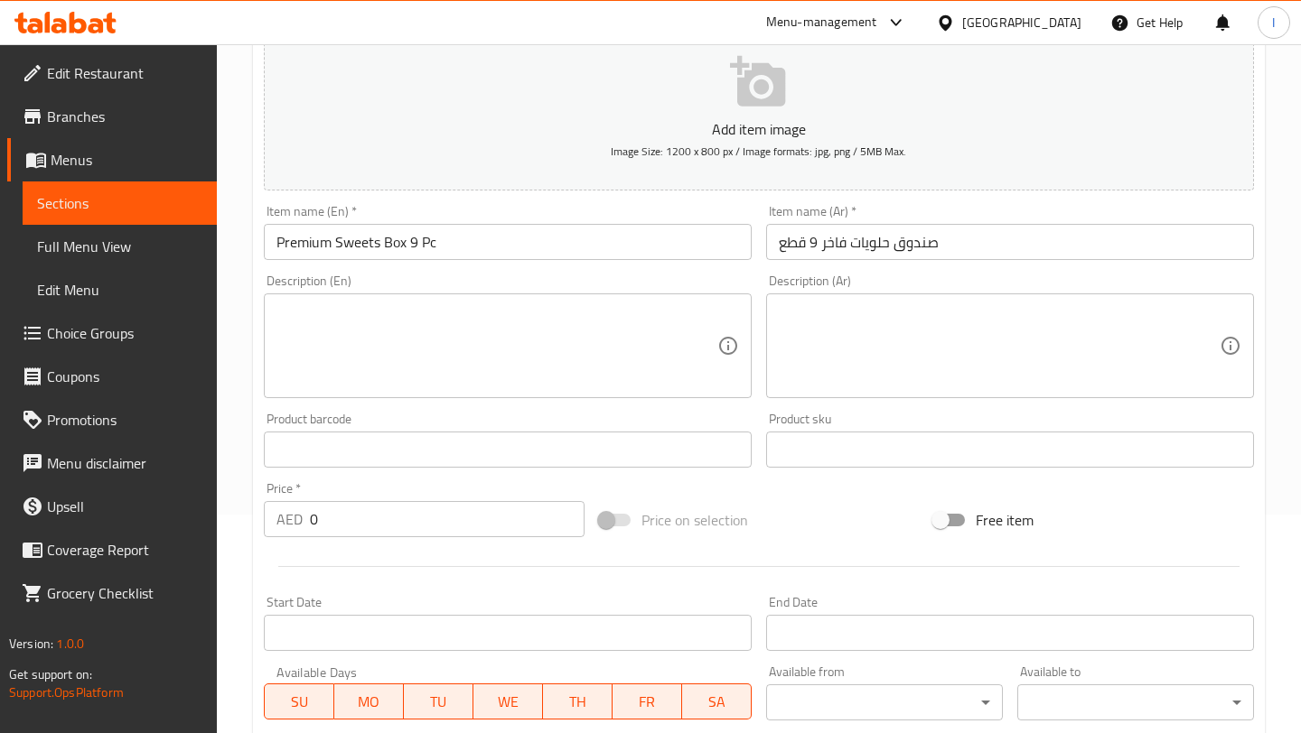
click at [386, 404] on div "Description (En) Description (En)" at bounding box center [507, 336] width 502 height 138
click at [369, 359] on textarea at bounding box center [496, 346] width 441 height 86
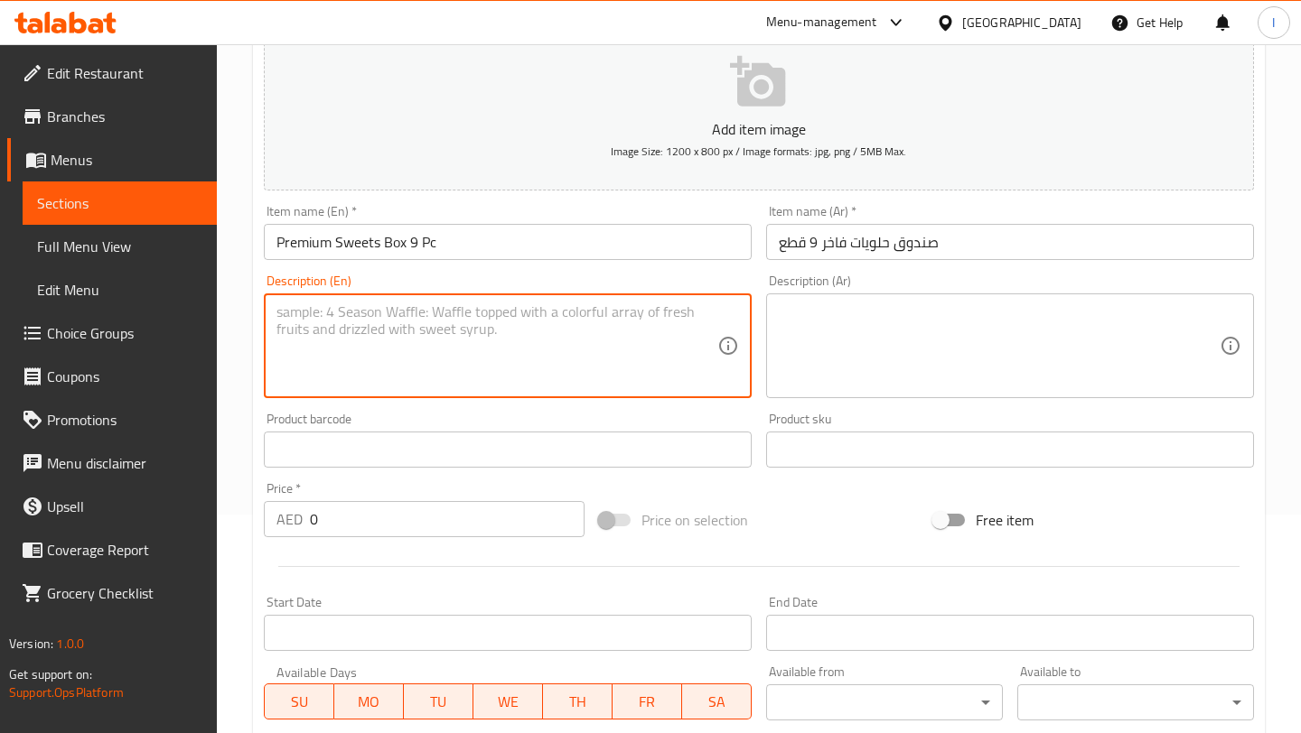
paste textarea "An indulgent festive sweet box featuring Saffron Baklava 60g, Rose dry Fruit La…"
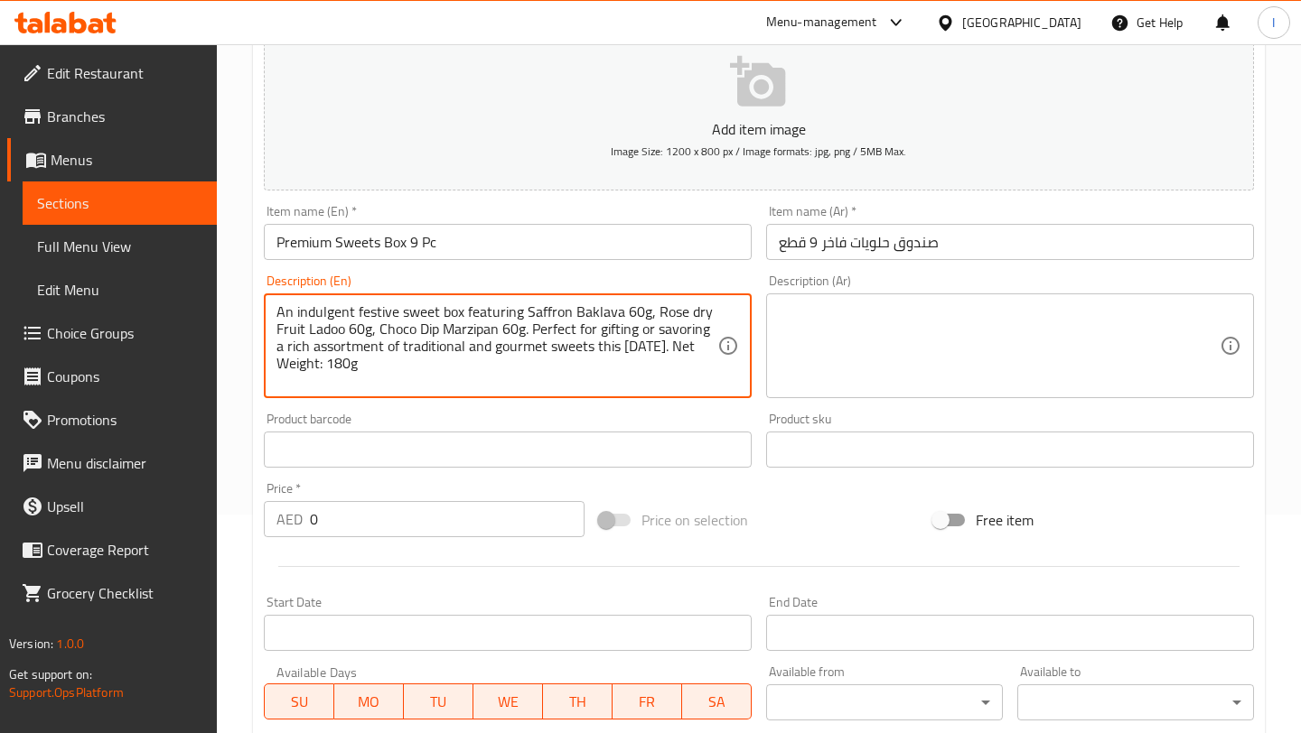
scroll to position [17, 0]
type textarea "An indulgent festive sweet box featuring Saffron Baklava 60g, Rose dry Fruit La…"
click at [836, 359] on textarea at bounding box center [999, 346] width 441 height 86
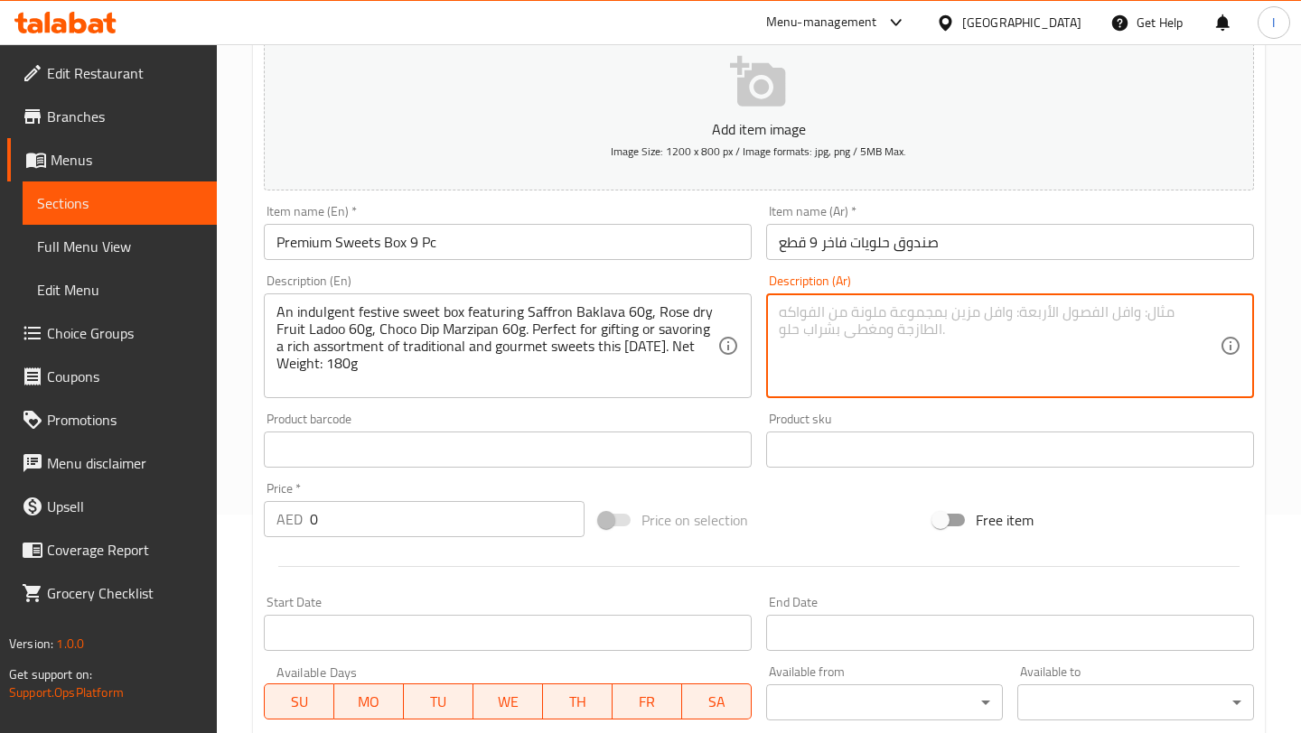
paste textarea "علبة حلويات احتفالية فاخرة تحتوي على بقلاوة الزعفران ٦٠ غرام، ولادو بالفواكه ال…"
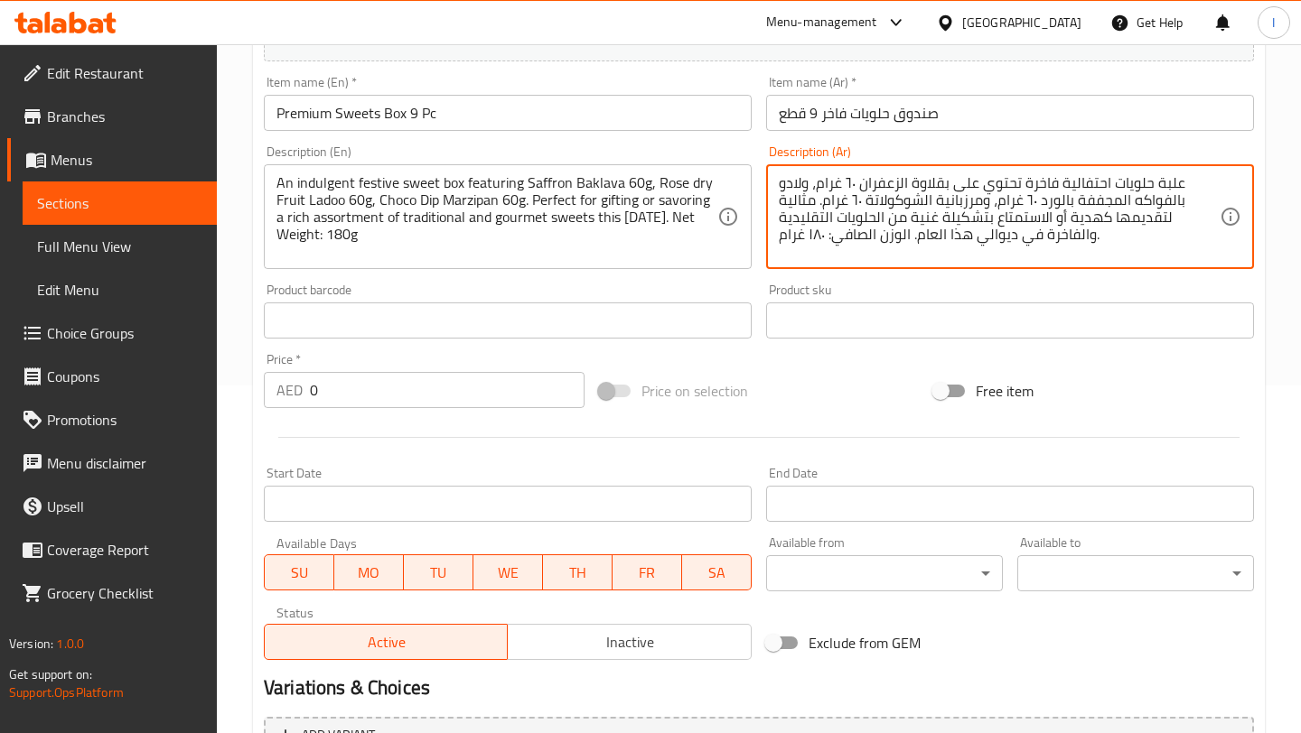
scroll to position [367, 0]
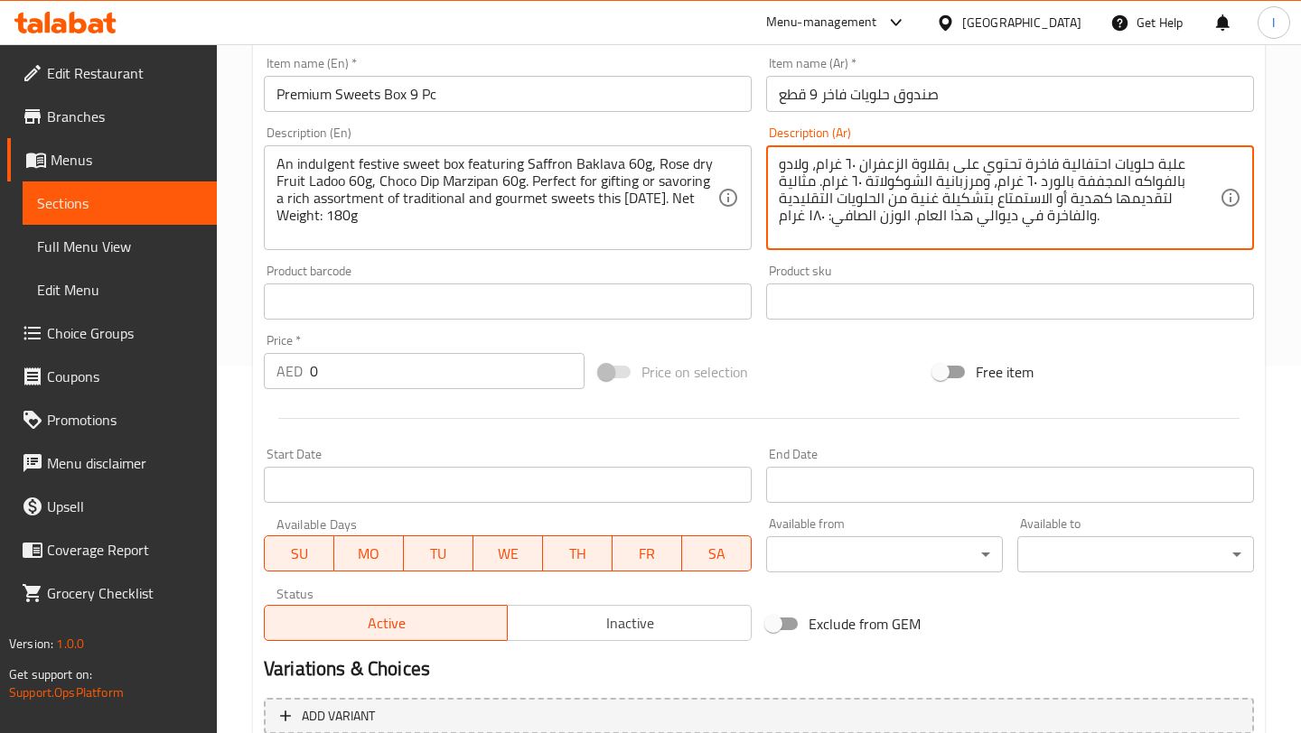
type textarea "علبة حلويات احتفالية فاخرة تحتوي على بقلاوة الزعفران ٦٠ غرام، ولادو بالفواكه ال…"
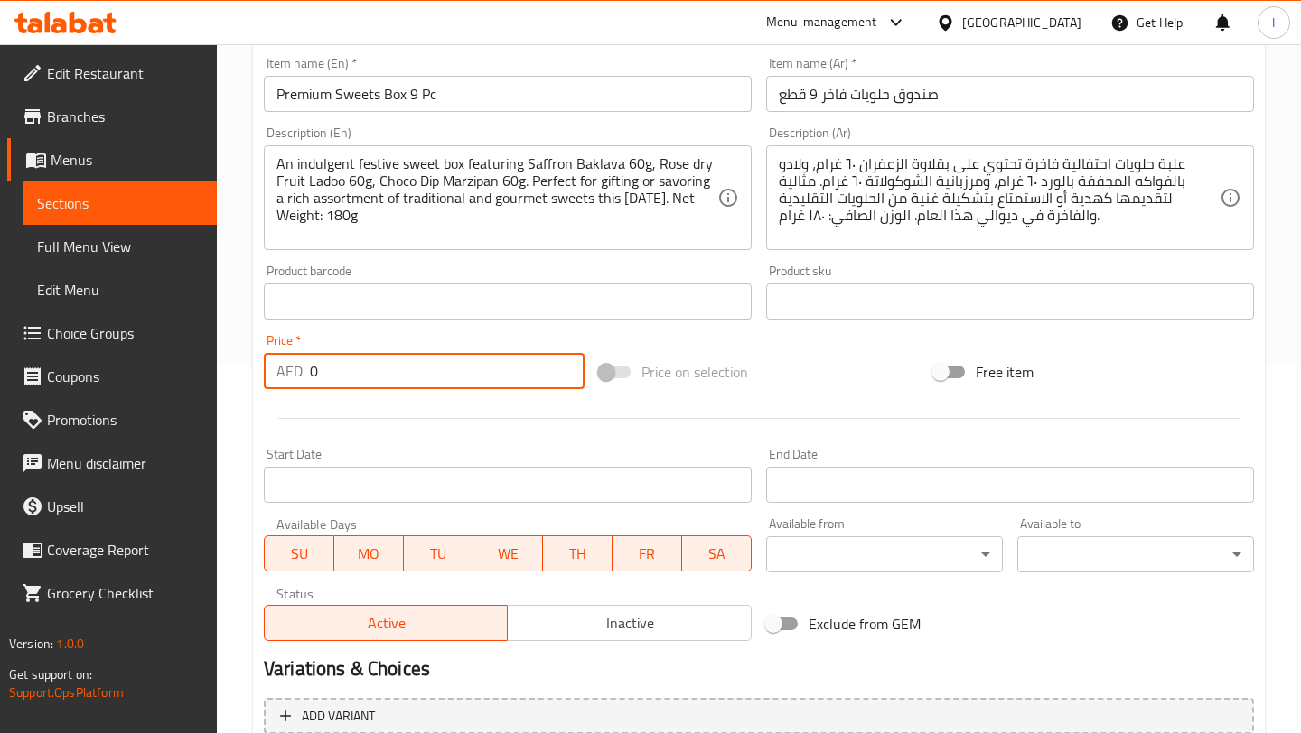
click at [339, 378] on input "0" at bounding box center [447, 371] width 275 height 36
type input "55"
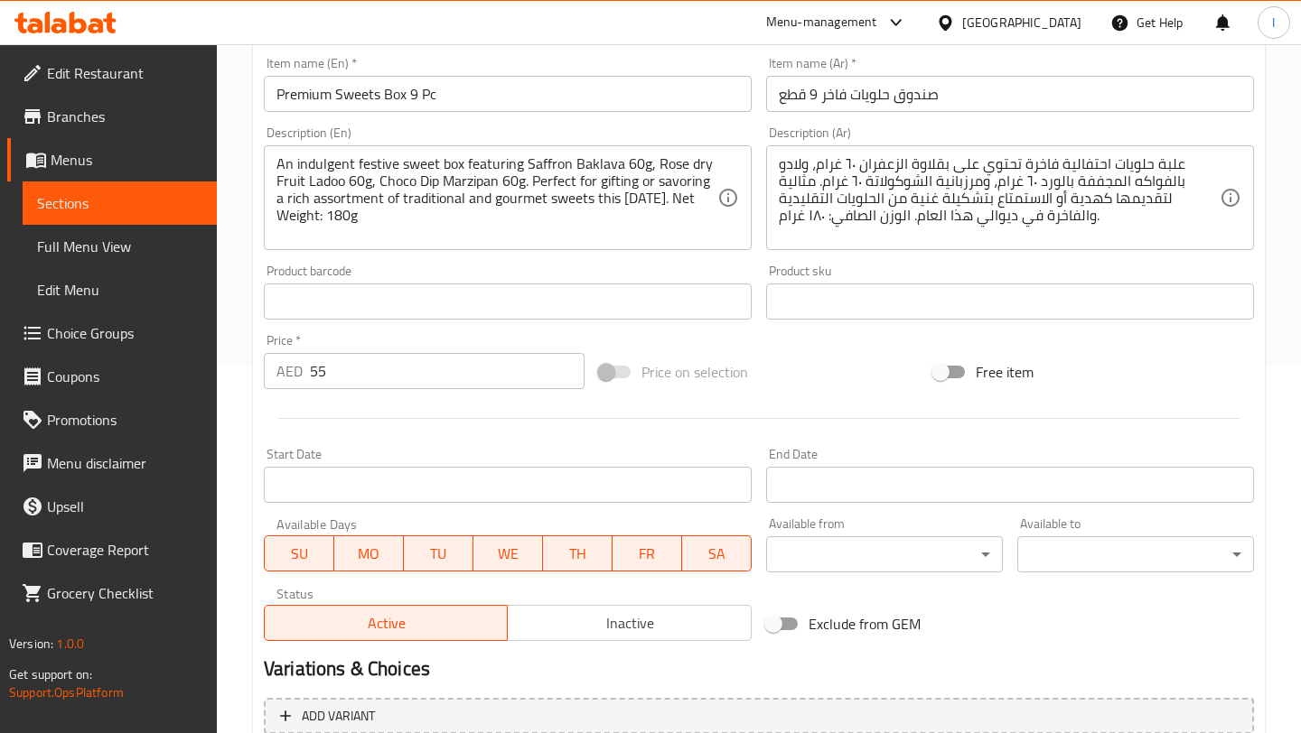
click at [799, 350] on div "Price on selection" at bounding box center [759, 372] width 335 height 49
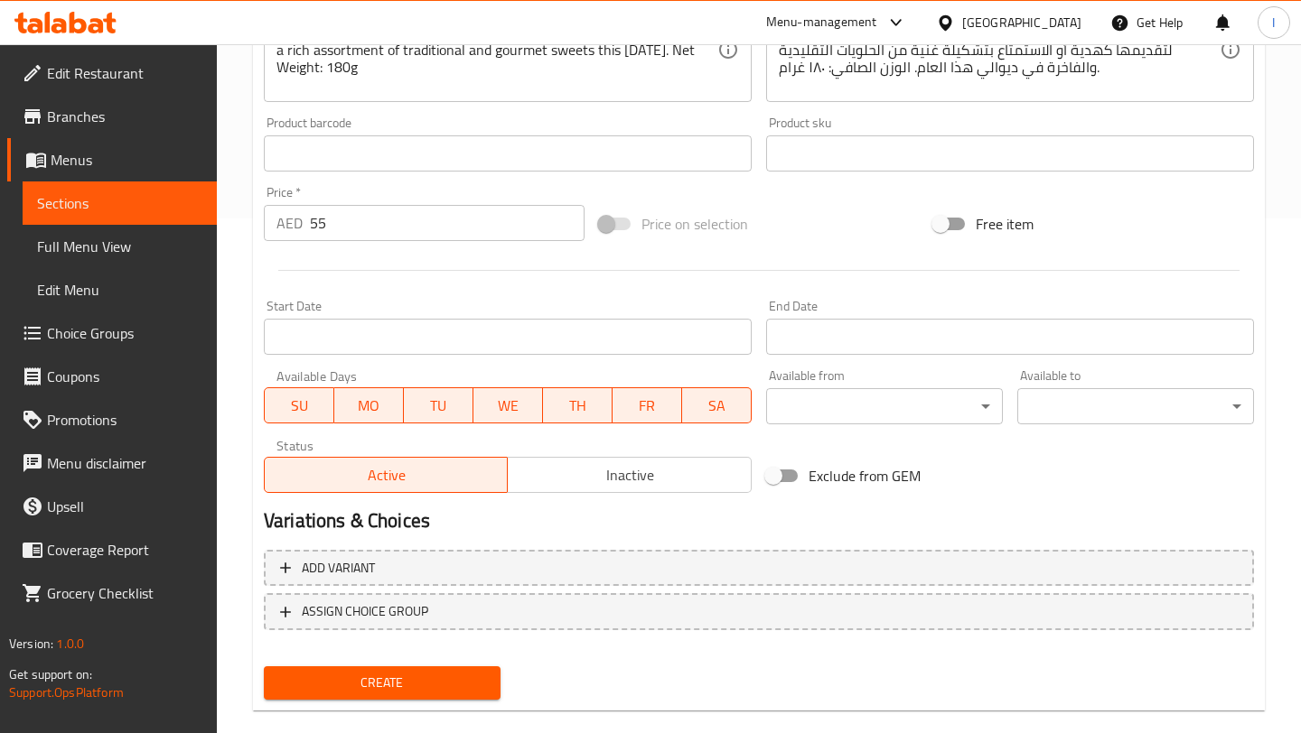
scroll to position [532, 0]
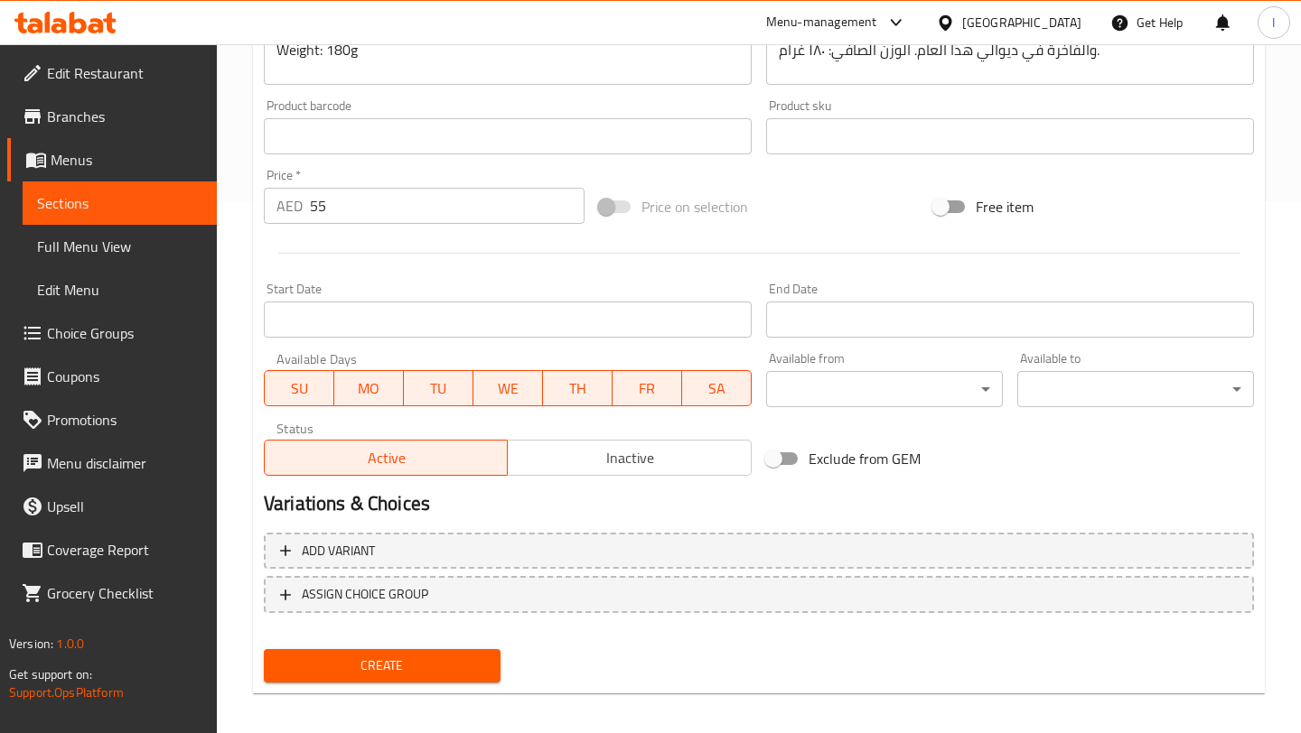
click at [626, 316] on input "Start Date" at bounding box center [508, 320] width 488 height 36
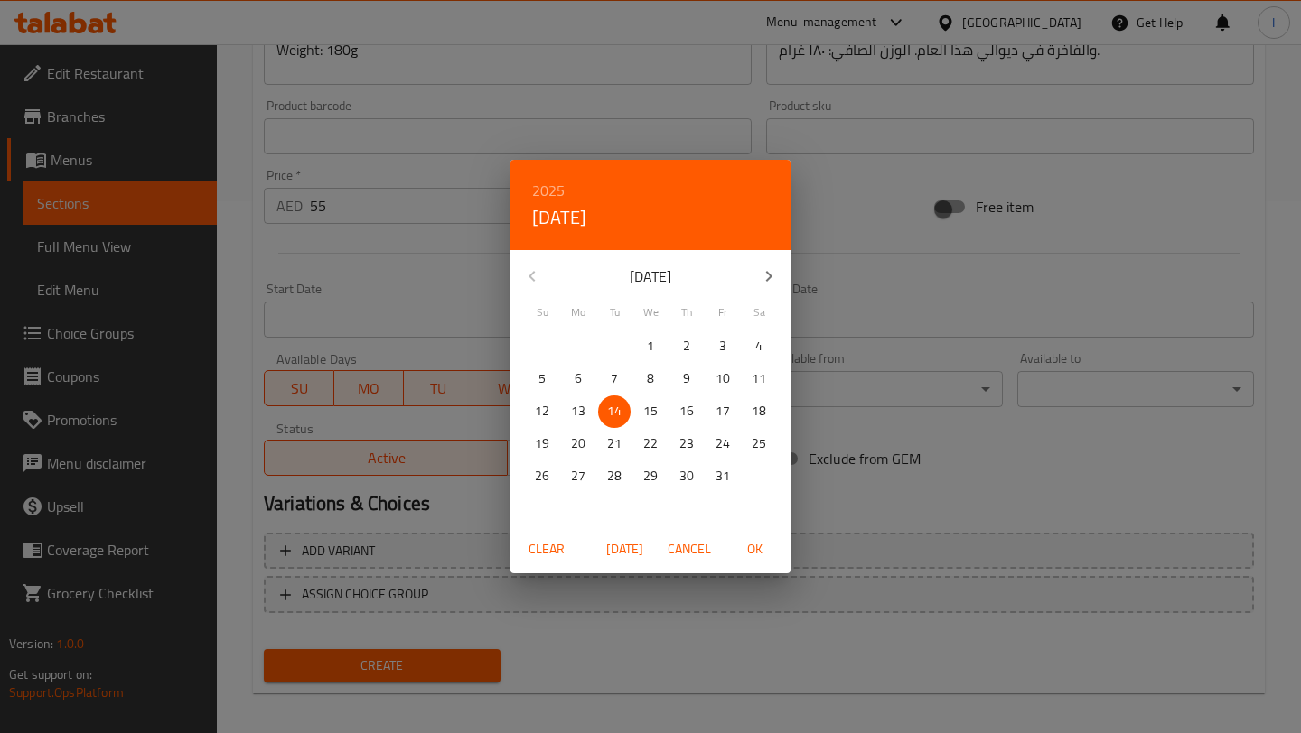
click at [618, 408] on p "14" at bounding box center [614, 411] width 14 height 23
click at [761, 549] on span "OK" at bounding box center [753, 549] width 43 height 23
type input "[DATE]"
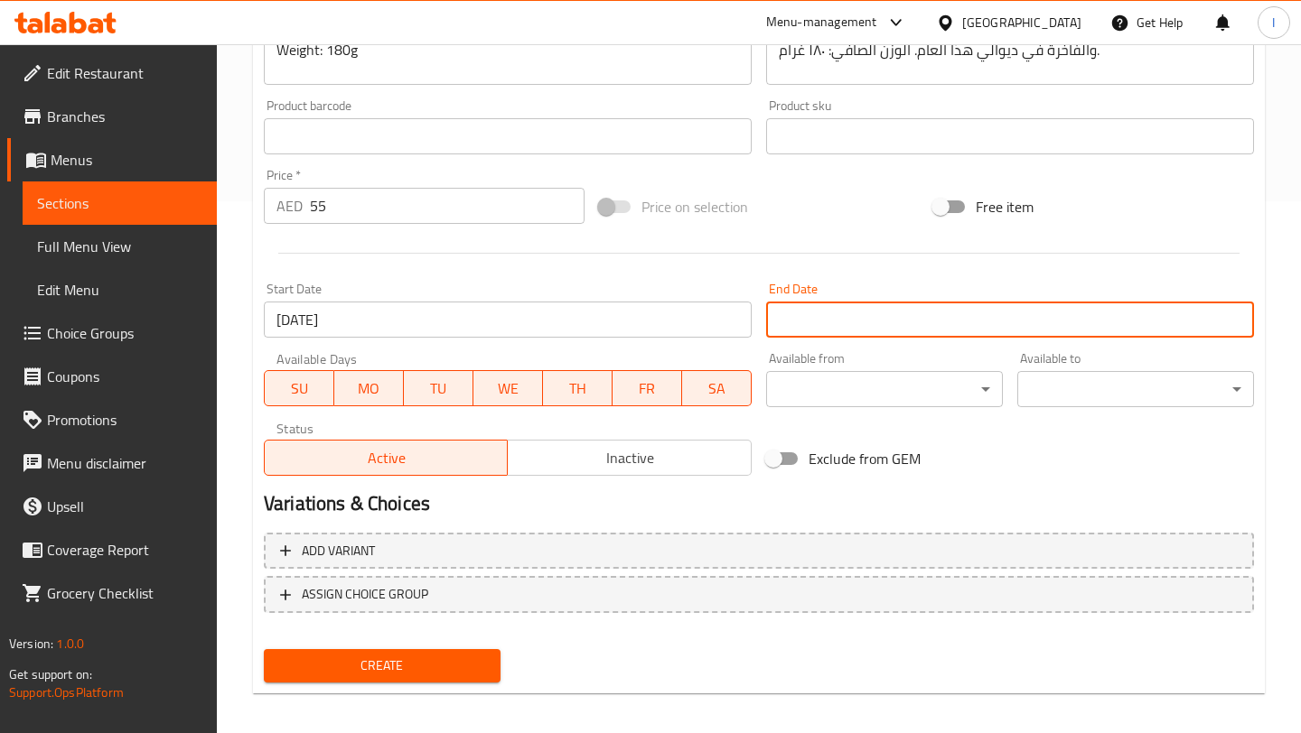
click at [931, 328] on input "Start Date" at bounding box center [1010, 320] width 488 height 36
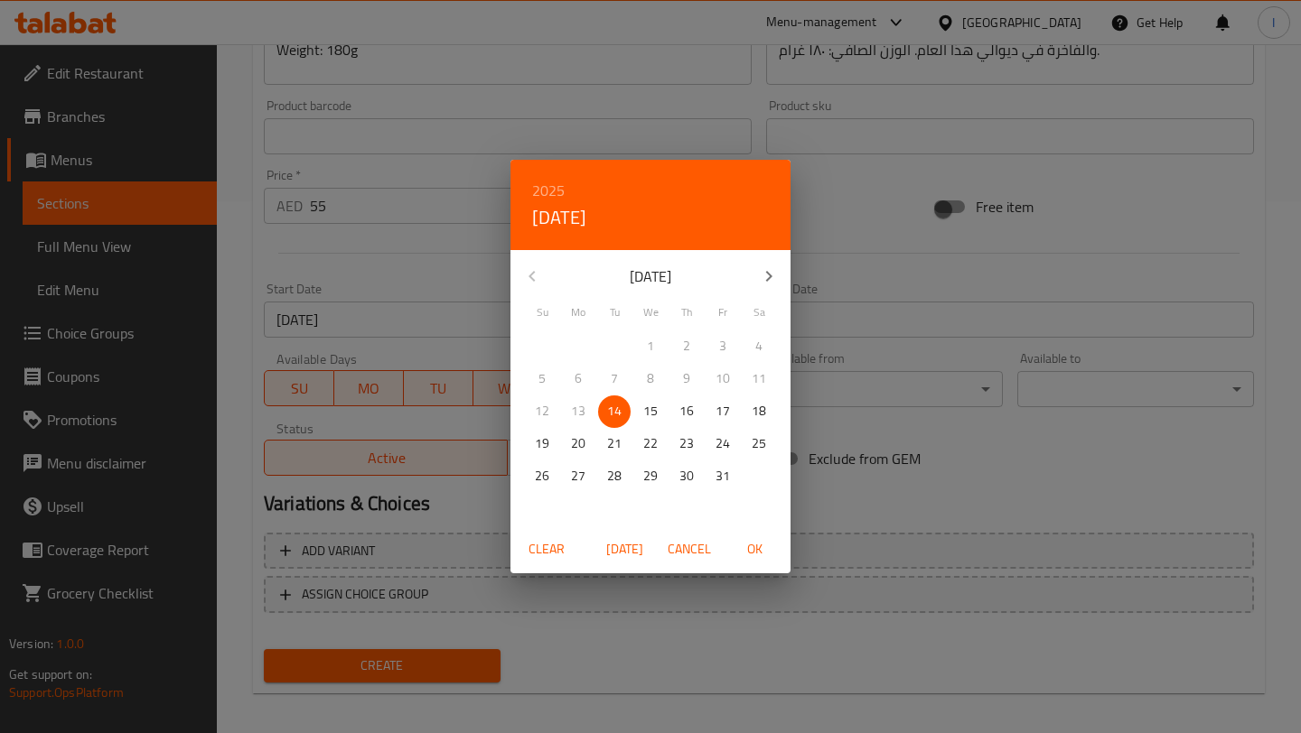
click at [779, 275] on button "button" at bounding box center [768, 276] width 43 height 43
click at [536, 518] on p "30" at bounding box center [542, 509] width 14 height 23
click at [753, 553] on span "OK" at bounding box center [753, 549] width 43 height 23
type input "[DATE]"
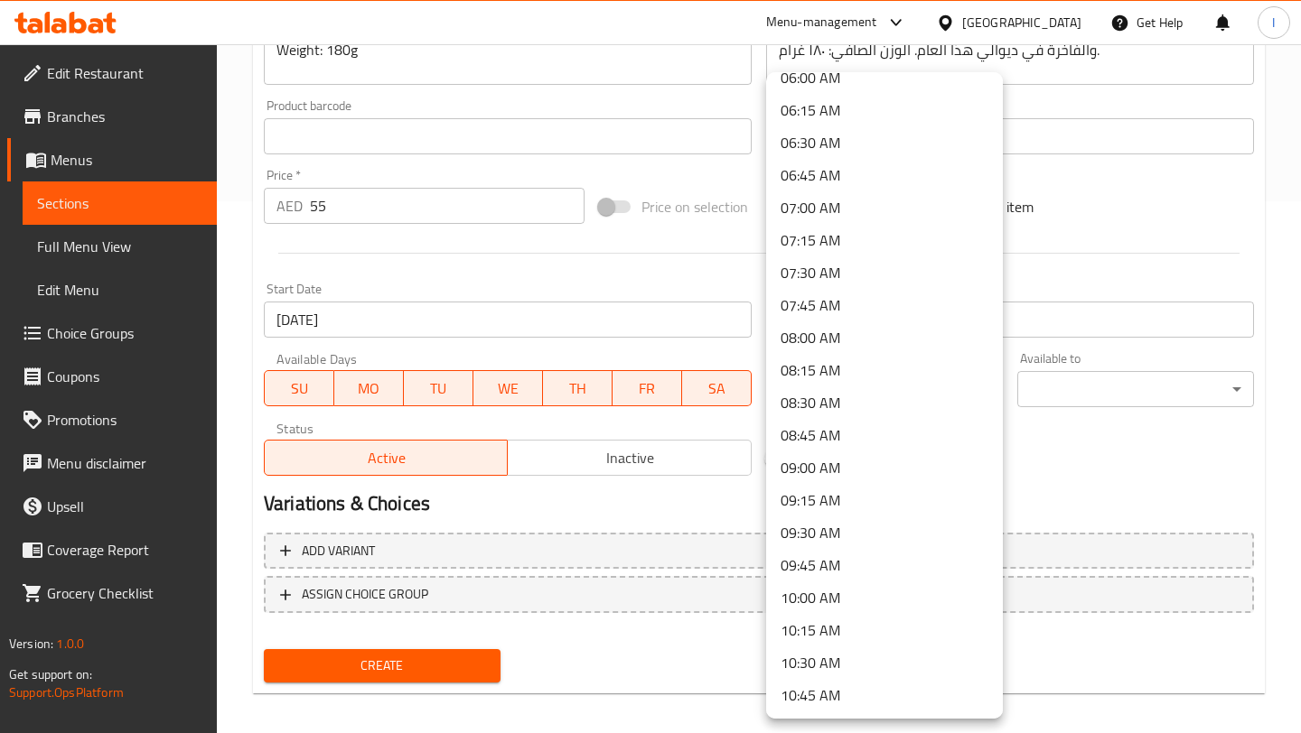
scroll to position [800, 0]
click at [823, 208] on li "07:00 AM" at bounding box center [884, 206] width 237 height 33
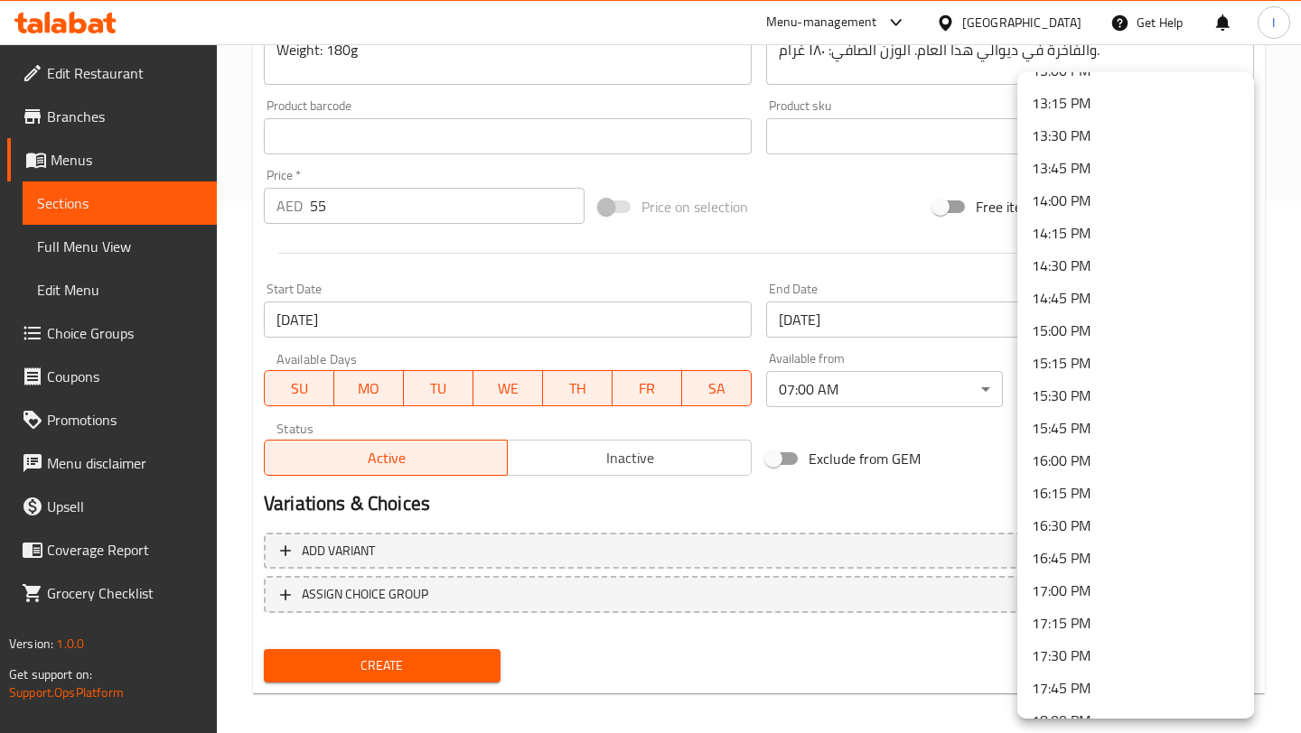
scroll to position [2522, 0]
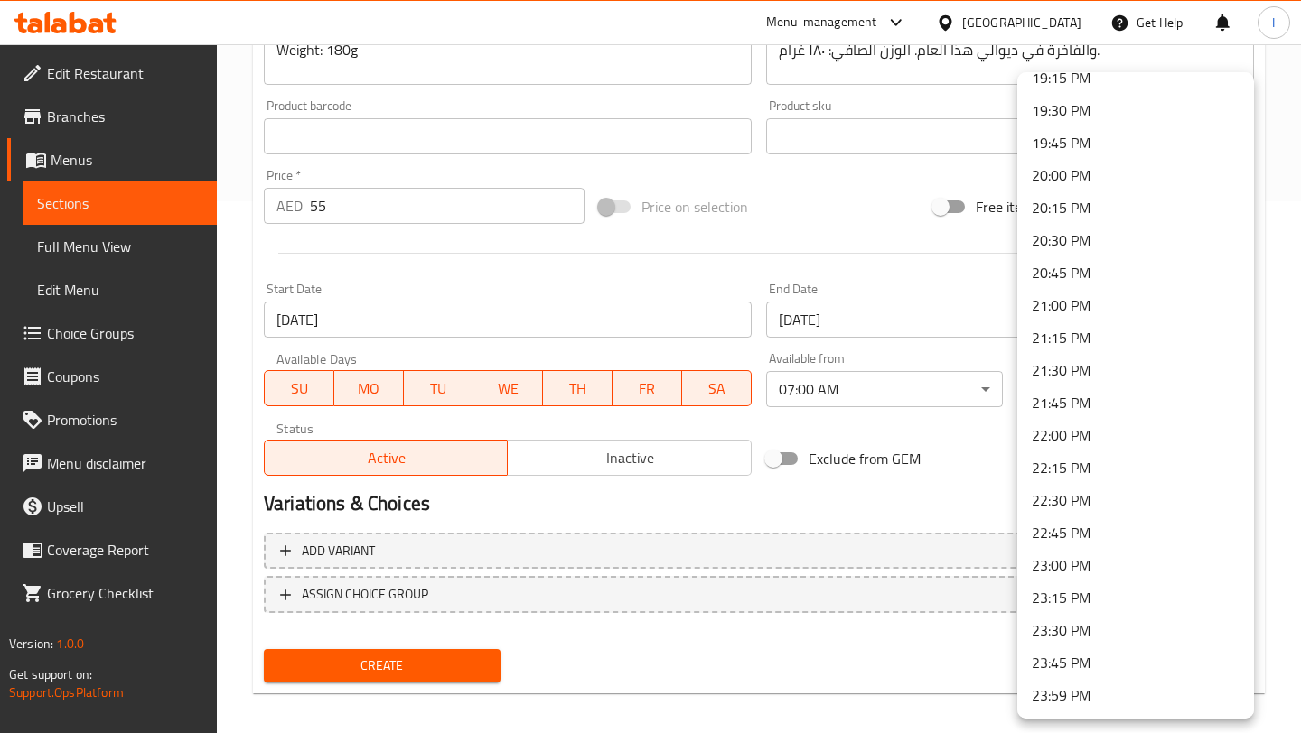
click at [1089, 699] on li "23:59 PM" at bounding box center [1135, 695] width 237 height 33
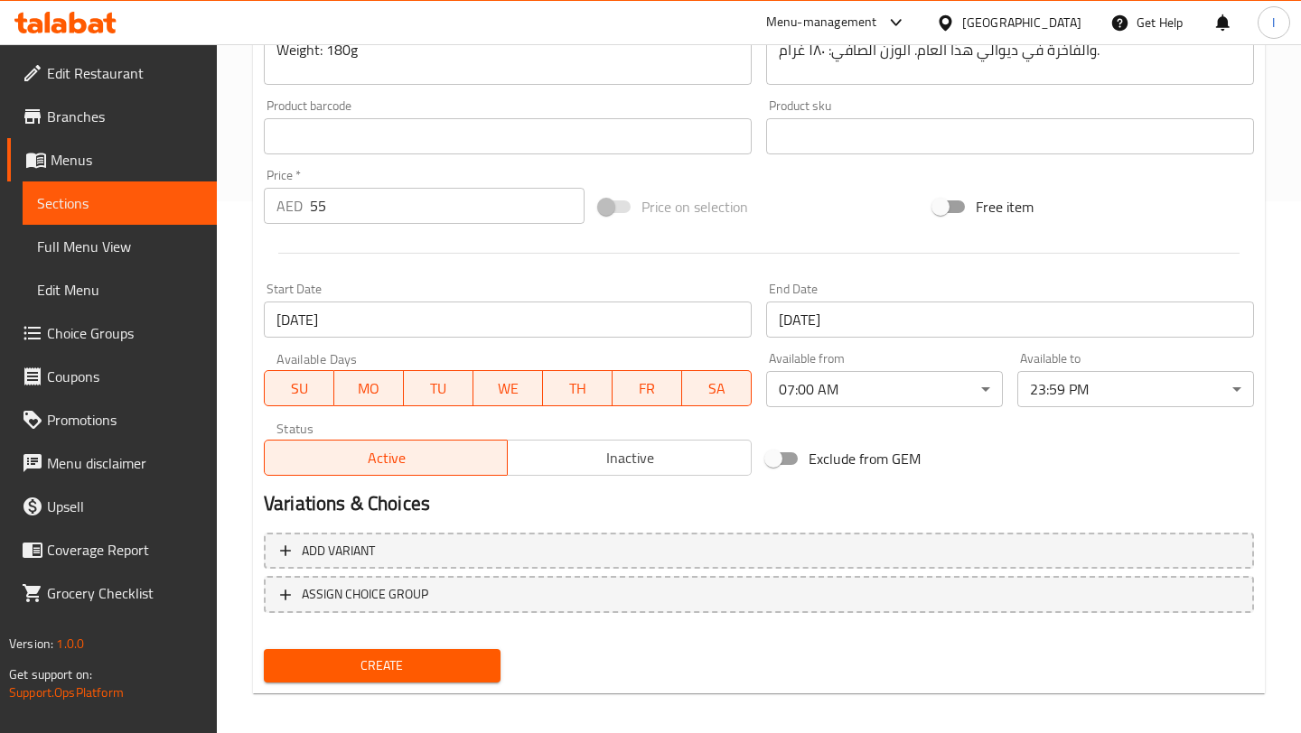
click at [882, 498] on h2 "Variations & Choices" at bounding box center [759, 503] width 990 height 27
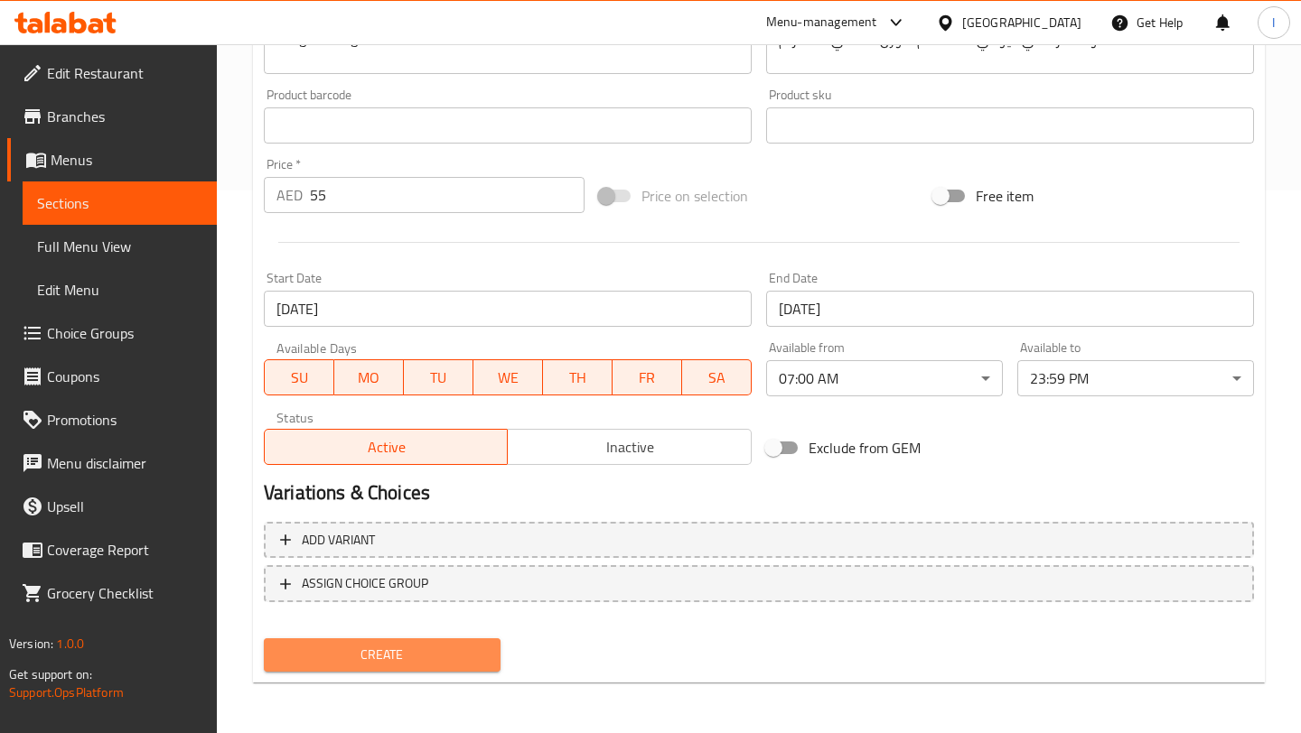
click at [359, 671] on button "Create" at bounding box center [382, 655] width 237 height 33
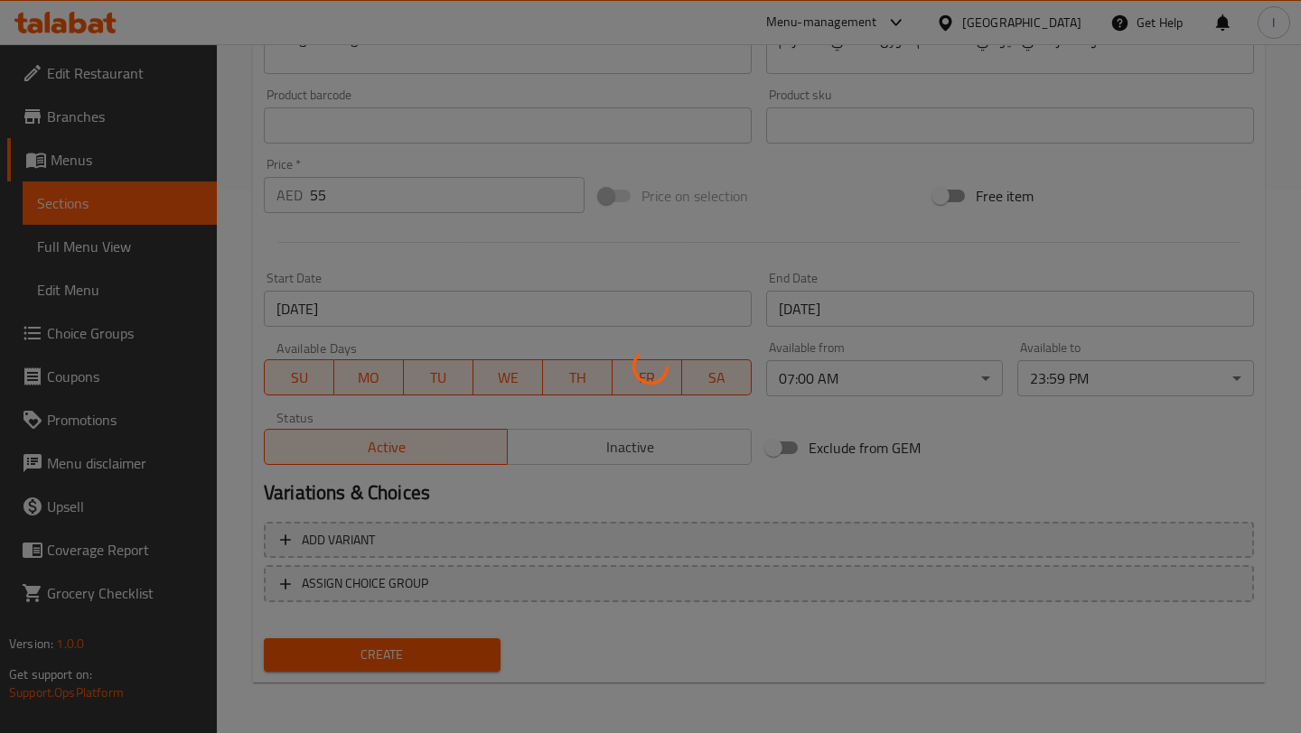
type input "0"
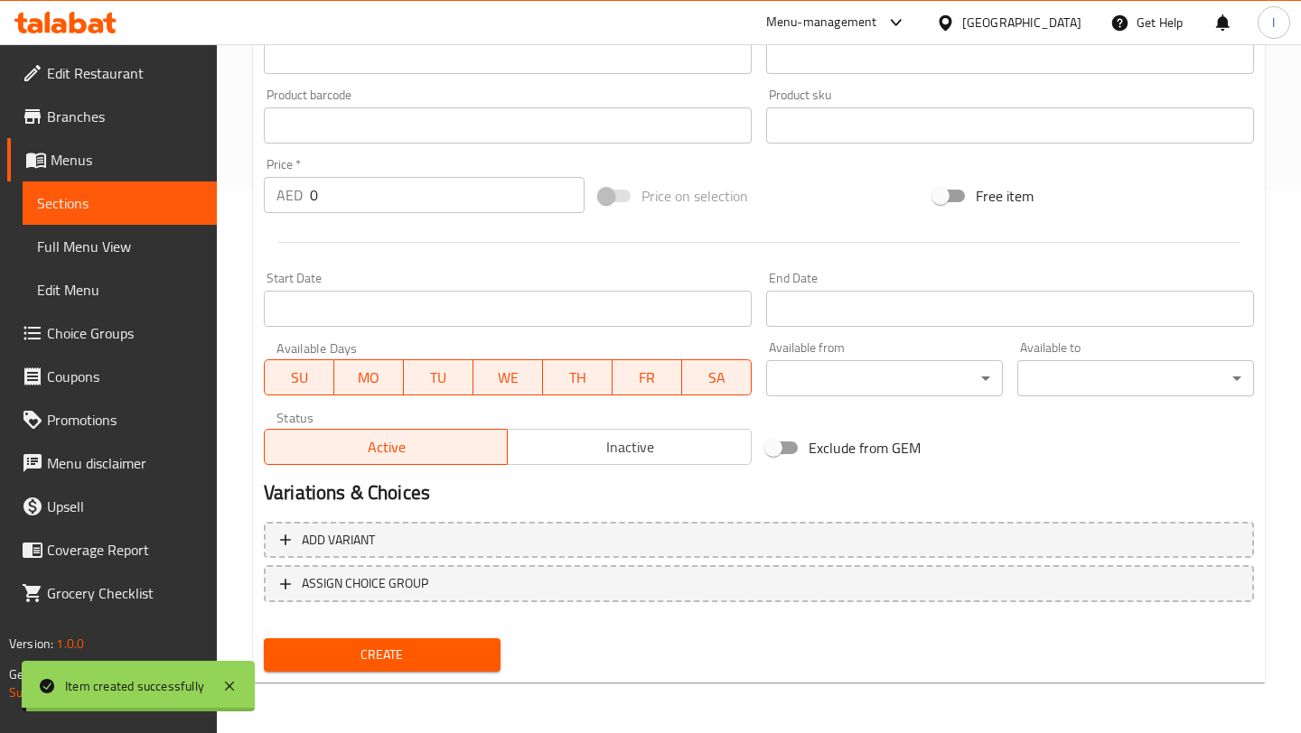
scroll to position [0, 0]
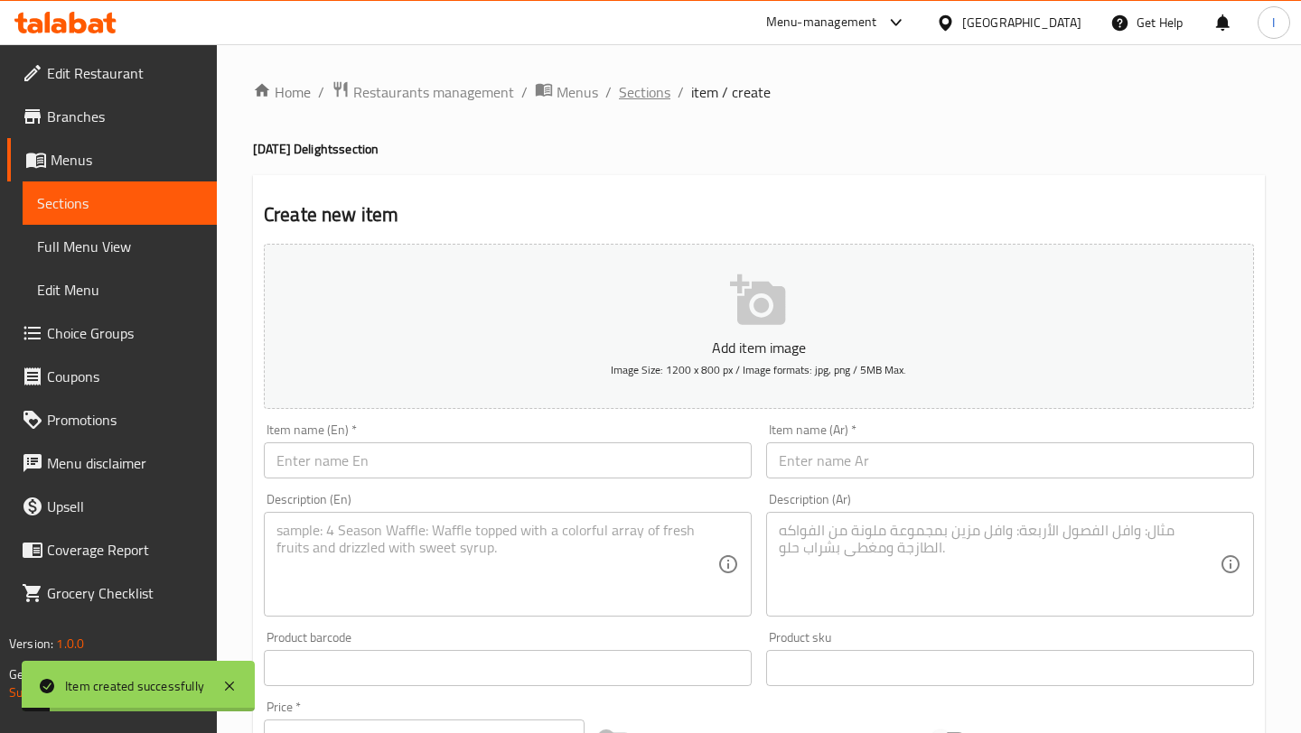
click at [638, 93] on span "Sections" at bounding box center [644, 92] width 51 height 22
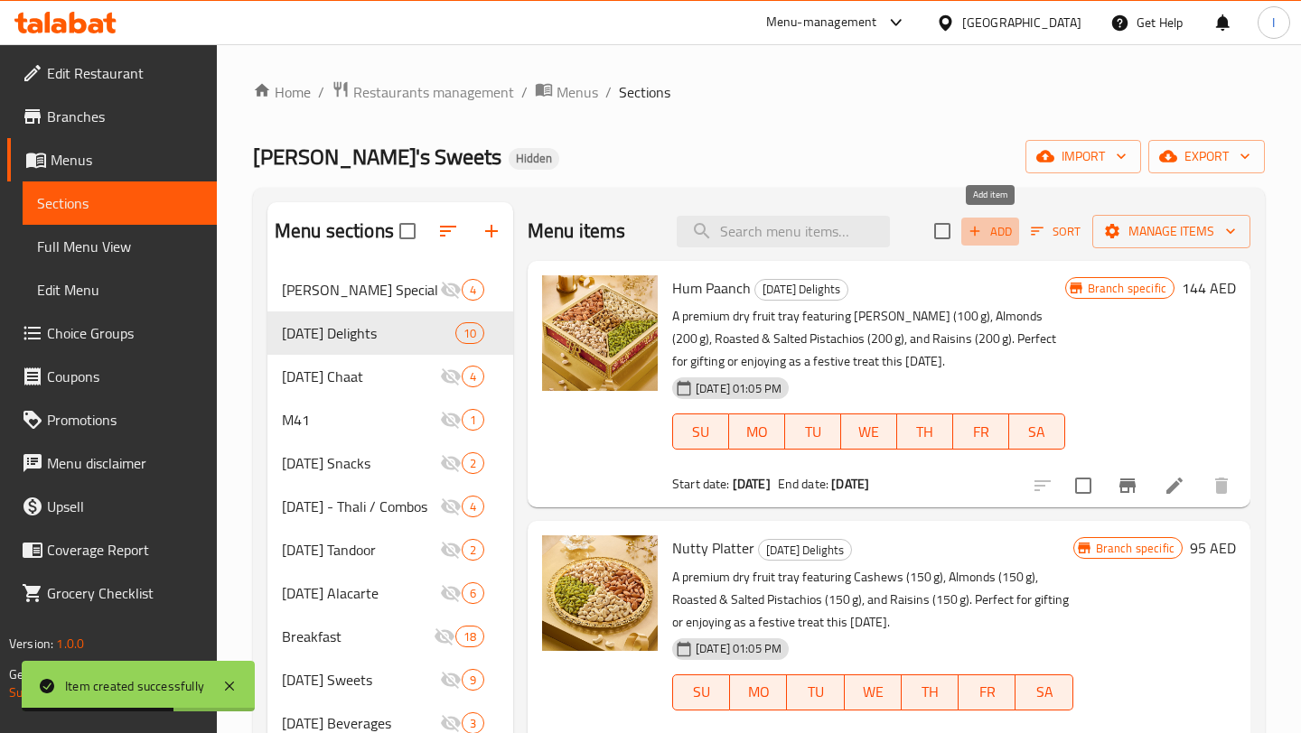
click at [1005, 235] on span "Add" at bounding box center [989, 231] width 49 height 21
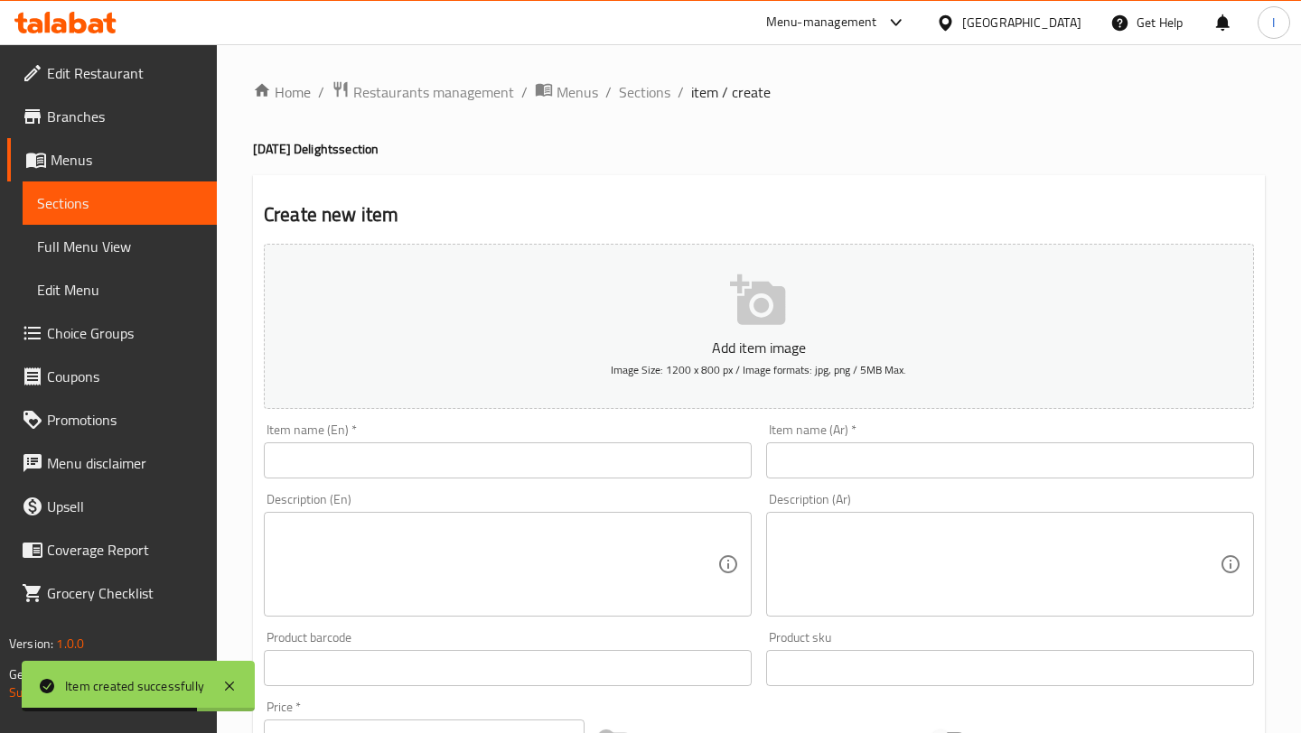
click at [530, 466] on input "text" at bounding box center [508, 461] width 488 height 36
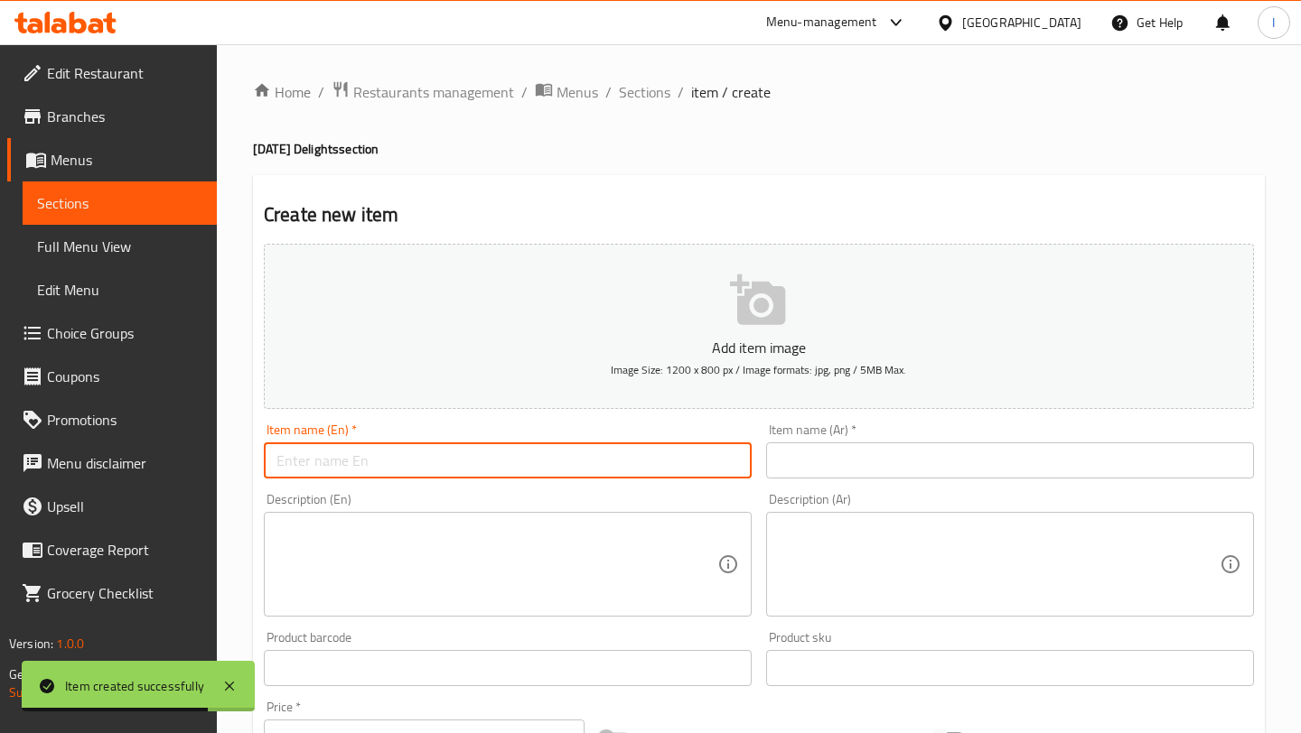
paste input "Nut Circle"
type input "Nut Circle"
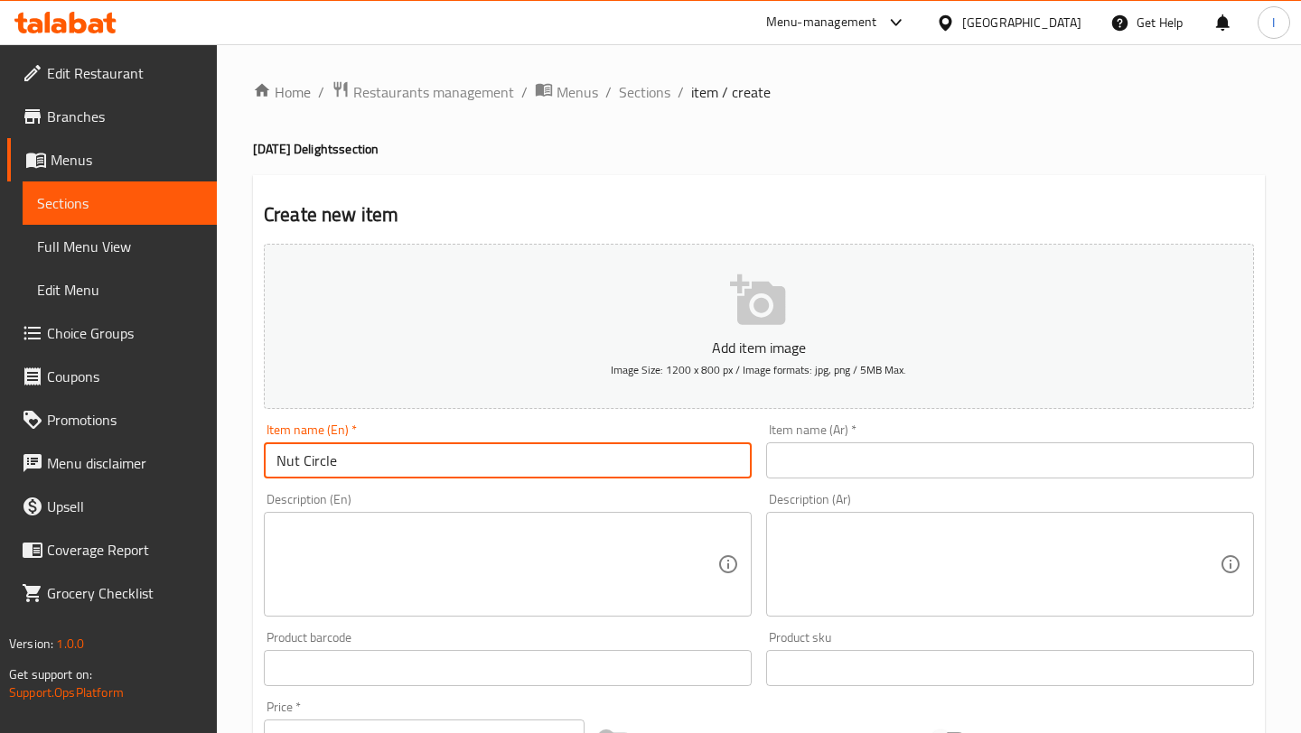
click at [894, 450] on input "text" at bounding box center [1010, 461] width 488 height 36
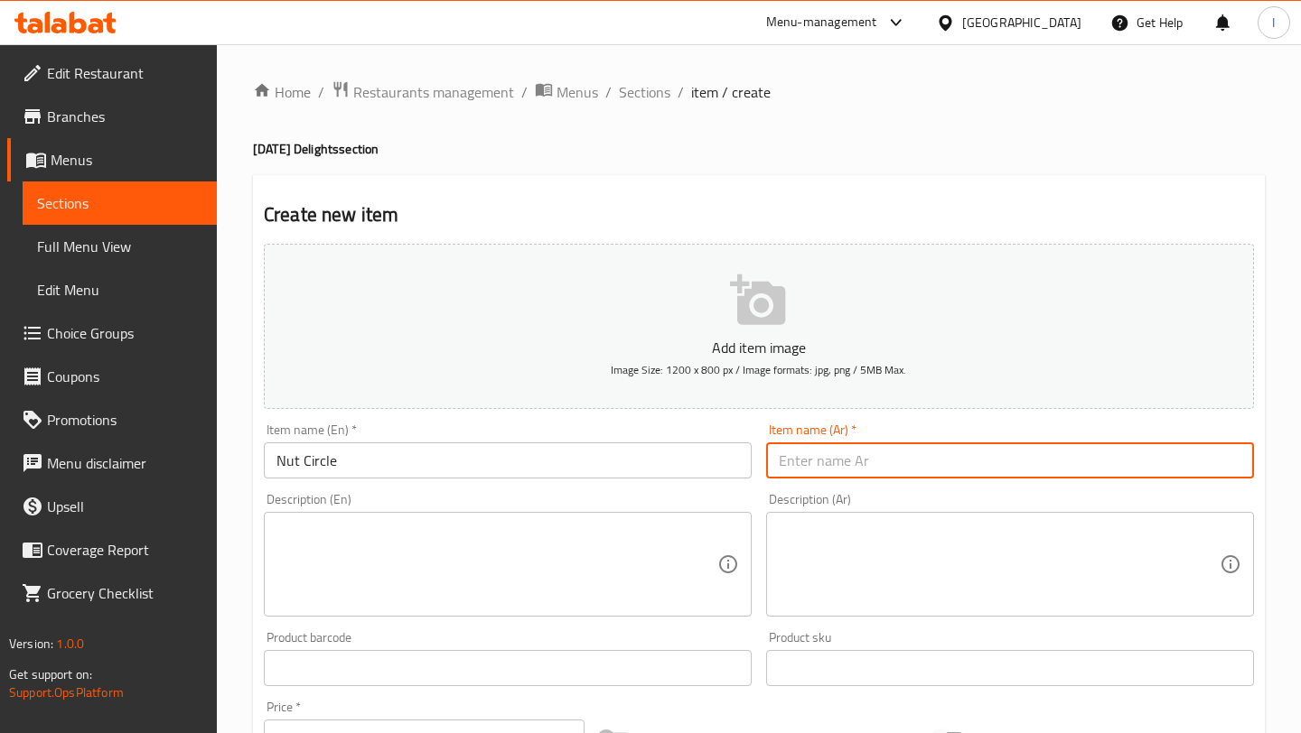
paste input "دائرة الجوز"
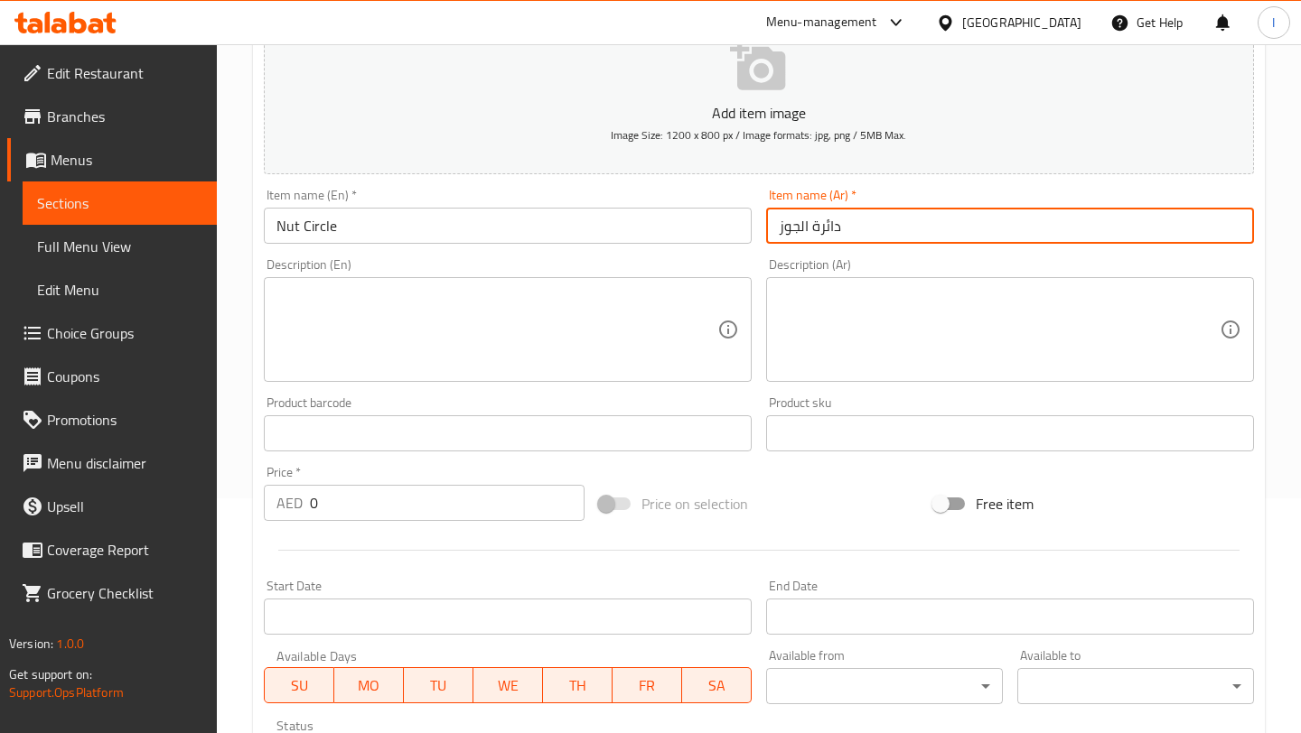
scroll to position [247, 0]
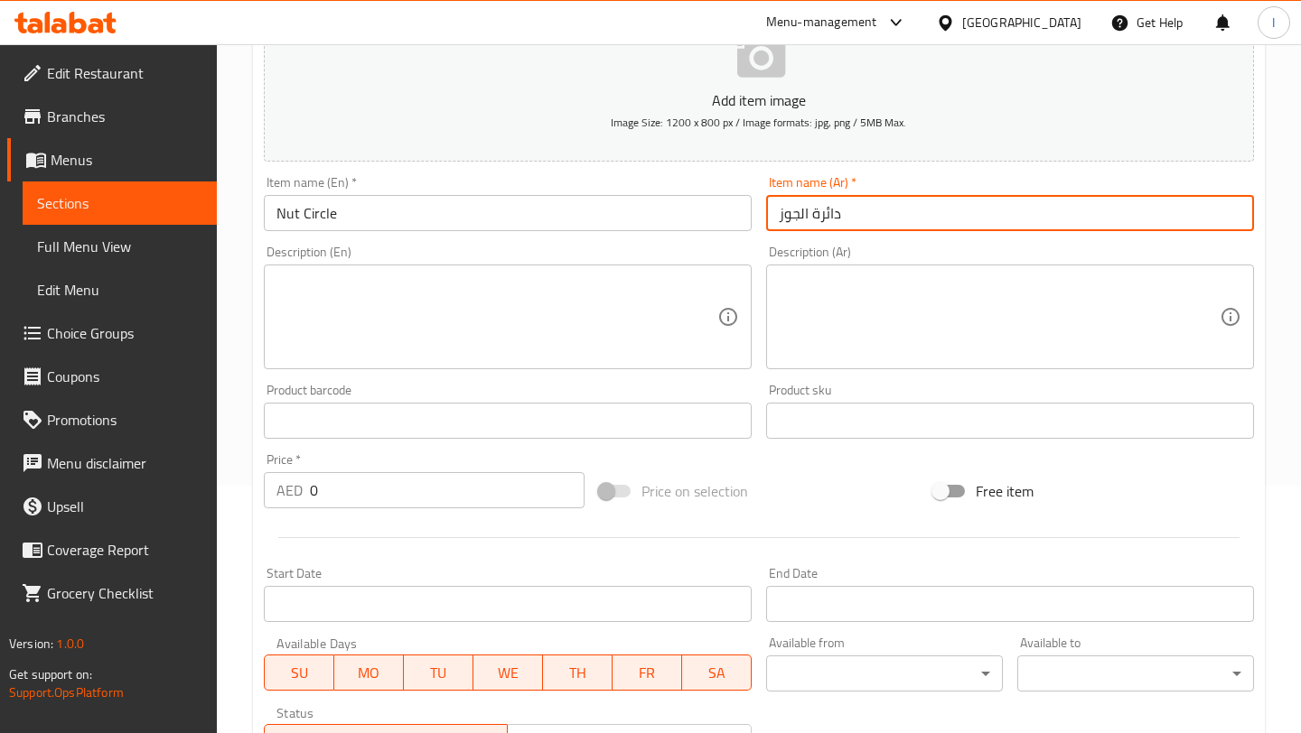
type input "دائرة الجوز"
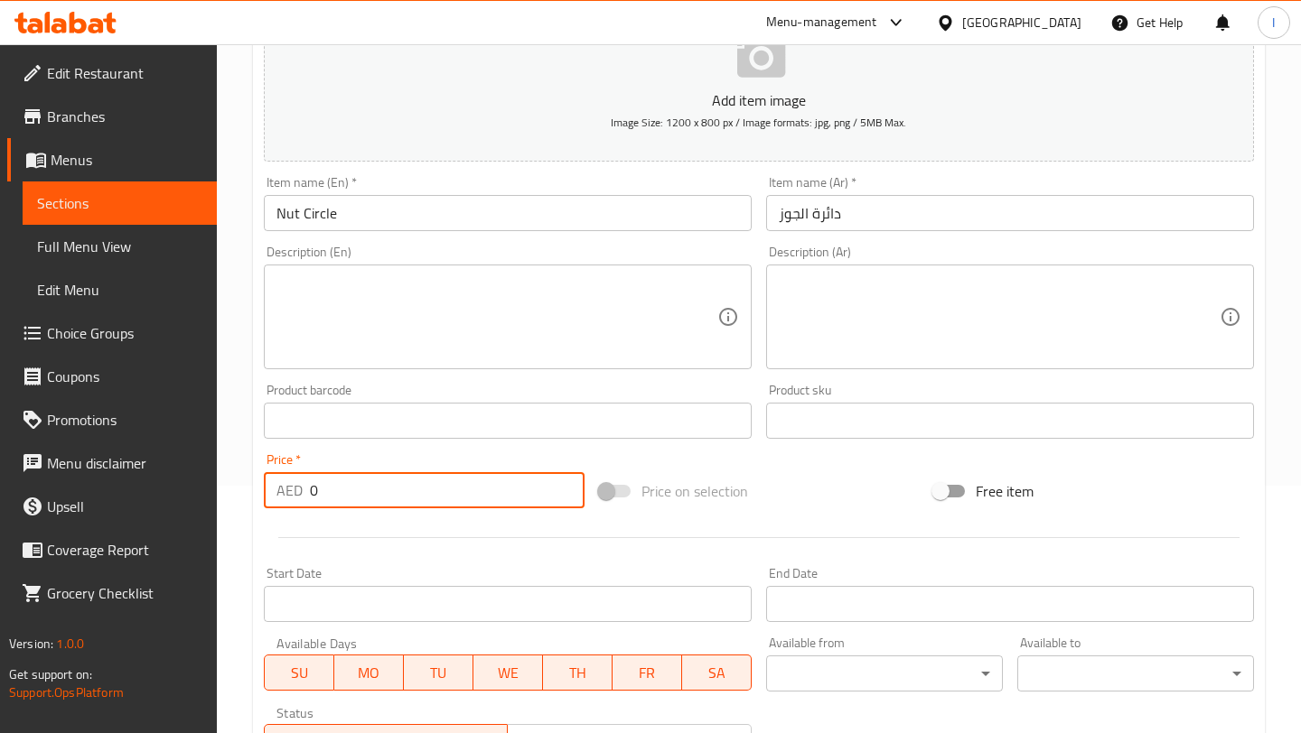
click at [443, 487] on input "0" at bounding box center [447, 490] width 275 height 36
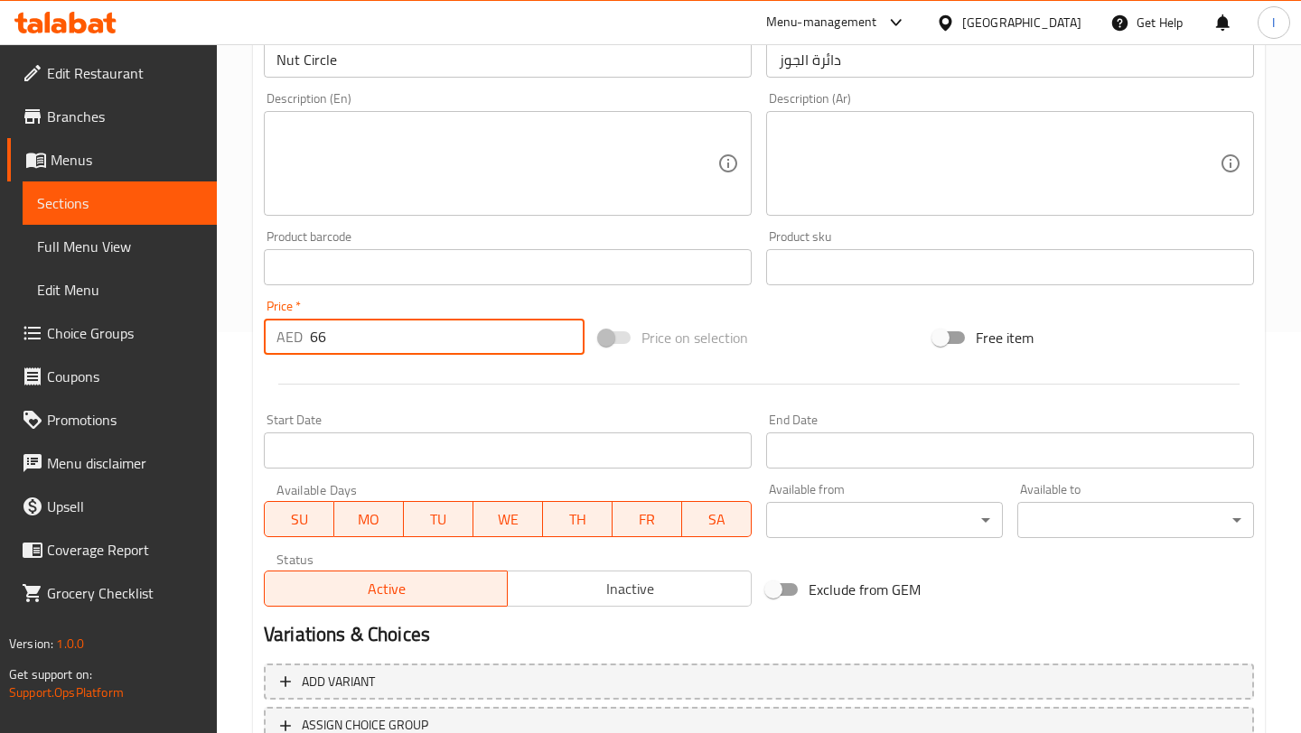
scroll to position [445, 0]
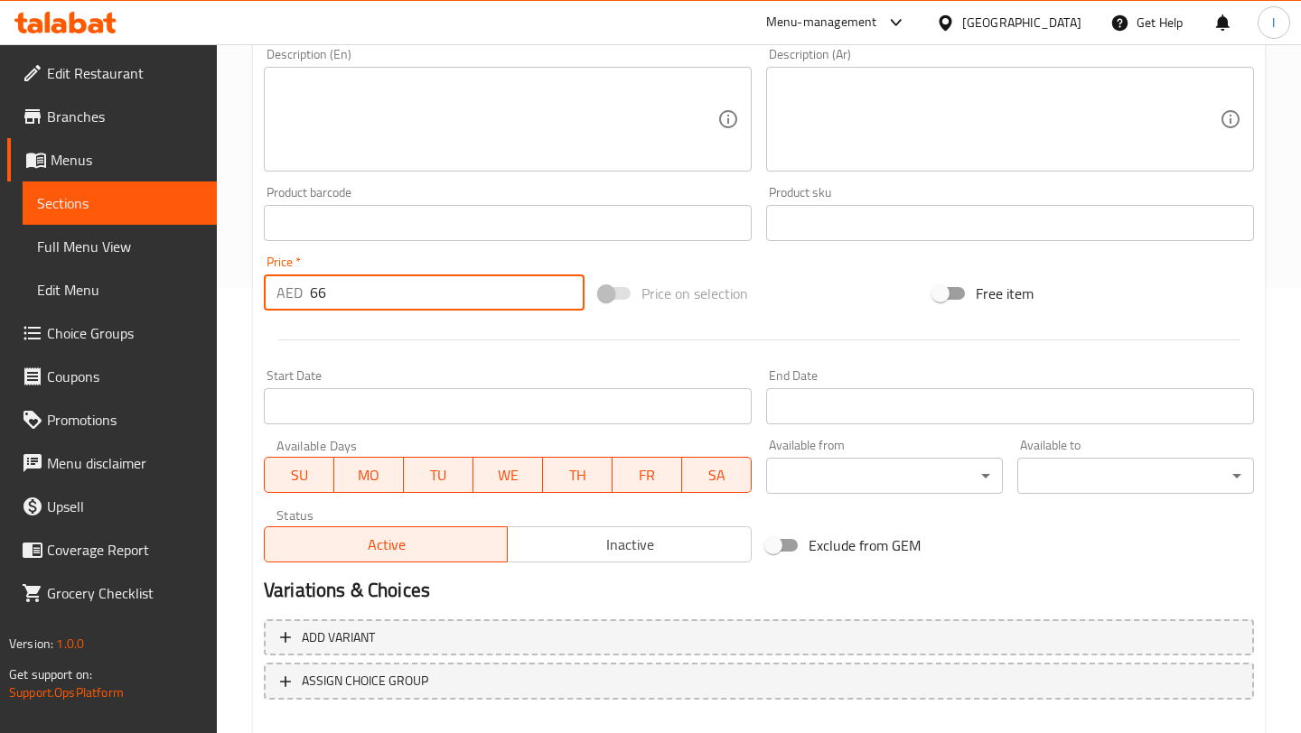
type input "66"
click at [364, 409] on input "Start Date" at bounding box center [508, 406] width 488 height 36
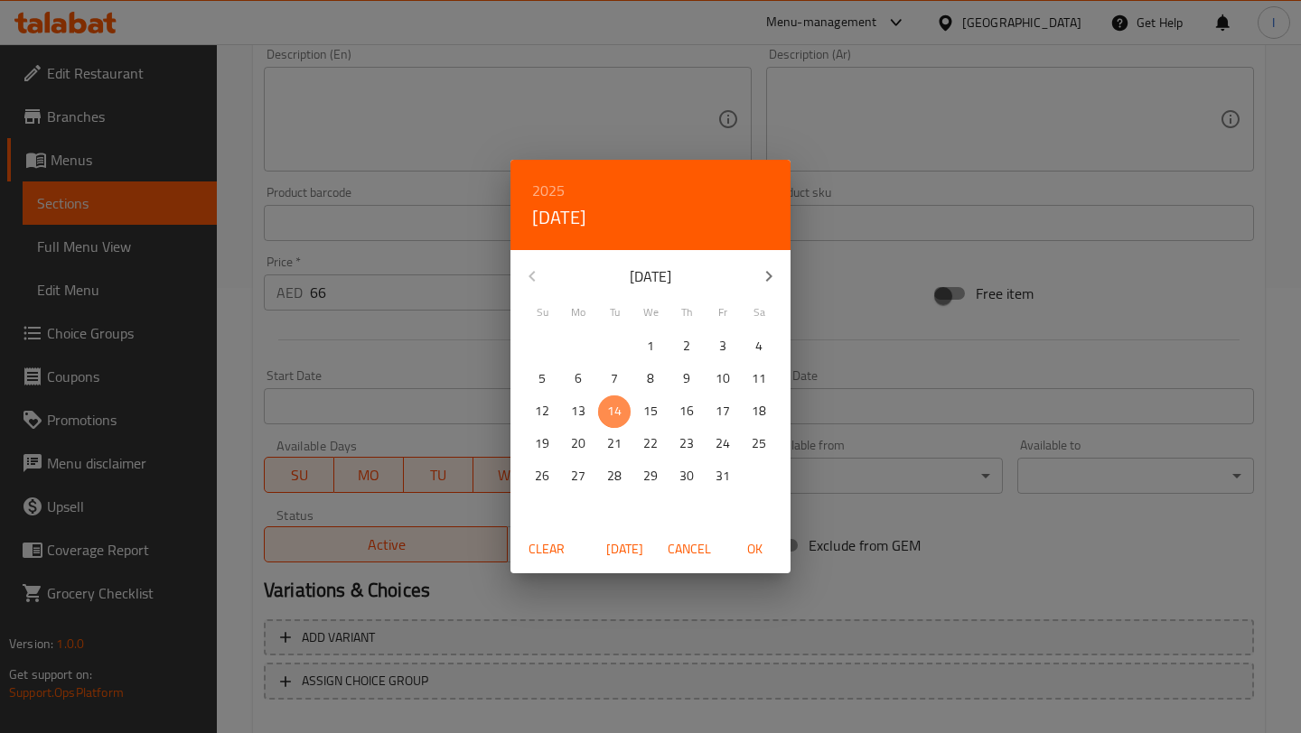
click at [620, 407] on p "14" at bounding box center [614, 411] width 14 height 23
click at [760, 551] on span "OK" at bounding box center [753, 549] width 43 height 23
type input "[DATE]"
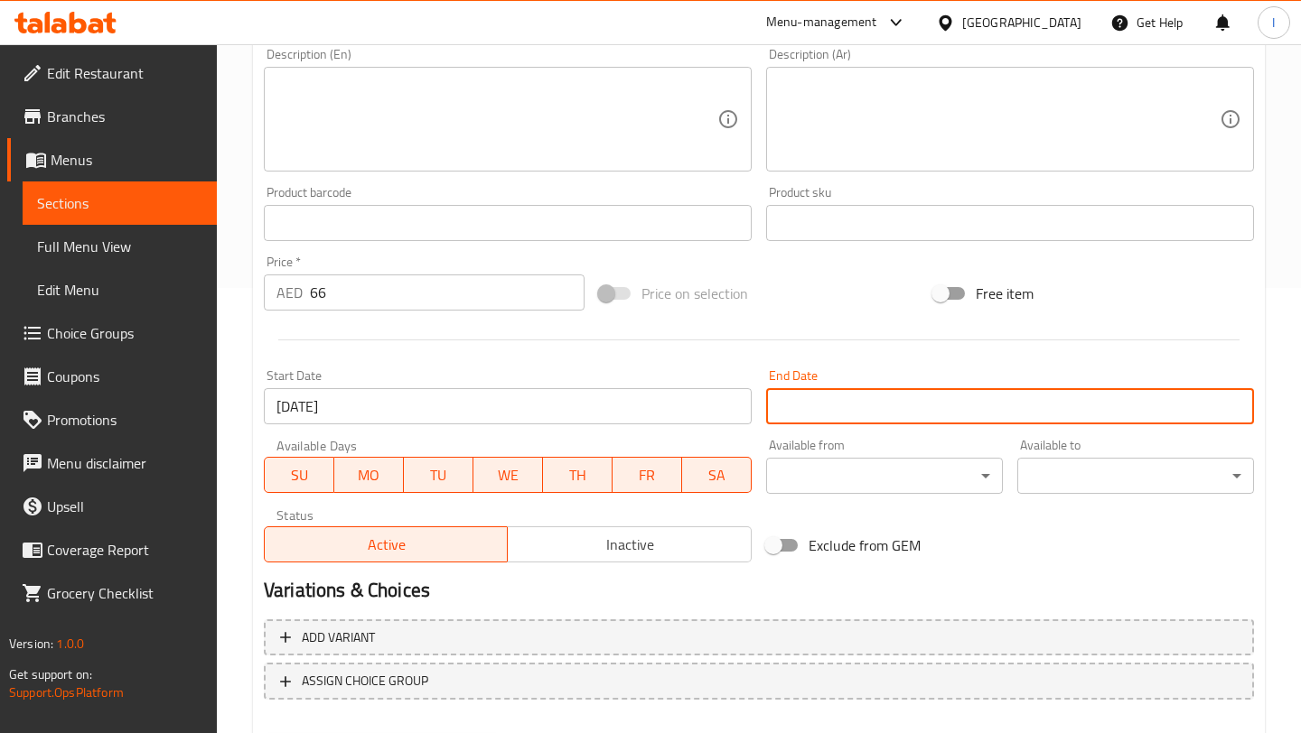
click at [958, 401] on input "Start Date" at bounding box center [1010, 406] width 488 height 36
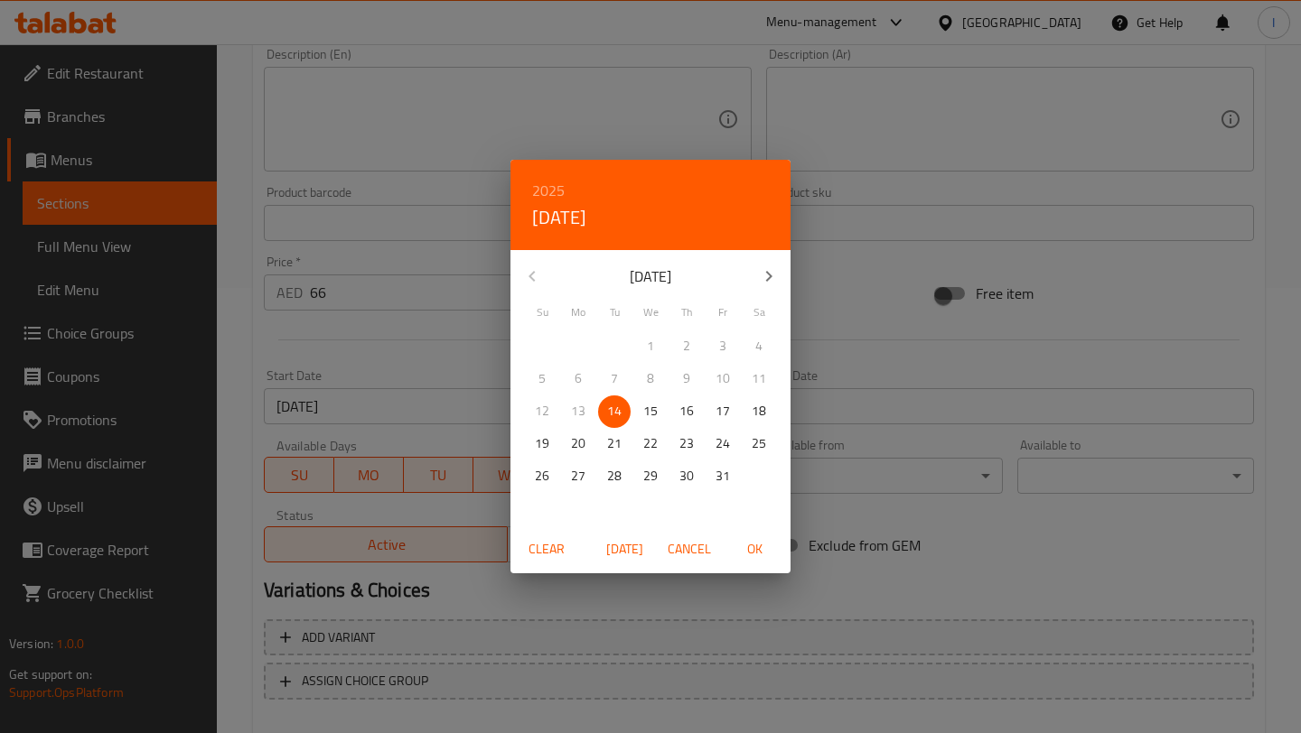
click at [772, 274] on icon "button" at bounding box center [769, 277] width 22 height 22
click at [541, 507] on p "30" at bounding box center [542, 509] width 14 height 23
click at [748, 555] on span "OK" at bounding box center [753, 549] width 43 height 23
type input "[DATE]"
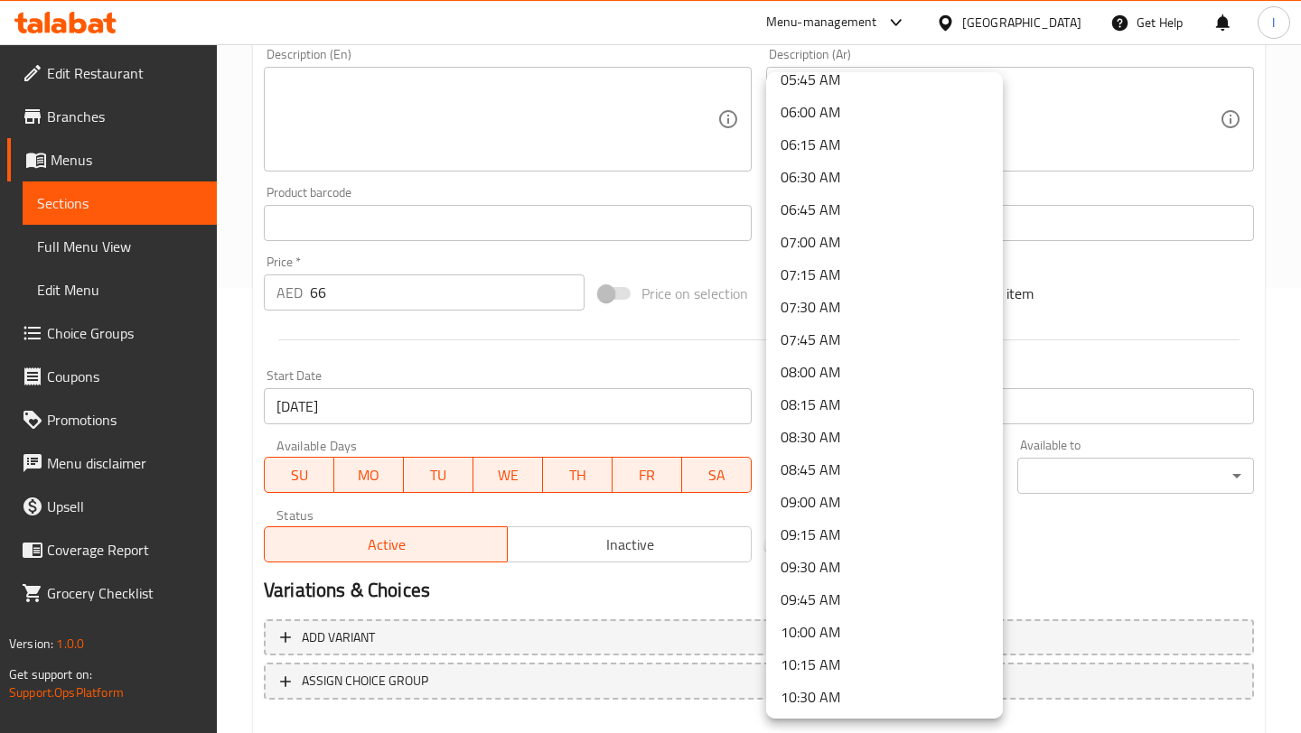
scroll to position [771, 0]
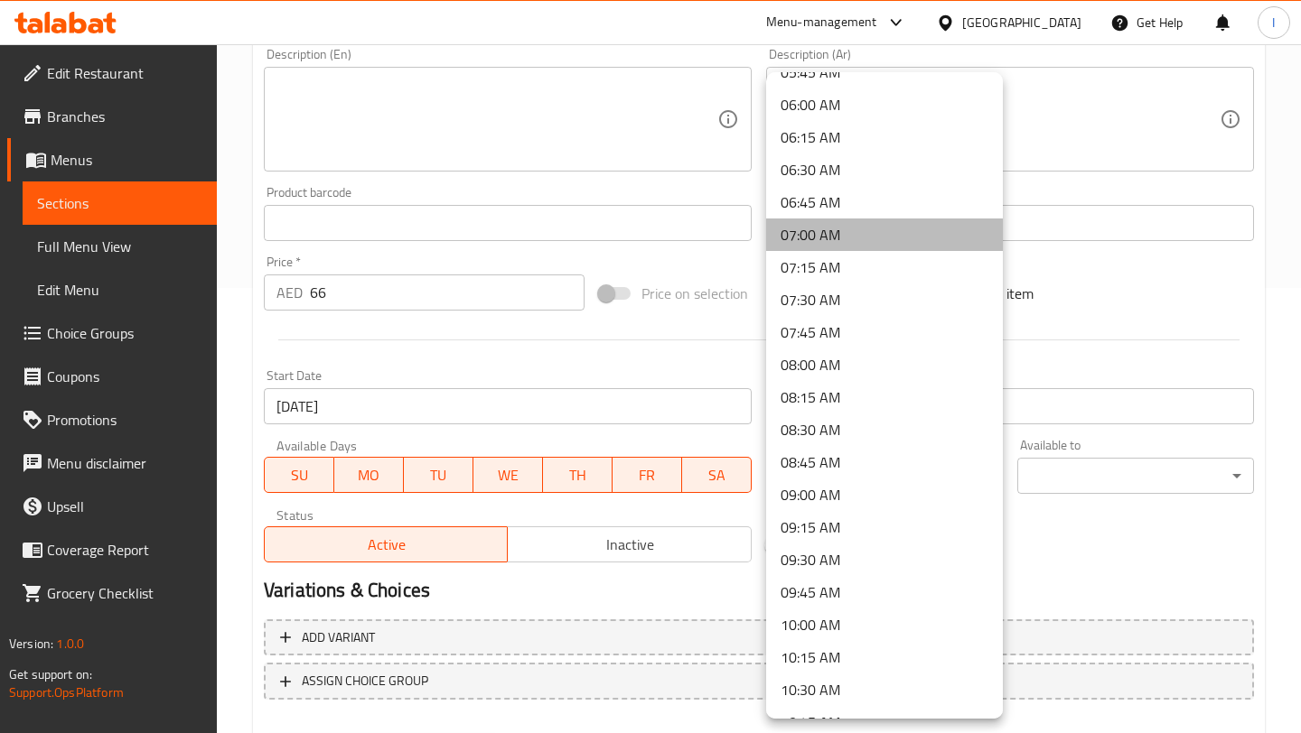
click at [842, 239] on li "07:00 AM" at bounding box center [884, 235] width 237 height 33
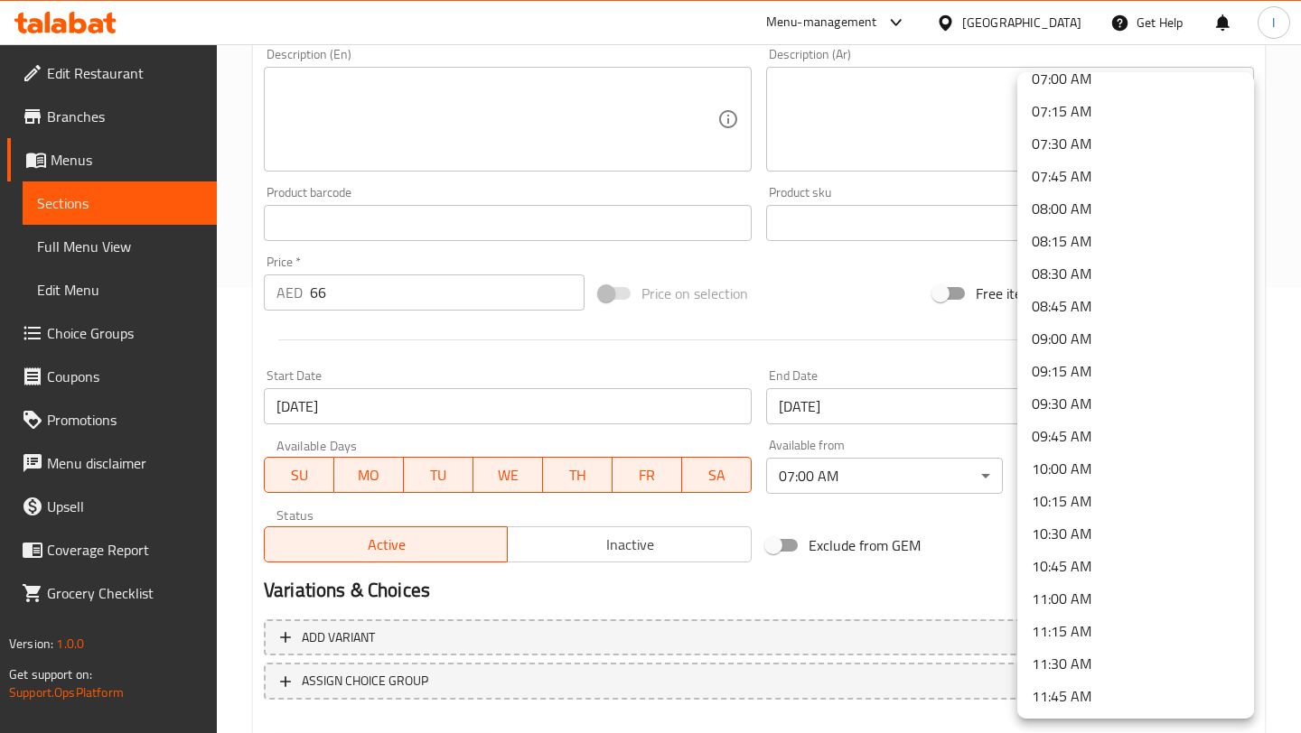
scroll to position [2522, 0]
click at [1136, 691] on li "23:59 PM" at bounding box center [1135, 695] width 237 height 33
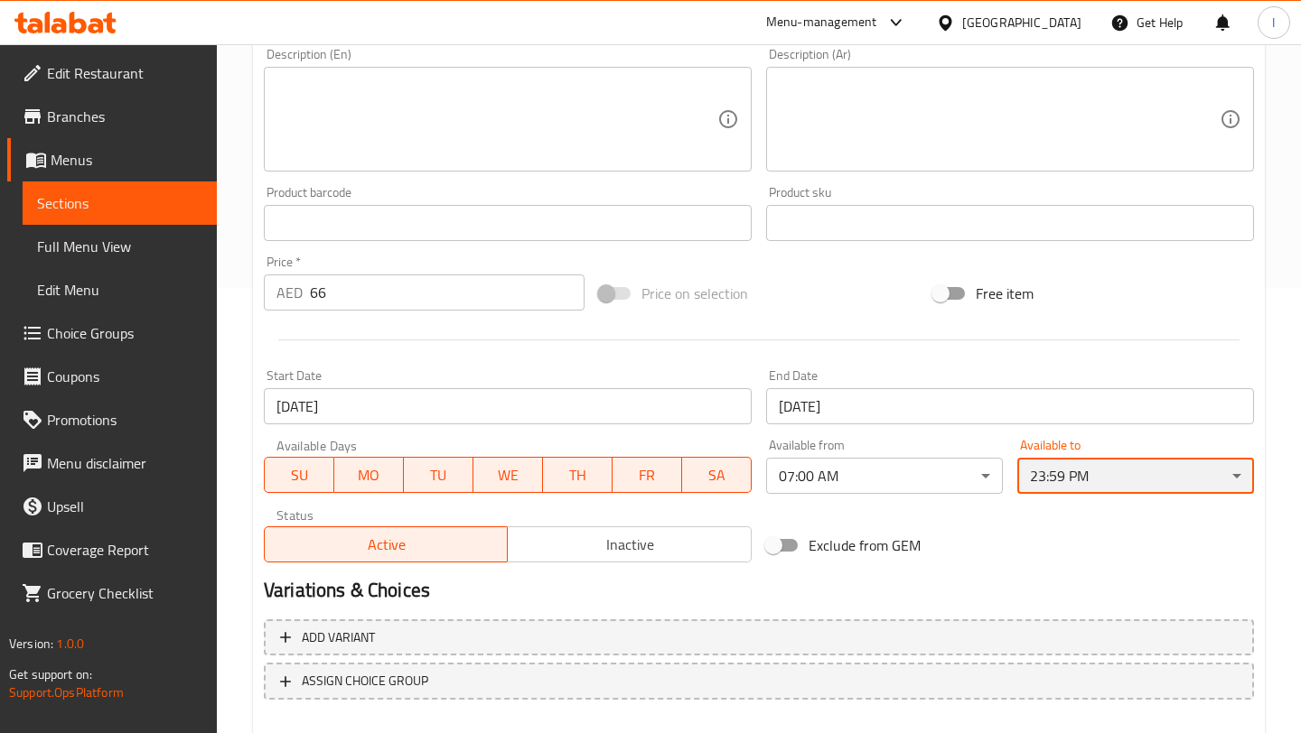
scroll to position [543, 0]
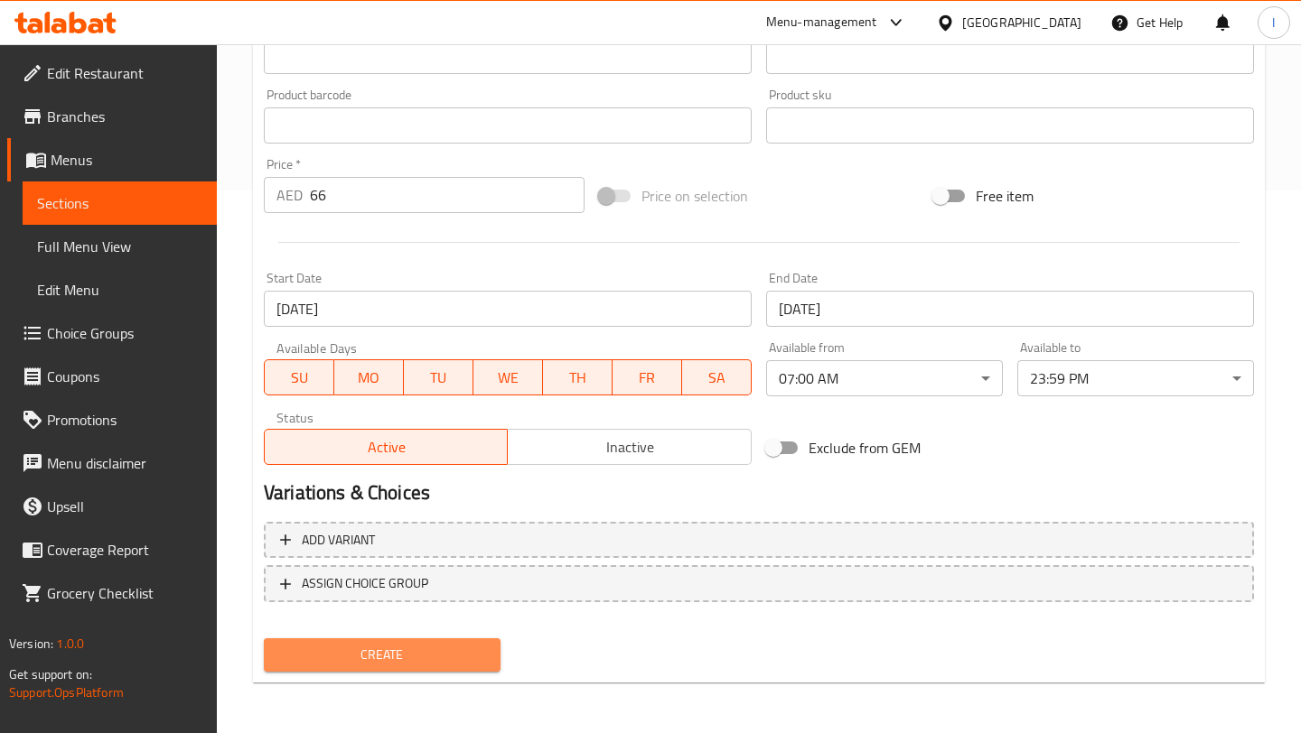
click at [328, 646] on span "Create" at bounding box center [382, 655] width 208 height 23
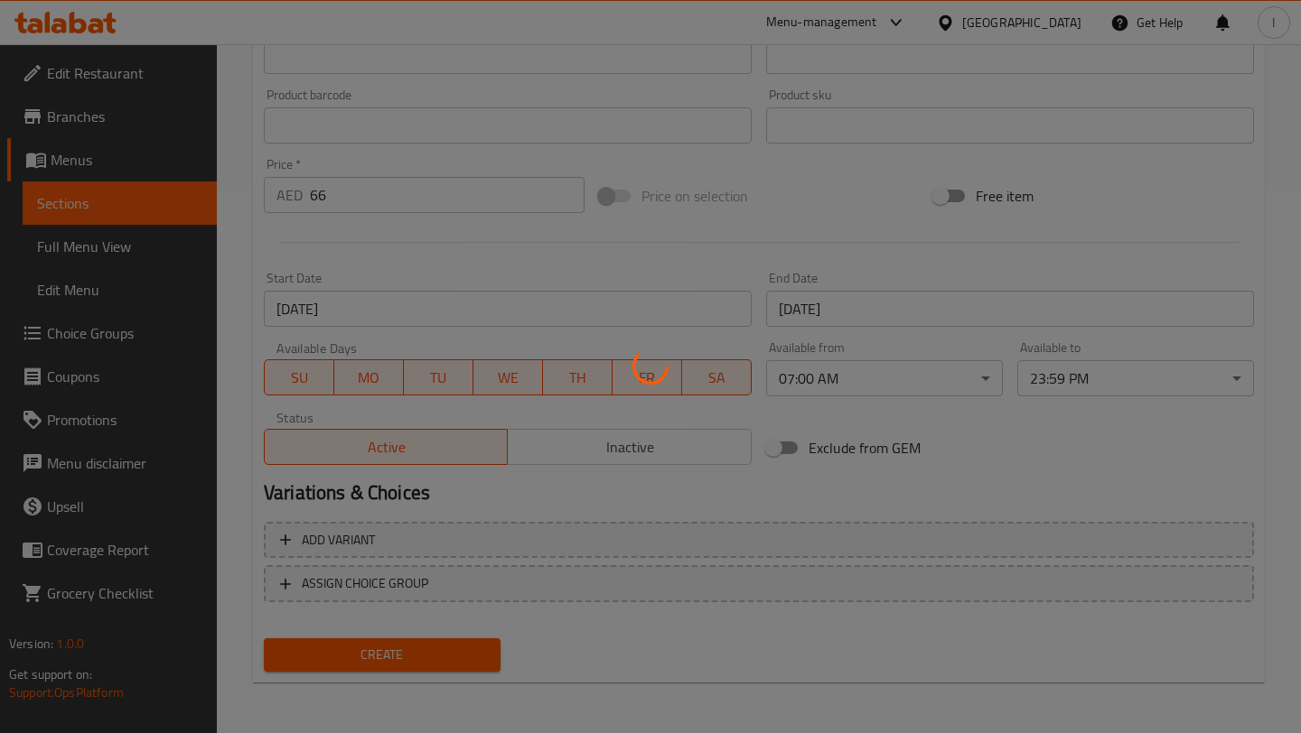
type input "0"
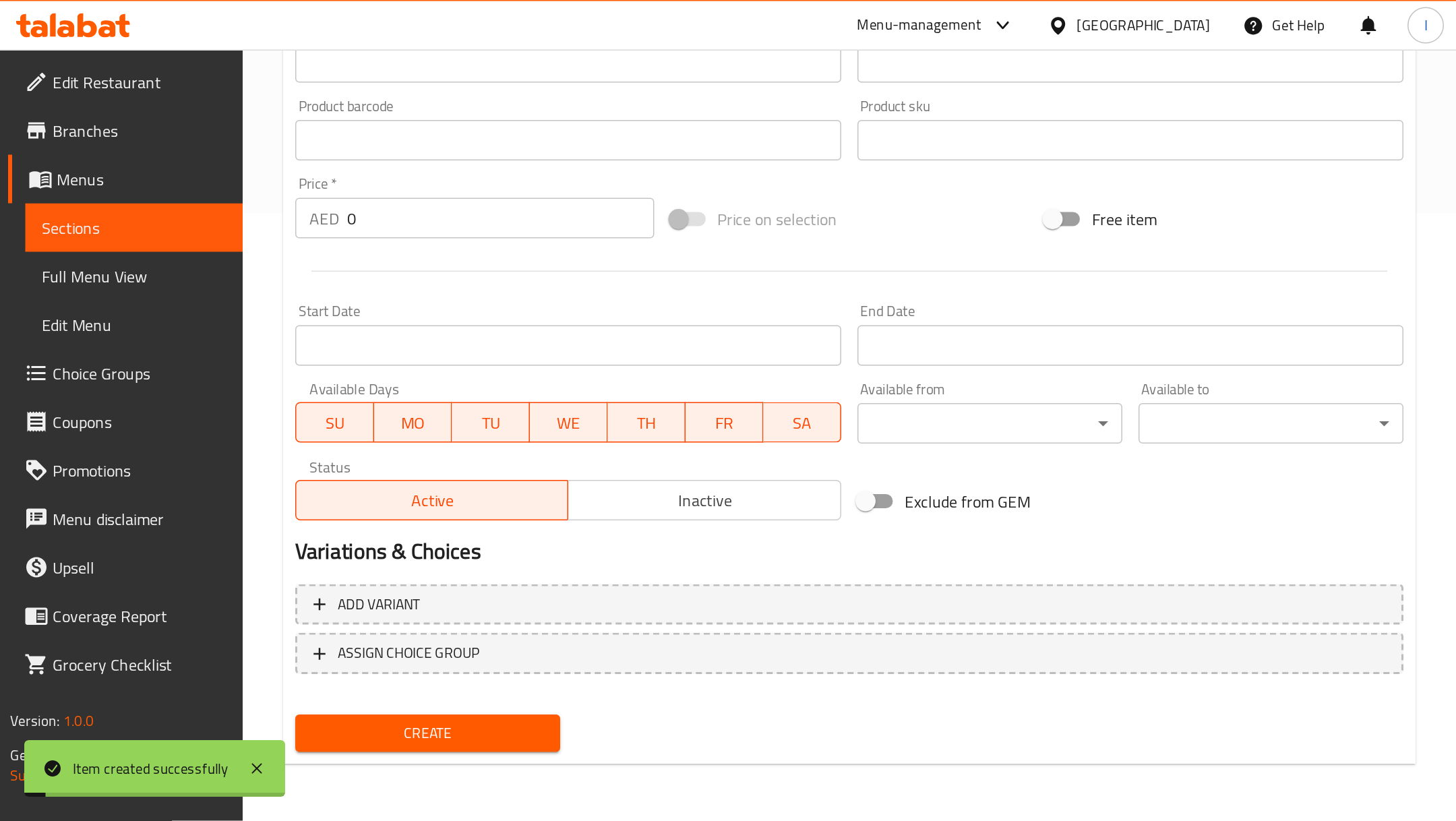
scroll to position [0, 0]
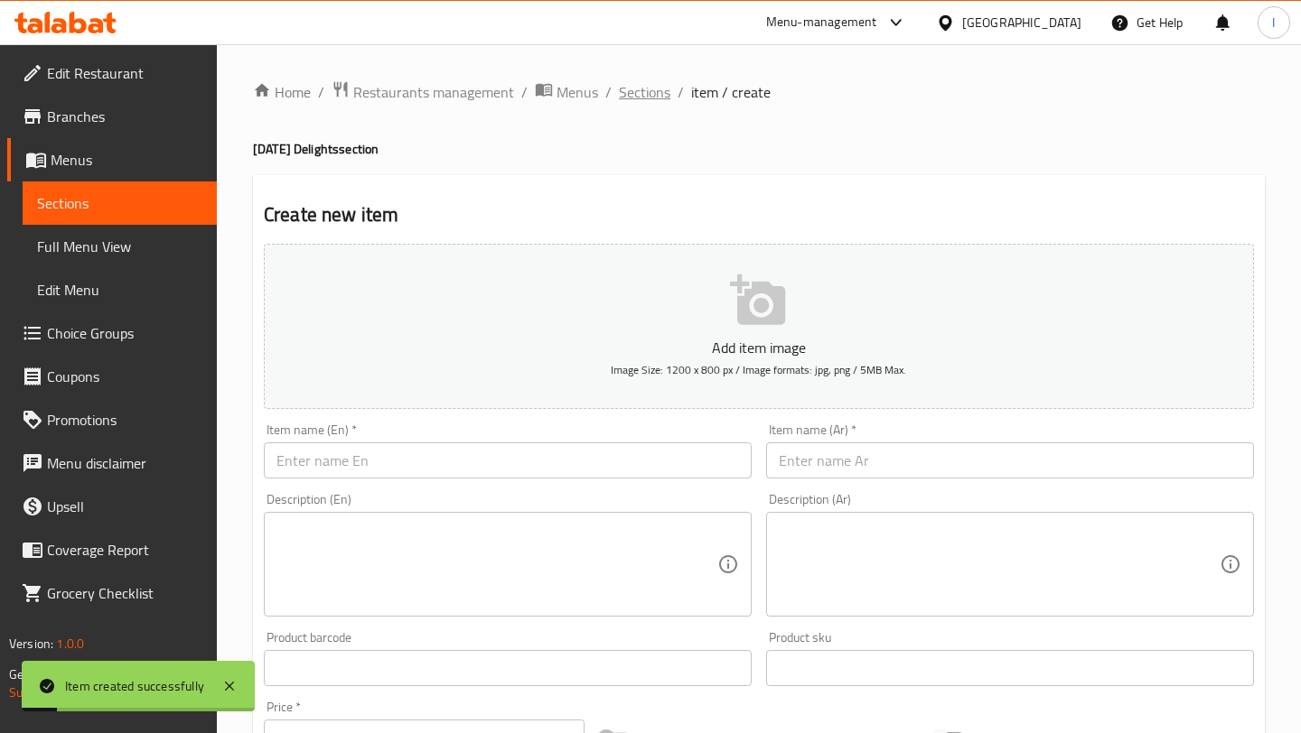
click at [639, 99] on span "Sections" at bounding box center [644, 92] width 51 height 22
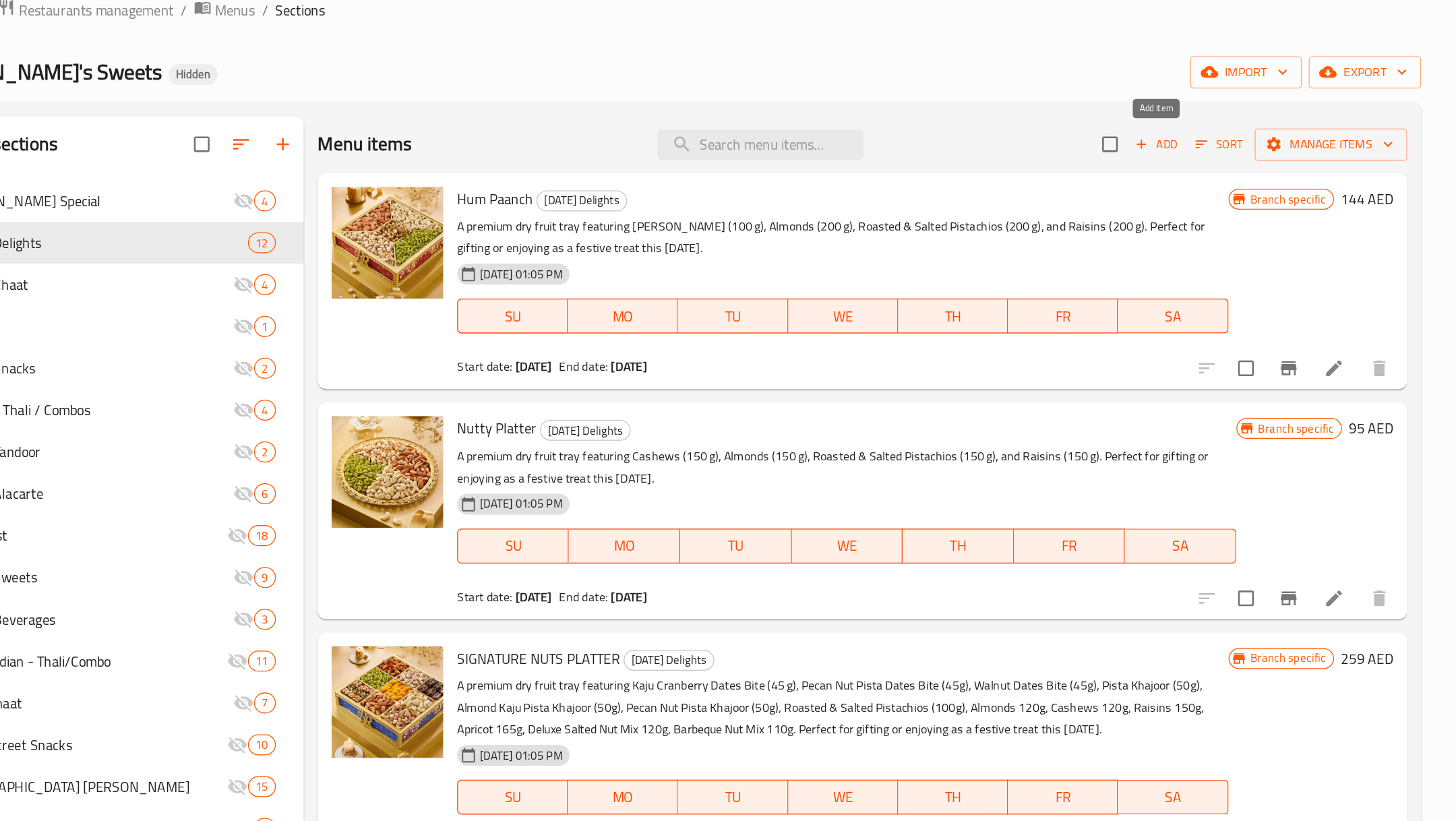
click at [970, 172] on icon "button" at bounding box center [1213, 172] width 12 height 12
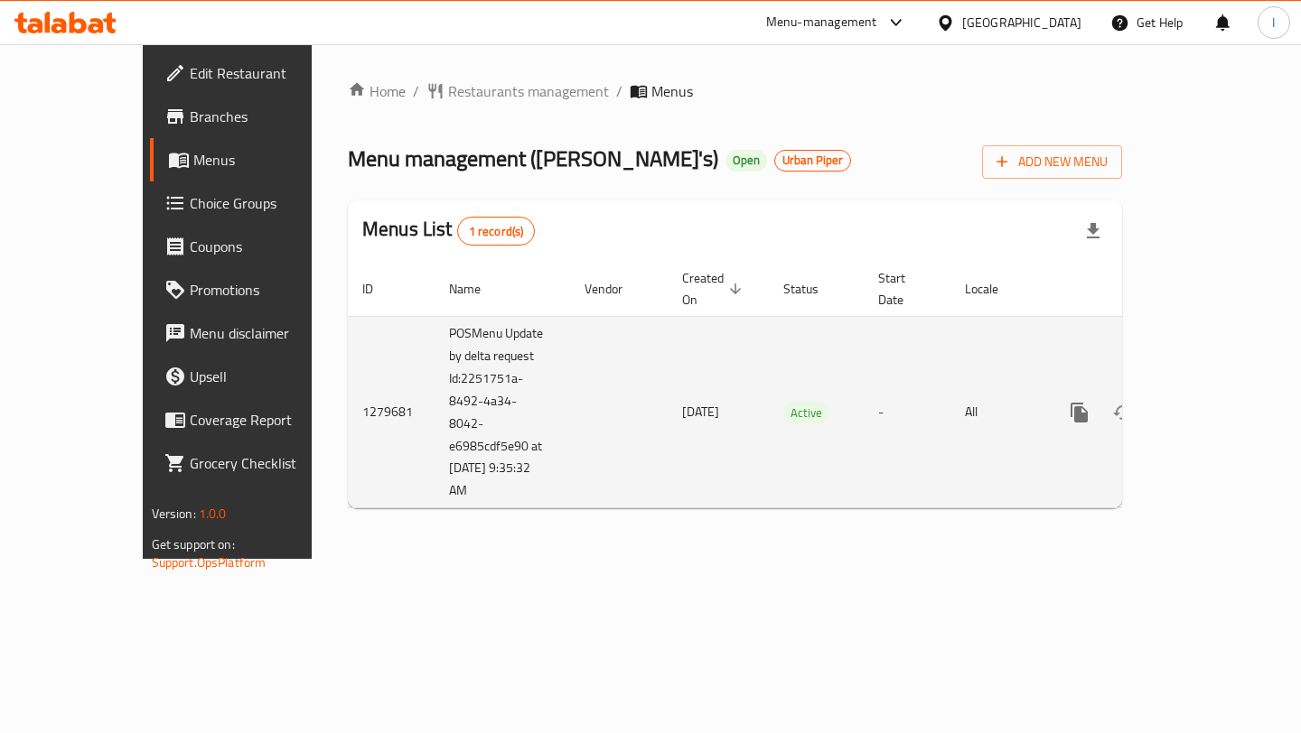
click at [1220, 402] on icon "enhanced table" at bounding box center [1210, 413] width 22 height 22
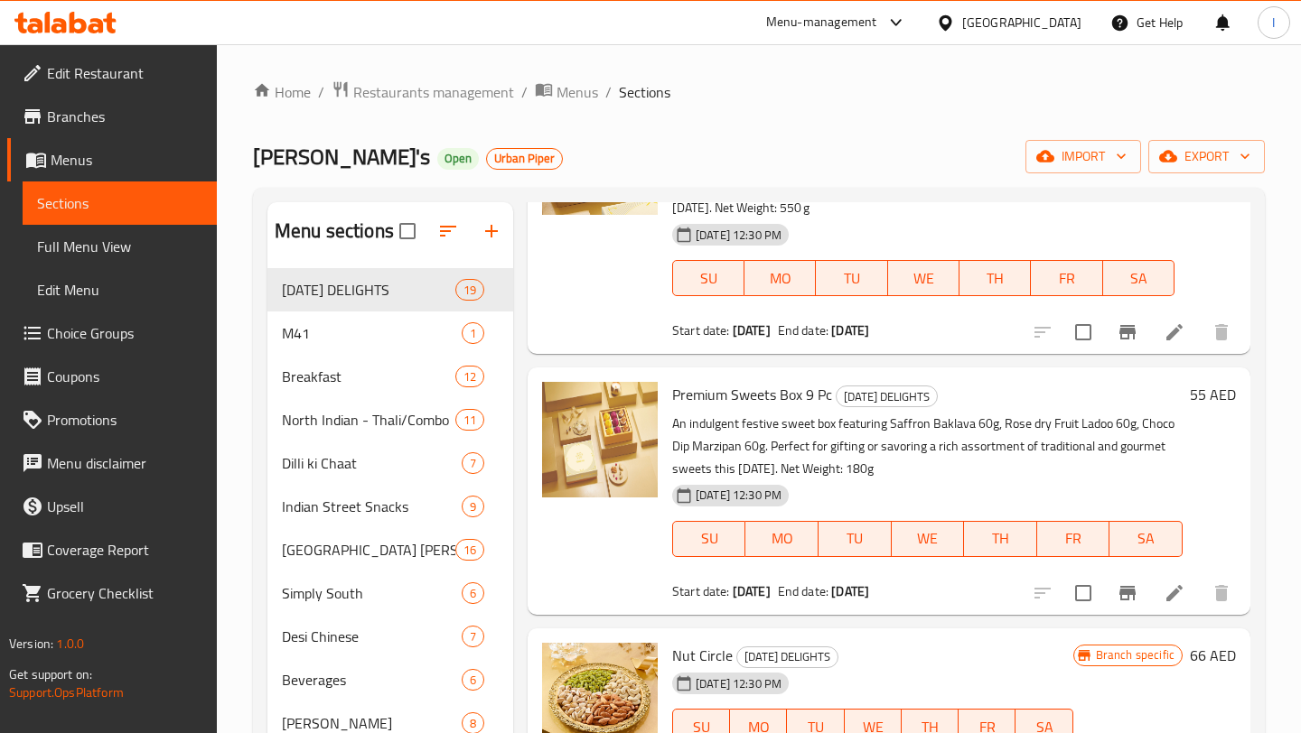
scroll to position [2610, 0]
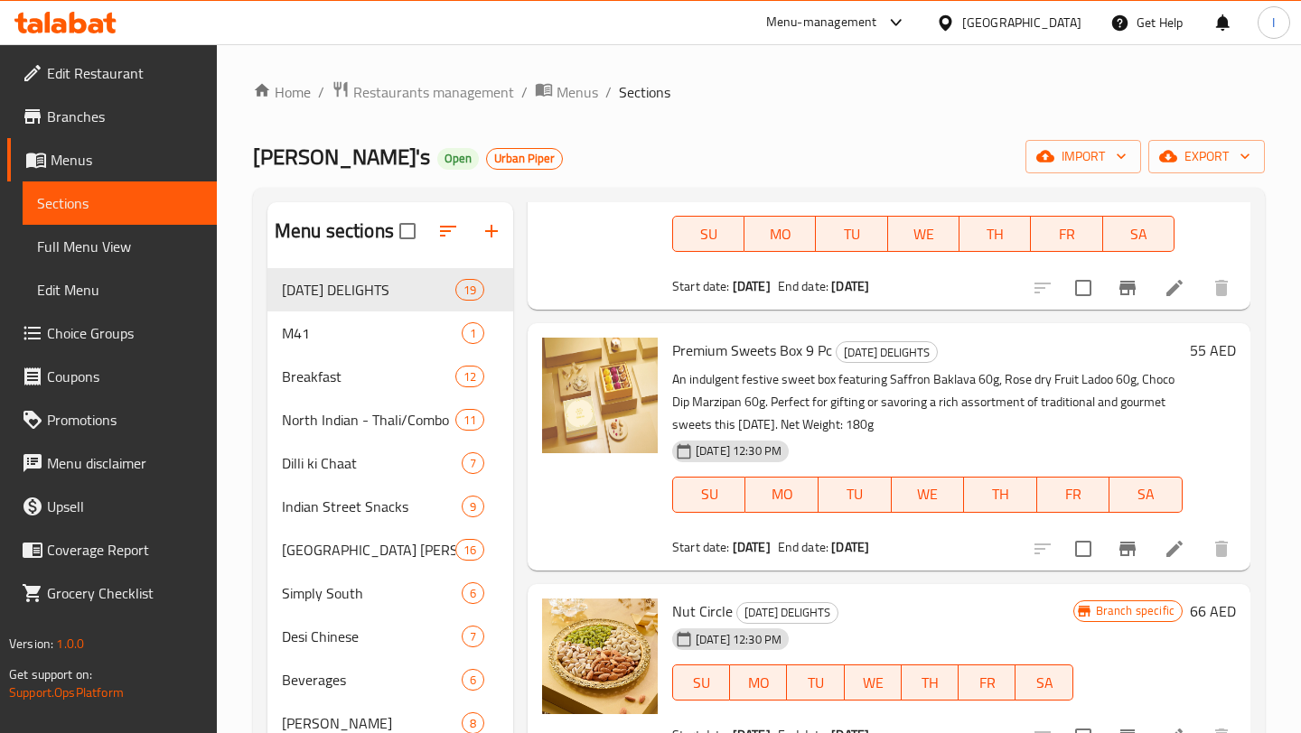
click at [732, 355] on span "Premium Sweets Box 9 Pc" at bounding box center [752, 350] width 160 height 27
copy h6 "Premium Sweets Box 9 Pc"
click at [688, 381] on p "An indulgent festive sweet box featuring Saffron Baklava 60g, Rose dry Fruit La…" at bounding box center [927, 402] width 510 height 68
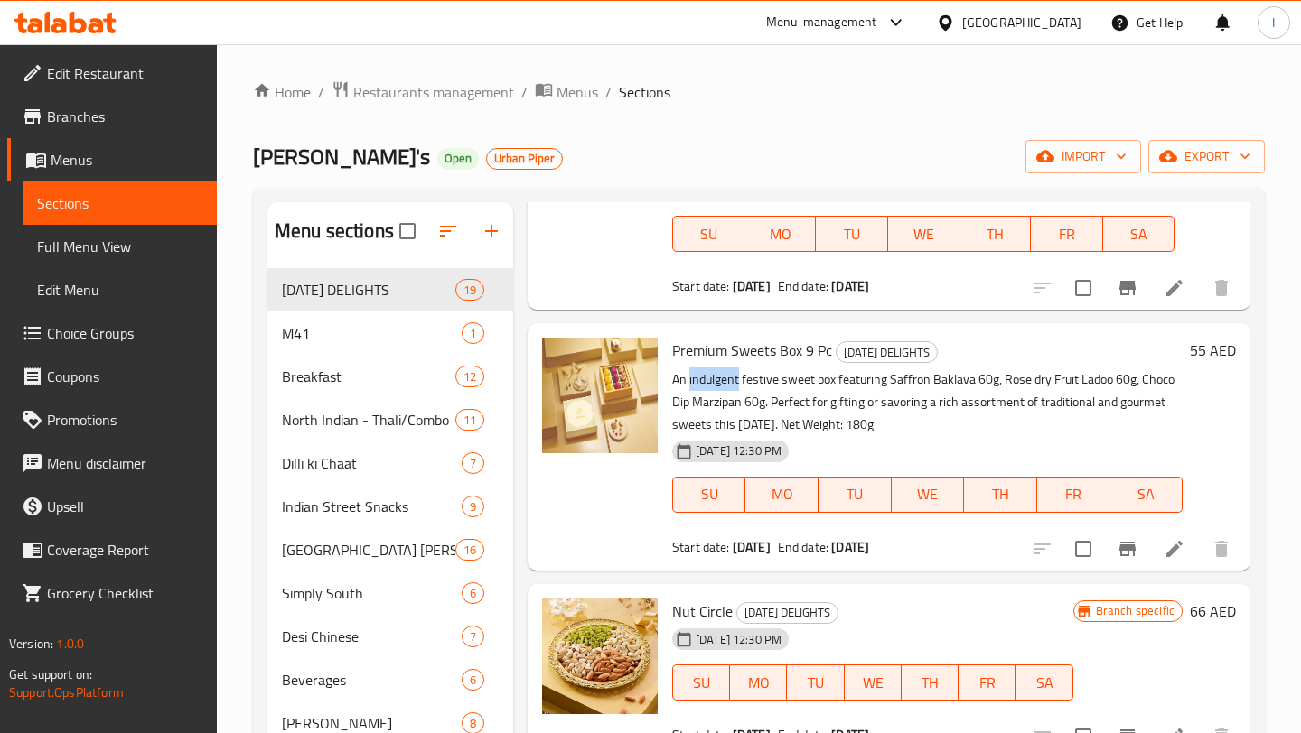
click at [688, 381] on p "An indulgent festive sweet box featuring Saffron Baklava 60g, Rose dry Fruit La…" at bounding box center [927, 402] width 510 height 68
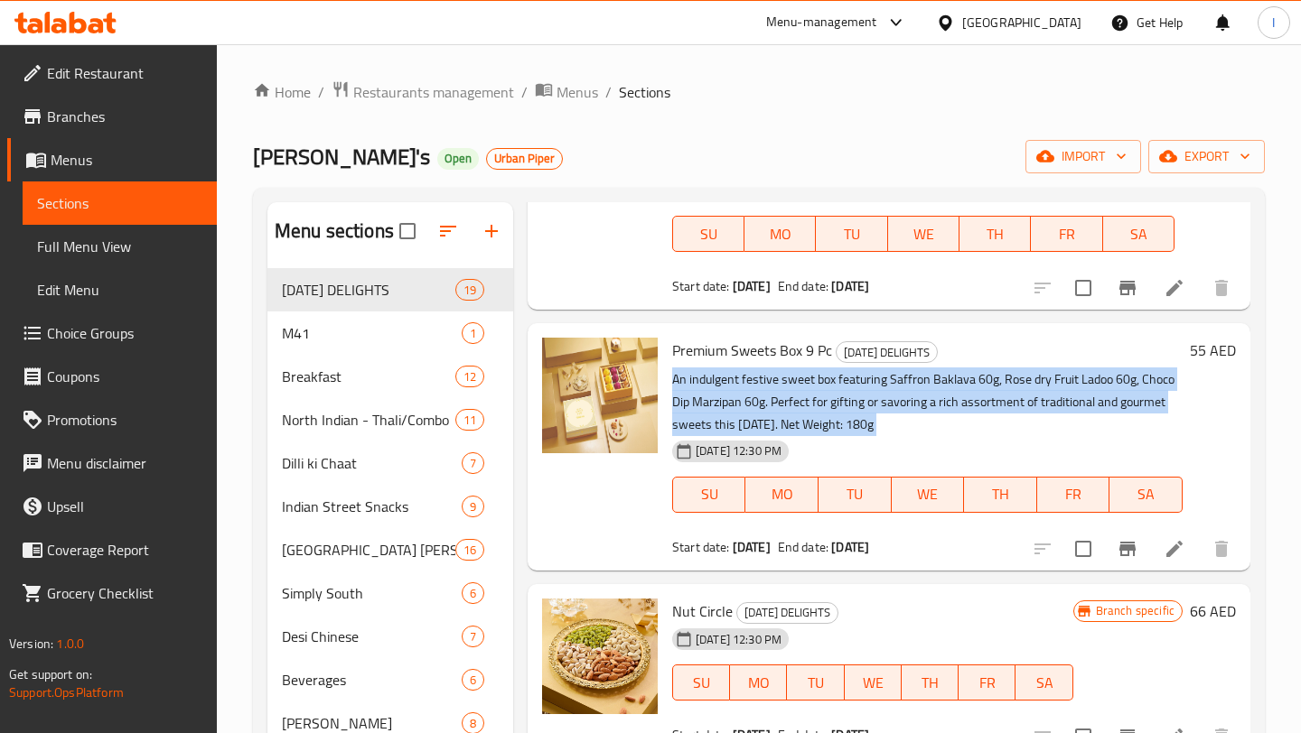
click at [688, 381] on p "An indulgent festive sweet box featuring Saffron Baklava 60g, Rose dry Fruit La…" at bounding box center [927, 402] width 510 height 68
copy div "An indulgent festive sweet box featuring Saffron Baklava 60g, Rose dry Fruit La…"
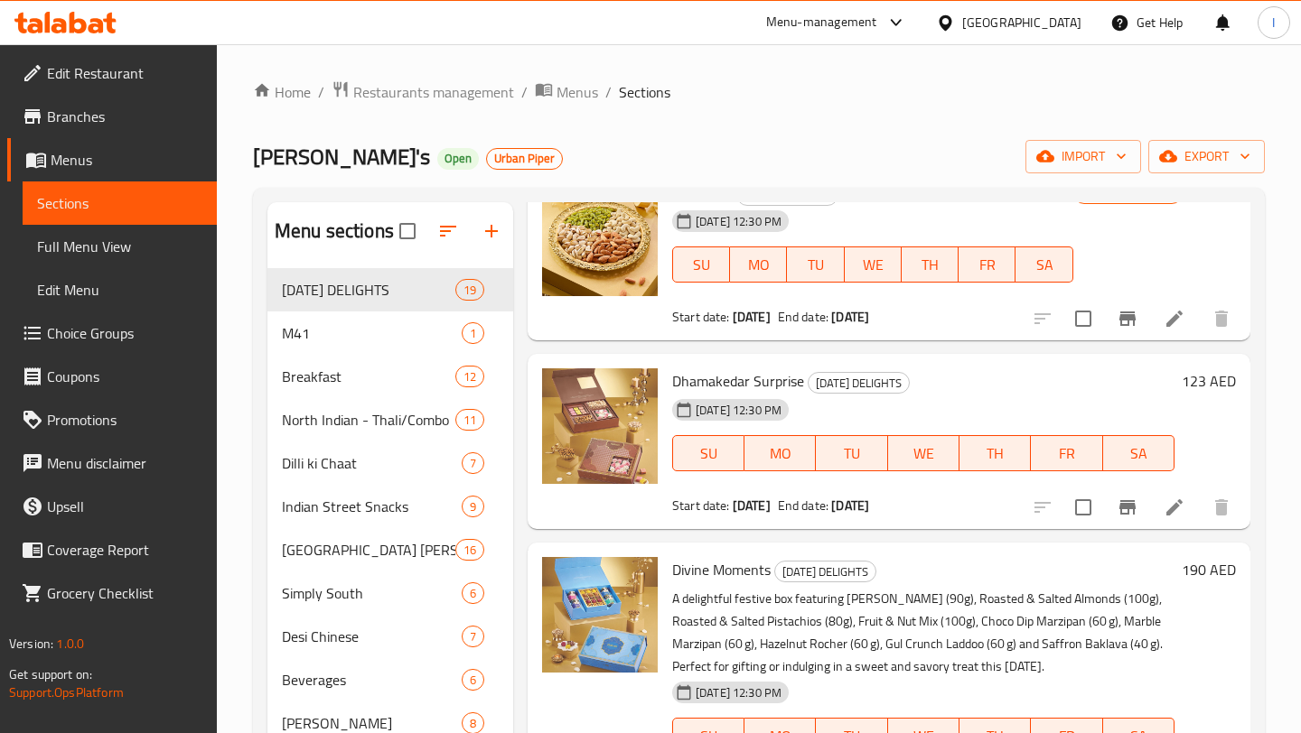
scroll to position [3027, 0]
click at [719, 389] on span "Dhamakedar Surprise" at bounding box center [738, 382] width 132 height 27
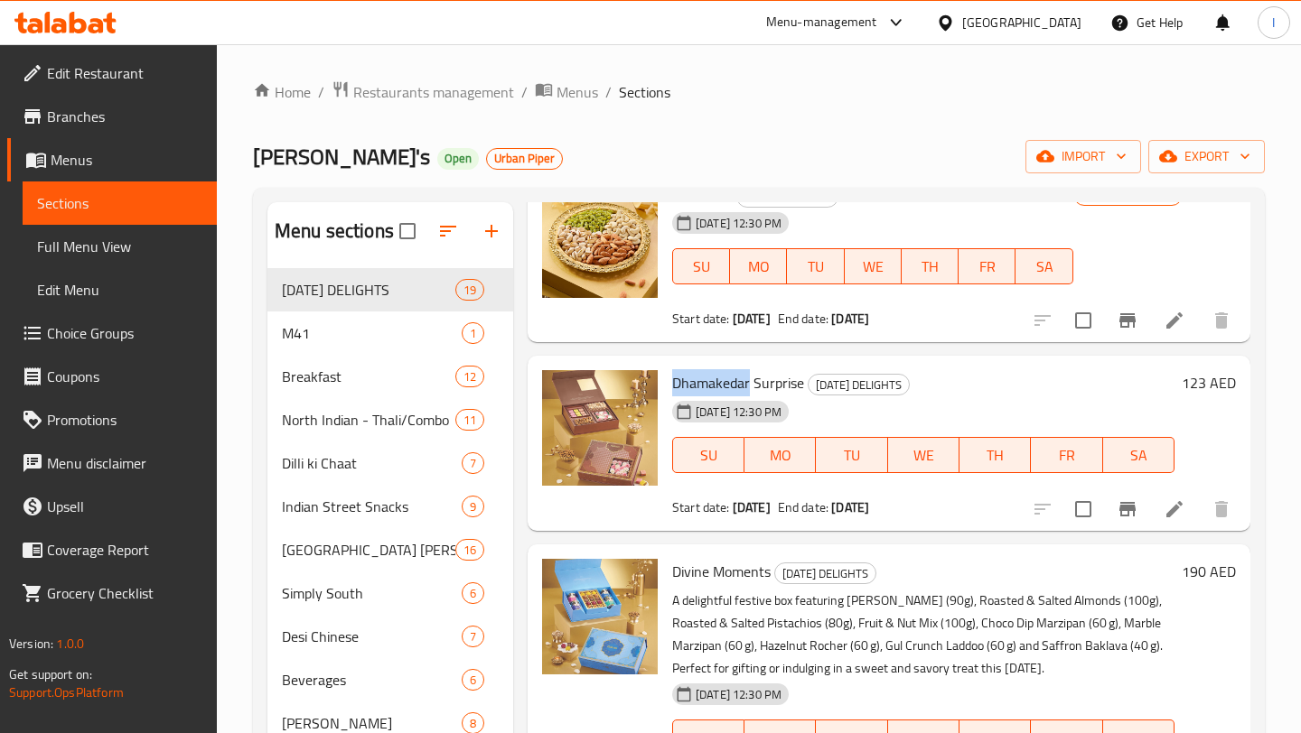
click at [719, 389] on span "Dhamakedar Surprise" at bounding box center [738, 382] width 132 height 27
copy h6 "Dhamakedar Surprise"
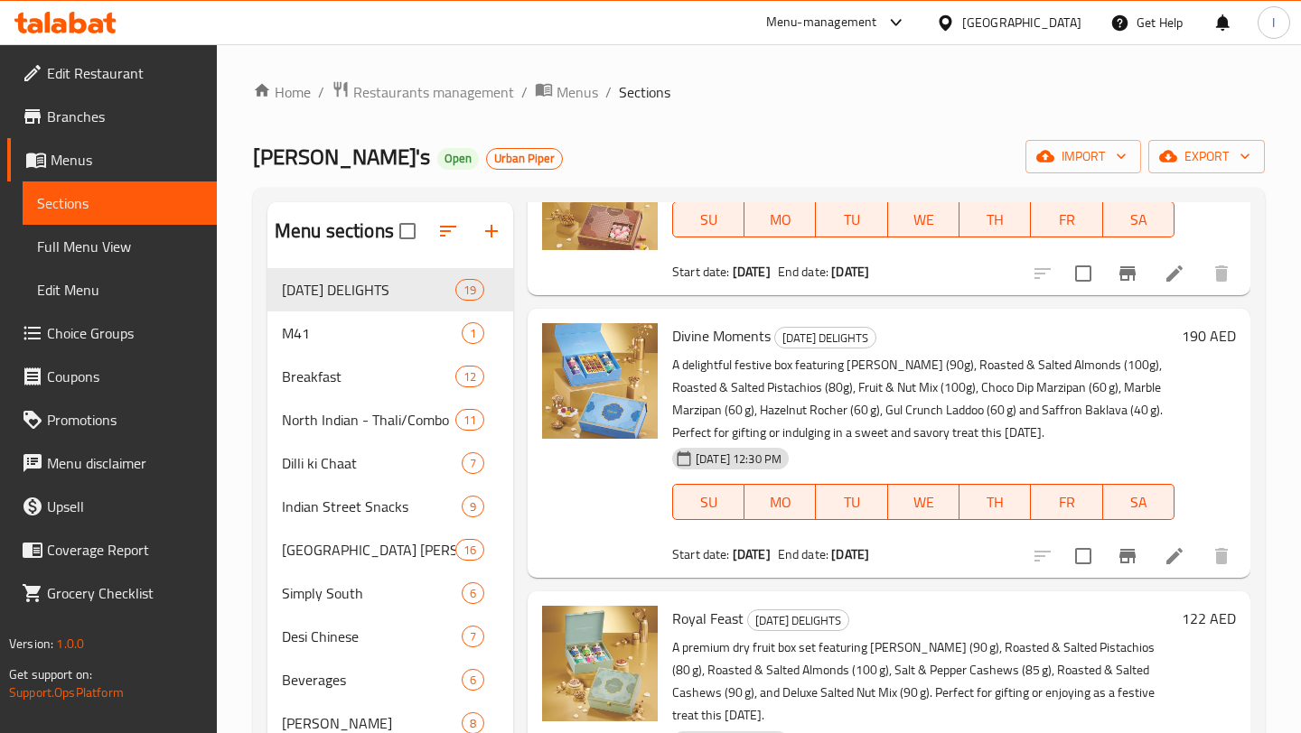
scroll to position [3260, 0]
click at [714, 340] on span "Divine Moments" at bounding box center [721, 337] width 98 height 27
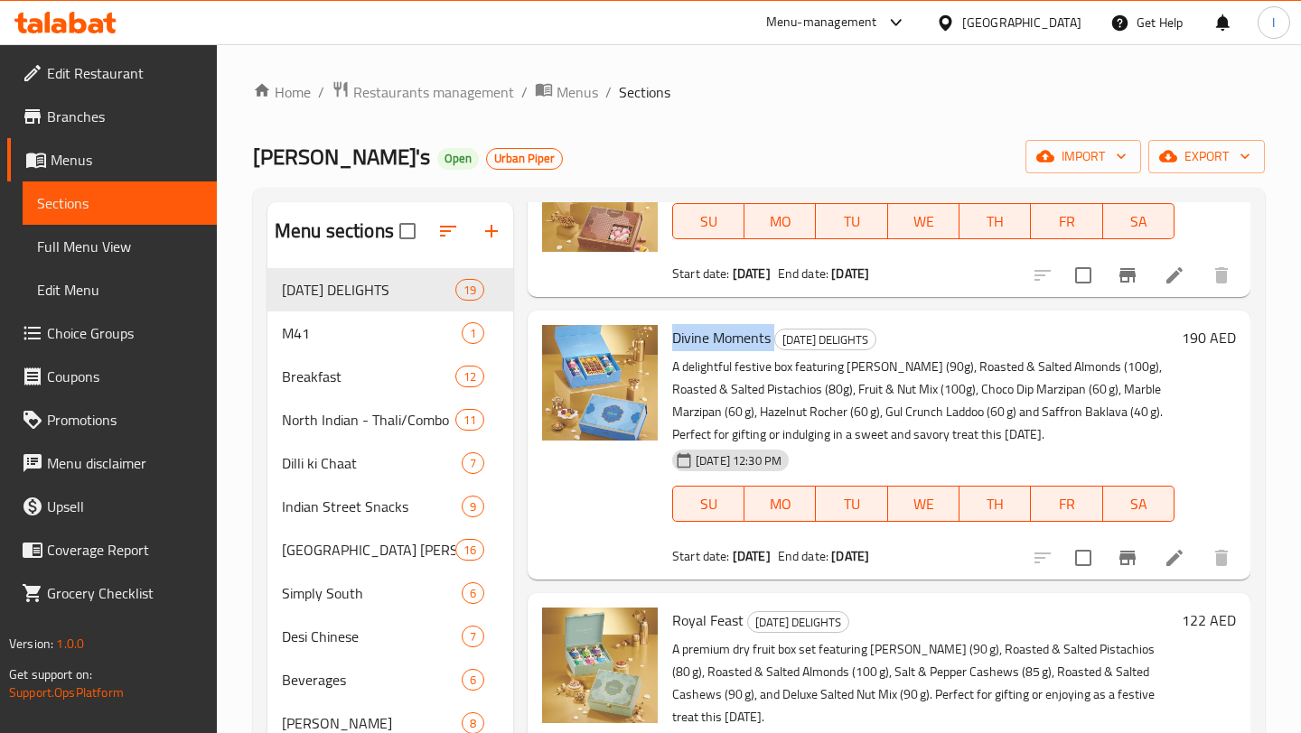
click at [714, 340] on span "Divine Moments" at bounding box center [721, 337] width 98 height 27
copy h6 "Divine Moments"
click at [676, 365] on p "A delightful festive box featuring Masala Cashews (90g), Roasted & Salted Almon…" at bounding box center [923, 401] width 502 height 90
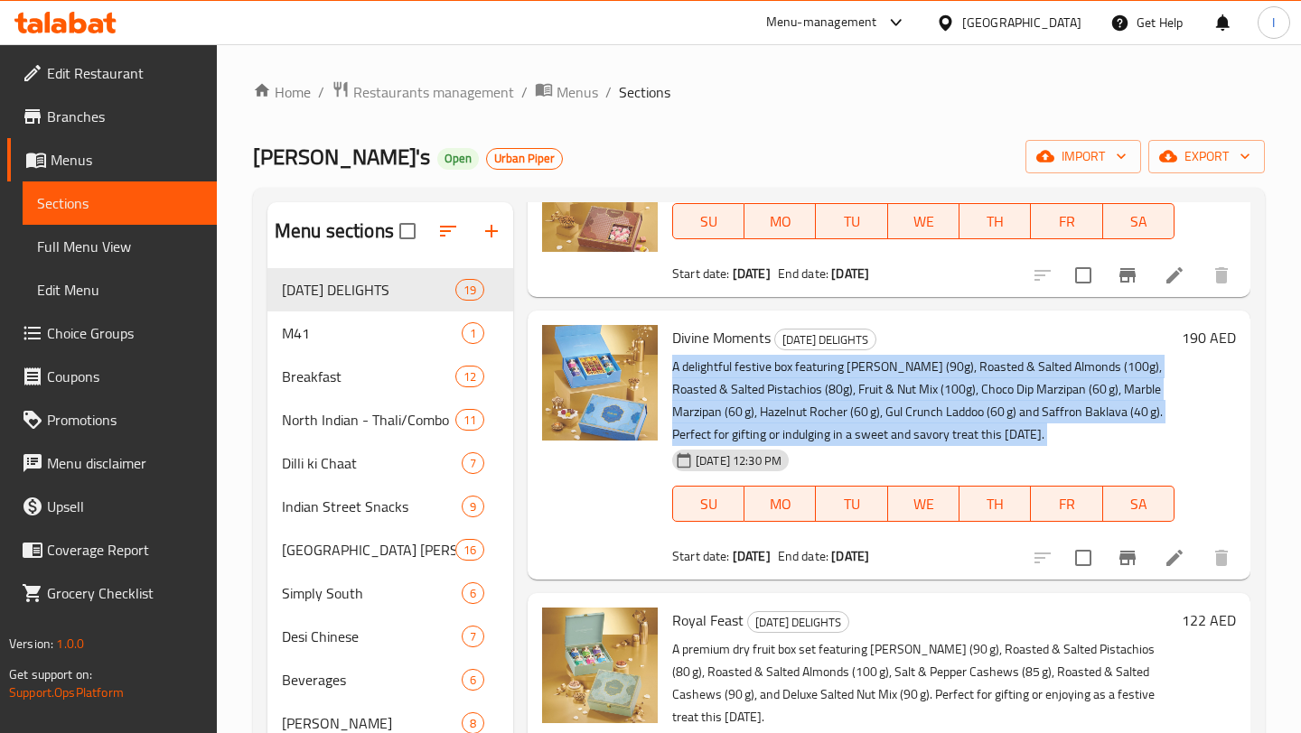
click at [676, 365] on p "A delightful festive box featuring Masala Cashews (90g), Roasted & Salted Almon…" at bounding box center [923, 401] width 502 height 90
copy div "A delightful festive box featuring Masala Cashews (90g), Roasted & Salted Almon…"
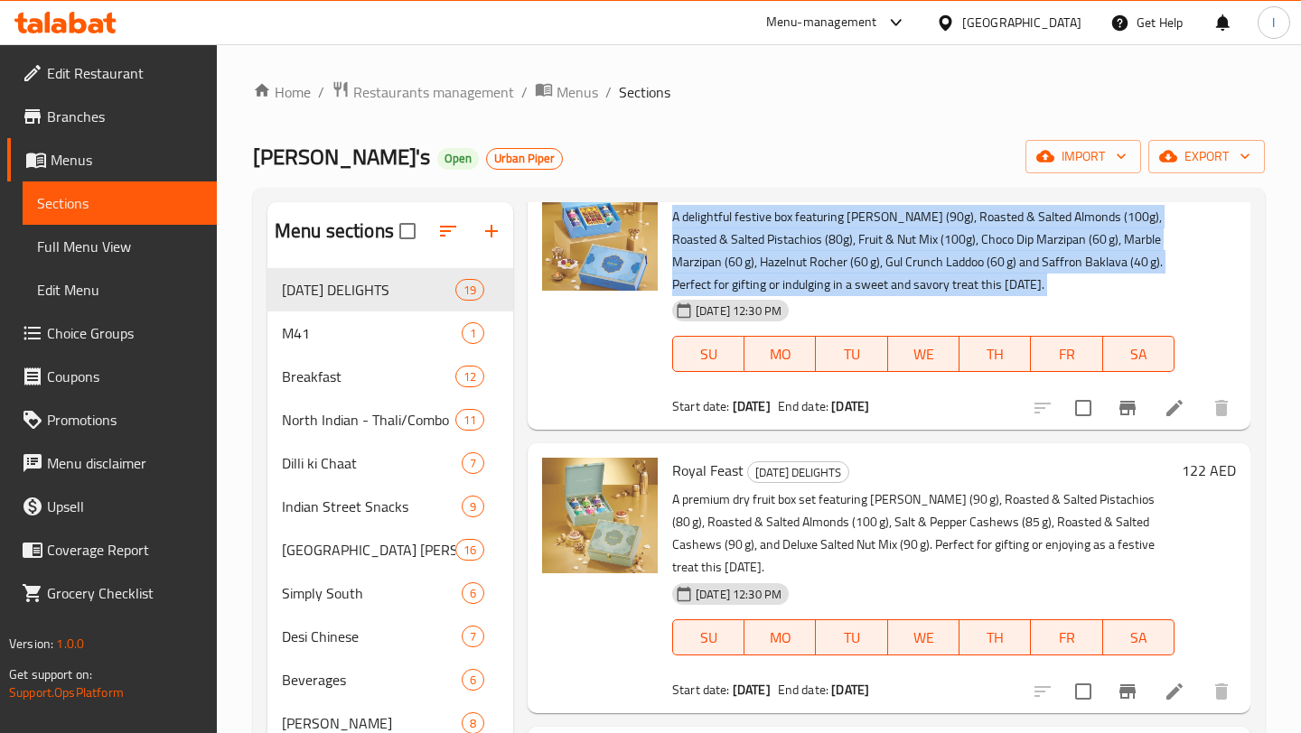
scroll to position [3445, 0]
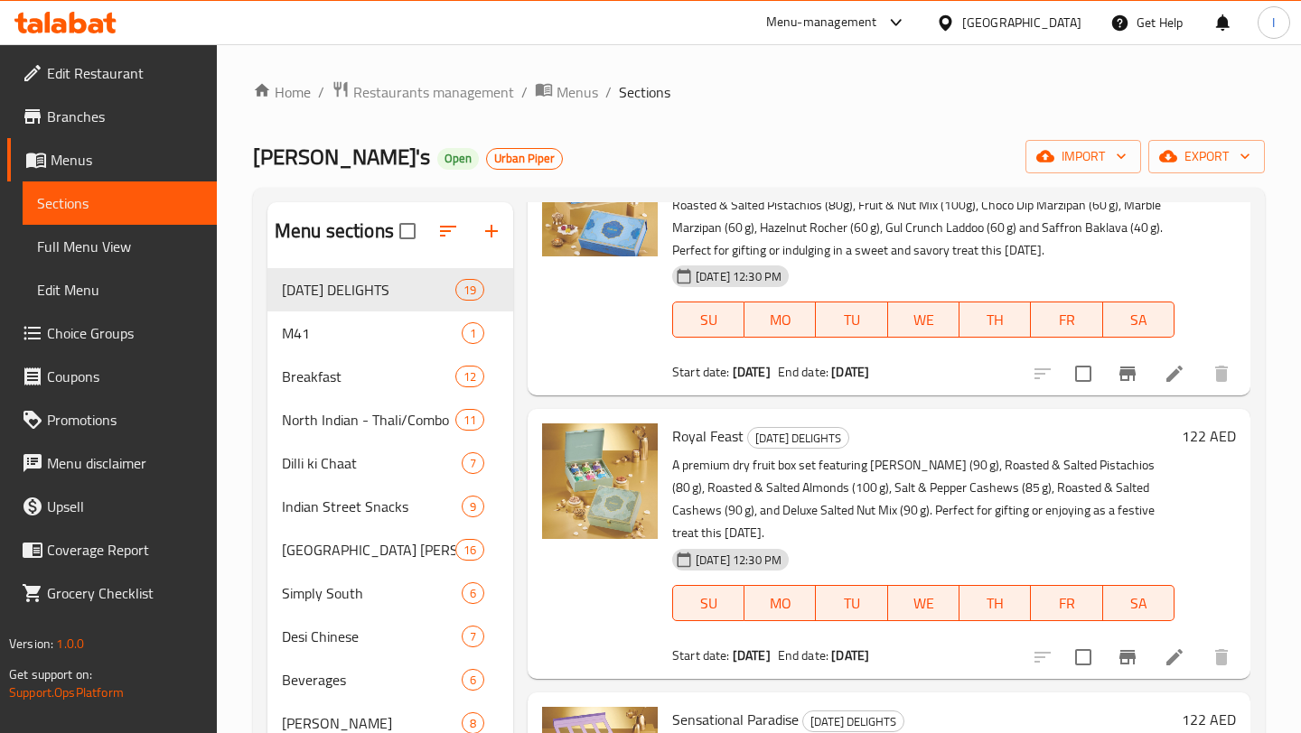
click at [707, 434] on span "Royal Feast" at bounding box center [707, 436] width 71 height 27
copy h6 "Royal Feast"
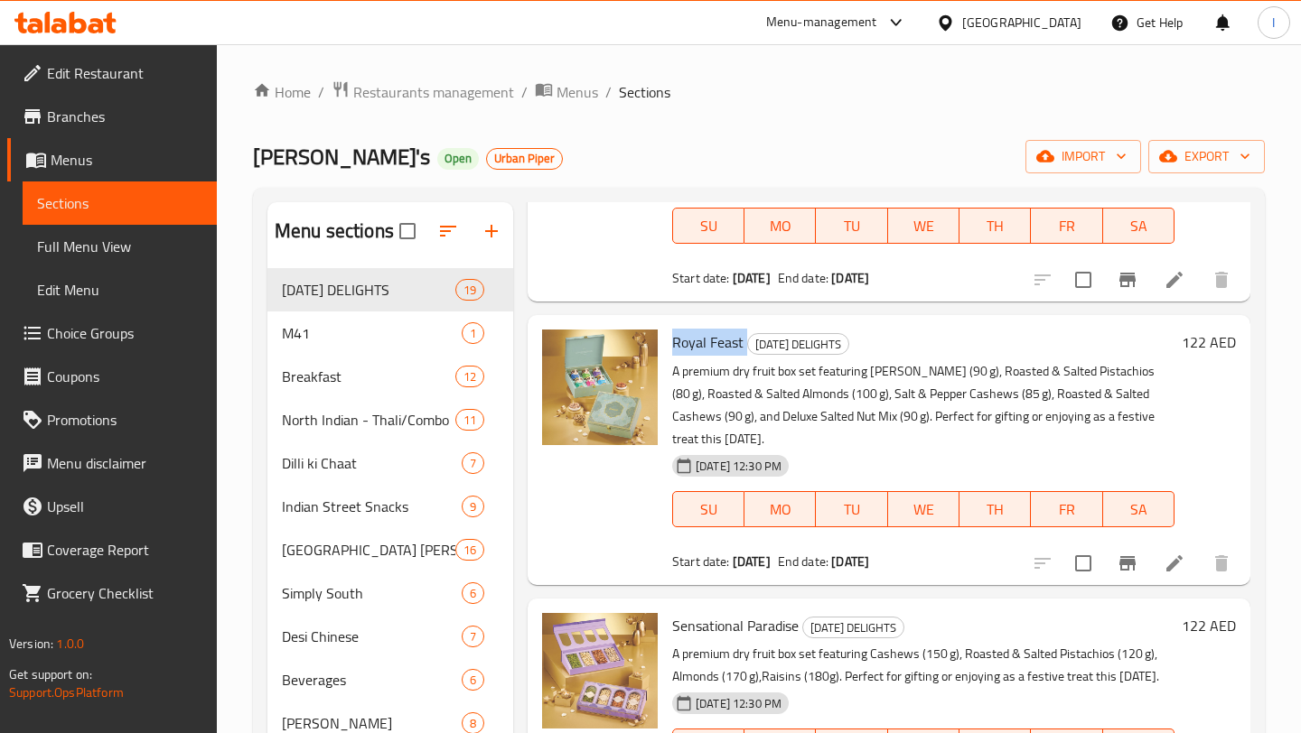
scroll to position [3571, 0]
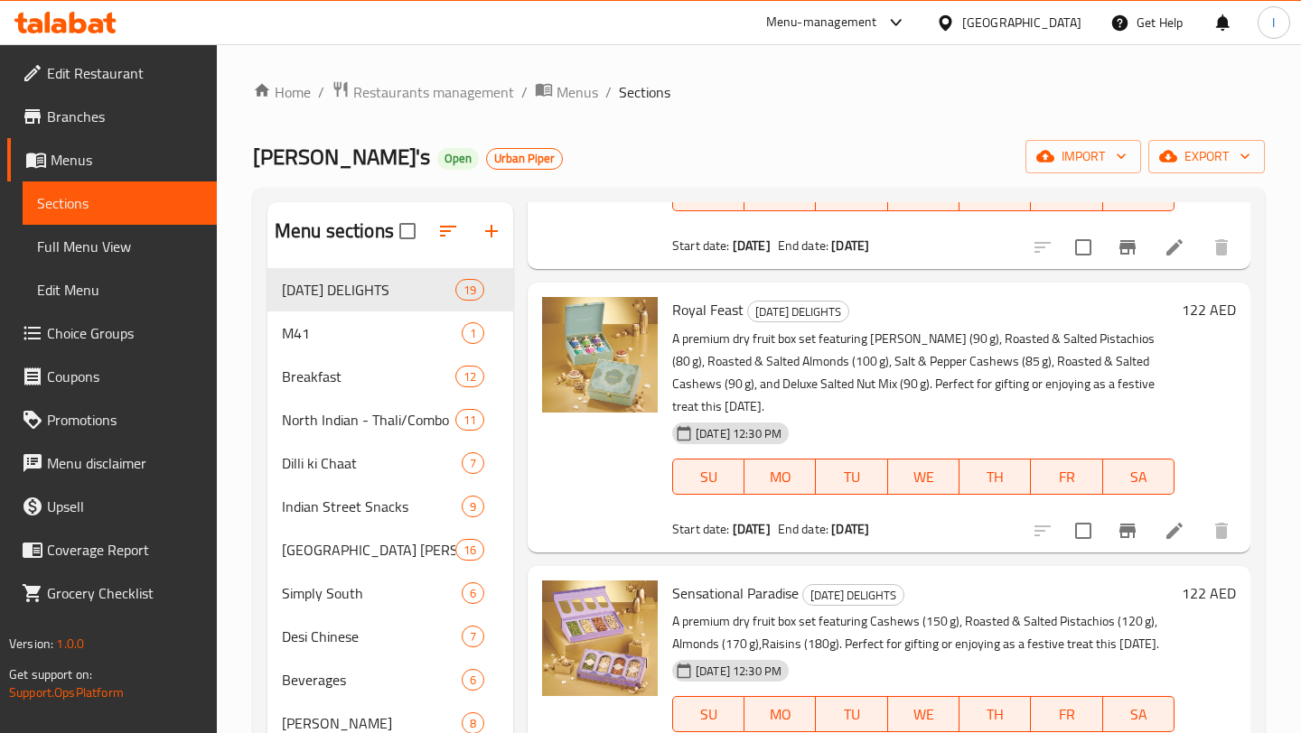
click at [676, 341] on p "A premium dry fruit box set featuring Masala Cashews (90 g), Roasted & Salted P…" at bounding box center [923, 373] width 502 height 90
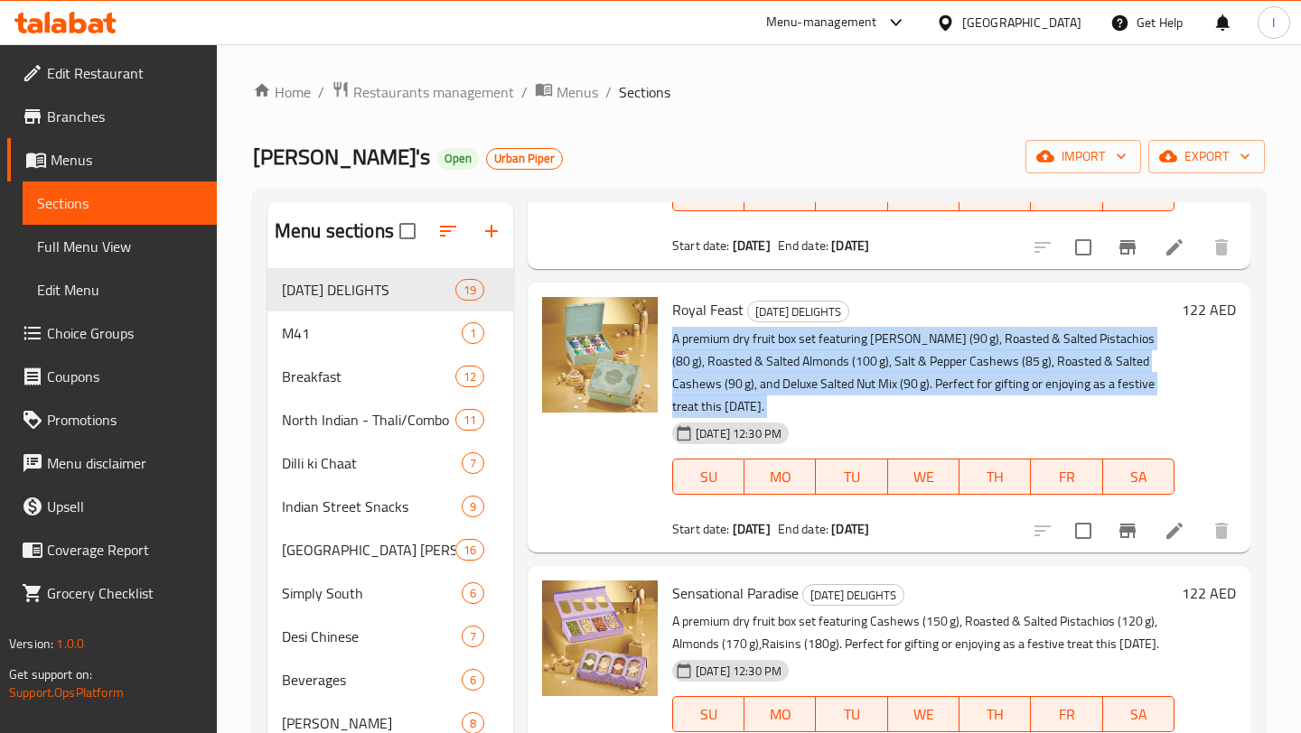
click at [676, 341] on p "A premium dry fruit box set featuring Masala Cashews (90 g), Roasted & Salted P…" at bounding box center [923, 373] width 502 height 90
copy div "A premium dry fruit box set featuring Masala Cashews (90 g), Roasted & Salted P…"
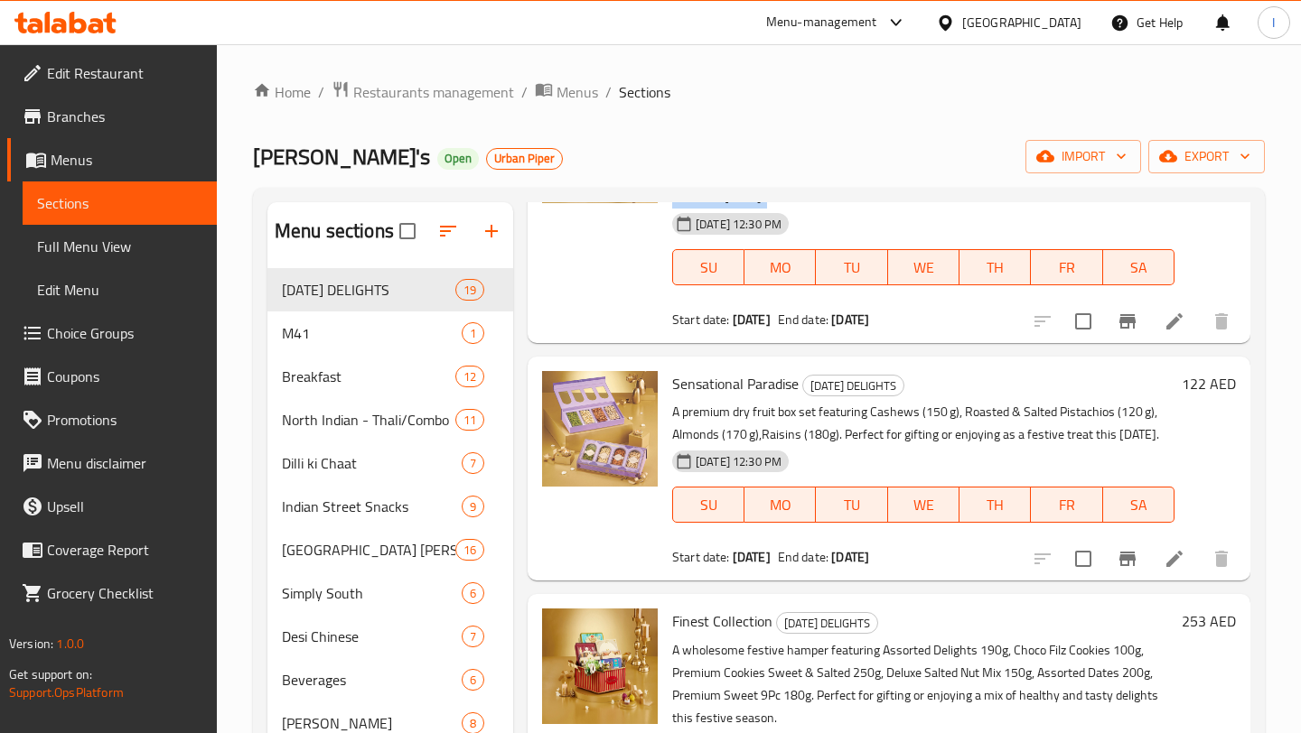
scroll to position [3789, 0]
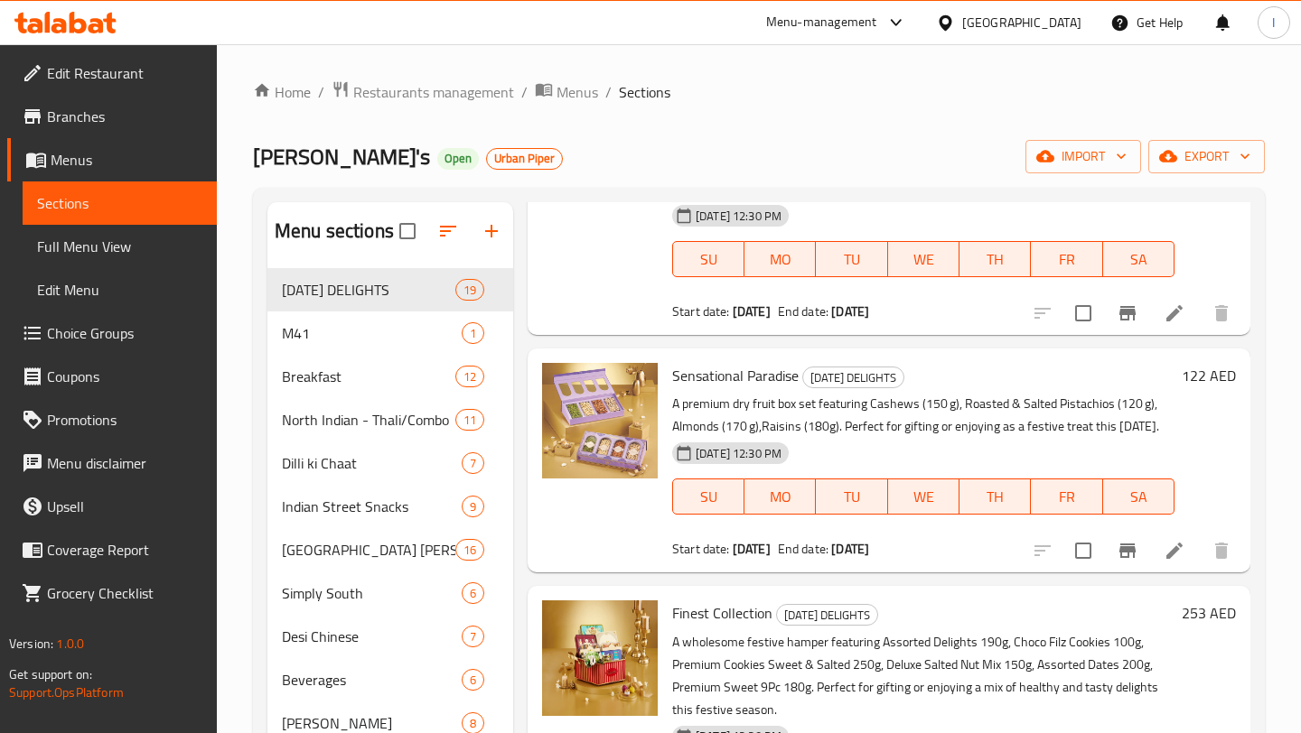
click at [725, 381] on span "Sensational Paradise" at bounding box center [735, 375] width 126 height 27
copy h6 "Sensational Paradise"
click at [712, 409] on p "A premium dry fruit box set featuring Cashews (150 g), Roasted & Salted Pistach…" at bounding box center [923, 415] width 502 height 45
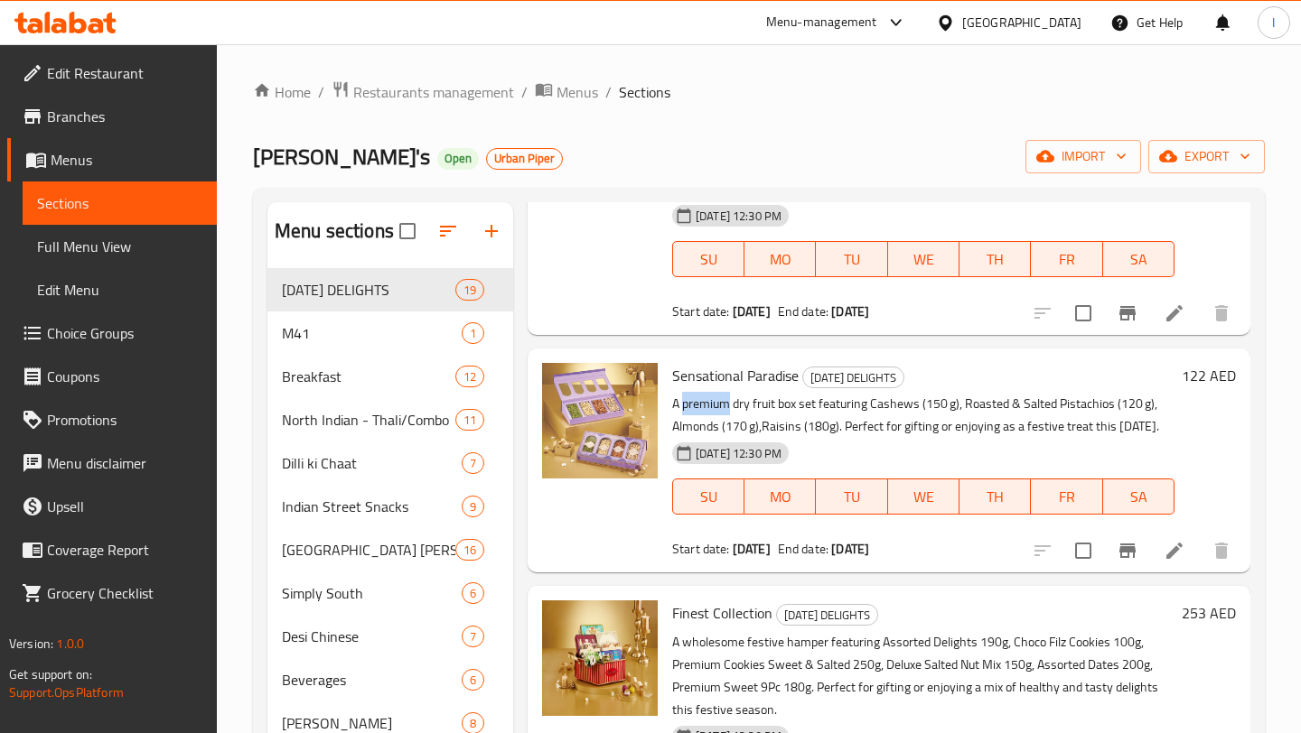
click at [712, 409] on p "A premium dry fruit box set featuring Cashews (150 g), Roasted & Salted Pistach…" at bounding box center [923, 415] width 502 height 45
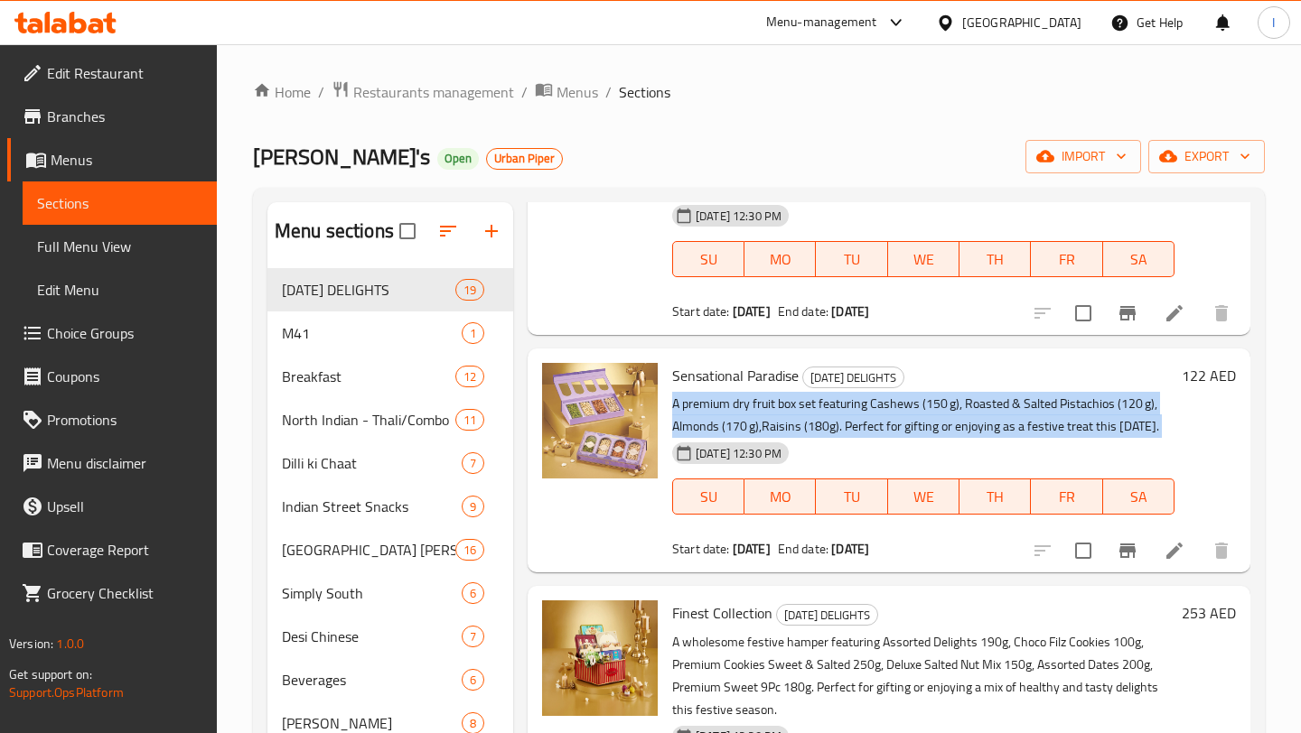
click at [712, 409] on p "A premium dry fruit box set featuring Cashews (150 g), Roasted & Salted Pistach…" at bounding box center [923, 415] width 502 height 45
copy div "A premium dry fruit box set featuring Cashews (150 g), Roasted & Salted Pistach…"
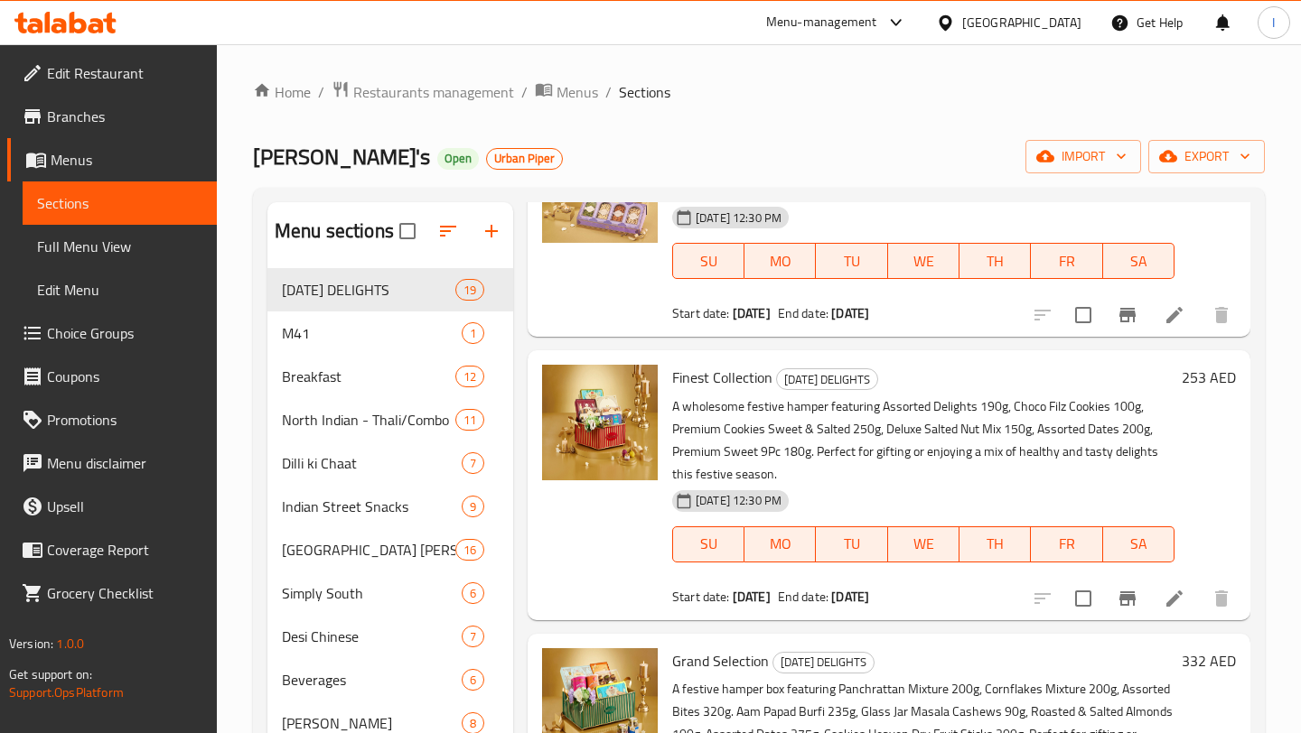
scroll to position [4045, 0]
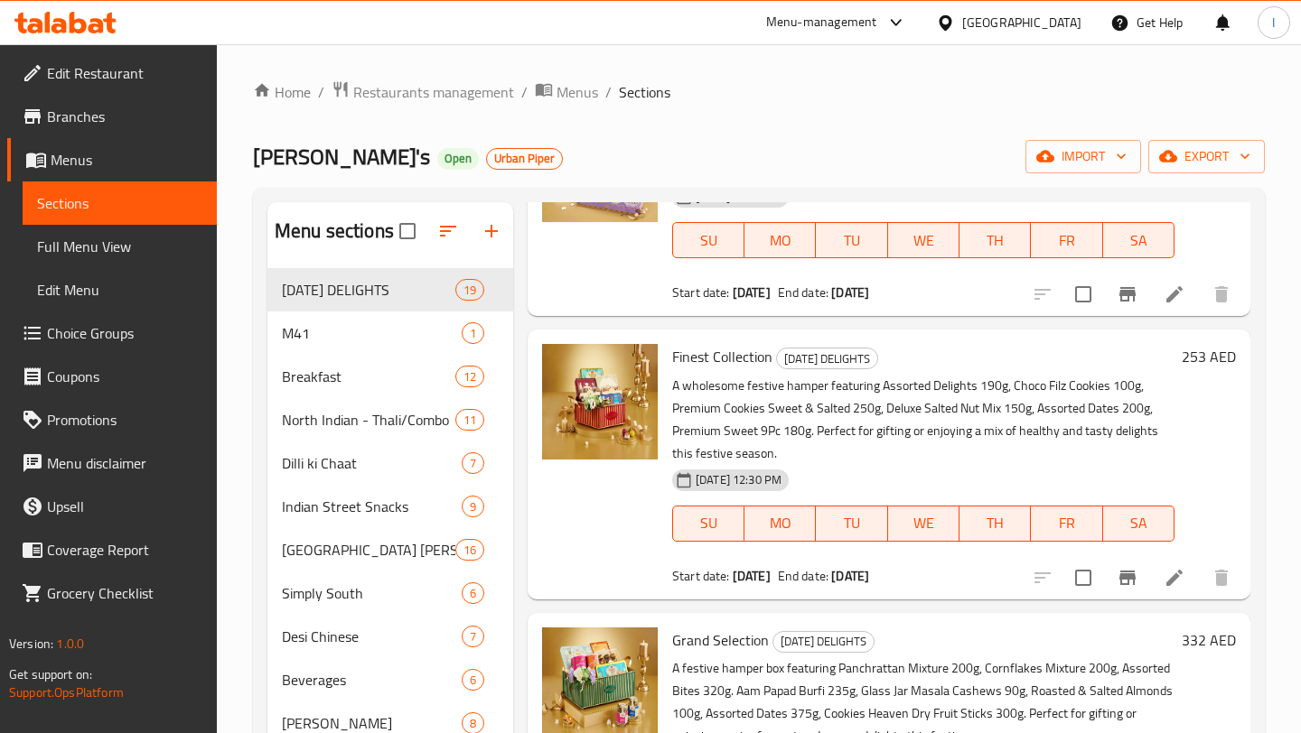
click at [711, 356] on span "Finest Collection" at bounding box center [722, 356] width 100 height 27
copy h6 "Finest Collection"
click at [718, 387] on p "A wholesome festive hamper featuring Assorted Delights 190g, Choco Filz Cookies…" at bounding box center [923, 420] width 502 height 90
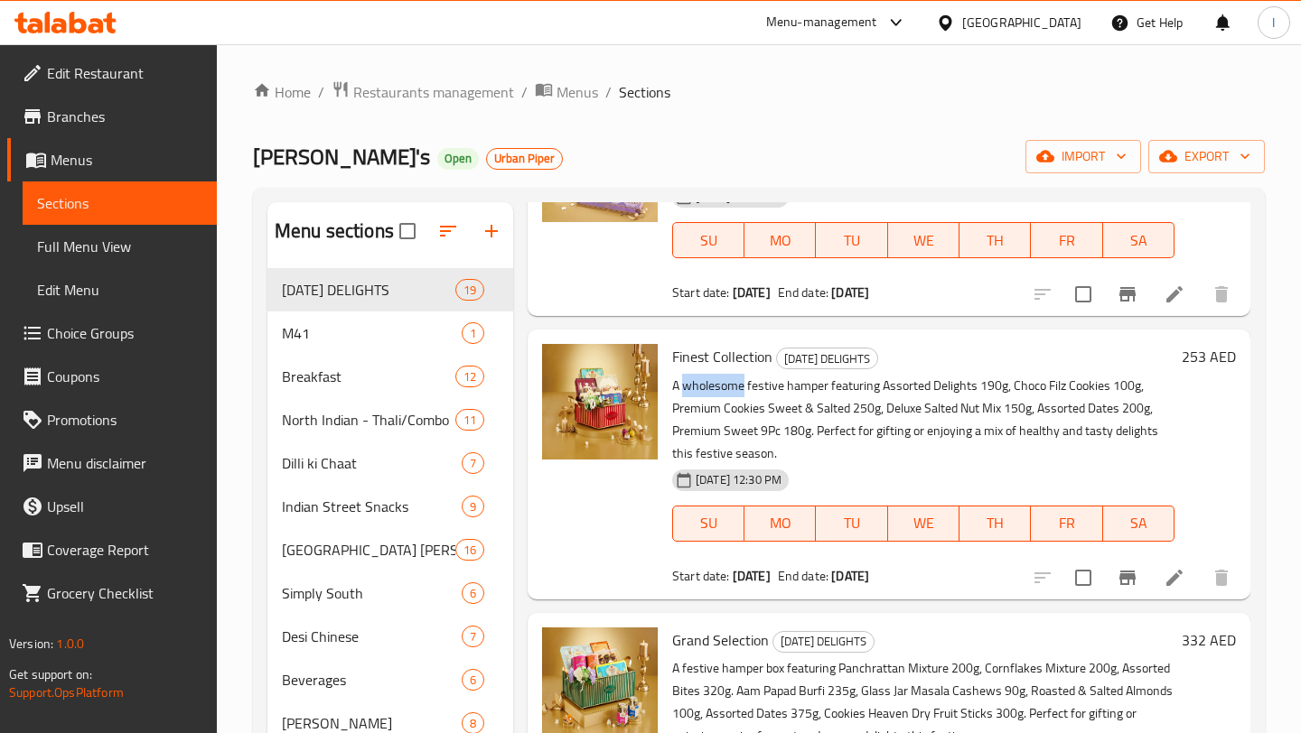
click at [718, 387] on p "A wholesome festive hamper featuring Assorted Delights 190g, Choco Filz Cookies…" at bounding box center [923, 420] width 502 height 90
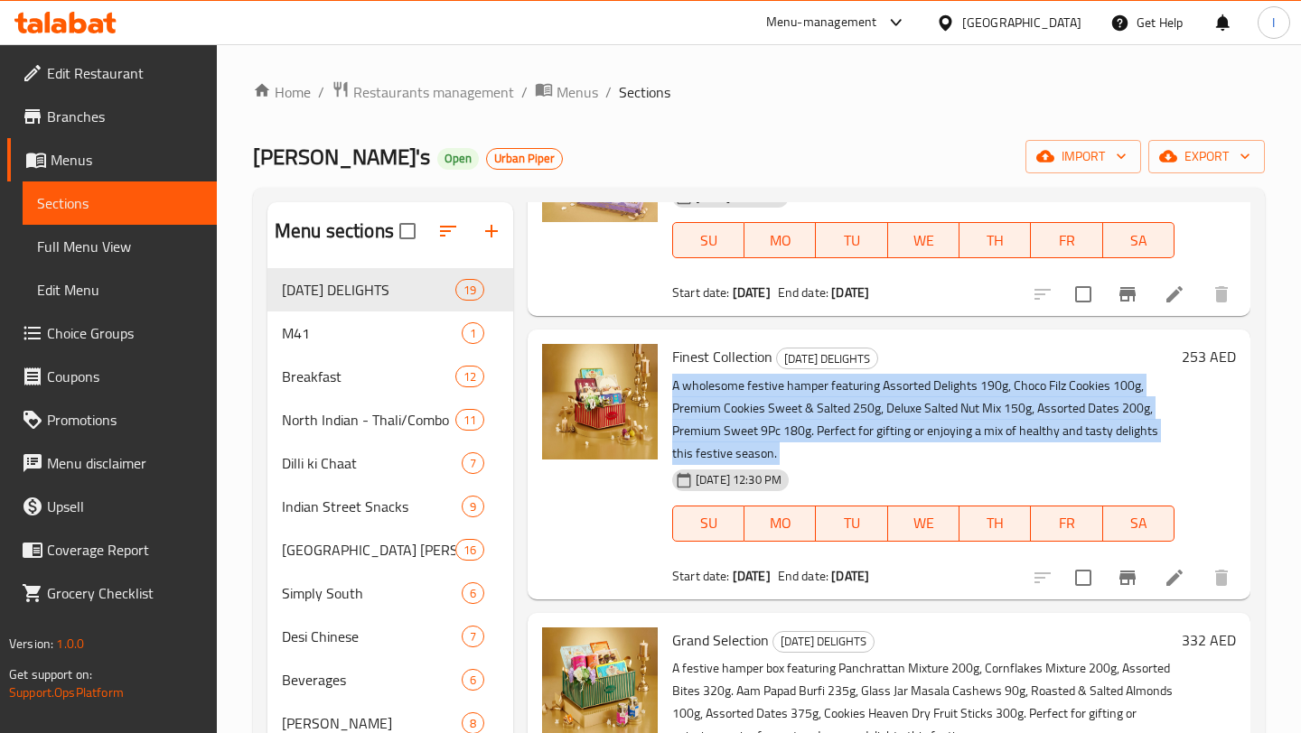
click at [718, 387] on p "A wholesome festive hamper featuring Assorted Delights 190g, Choco Filz Cookies…" at bounding box center [923, 420] width 502 height 90
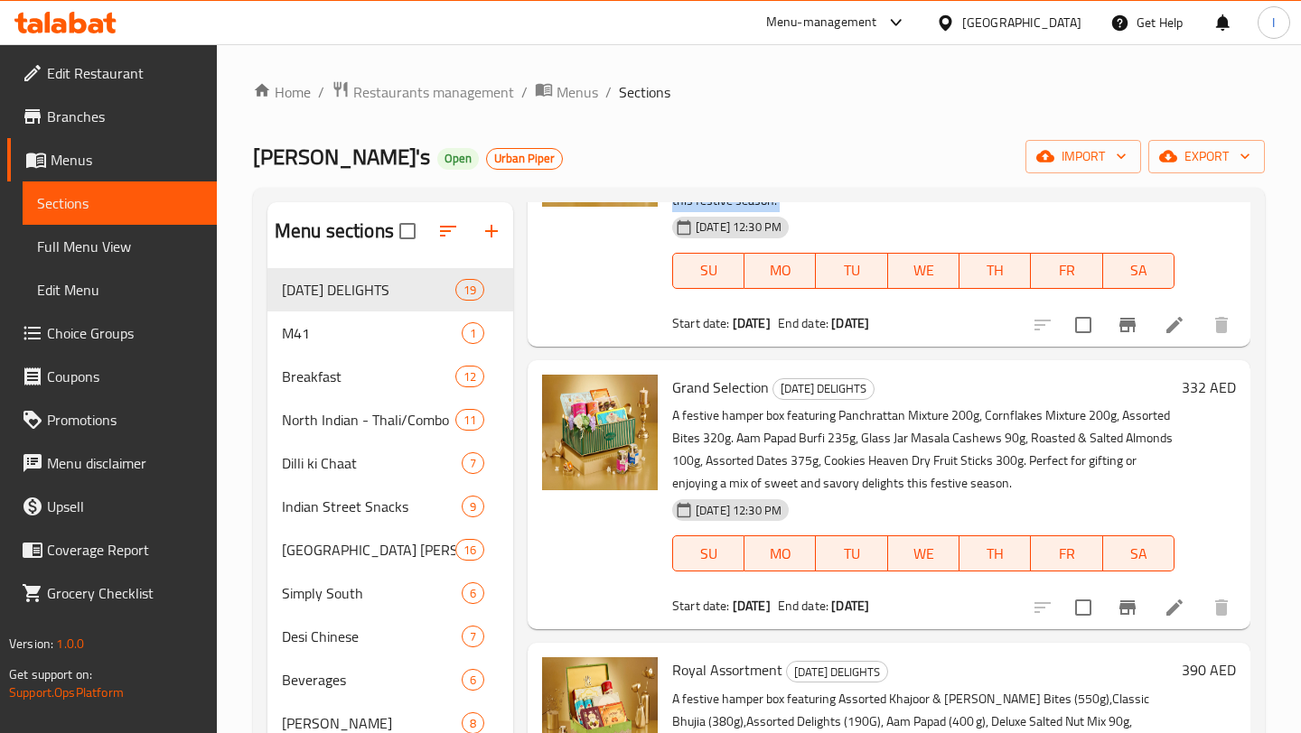
scroll to position [4298, 0]
click at [701, 387] on span "Grand Selection" at bounding box center [720, 387] width 97 height 27
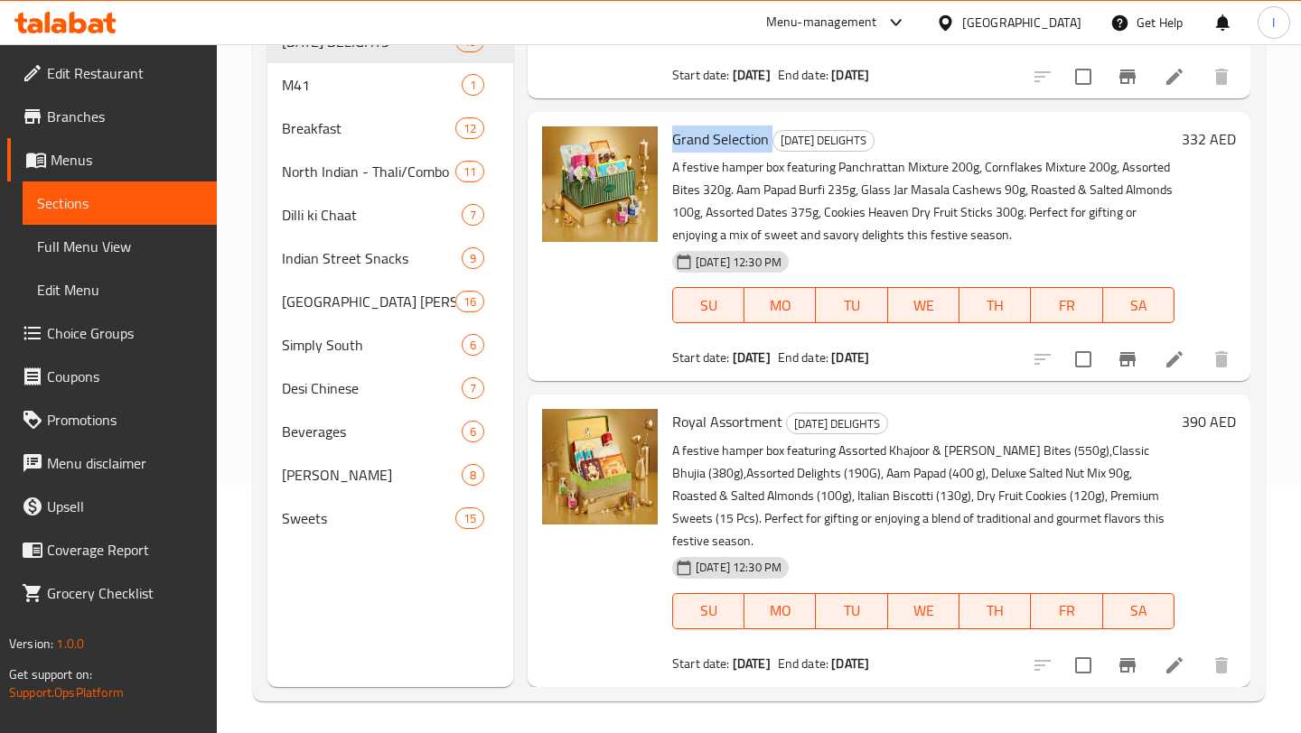
scroll to position [247, 0]
click at [683, 171] on p "A festive hamper box featuring Panchrattan Mixture 200g, Cornflakes Mixture 200…" at bounding box center [923, 202] width 502 height 90
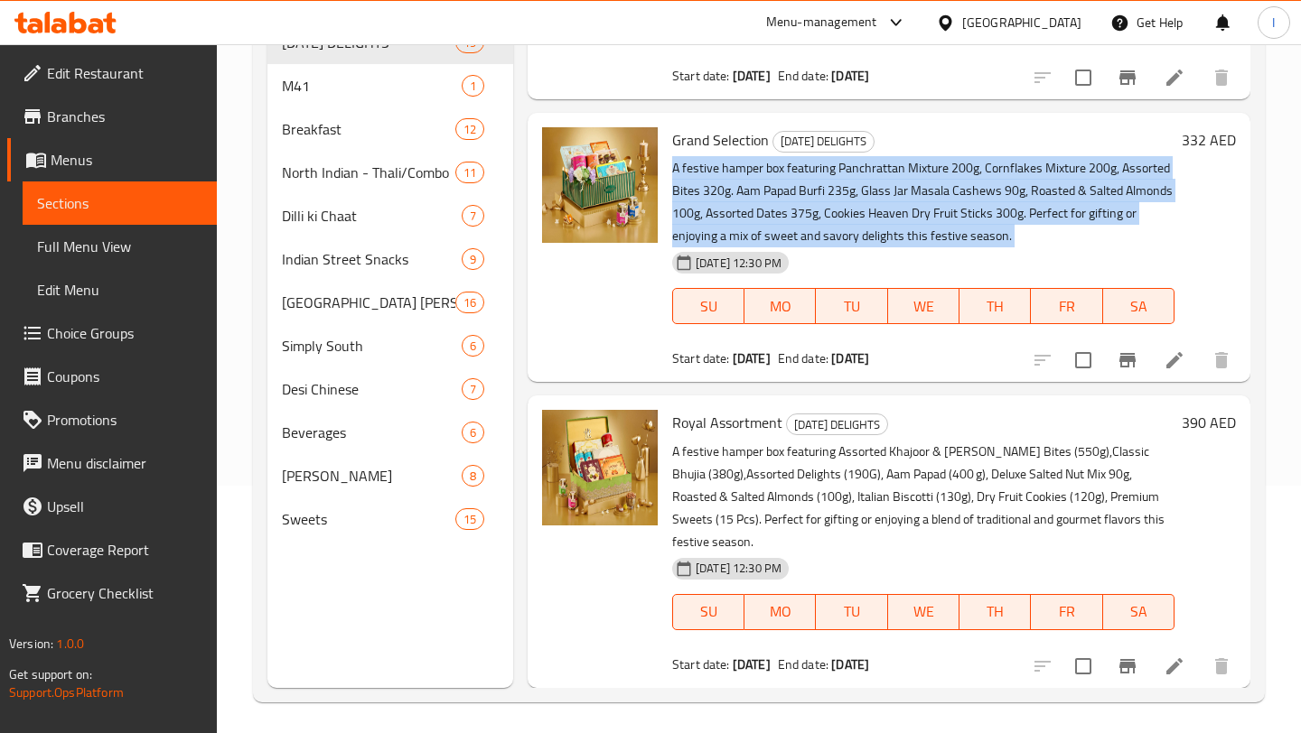
click at [683, 171] on p "A festive hamper box featuring Panchrattan Mixture 200g, Cornflakes Mixture 200…" at bounding box center [923, 202] width 502 height 90
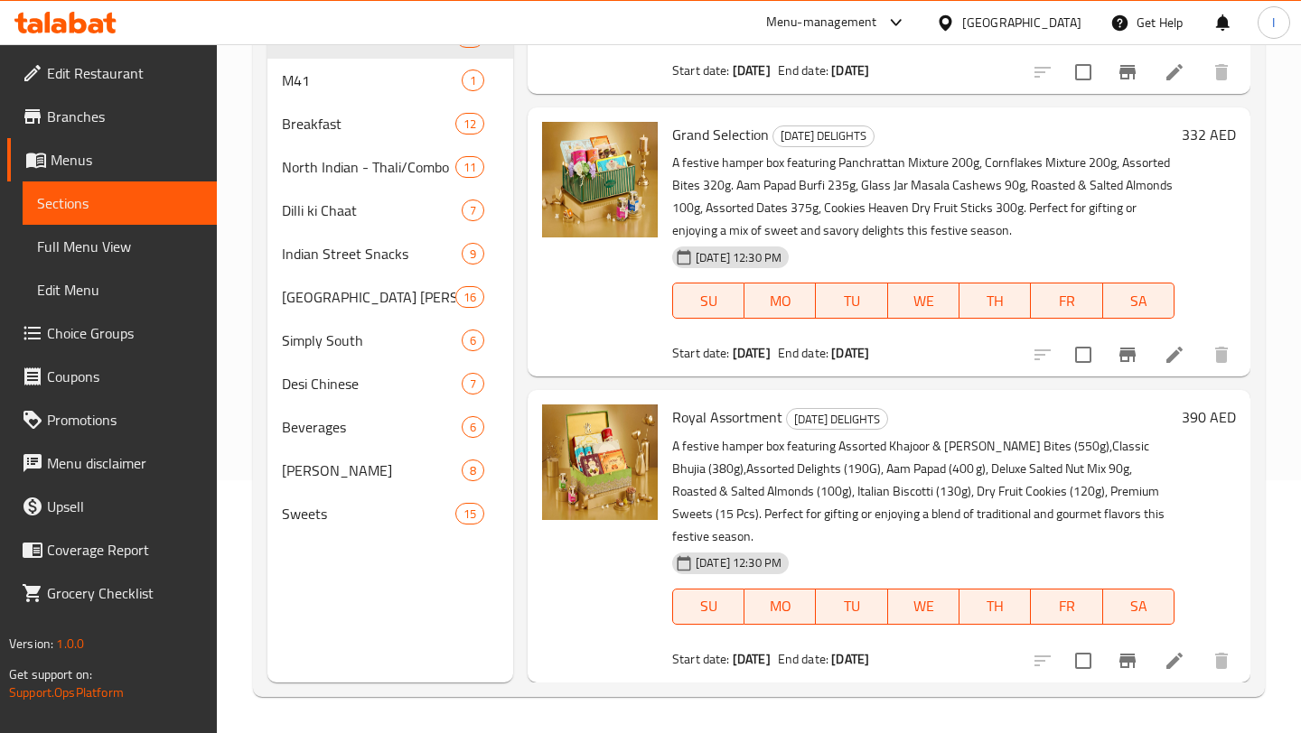
click at [747, 420] on span "Royal Assortment" at bounding box center [727, 417] width 110 height 27
click at [704, 445] on p "A festive hamper box featuring Assorted Khajoor & Anjeer Bites (550g),Classic B…" at bounding box center [923, 491] width 502 height 113
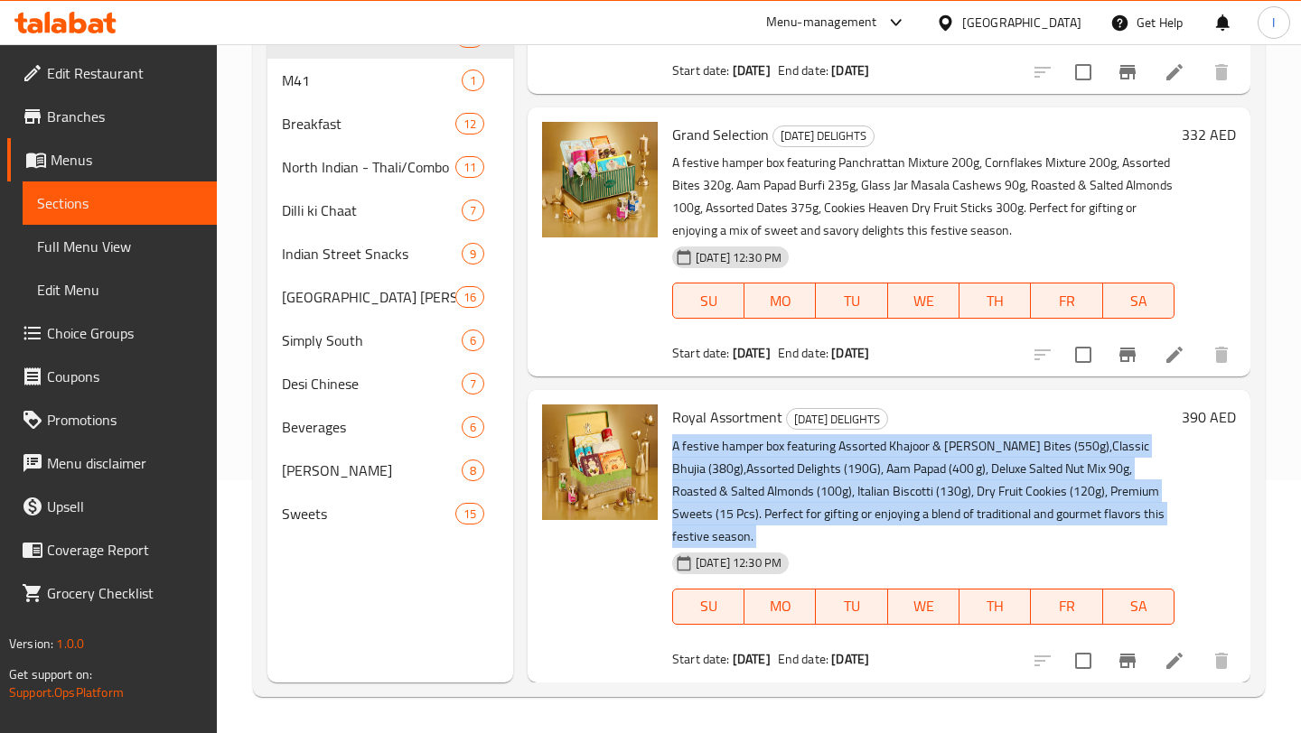
click at [704, 445] on p "A festive hamper box featuring Assorted Khajoor & [PERSON_NAME] (550g),Classic …" at bounding box center [923, 491] width 502 height 113
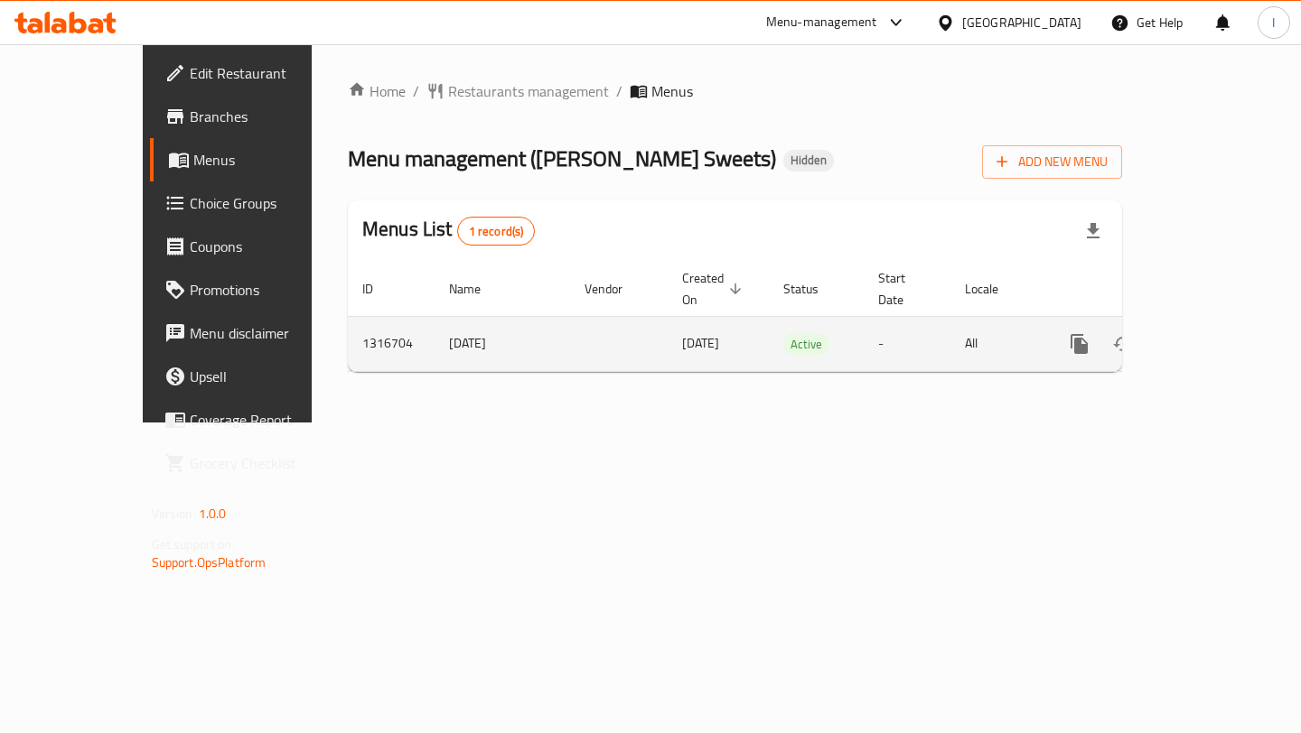
click at [1220, 333] on icon "enhanced table" at bounding box center [1210, 344] width 22 height 22
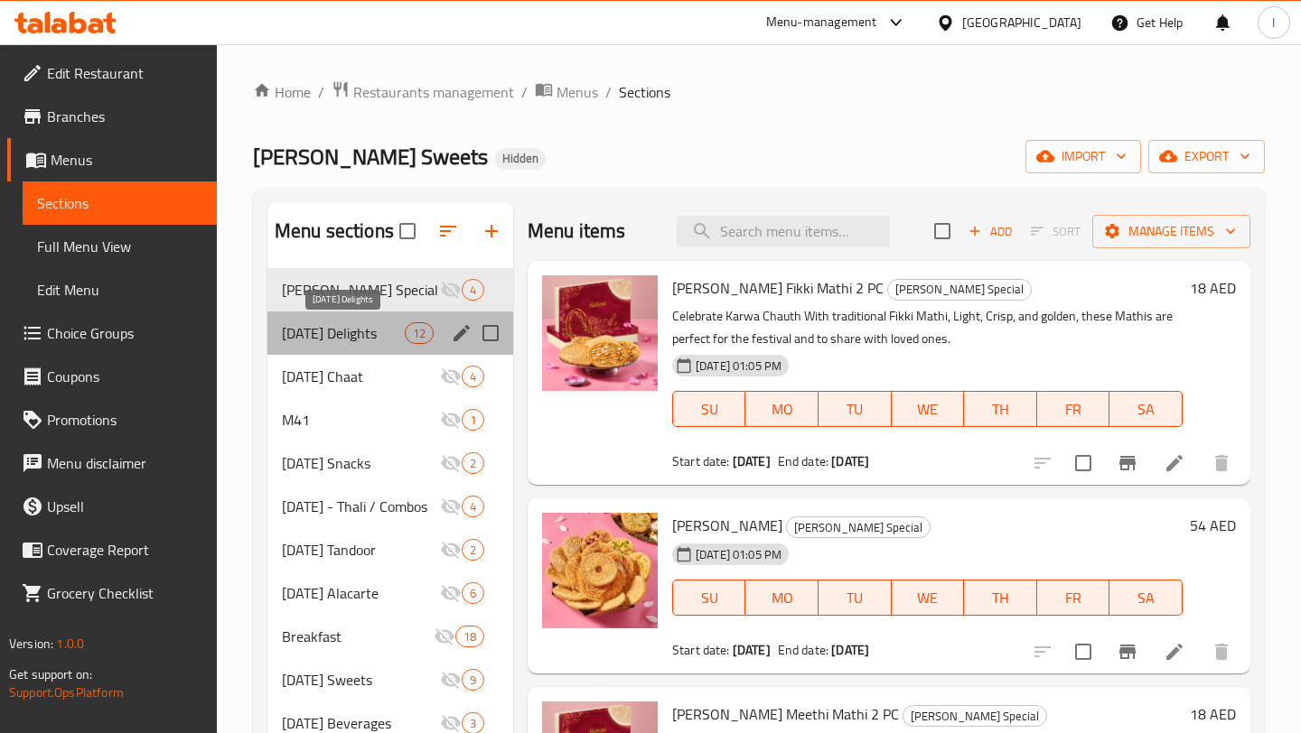
click at [368, 340] on span "[DATE] Delights" at bounding box center [343, 333] width 123 height 22
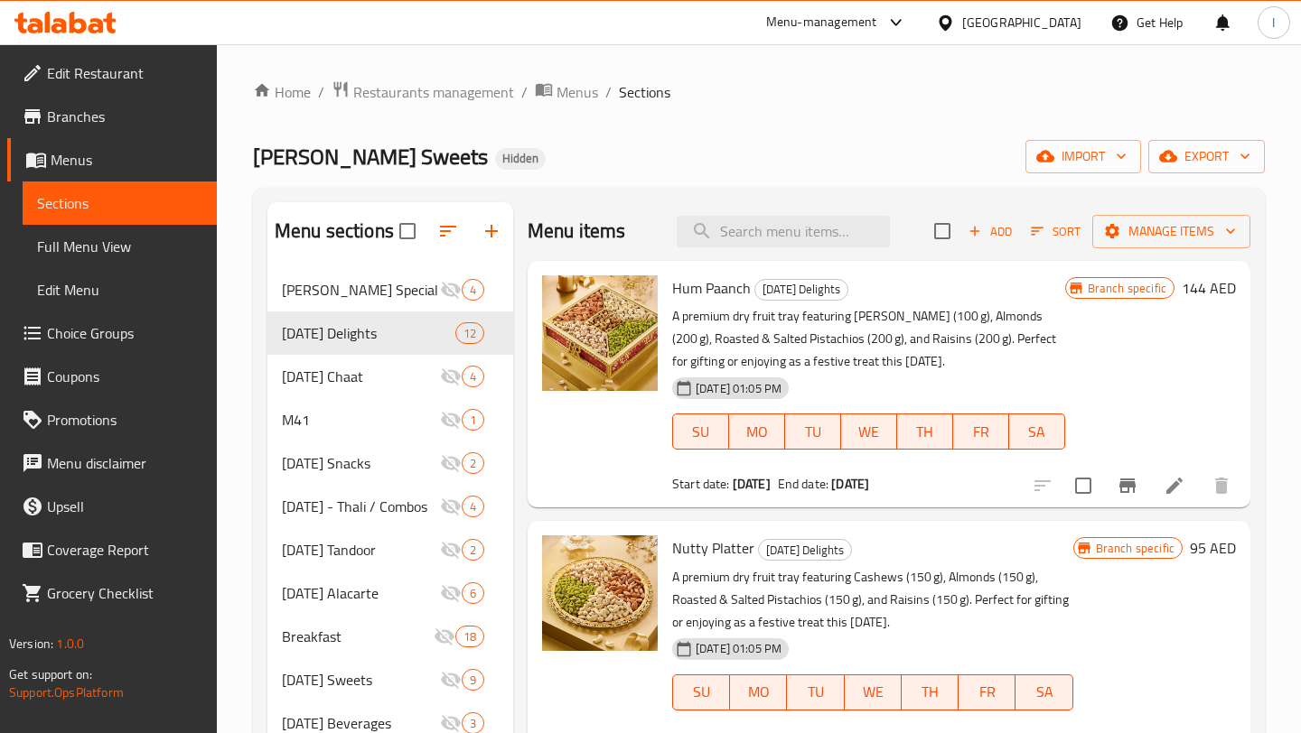
click at [974, 234] on icon "button" at bounding box center [974, 231] width 16 height 16
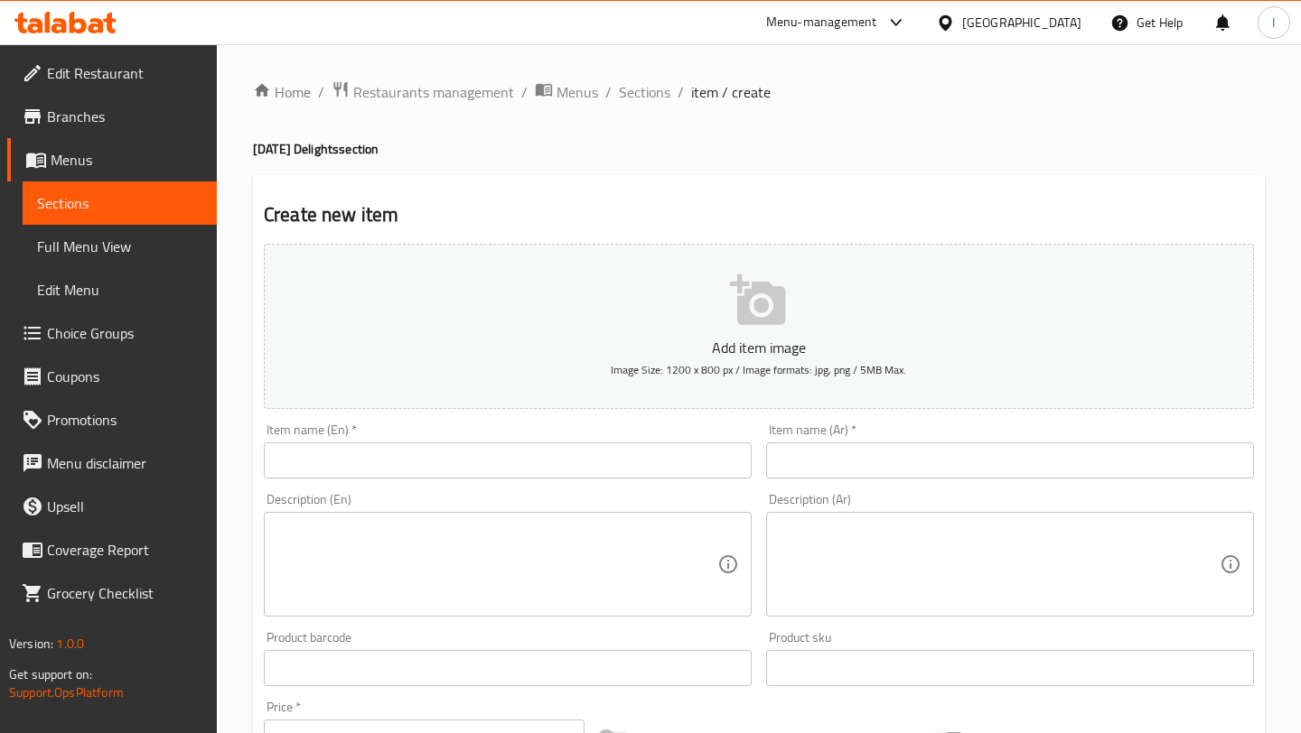
click at [454, 442] on div "Item name (En)   * Item name (En) *" at bounding box center [508, 451] width 488 height 55
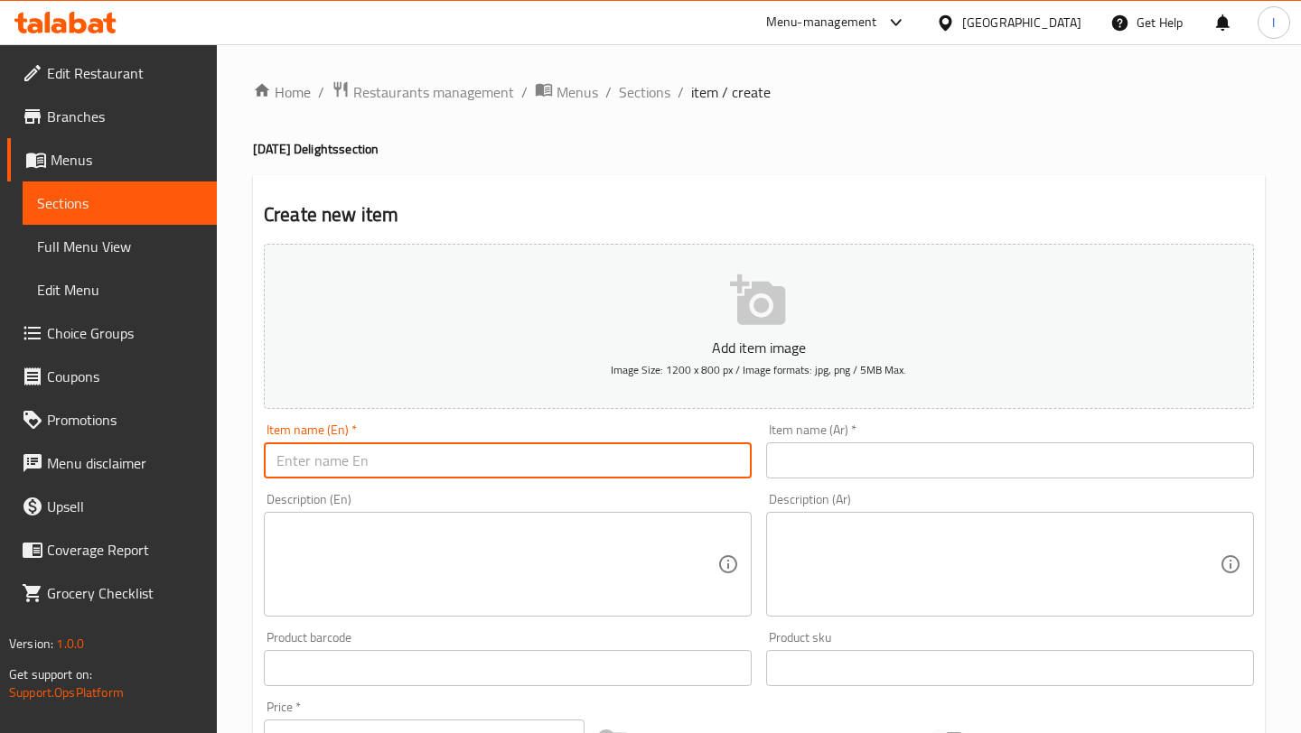
click at [454, 448] on input "text" at bounding box center [508, 461] width 488 height 36
paste input "Premium Sweets Box 9 Pc"
type input "Premium Sweets Box 9 Pc"
click at [868, 461] on input "text" at bounding box center [1010, 461] width 488 height 36
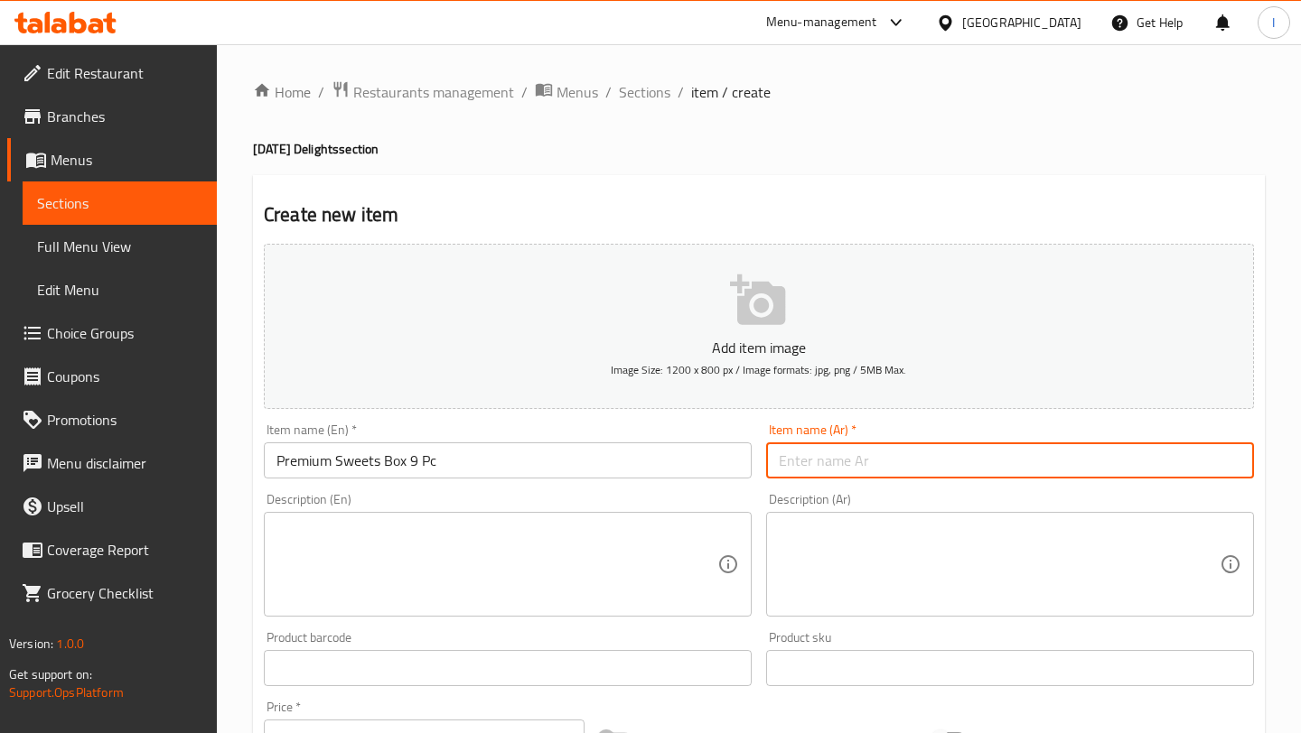
paste input "صندوق حلويات فاخر 9 قطع"
type input "صندوق حلويات فاخر 9 قطع"
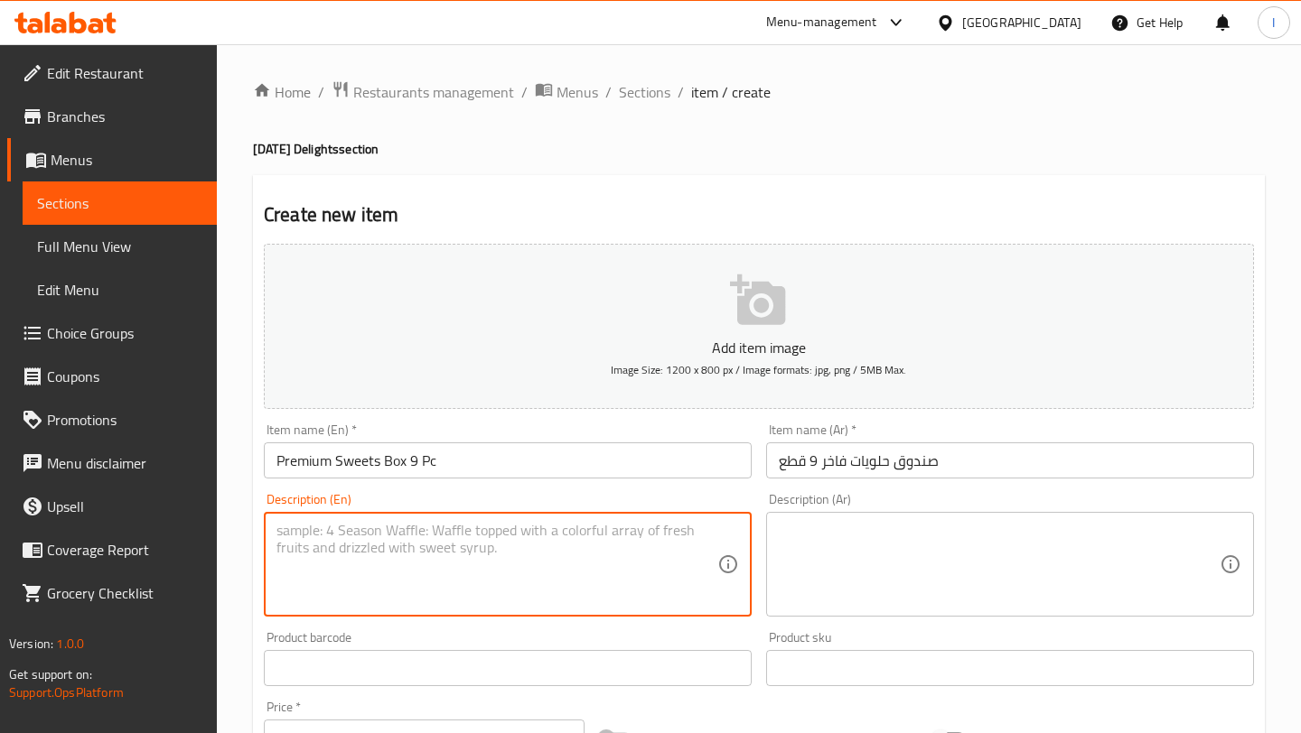
click at [387, 543] on textarea at bounding box center [496, 565] width 441 height 86
paste textarea "An indulgent festive sweet box featuring Saffron Baklava 60g, Rose dry Fruit La…"
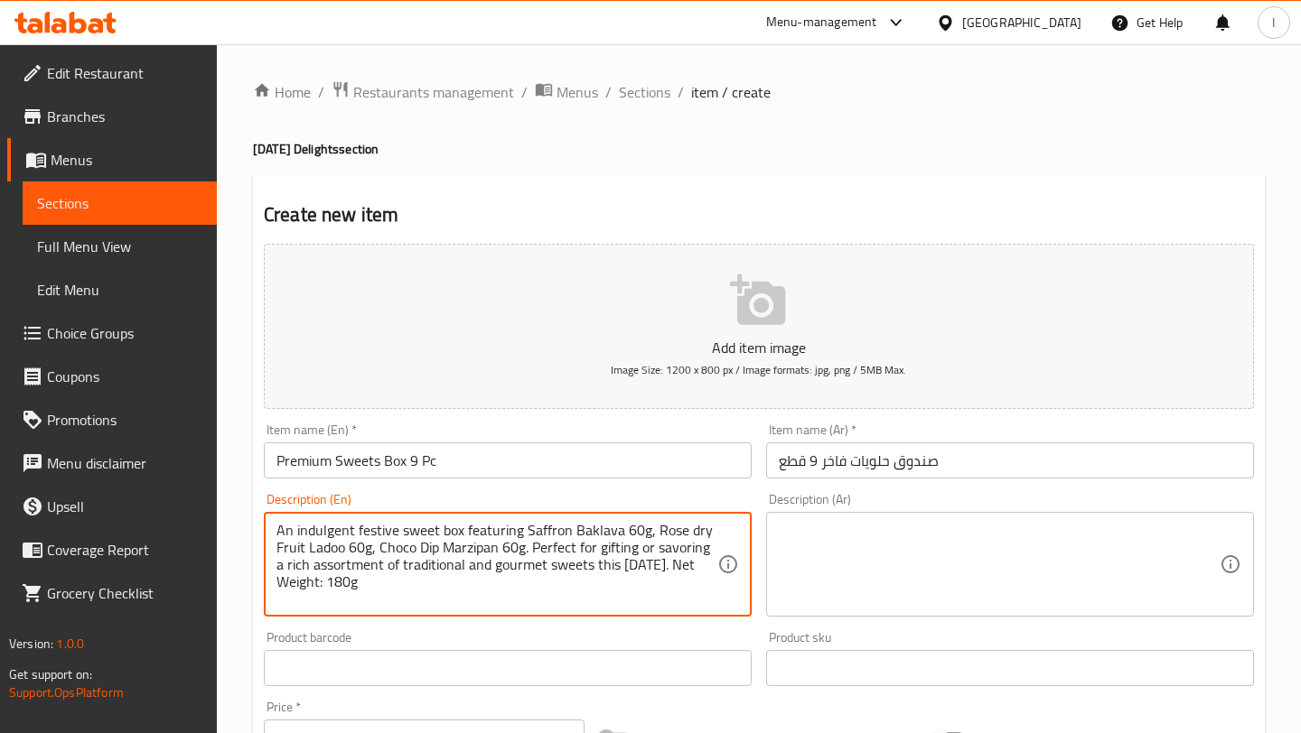
drag, startPoint x: 527, startPoint y: 536, endPoint x: 259, endPoint y: 519, distance: 267.9
click at [259, 519] on div "Description (En) An indulgent festive sweet box featuring Saffron Baklava 60g, …" at bounding box center [507, 555] width 502 height 138
click at [520, 588] on textarea "Saffron Baklava 60g, Rose dry Fruit Ladoo 60g, Choco Dip Marzipan 60g. Perfect …" at bounding box center [496, 565] width 441 height 86
type textarea "Saffron Baklava 60g, Rose dry Fruit Ladoo 60g, Choco Dip Marzipan 60g. Perfect …"
click at [613, 634] on div "Product barcode Product barcode" at bounding box center [508, 658] width 488 height 55
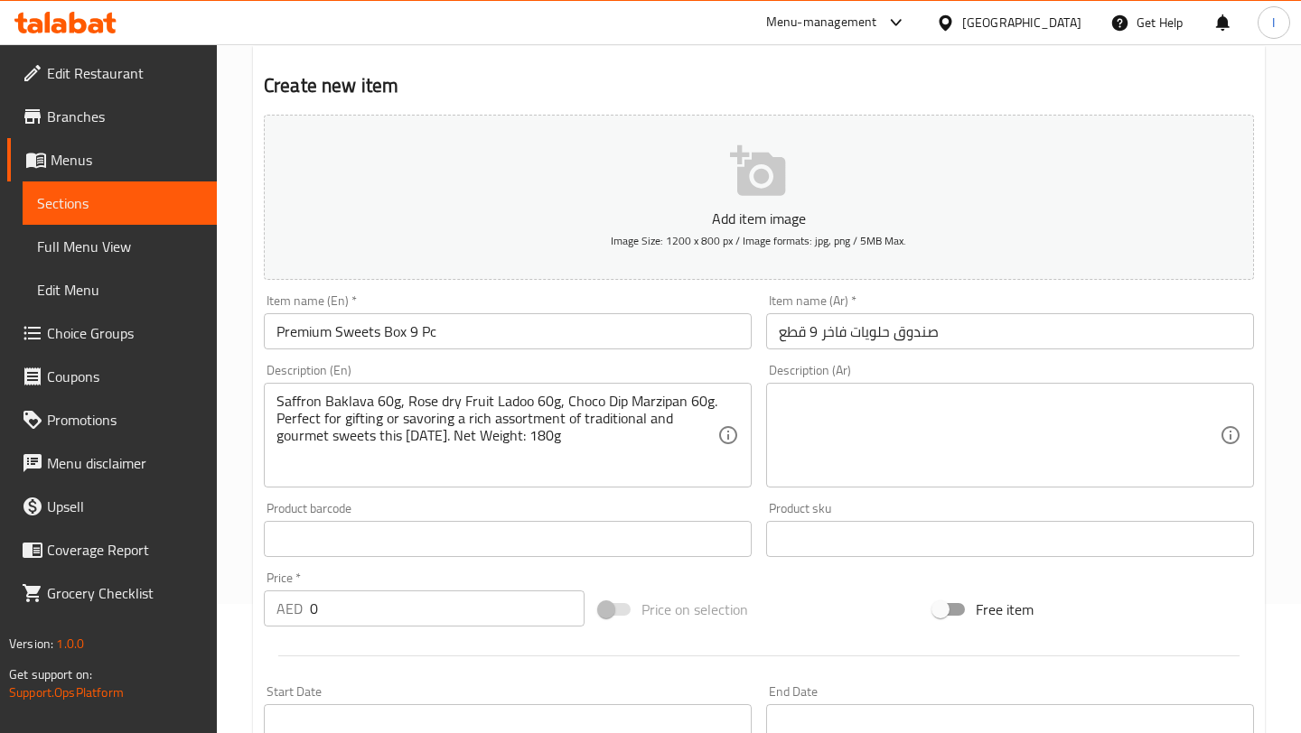
scroll to position [150, 0]
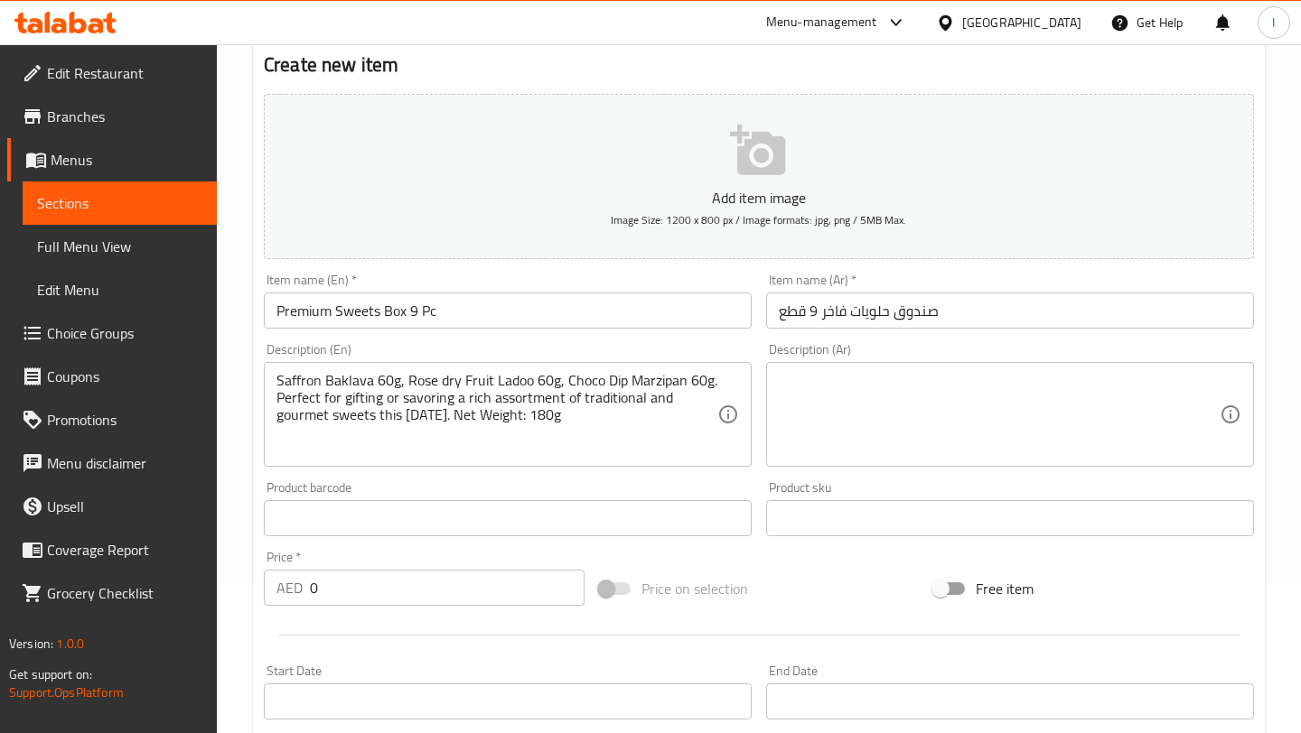
click at [904, 424] on textarea at bounding box center [999, 415] width 441 height 86
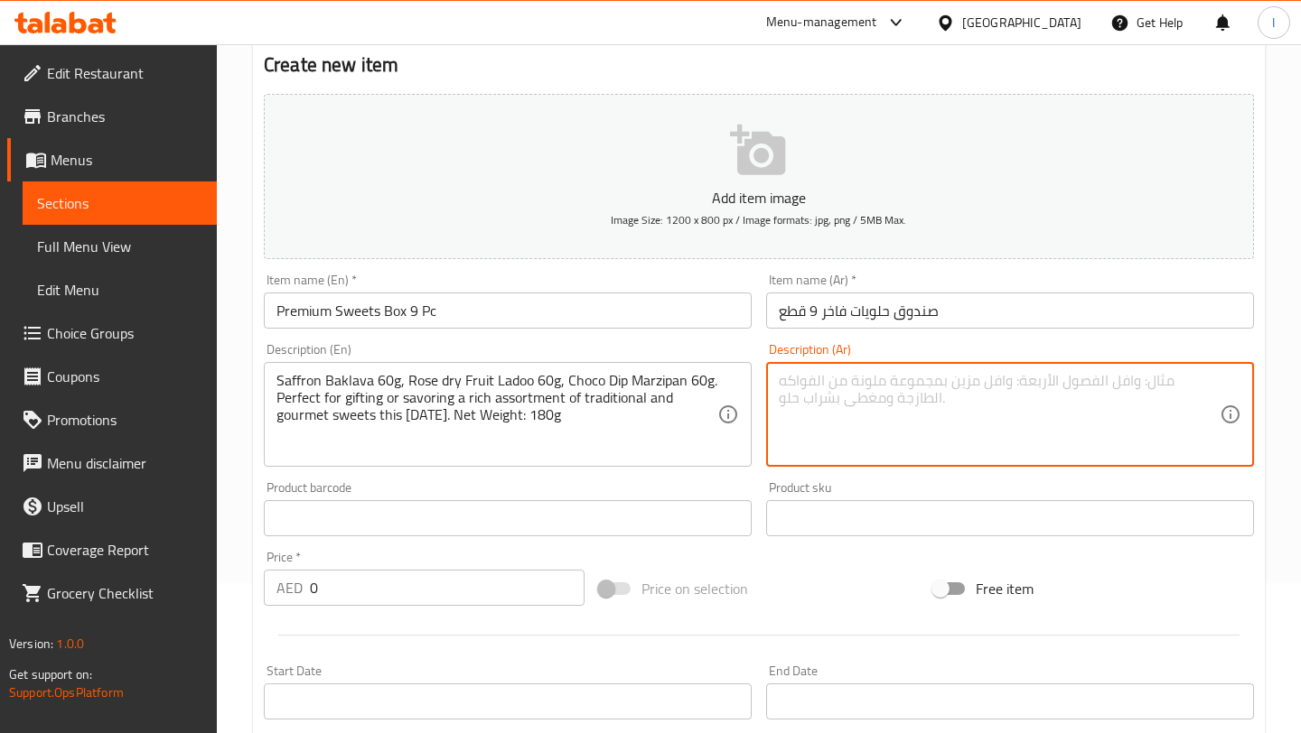
paste textarea "علبة حلويات احتفالية فاخرة تحتوي على بقلاوة الزعفران ٦٠ غرام، ولادو بالفواكه ال…"
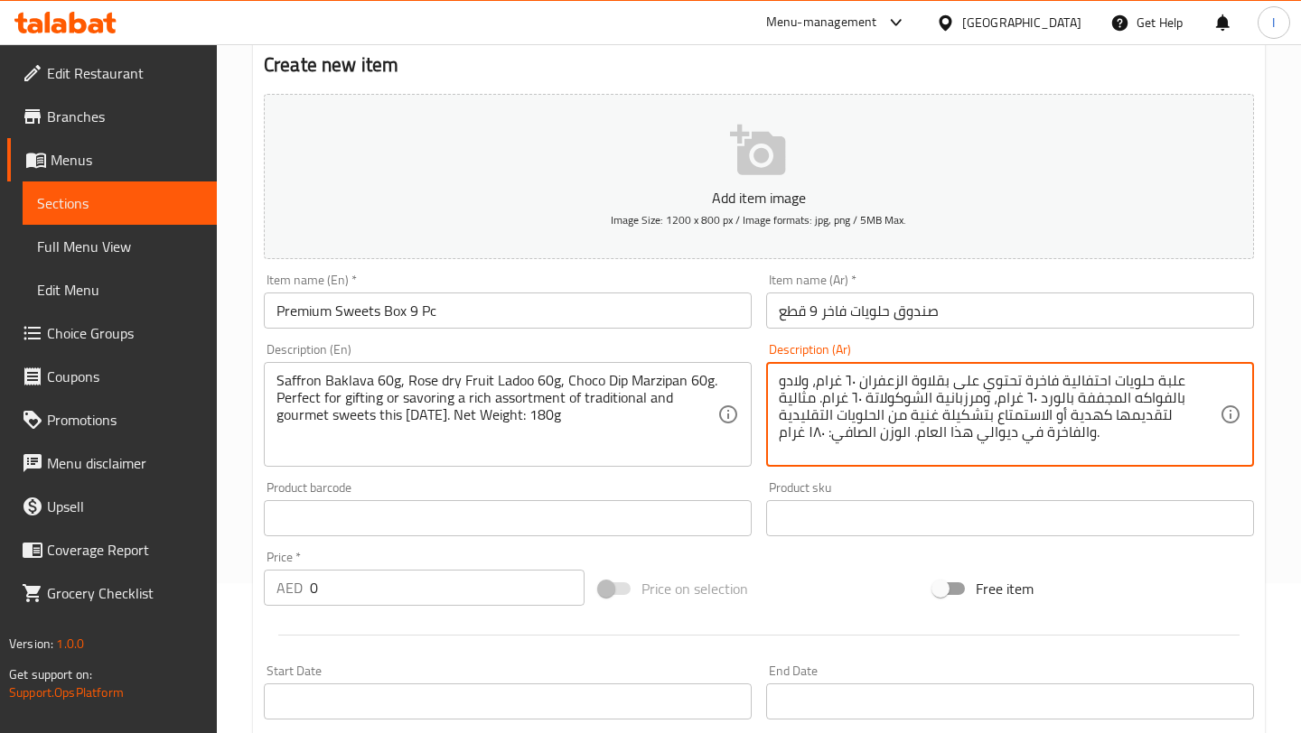
type textarea "علبة حلويات احتفالية فاخرة تحتوي على بقلاوة الزعفران ٦٠ غرام، ولادو بالفواكه ال…"
click at [871, 341] on div "Description (Ar) علبة حلويات احتفالية فاخرة تحتوي على بقلاوة الزعفران ٦٠ غرام، …" at bounding box center [1010, 405] width 502 height 138
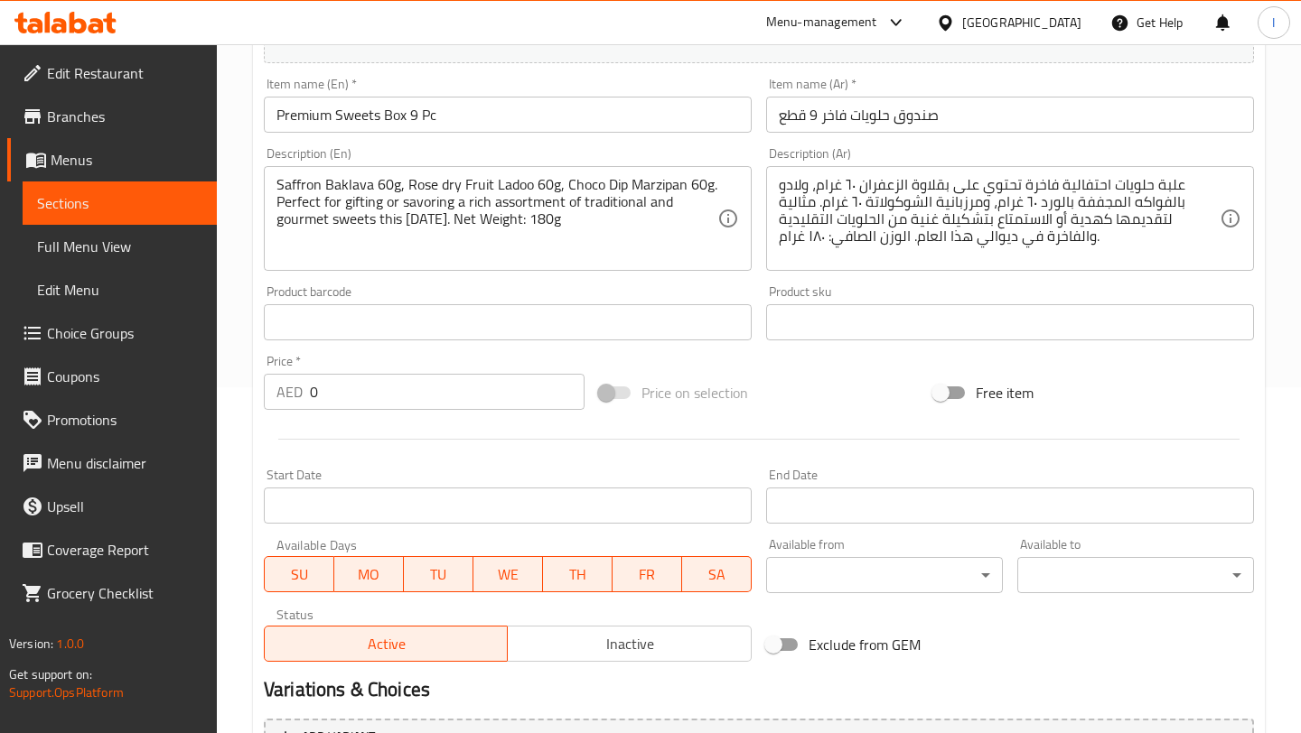
scroll to position [345, 0]
click at [393, 394] on input "0" at bounding box center [447, 393] width 275 height 36
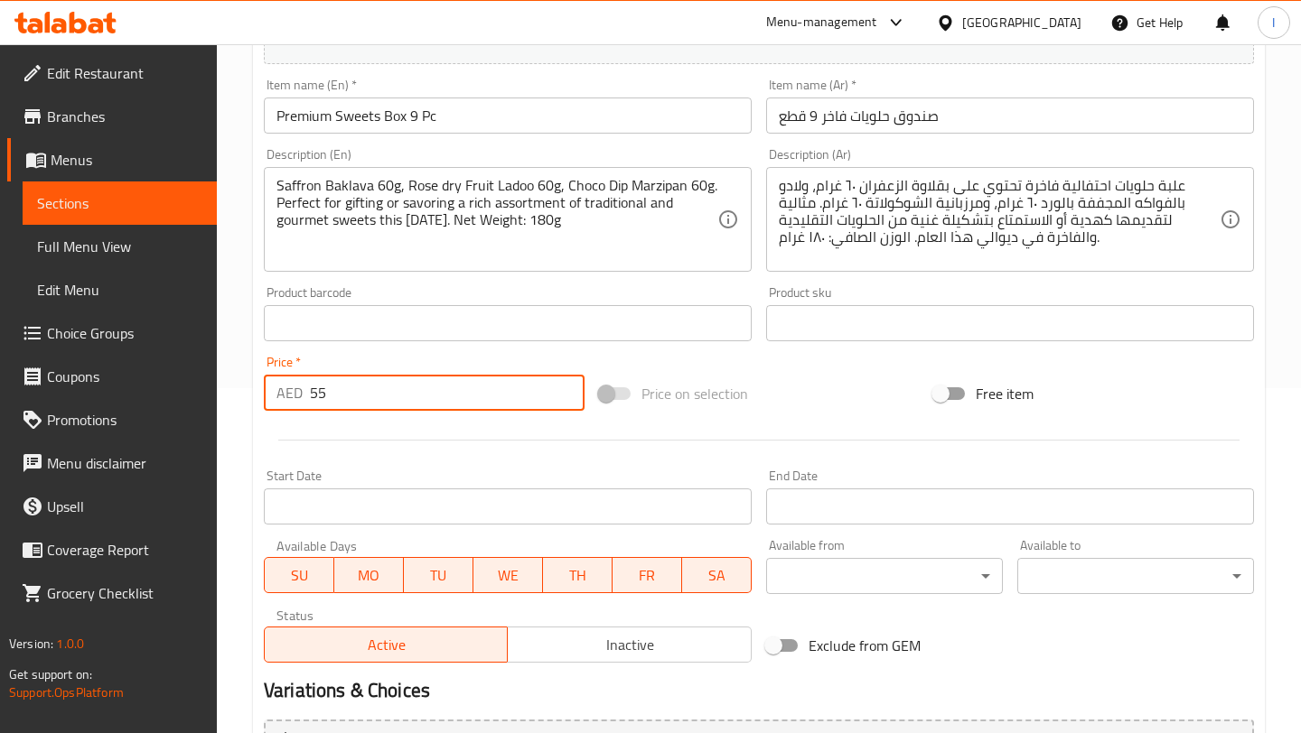
type input "55"
click at [591, 356] on div "Add item image Image Size: 1200 x 800 px / Image formats: jpg, png / 5MB Max. I…" at bounding box center [758, 281] width 1004 height 779
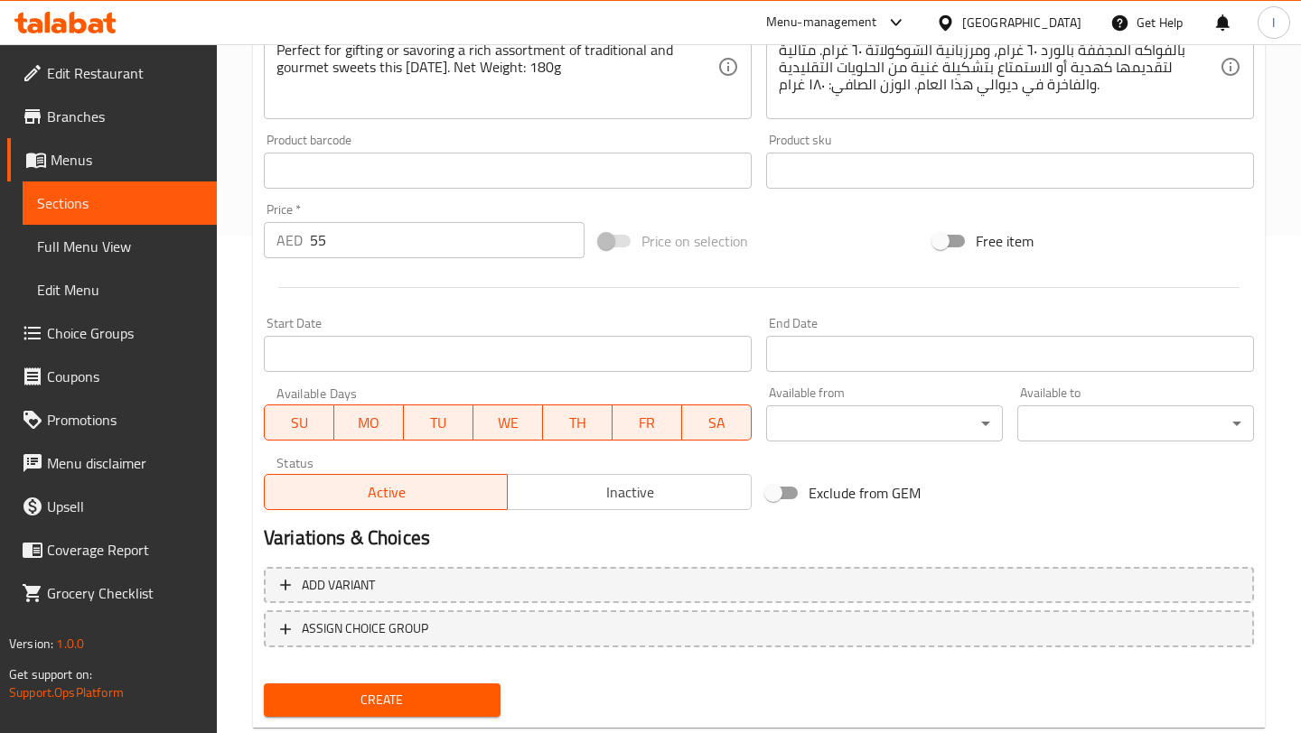
scroll to position [519, 0]
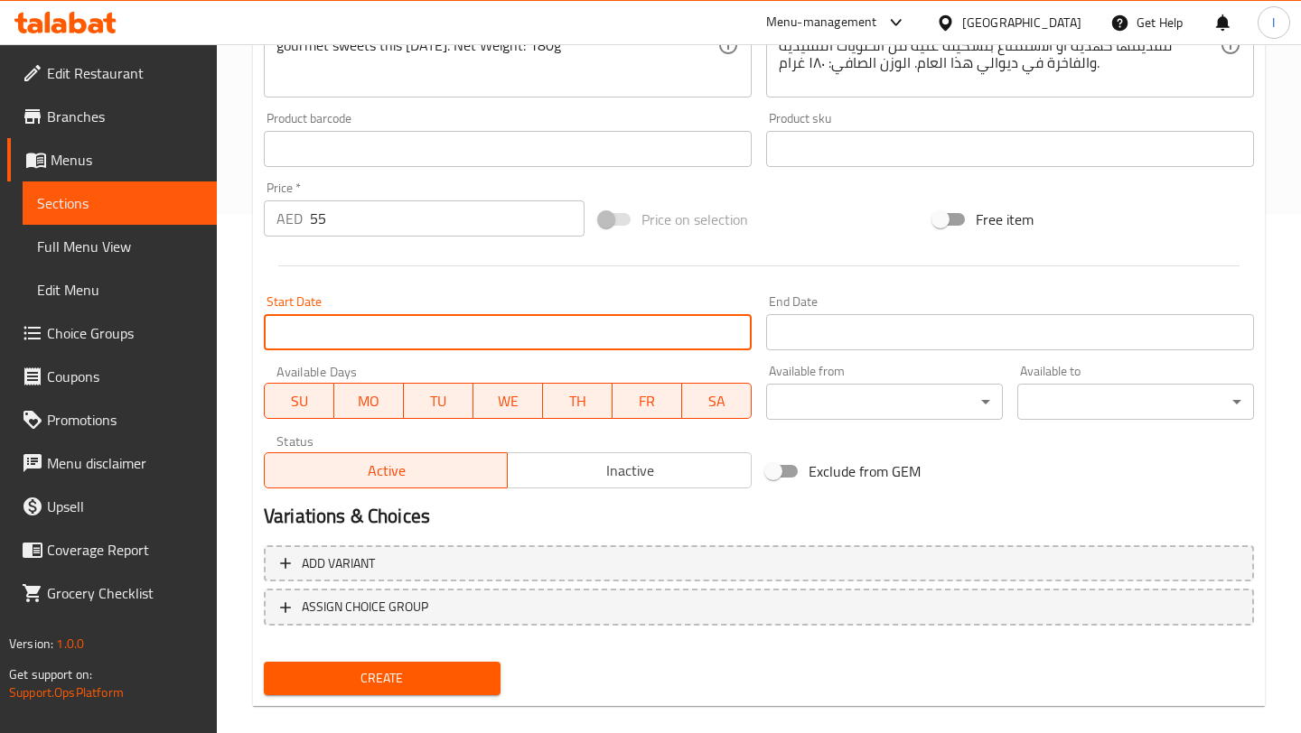
click at [527, 323] on input "Start Date" at bounding box center [508, 332] width 488 height 36
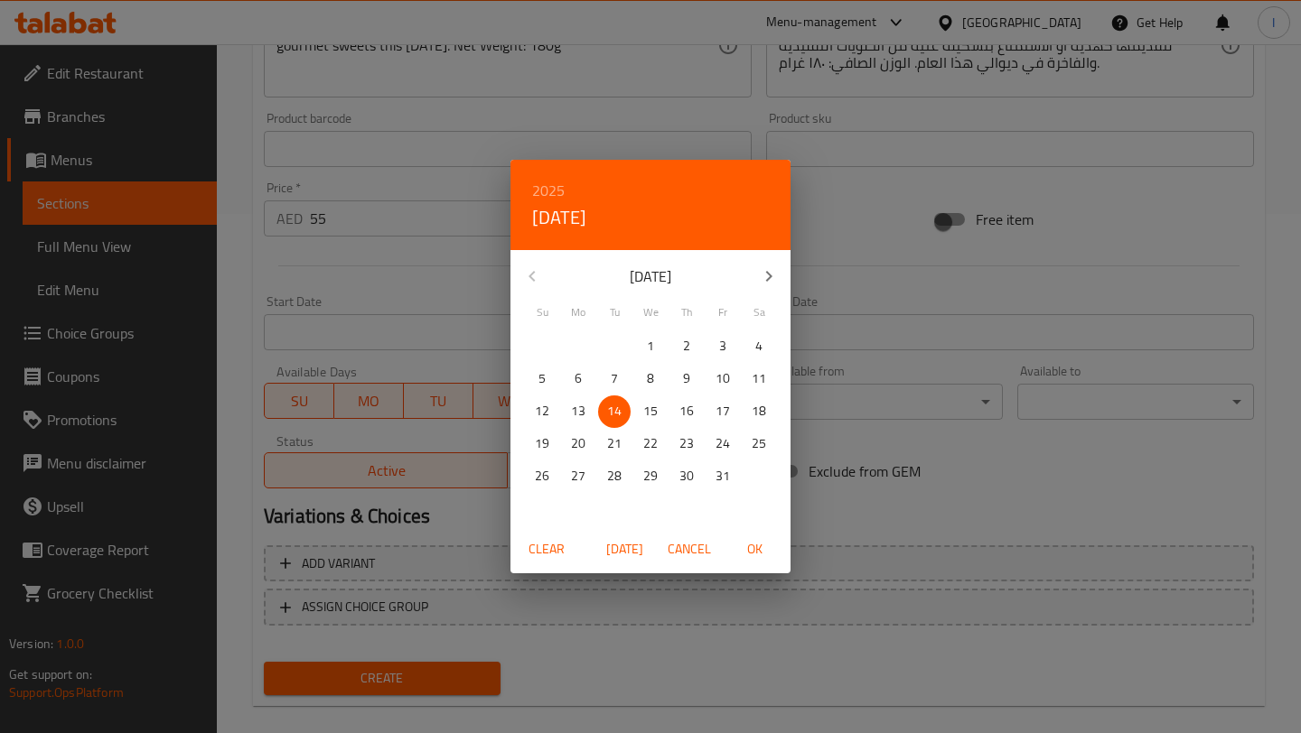
click at [747, 542] on span "OK" at bounding box center [753, 549] width 43 height 23
type input "[DATE]"
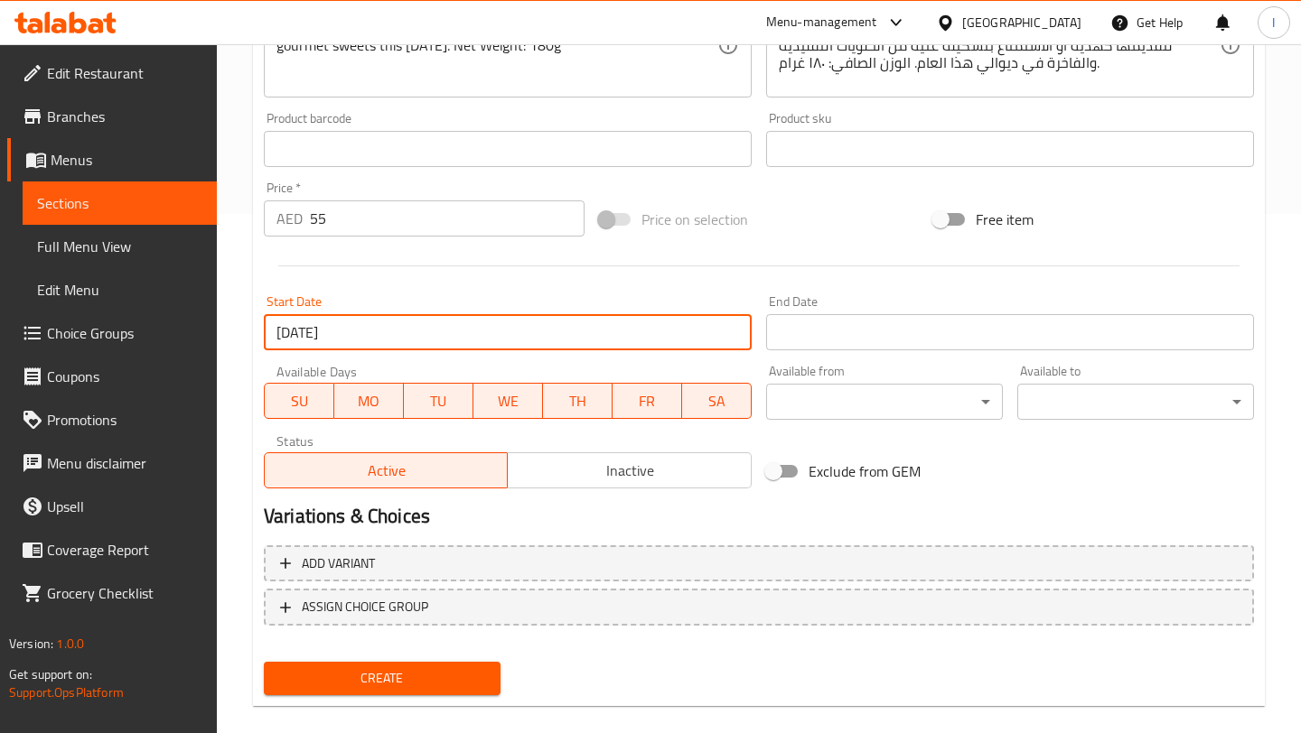
click at [929, 329] on input "Start Date" at bounding box center [1010, 332] width 488 height 36
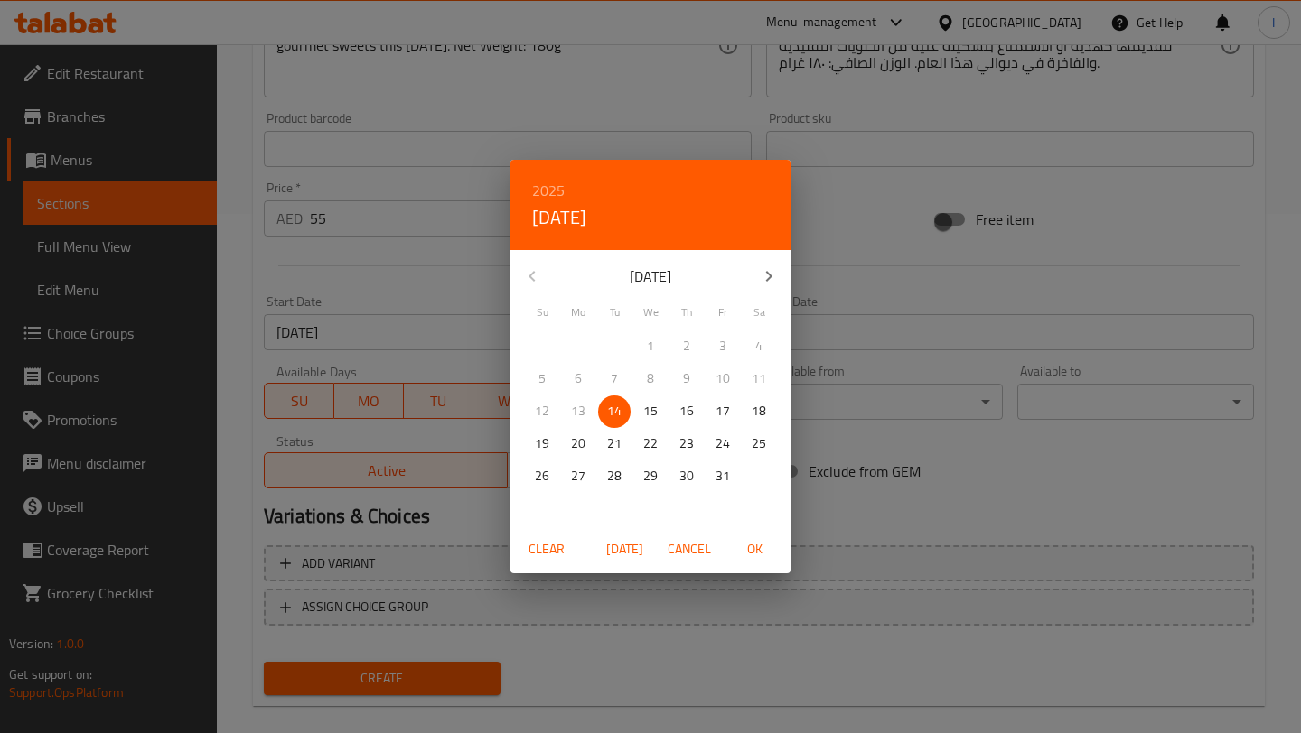
click at [769, 284] on icon "button" at bounding box center [769, 277] width 22 height 22
click at [540, 514] on p "30" at bounding box center [542, 509] width 14 height 23
click at [750, 550] on span "OK" at bounding box center [753, 549] width 43 height 23
type input "[DATE]"
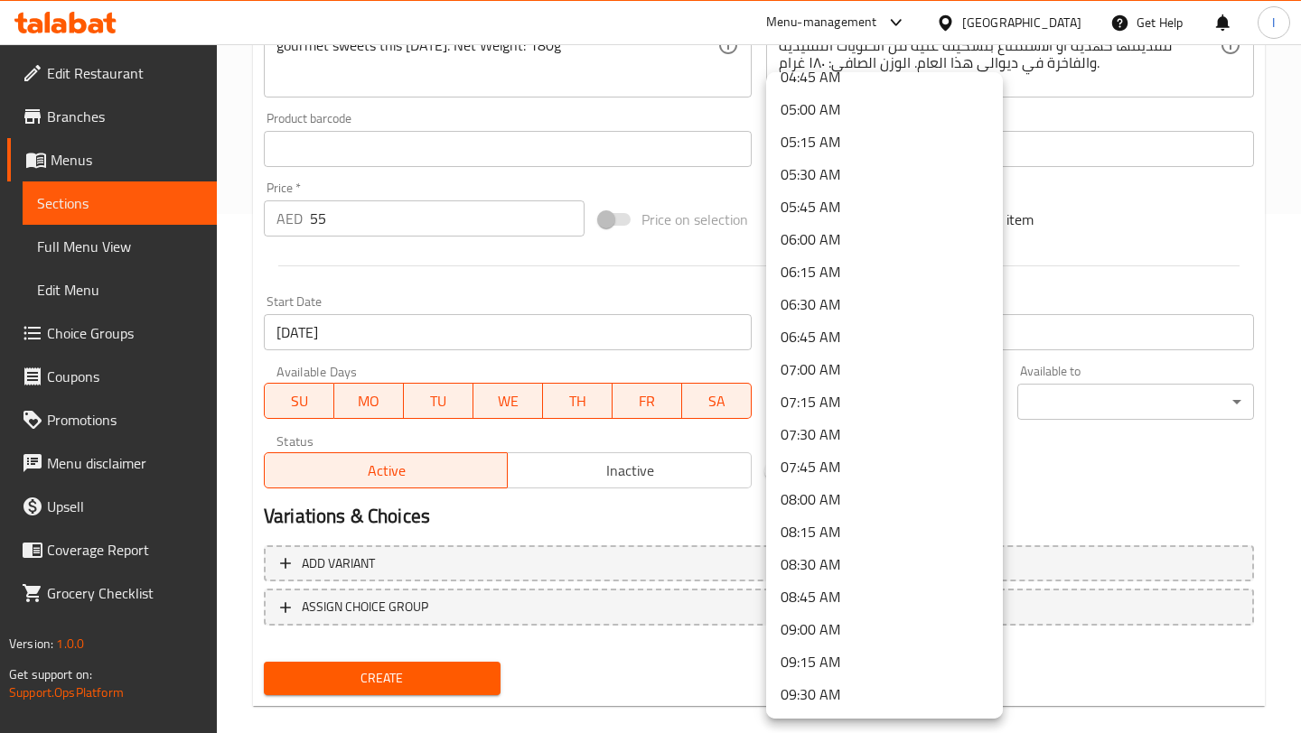
scroll to position [635, 0]
click at [803, 378] on li "07:00 AM" at bounding box center [884, 371] width 237 height 33
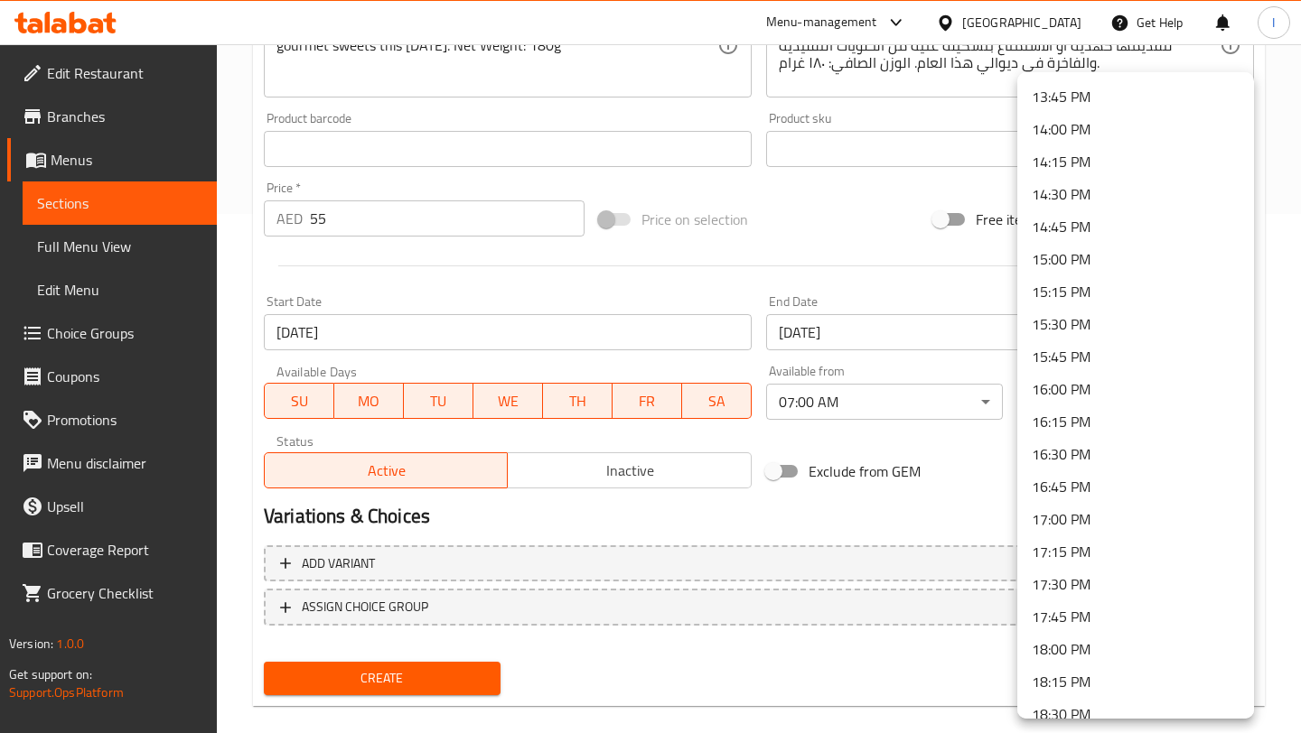
scroll to position [2522, 0]
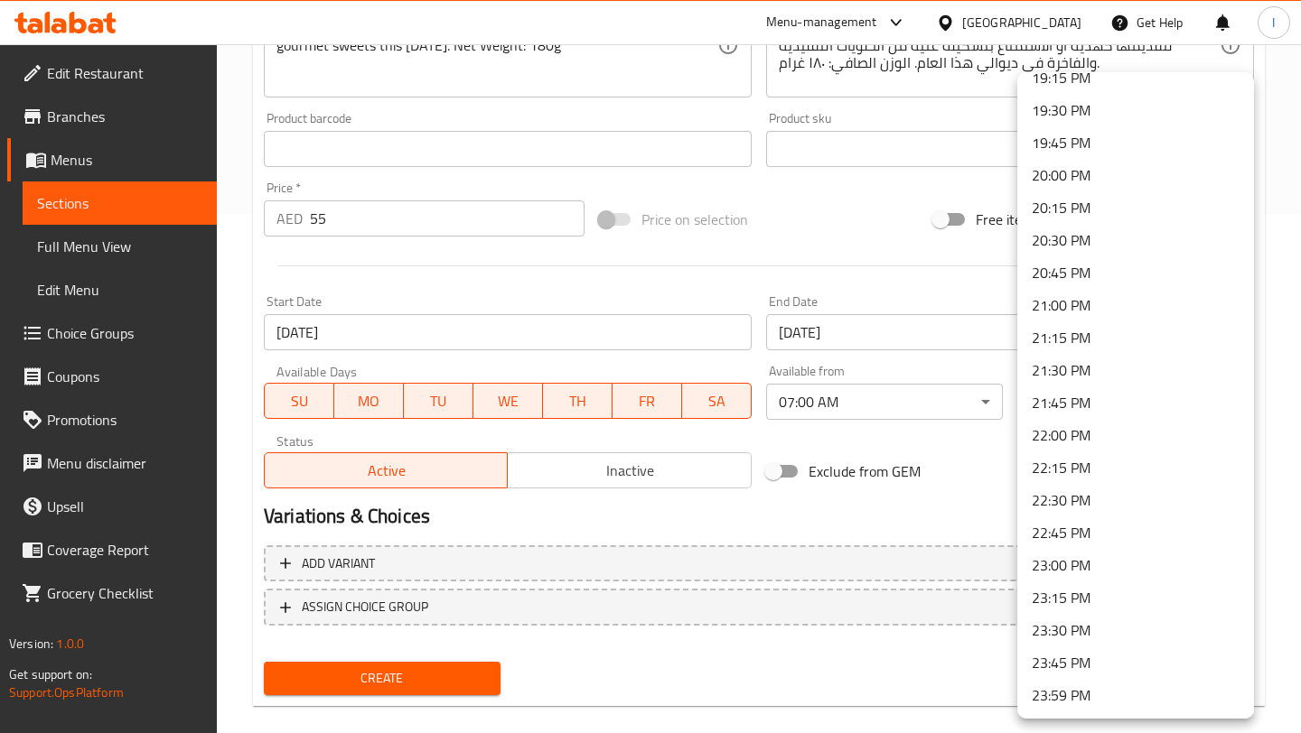
click at [1071, 703] on li "23:59 PM" at bounding box center [1135, 695] width 237 height 33
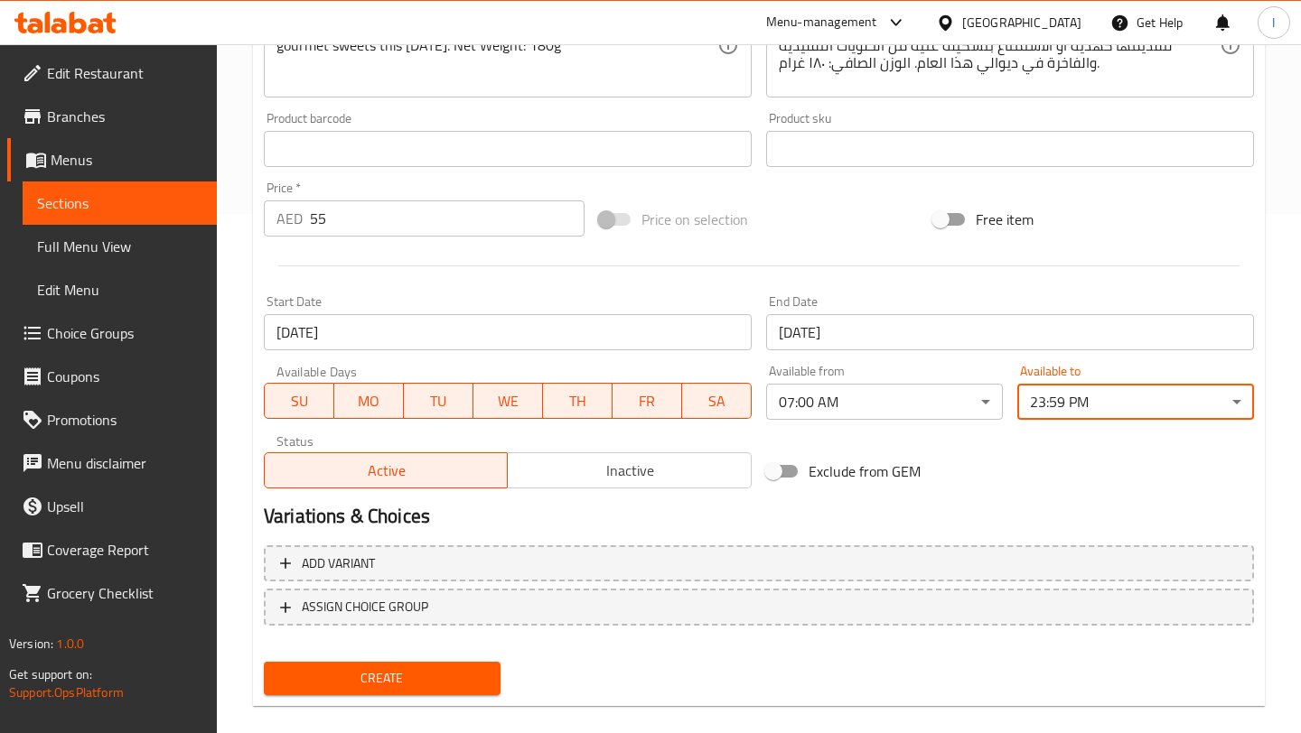
click at [1045, 516] on h2 "Variations & Choices" at bounding box center [759, 516] width 990 height 27
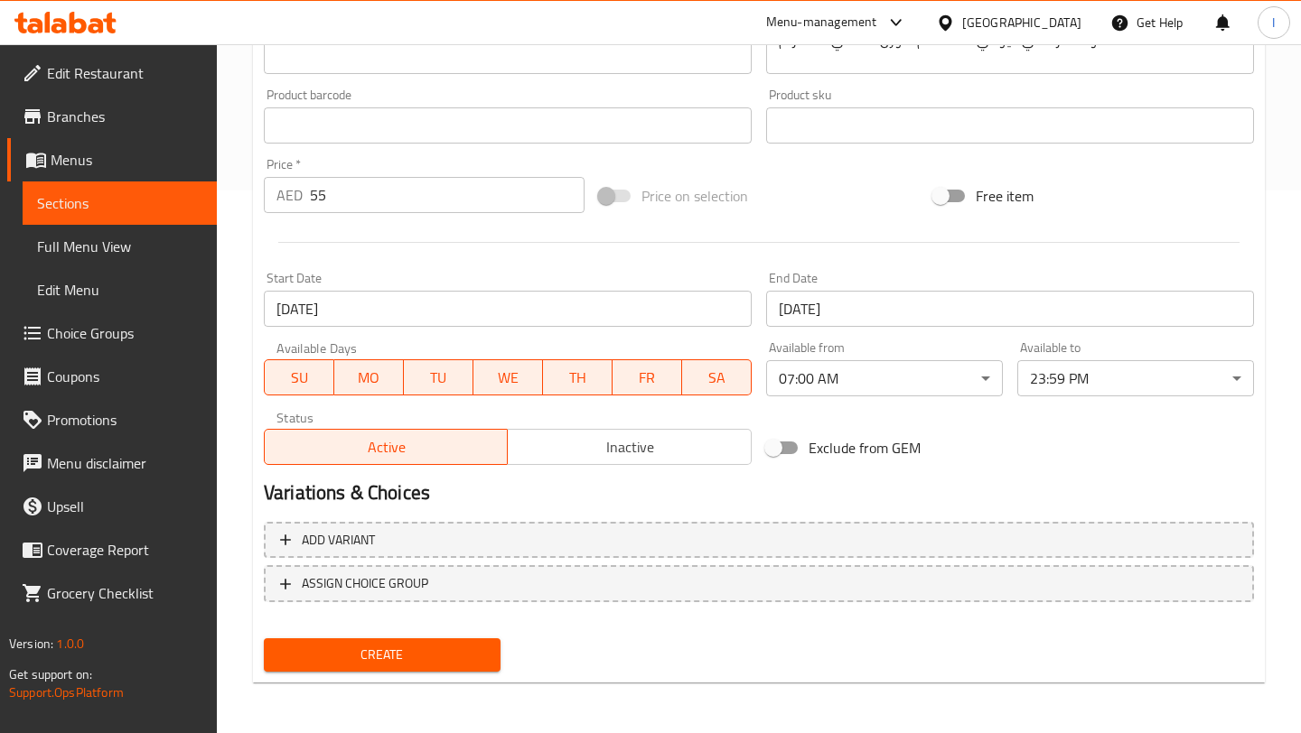
click at [405, 657] on span "Create" at bounding box center [382, 655] width 208 height 23
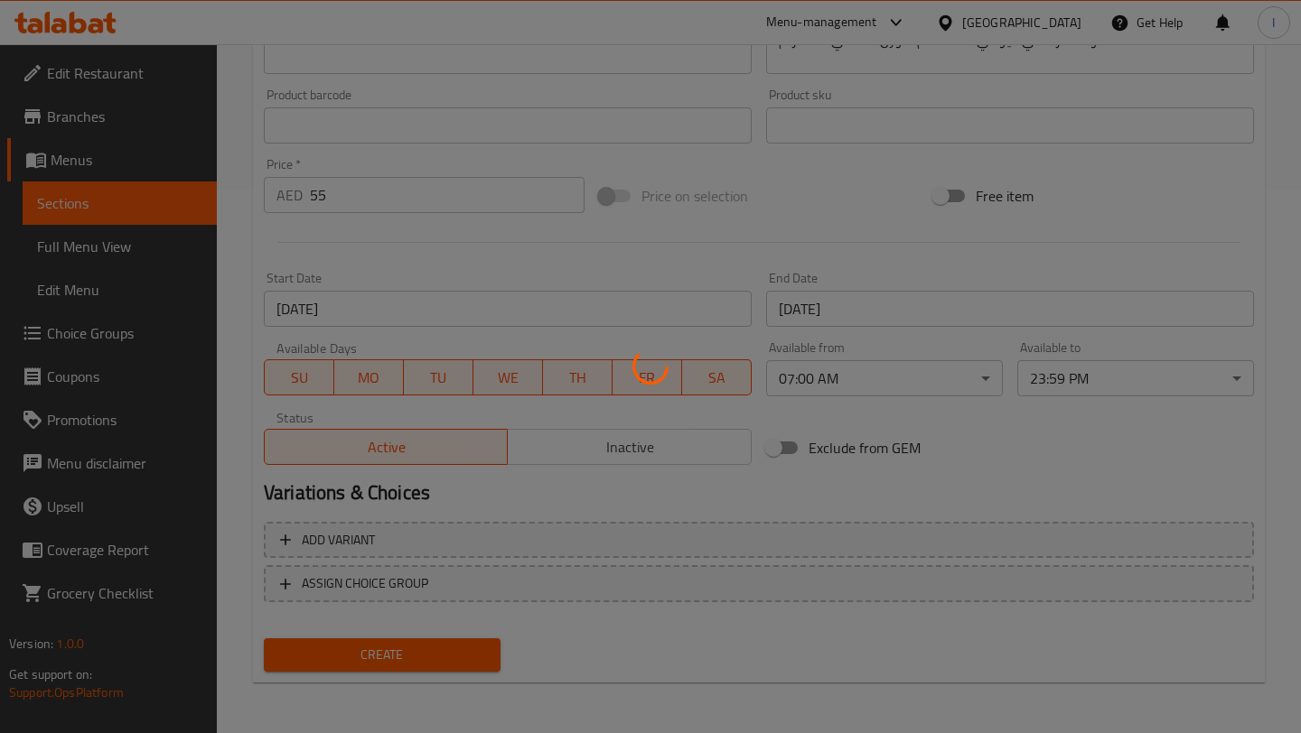
type input "0"
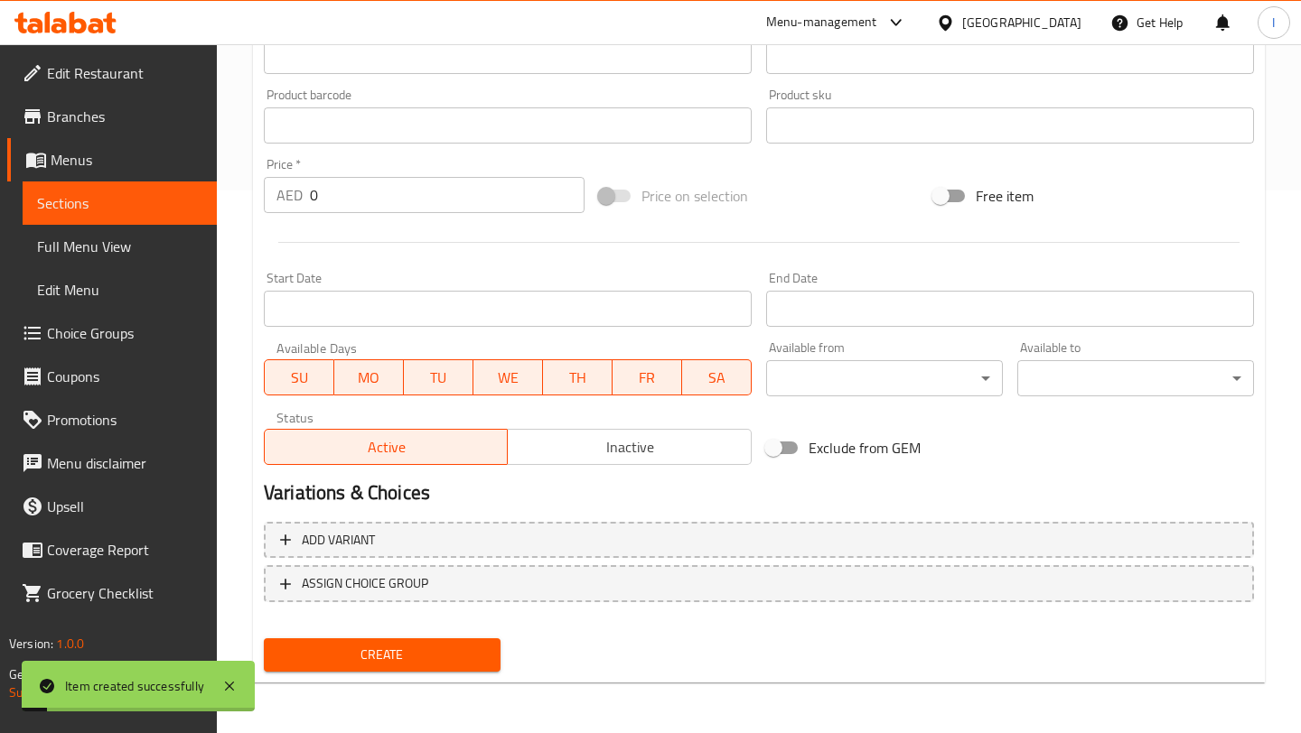
scroll to position [0, 0]
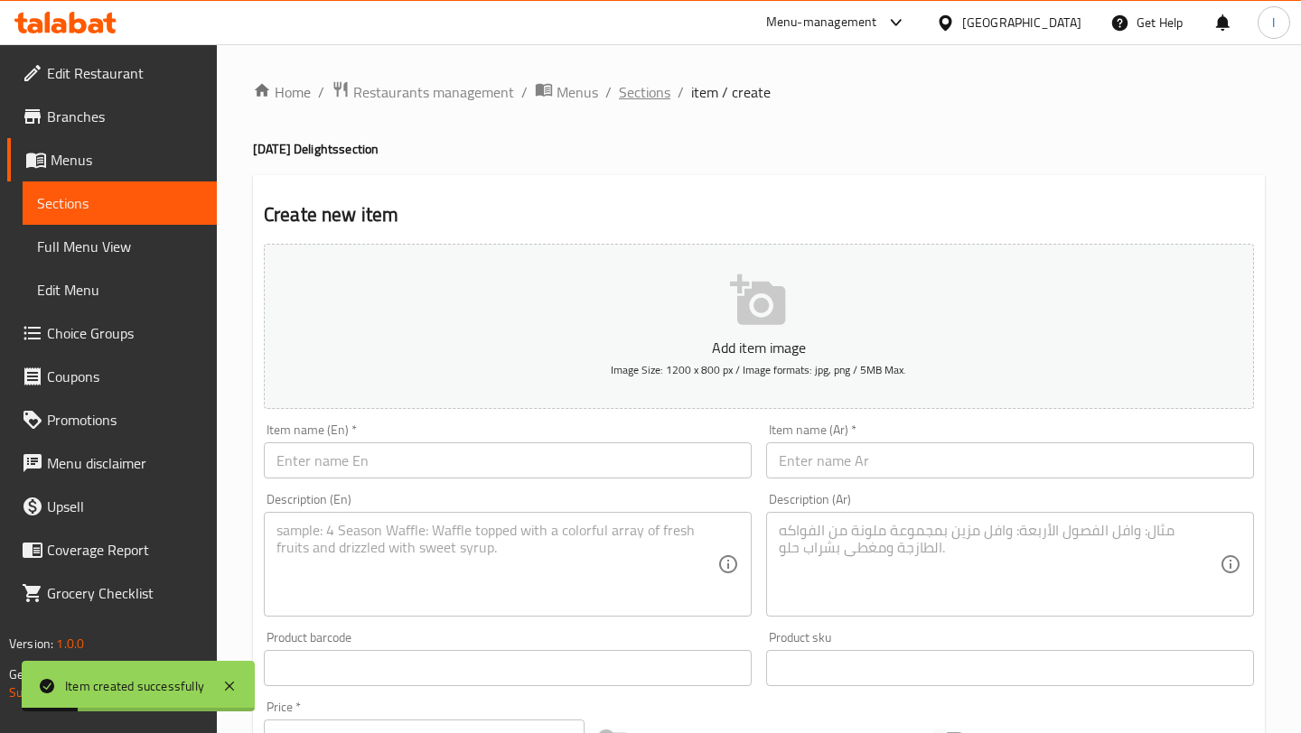
click at [643, 95] on span "Sections" at bounding box center [644, 92] width 51 height 22
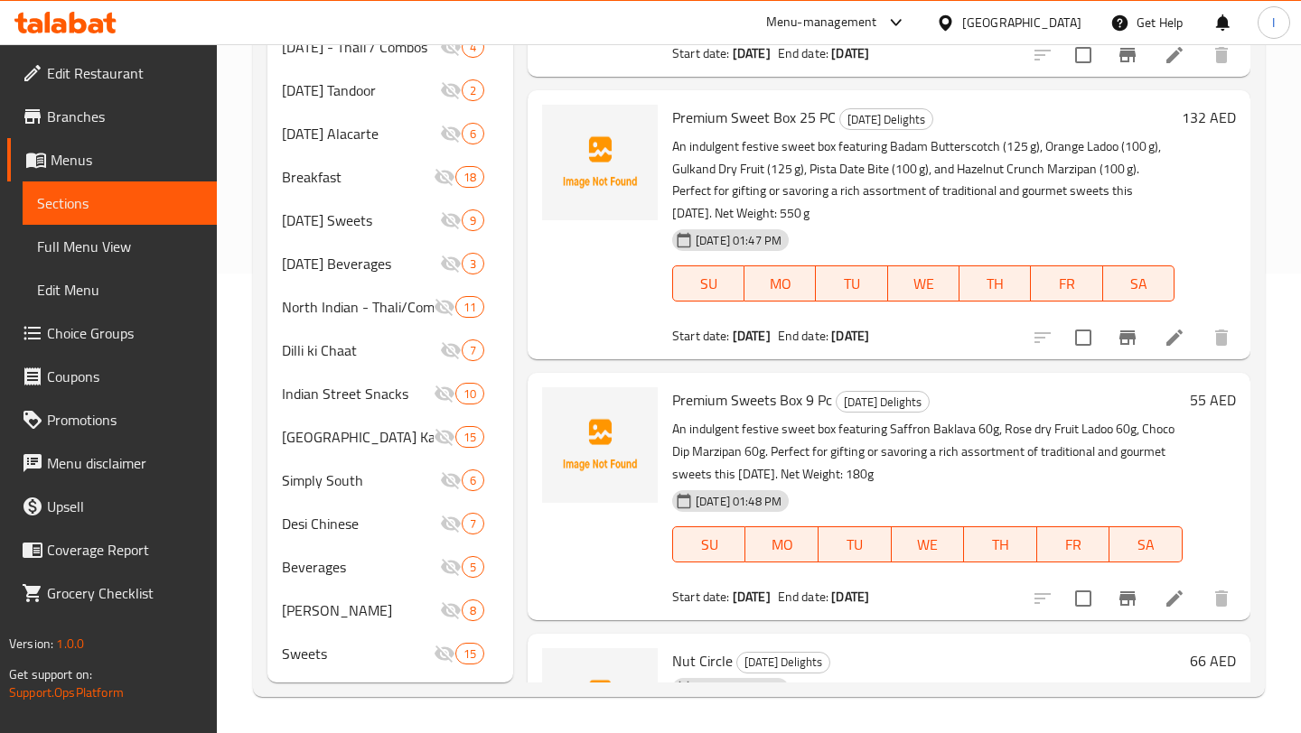
scroll to position [2420, 0]
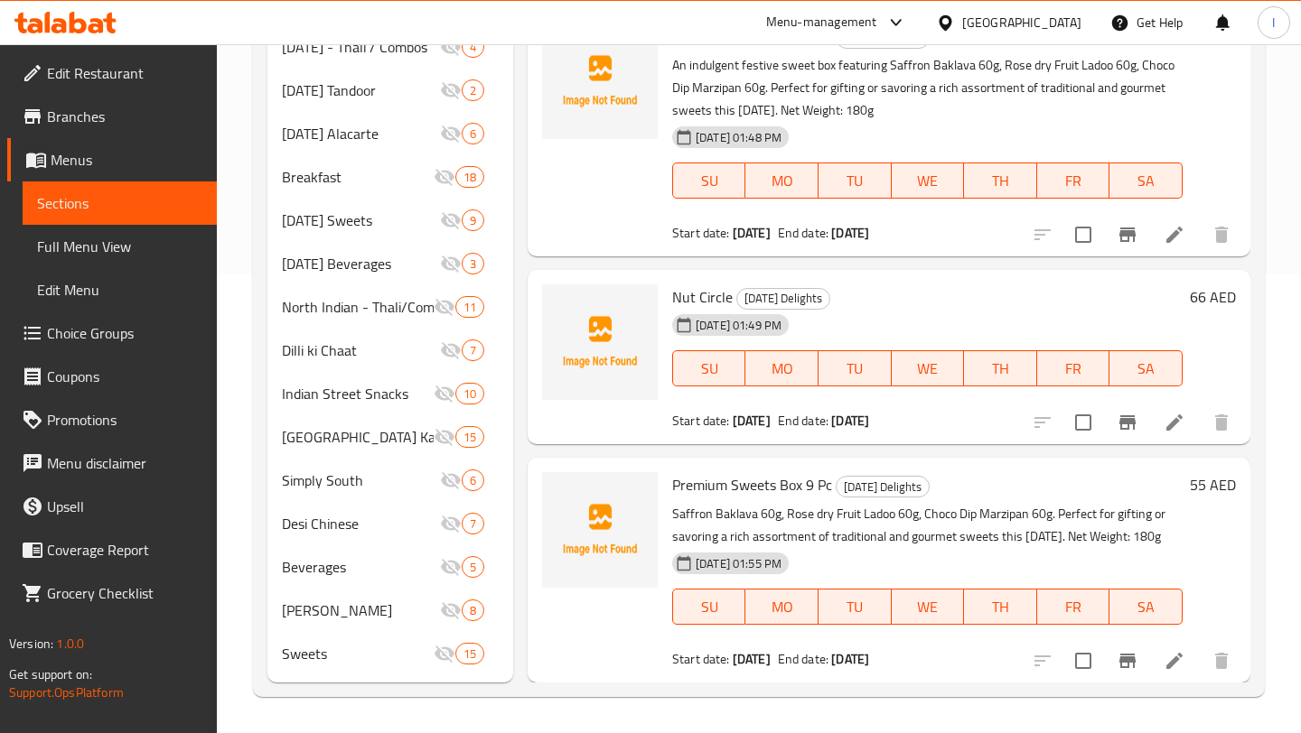
click at [1180, 658] on icon at bounding box center [1174, 661] width 22 height 22
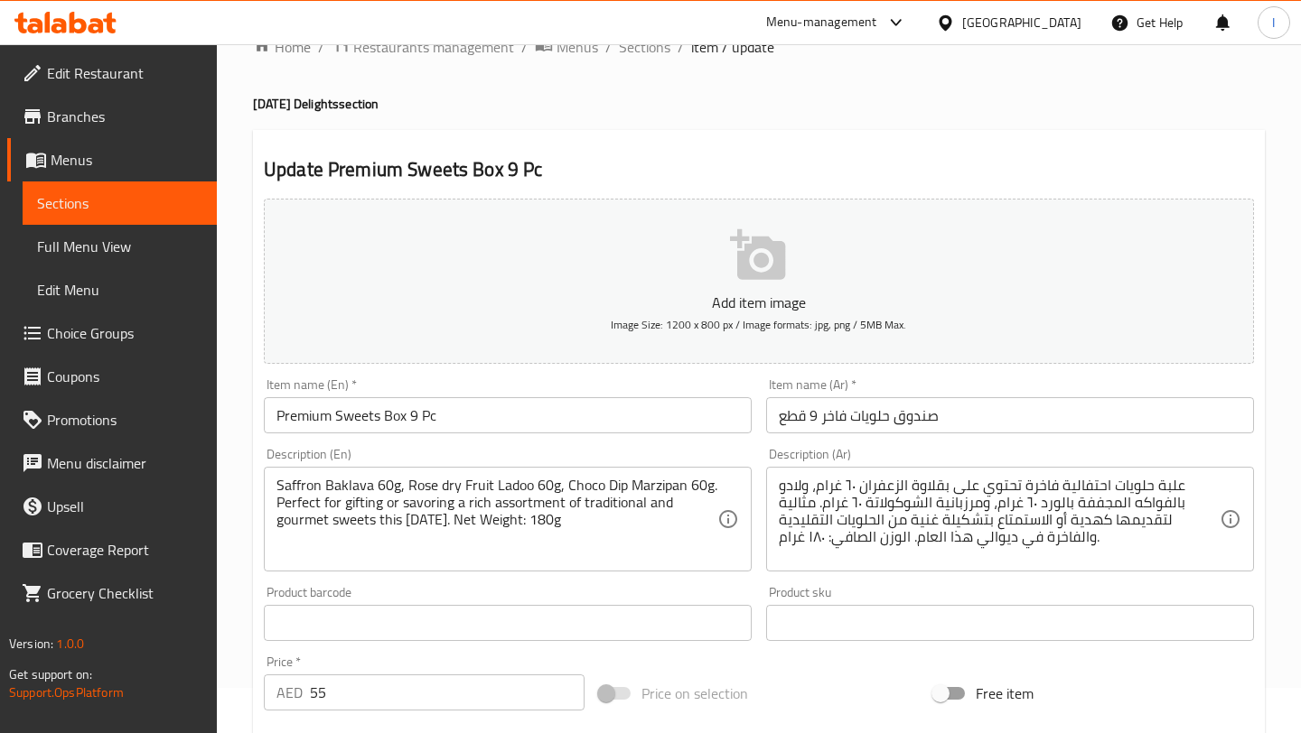
scroll to position [50, 0]
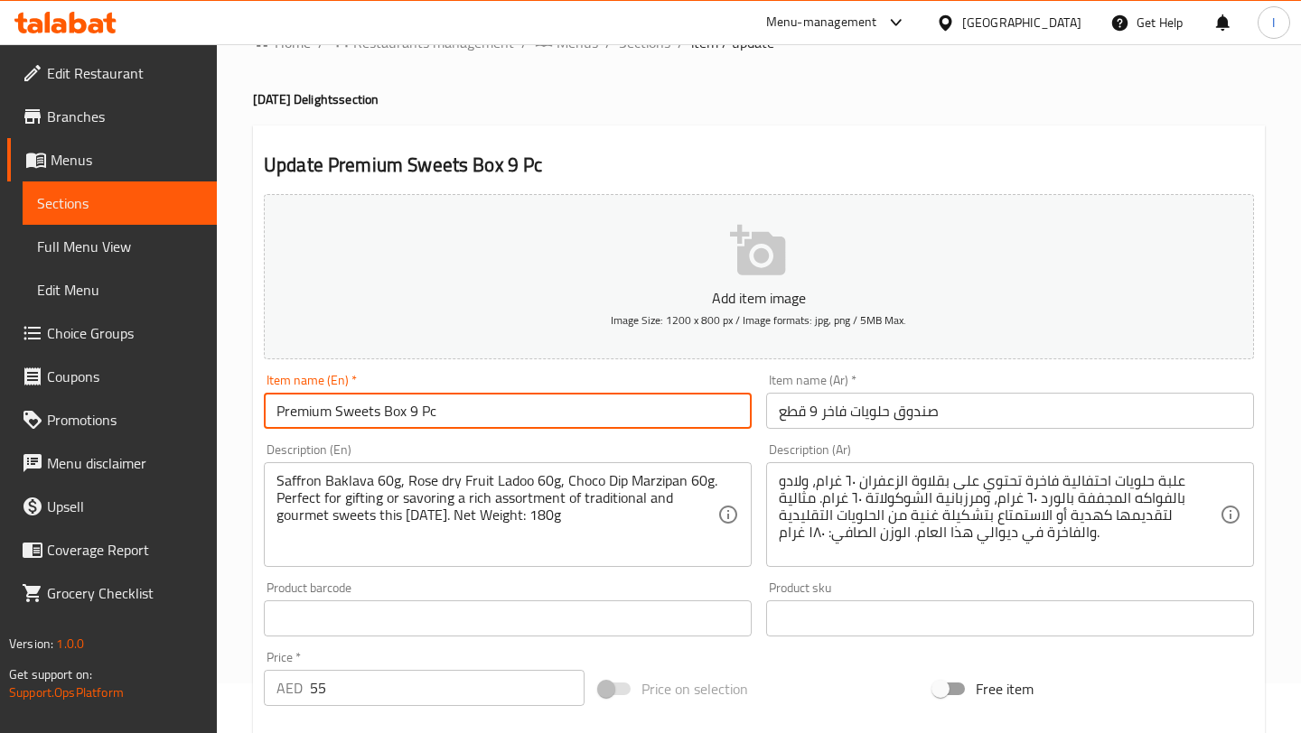
click at [378, 409] on input "Premium Sweets Box 9 Pc" at bounding box center [508, 411] width 488 height 36
paste input "Dhamakedar Surprise"
type input "Dhamakedar Surprise"
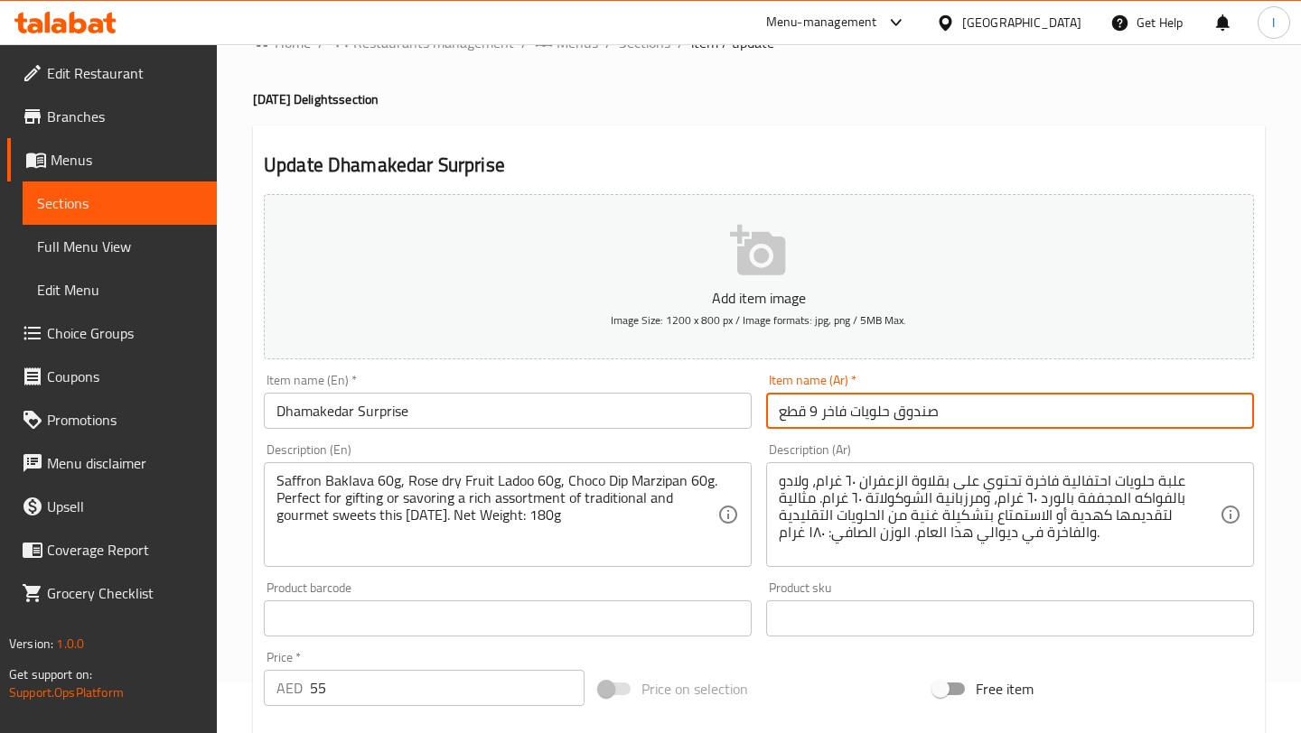
click at [842, 415] on input "صندوق حلويات فاخر 9 قطع" at bounding box center [1010, 411] width 488 height 36
paste input "مفاجأة داماكيدار"
type input "مفاجأة داماكيدار"
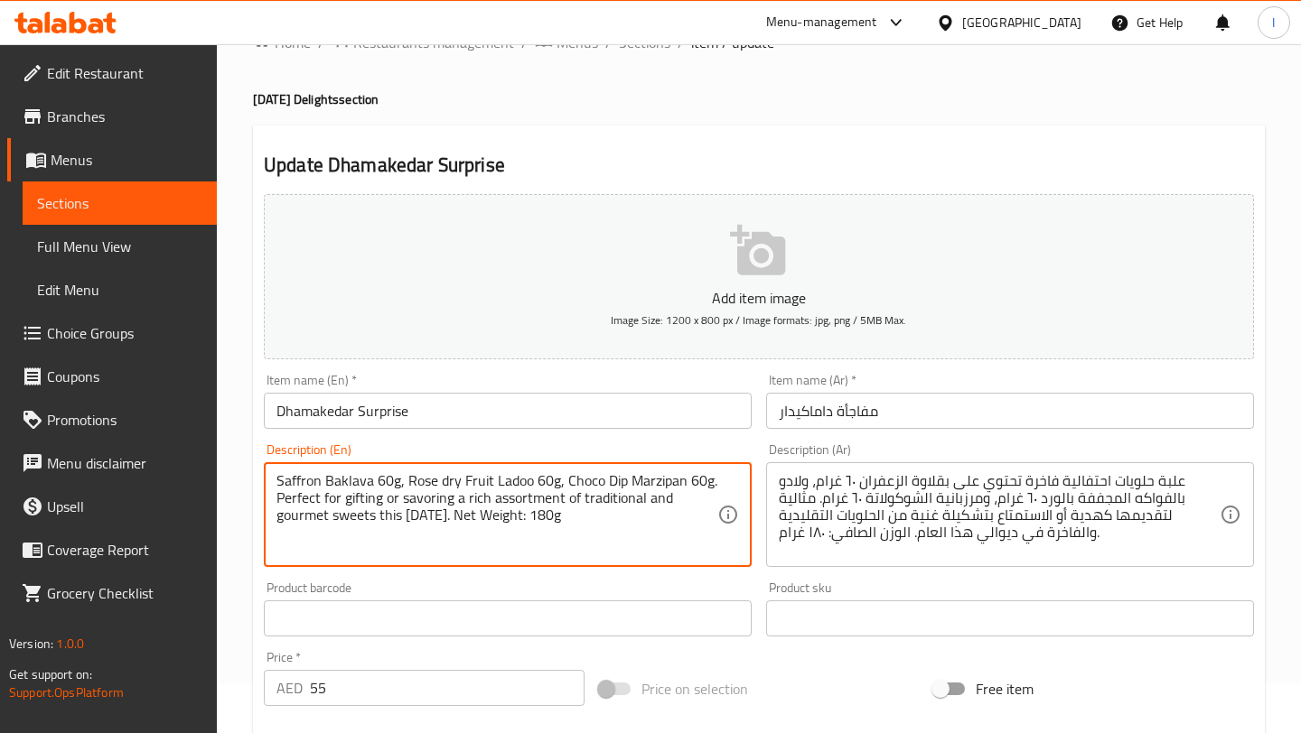
click at [381, 508] on textarea "Saffron Baklava 60g, Rose dry Fruit Ladoo 60g, Choco Dip Marzipan 60g. Perfect …" at bounding box center [496, 515] width 441 height 86
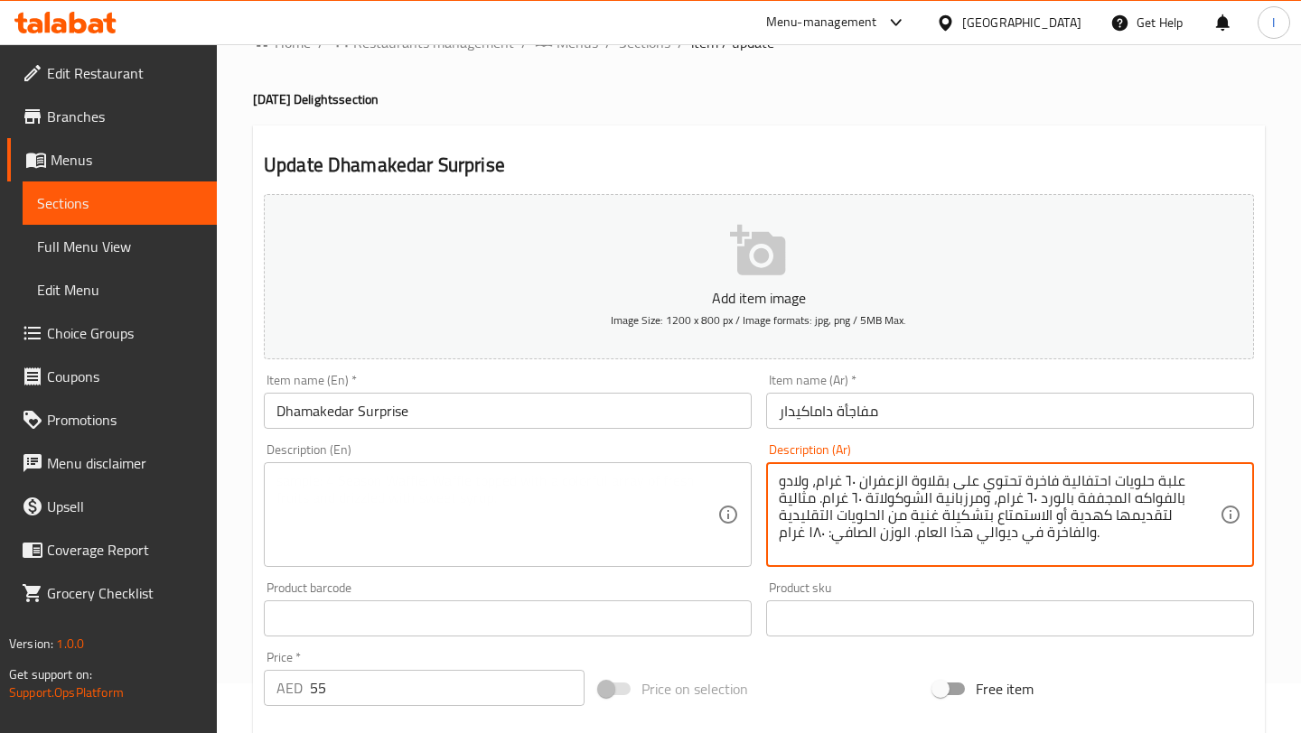
click at [844, 546] on textarea "علبة حلويات احتفالية فاخرة تحتوي على بقلاوة الزعفران ٦٠ غرام، ولادو بالفواكه ال…" at bounding box center [999, 515] width 441 height 86
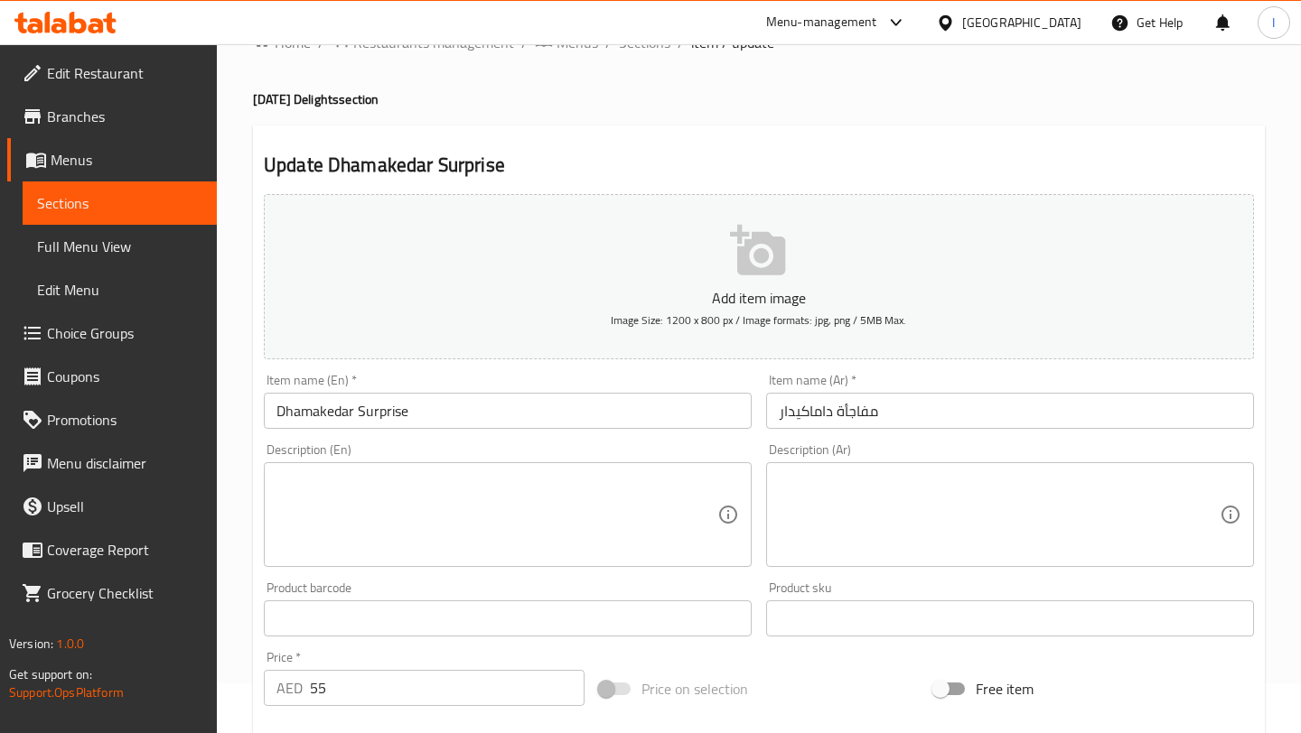
click at [760, 443] on div "Description (Ar) Description (Ar)" at bounding box center [1010, 505] width 502 height 138
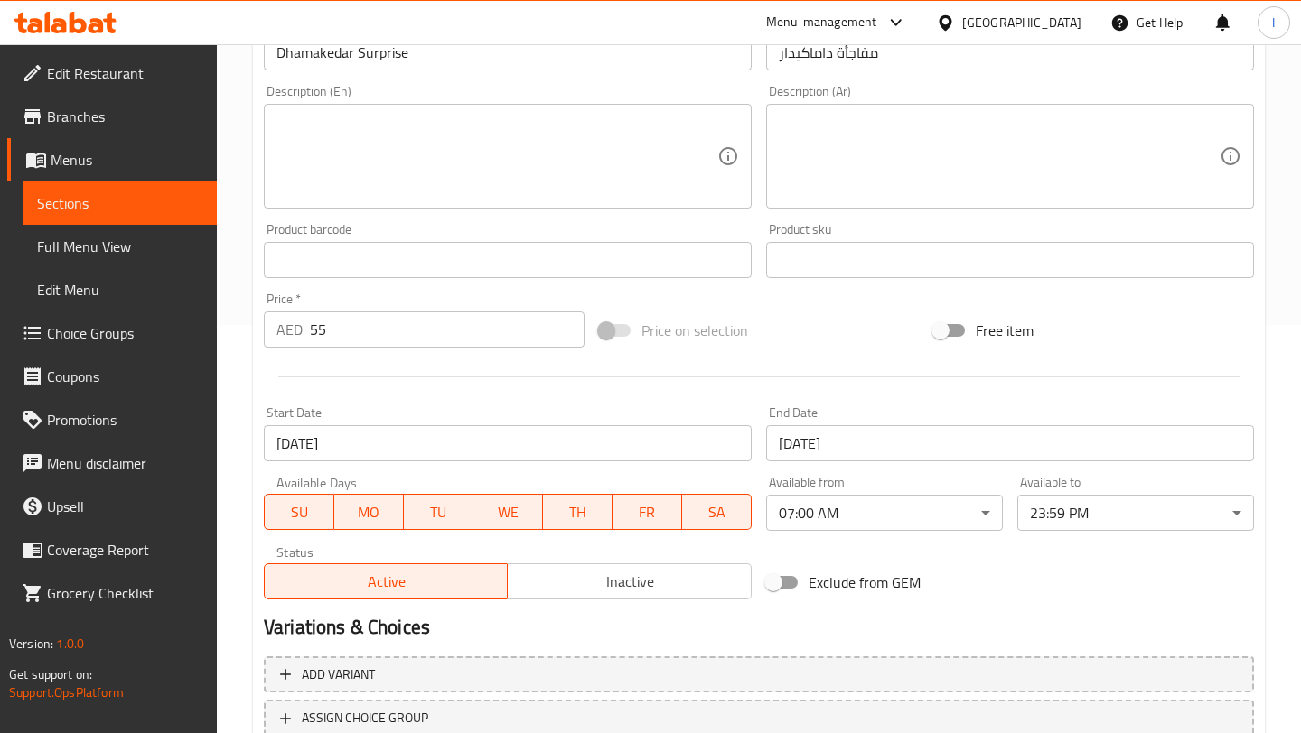
scroll to position [409, 0]
click at [532, 342] on input "55" at bounding box center [447, 329] width 275 height 36
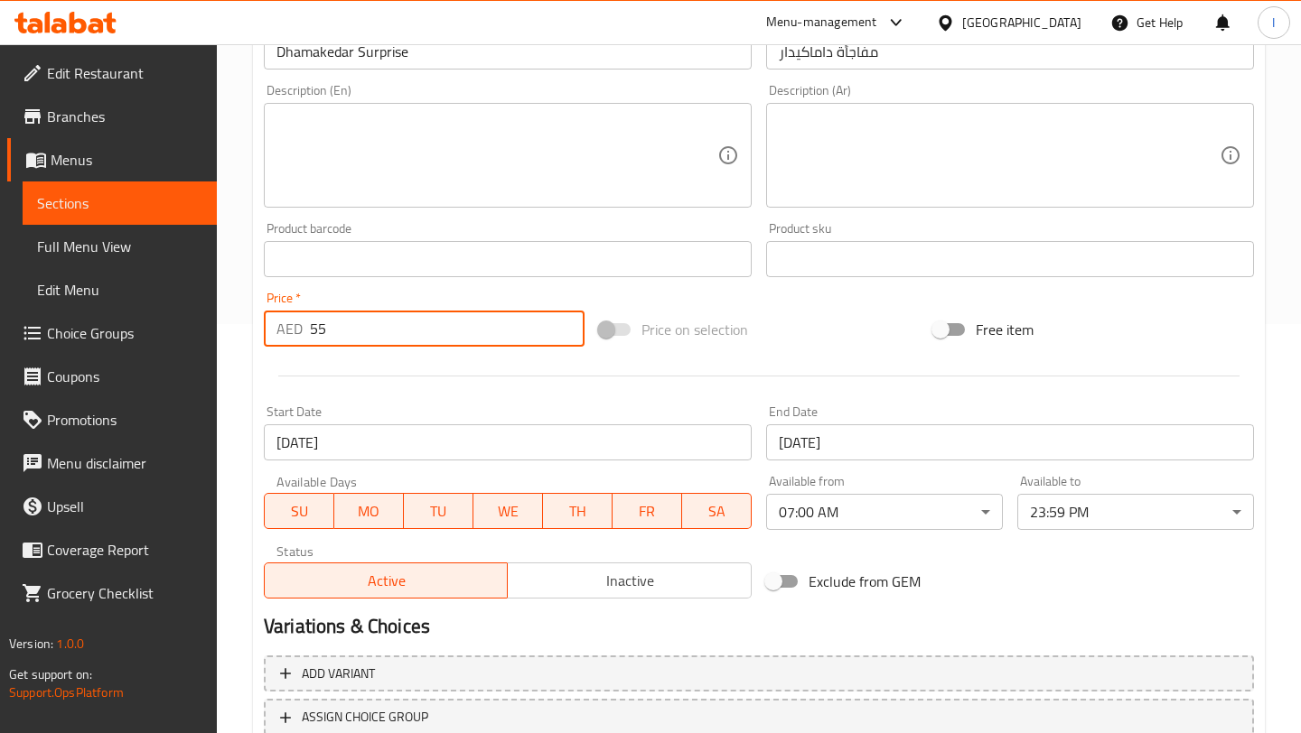
type input "5"
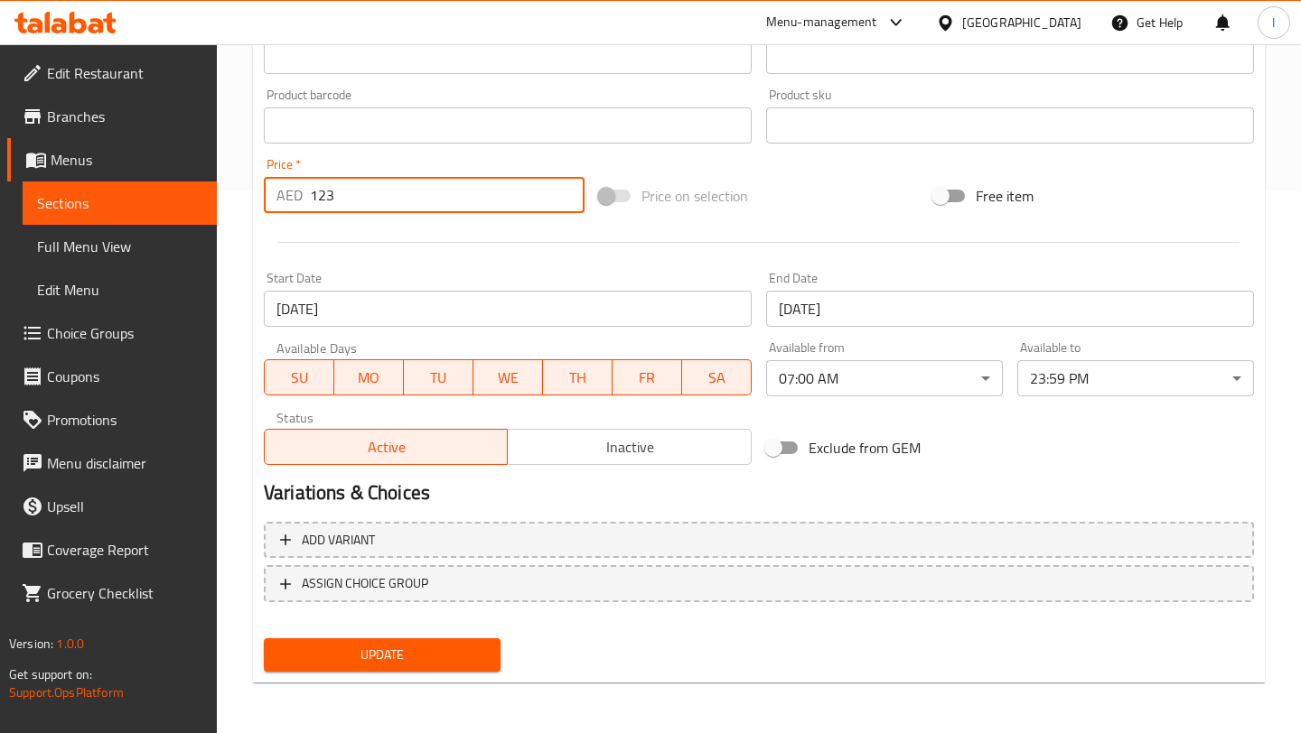
type input "123"
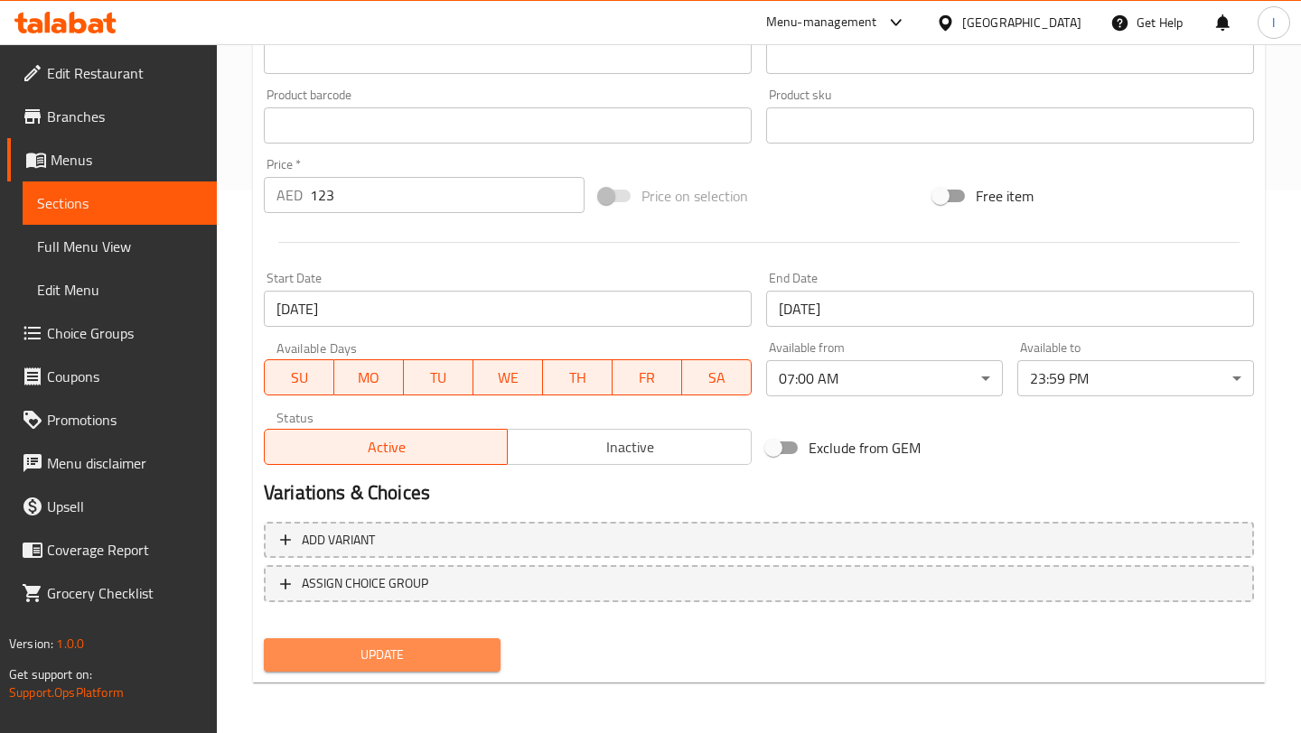
click at [459, 655] on span "Update" at bounding box center [382, 655] width 208 height 23
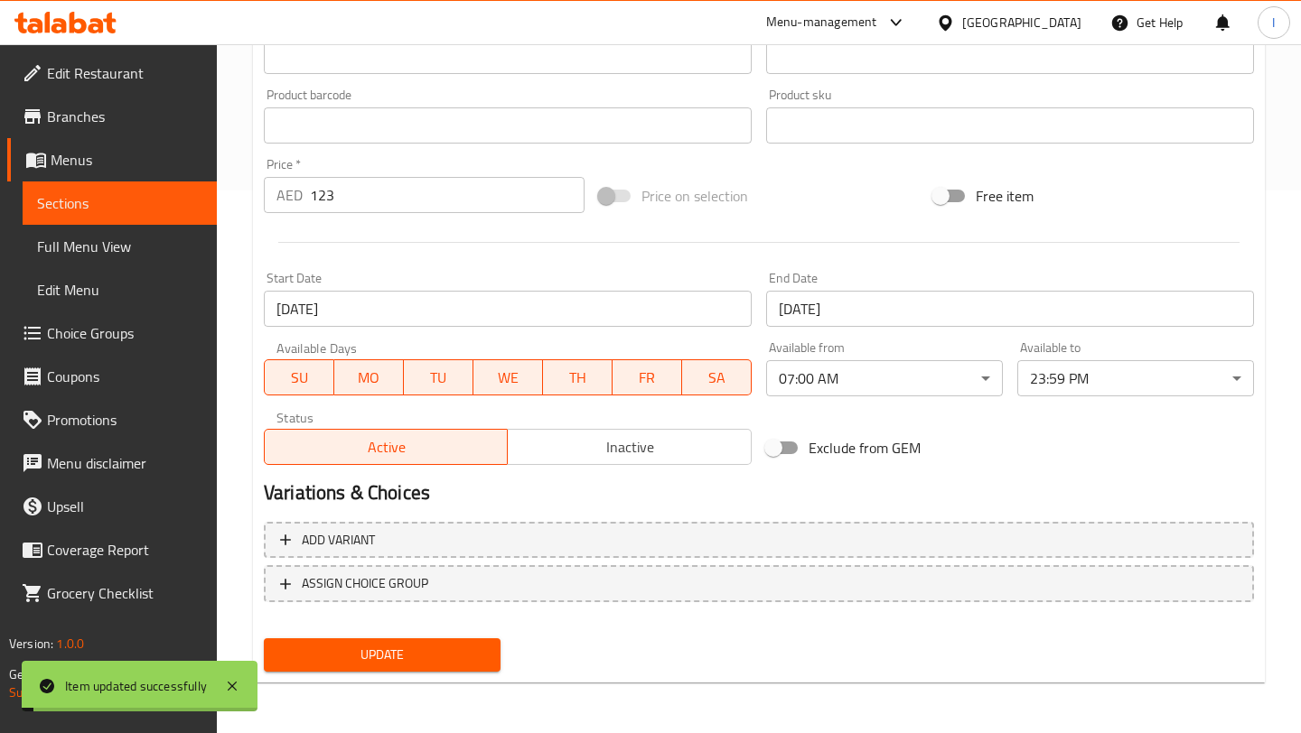
scroll to position [0, 0]
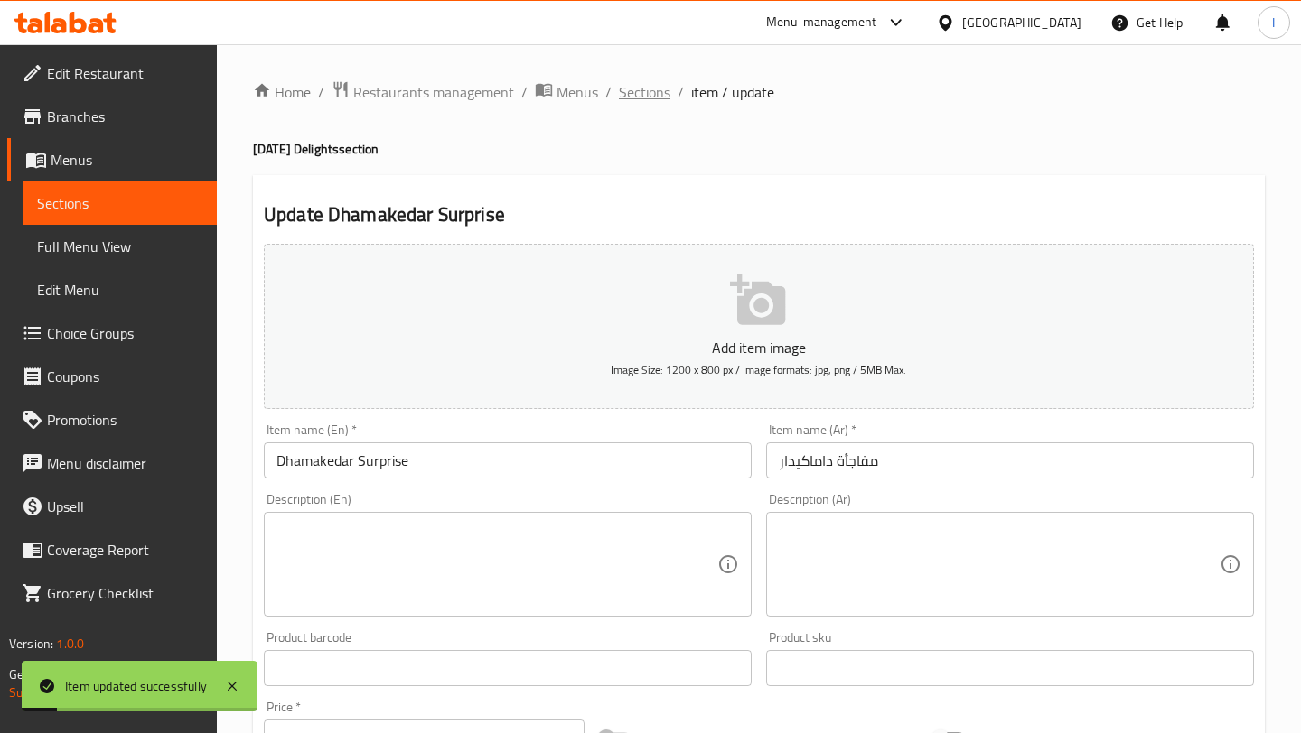
click at [631, 97] on span "Sections" at bounding box center [644, 92] width 51 height 22
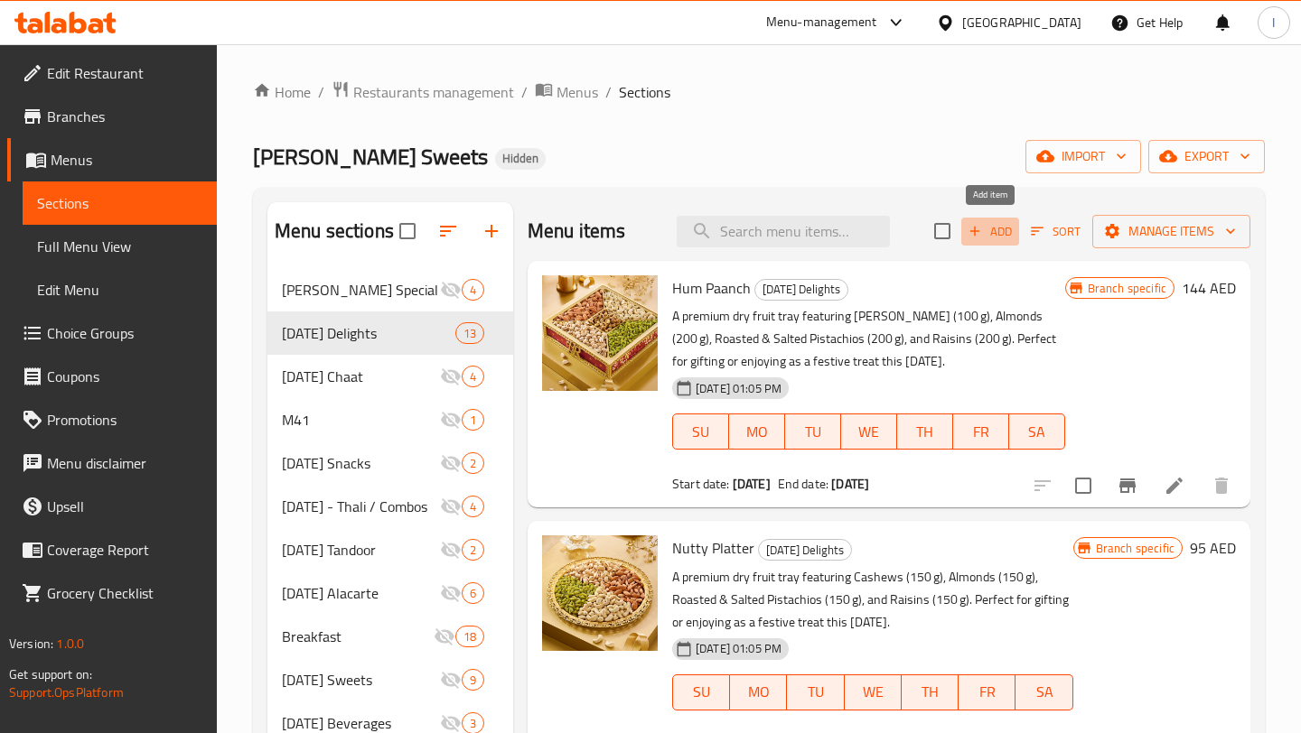
click at [998, 233] on span "Add" at bounding box center [989, 231] width 49 height 21
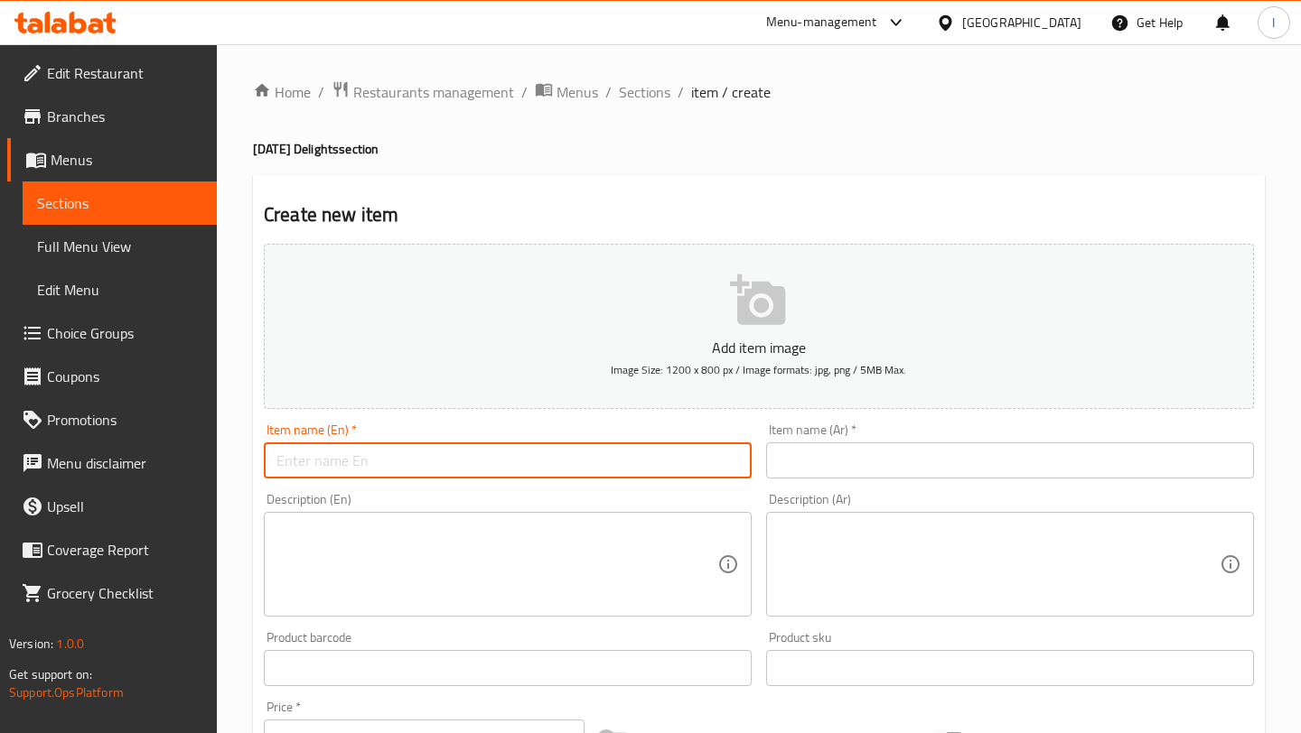
click at [443, 463] on input "text" at bounding box center [508, 461] width 488 height 36
paste input "Divine Moments"
type input "Divine Moments"
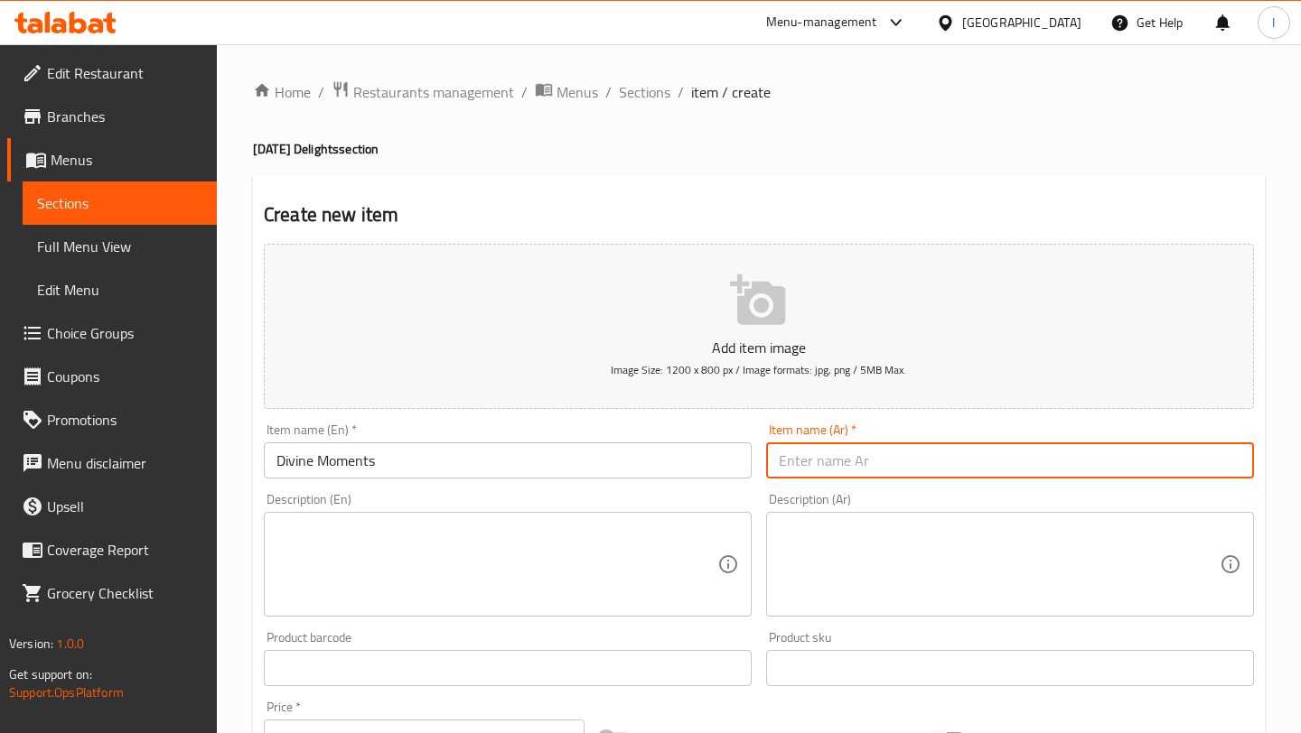
click at [827, 455] on input "text" at bounding box center [1010, 461] width 488 height 36
paste input "اللحظات الإلهية"
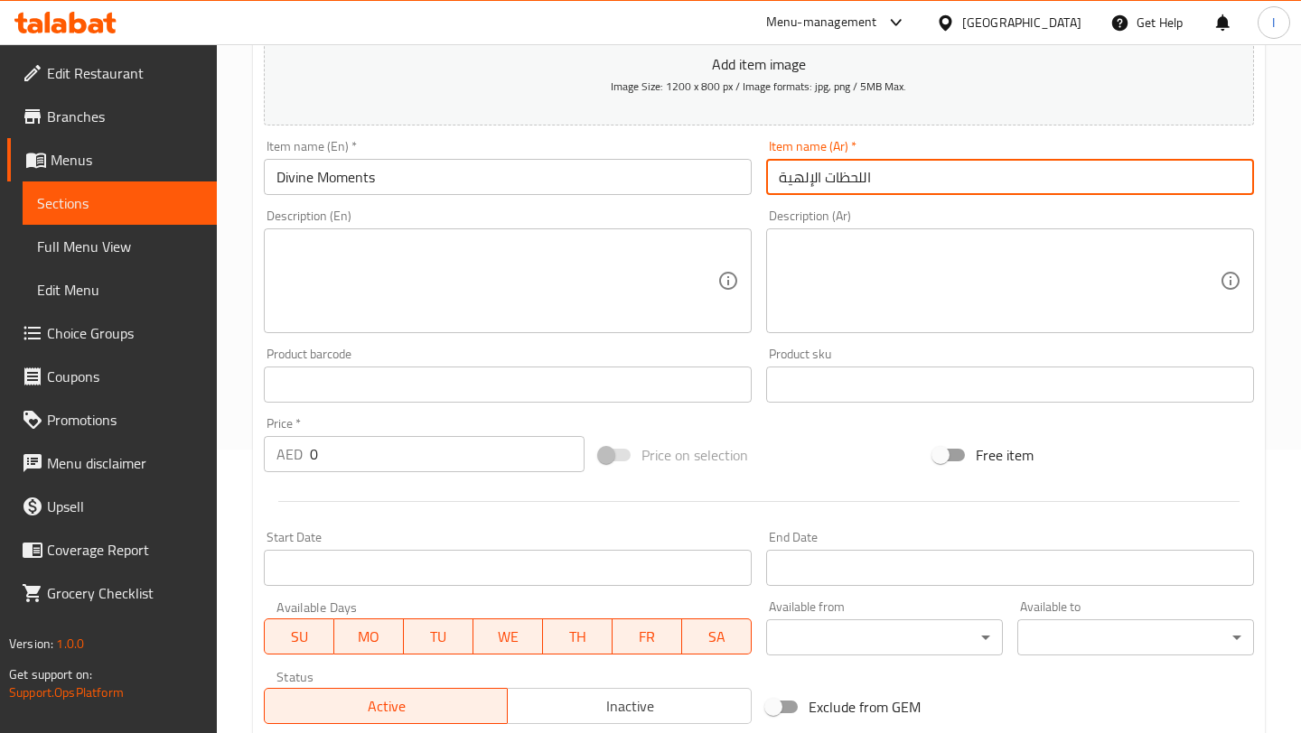
scroll to position [291, 0]
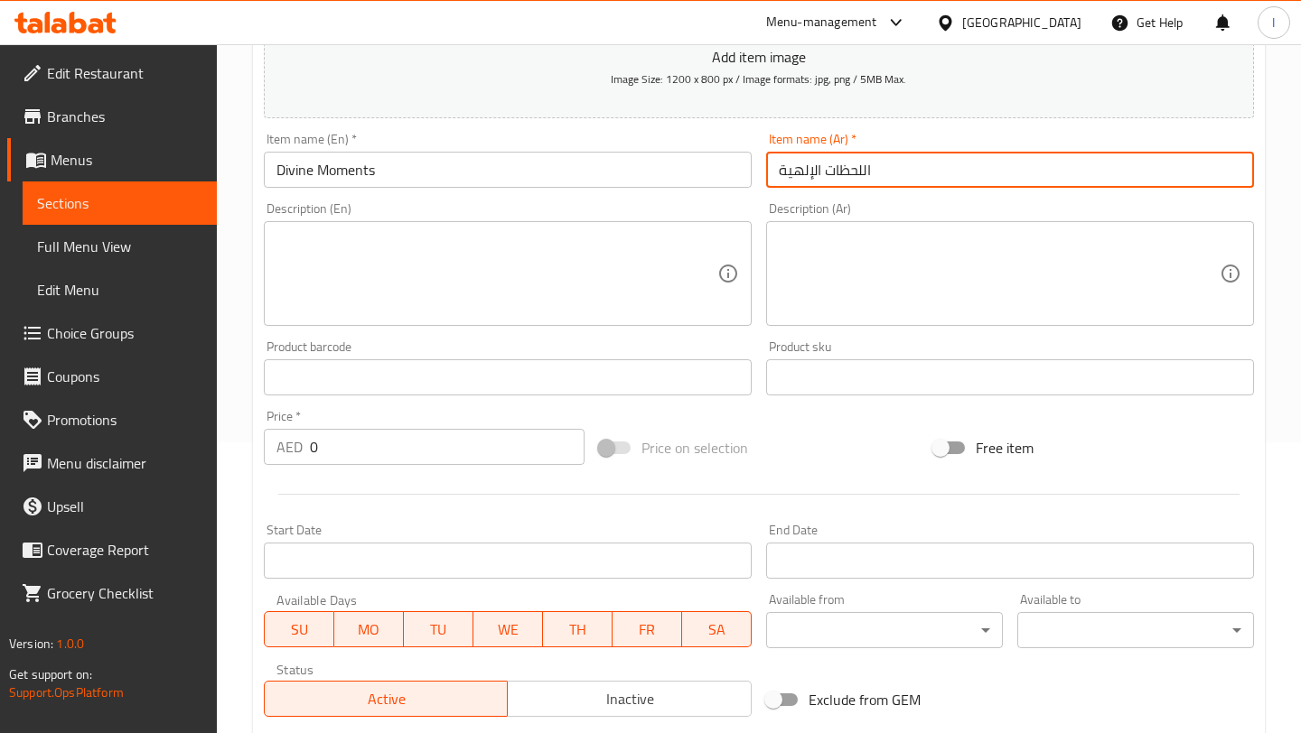
type input "اللحظات الإلهية"
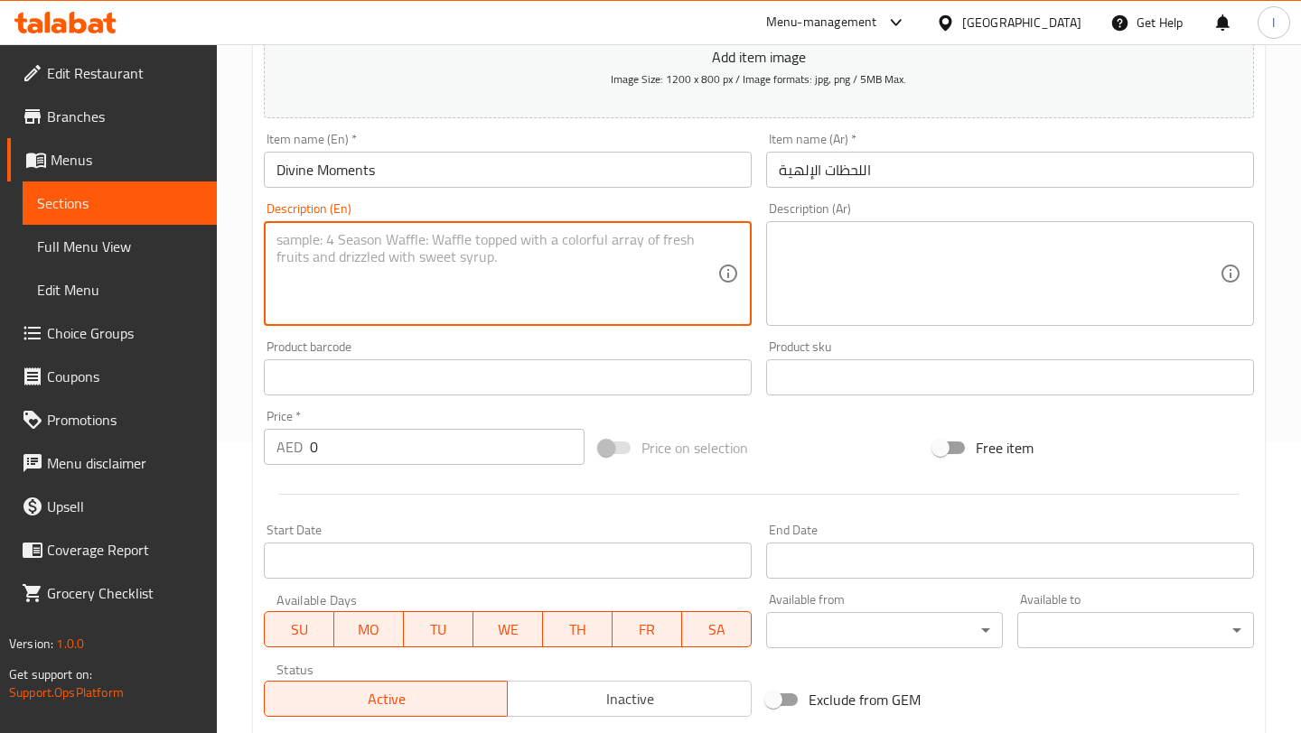
click at [441, 246] on textarea at bounding box center [496, 274] width 441 height 86
click at [359, 265] on textarea at bounding box center [496, 274] width 441 height 86
paste textarea "A delightful festive box featuring [PERSON_NAME] (90g), Roasted & Salted Almond…"
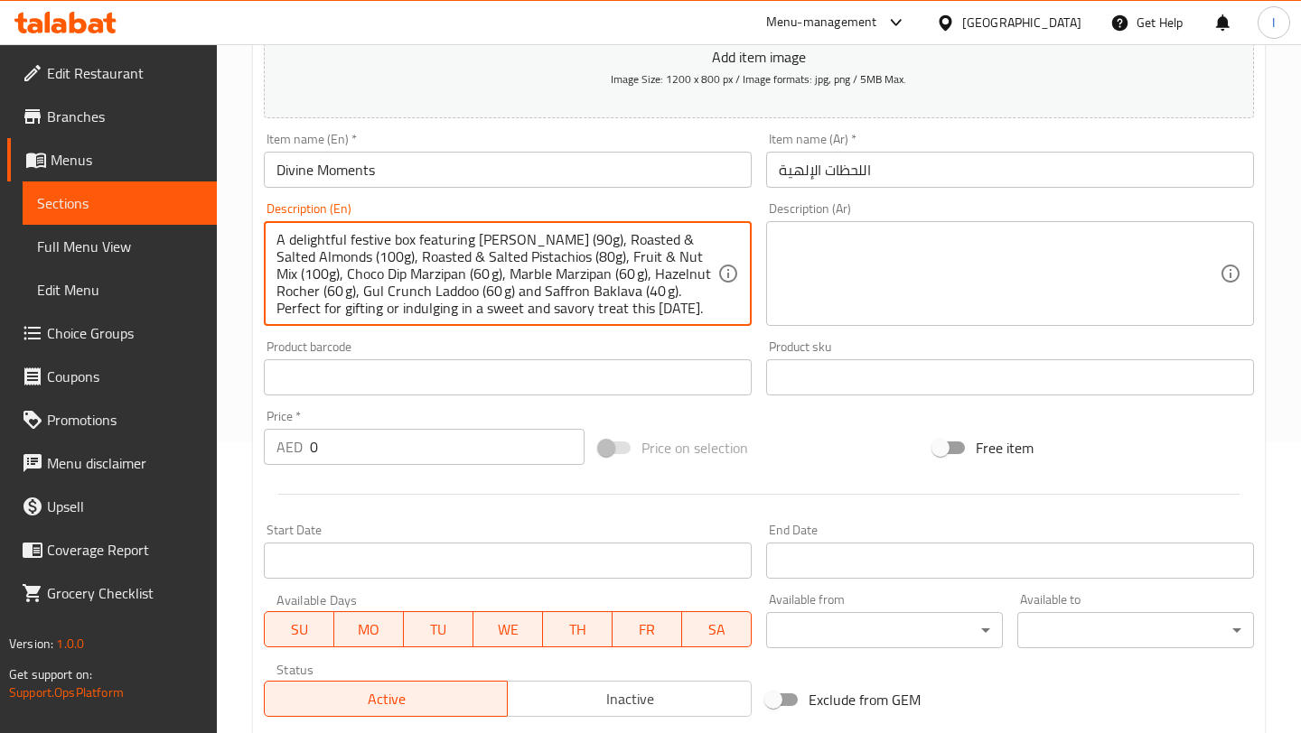
scroll to position [34, 0]
type textarea "A delightful festive box featuring [PERSON_NAME] (90g), Roasted & Salted Almond…"
click at [821, 259] on textarea at bounding box center [999, 274] width 441 height 86
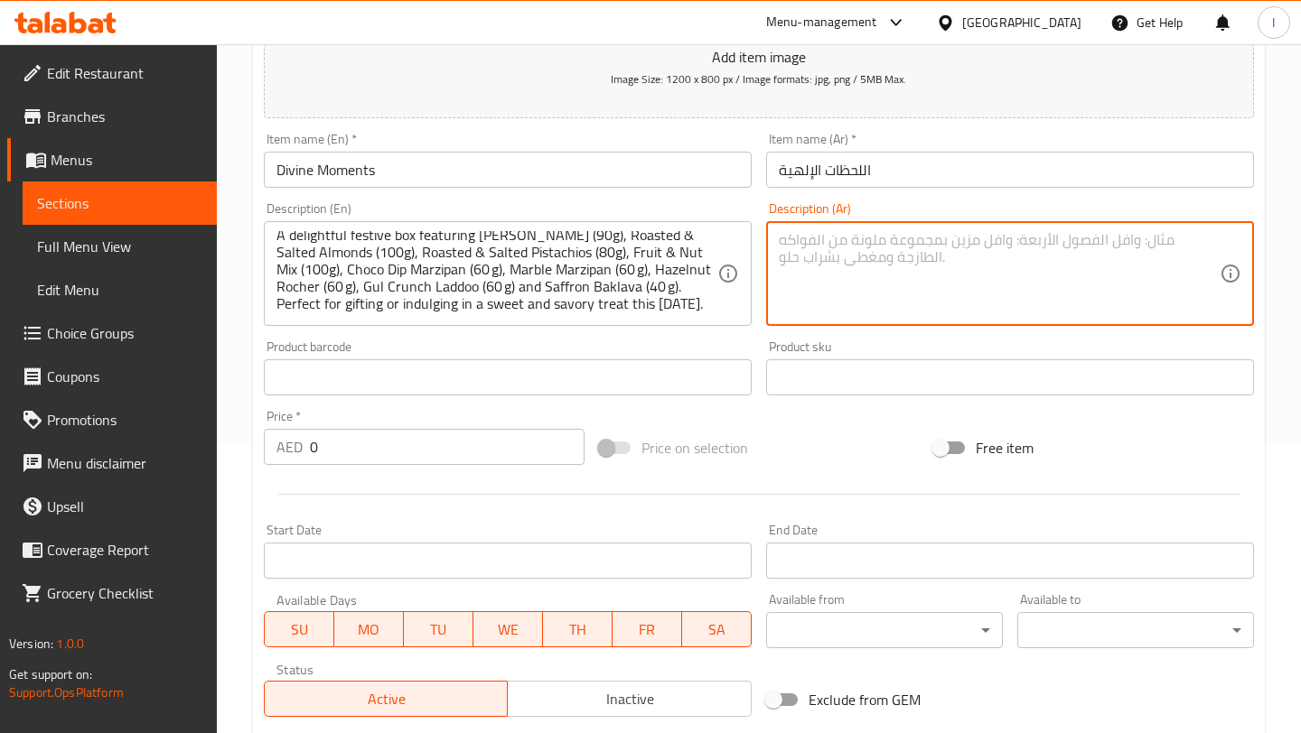
paste textarea "علبة احتفالية رائعة تحتوي على كاجو ماسالا (90 غ)، لوز محمص ومملح (100 غ)، فستق …"
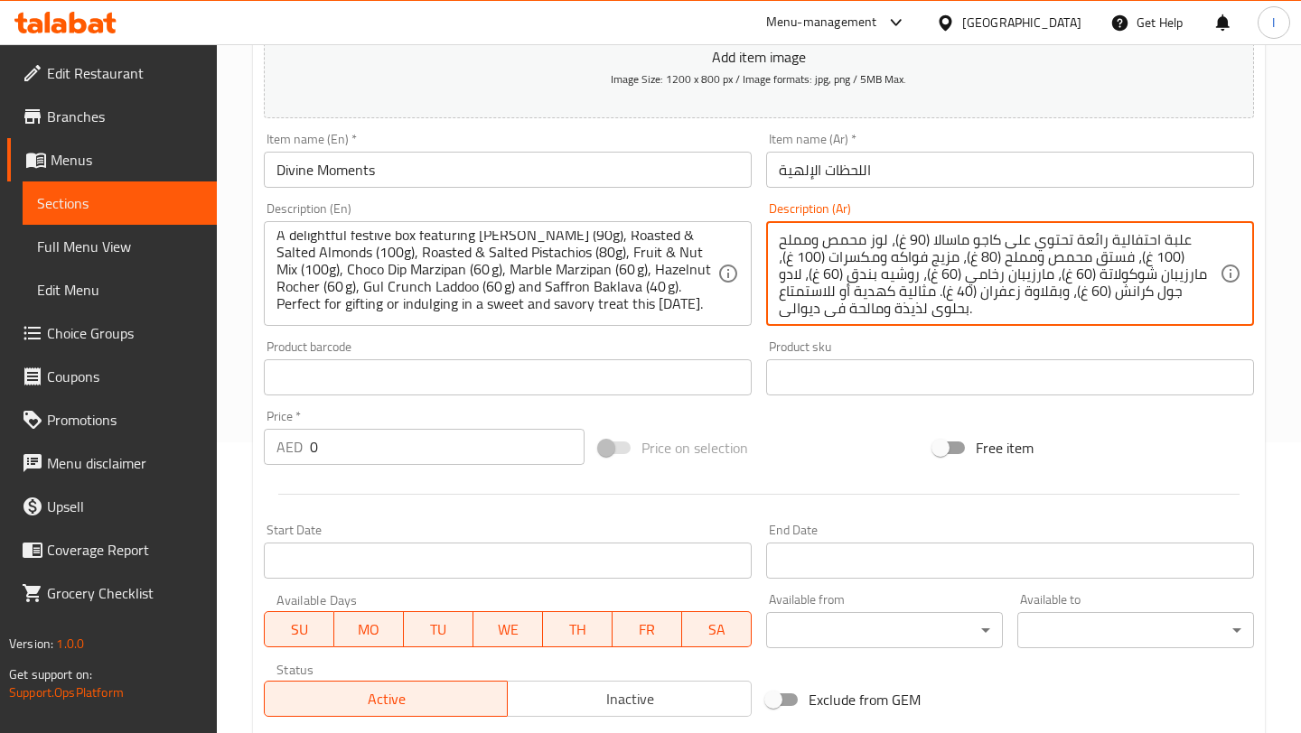
scroll to position [17, 0]
type textarea "علبة احتفالية رائعة تحتوي على كاجو ماسالا (90 غ)، لوز محمص ومملح (100 غ)، فستق …"
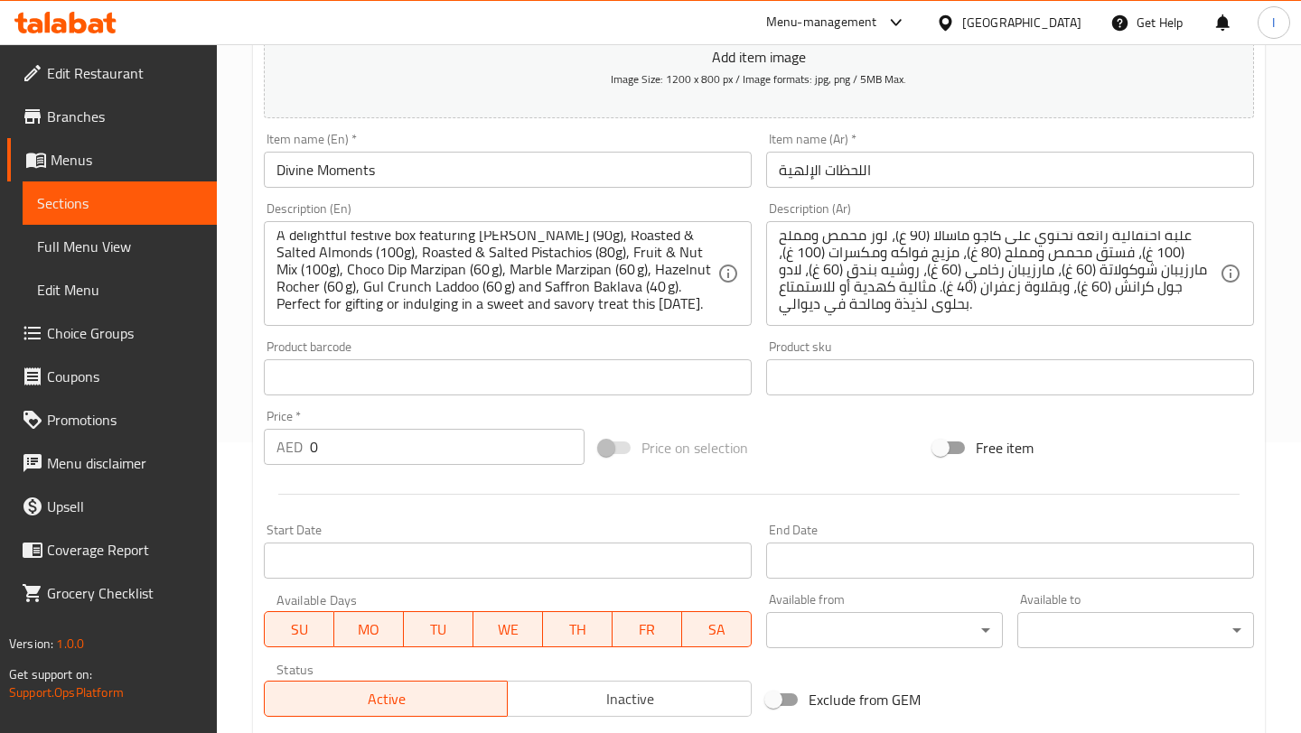
click at [713, 437] on span "Price on selection" at bounding box center [694, 448] width 107 height 22
click at [336, 458] on input "0" at bounding box center [447, 447] width 275 height 36
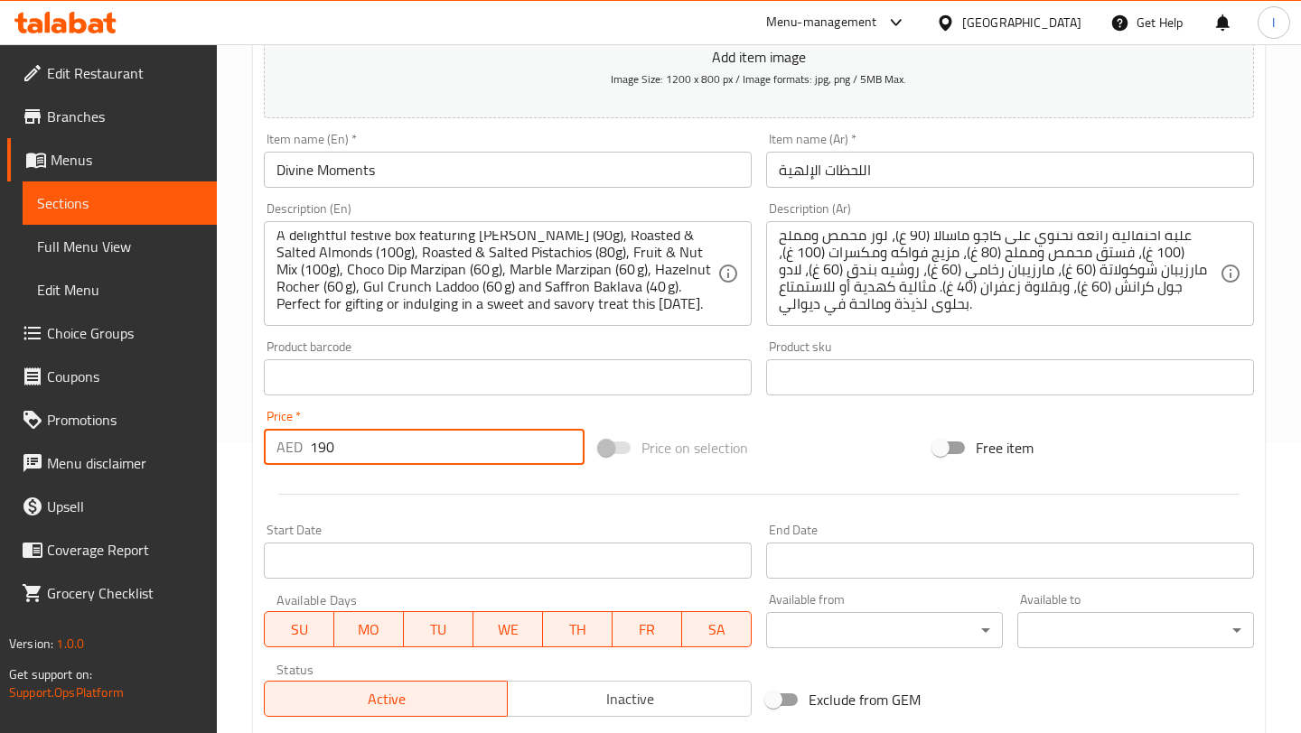
type input "190"
click at [467, 412] on div "Price   * AED 190 Price *" at bounding box center [424, 437] width 321 height 55
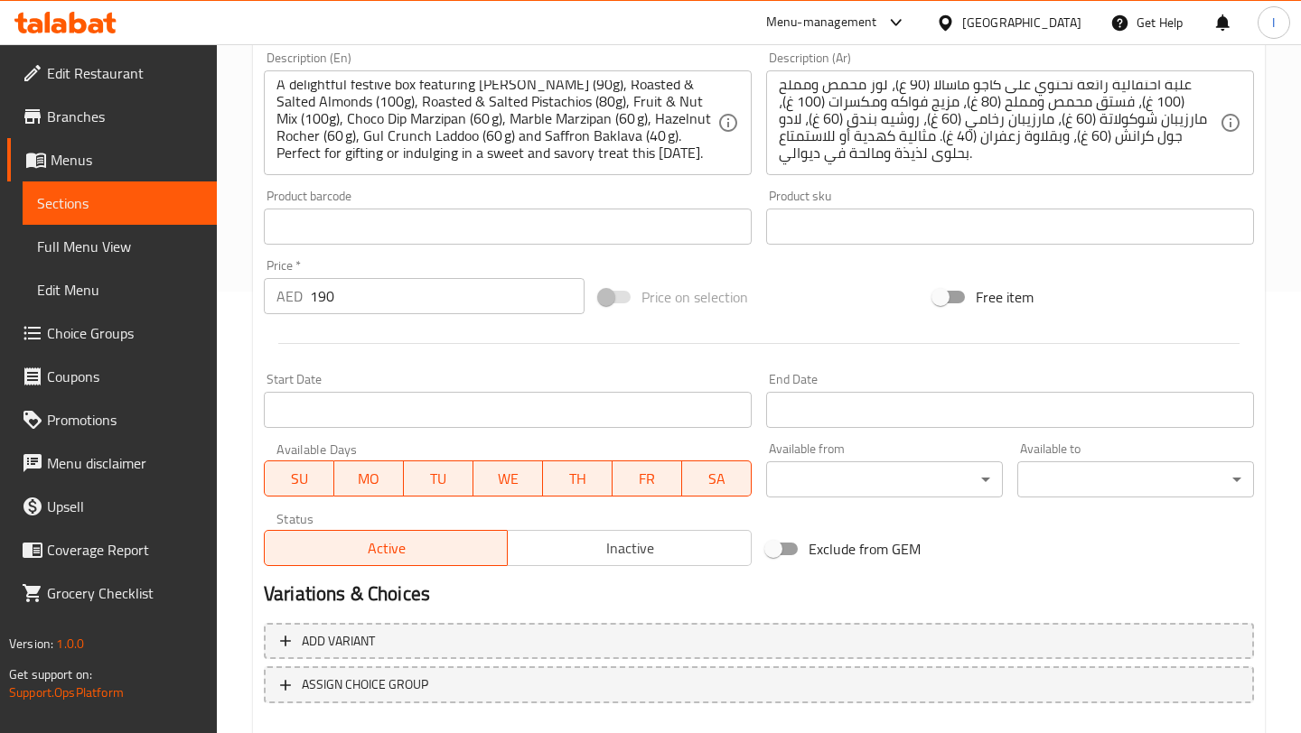
scroll to position [471, 0]
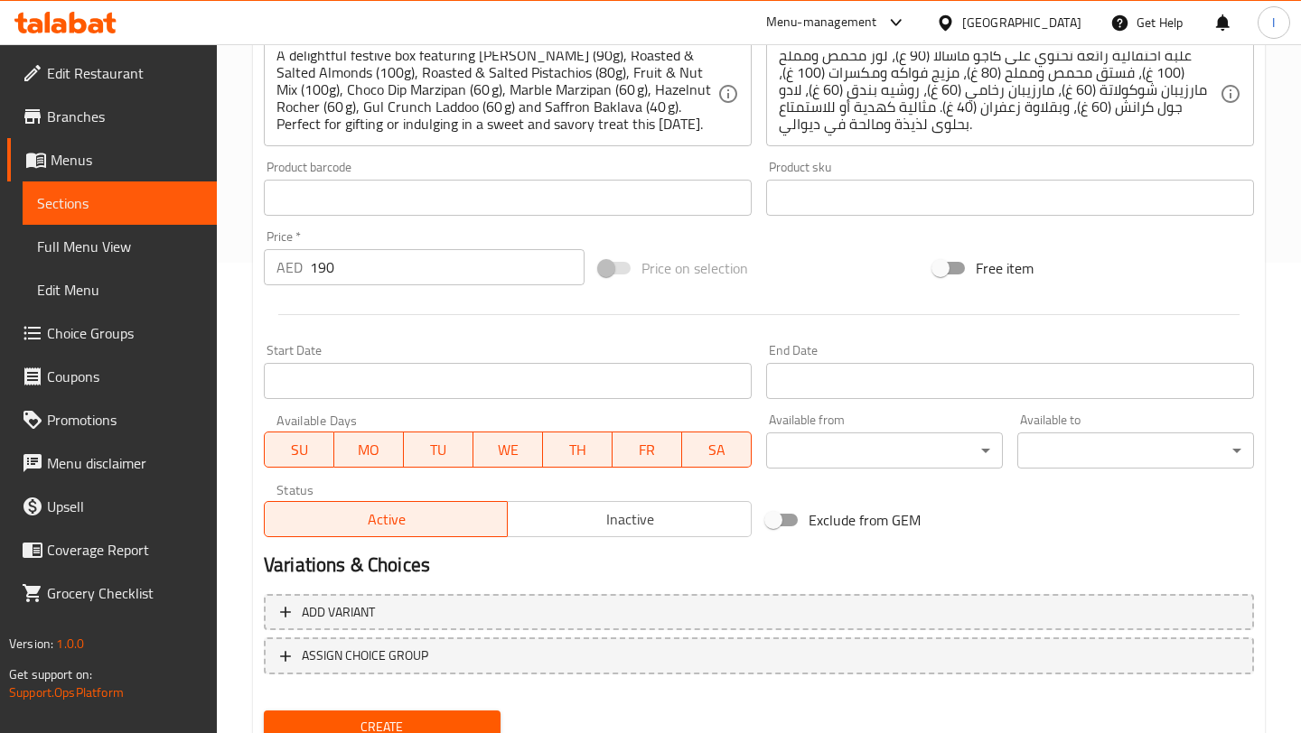
click at [434, 382] on input "Start Date" at bounding box center [508, 381] width 488 height 36
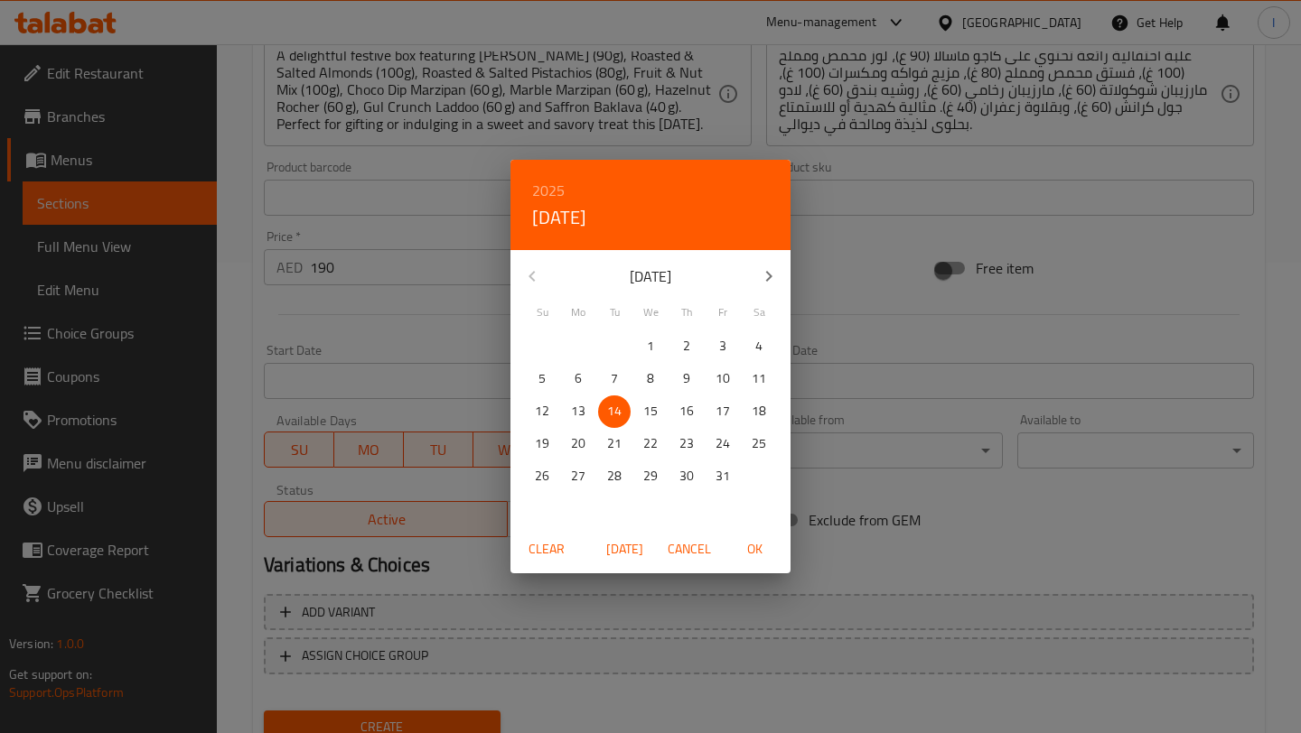
click at [763, 546] on span "OK" at bounding box center [753, 549] width 43 height 23
type input "[DATE]"
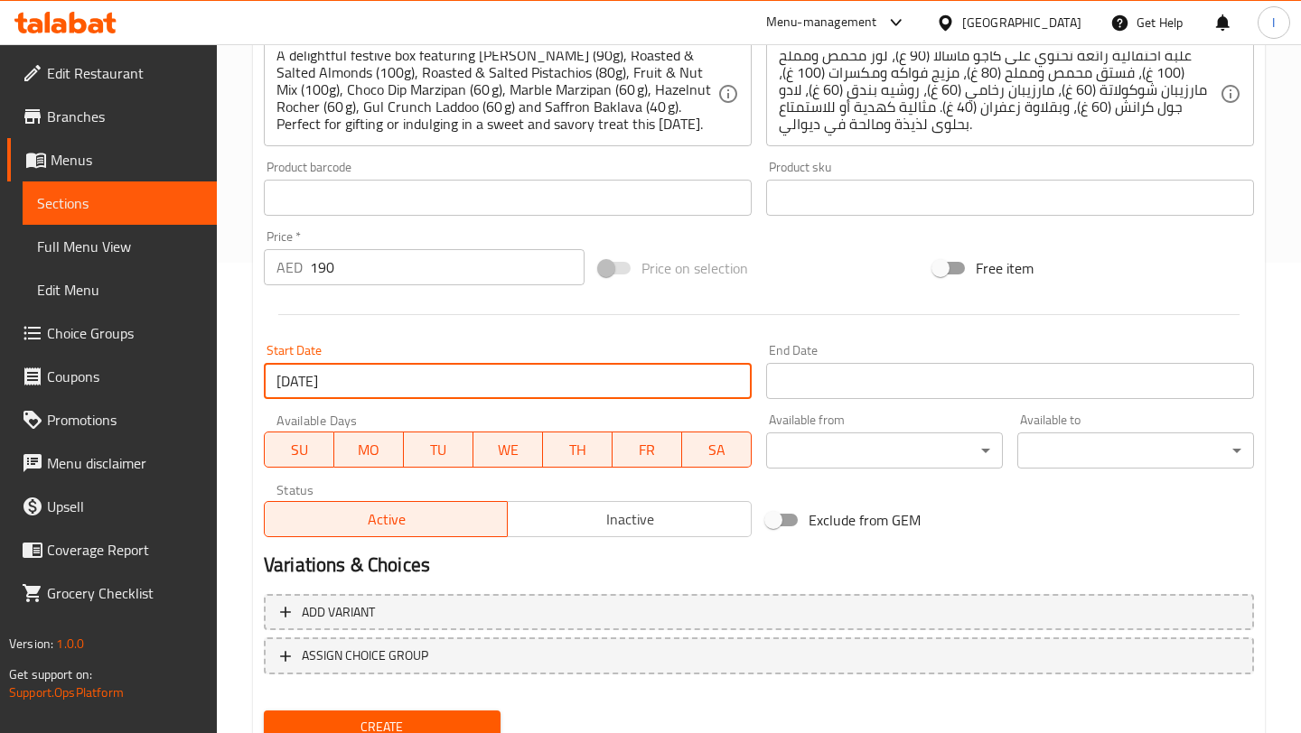
click at [940, 380] on input "Start Date" at bounding box center [1010, 381] width 488 height 36
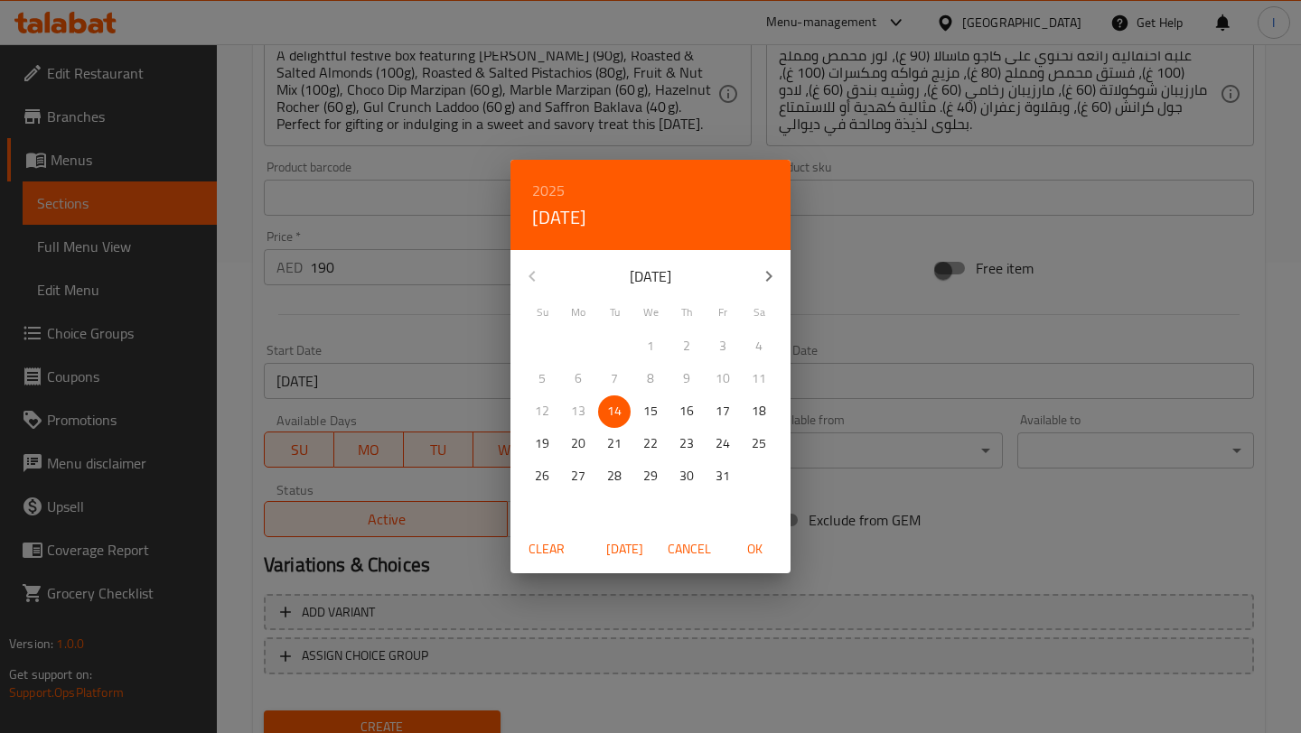
click at [756, 282] on button "button" at bounding box center [768, 276] width 43 height 43
click at [554, 510] on span "30" at bounding box center [542, 509] width 33 height 23
click at [755, 554] on span "OK" at bounding box center [753, 549] width 43 height 23
type input "[DATE]"
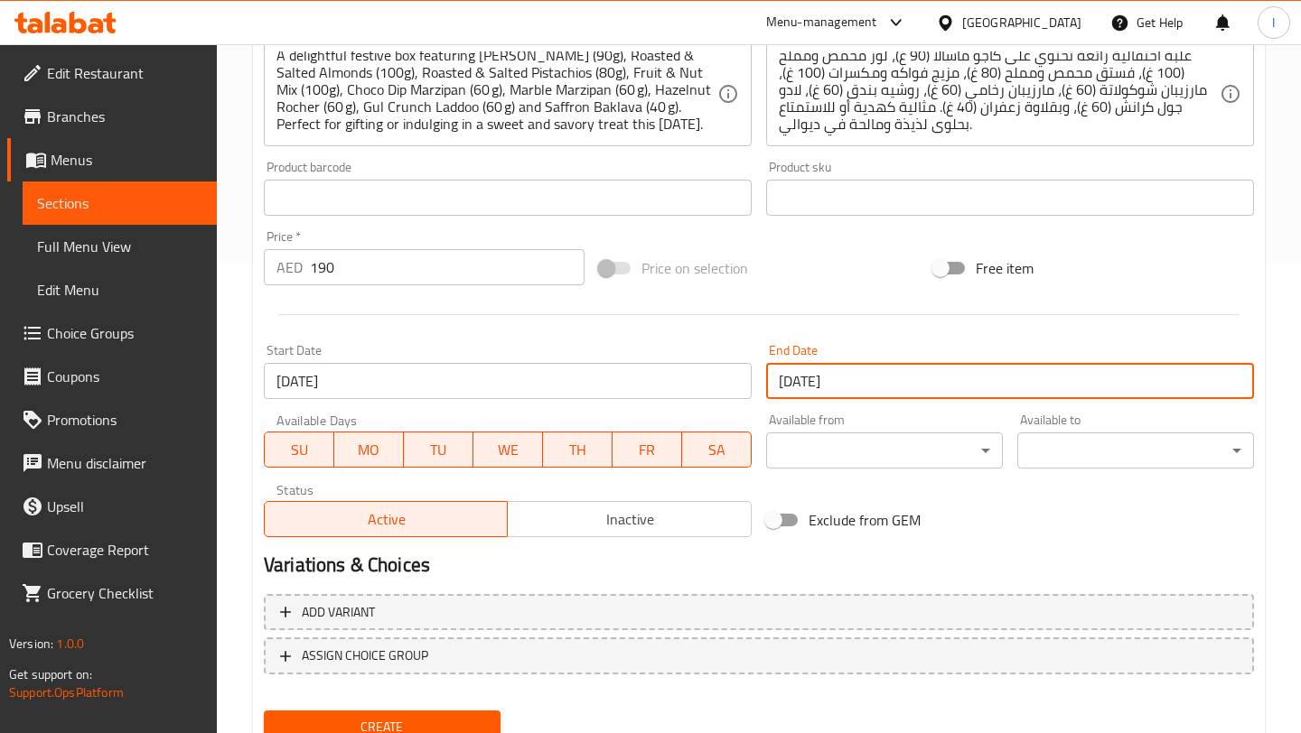
scroll to position [543, 0]
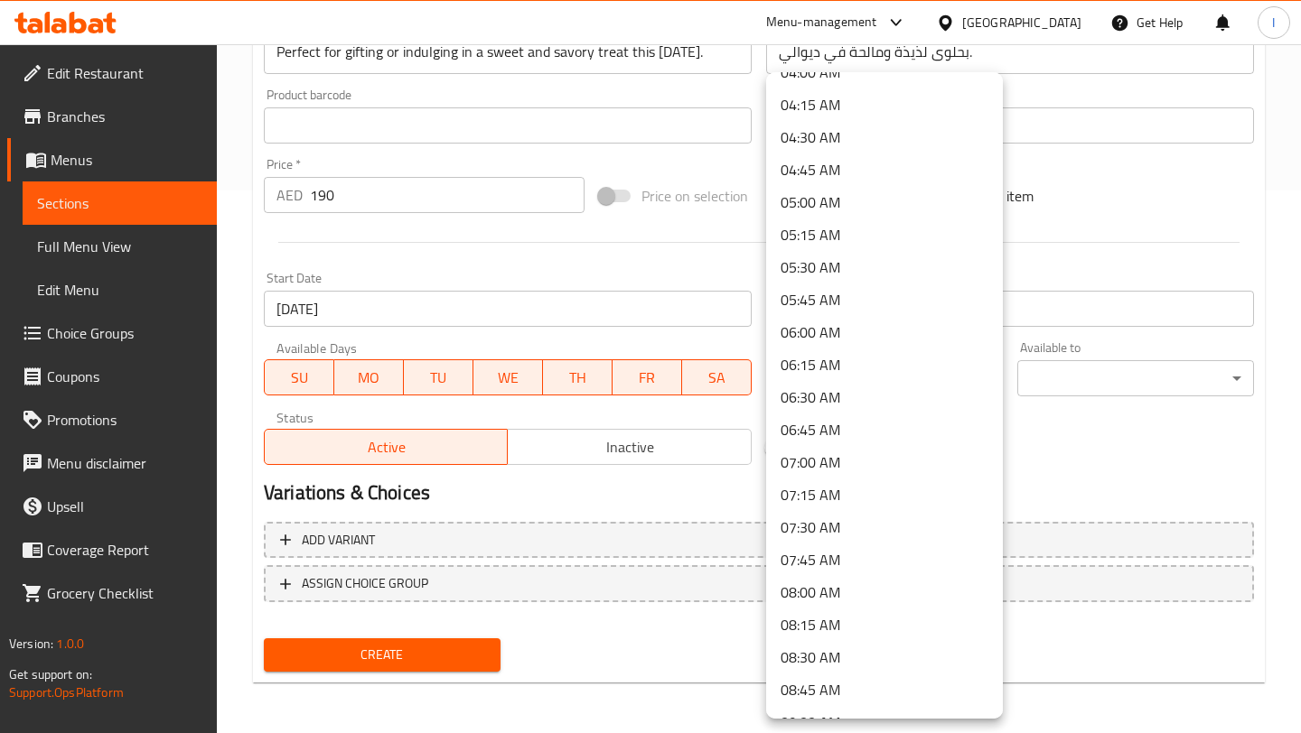
scroll to position [574, 0]
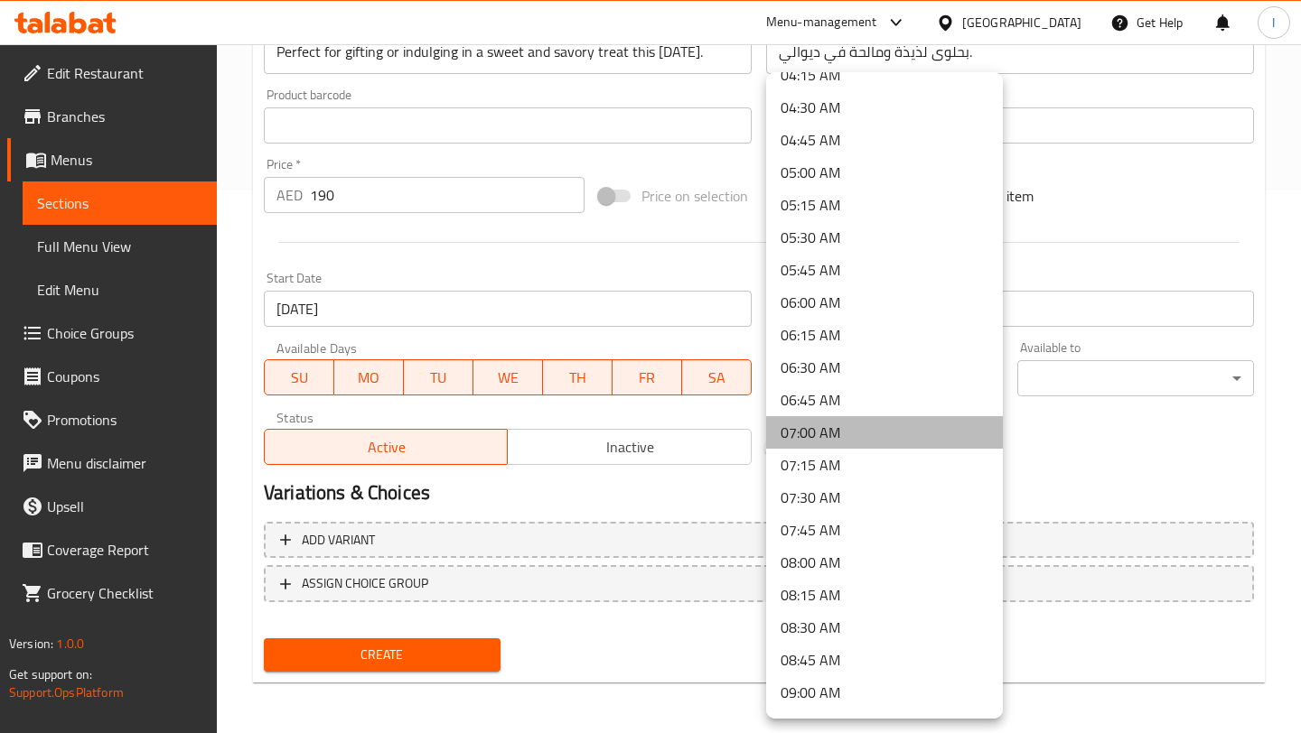
click at [815, 440] on li "07:00 AM" at bounding box center [884, 432] width 237 height 33
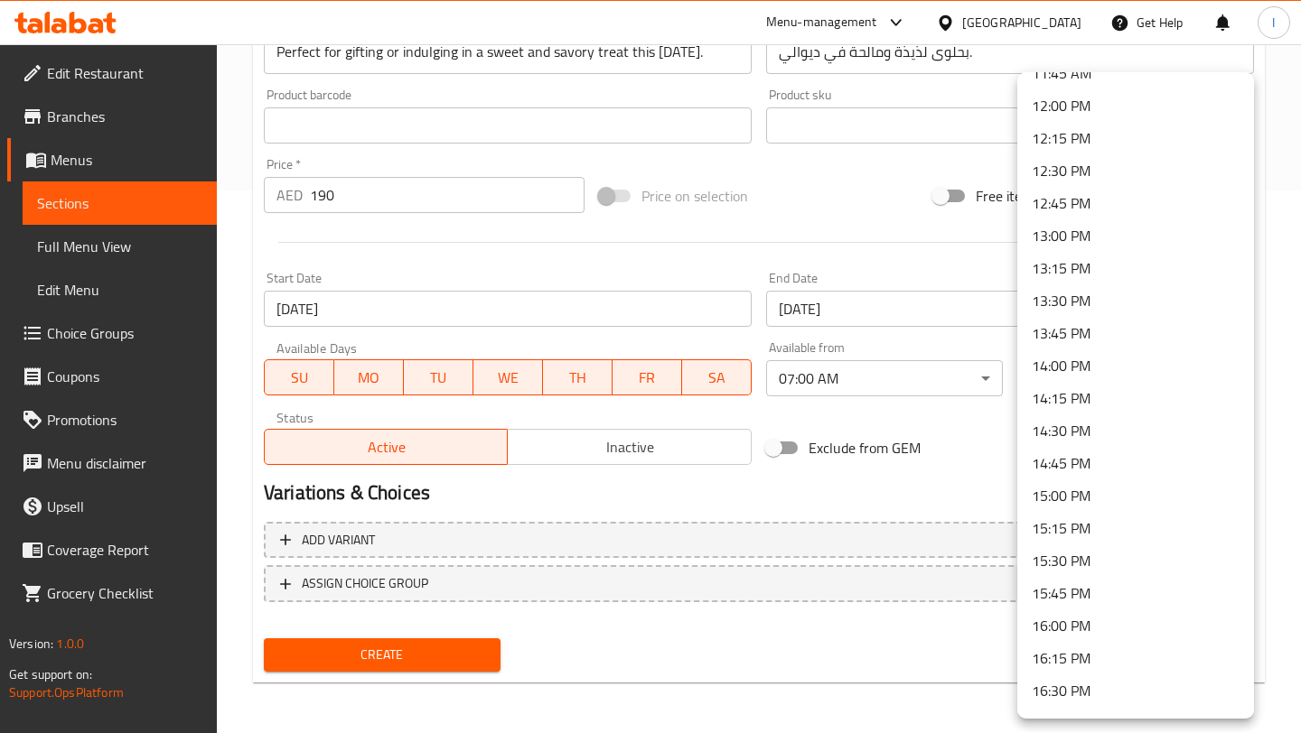
scroll to position [2522, 0]
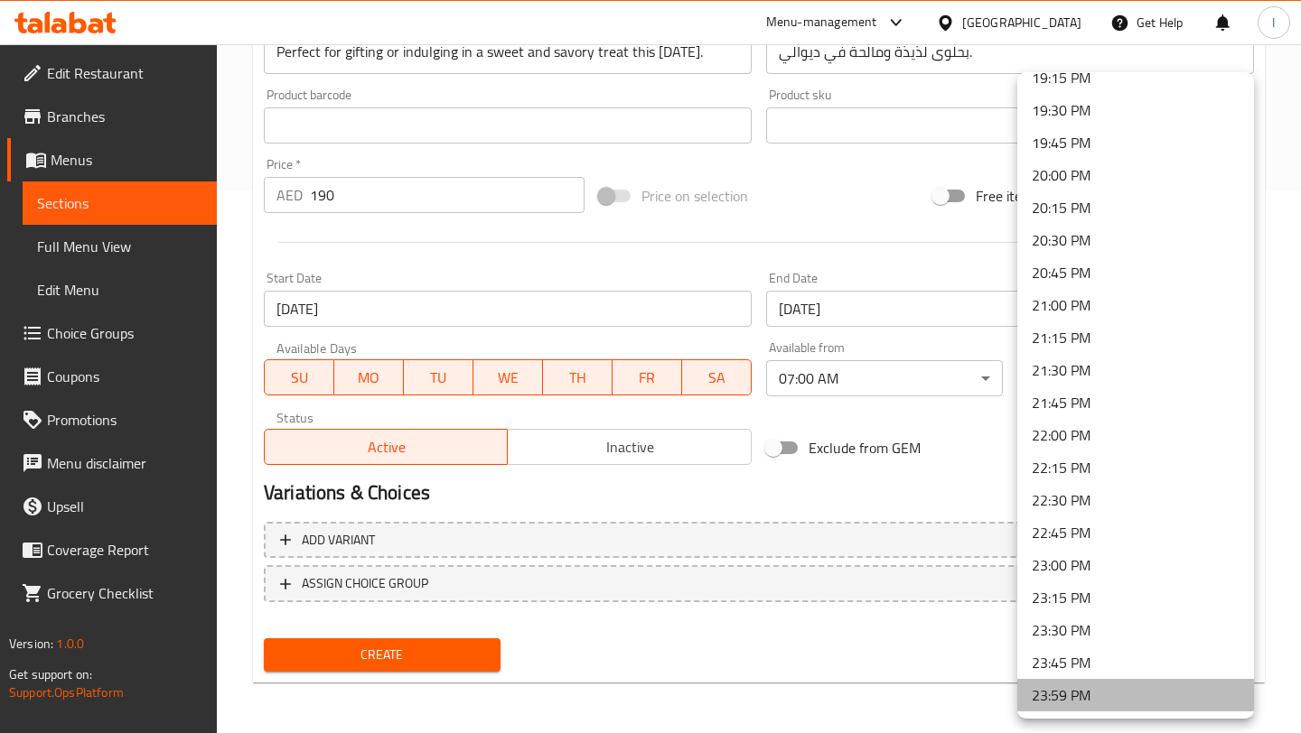
click at [1074, 684] on li "23:59 PM" at bounding box center [1135, 695] width 237 height 33
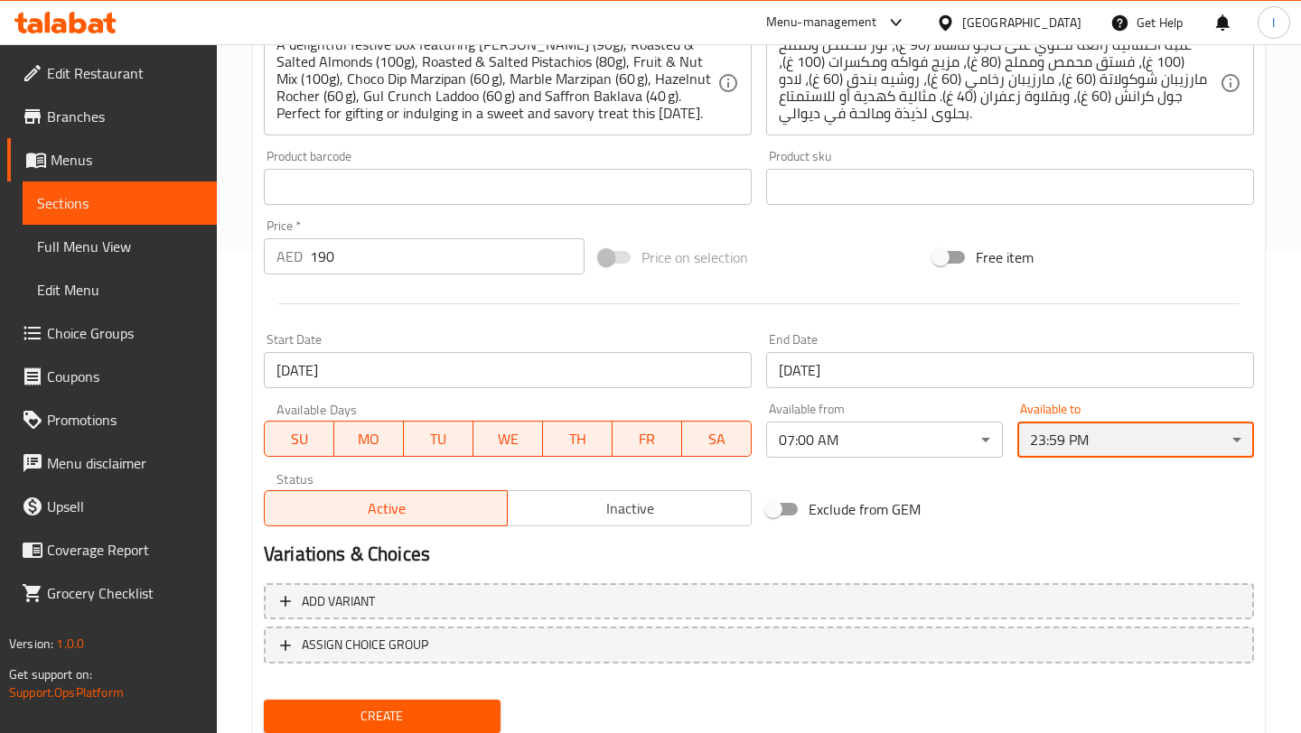
scroll to position [543, 0]
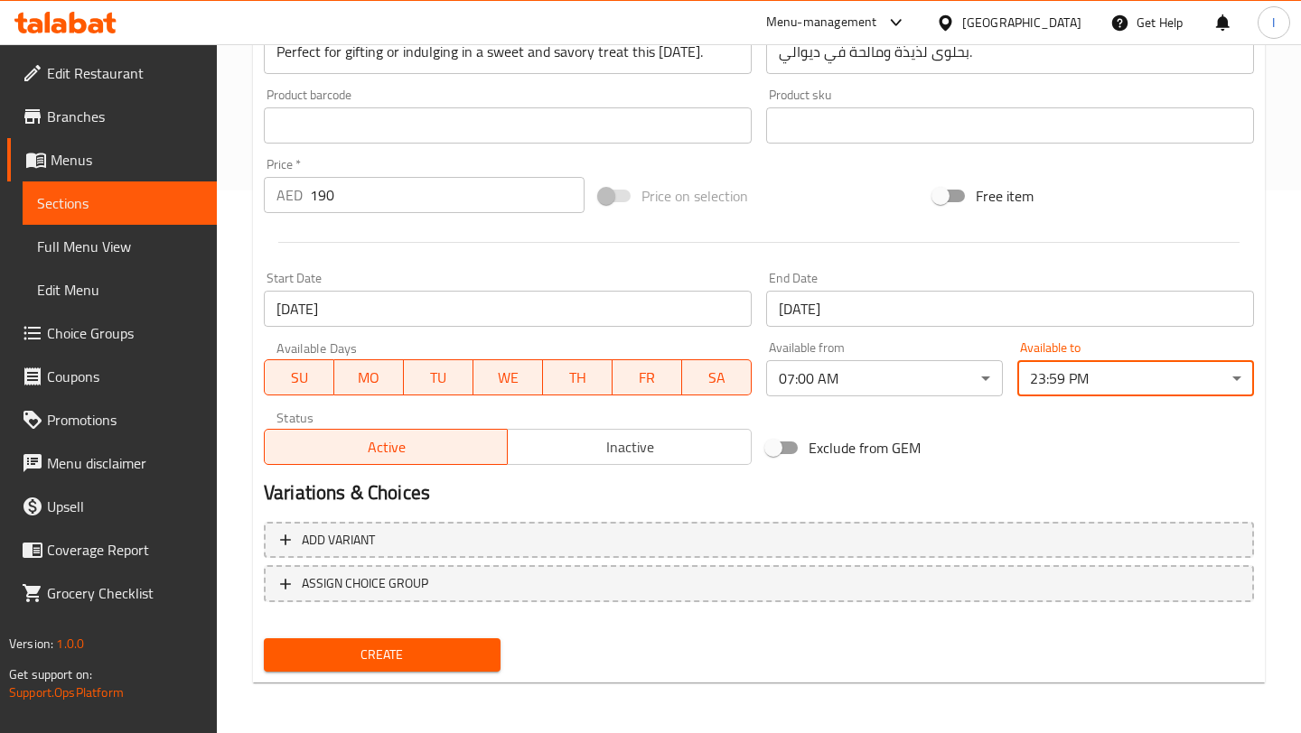
click at [422, 658] on span "Create" at bounding box center [382, 655] width 208 height 23
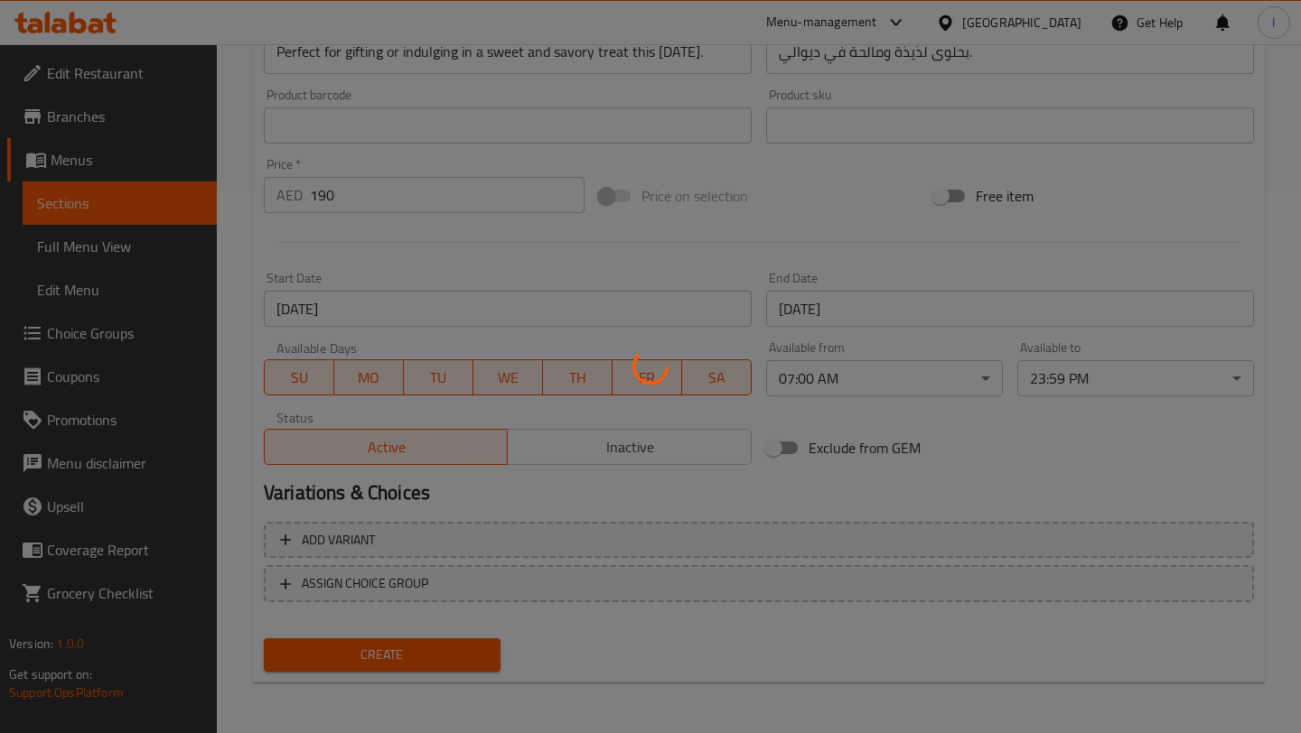
type input "0"
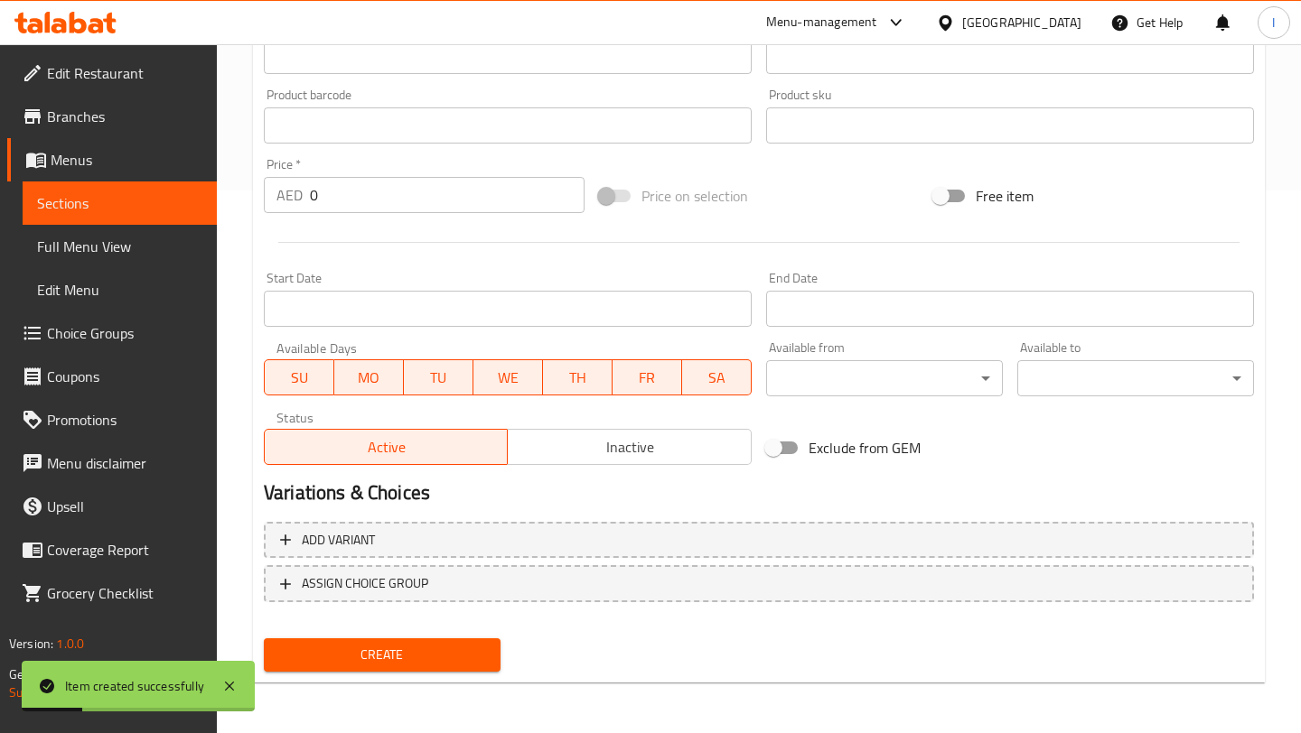
scroll to position [0, 0]
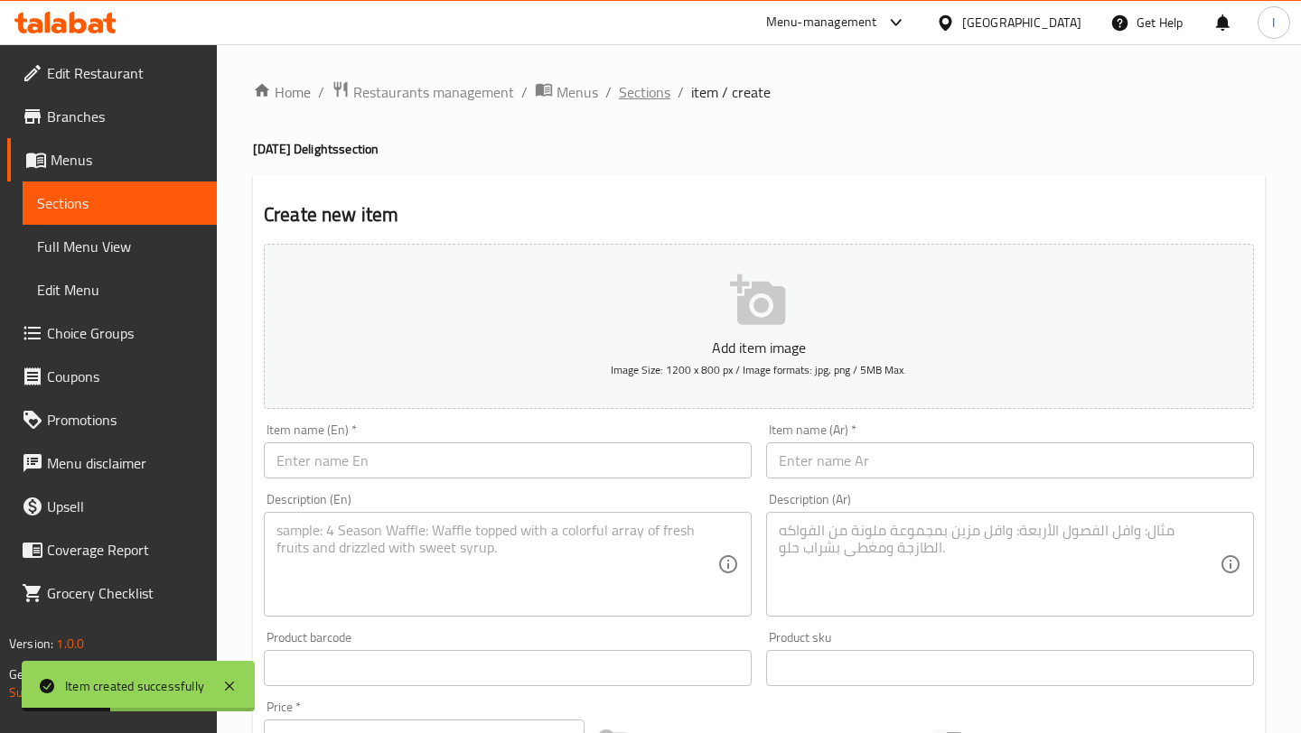
click at [632, 90] on span "Sections" at bounding box center [644, 92] width 51 height 22
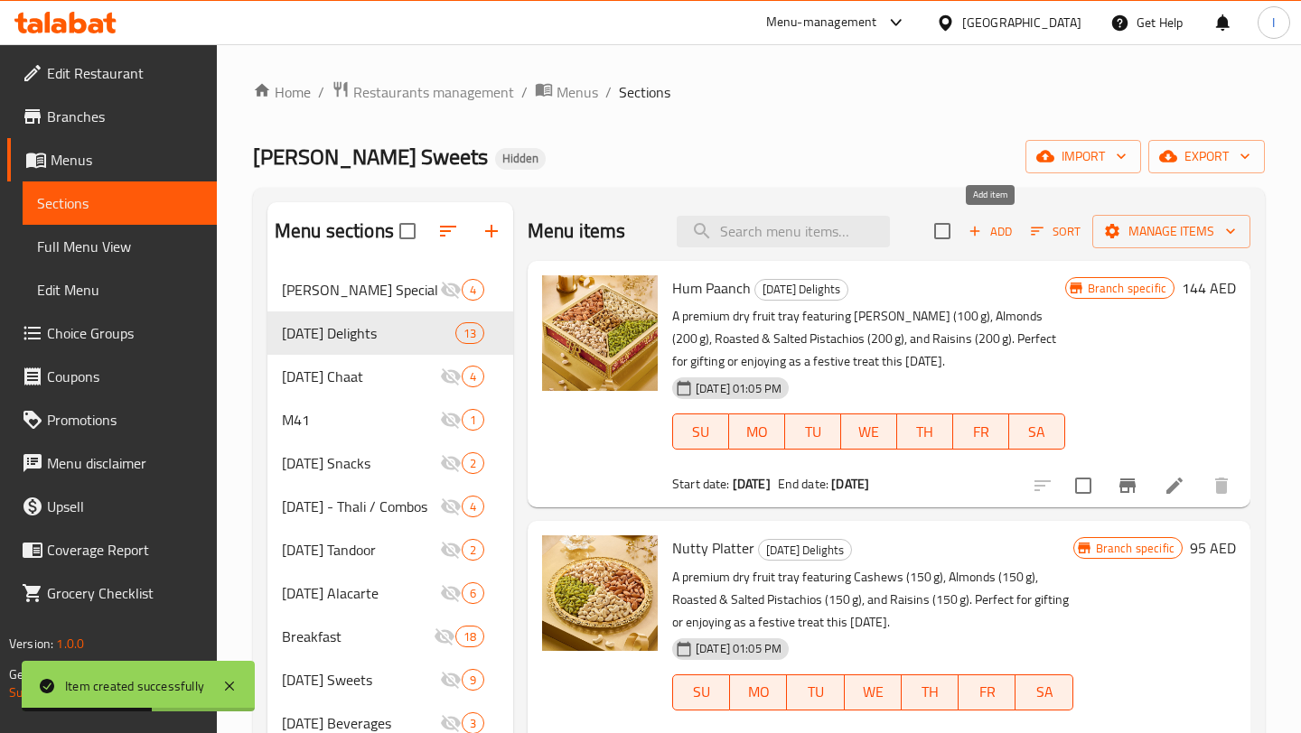
click at [984, 233] on span "Add" at bounding box center [989, 231] width 49 height 21
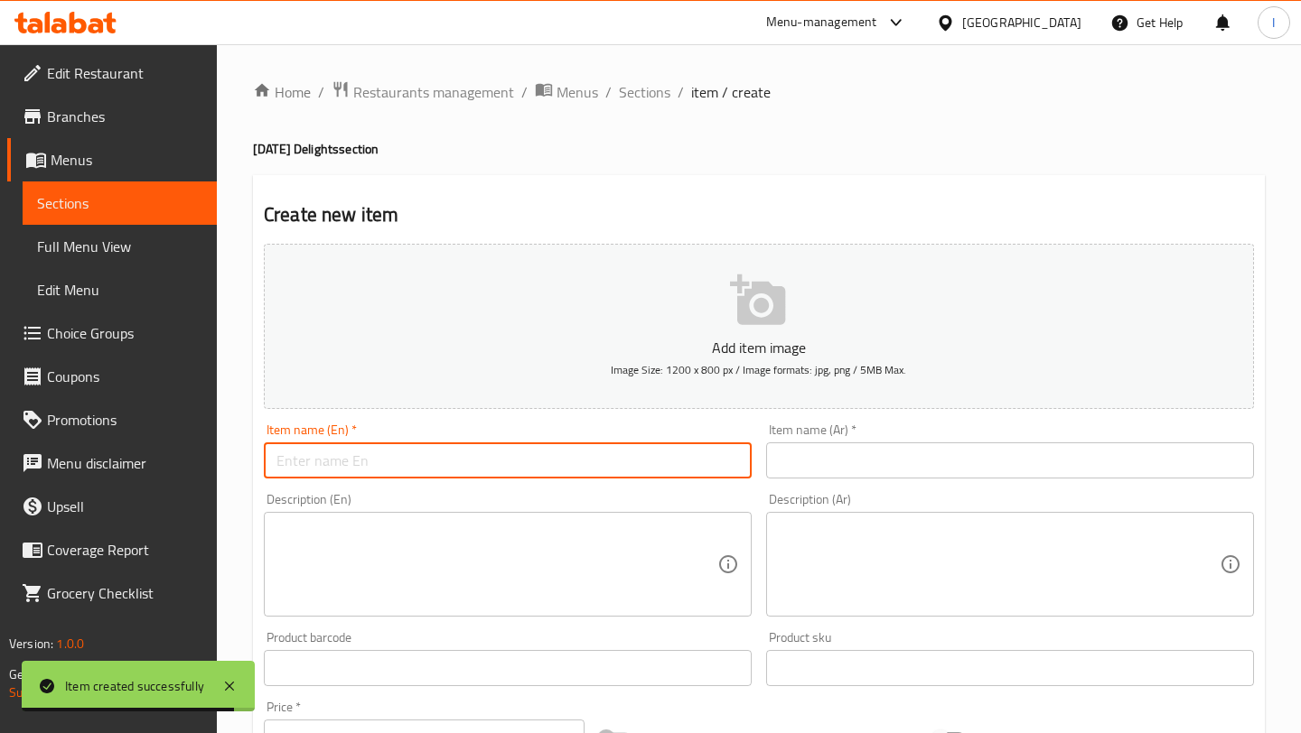
click at [374, 459] on input "text" at bounding box center [508, 461] width 488 height 36
paste input "Royal Feast"
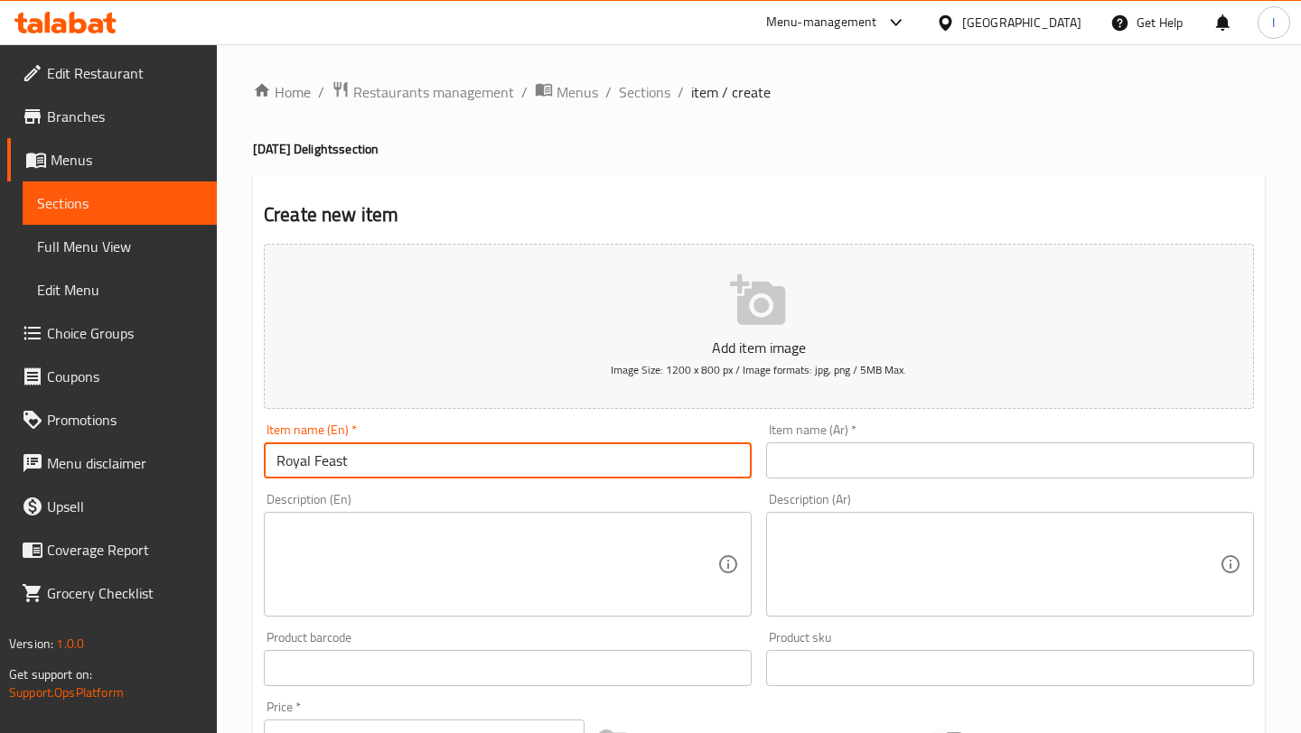
type input "Royal Feast"
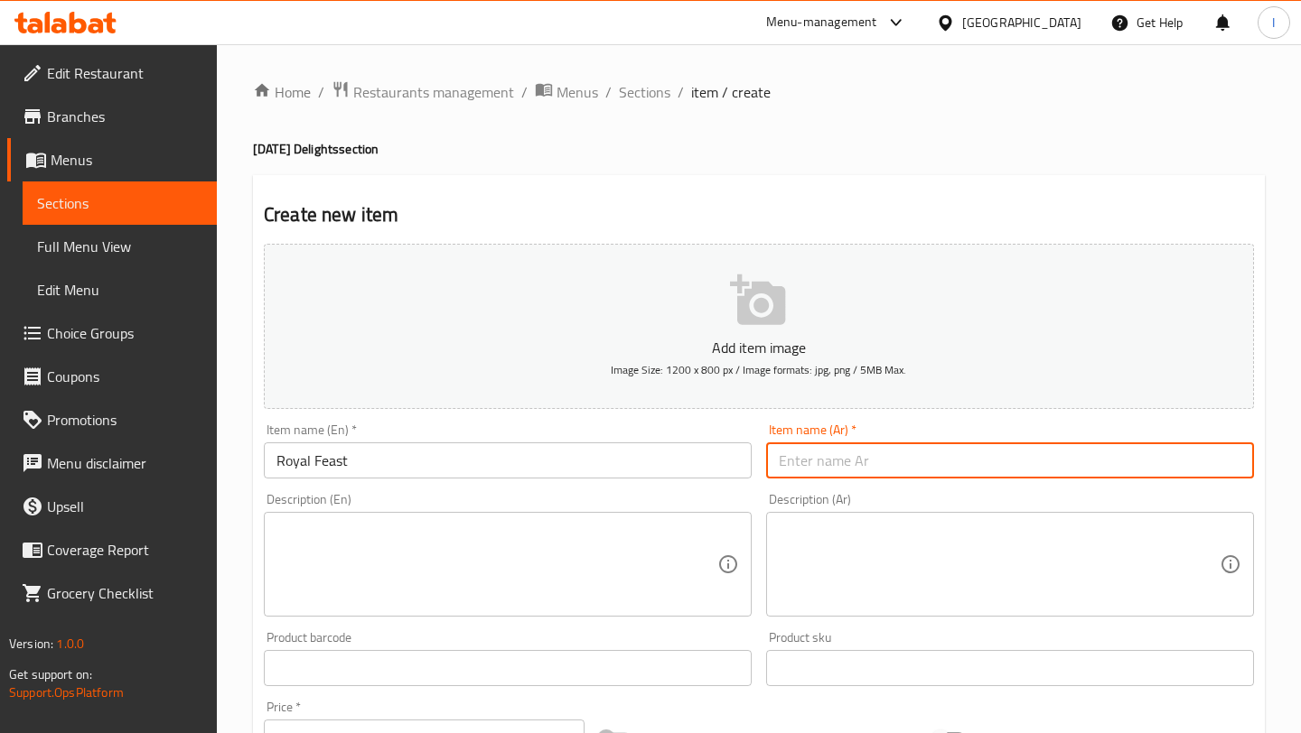
click at [844, 462] on input "text" at bounding box center [1010, 461] width 488 height 36
paste input "العيد الملكي"
type input "العيد الملكي"
click at [408, 551] on textarea at bounding box center [496, 565] width 441 height 86
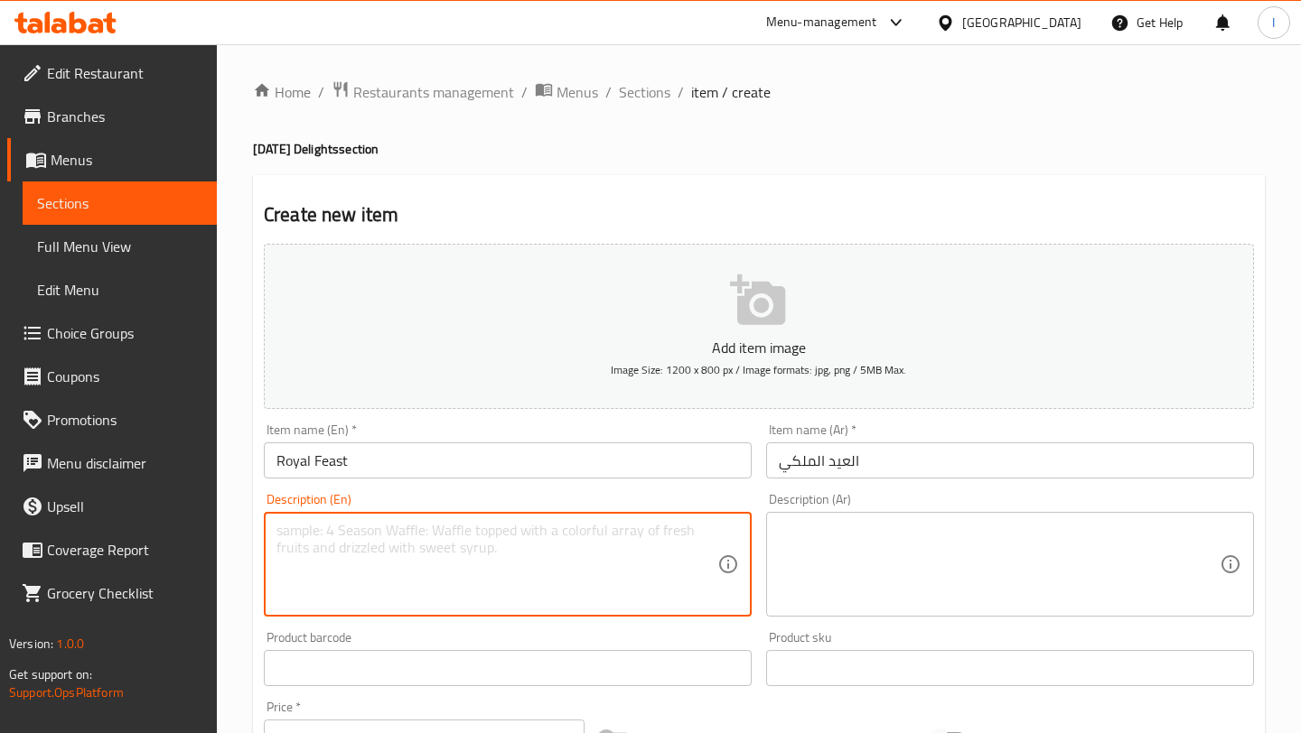
paste textarea "A premium dry fruit box set featuring [PERSON_NAME] (90 g), Roasted & Salted Pi…"
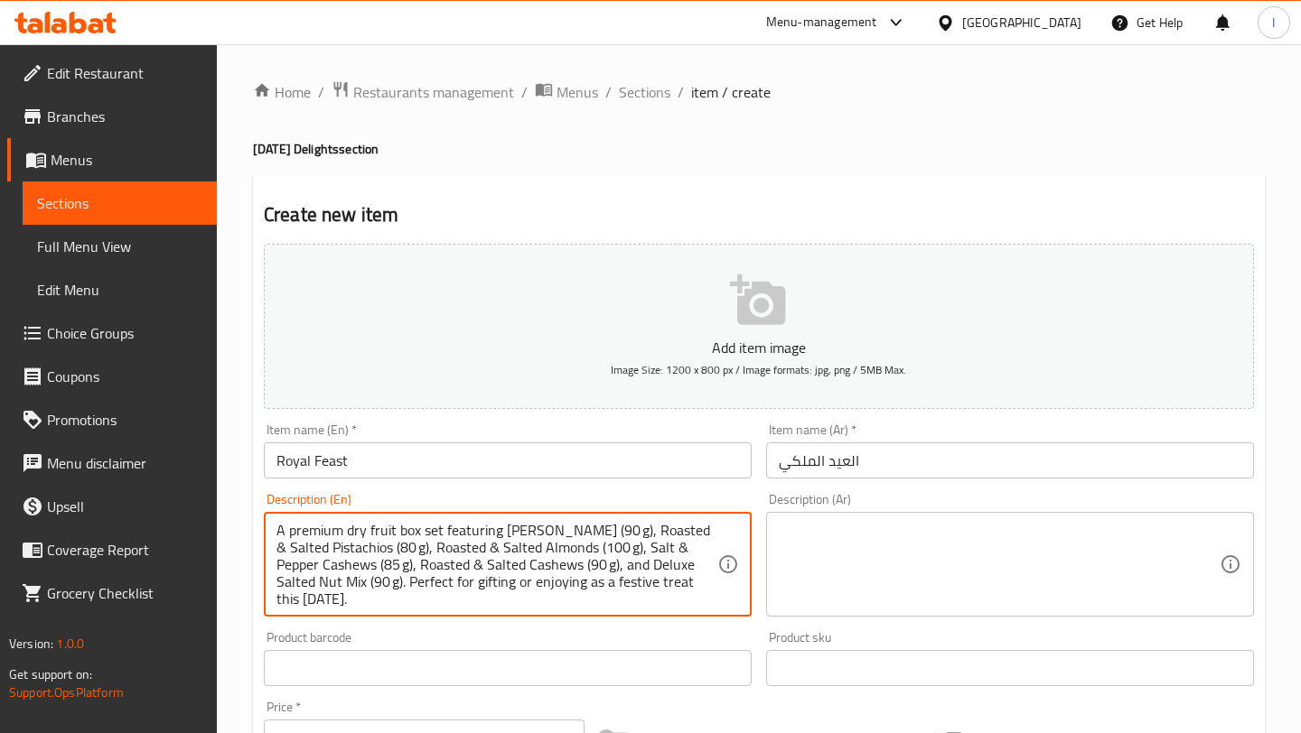
scroll to position [34, 0]
type textarea "A premium dry fruit box set featuring [PERSON_NAME] (90 g), Roasted & Salted Pi…"
click at [838, 583] on textarea at bounding box center [999, 565] width 441 height 86
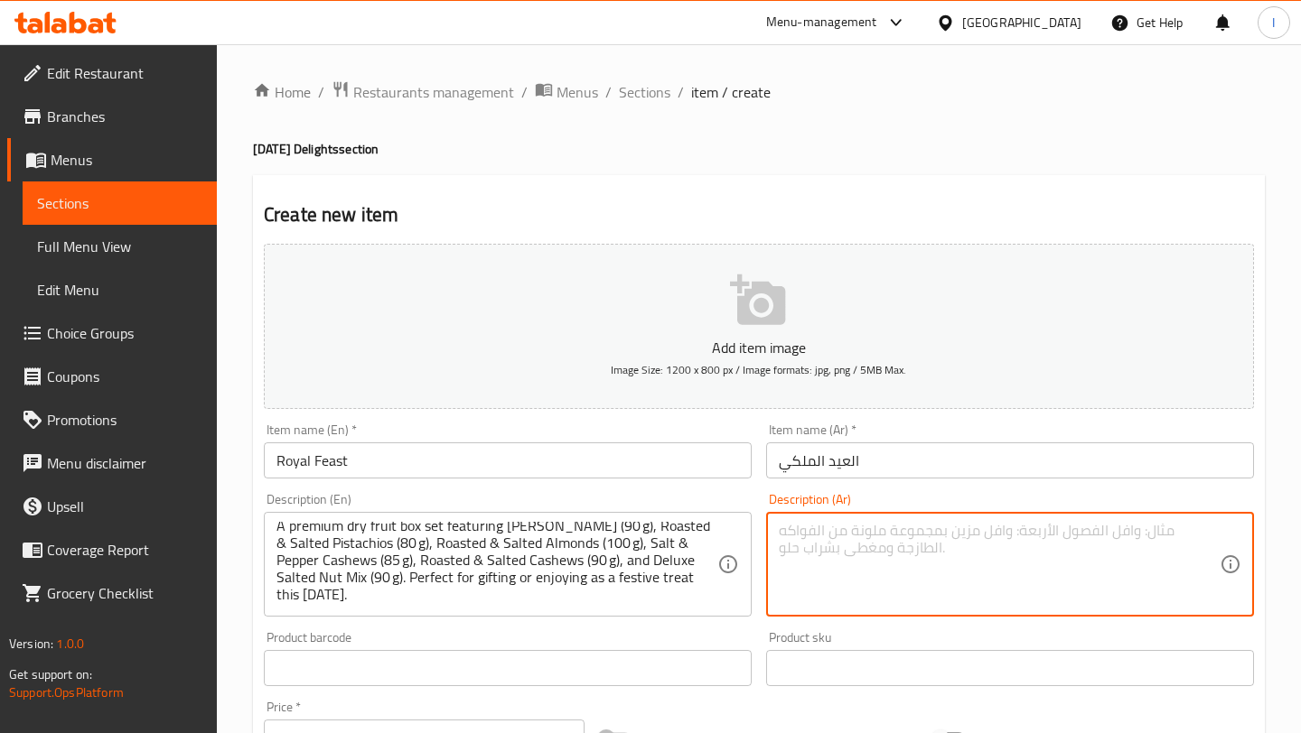
click at [842, 552] on textarea at bounding box center [999, 565] width 441 height 86
paste textarea "مجموعة فاخرة من علب الفواكه المجففة، تضم كاجو ماسالا (90 غرامًا)، فستق حلبي محم…"
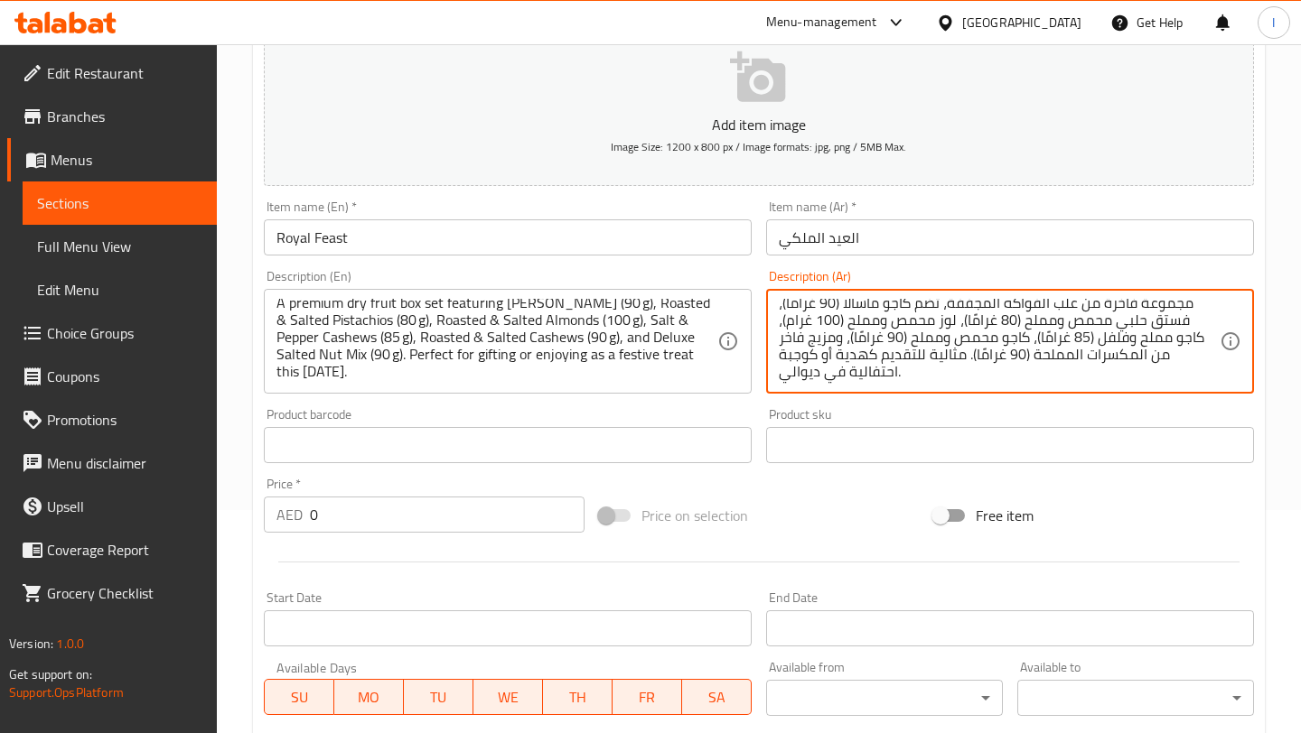
scroll to position [329, 0]
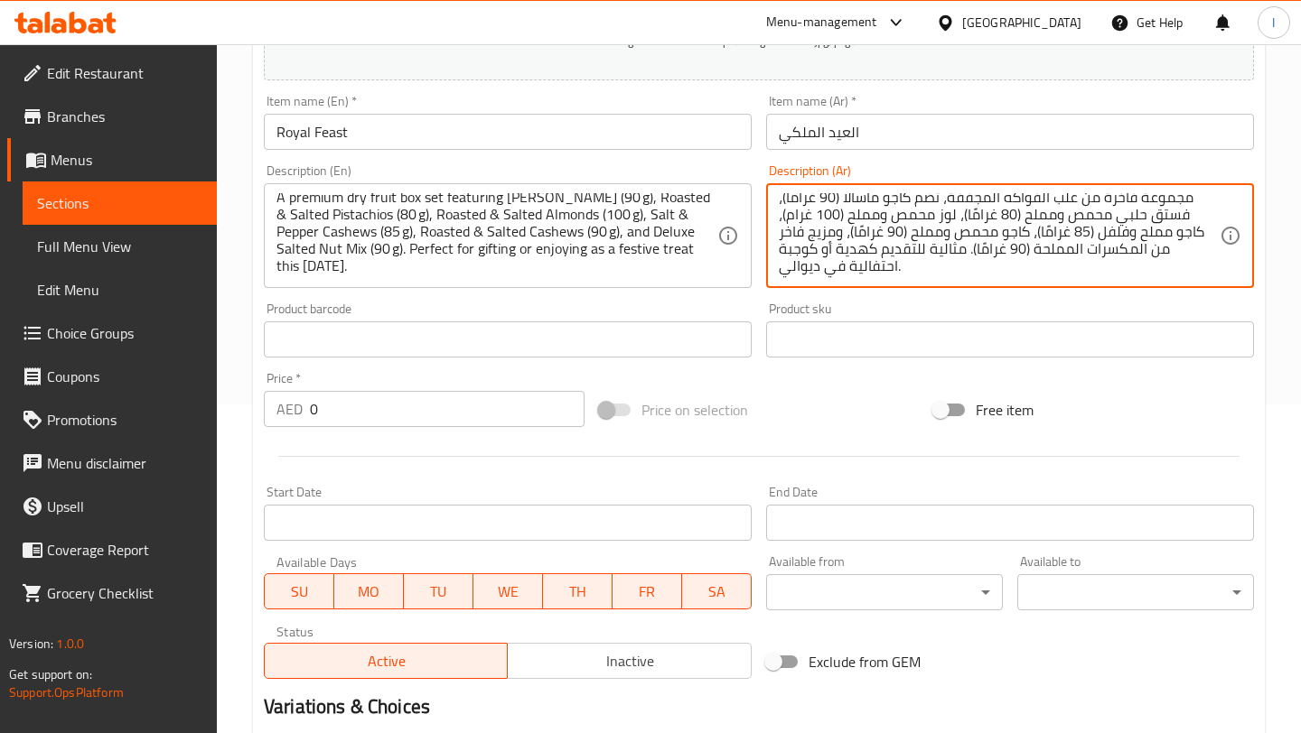
type textarea "مجموعة فاخرة من علب الفواكه المجففة، تضم كاجو ماسالا (90 غرامًا)، فستق حلبي محم…"
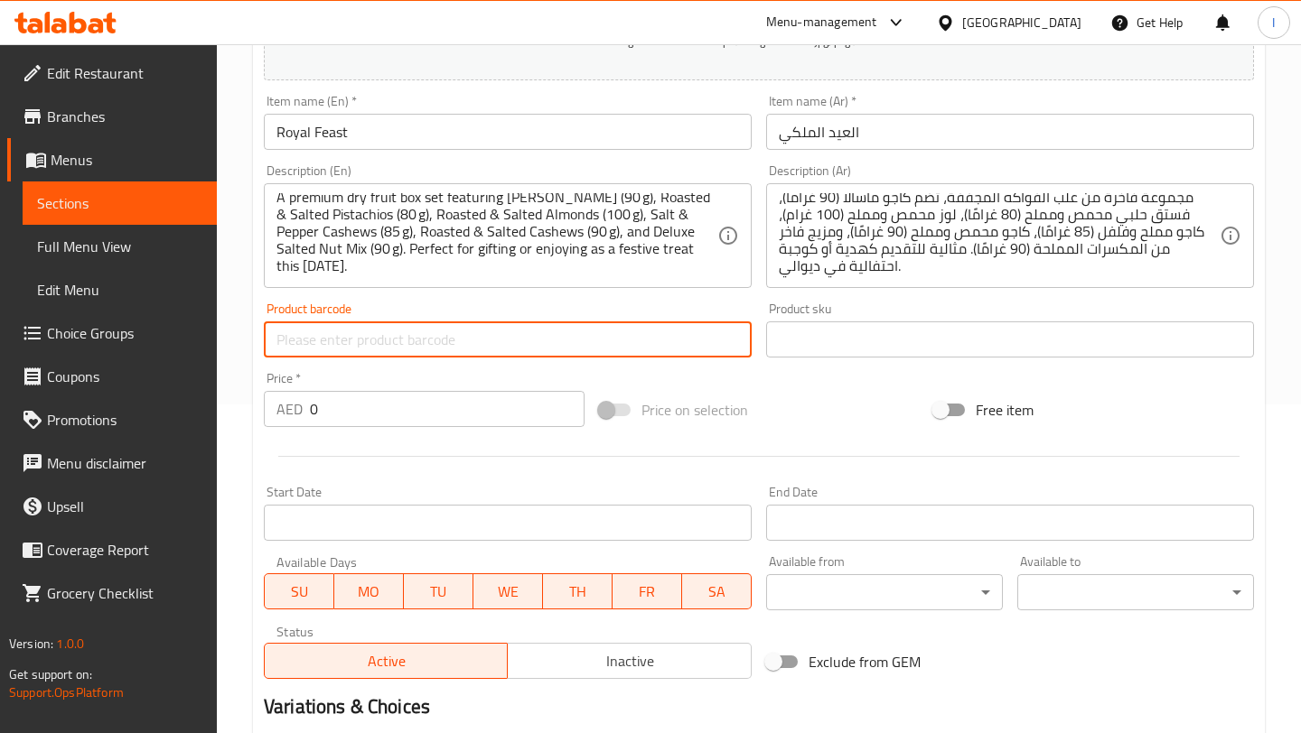
click at [405, 335] on input "text" at bounding box center [508, 340] width 488 height 36
click at [369, 405] on input "0" at bounding box center [447, 409] width 275 height 36
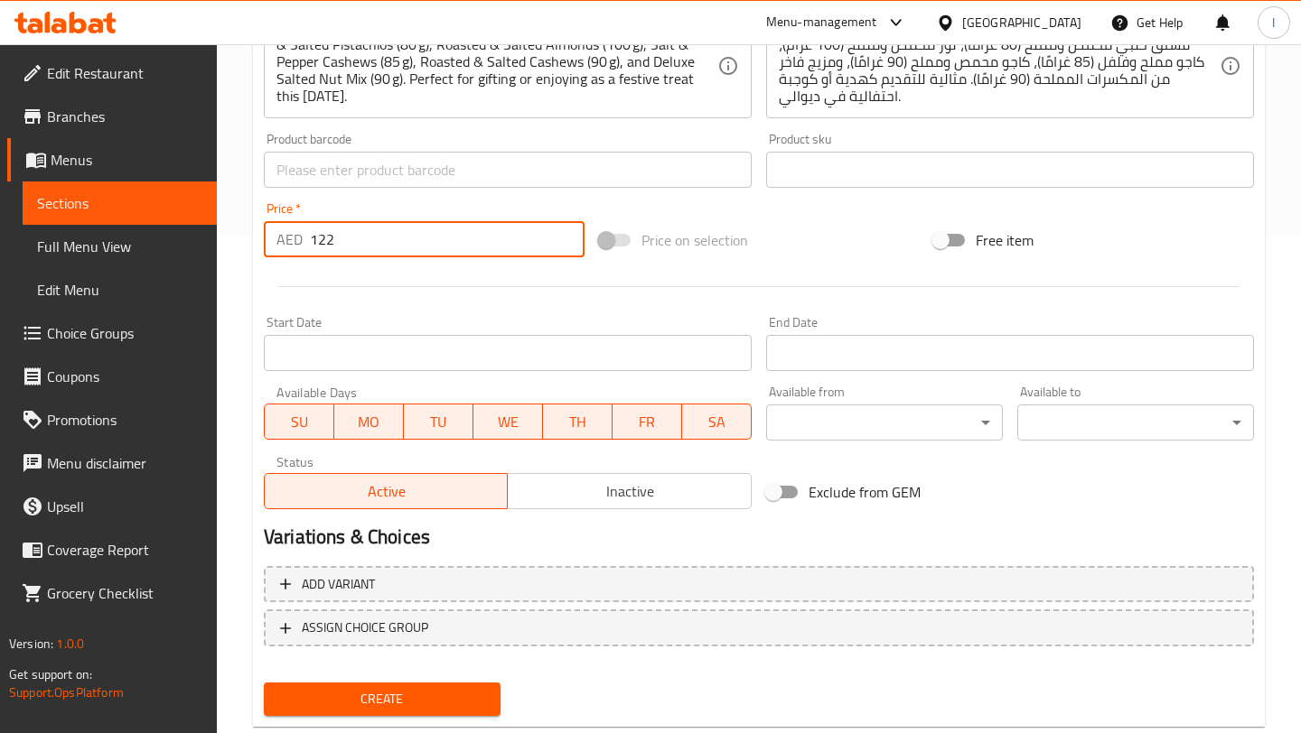
scroll to position [543, 0]
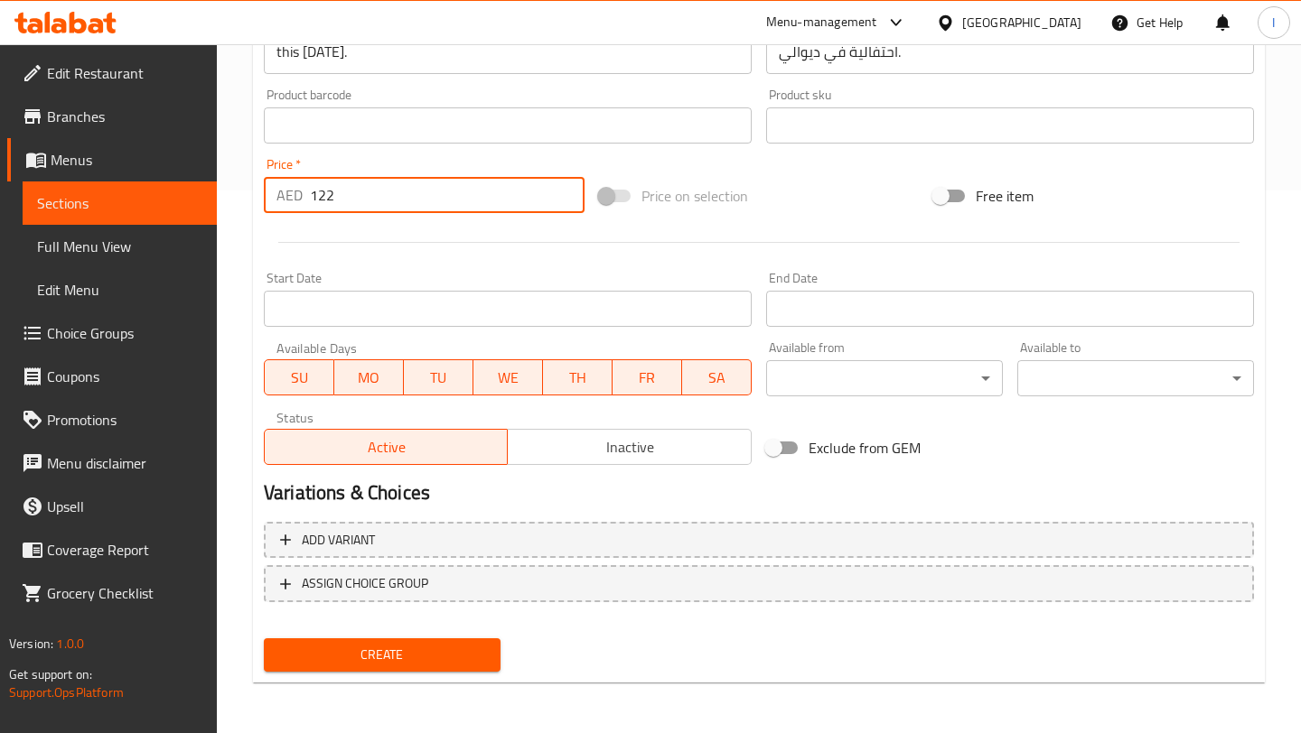
type input "122"
click at [527, 295] on input "Start Date" at bounding box center [508, 309] width 488 height 36
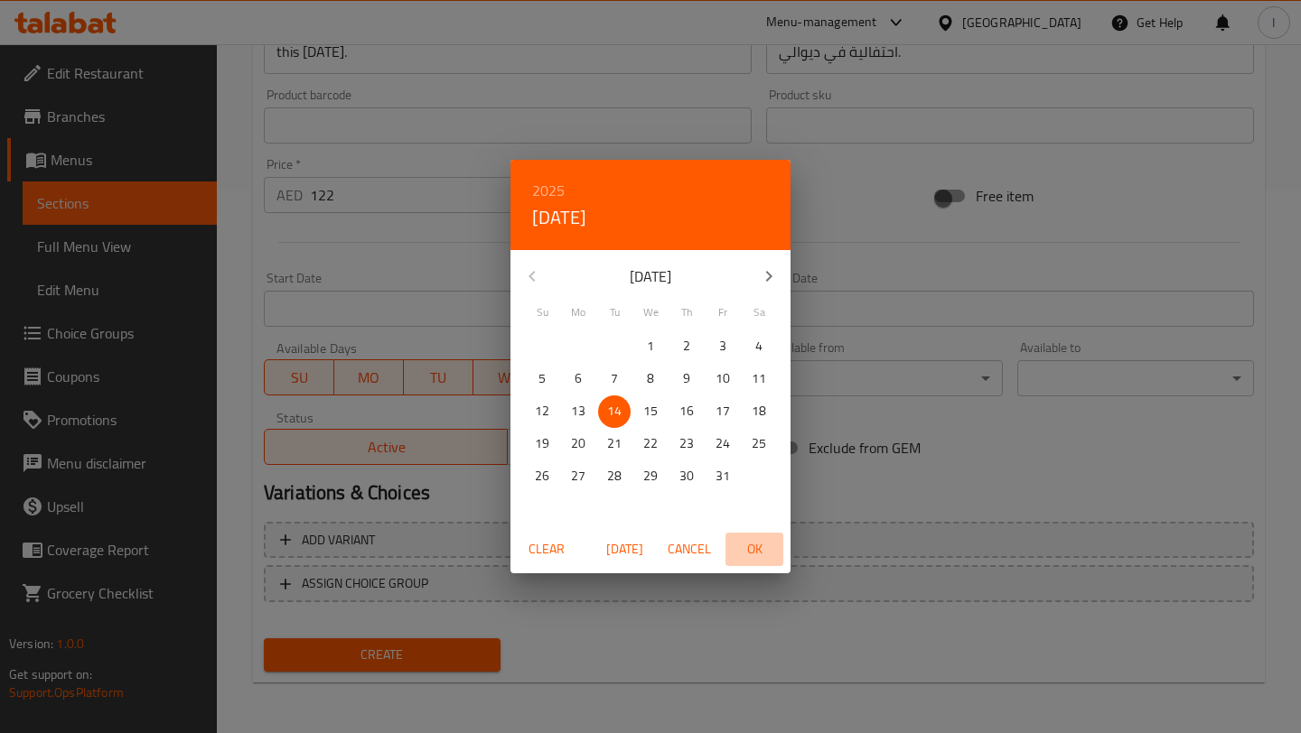
click at [749, 539] on span "OK" at bounding box center [753, 549] width 43 height 23
type input "[DATE]"
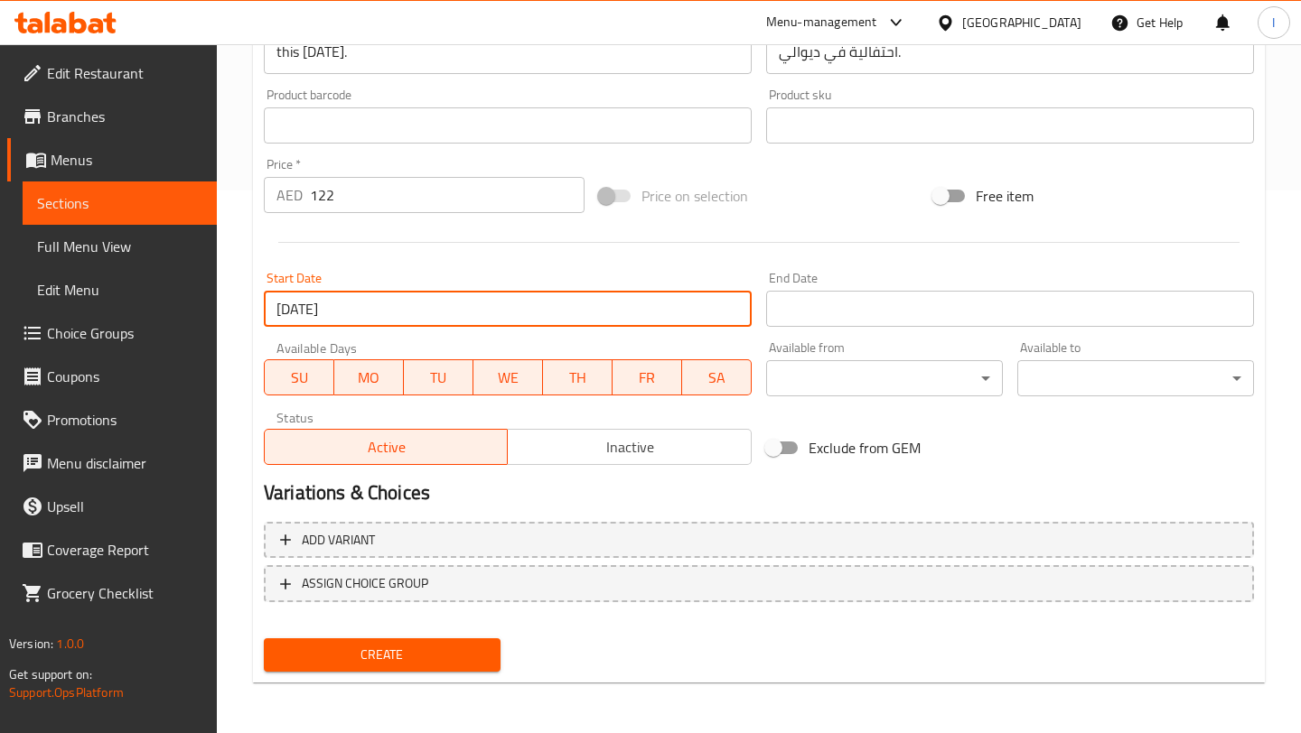
click at [954, 307] on input "Start Date" at bounding box center [1010, 309] width 488 height 36
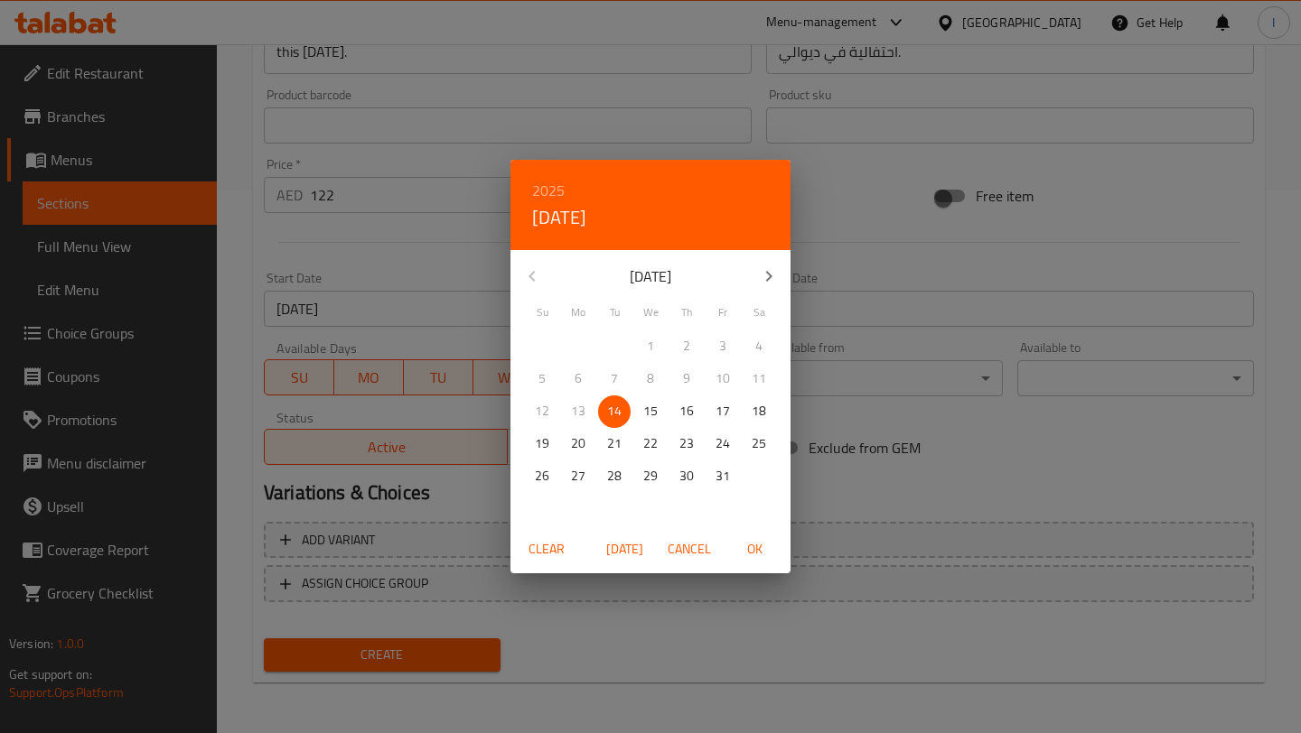
click at [772, 270] on icon "button" at bounding box center [769, 277] width 22 height 22
click at [532, 519] on span "30" at bounding box center [542, 509] width 33 height 23
click at [745, 546] on span "OK" at bounding box center [753, 549] width 43 height 23
type input "[DATE]"
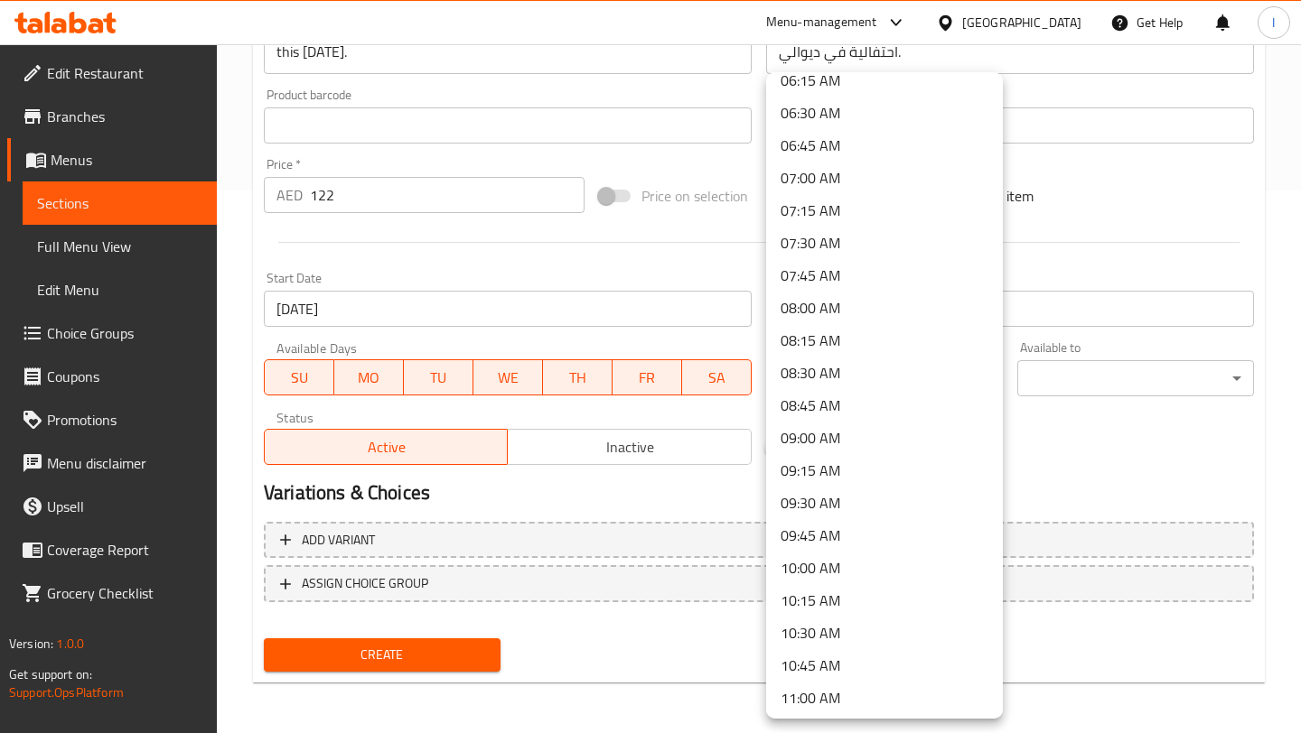
scroll to position [815, 0]
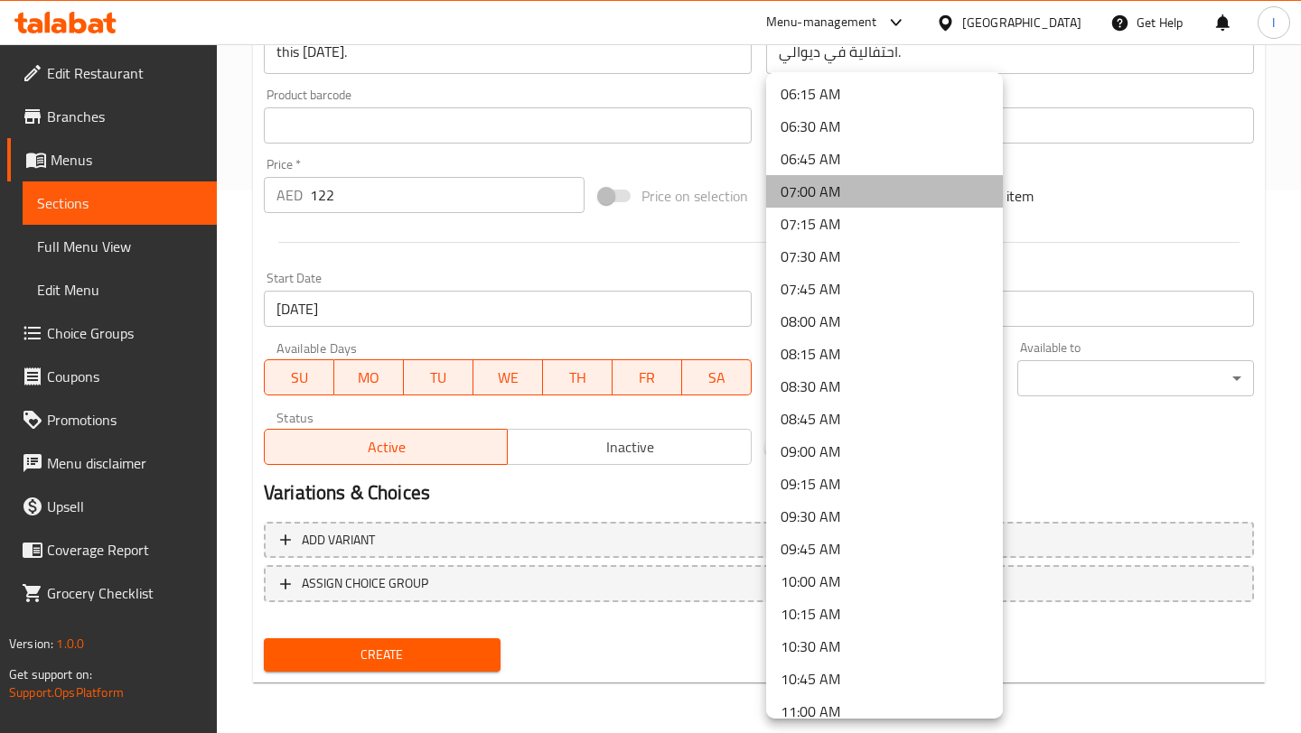
click at [801, 193] on li "07:00 AM" at bounding box center [884, 191] width 237 height 33
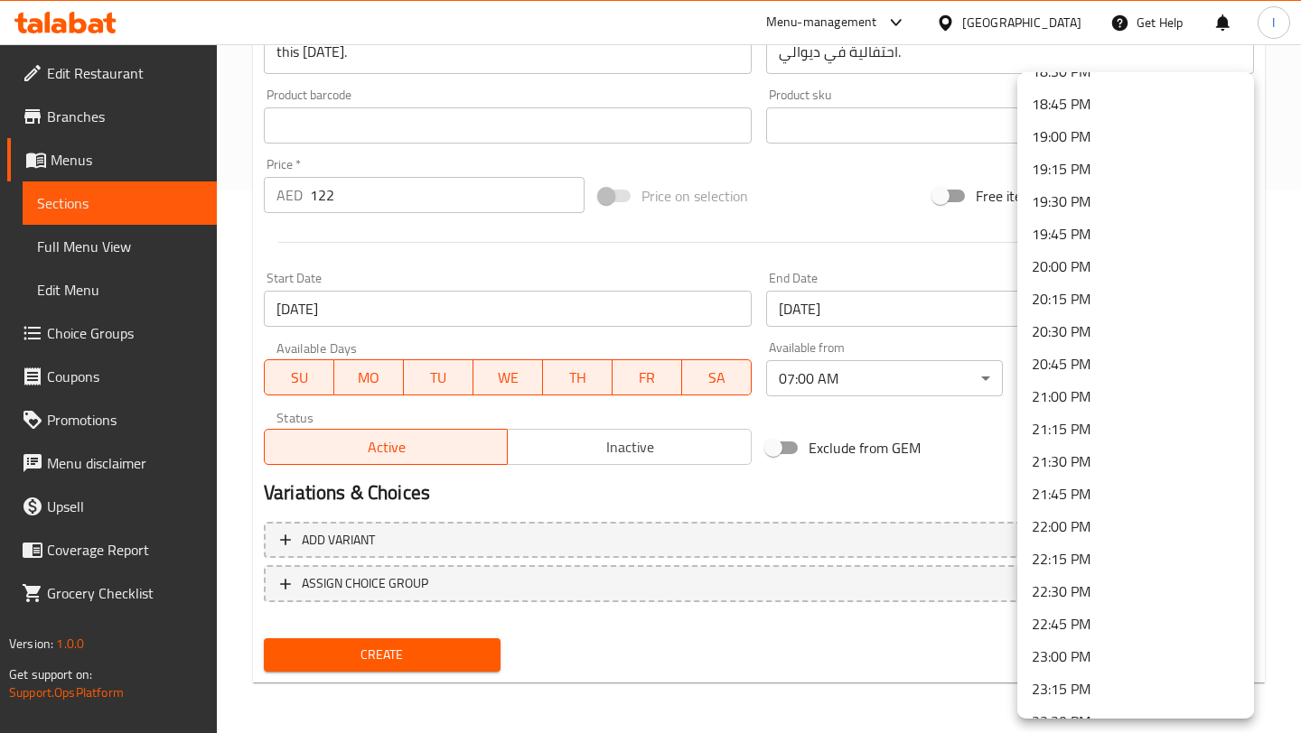
scroll to position [2522, 0]
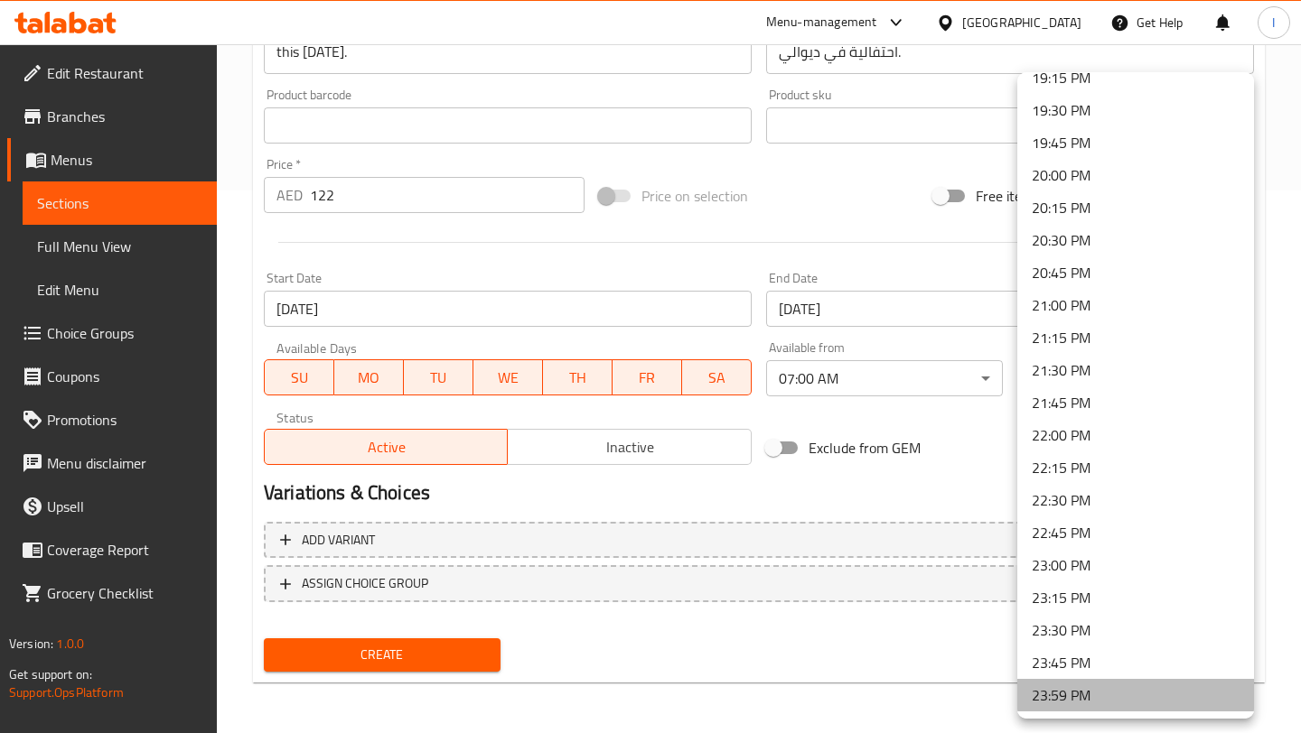
click at [1062, 708] on li "23:59 PM" at bounding box center [1135, 695] width 237 height 33
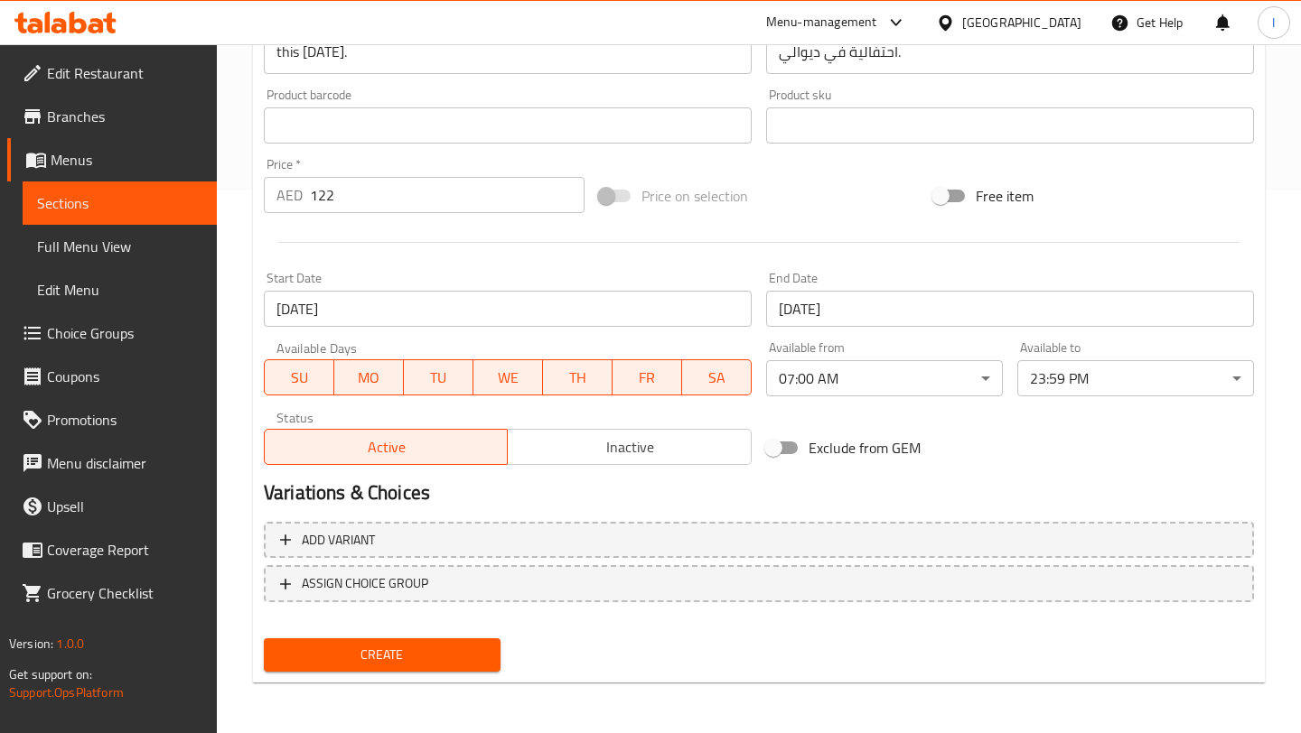
click at [1092, 505] on h2 "Variations & Choices" at bounding box center [759, 493] width 990 height 27
click at [443, 661] on span "Create" at bounding box center [382, 655] width 208 height 23
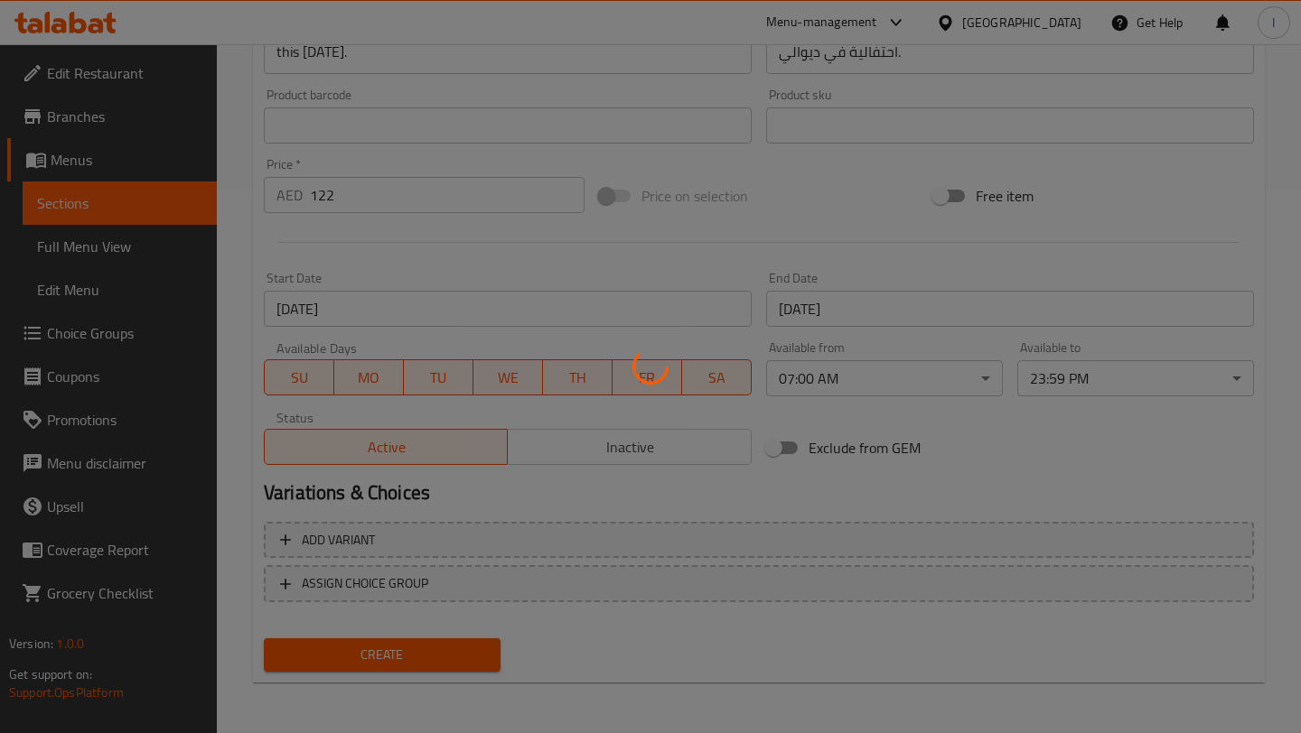
type input "0"
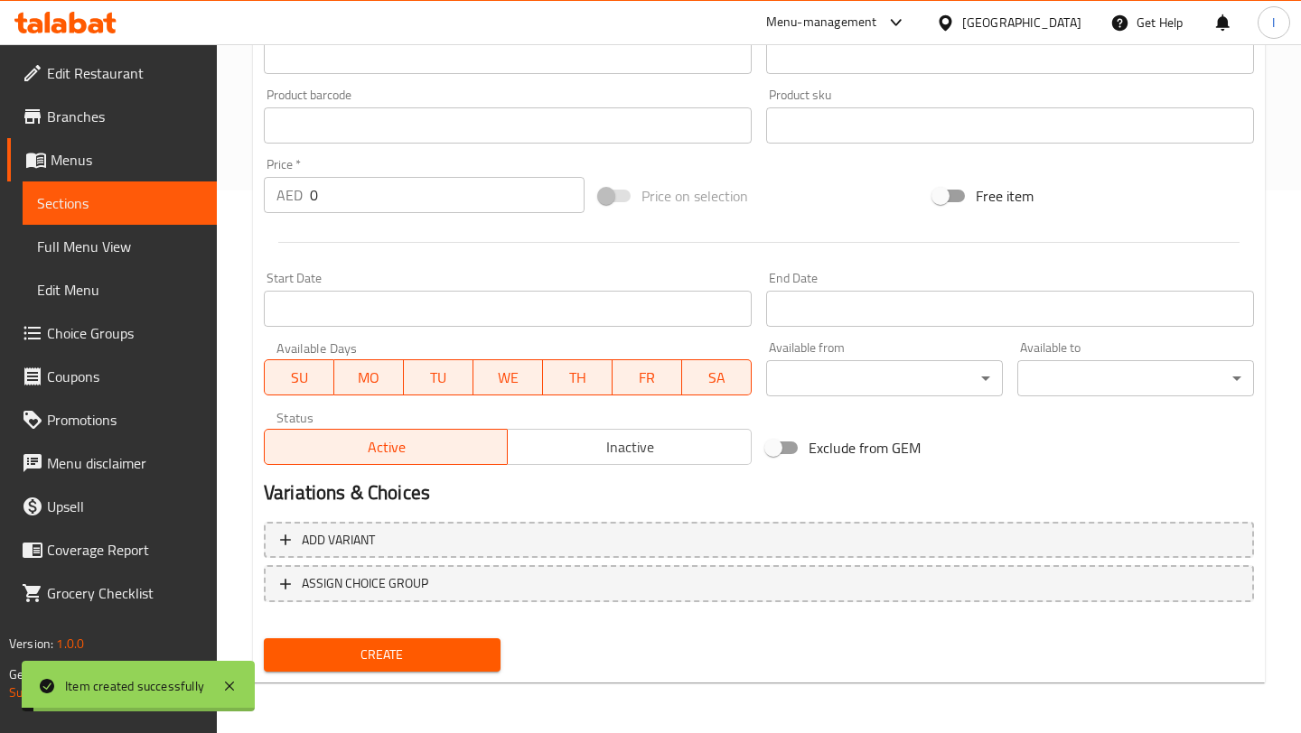
scroll to position [0, 0]
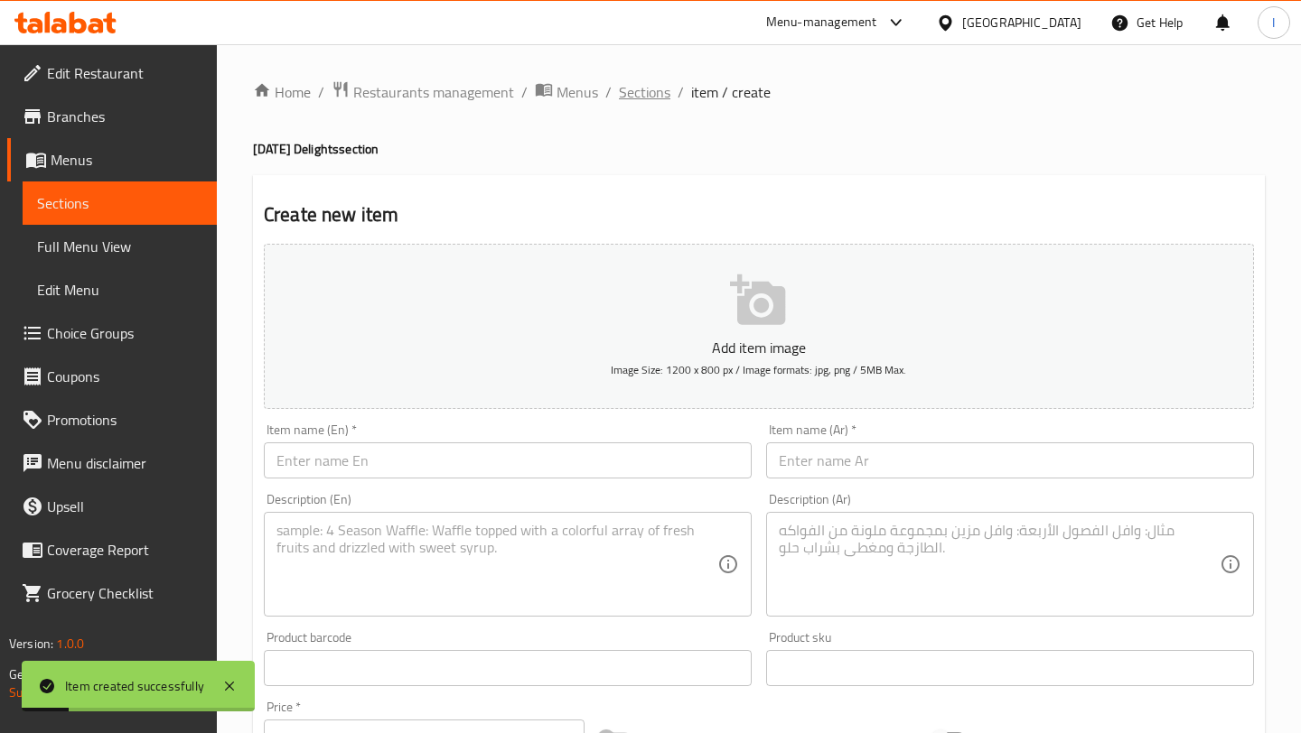
click at [650, 97] on span "Sections" at bounding box center [644, 92] width 51 height 22
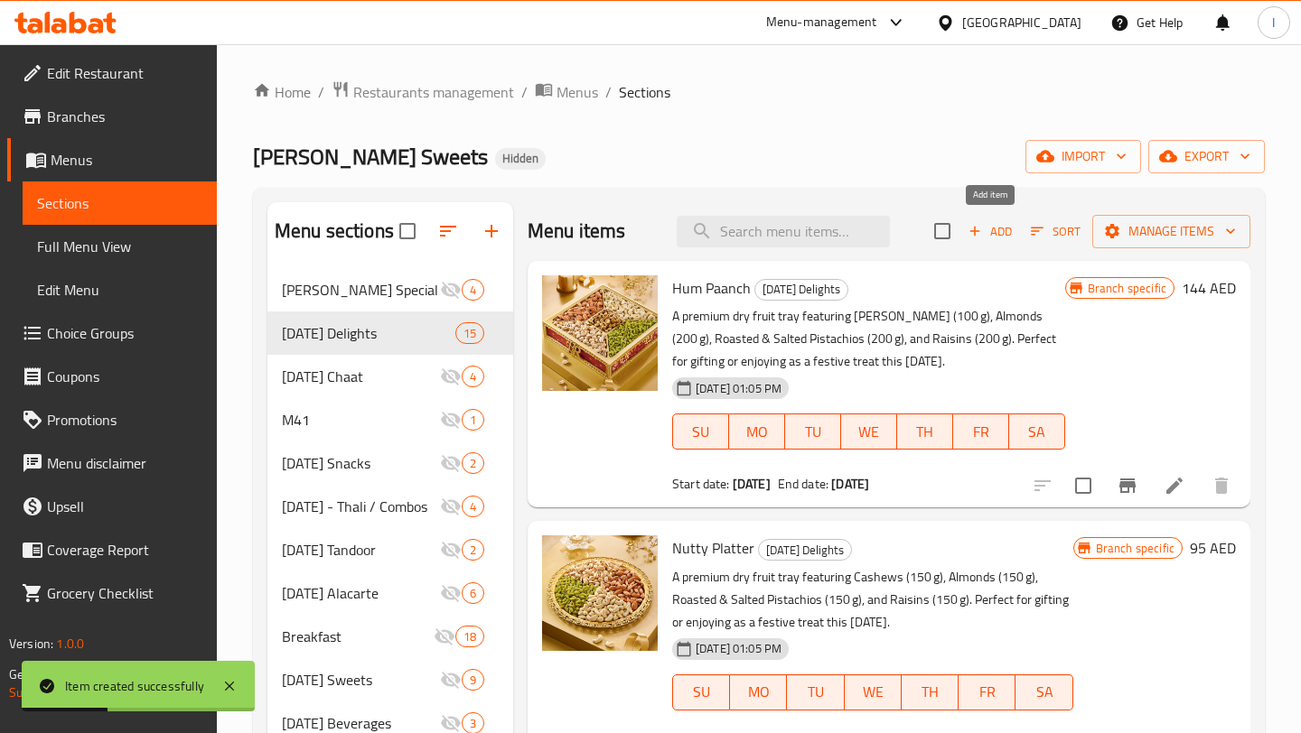
click at [1005, 235] on span "Add" at bounding box center [989, 231] width 49 height 21
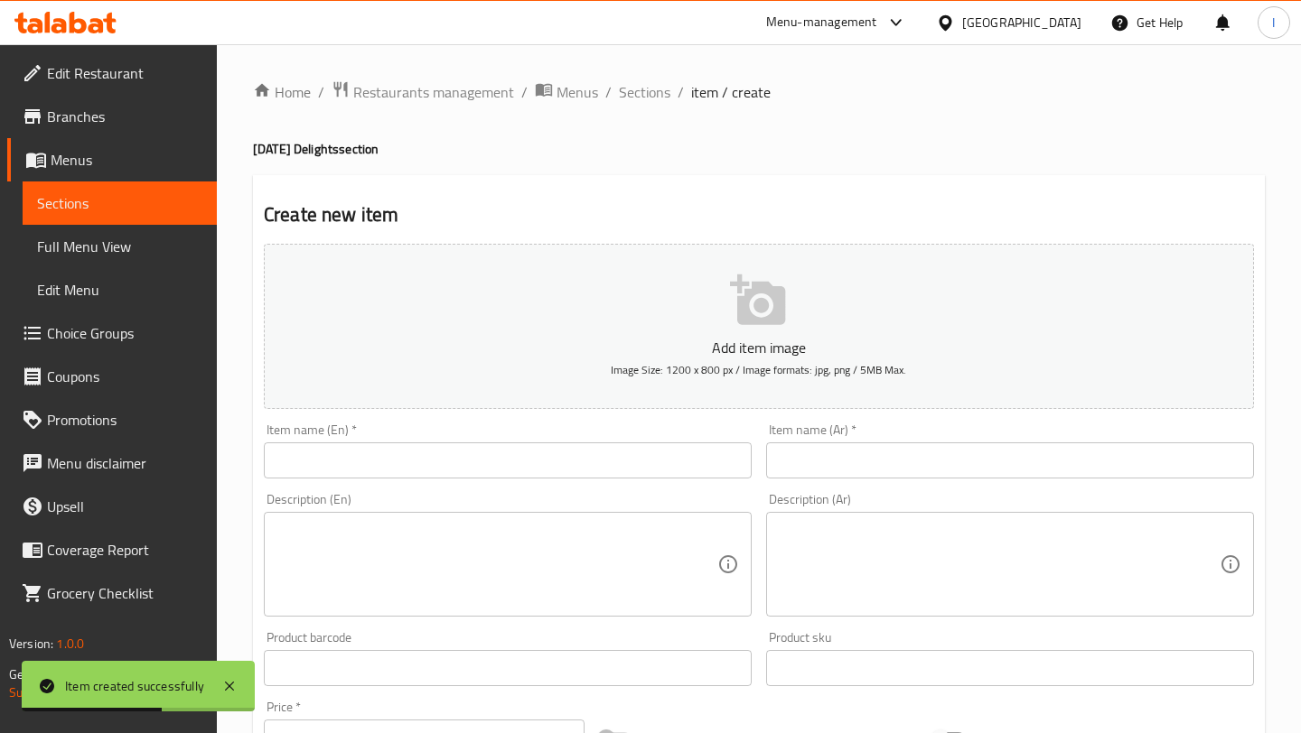
click at [448, 443] on input "text" at bounding box center [508, 461] width 488 height 36
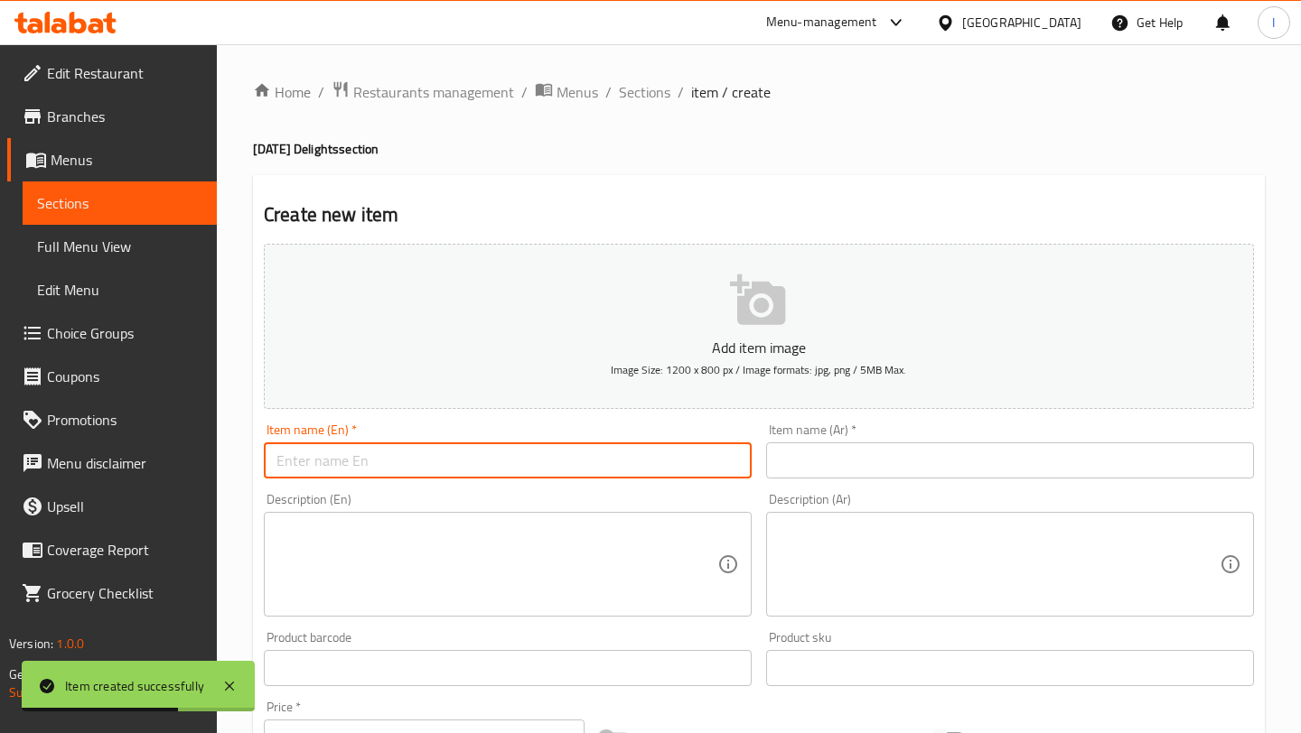
paste input "Sensational Paradise"
type input "Sensational Paradise"
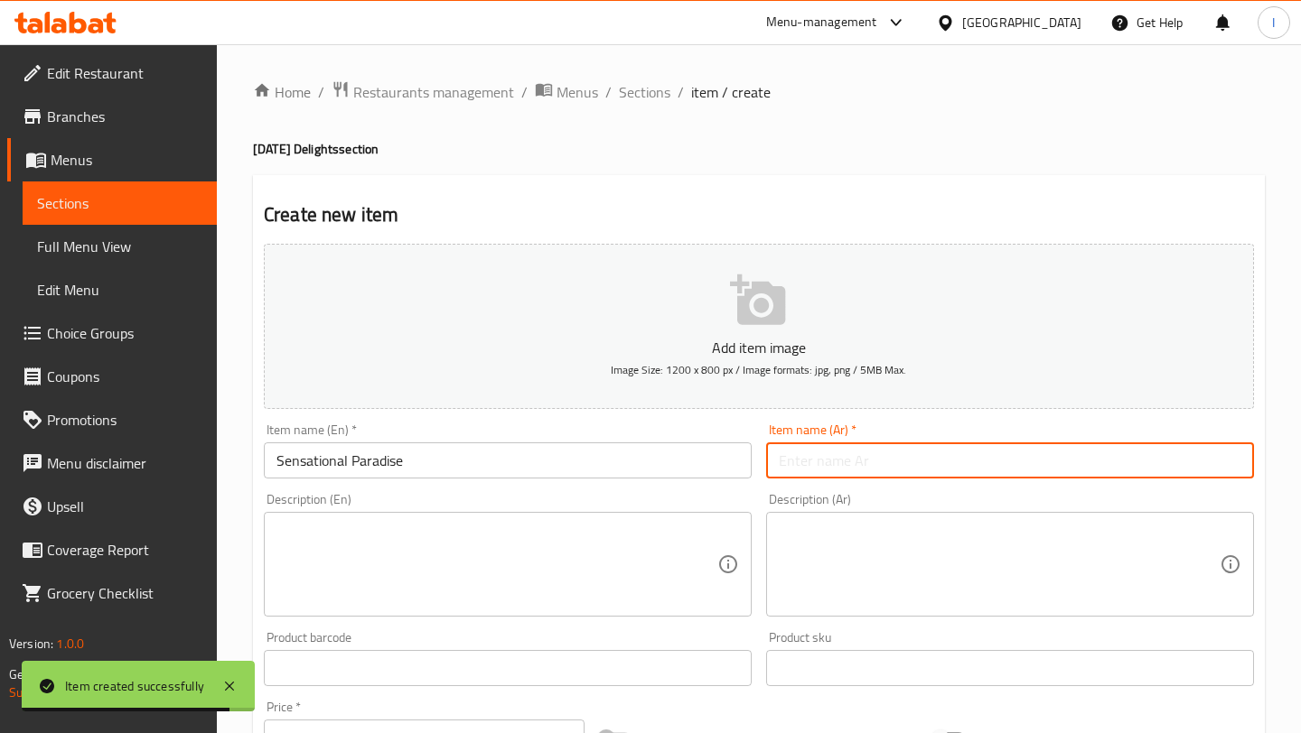
click at [866, 461] on input "text" at bounding box center [1010, 461] width 488 height 36
paste input "الجنة الرائعة"
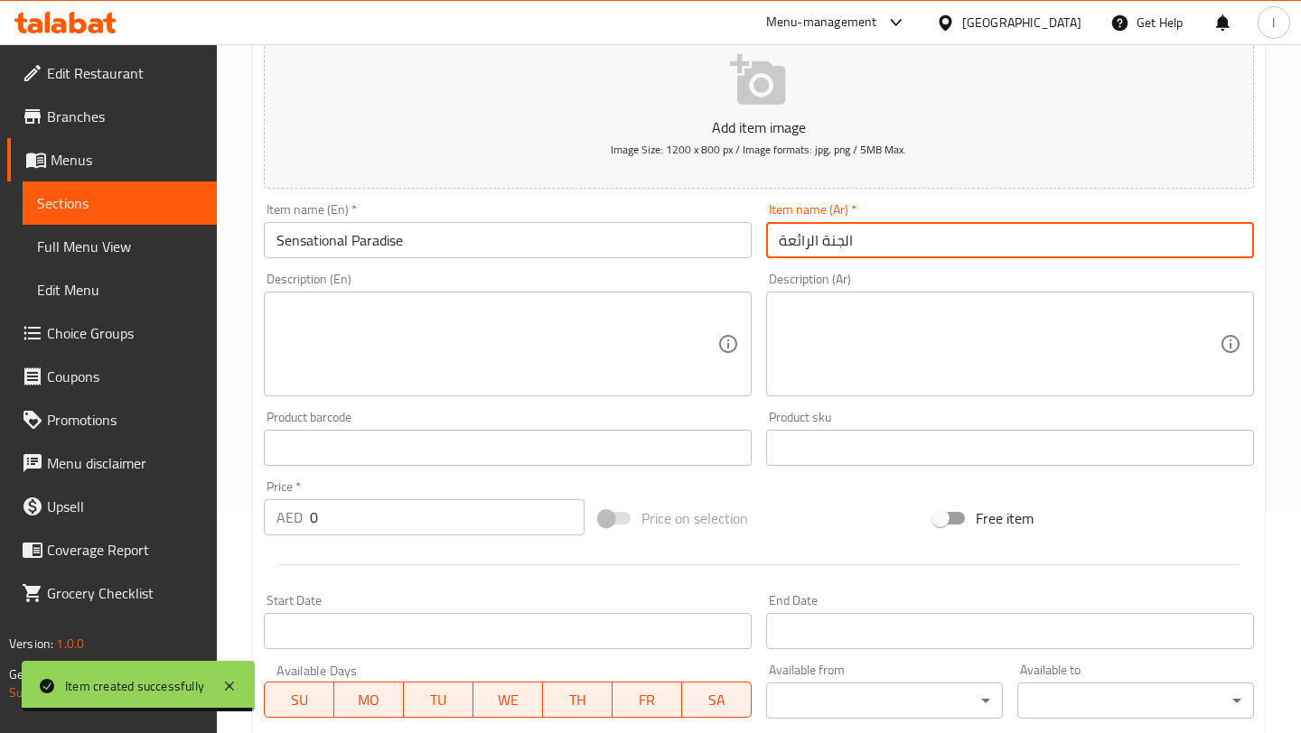
scroll to position [250, 0]
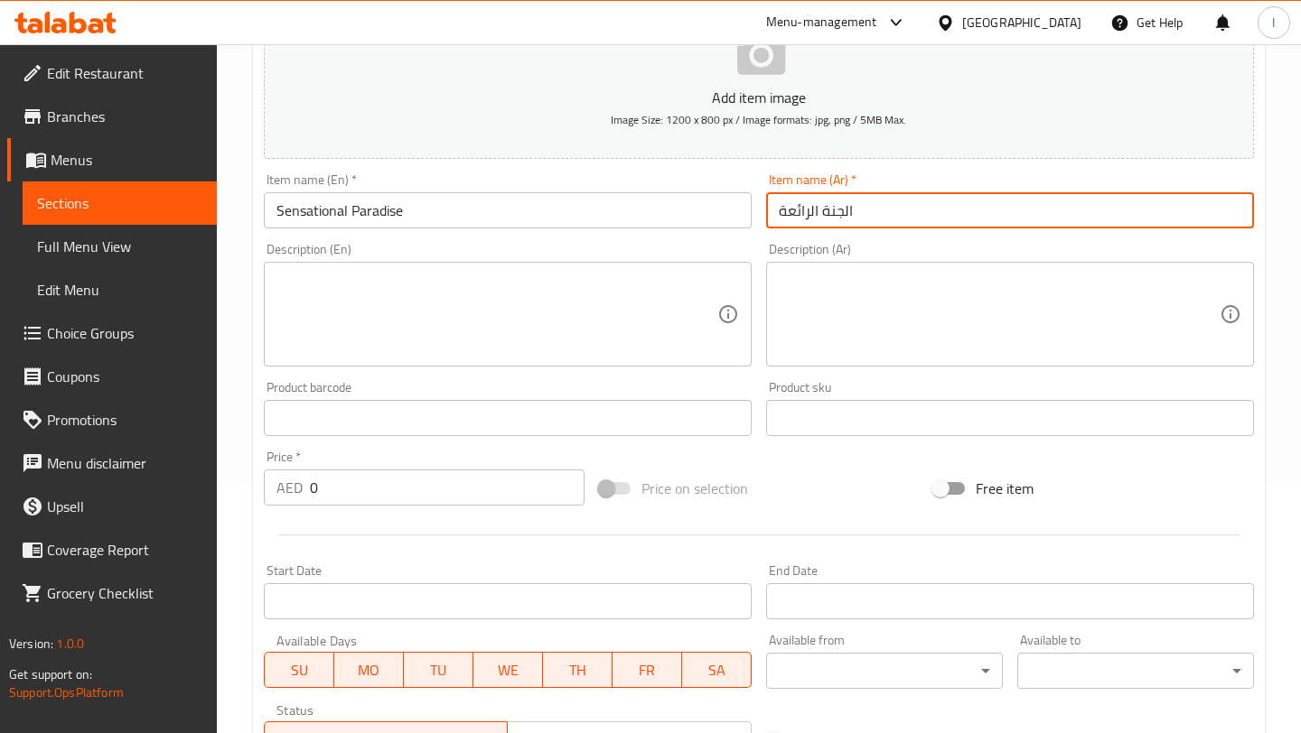
type input "الجنة الرائعة"
click at [493, 312] on textarea at bounding box center [496, 315] width 441 height 86
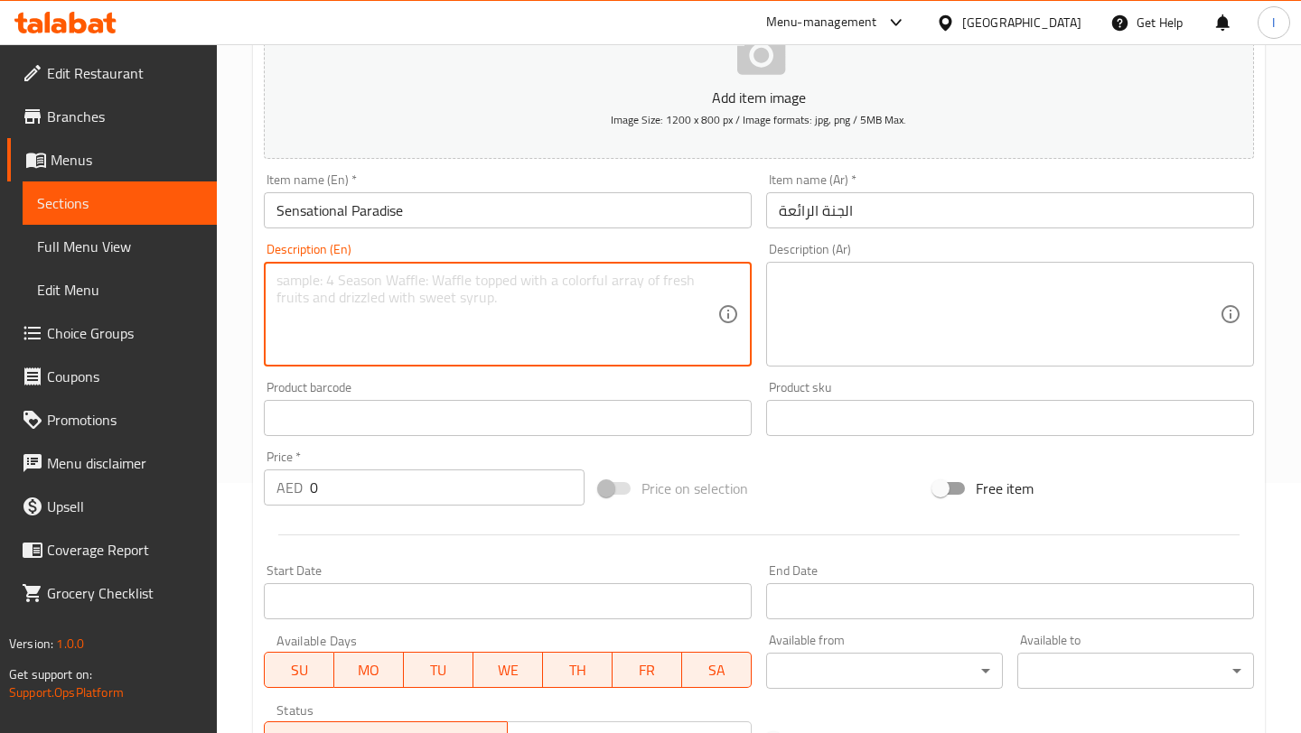
click at [512, 308] on textarea at bounding box center [496, 315] width 441 height 86
paste textarea "A premium dry fruit box set featuring Cashews (150 g), Roasted & Salted Pistach…"
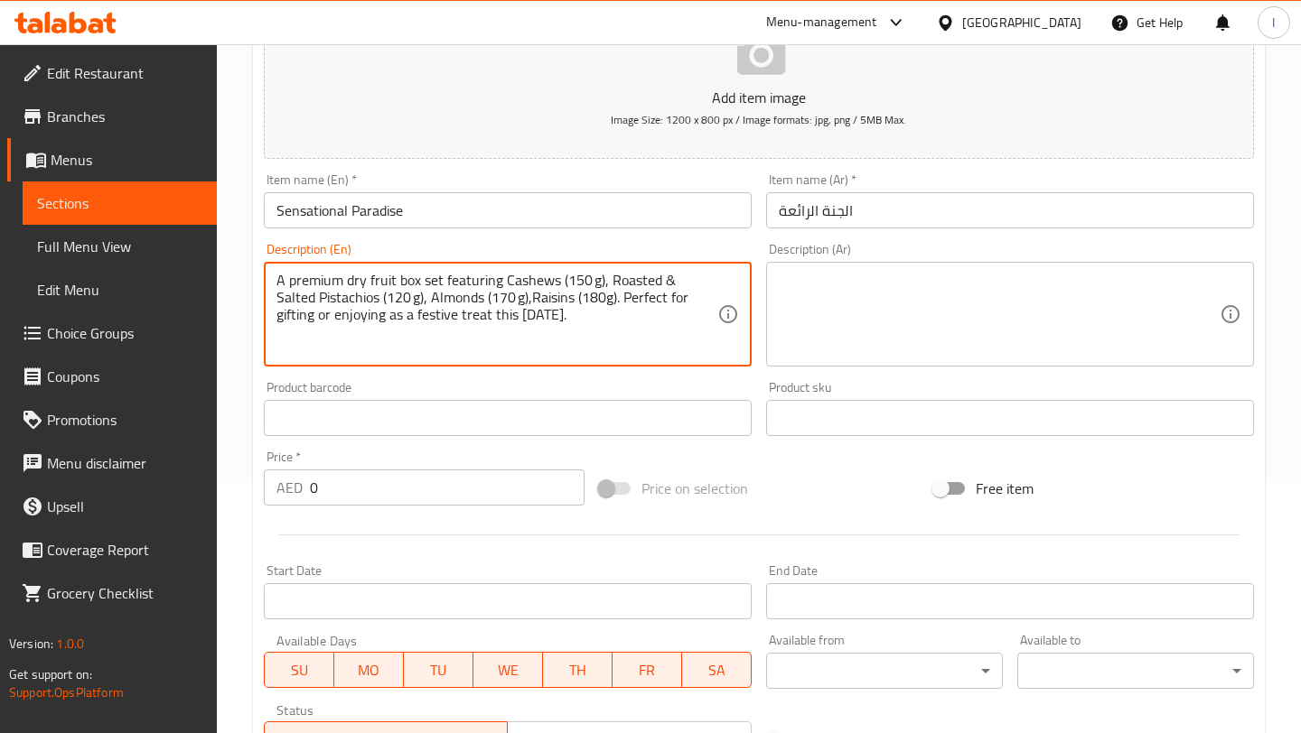
type textarea "A premium dry fruit box set featuring Cashews (150 g), Roasted & Salted Pistach…"
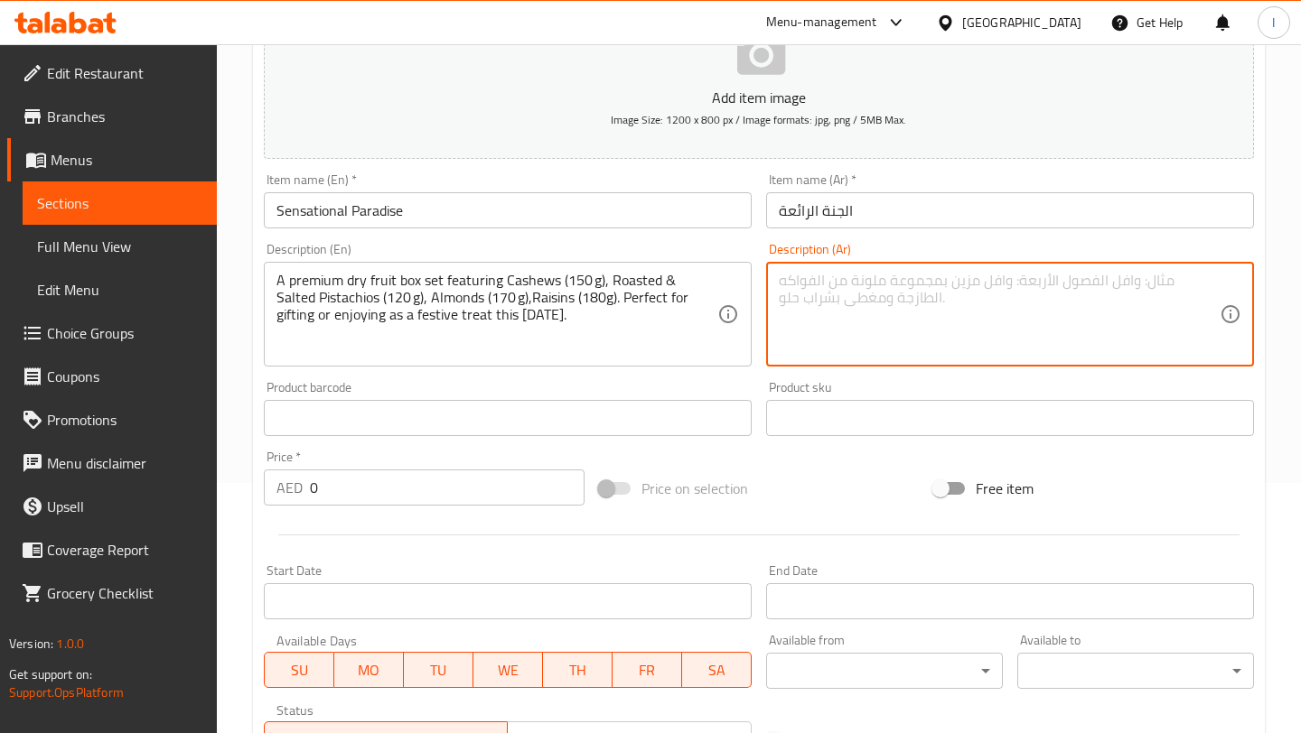
click at [809, 275] on textarea at bounding box center [999, 315] width 441 height 86
paste textarea "مجموعة فاخرة من علب الفواكه المجففة، تحتوي على الكاجو (١٥٠ غرامًا)، والفستق الم…"
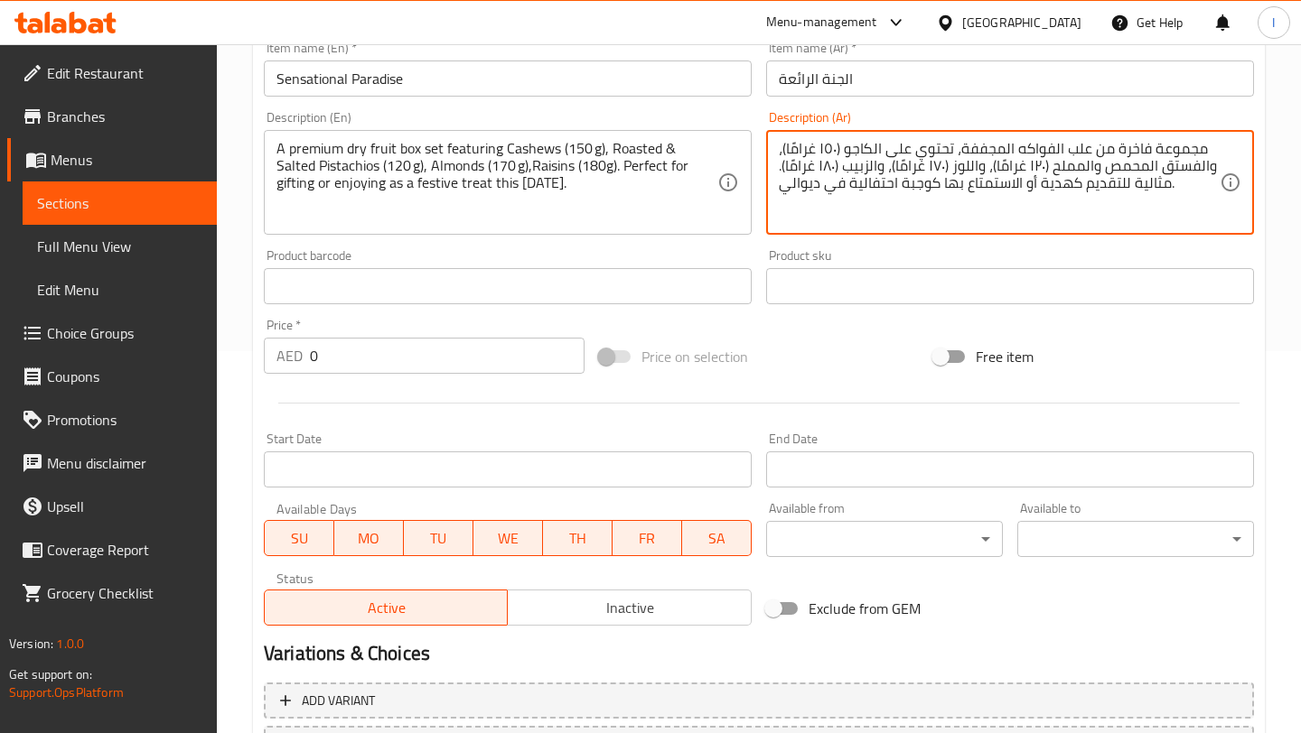
scroll to position [387, 0]
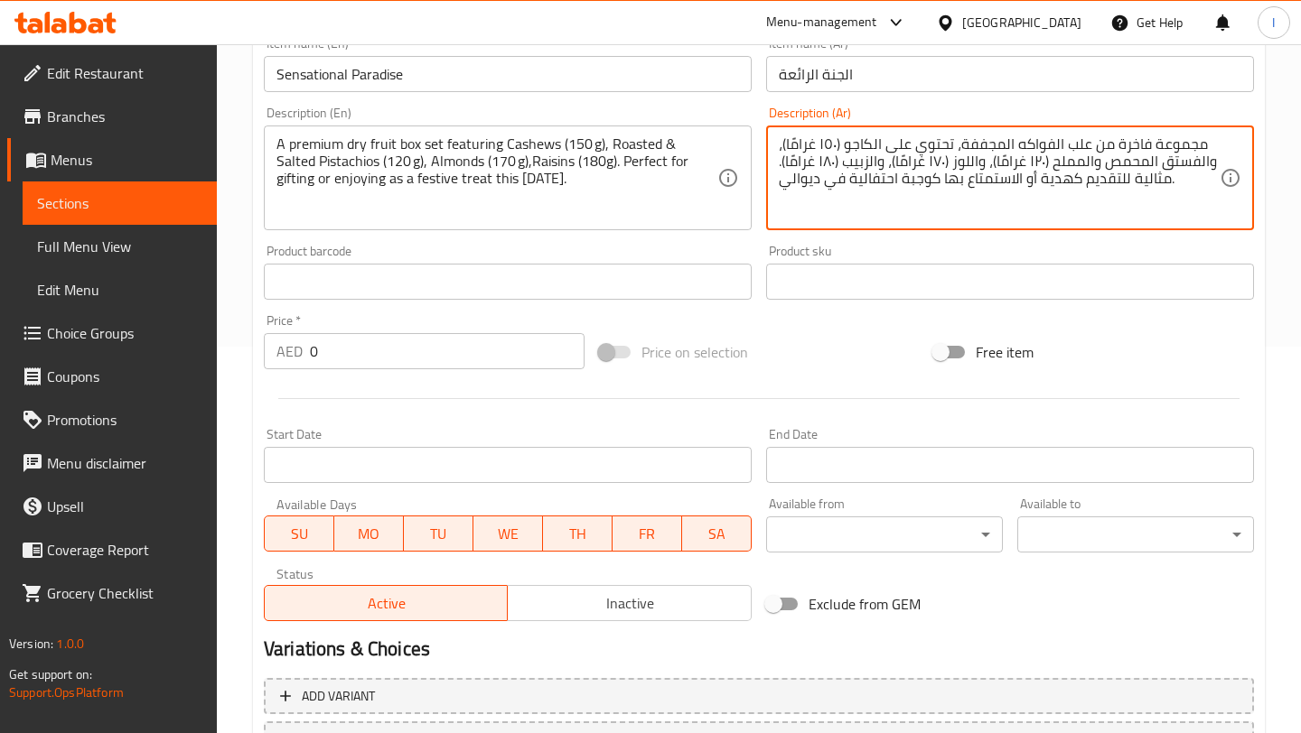
type textarea "مجموعة فاخرة من علب الفواكه المجففة، تحتوي على الكاجو (١٥٠ غرامًا)، والفستق الم…"
click at [367, 353] on input "0" at bounding box center [447, 351] width 275 height 36
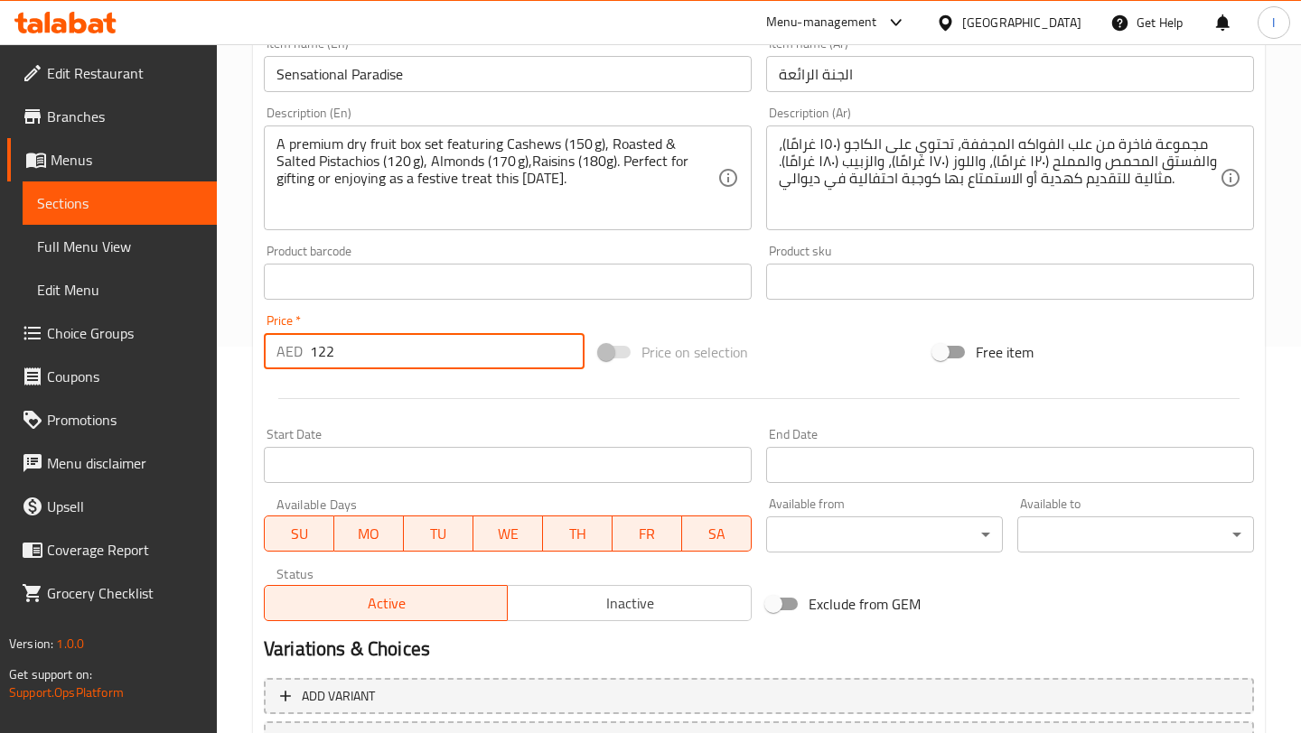
type input "122"
click at [801, 323] on div "Add item image Image Size: 1200 x 800 px / Image formats: jpg, png / 5MB Max. I…" at bounding box center [758, 239] width 1004 height 779
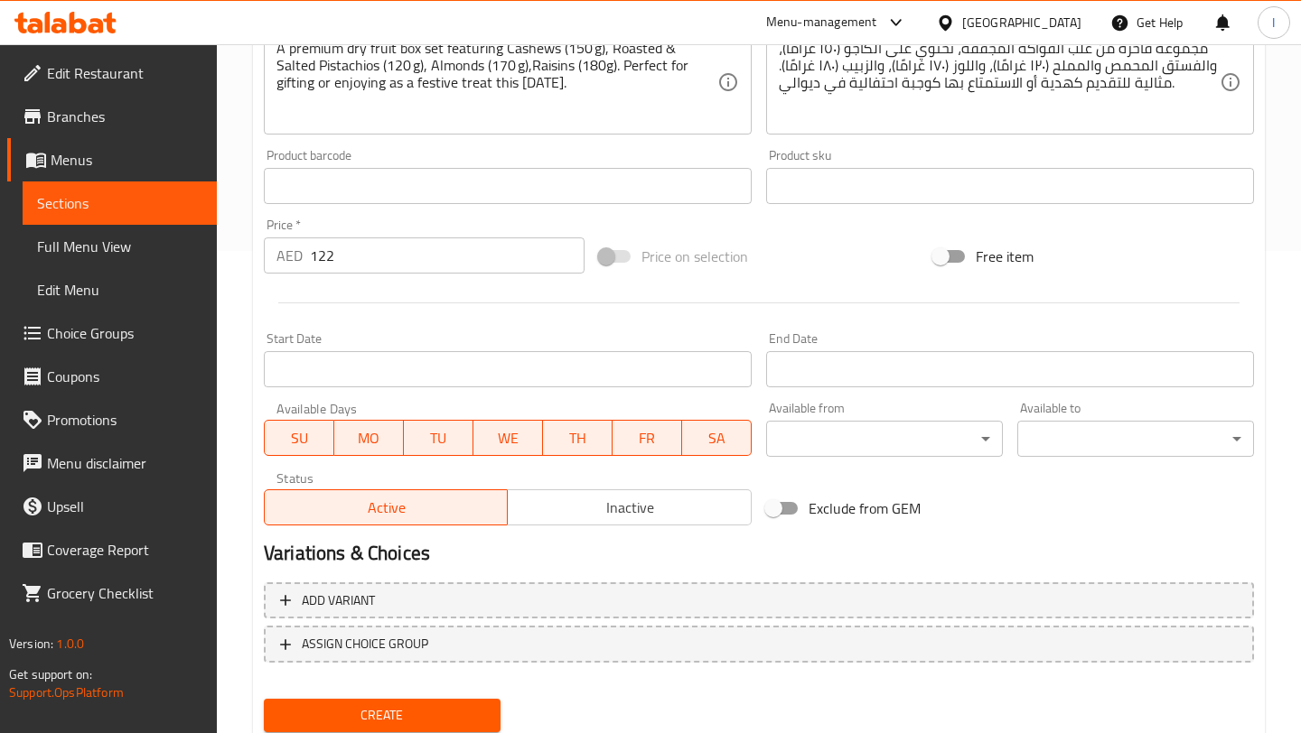
scroll to position [543, 0]
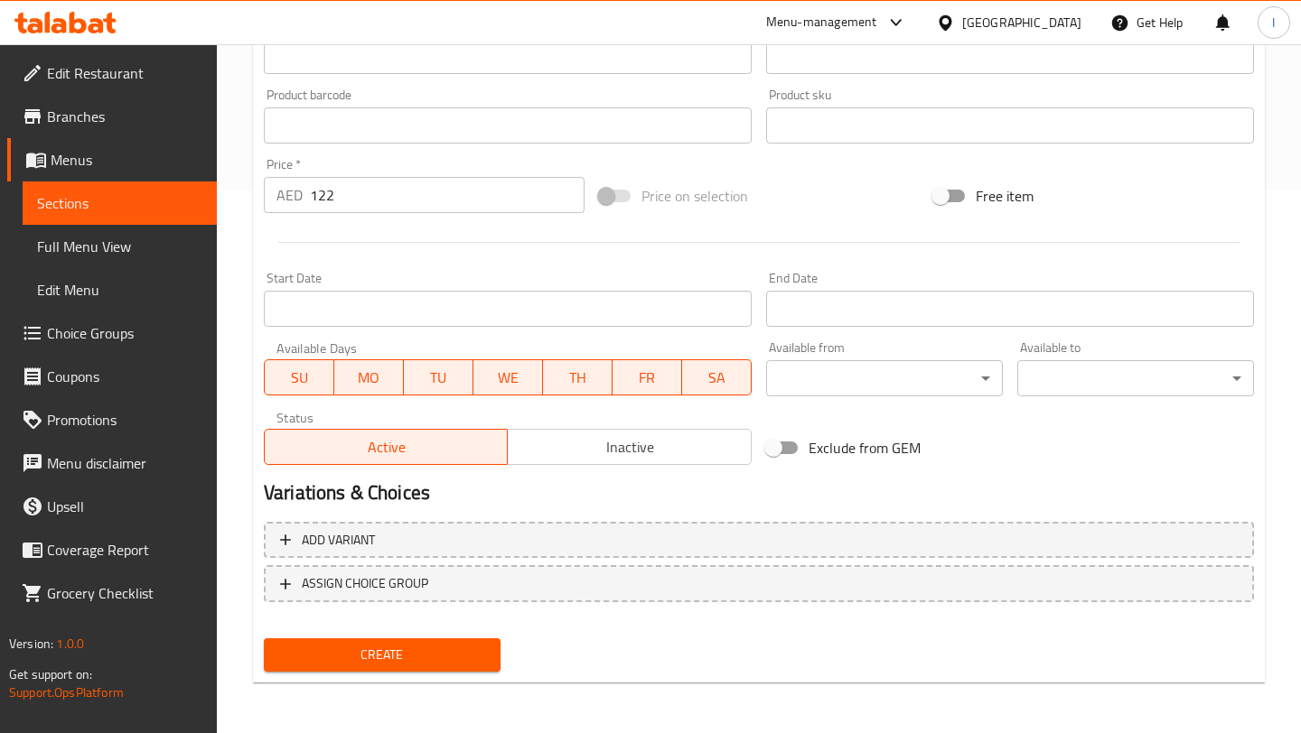
click at [638, 296] on input "Start Date" at bounding box center [508, 309] width 488 height 36
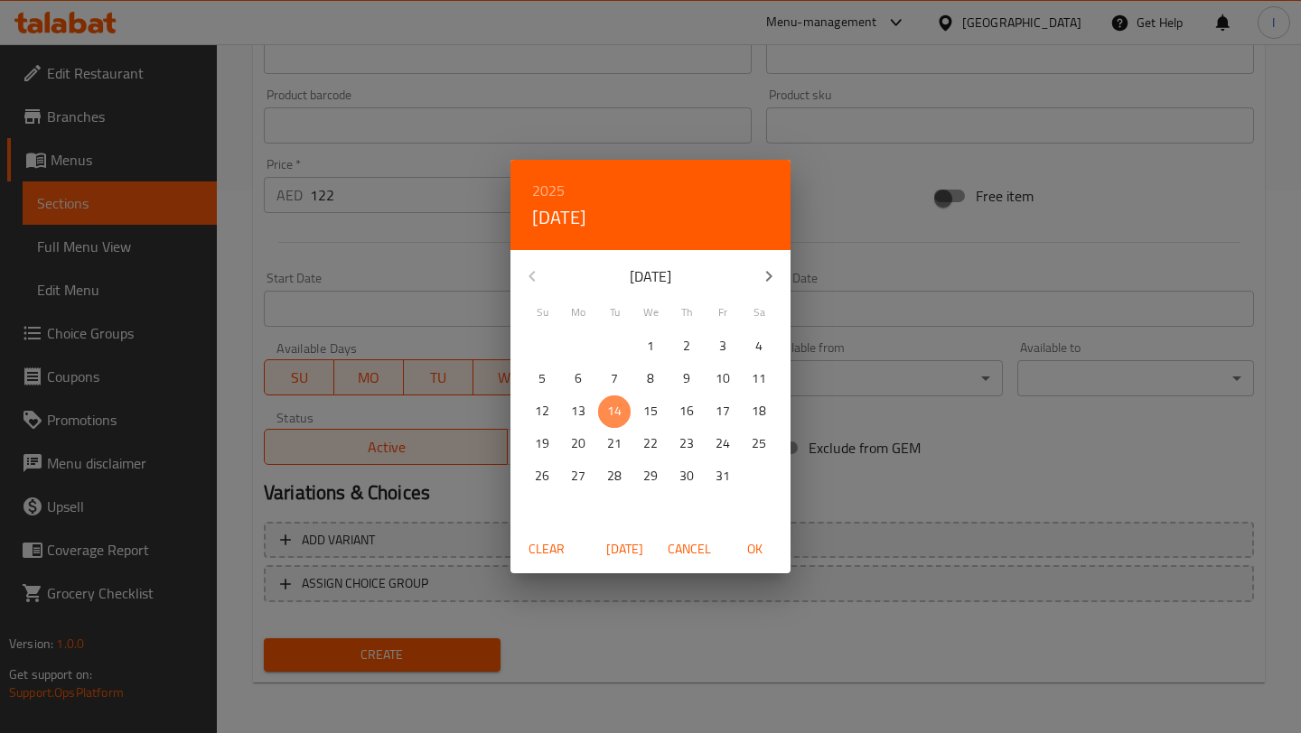
click at [621, 419] on span "14" at bounding box center [614, 411] width 33 height 23
click at [758, 546] on span "OK" at bounding box center [753, 549] width 43 height 23
type input "[DATE]"
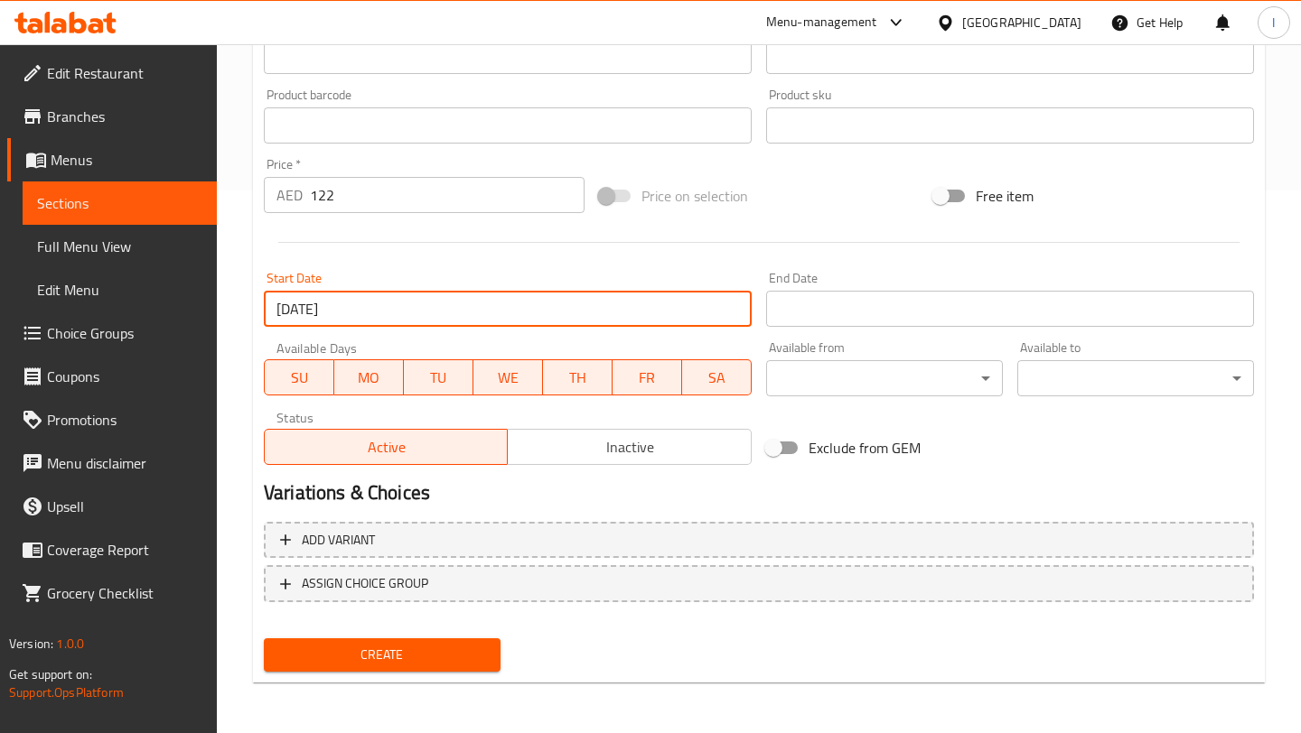
click at [853, 316] on input "Start Date" at bounding box center [1010, 309] width 488 height 36
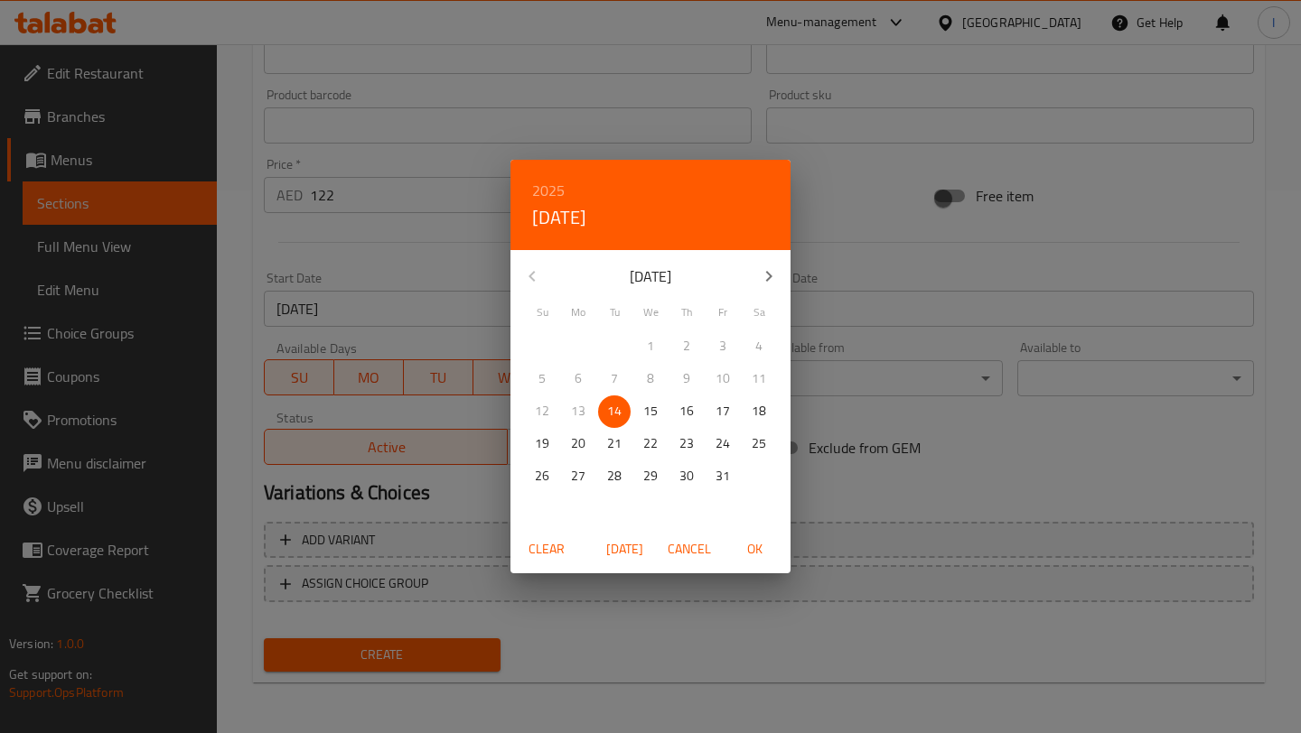
click at [772, 272] on icon "button" at bounding box center [769, 277] width 22 height 22
click at [530, 505] on span "30" at bounding box center [542, 509] width 33 height 23
click at [768, 547] on span "OK" at bounding box center [753, 549] width 43 height 23
type input "[DATE]"
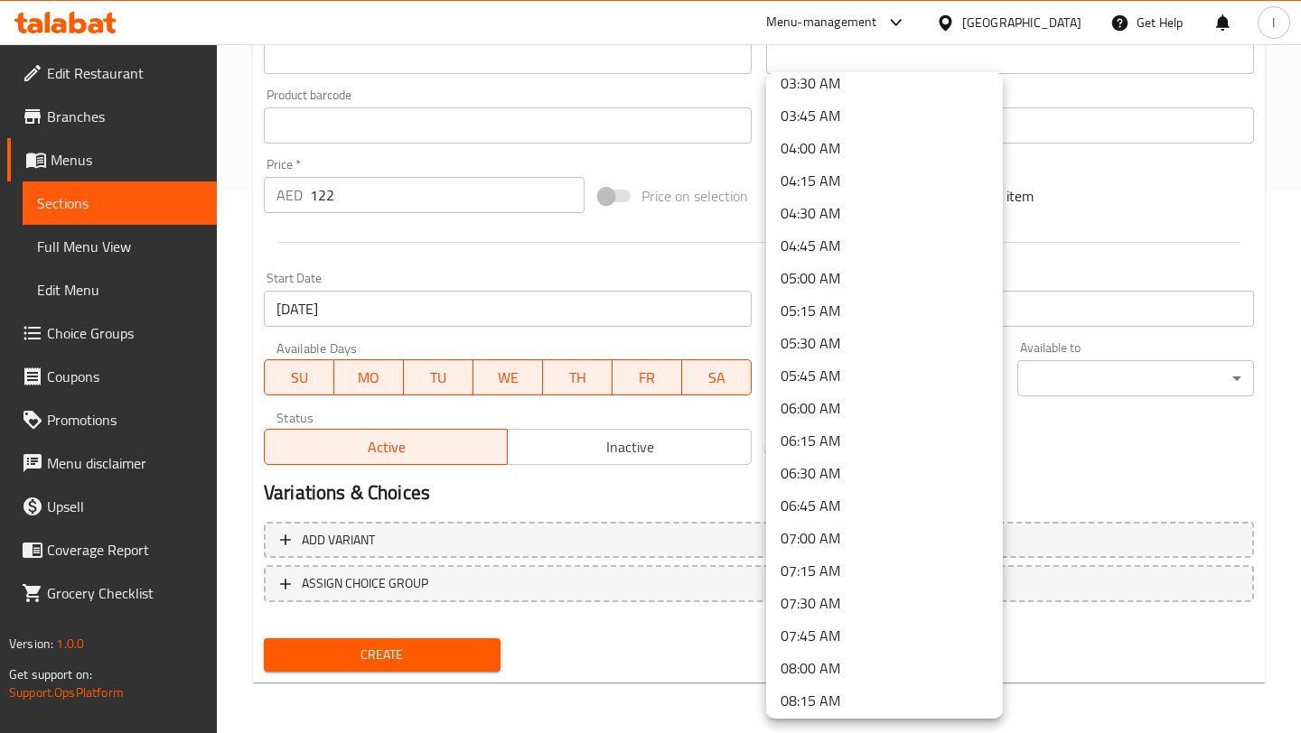
scroll to position [568, 0]
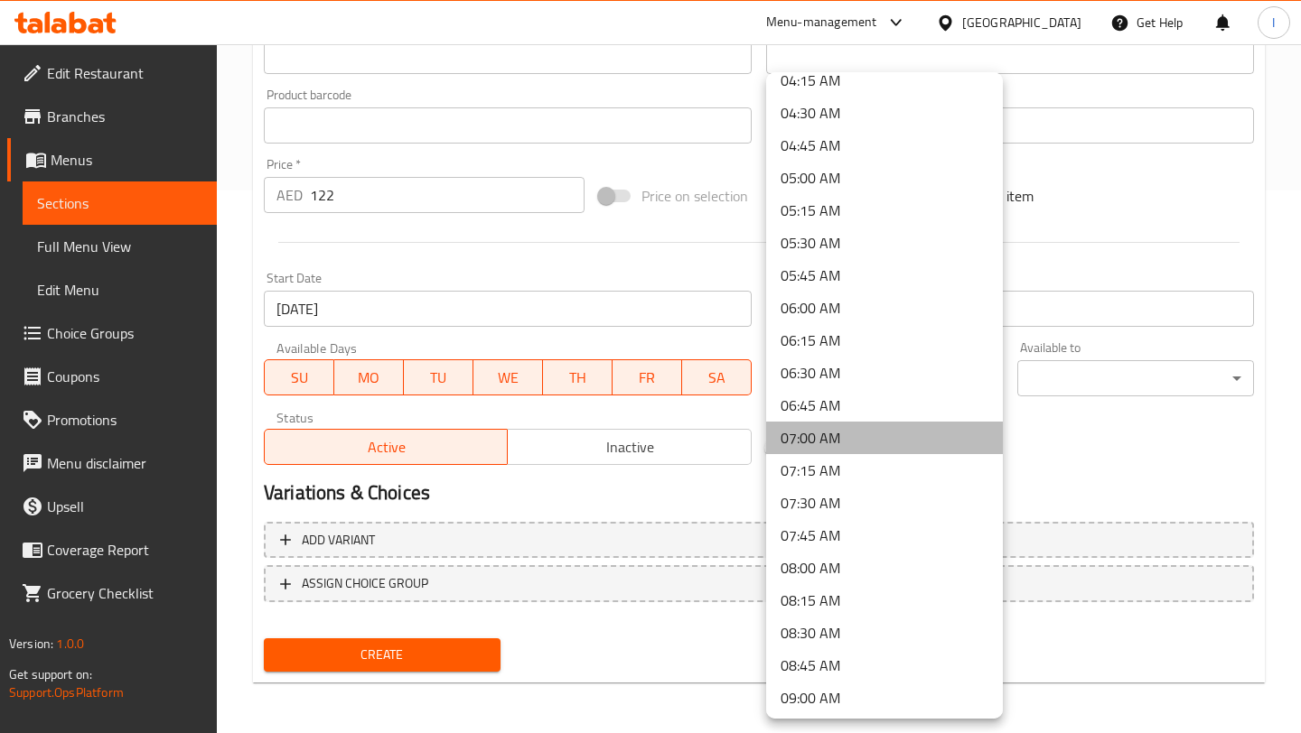
click at [817, 436] on li "07:00 AM" at bounding box center [884, 438] width 237 height 33
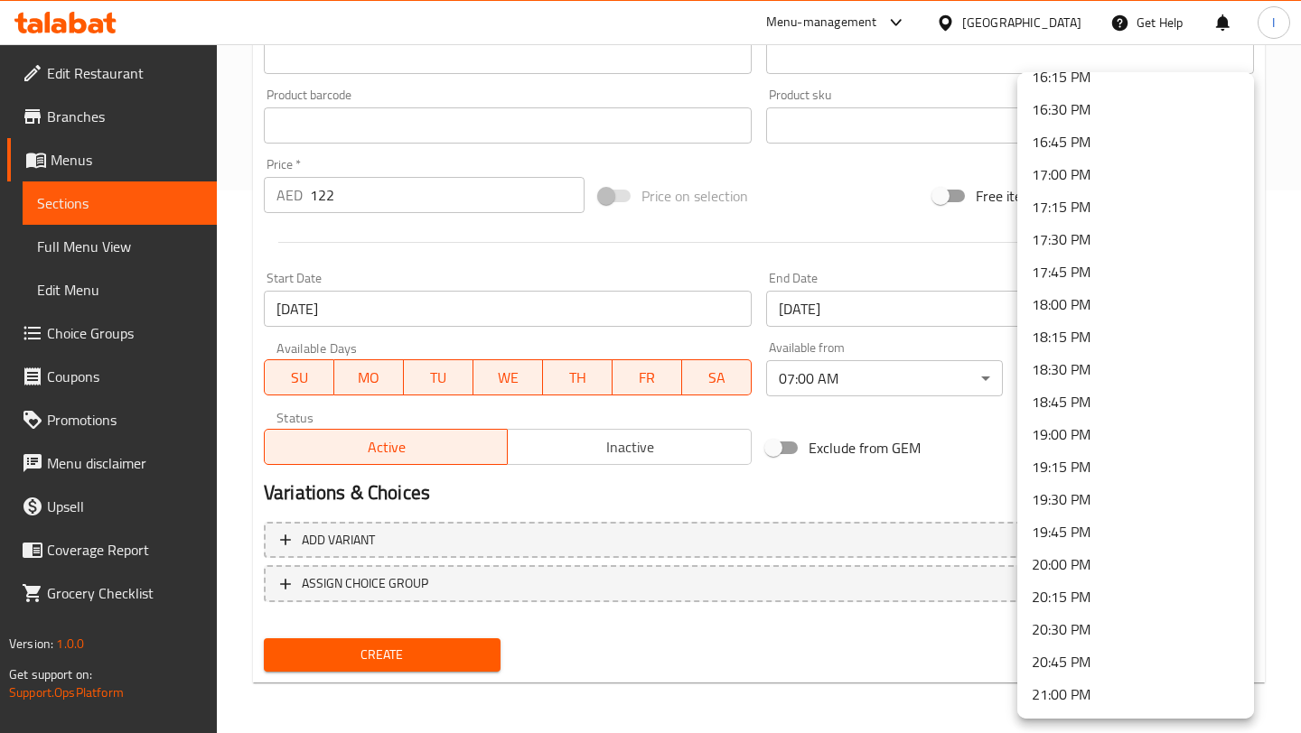
scroll to position [2522, 0]
click at [1059, 704] on li "23:59 PM" at bounding box center [1135, 695] width 237 height 33
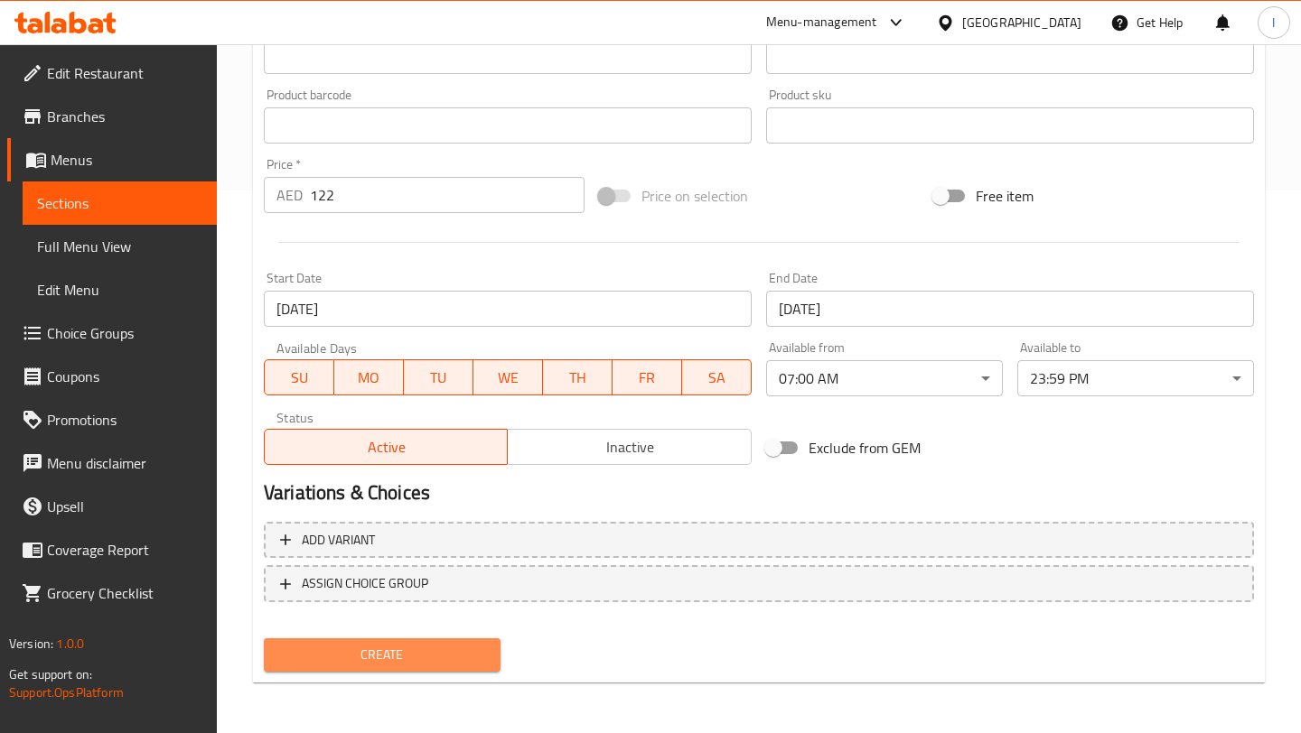
click at [403, 671] on button "Create" at bounding box center [382, 655] width 237 height 33
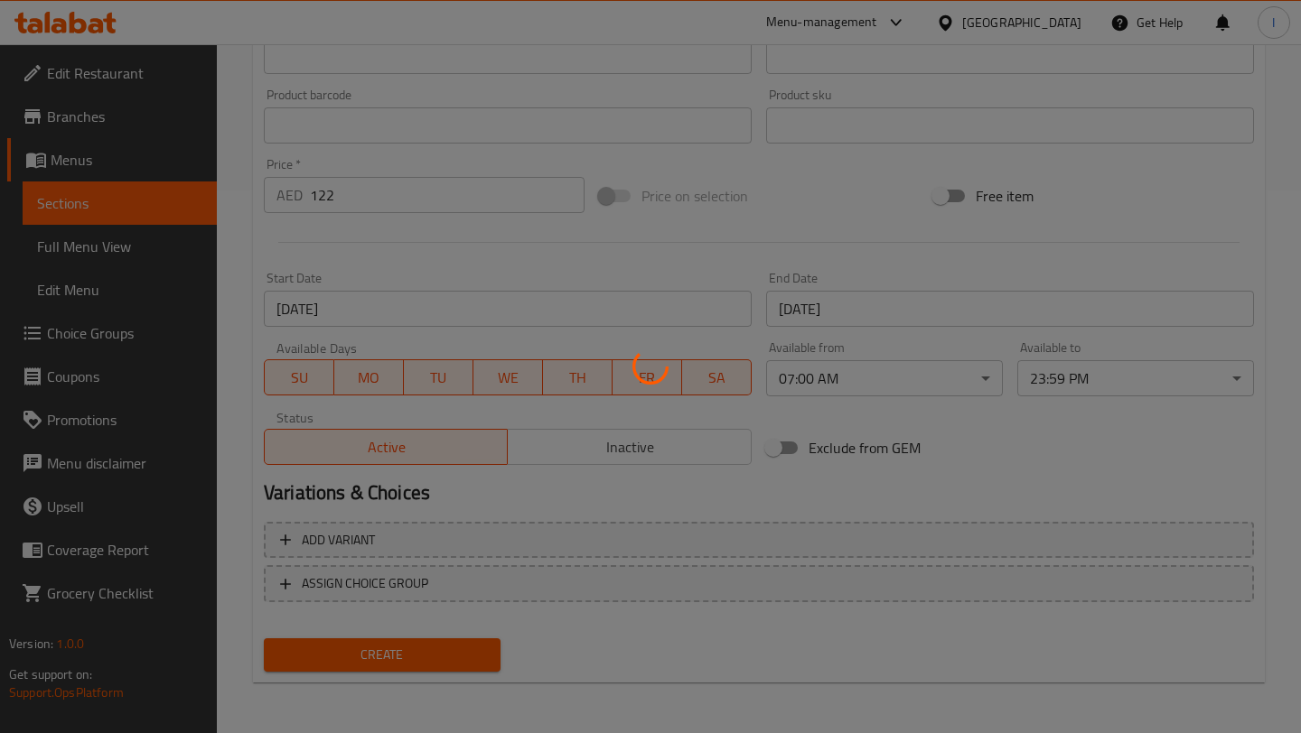
type input "0"
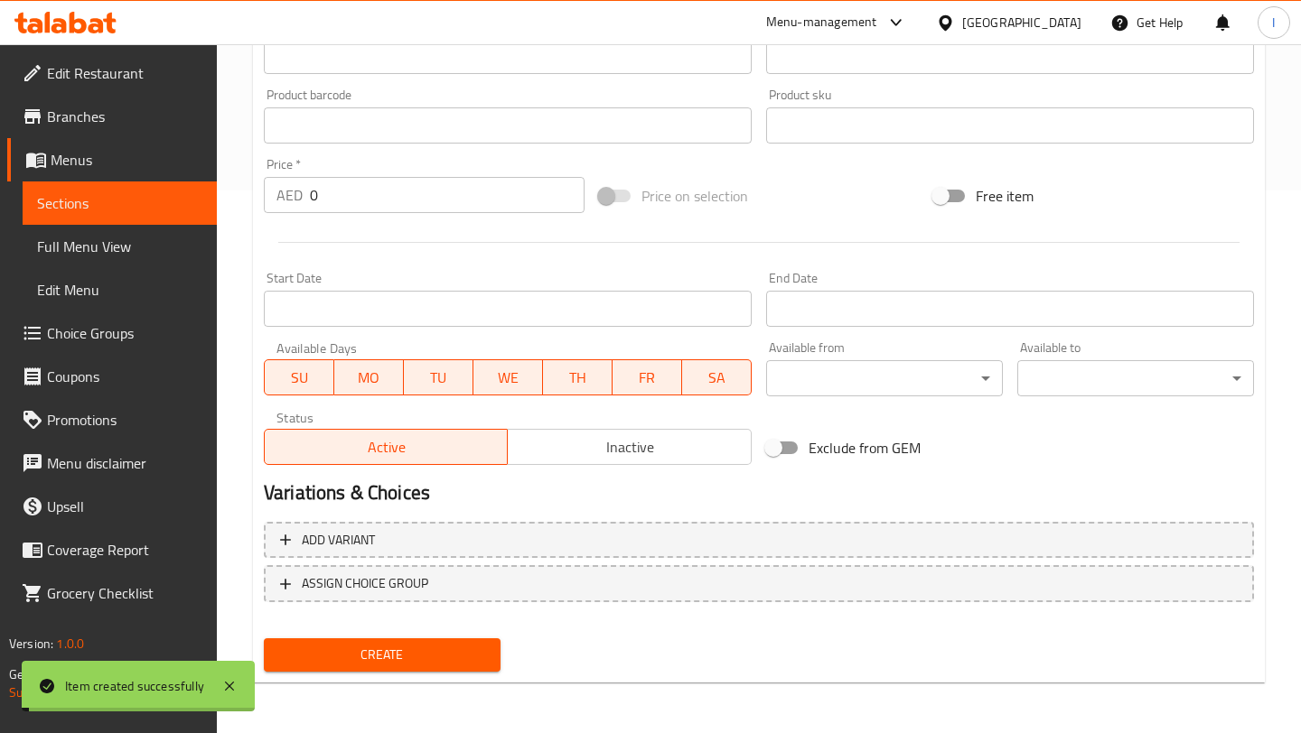
scroll to position [0, 0]
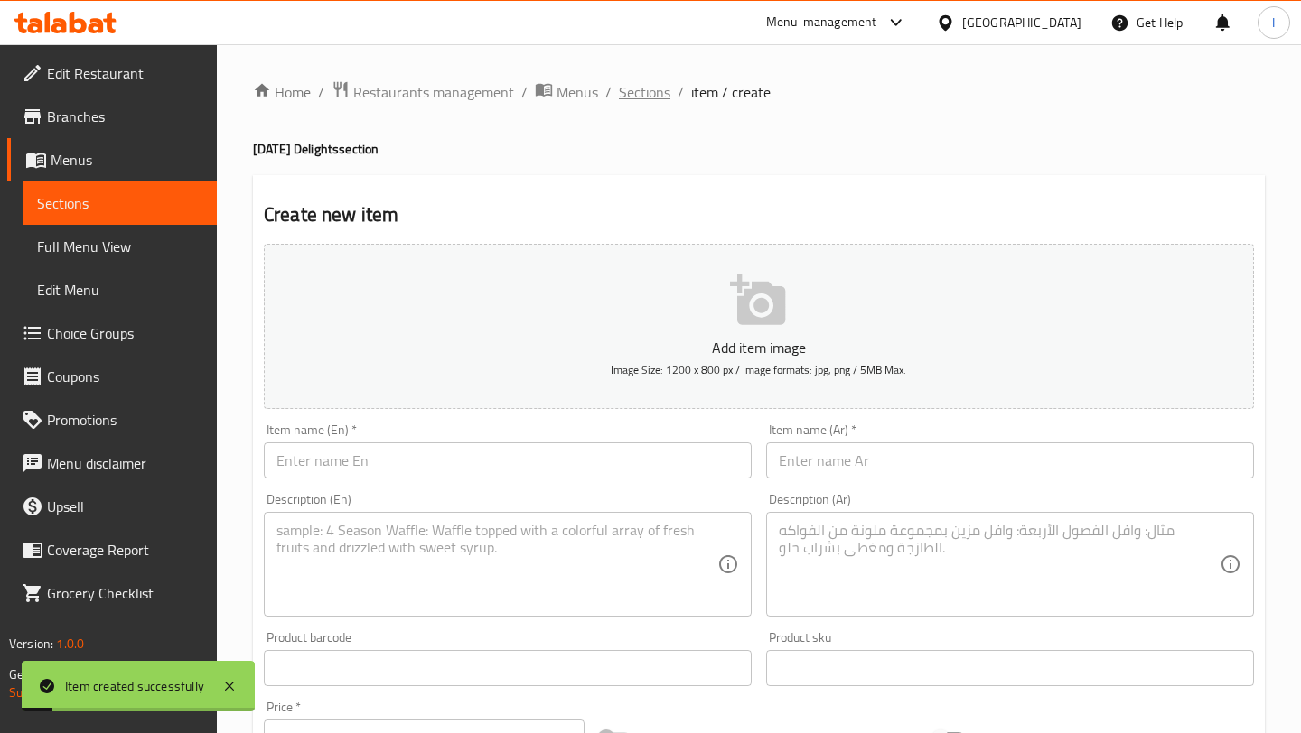
click at [650, 87] on span "Sections" at bounding box center [644, 92] width 51 height 22
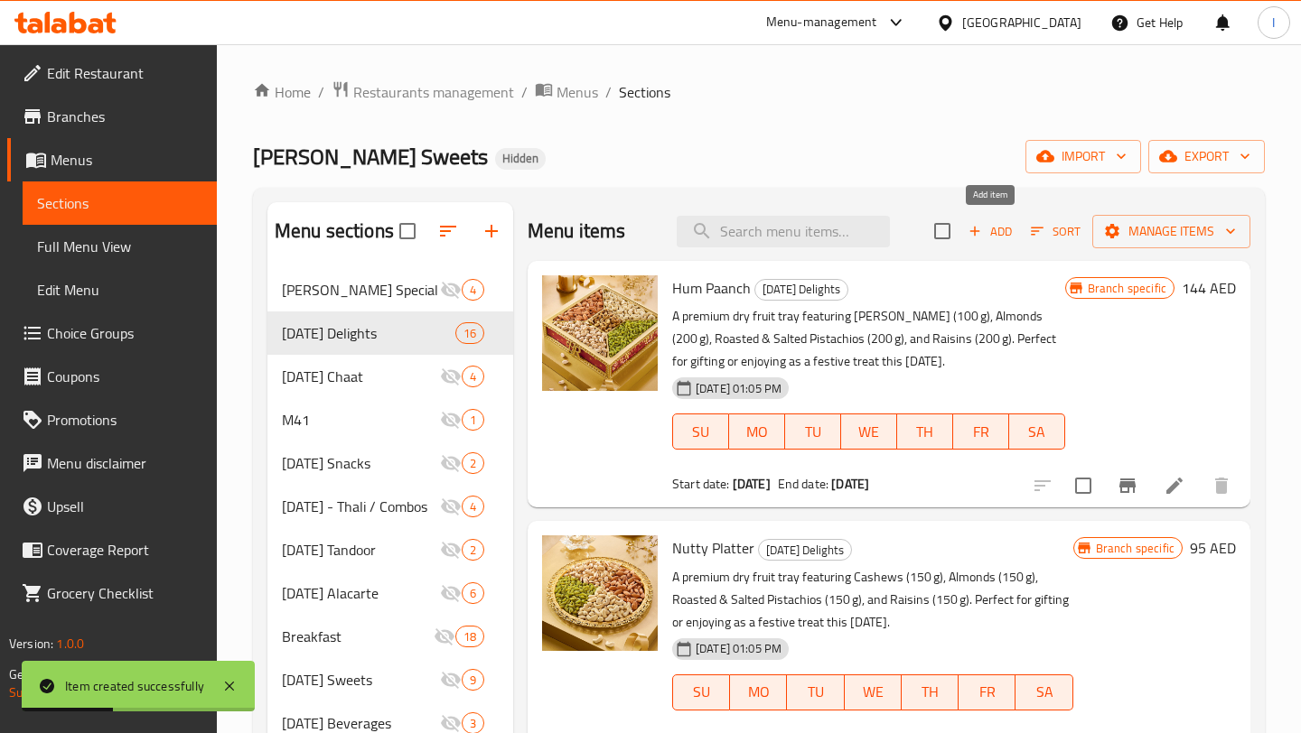
click at [993, 231] on span "Add" at bounding box center [989, 231] width 49 height 21
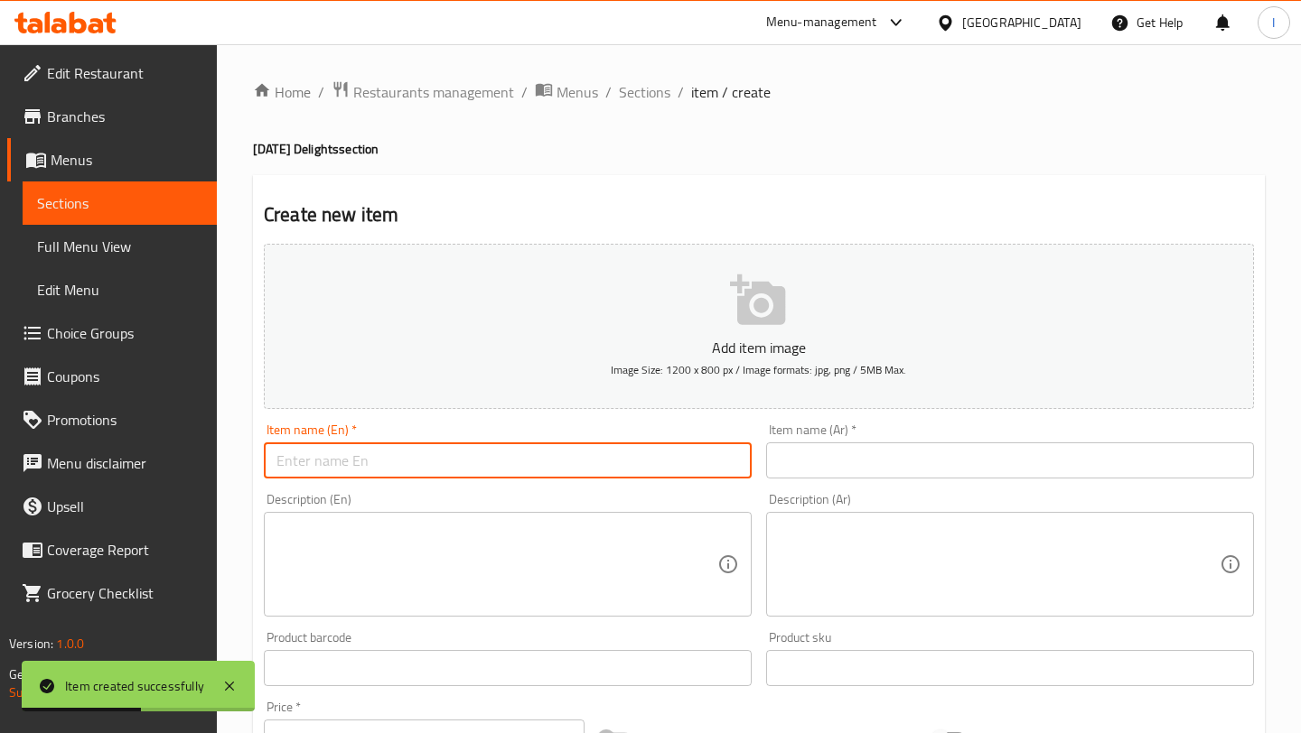
click at [486, 475] on input "text" at bounding box center [508, 461] width 488 height 36
paste input "Finest Collection"
type input "Finest Collection"
click at [853, 480] on div "Item name (Ar)   * Item name (Ar) *" at bounding box center [1010, 451] width 502 height 70
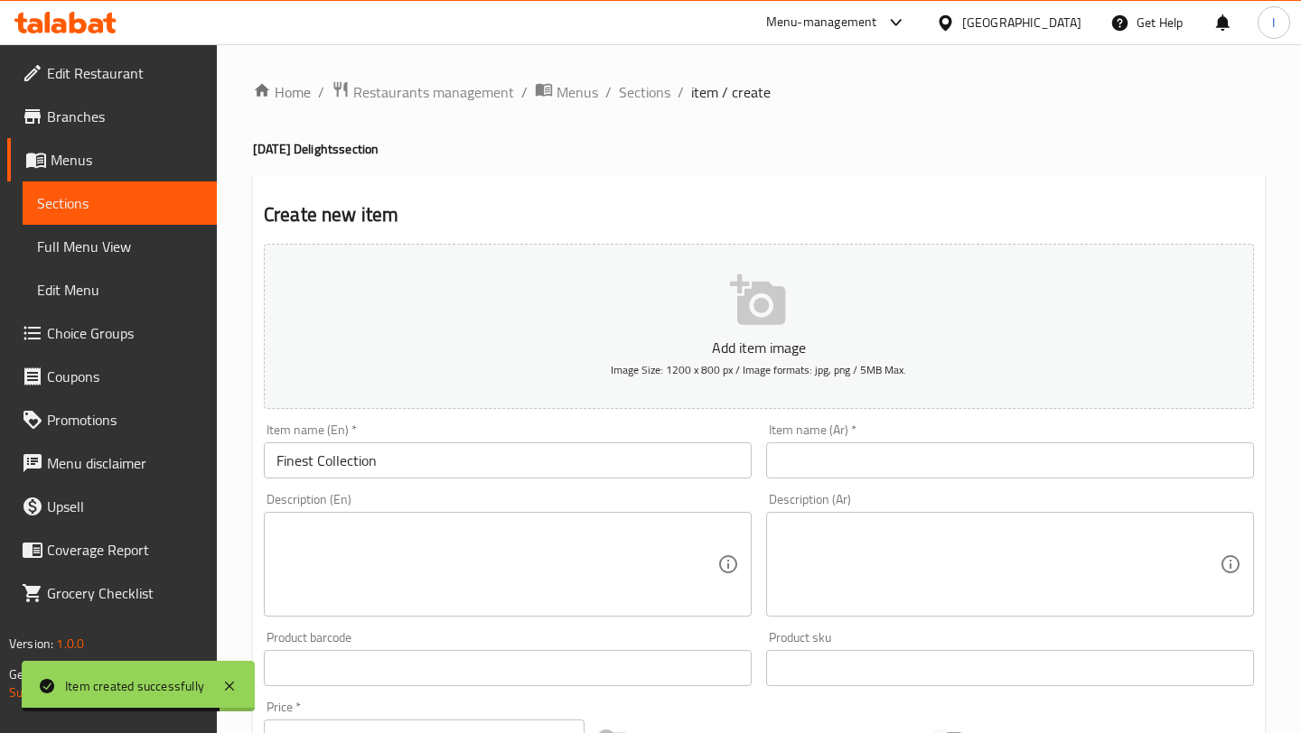
click at [851, 475] on input "text" at bounding box center [1010, 461] width 488 height 36
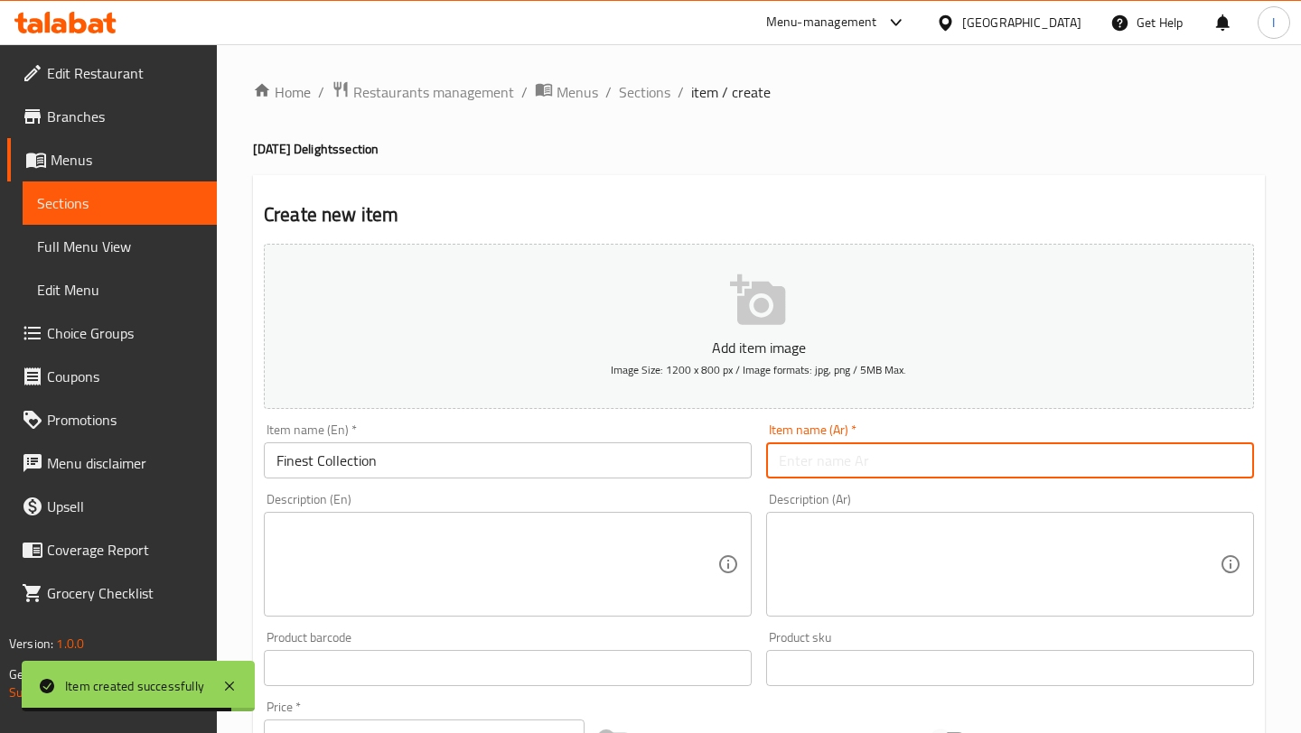
paste input "أرقى مجموعة"
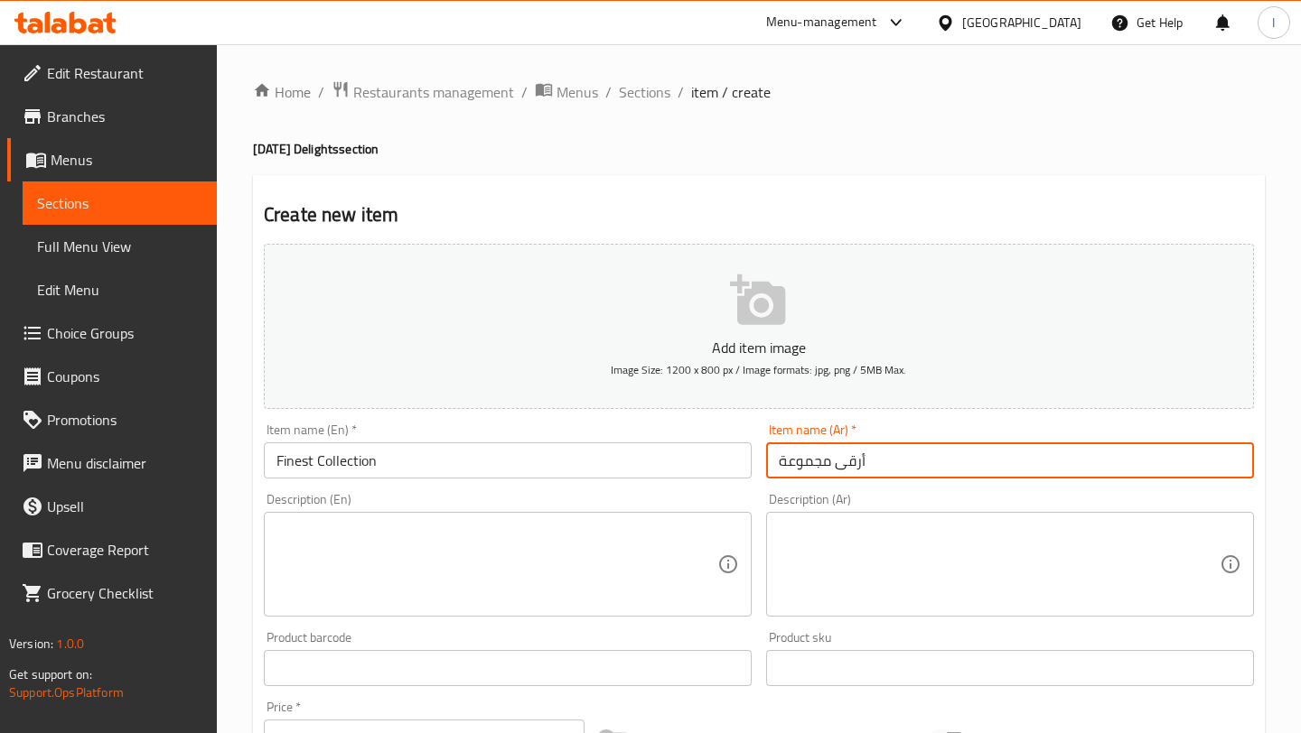
type input "أرقى مجموعة"
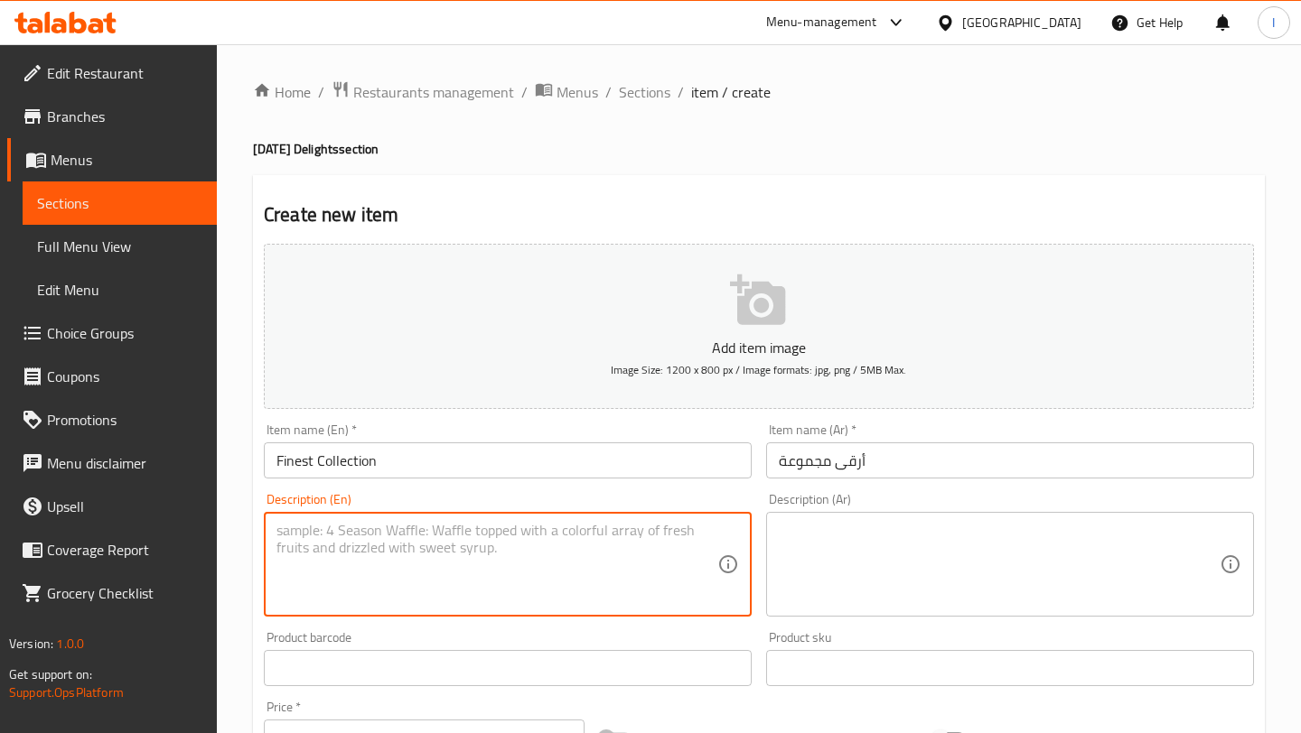
click at [378, 581] on textarea at bounding box center [496, 565] width 441 height 86
paste textarea "A wholesome festive hamper featuring Assorted Delights 190g, Choco Filz Cookies…"
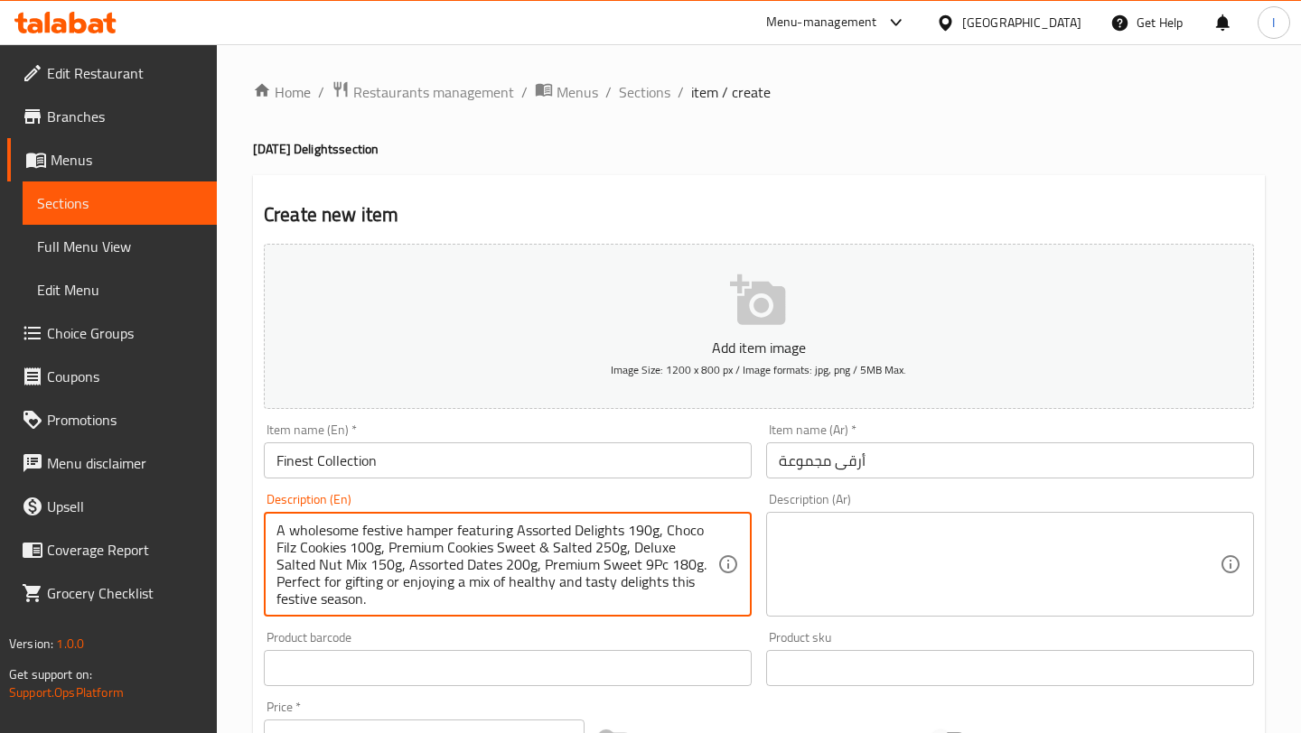
scroll to position [34, 0]
type textarea "A wholesome festive hamper featuring Assorted Delights 190g, Choco Filz Cookies…"
click at [886, 572] on textarea at bounding box center [999, 565] width 441 height 86
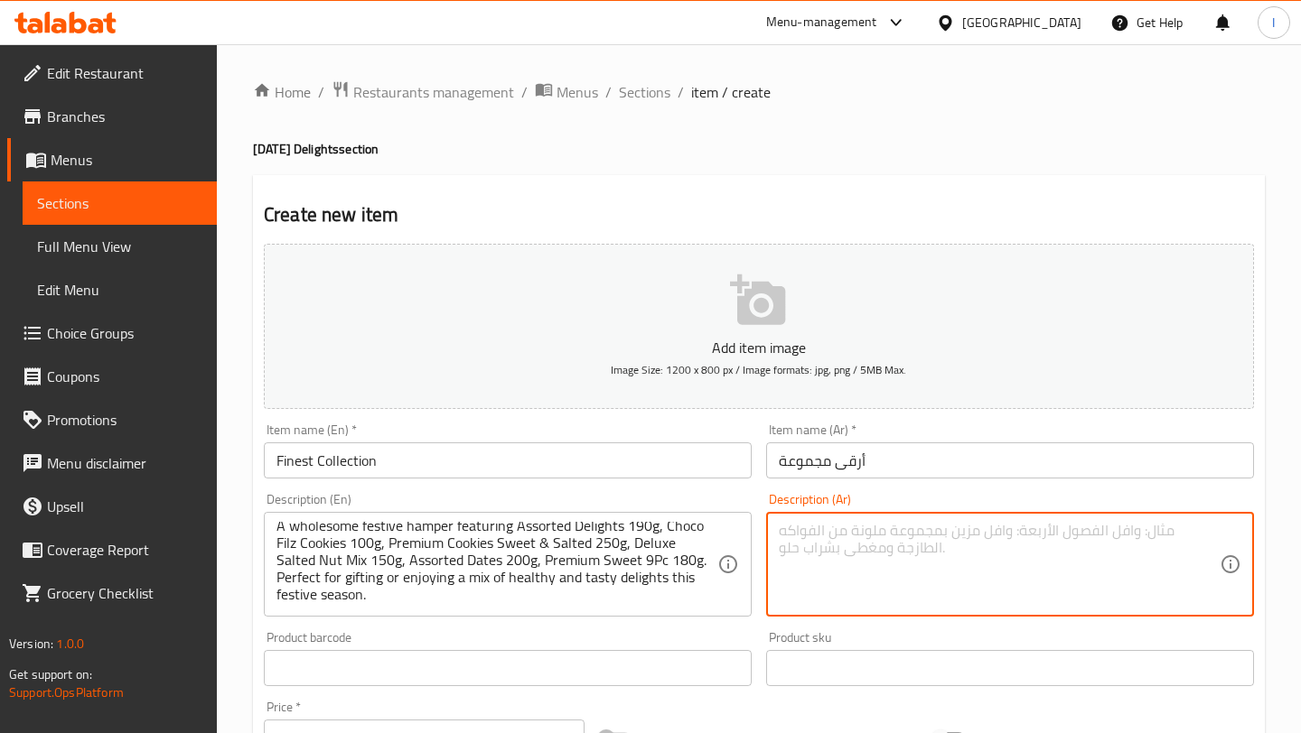
paste textarea "سلة هدايا احتفالية صحية، تحتوي على تشكيلة من الحلويات اللذيذة ١٩٠ غرام، كوكيز ش…"
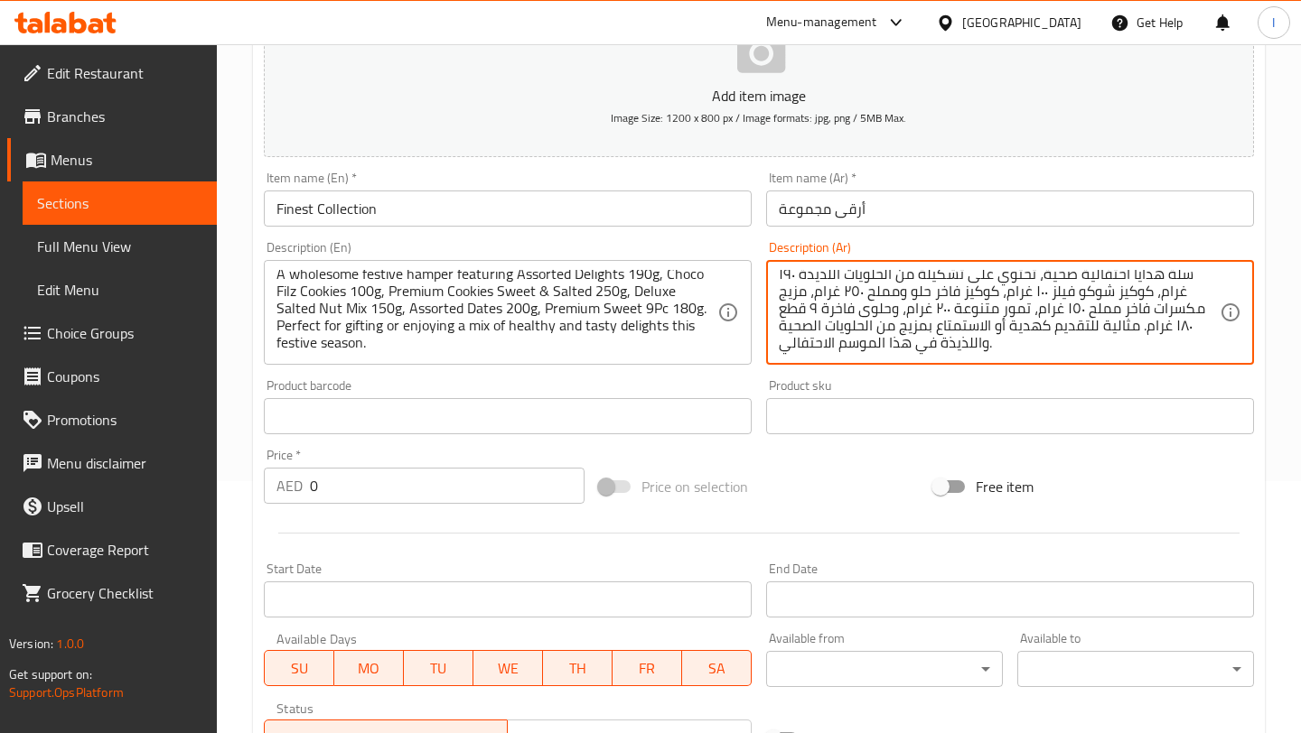
scroll to position [311, 0]
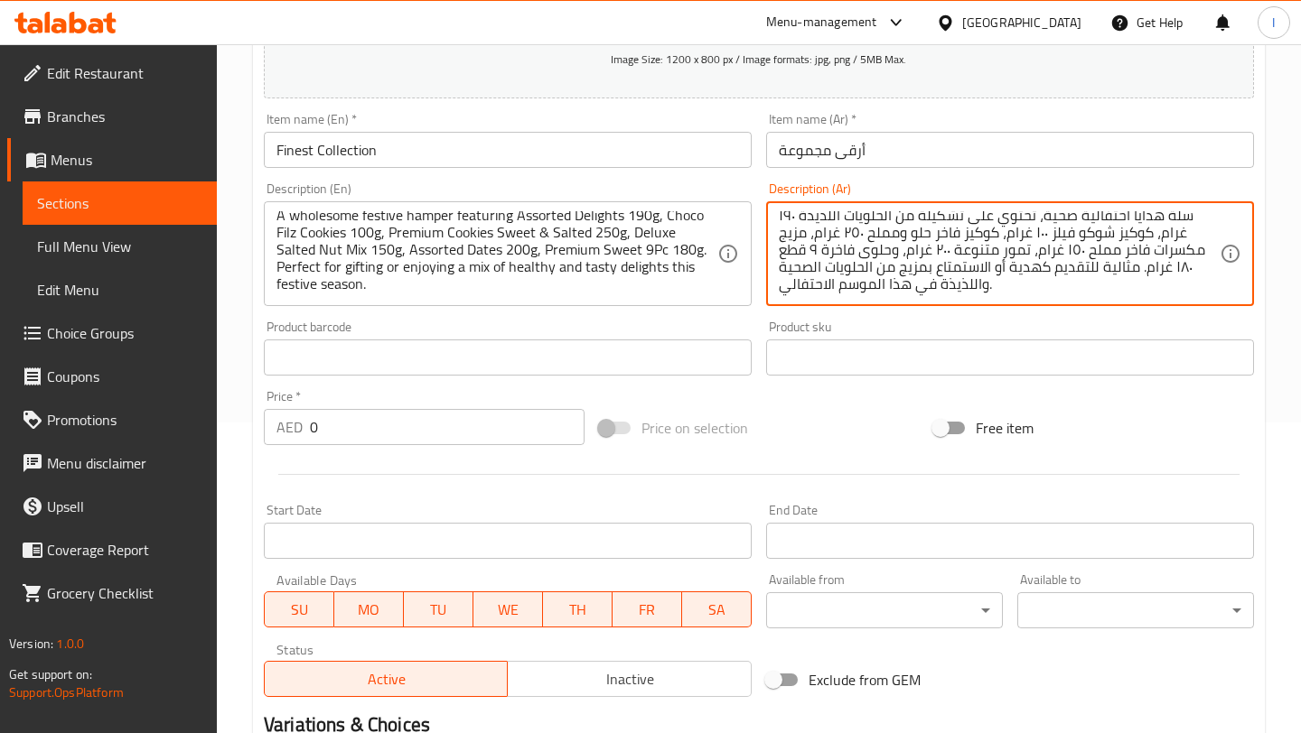
type textarea "سلة هدايا احتفالية صحية، تحتوي على تشكيلة من الحلويات اللذيذة ١٩٠ غرام، كوكيز ش…"
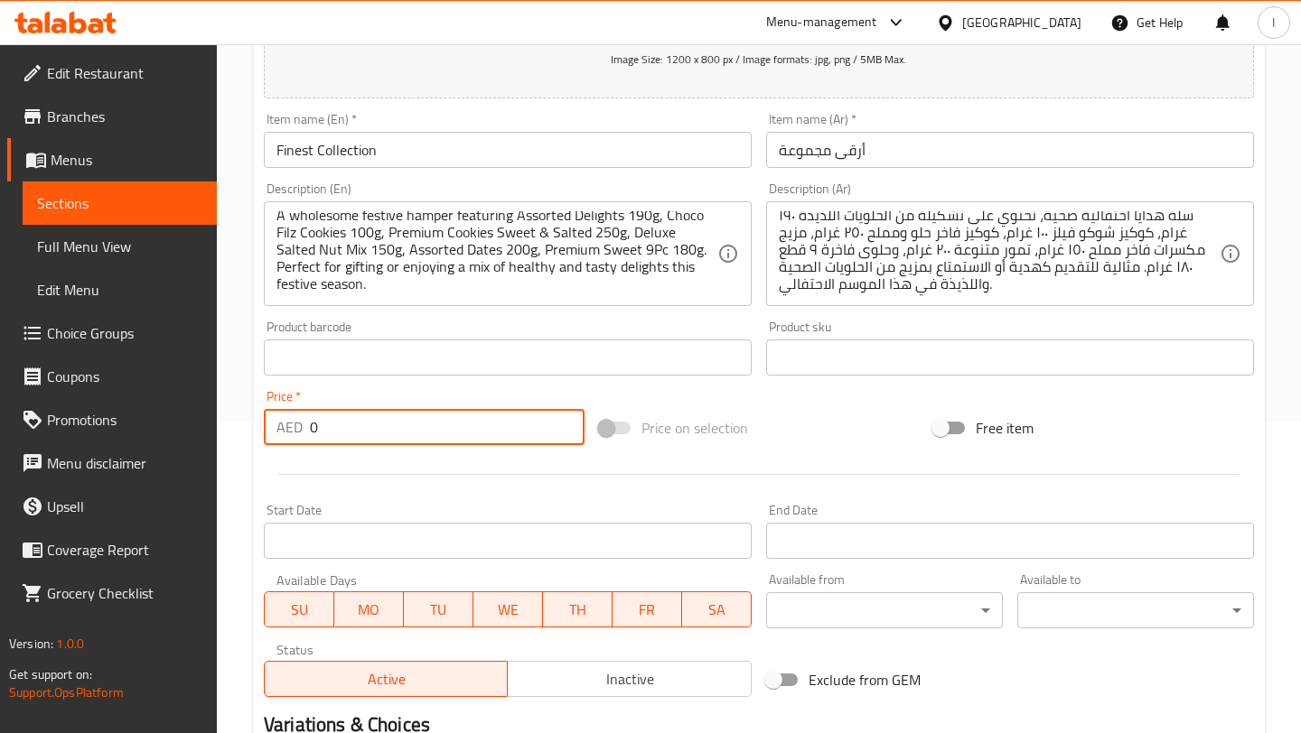
click at [430, 428] on input "0" at bounding box center [447, 427] width 275 height 36
type input "253"
click at [817, 376] on div "Product sku Product sku" at bounding box center [1010, 348] width 502 height 70
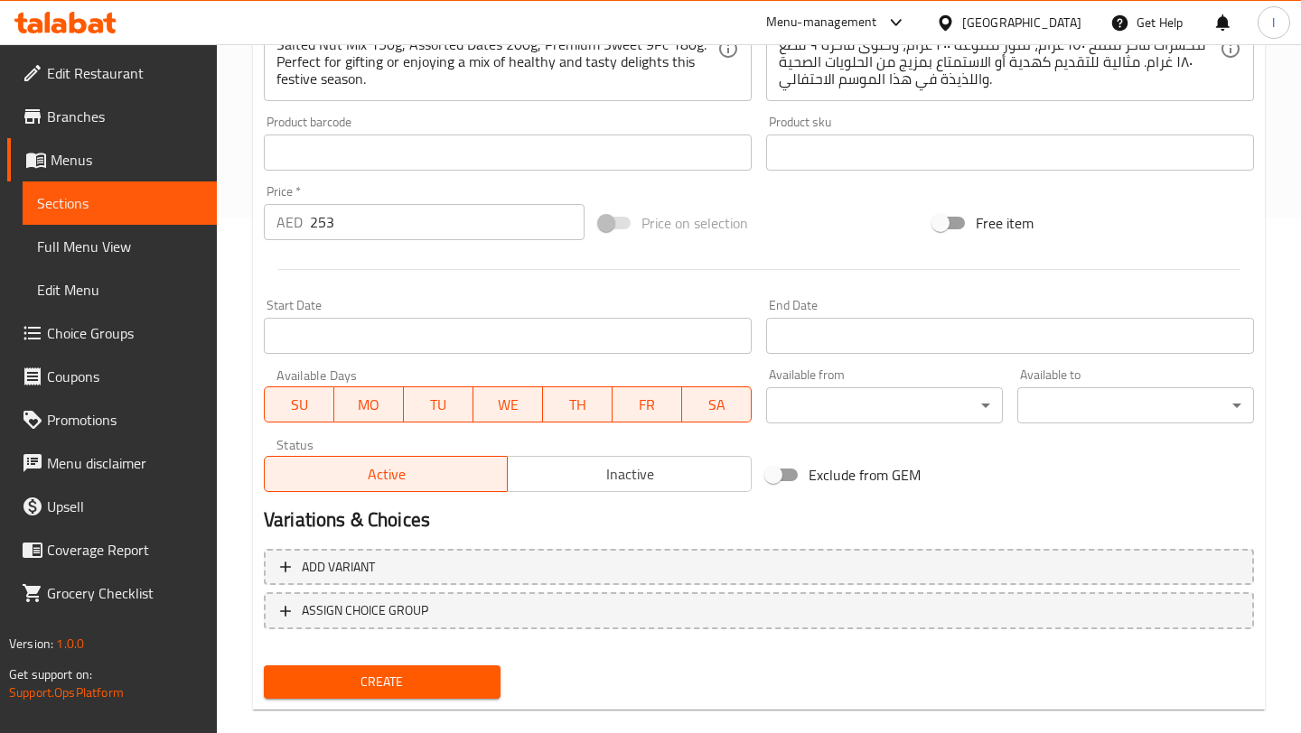
scroll to position [543, 0]
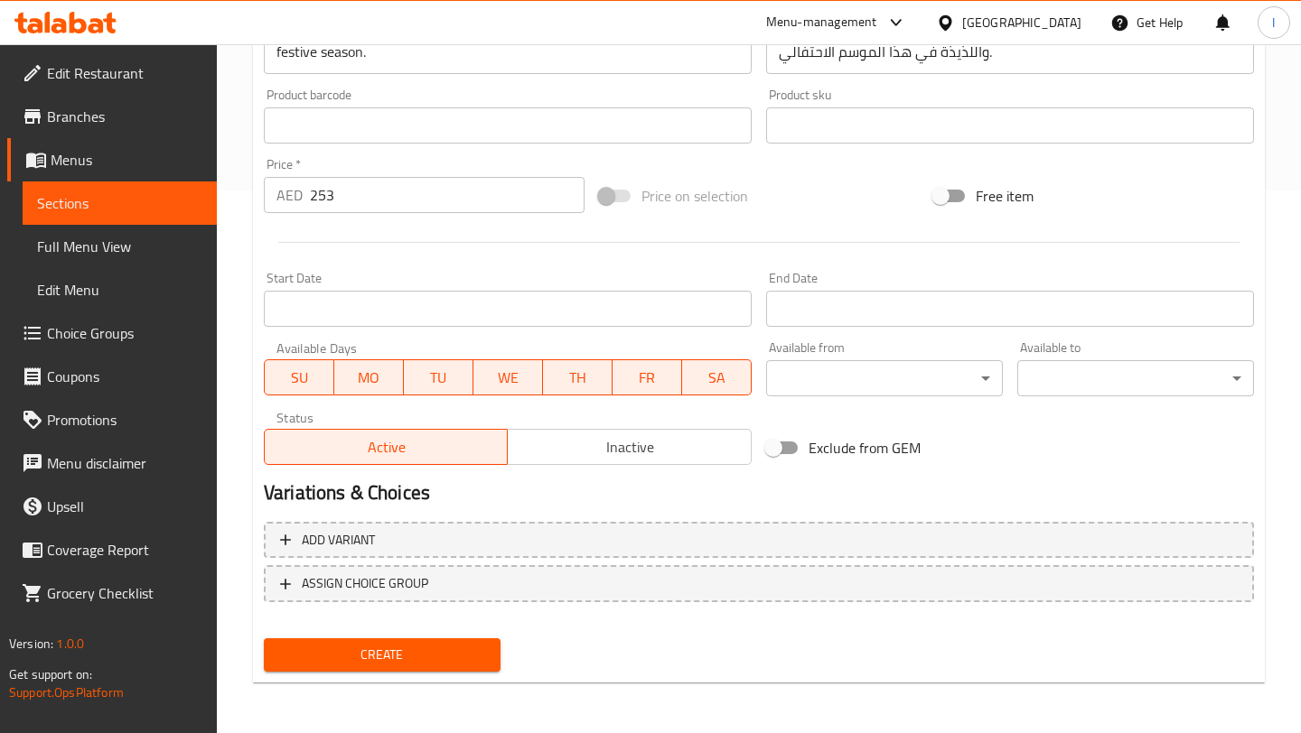
click at [503, 318] on input "Start Date" at bounding box center [508, 309] width 488 height 36
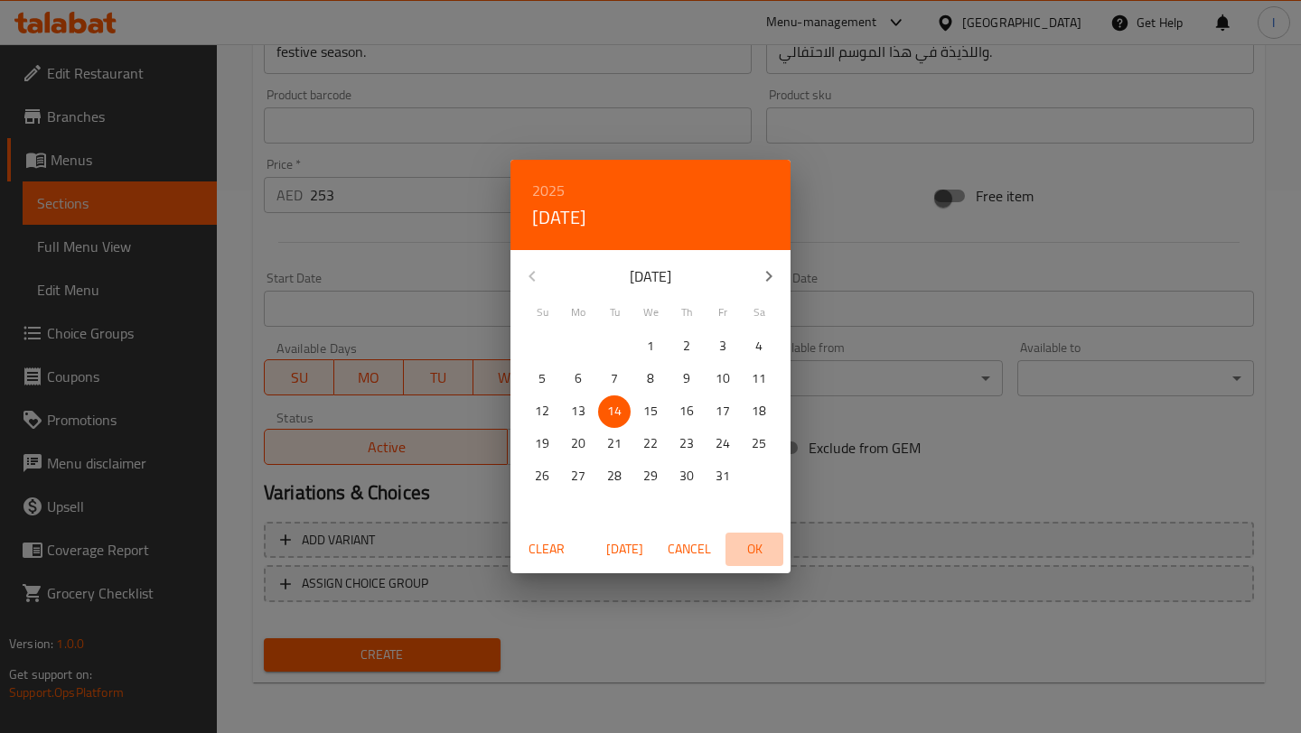
click at [751, 538] on span "OK" at bounding box center [753, 549] width 43 height 23
type input "[DATE]"
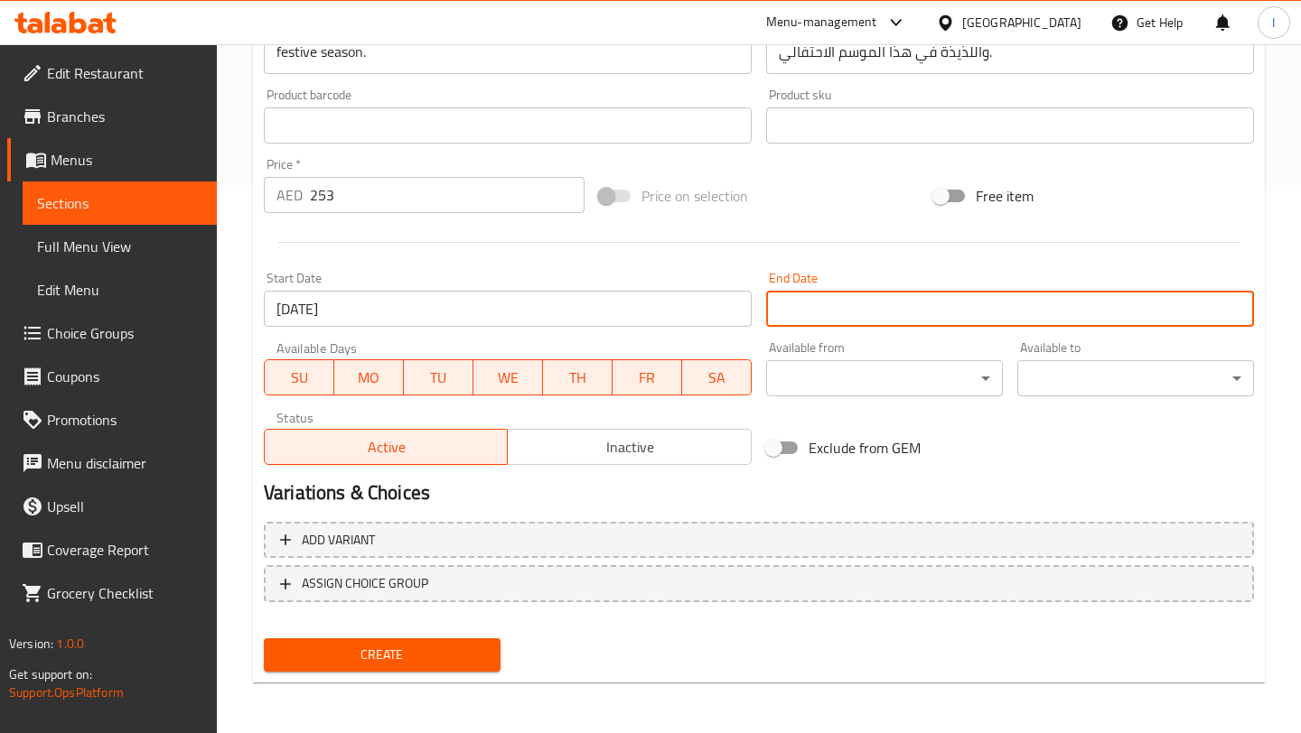
click at [883, 311] on input "Start Date" at bounding box center [1010, 309] width 488 height 36
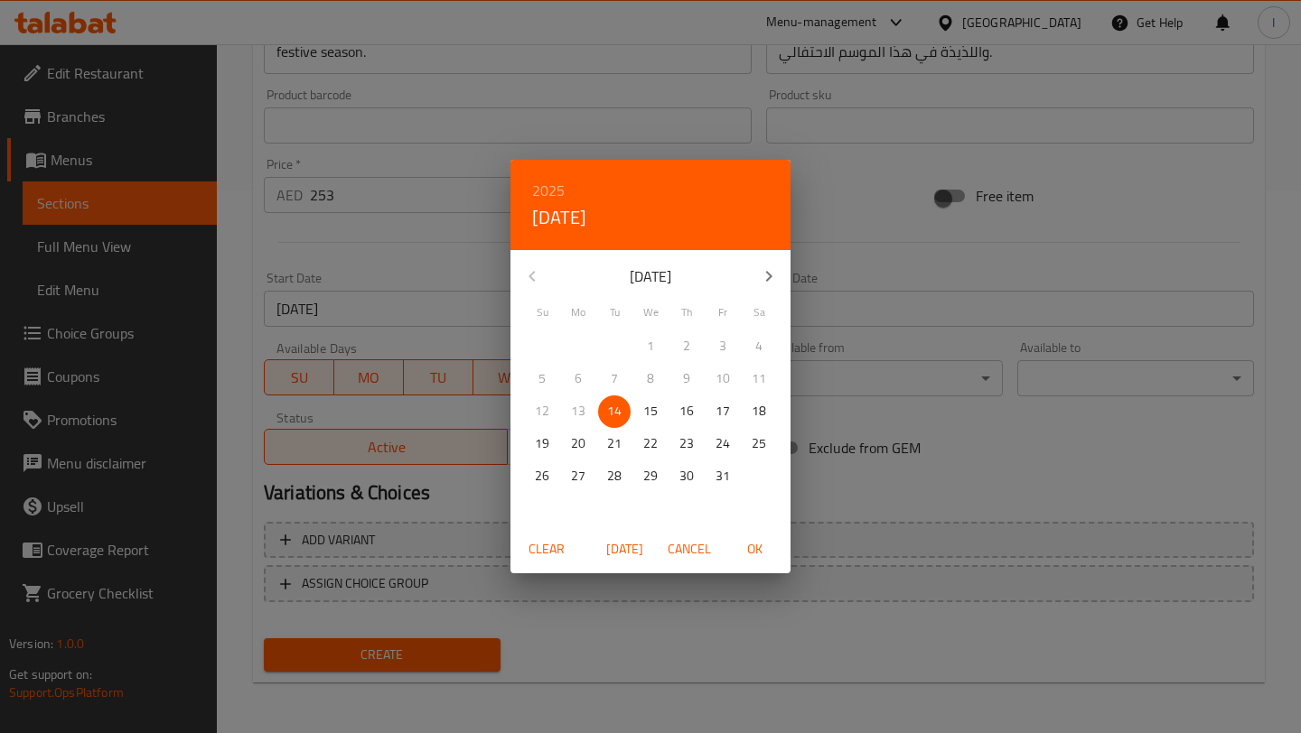
click at [760, 266] on icon "button" at bounding box center [769, 277] width 22 height 22
click at [546, 503] on p "30" at bounding box center [542, 509] width 14 height 23
click at [757, 549] on span "OK" at bounding box center [753, 549] width 43 height 23
type input "[DATE]"
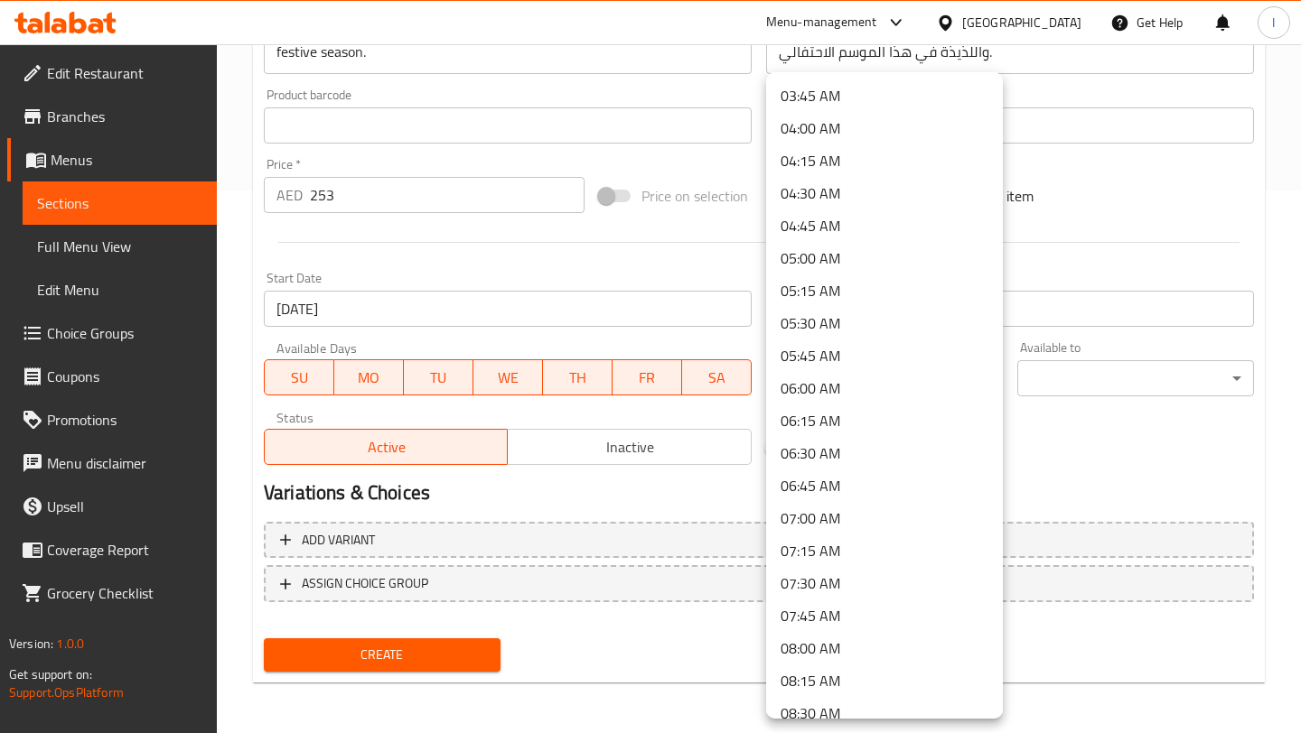
scroll to position [530, 0]
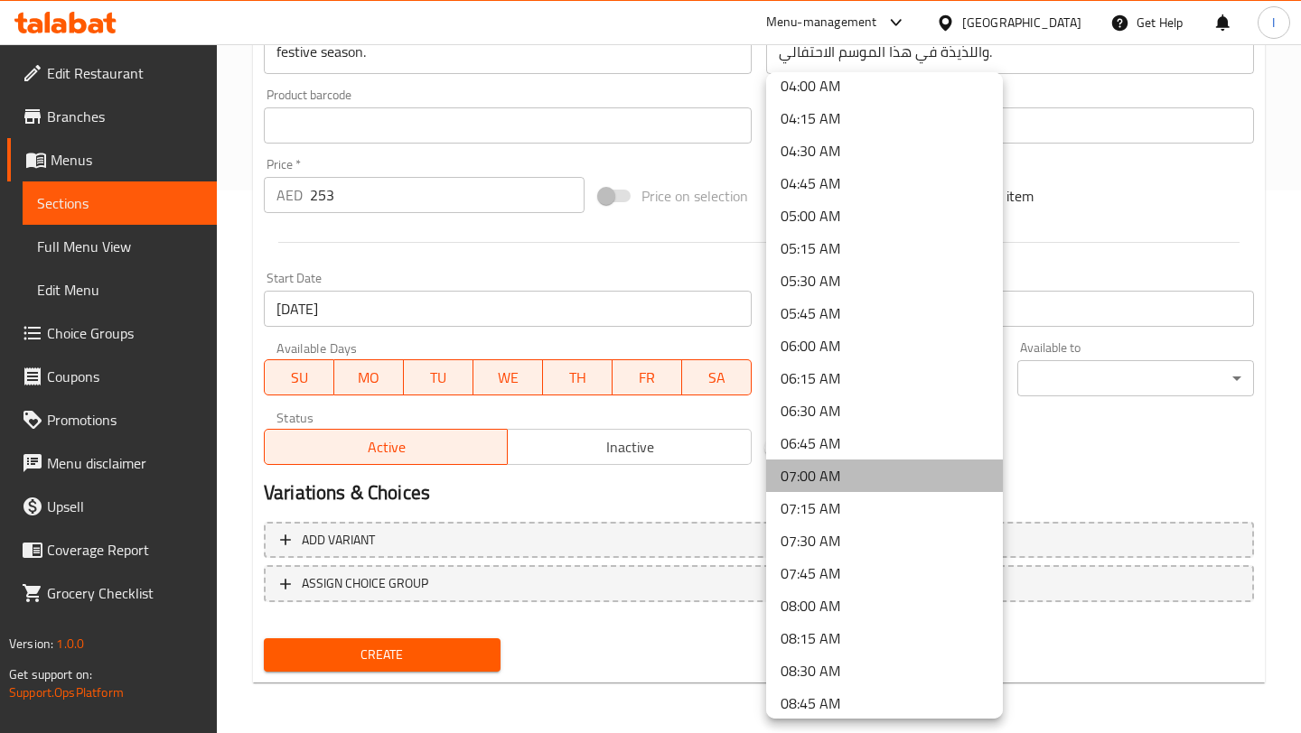
click at [813, 467] on li "07:00 AM" at bounding box center [884, 476] width 237 height 33
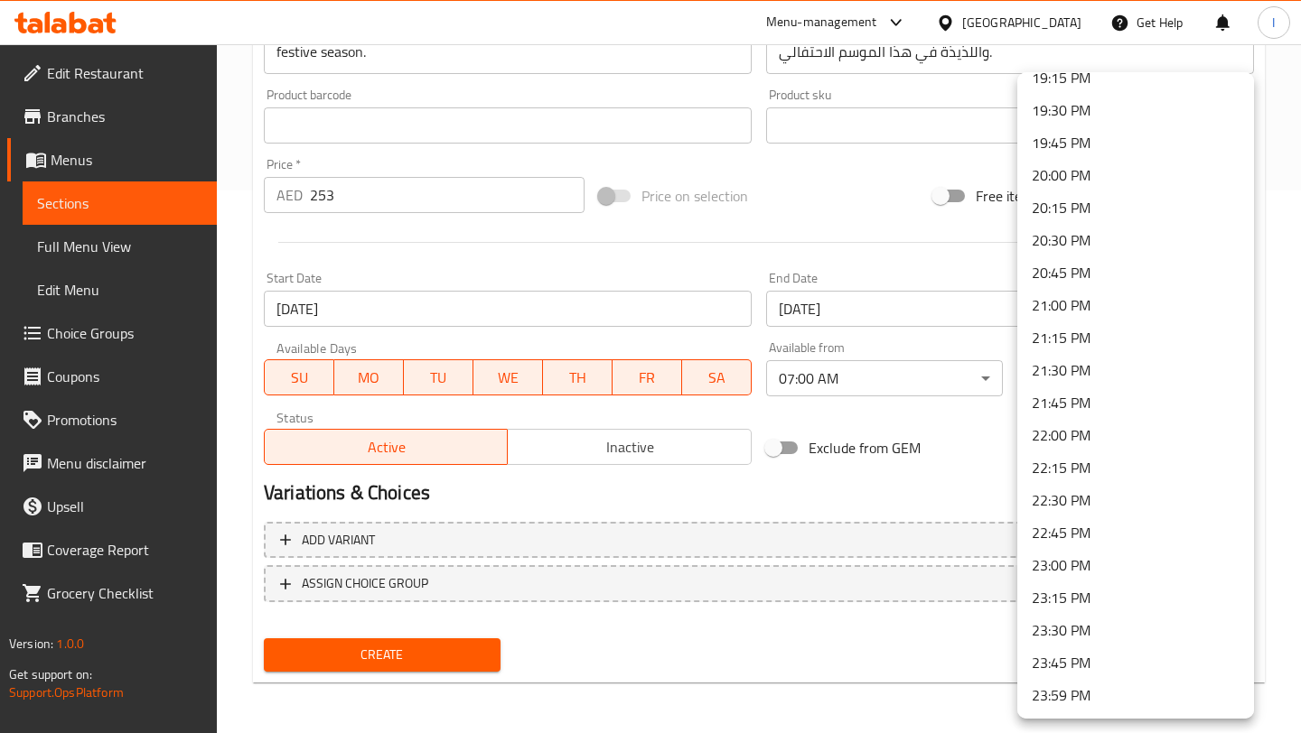
click at [1052, 704] on li "23:59 PM" at bounding box center [1135, 695] width 237 height 33
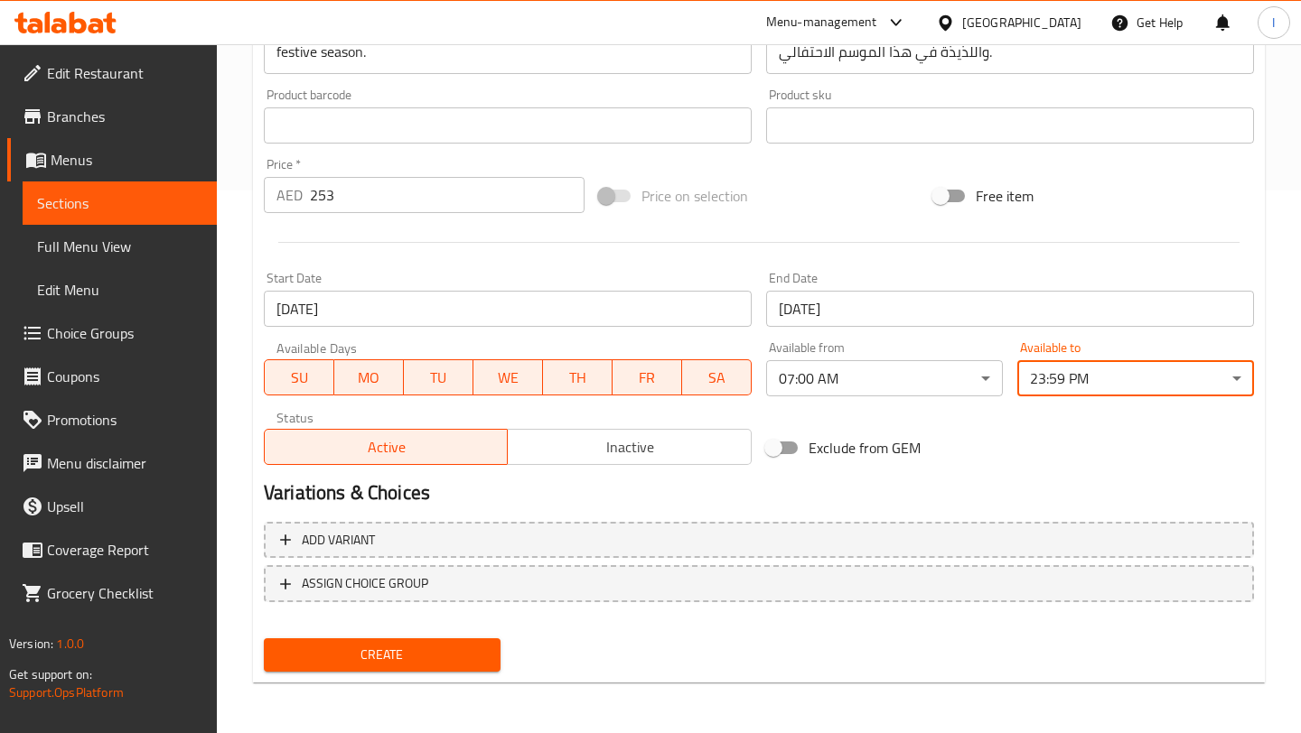
click at [418, 675] on div "Create" at bounding box center [381, 655] width 251 height 48
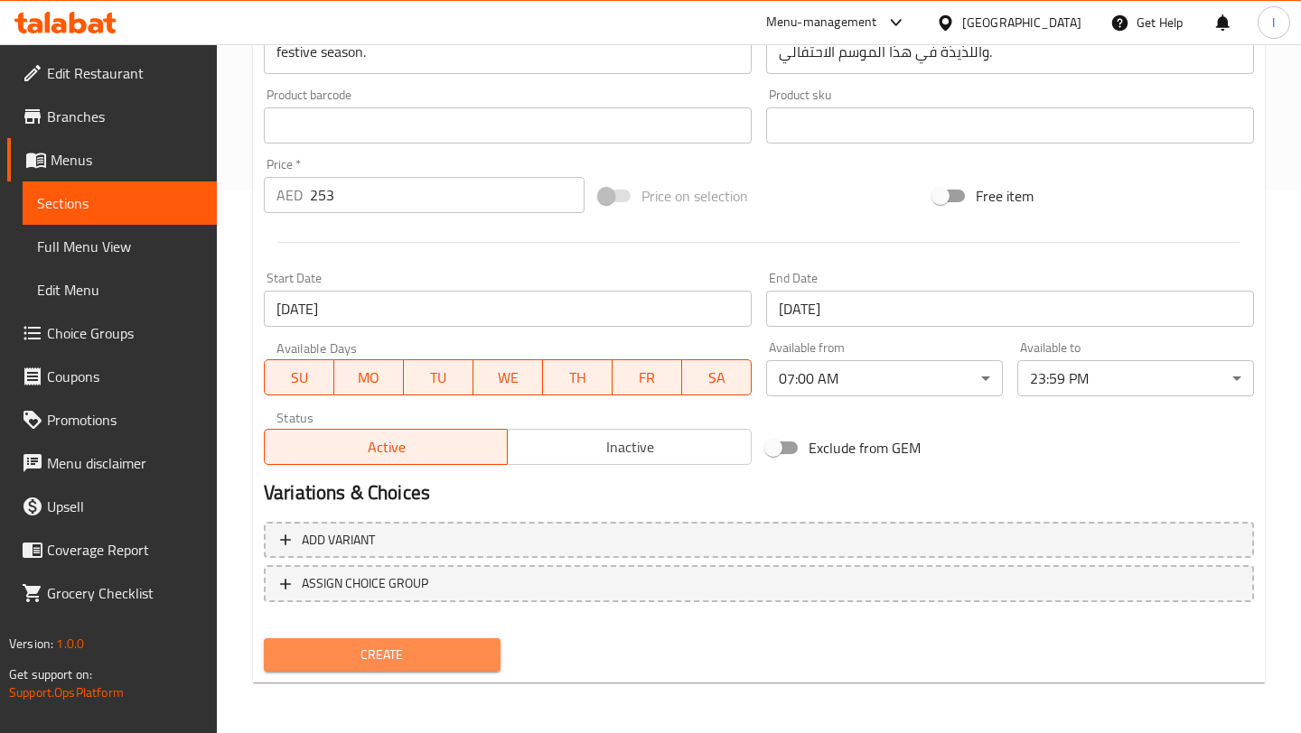
click at [408, 658] on span "Create" at bounding box center [382, 655] width 208 height 23
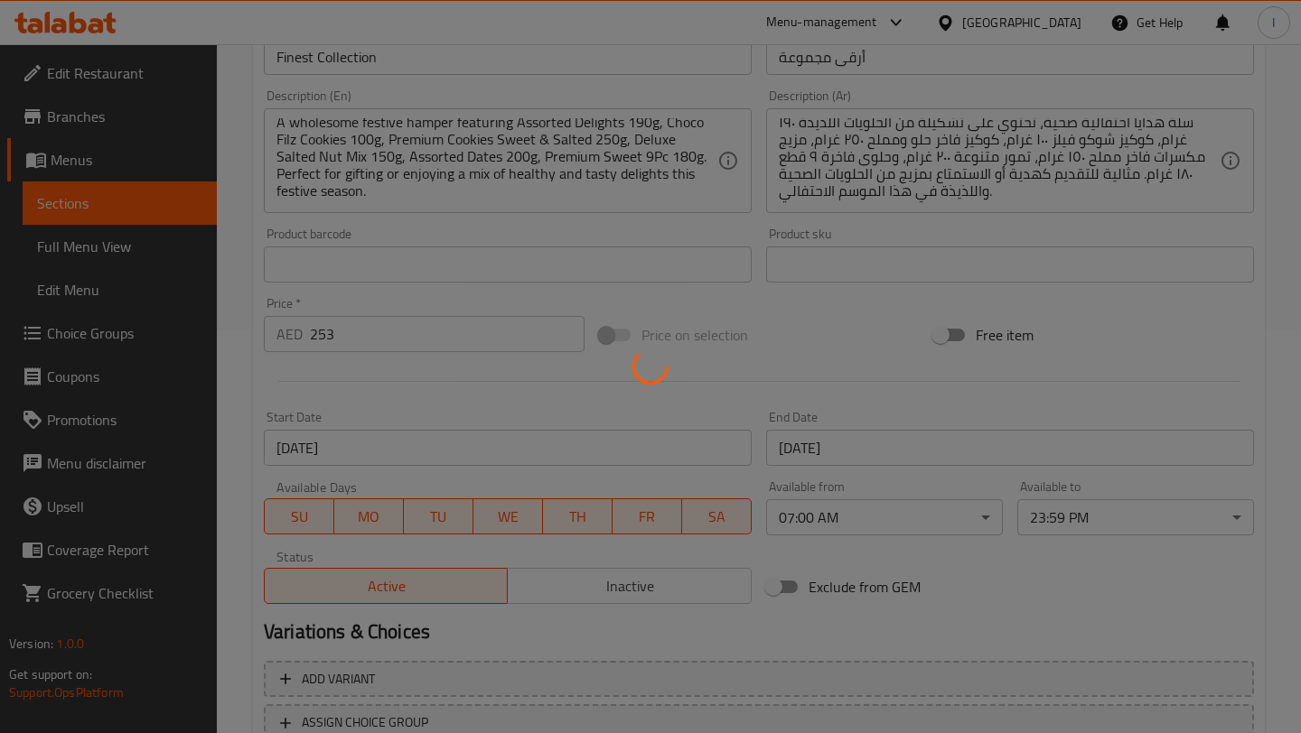
scroll to position [543, 0]
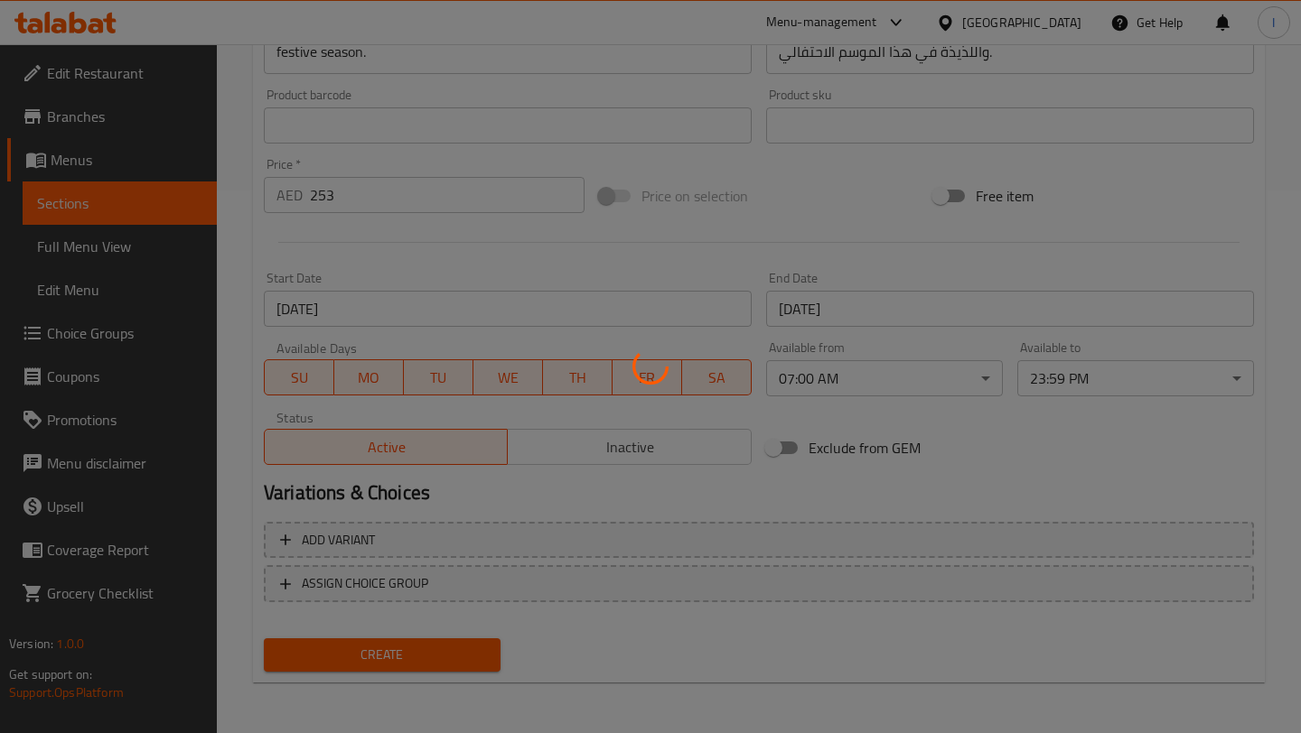
type input "0"
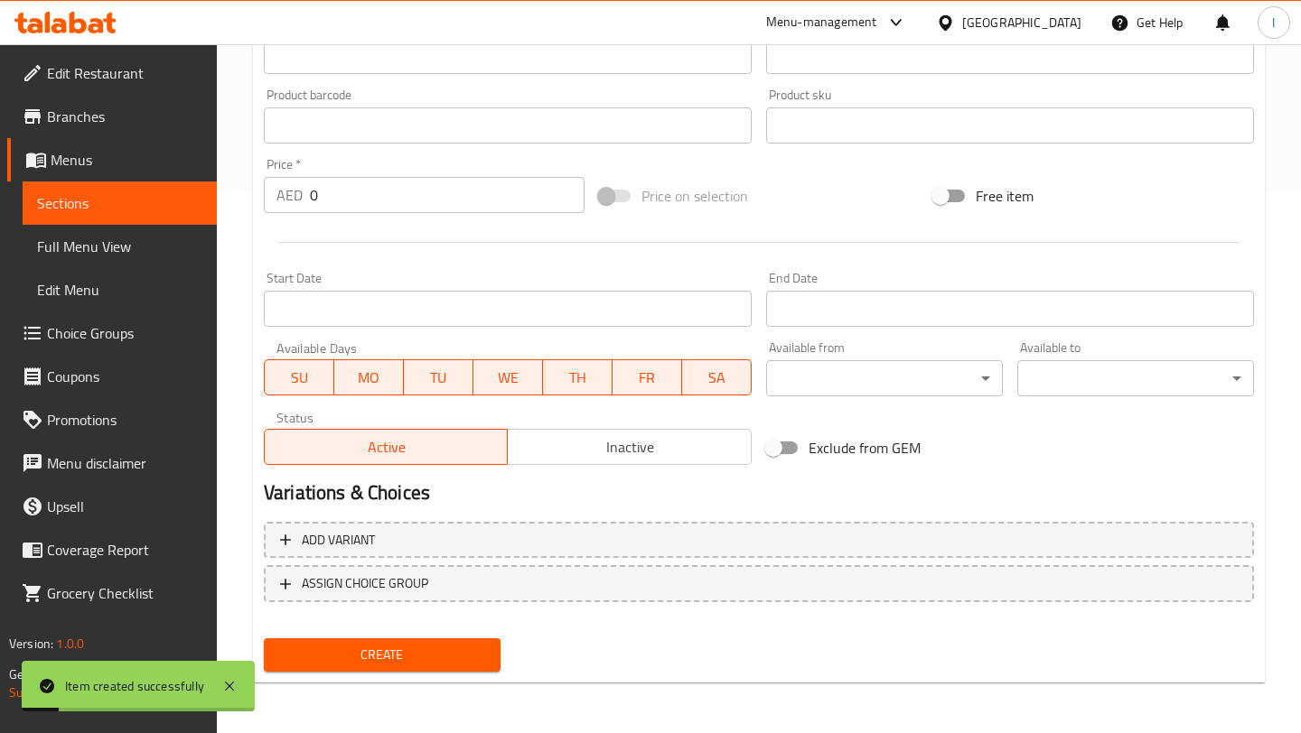
scroll to position [0, 0]
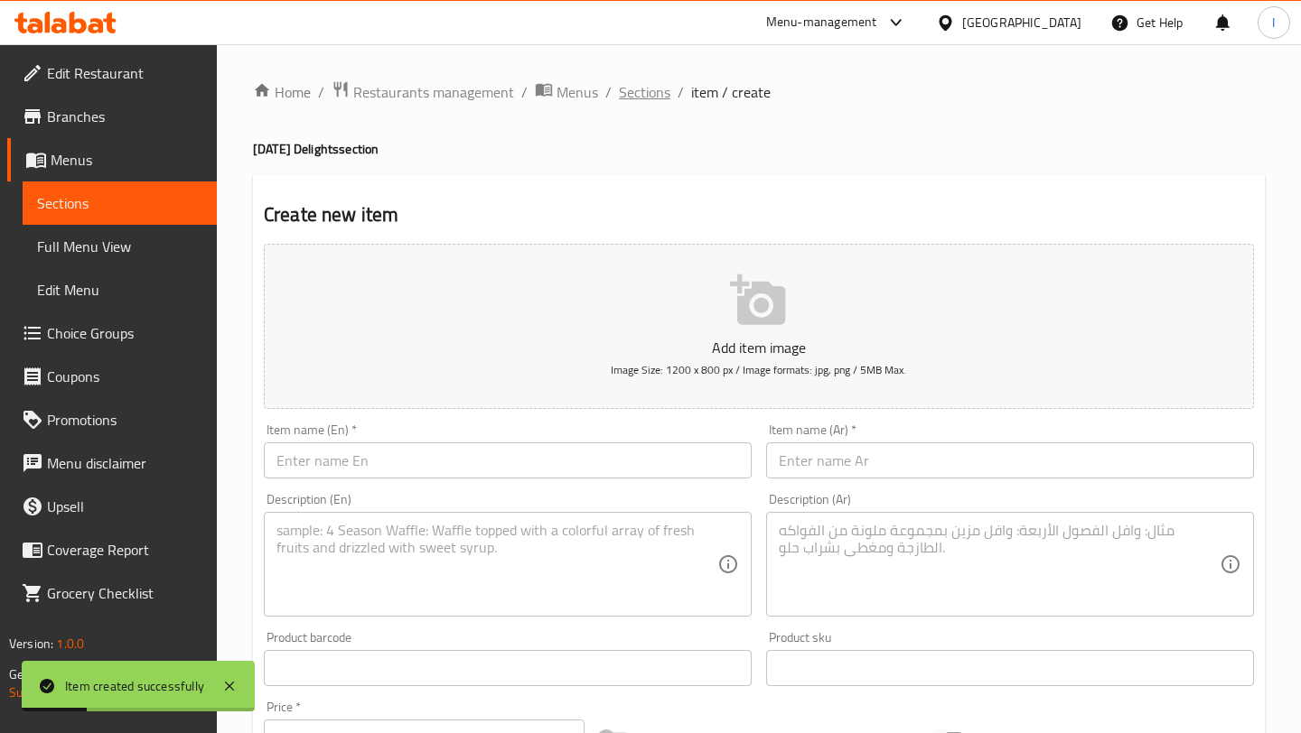
click at [632, 98] on span "Sections" at bounding box center [644, 92] width 51 height 22
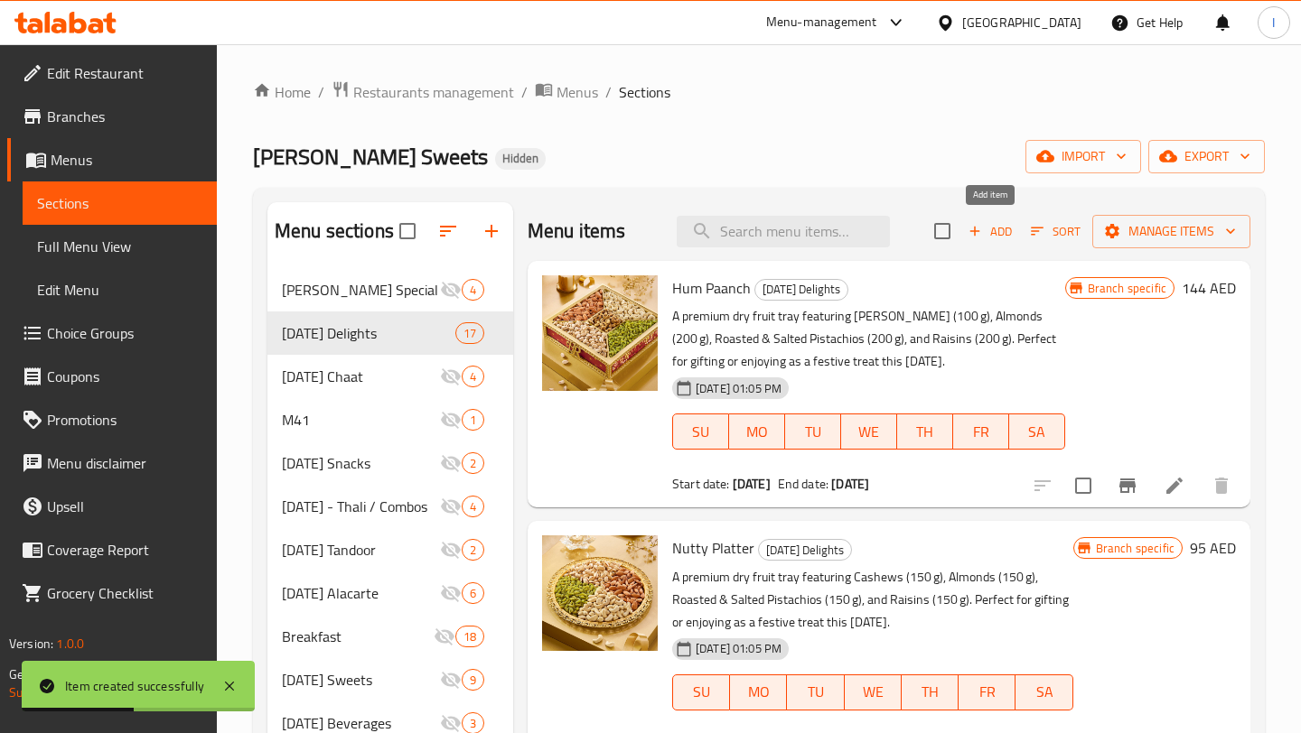
click at [995, 229] on span "Add" at bounding box center [989, 231] width 49 height 21
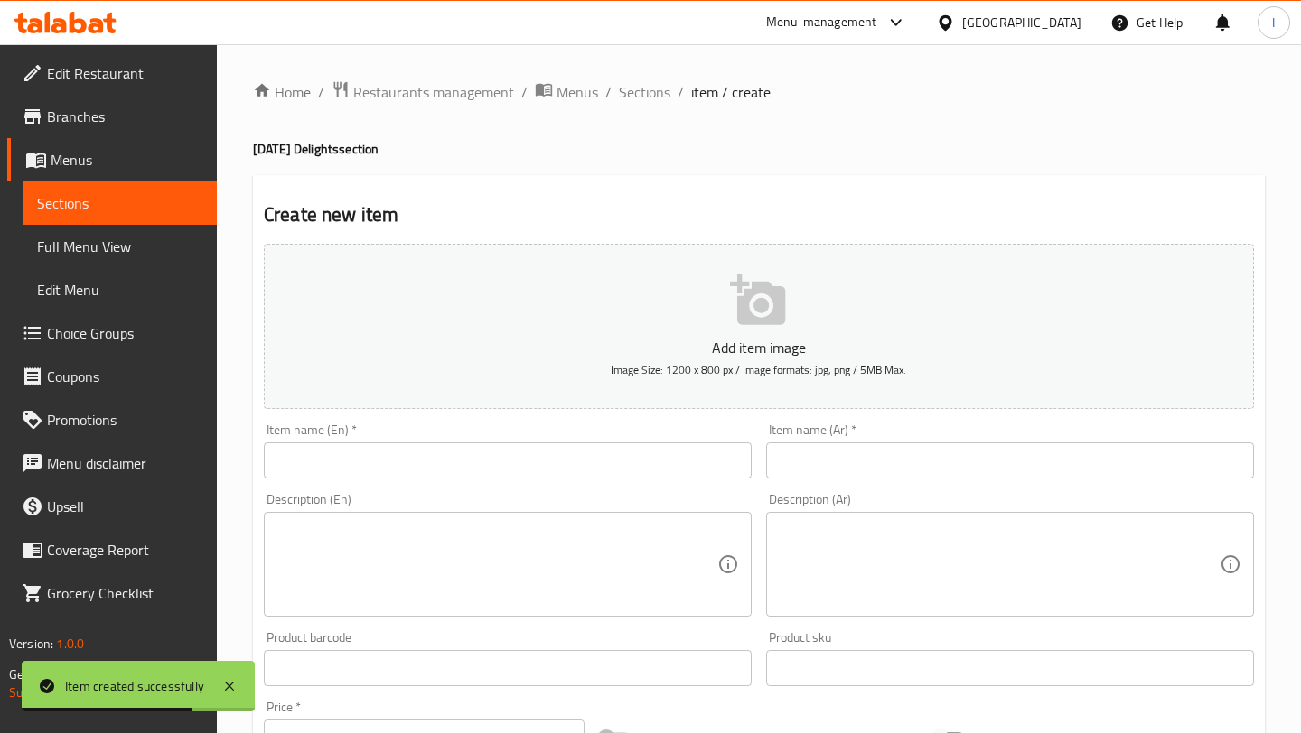
click at [405, 462] on input "text" at bounding box center [508, 461] width 488 height 36
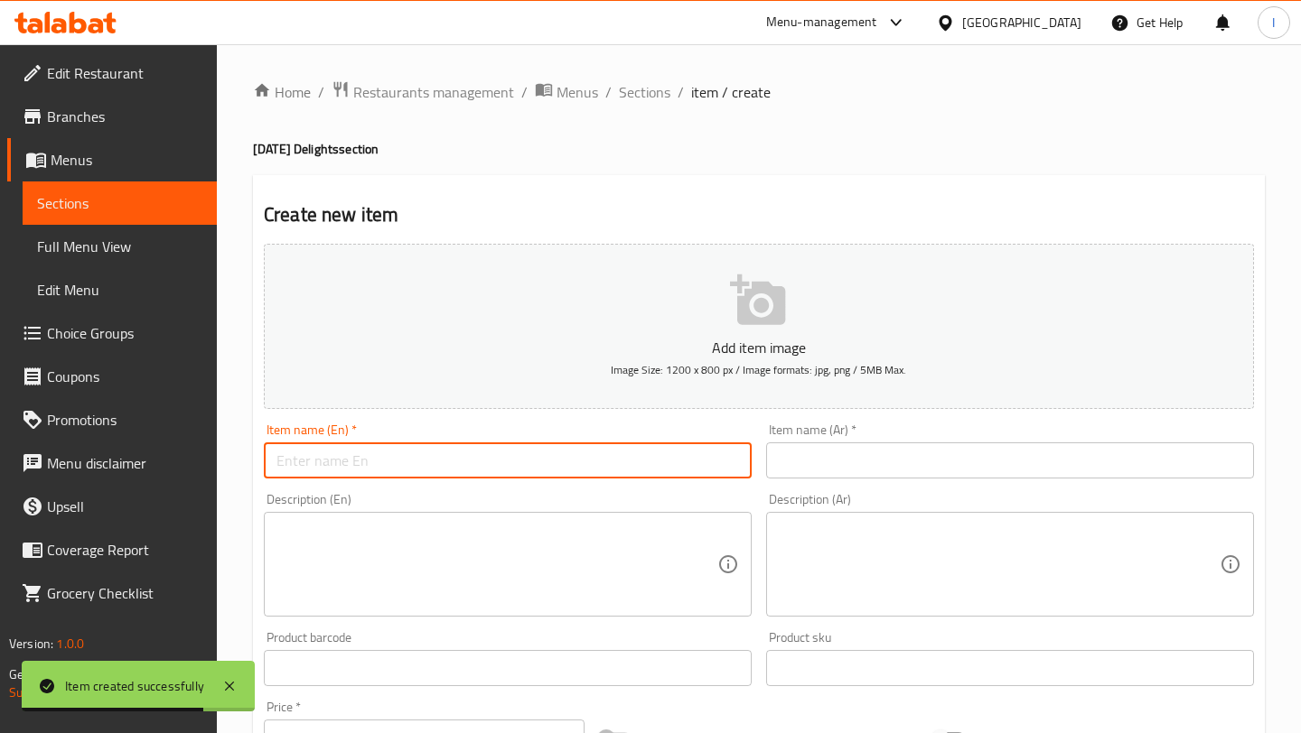
paste input "Grand Selection"
type input "Grand Selection"
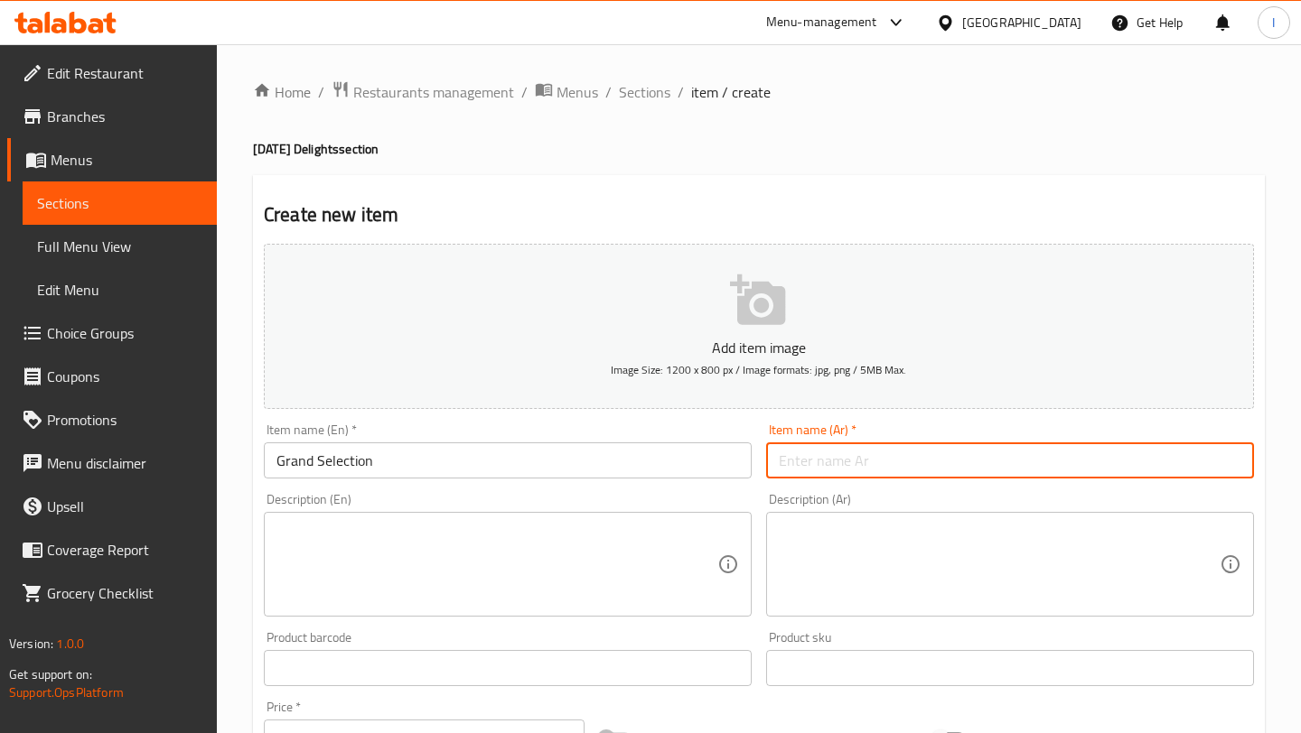
click at [907, 468] on input "text" at bounding box center [1010, 461] width 488 height 36
paste input "الاختيار الكبير"
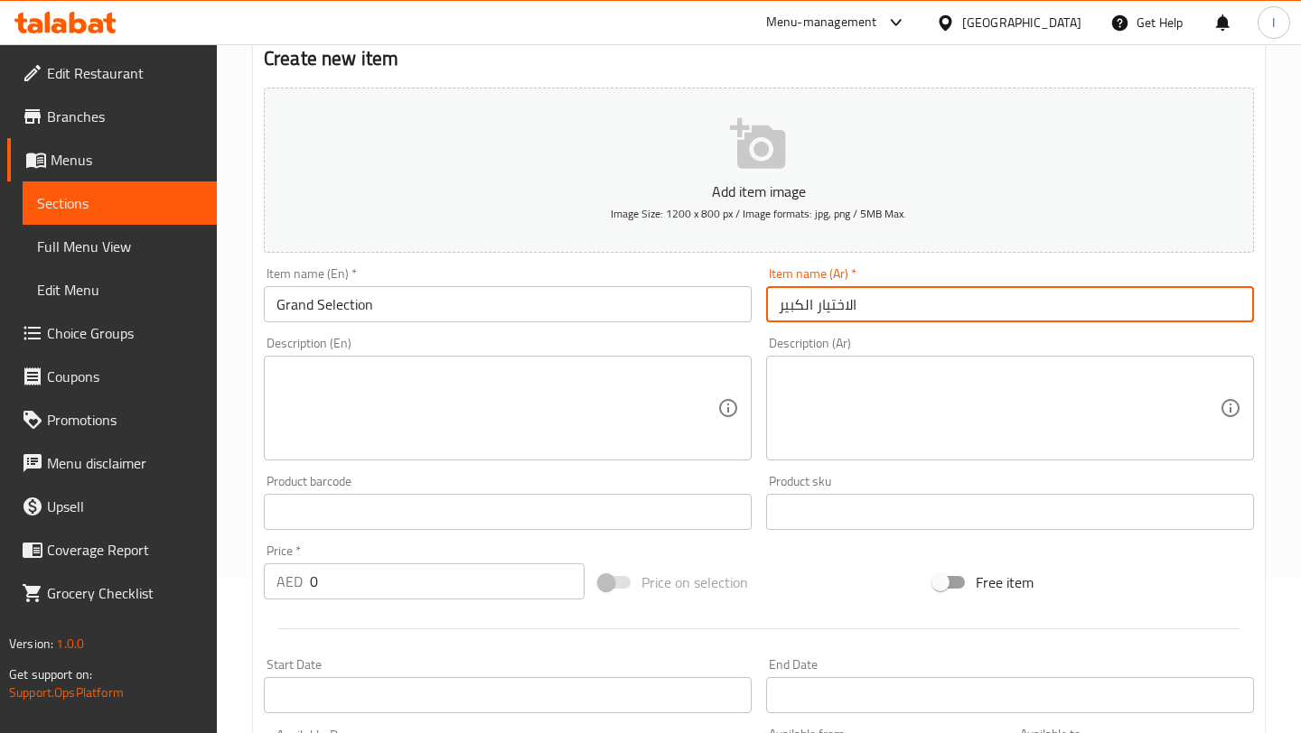
scroll to position [329, 0]
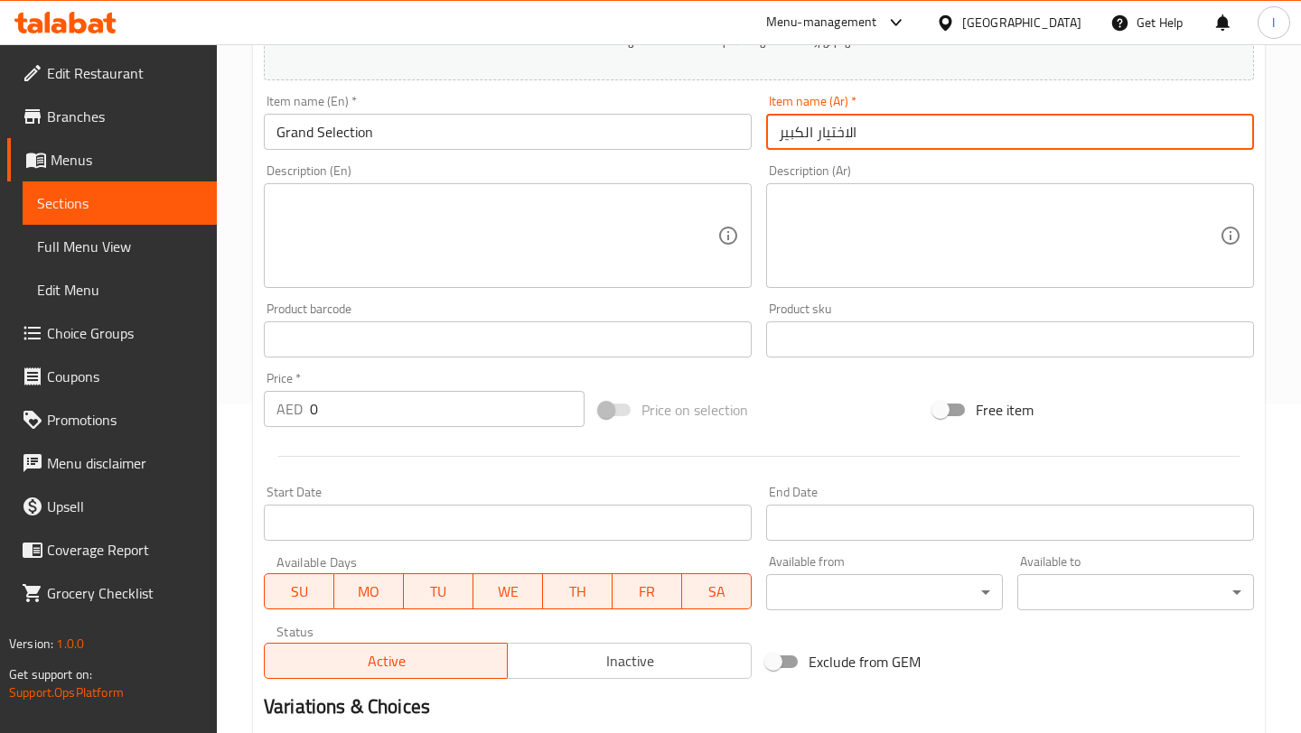
type input "الاختيار الكبير"
click at [431, 259] on textarea at bounding box center [496, 236] width 441 height 86
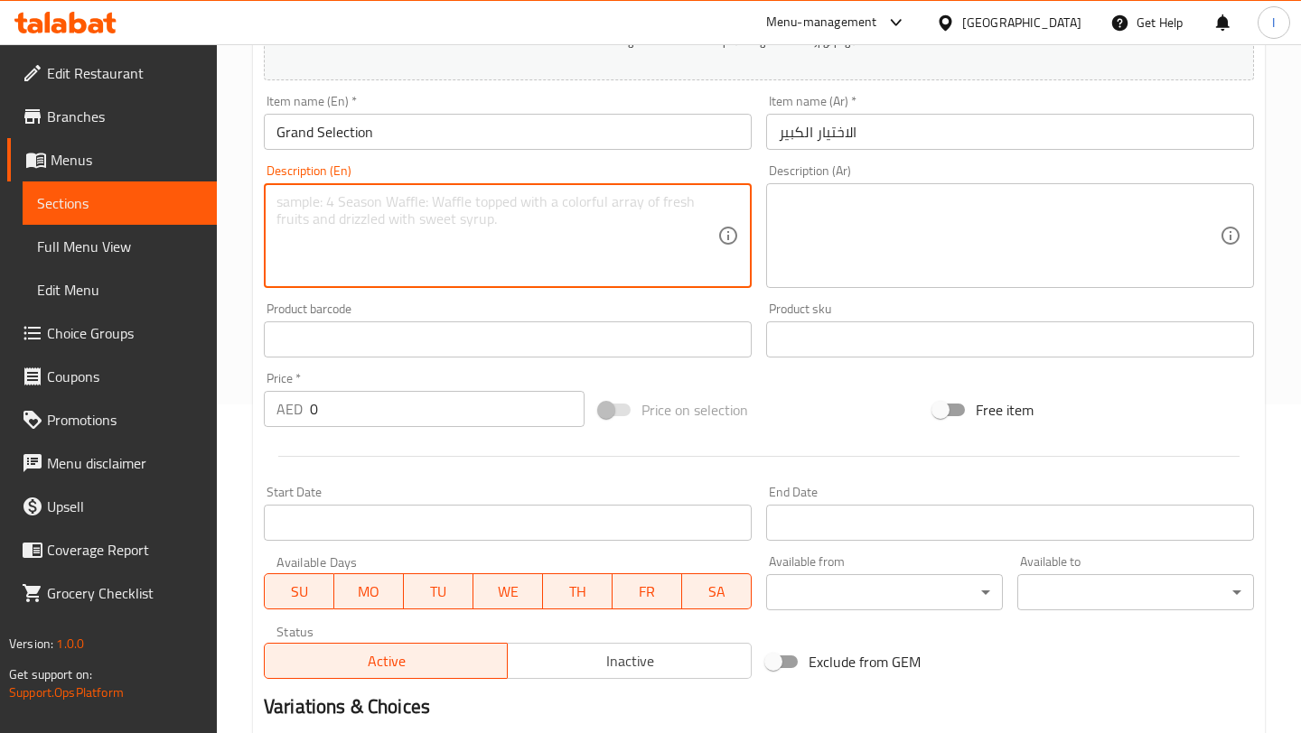
paste textarea "A festive hamper box featuring Panchrattan Mixture 200g, Cornflakes Mixture 200…"
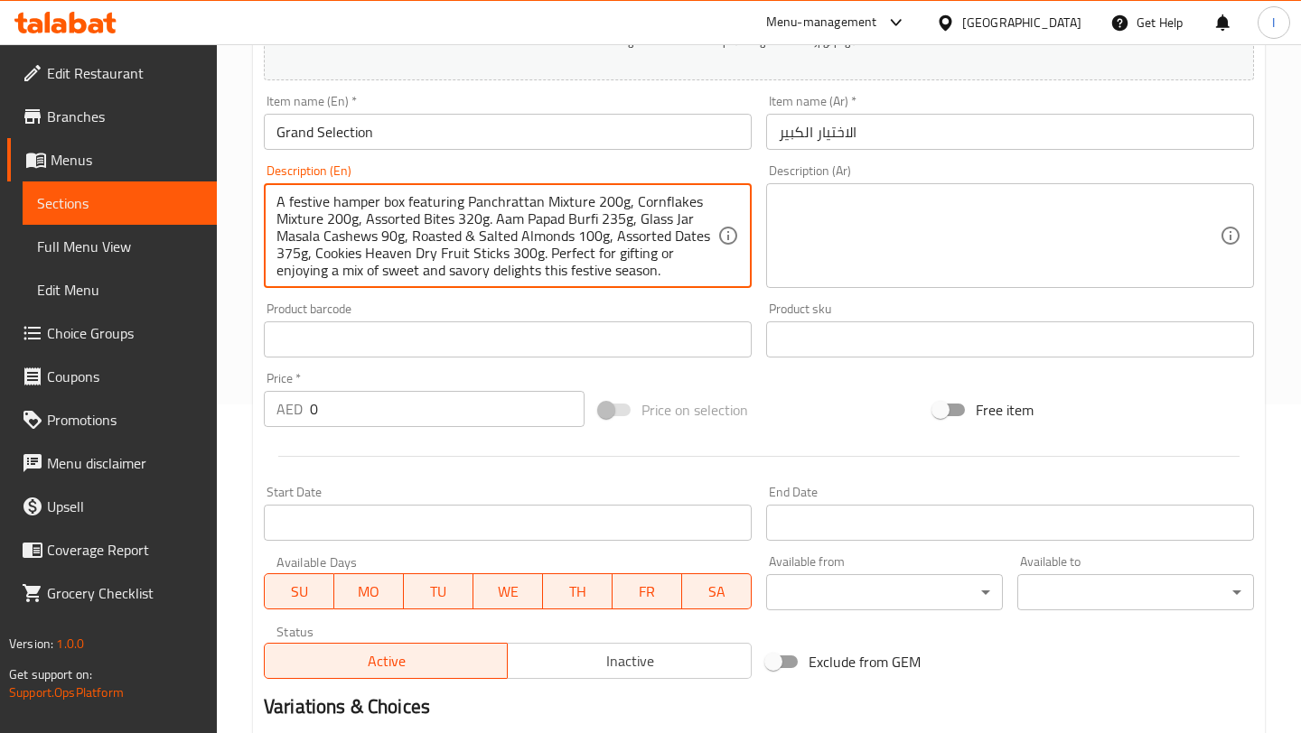
scroll to position [34, 0]
type textarea "A festive hamper box featuring Panchrattan Mixture 200g, Cornflakes Mixture 200…"
click at [840, 217] on textarea at bounding box center [999, 236] width 441 height 86
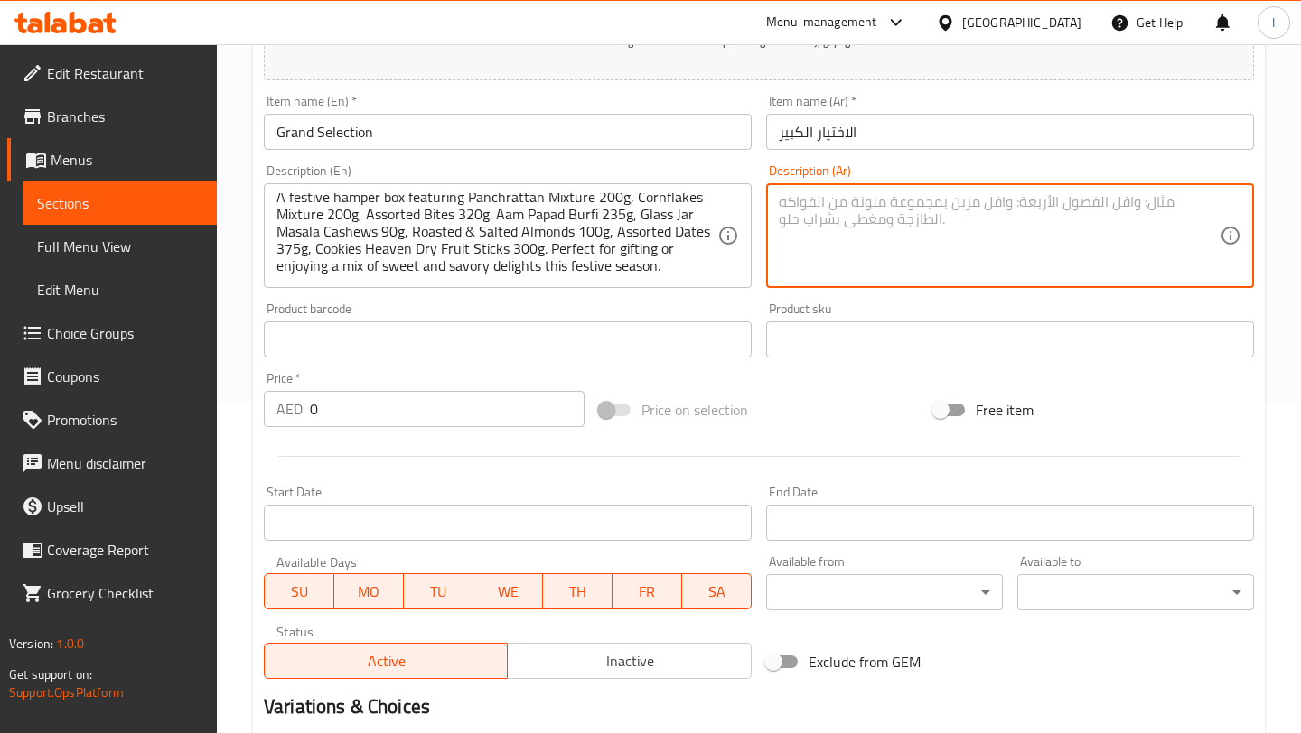
paste textarea "سلة هدايا احتفالية تحتوي على مزيج بانكراتان ٢٠٠ غرام، مزيج رقائق الذرة ٢٠٠ غرام…"
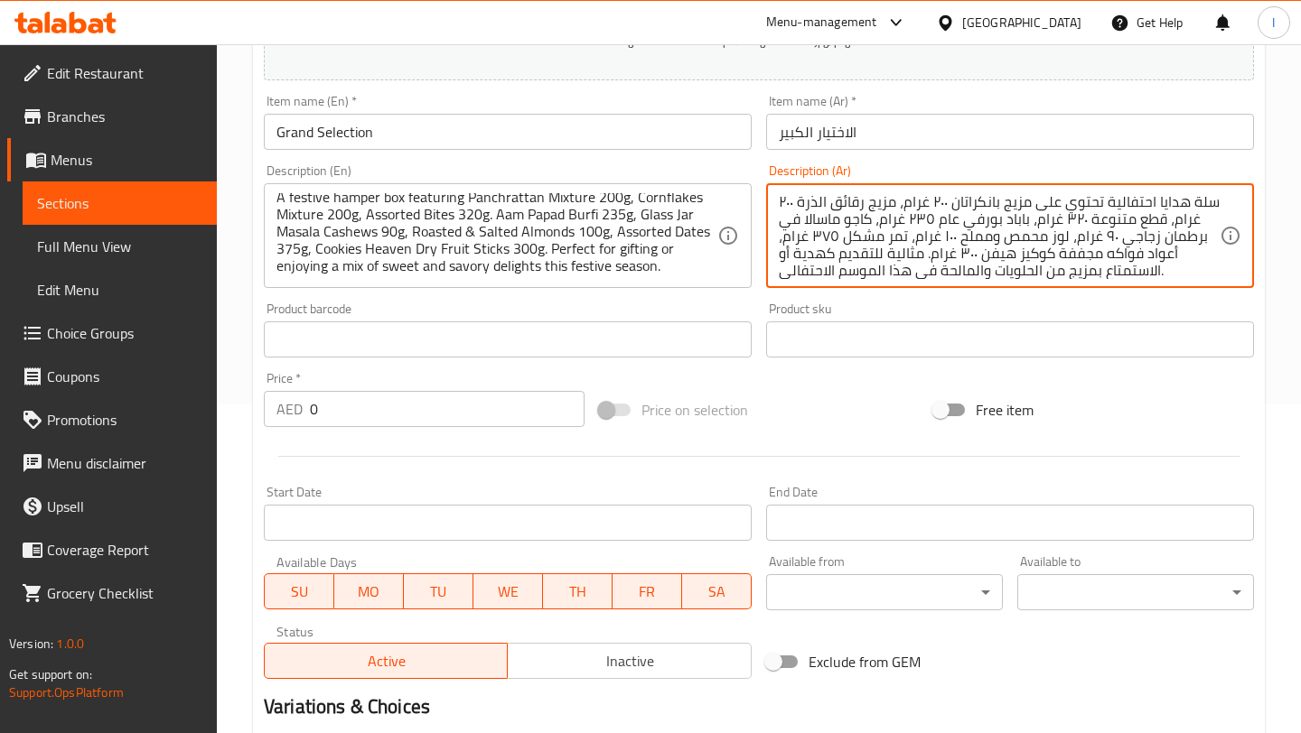
scroll to position [17, 0]
type textarea "سلة هدايا احتفالية تحتوي على مزيج بانكراتان ٢٠٠ غرام، مزيج رقائق الذرة ٢٠٠ غرام…"
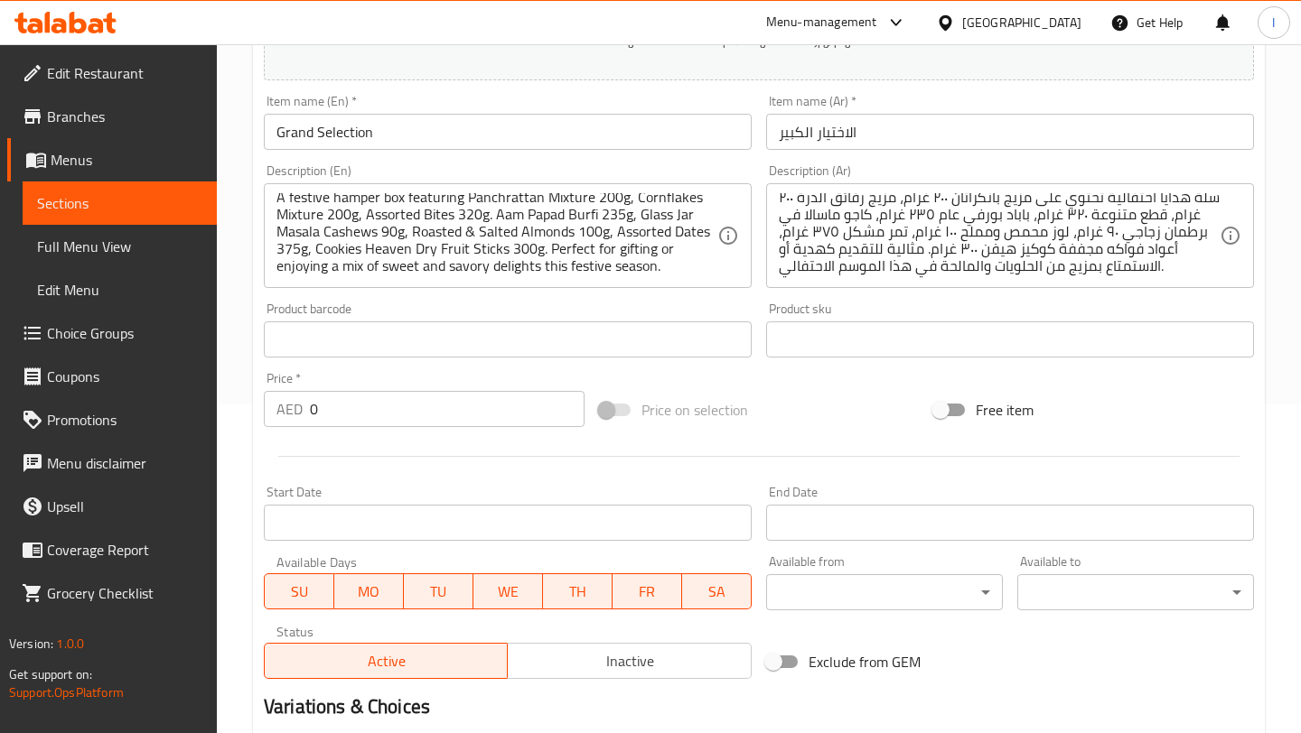
click at [991, 169] on div "Description (Ar) سلة هدايا احتفالية تحتوي على مزيج بانكراتان ٢٠٠ غرام، مزيج رقا…" at bounding box center [1010, 226] width 488 height 124
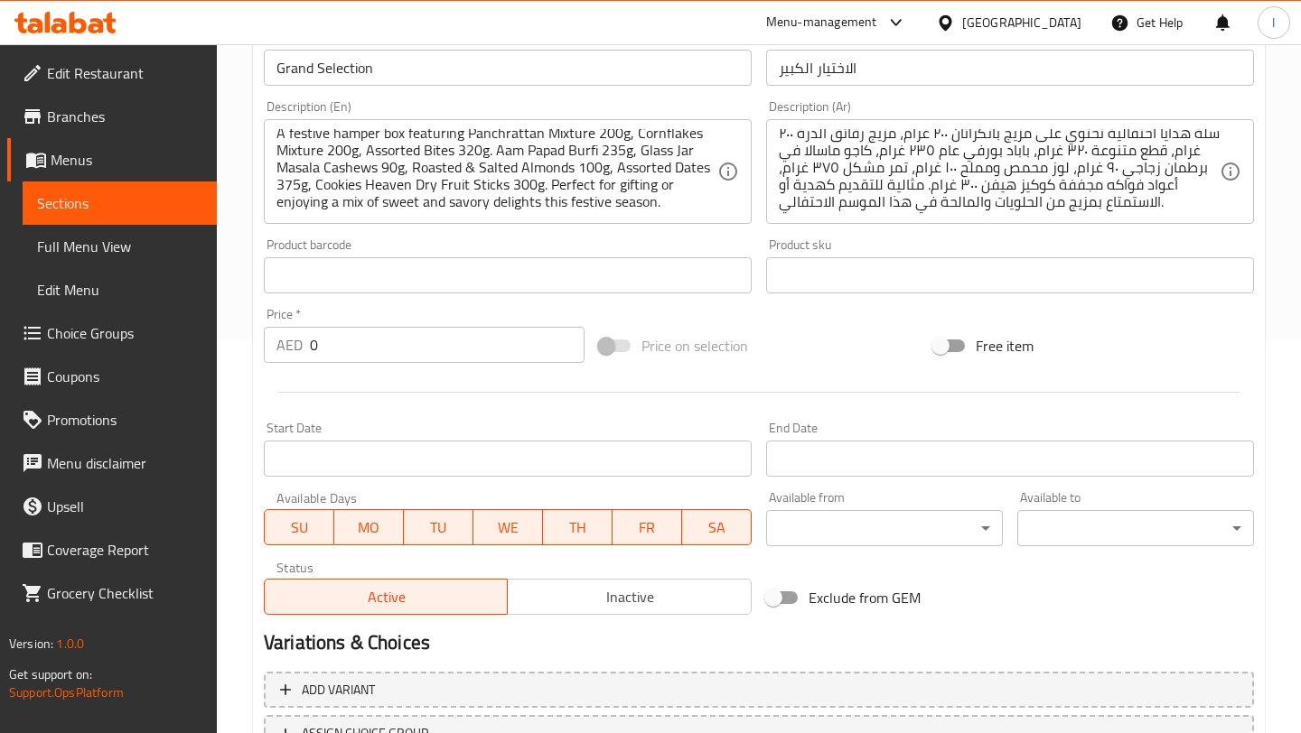
scroll to position [425, 0]
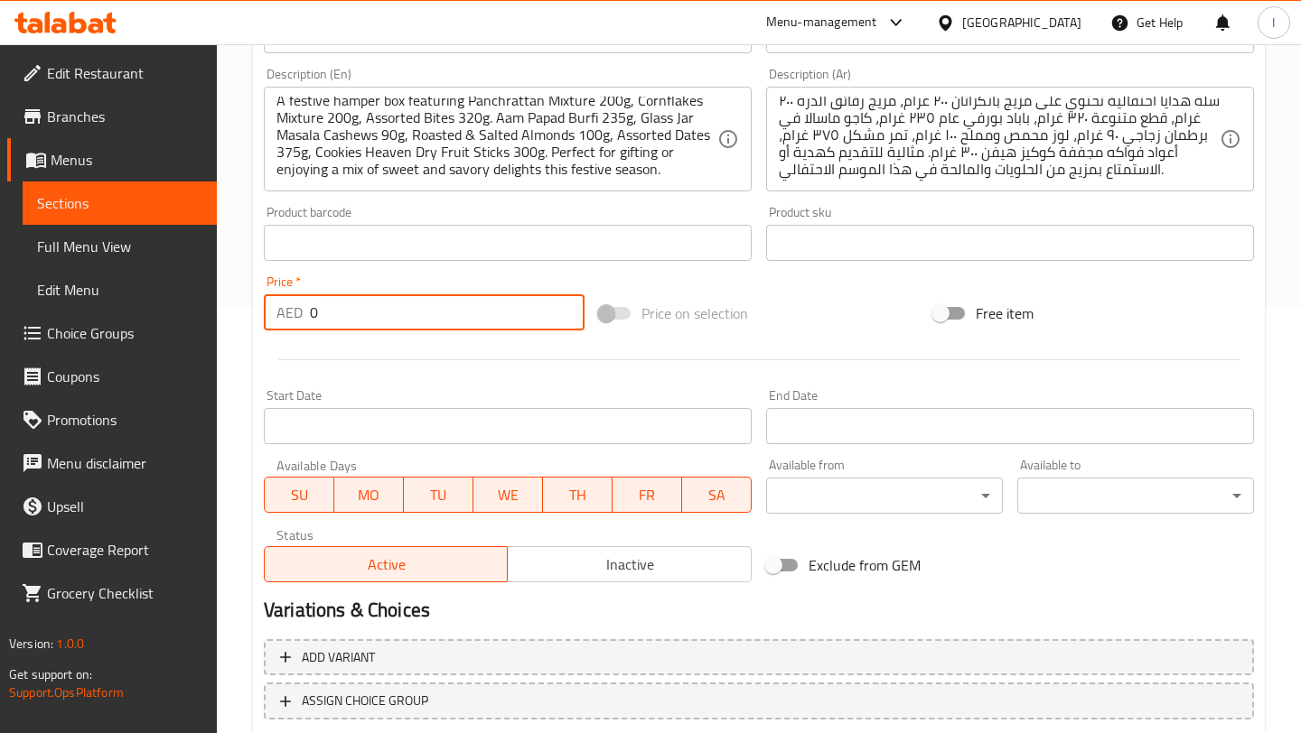
click at [386, 326] on input "0" at bounding box center [447, 312] width 275 height 36
type input "332"
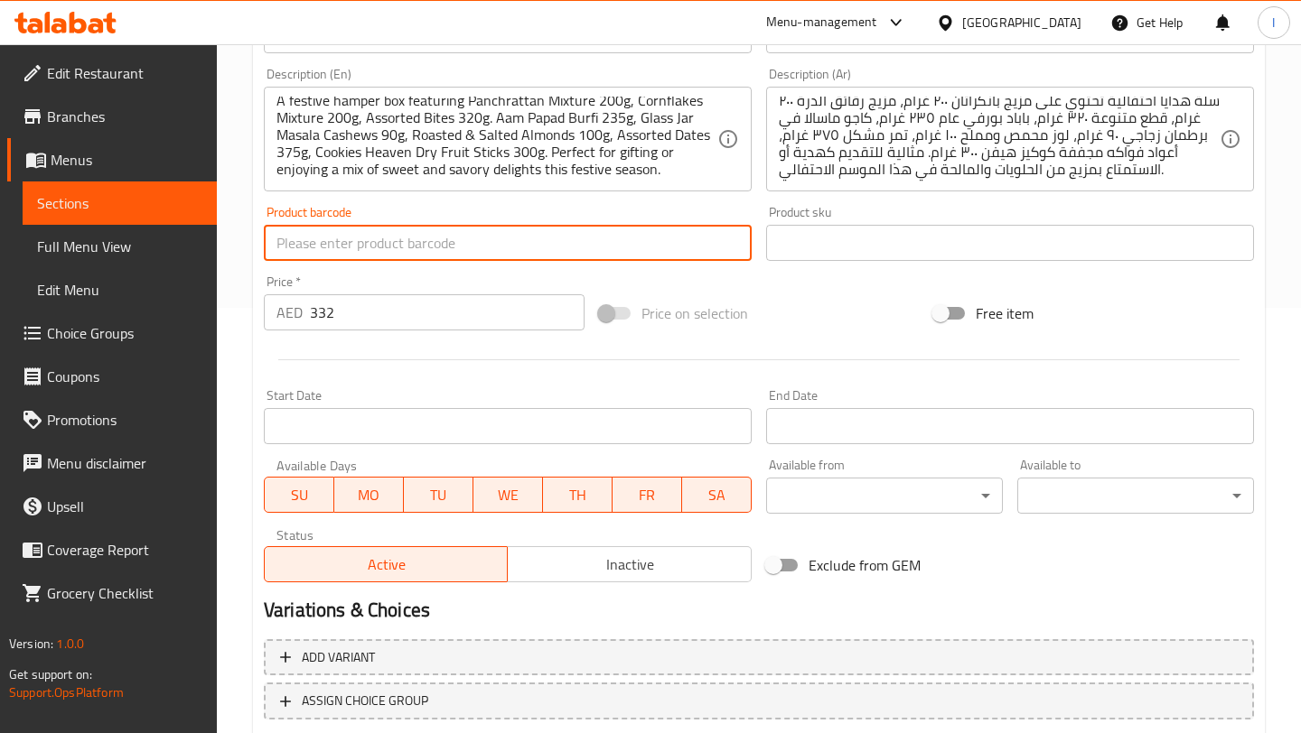
click at [521, 256] on input "text" at bounding box center [508, 243] width 488 height 36
click at [494, 286] on div "Price   * AED 332 Price *" at bounding box center [424, 302] width 321 height 55
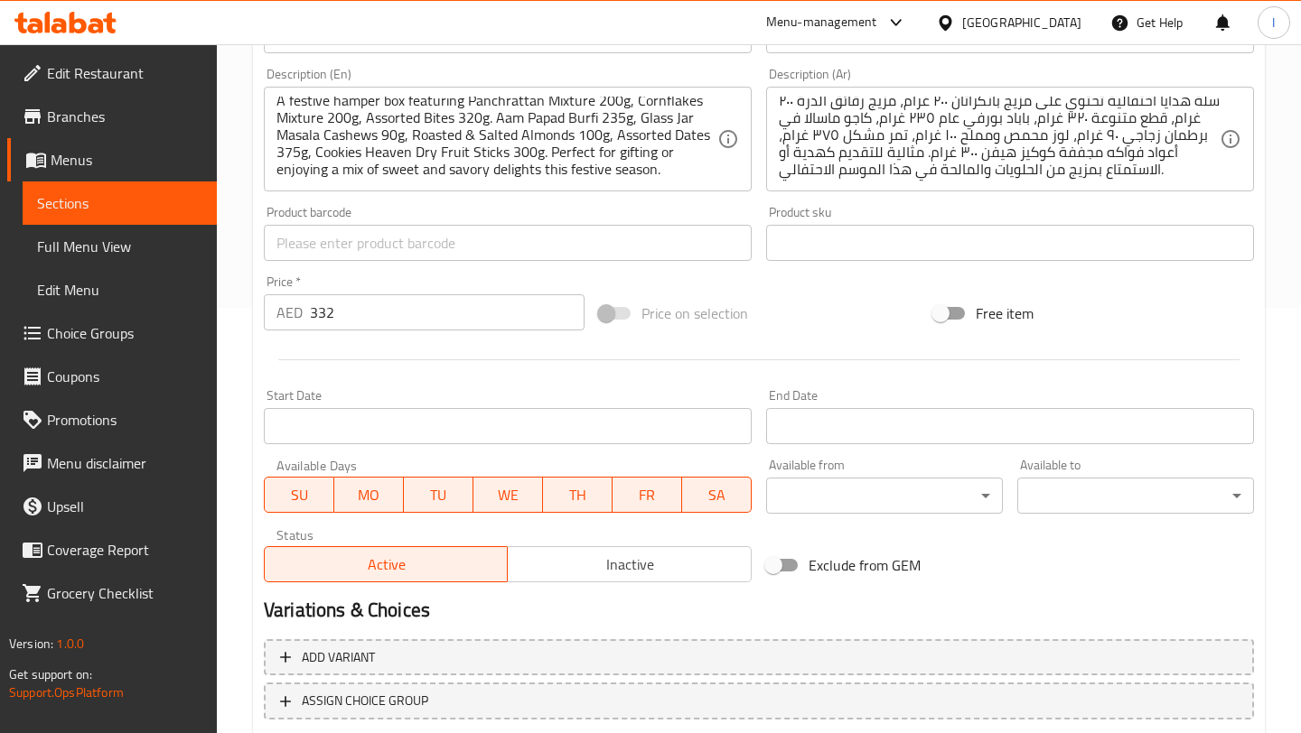
scroll to position [543, 0]
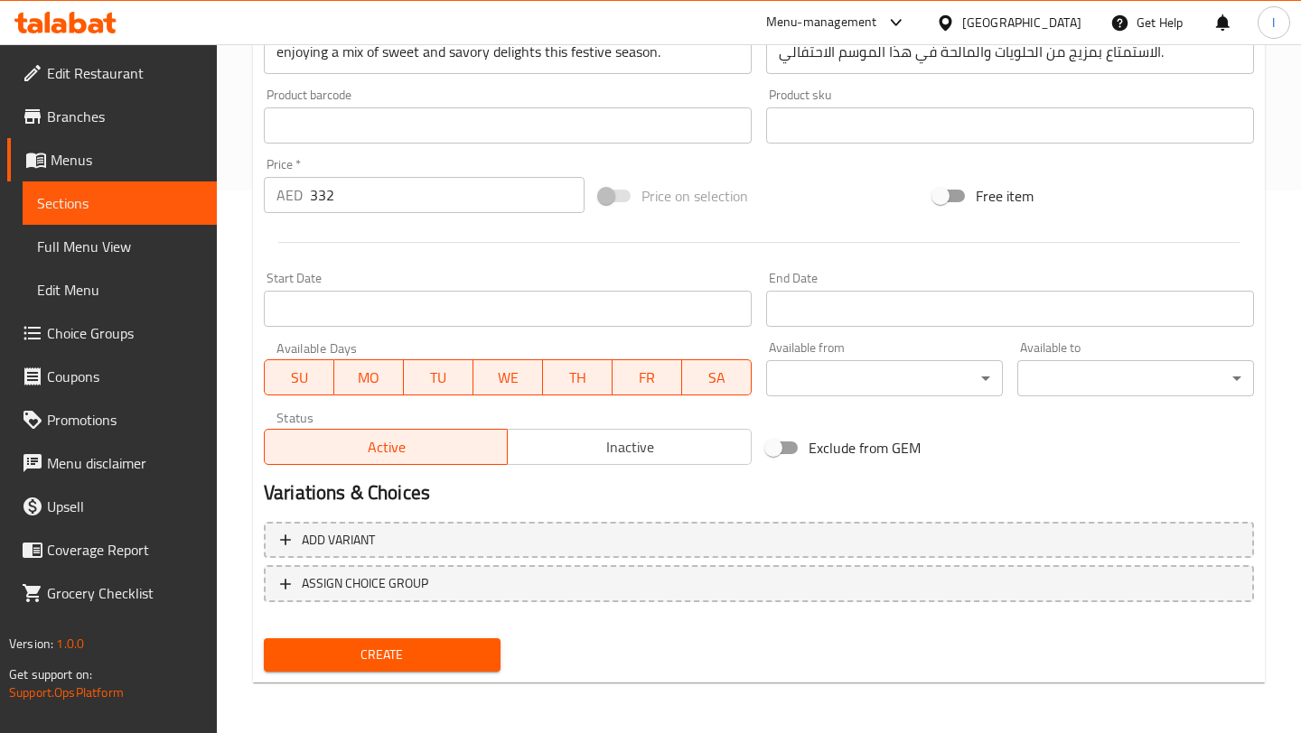
click at [524, 310] on input "Start Date" at bounding box center [508, 309] width 488 height 36
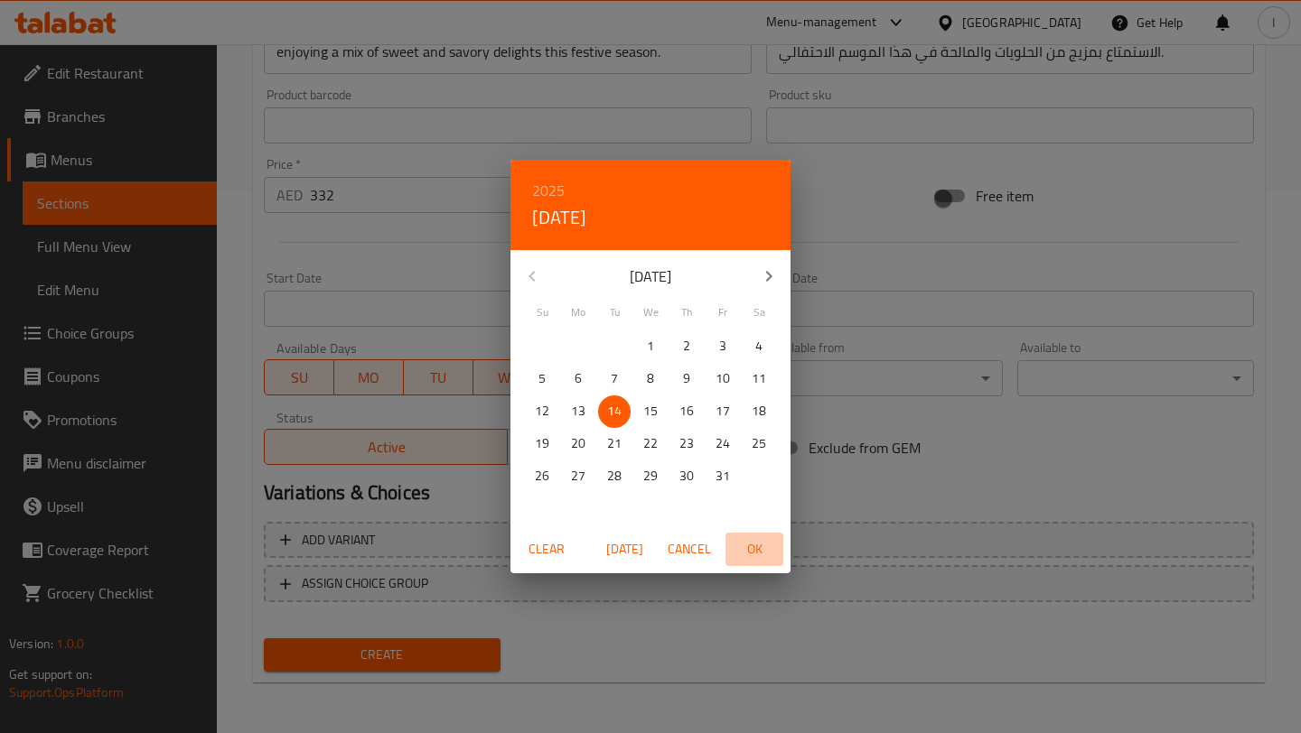
click at [756, 553] on span "OK" at bounding box center [753, 549] width 43 height 23
type input "[DATE]"
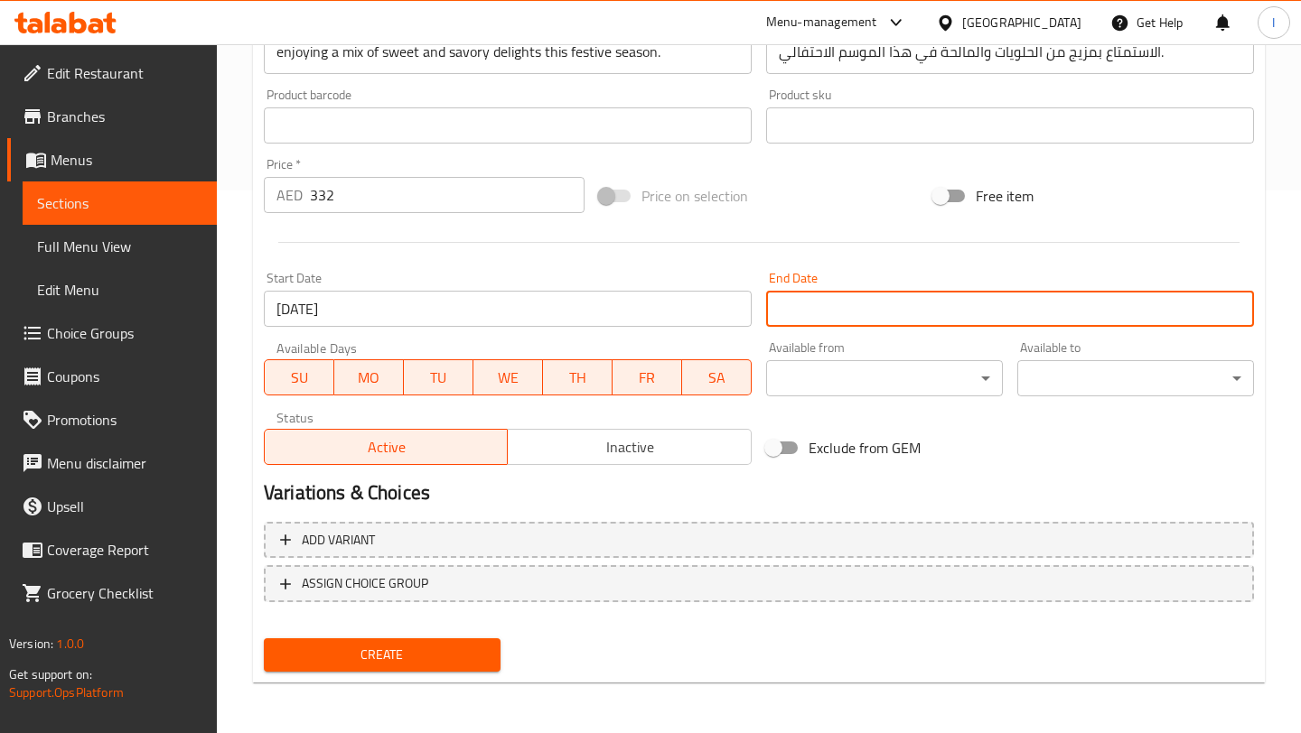
click at [931, 299] on input "Start Date" at bounding box center [1010, 309] width 488 height 36
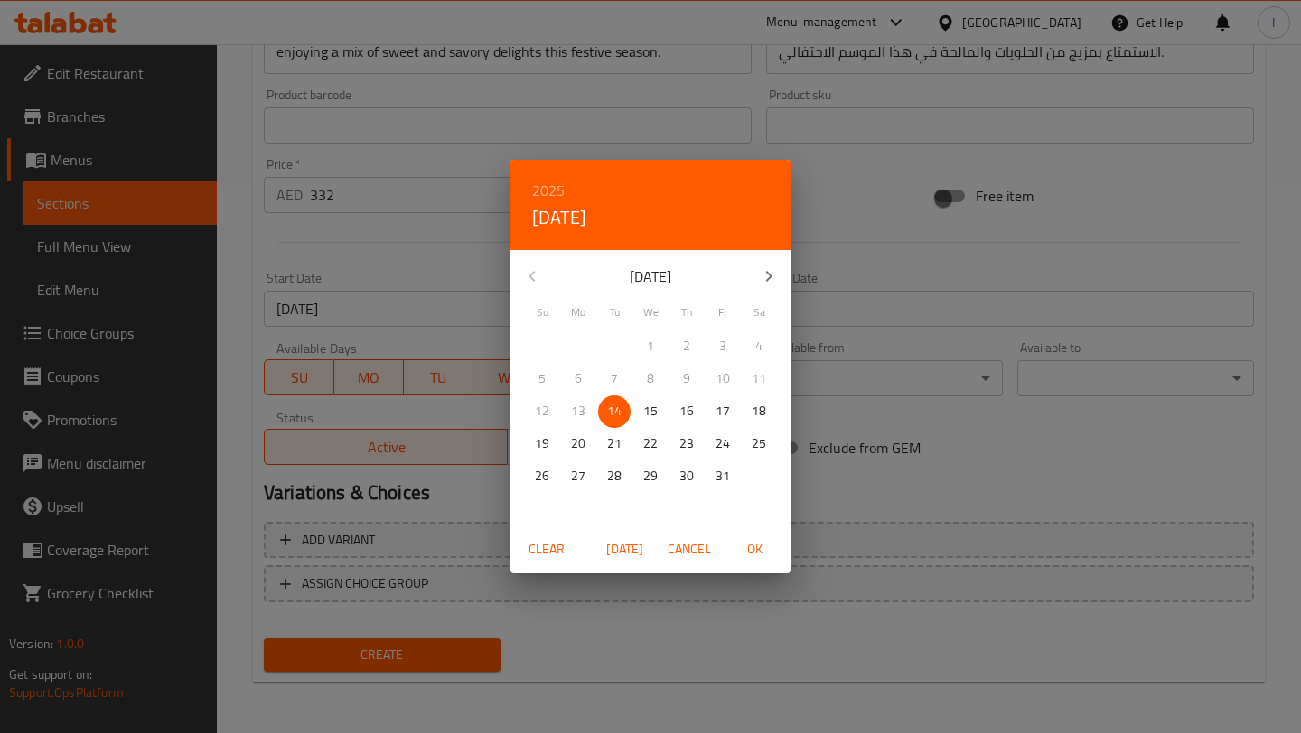
click at [776, 271] on icon "button" at bounding box center [769, 277] width 22 height 22
click at [552, 506] on span "30" at bounding box center [542, 509] width 33 height 23
click at [760, 549] on span "OK" at bounding box center [753, 549] width 43 height 23
type input "[DATE]"
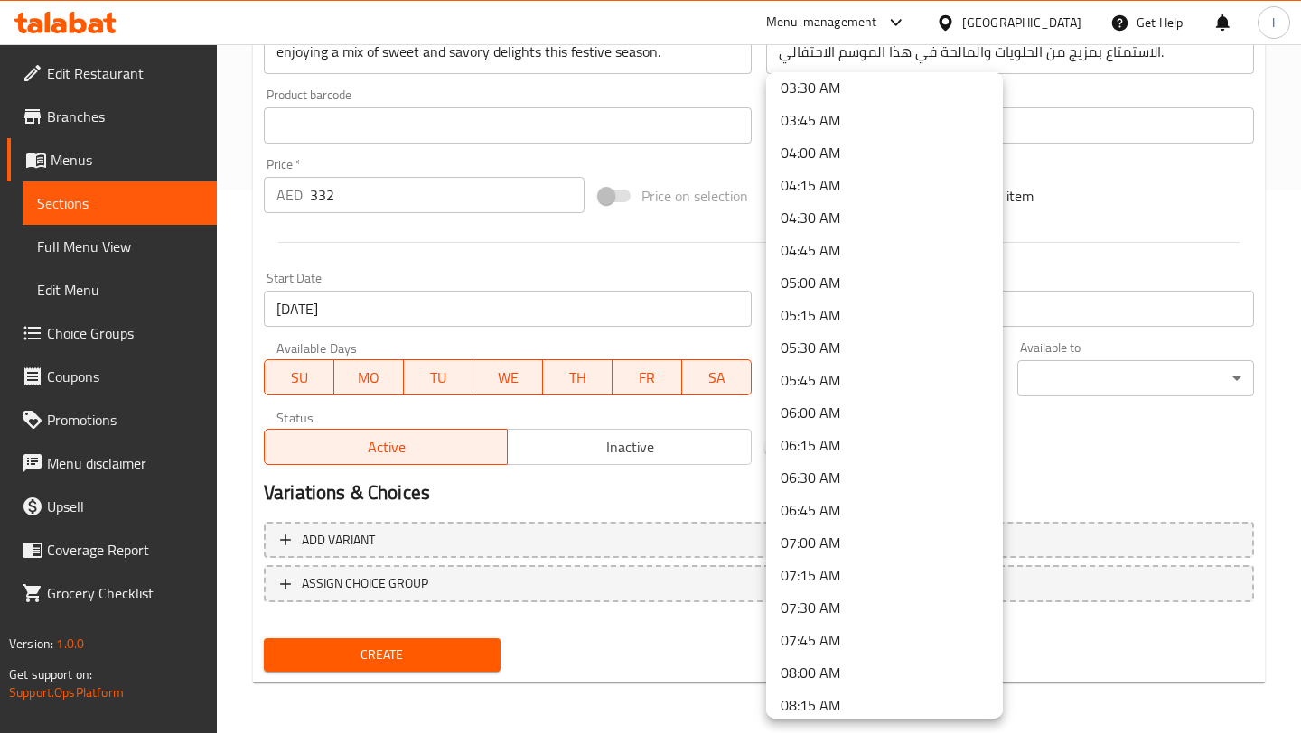
scroll to position [511, 0]
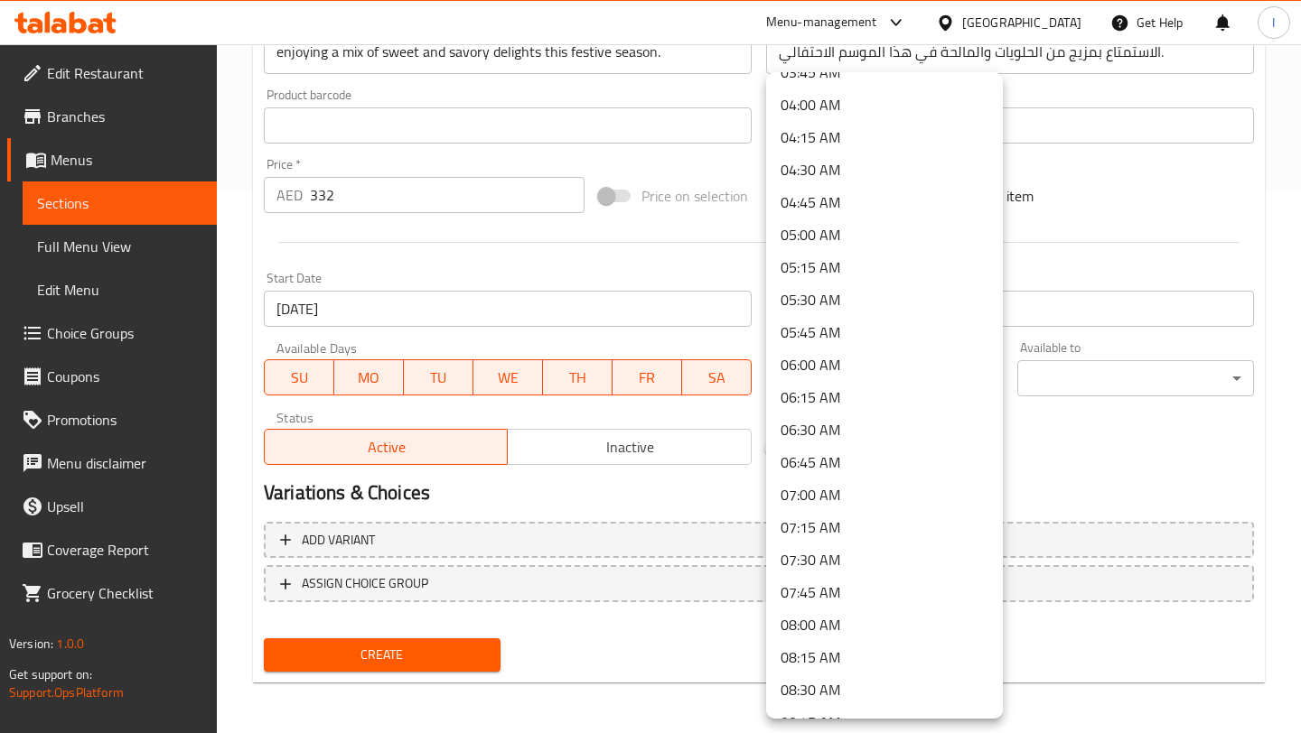
click at [812, 499] on li "07:00 AM" at bounding box center [884, 495] width 237 height 33
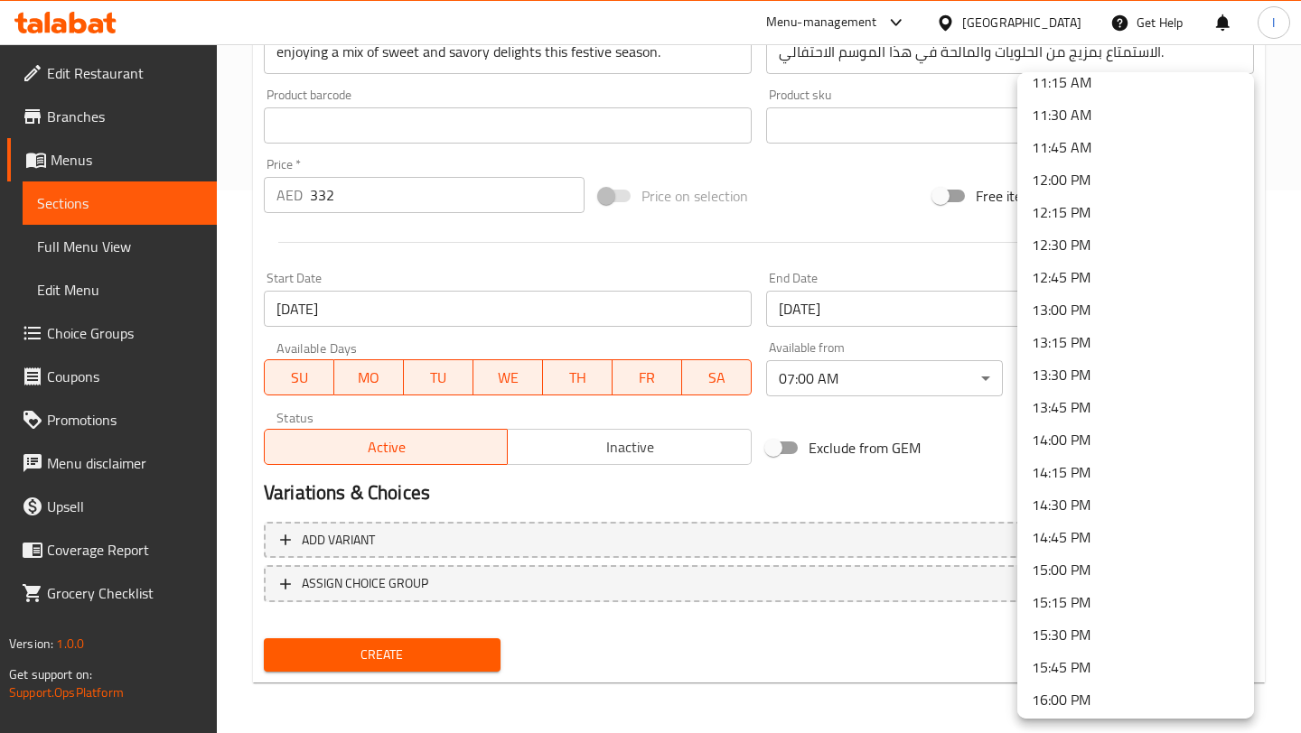
scroll to position [2522, 0]
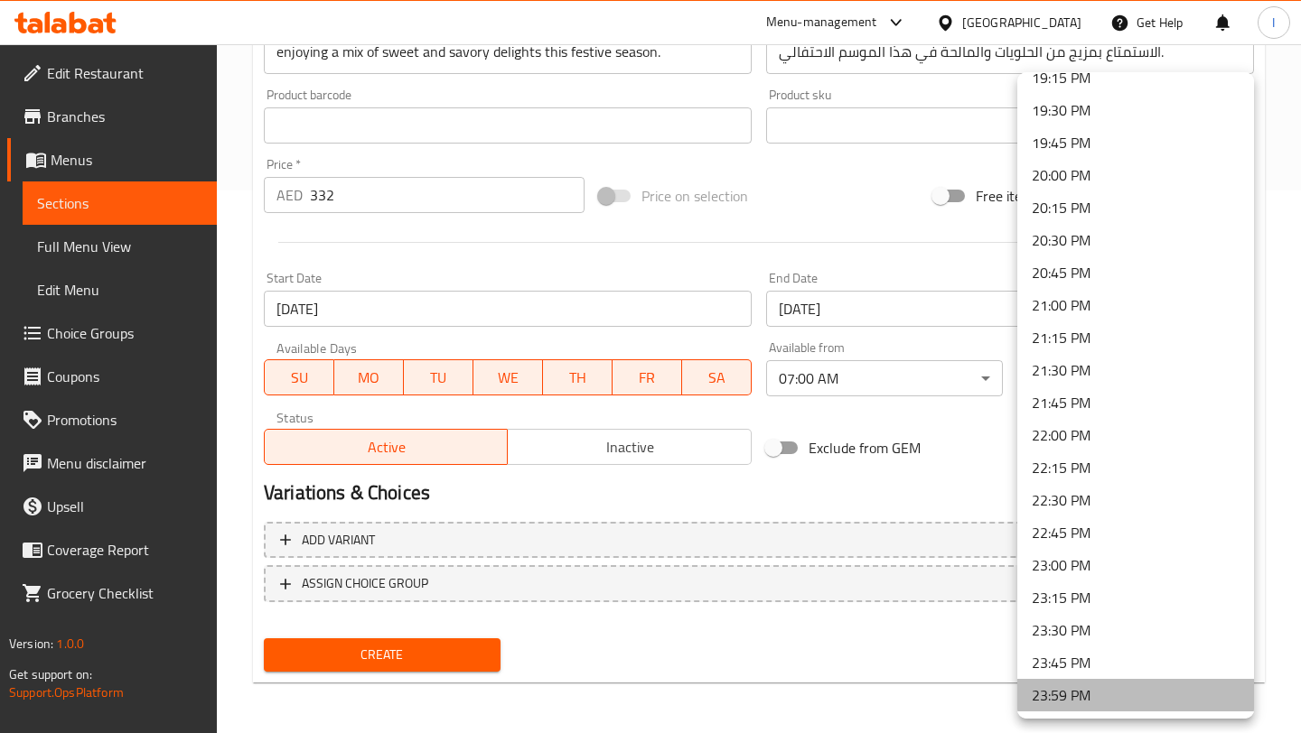
click at [1049, 698] on li "23:59 PM" at bounding box center [1135, 695] width 237 height 33
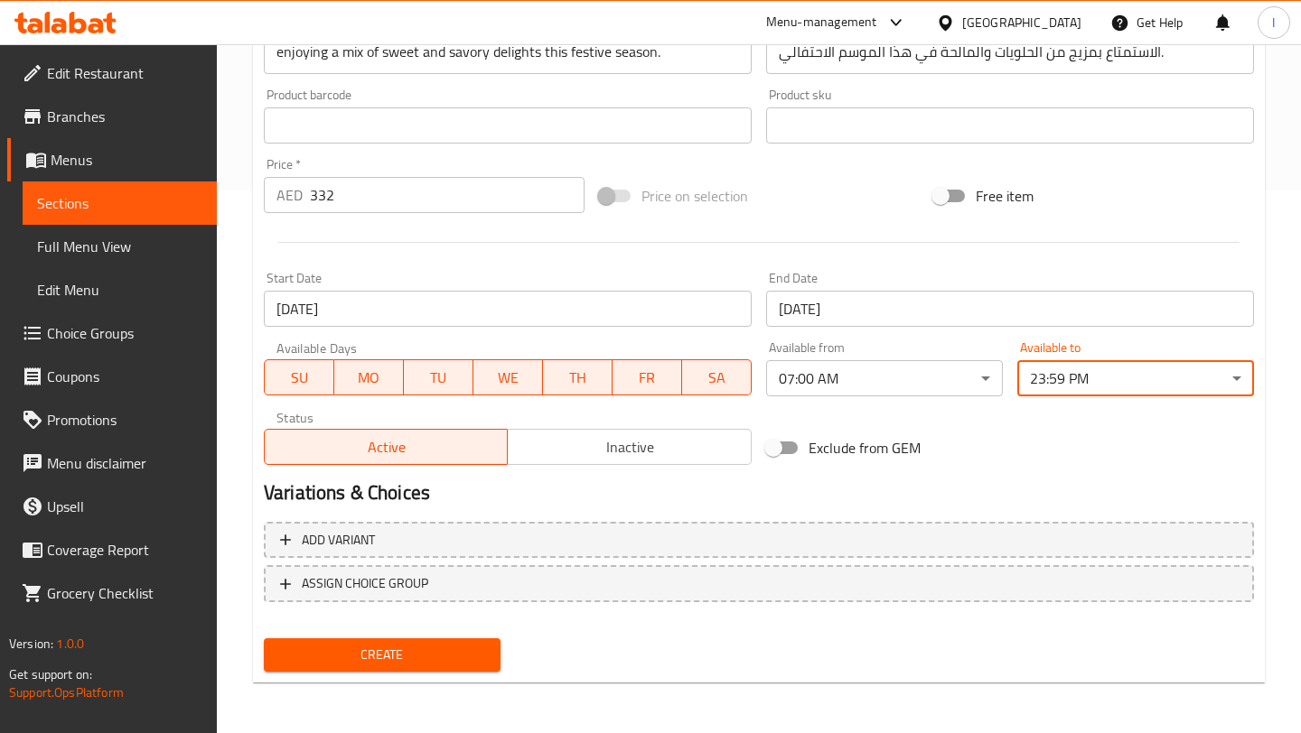
click at [814, 496] on h2 "Variations & Choices" at bounding box center [759, 493] width 990 height 27
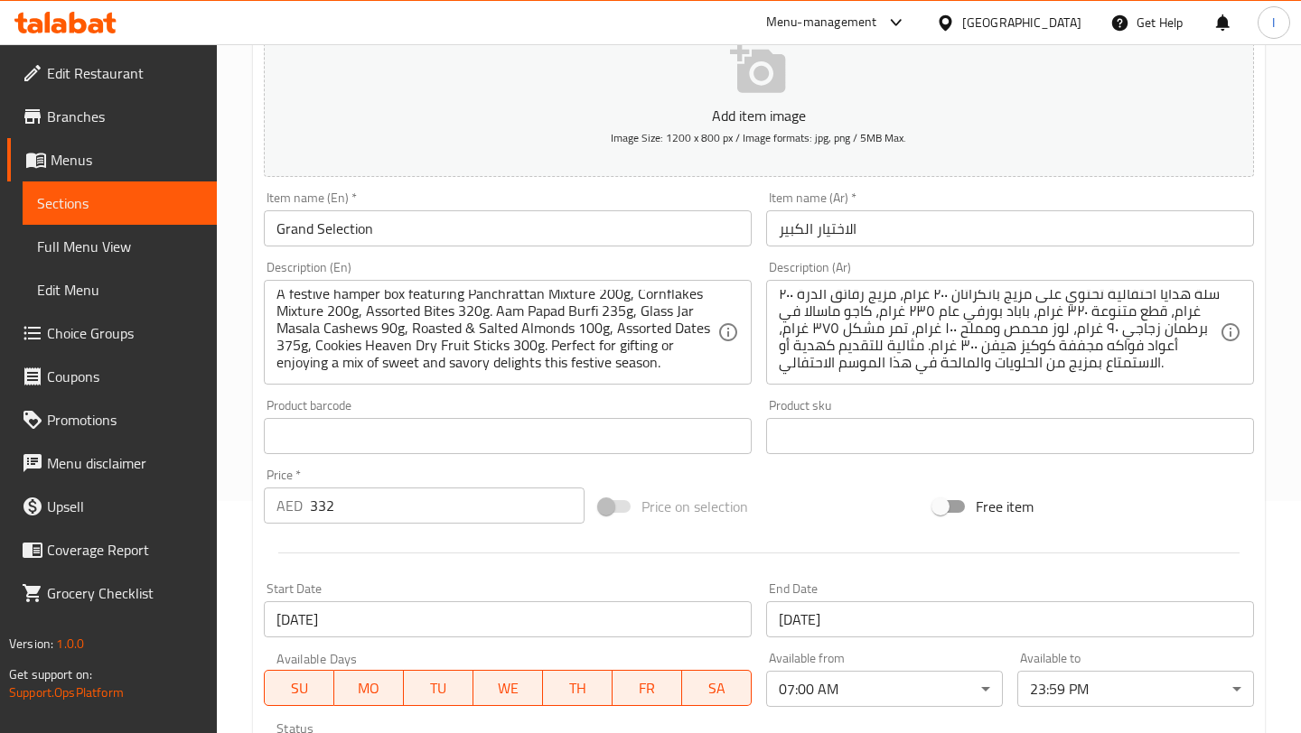
scroll to position [543, 0]
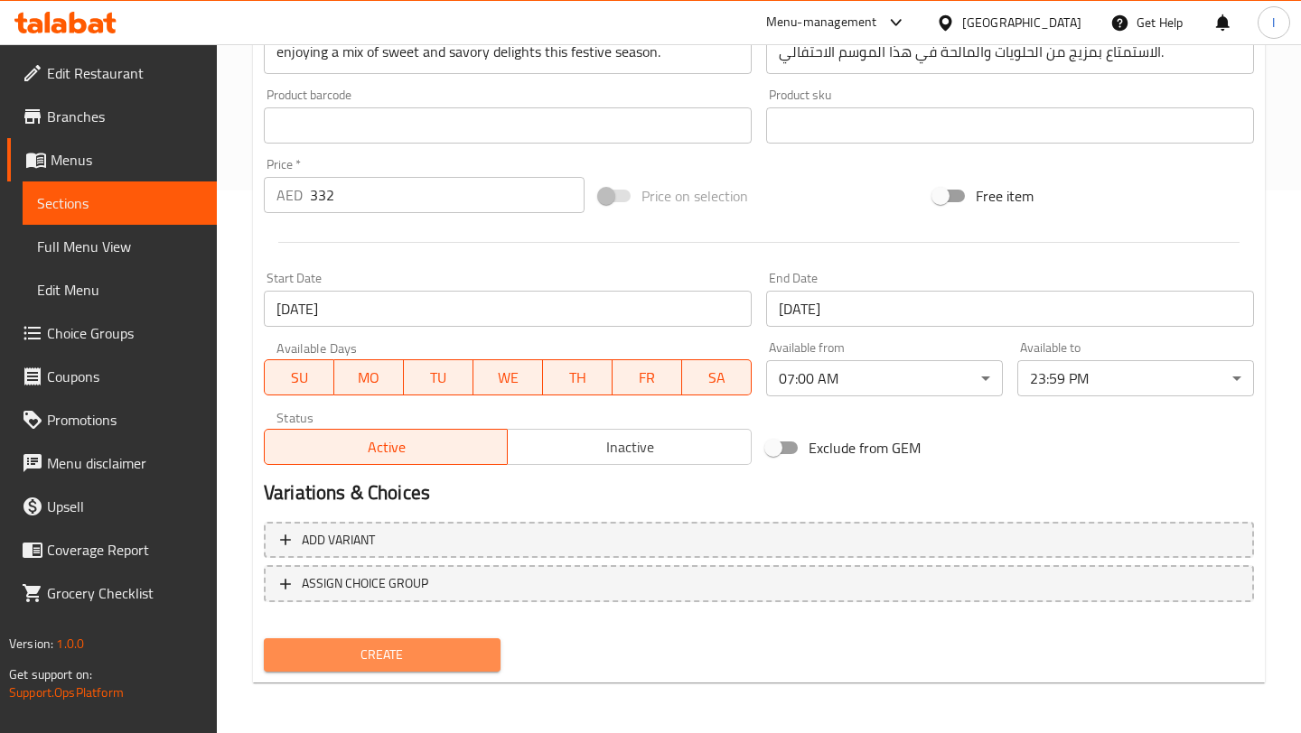
click at [384, 657] on span "Create" at bounding box center [382, 655] width 208 height 23
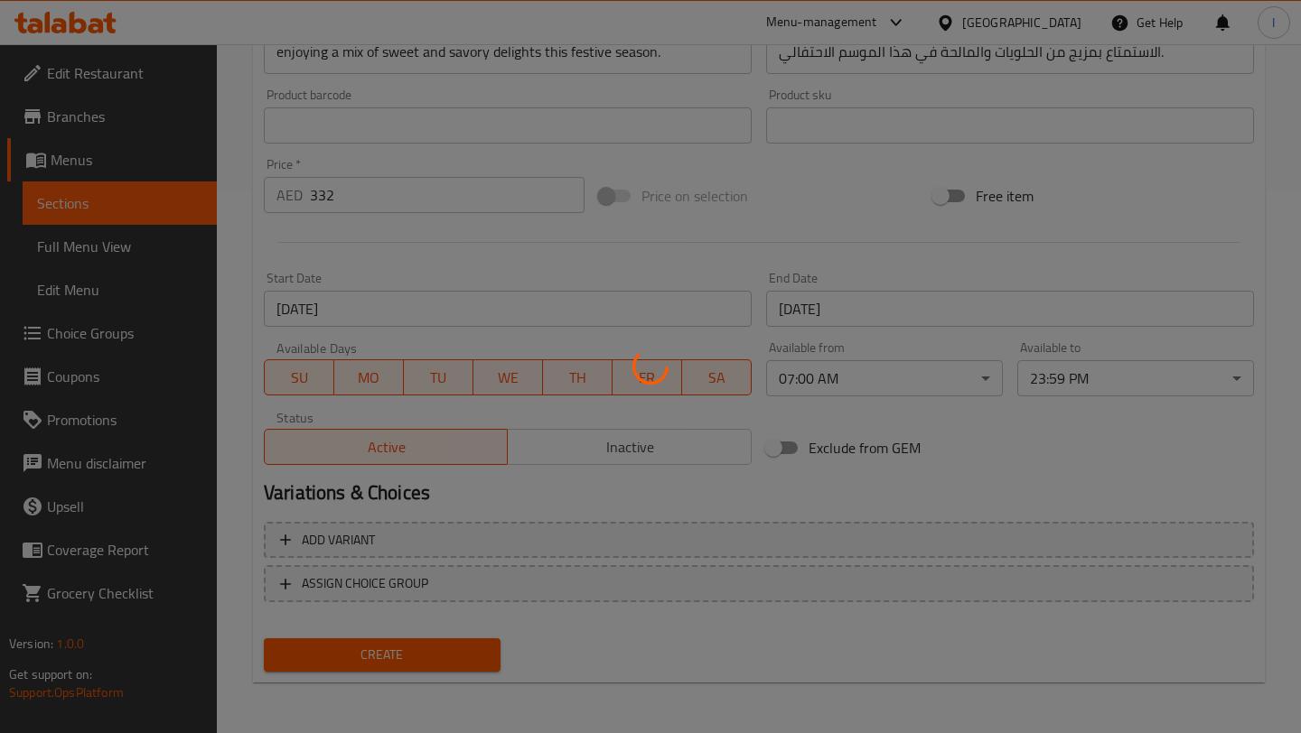
type input "0"
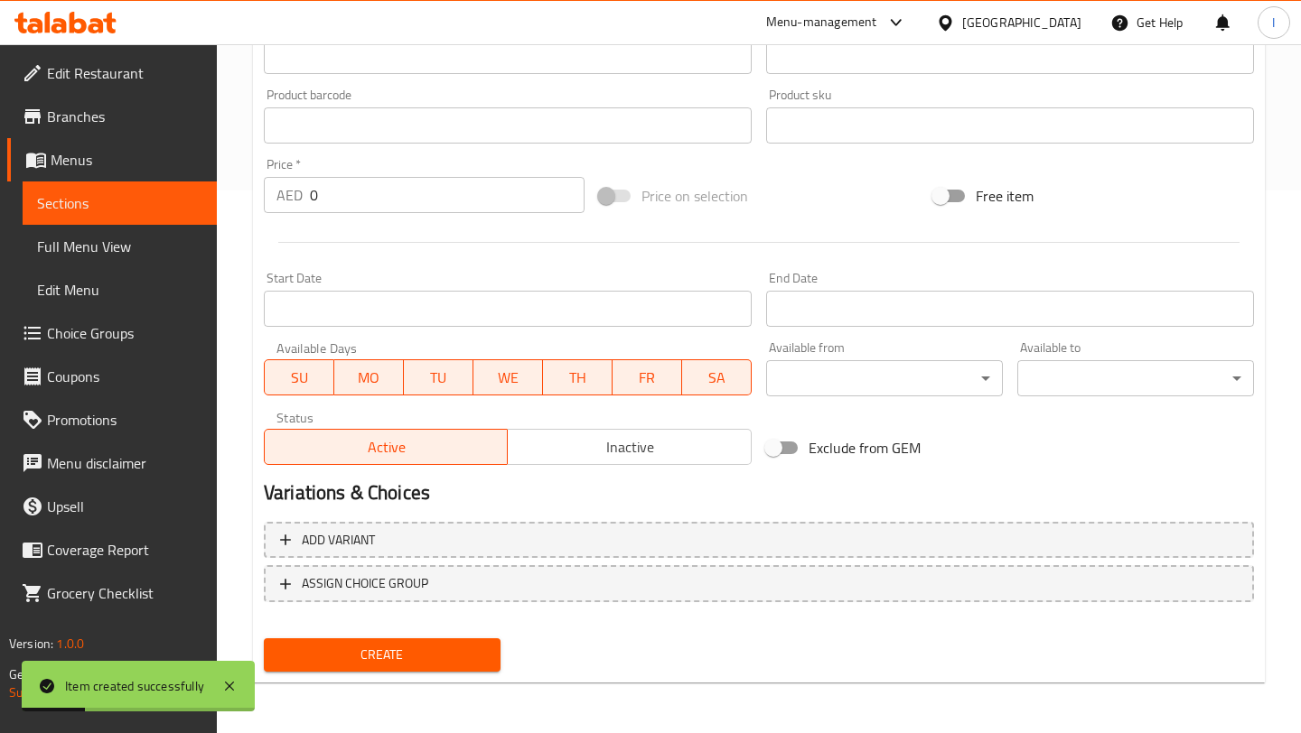
scroll to position [0, 0]
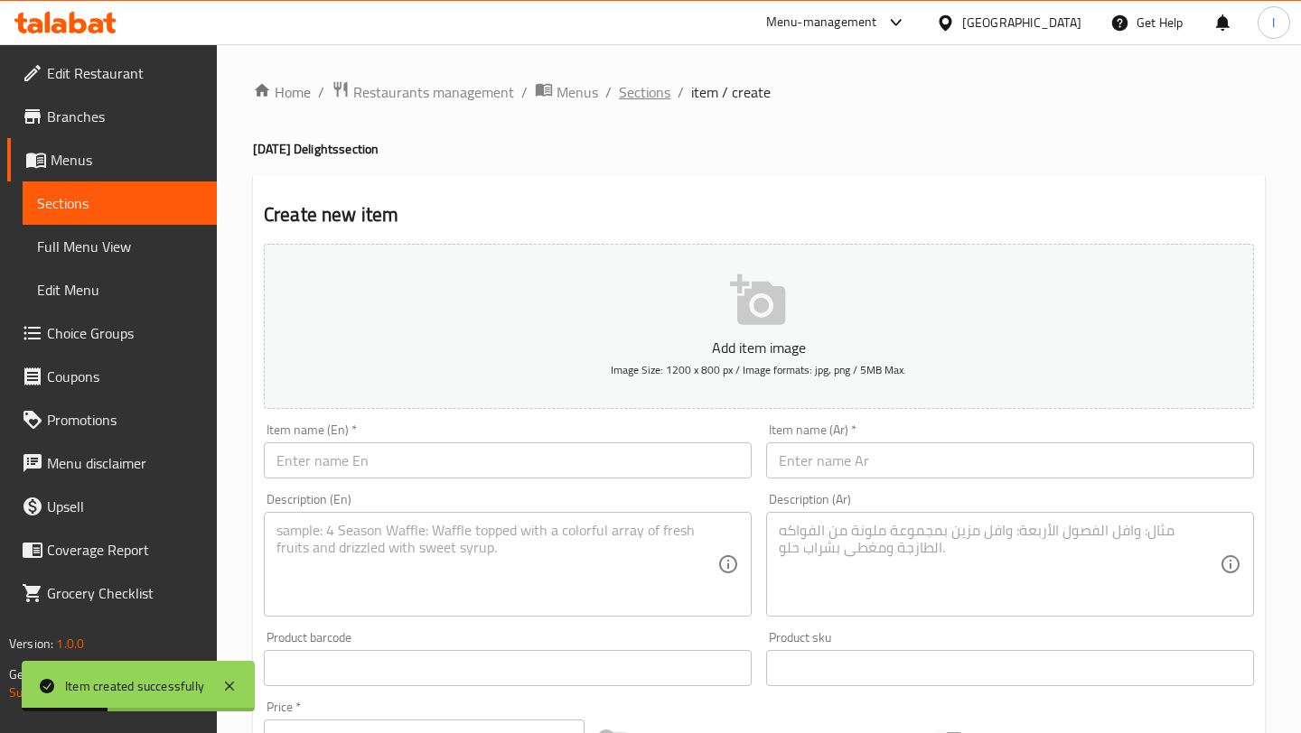
click at [630, 103] on span "Sections" at bounding box center [644, 92] width 51 height 22
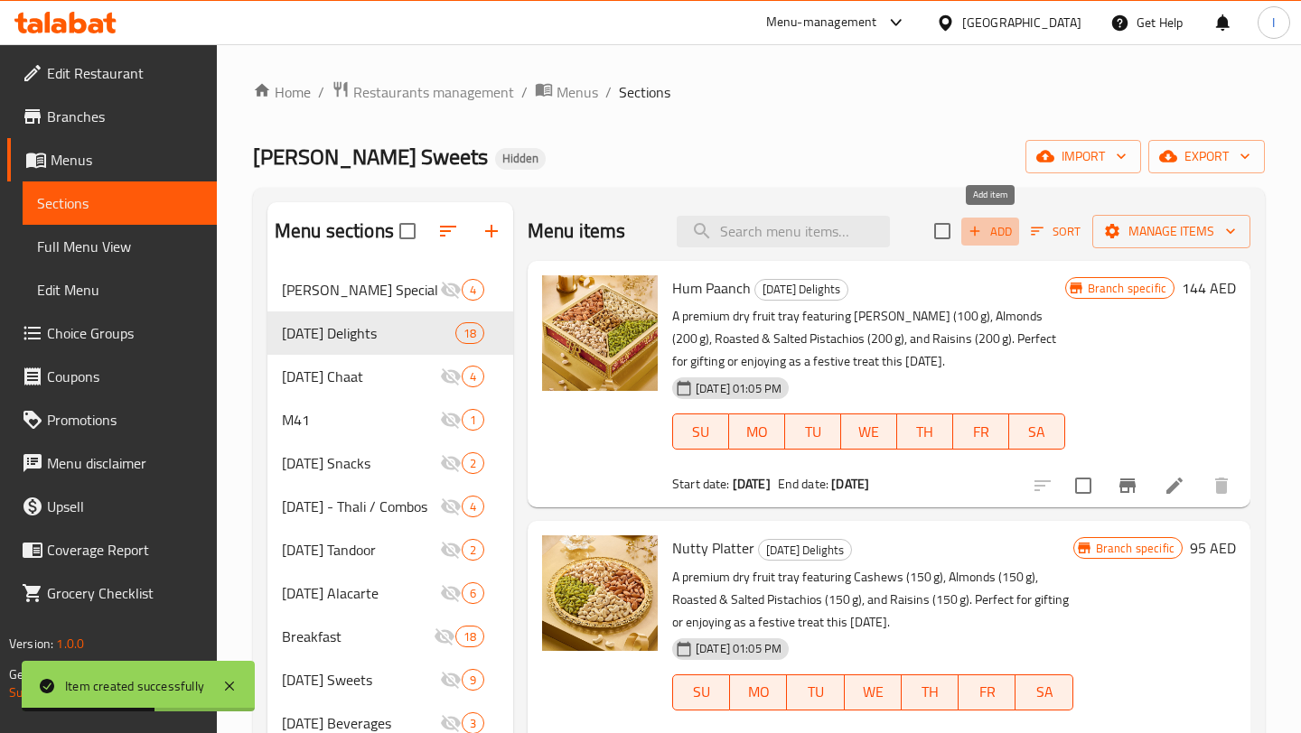
click at [999, 231] on span "Add" at bounding box center [989, 231] width 49 height 21
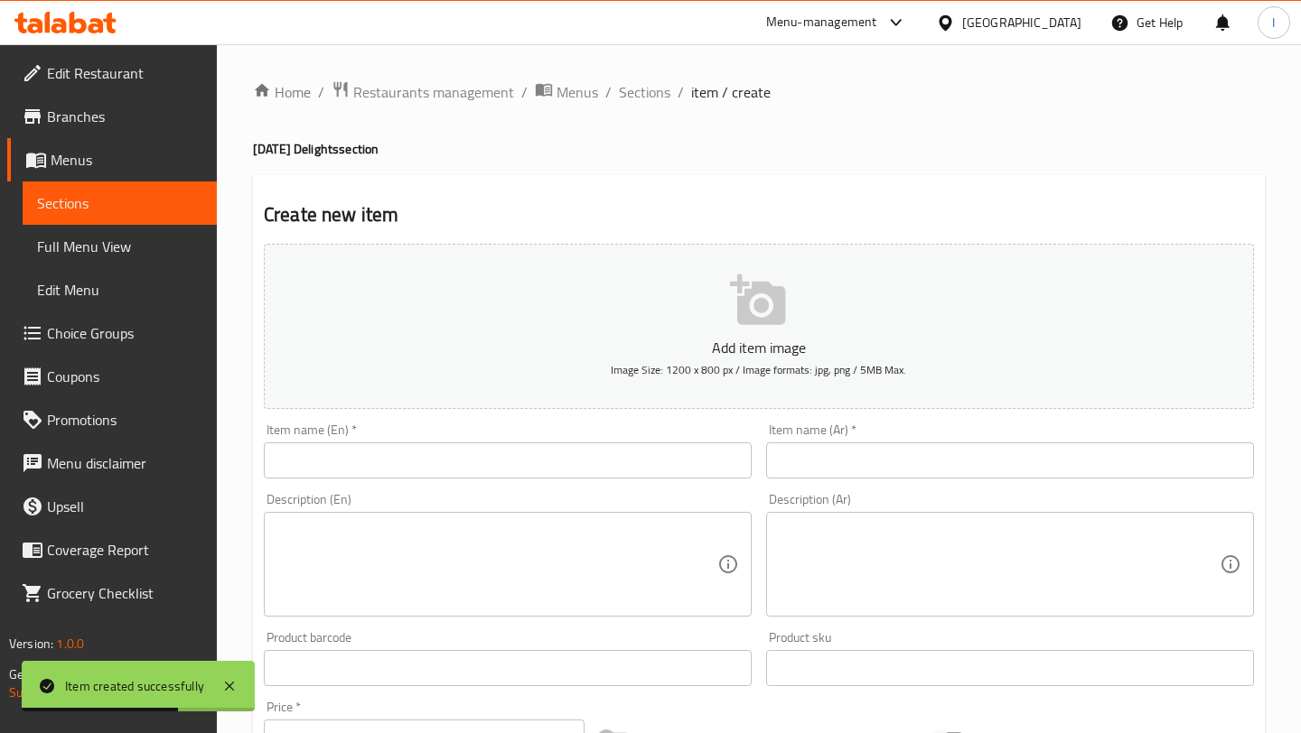
click at [555, 448] on input "text" at bounding box center [508, 461] width 488 height 36
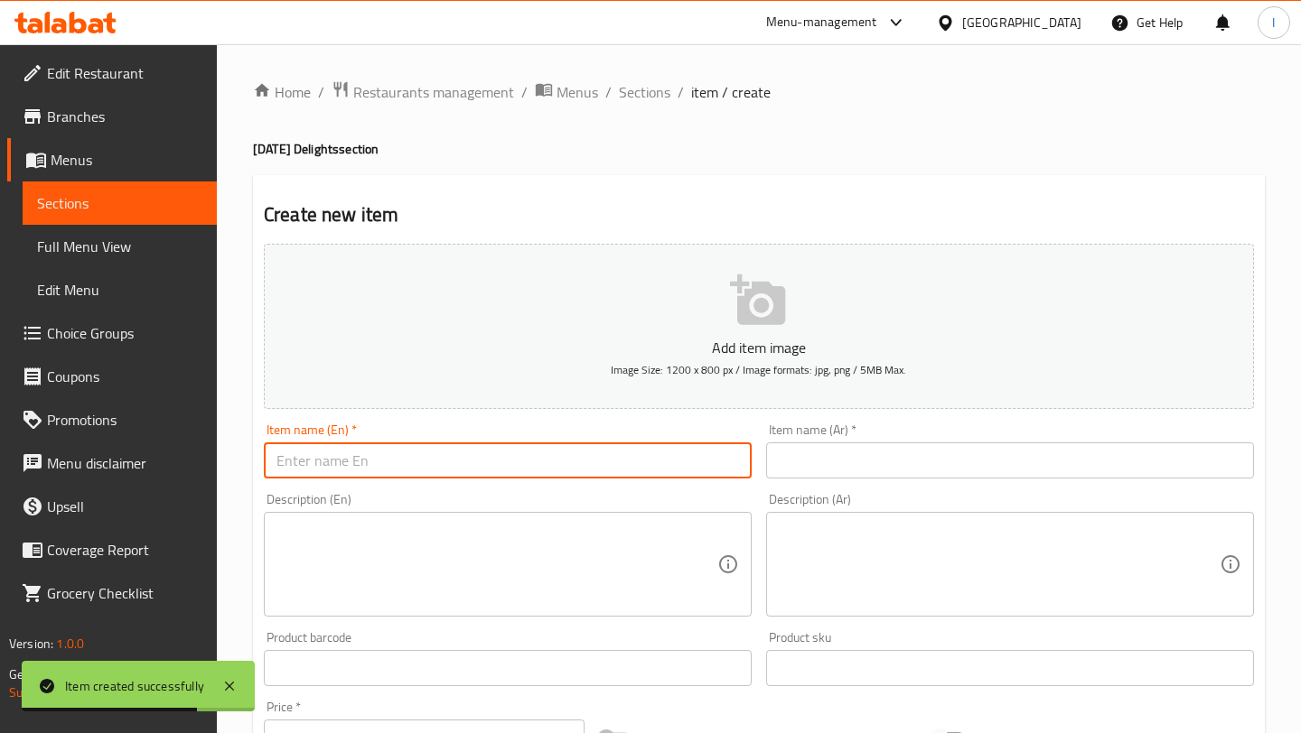
paste input "Royal Assortment"
type input "Royal Assortment"
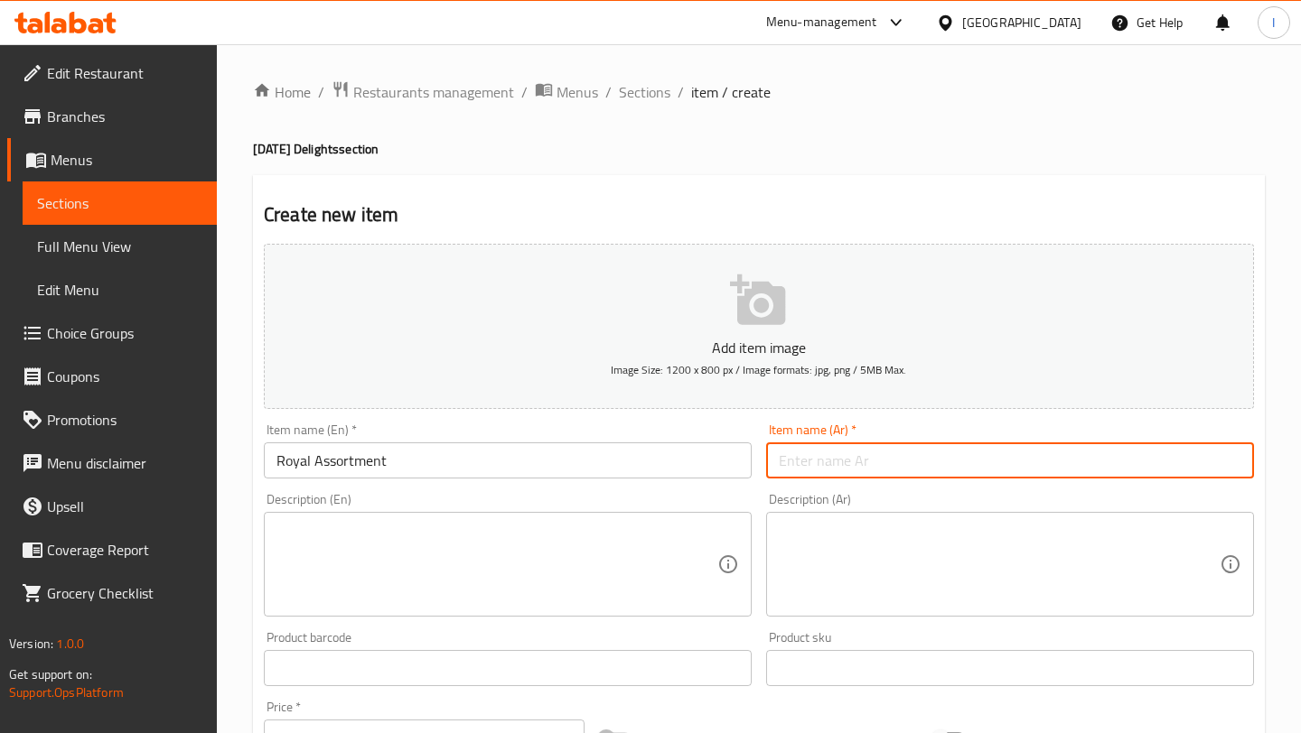
click at [984, 459] on input "text" at bounding box center [1010, 461] width 488 height 36
paste input "تشكيلة رويال"
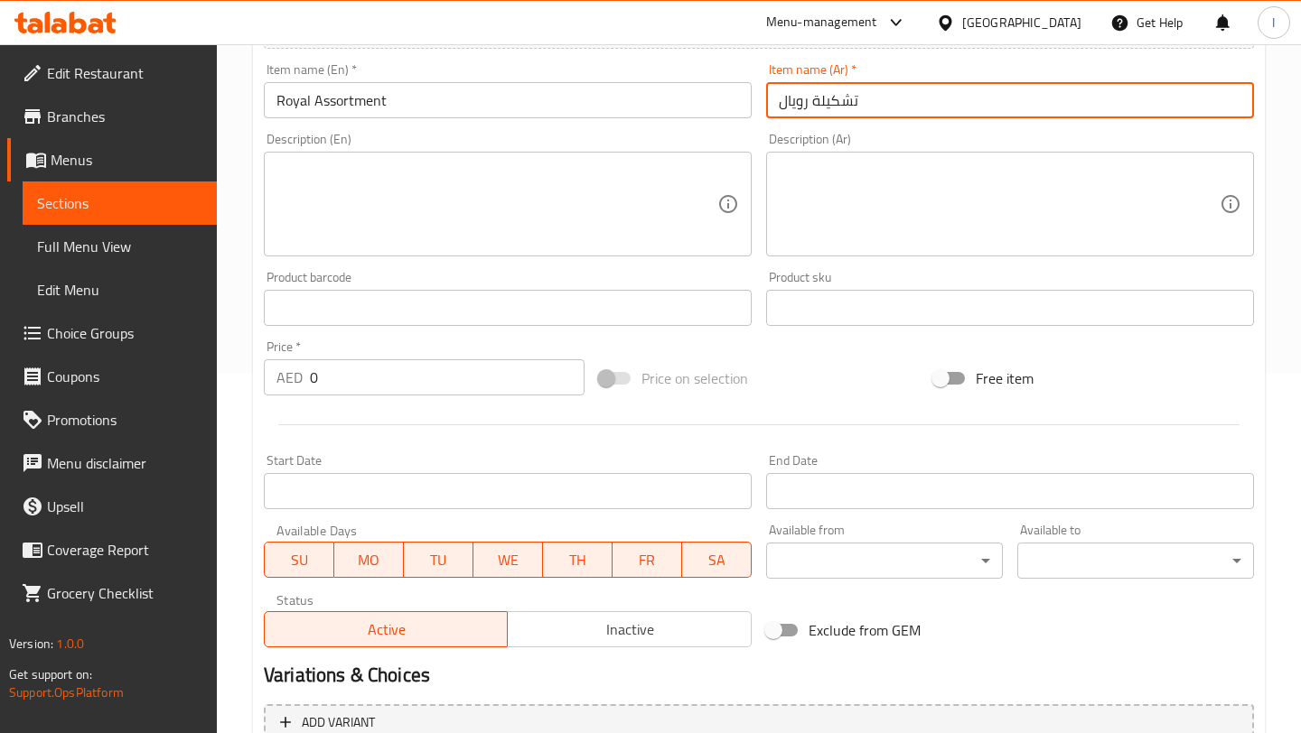
scroll to position [391, 0]
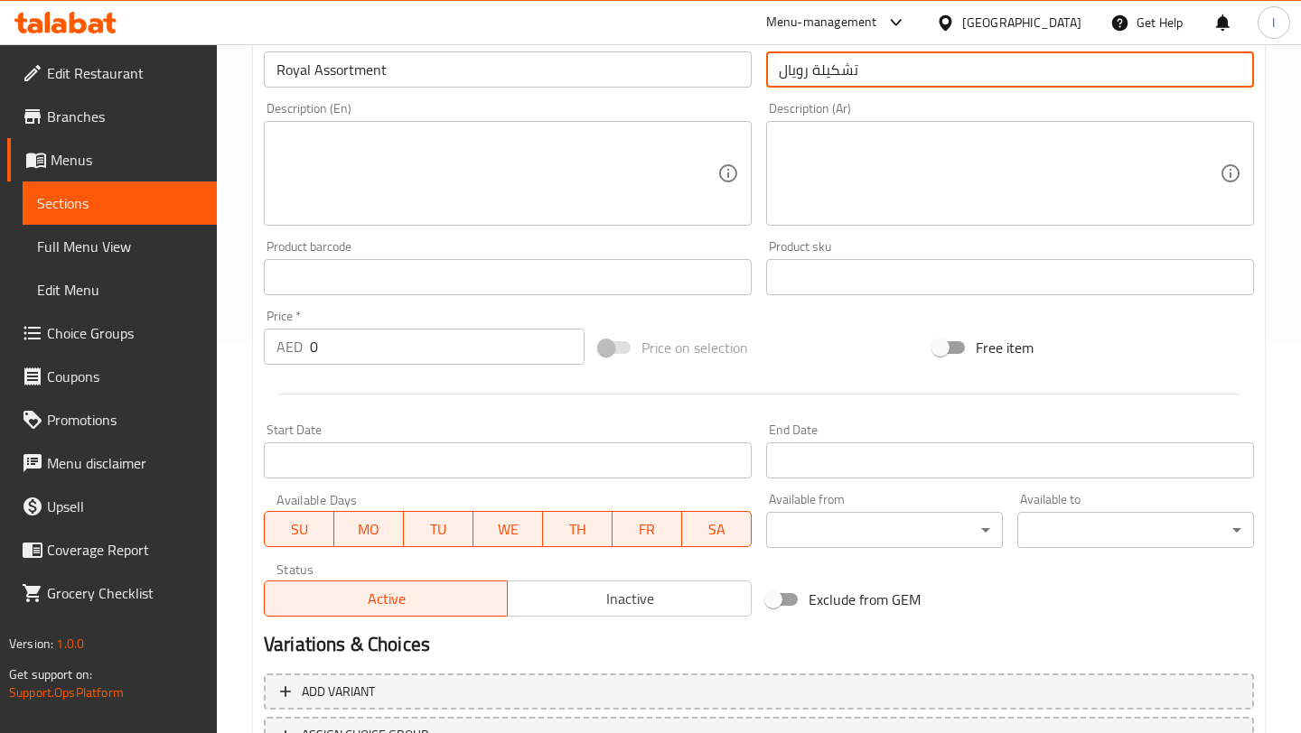
type input "تشكيلة رويال"
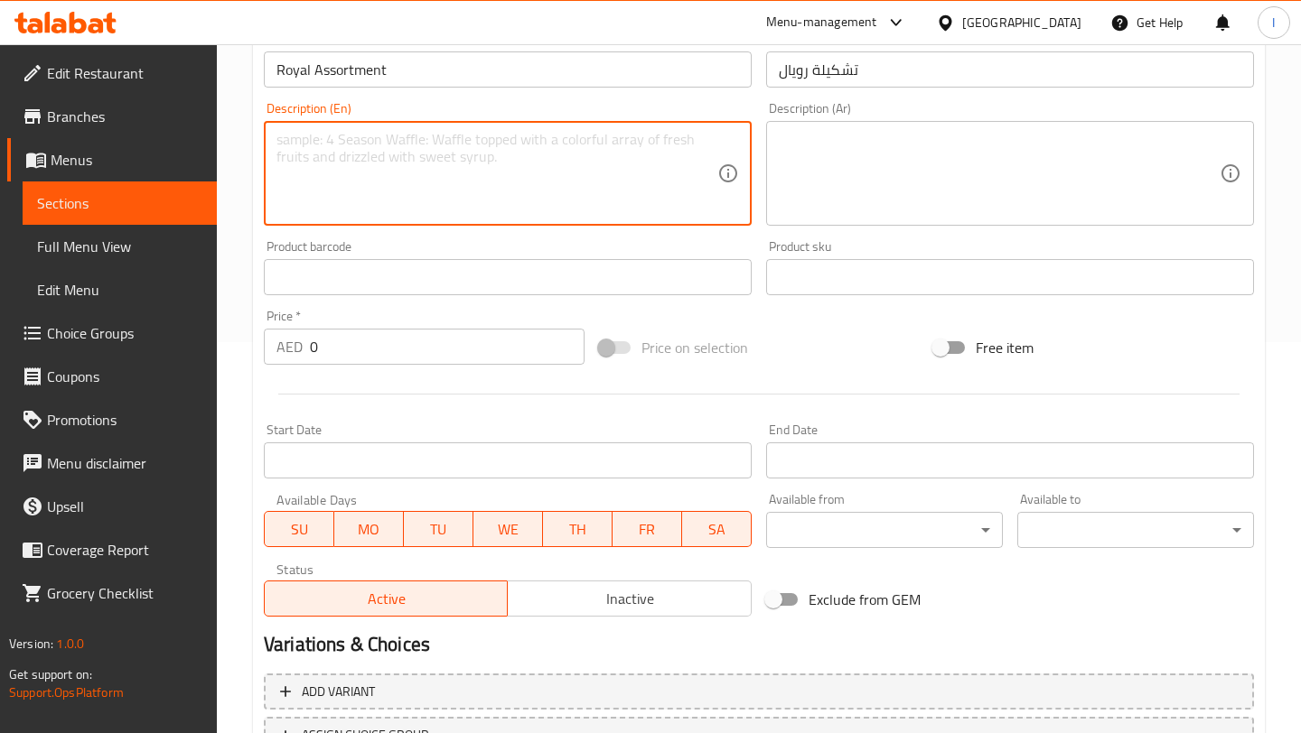
click at [443, 208] on textarea at bounding box center [496, 174] width 441 height 86
paste textarea "A festive hamper box featuring Assorted Khajoor & [PERSON_NAME] Bites (550g),Cl…"
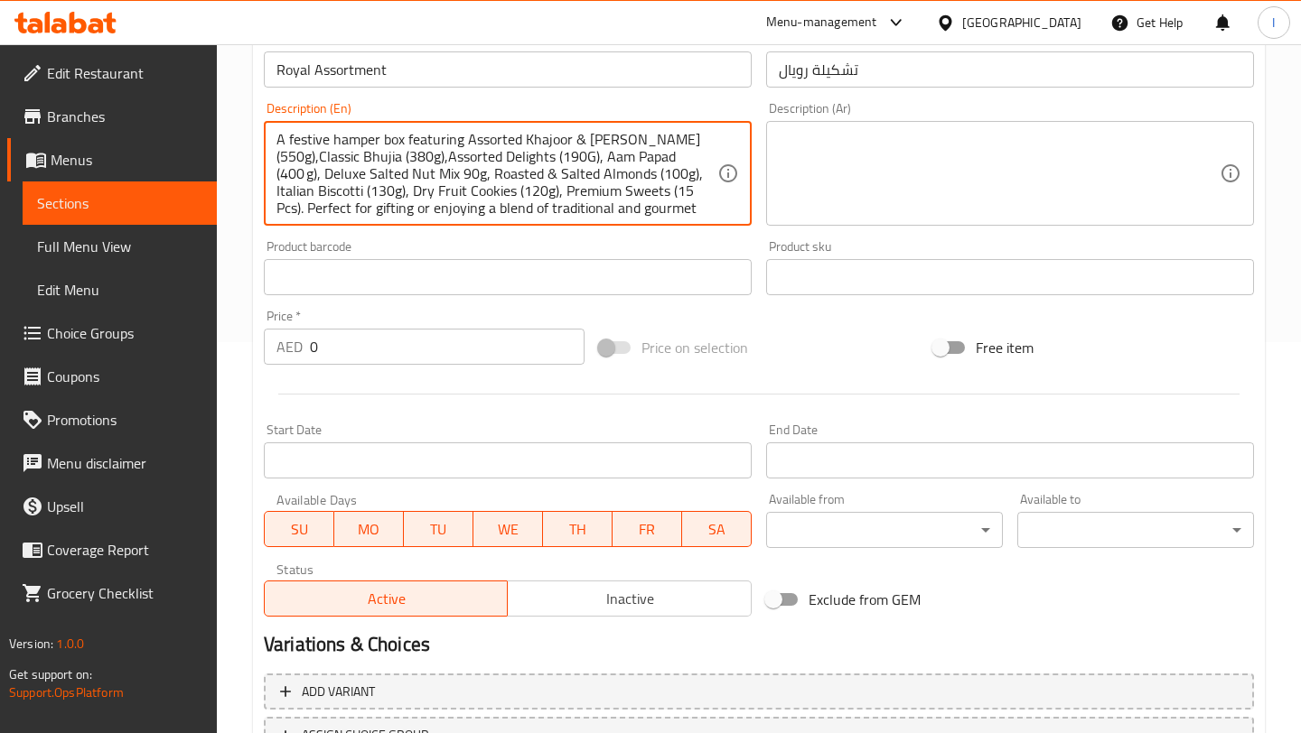
scroll to position [51, 0]
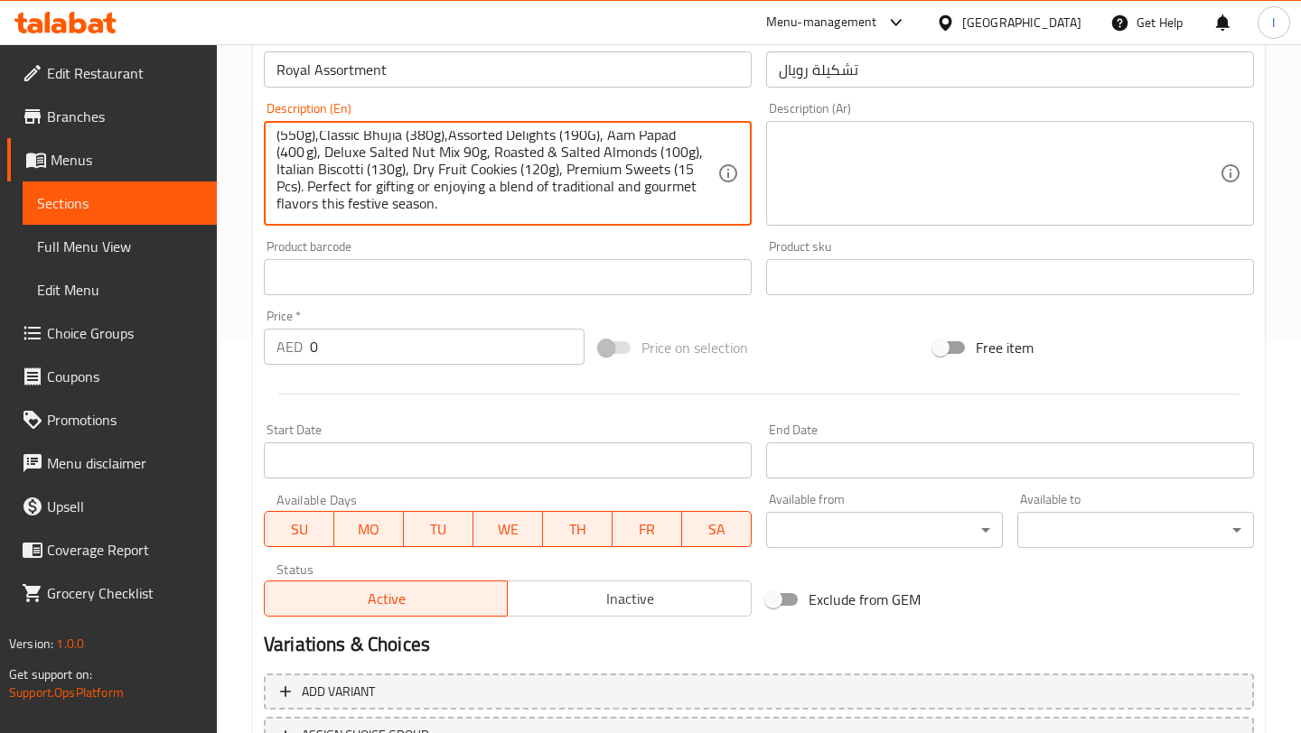
type textarea "A festive hamper box featuring Assorted Khajoor & [PERSON_NAME] Bites (550g),Cl…"
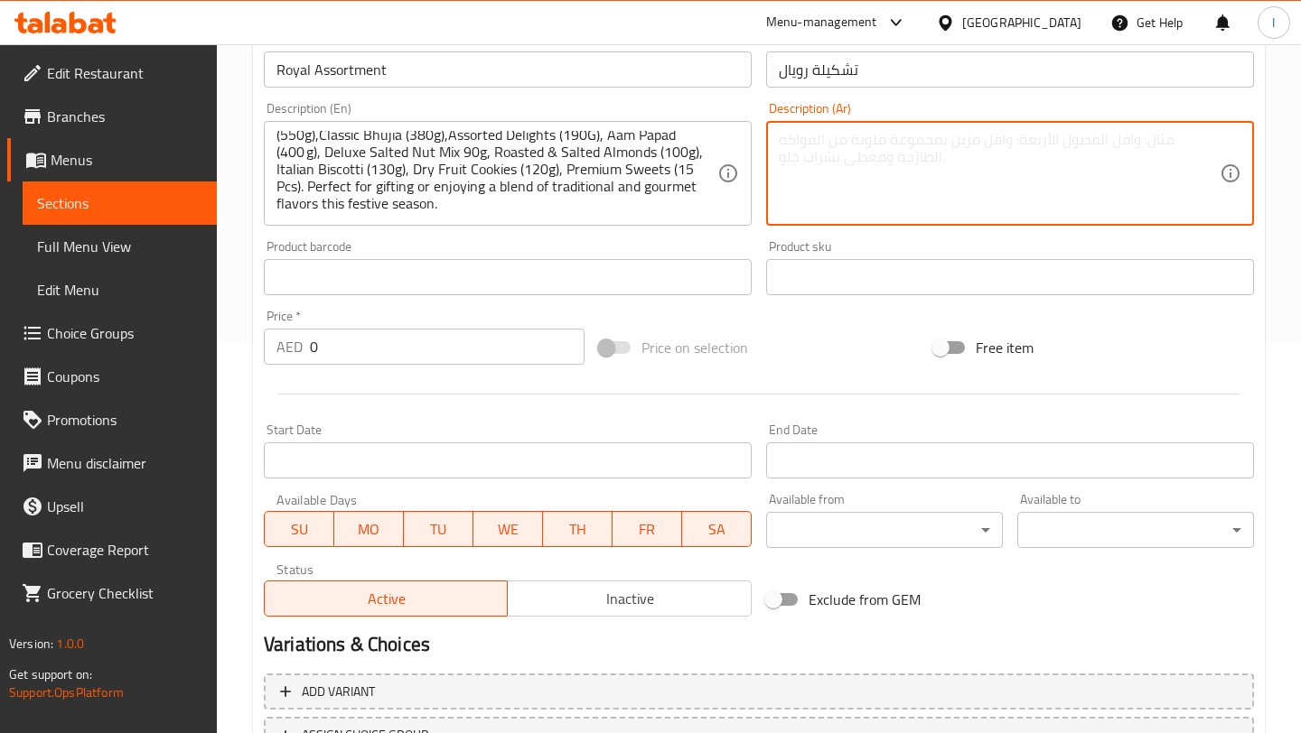
click at [893, 186] on textarea at bounding box center [999, 174] width 441 height 86
paste textarea "سلة هدايا احتفالية تحتوي على تشكيلة من لقيمات الخاجور والأنجير (550 غ)، بهوجيا …"
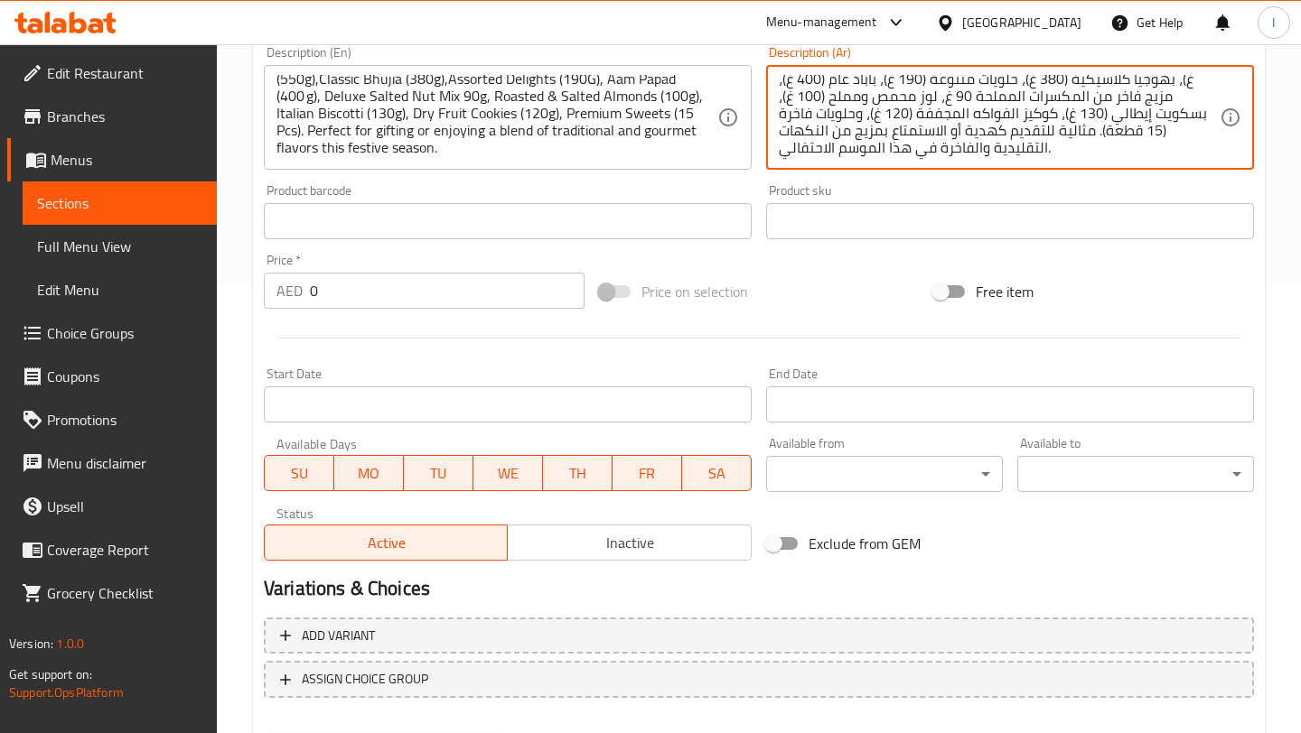
scroll to position [502, 0]
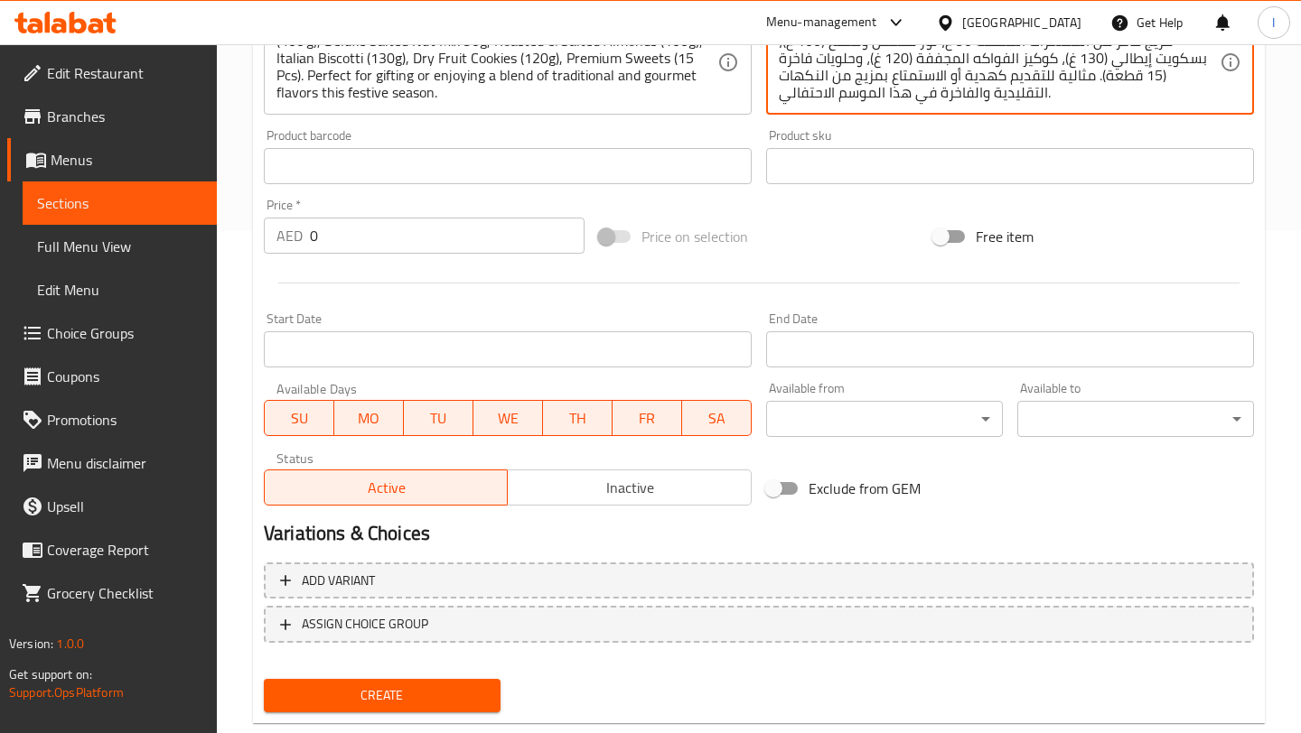
type textarea "سلة هدايا احتفالية تحتوي على تشكيلة من لقيمات الخاجور والأنجير (550 غ)، بهوجيا …"
click at [396, 250] on input "0" at bounding box center [447, 236] width 275 height 36
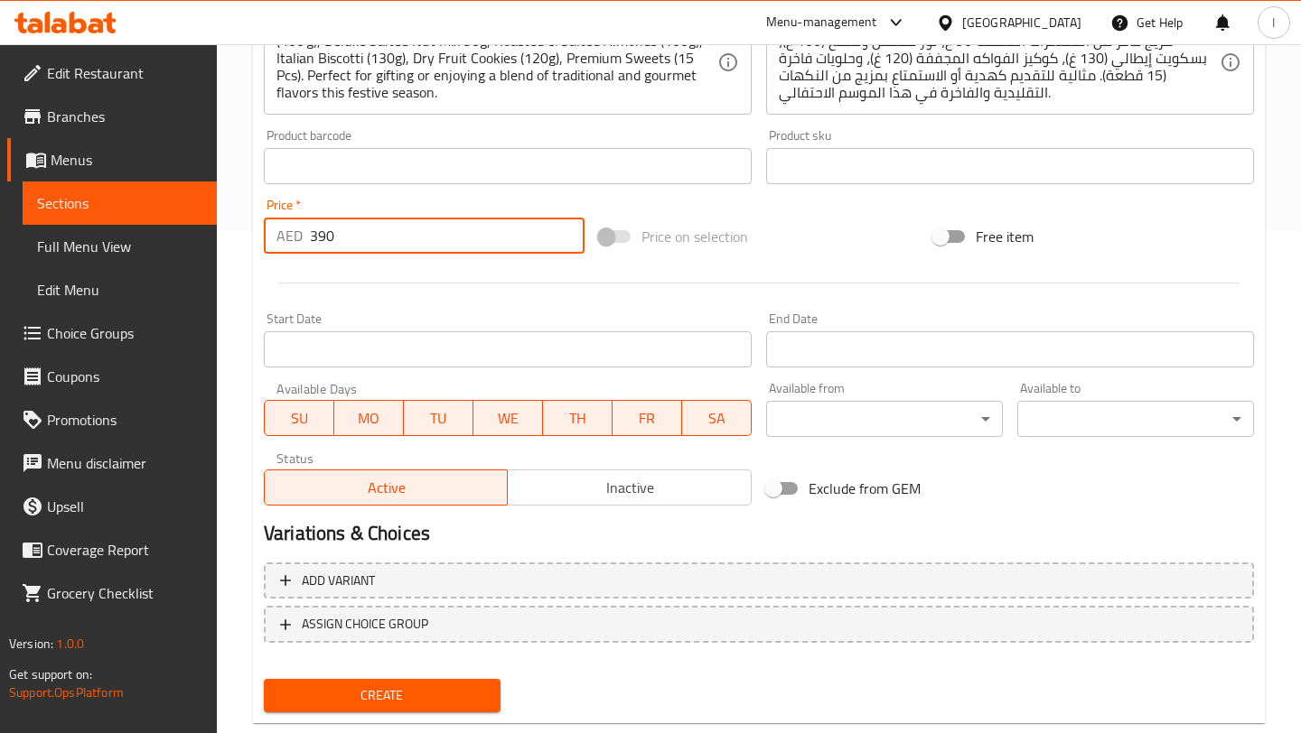
type input "390"
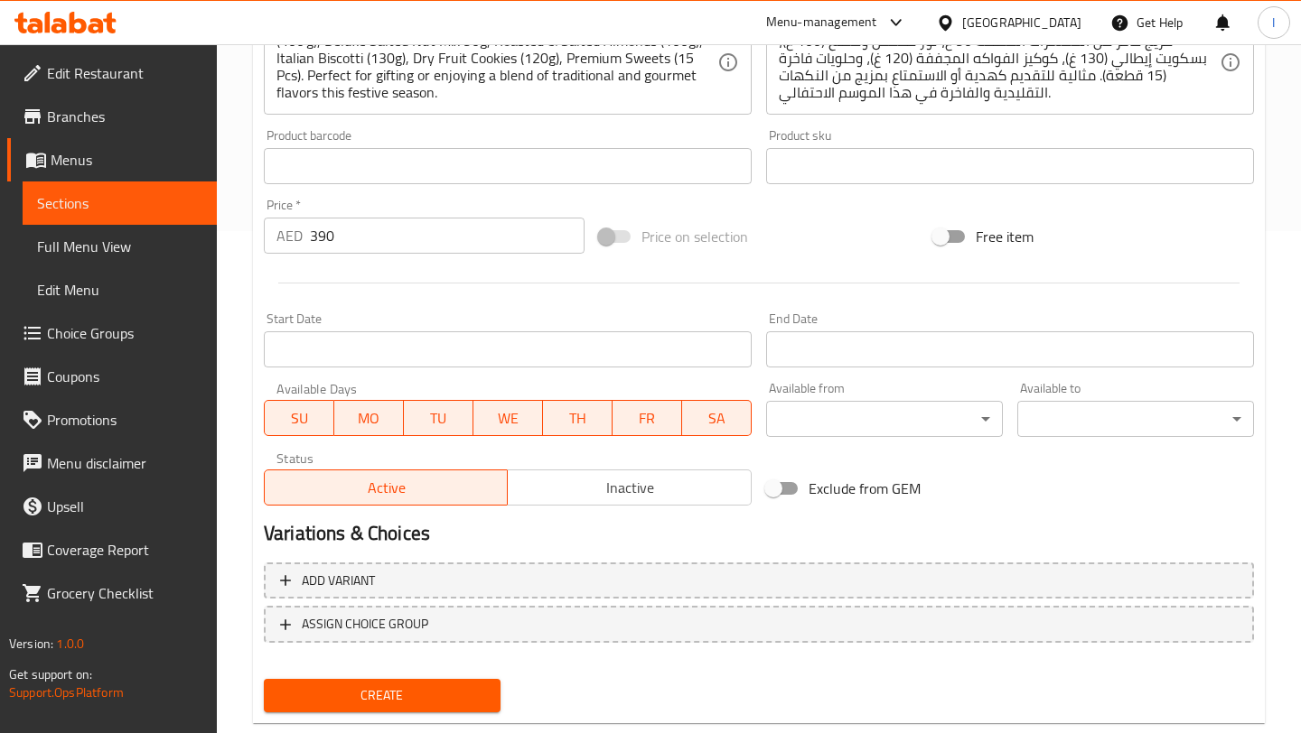
click at [857, 202] on div "Add item image Image Size: 1200 x 800 px / Image formats: jpg, png / 5MB Max. I…" at bounding box center [758, 123] width 1004 height 779
click at [417, 367] on input "Start Date" at bounding box center [508, 349] width 488 height 36
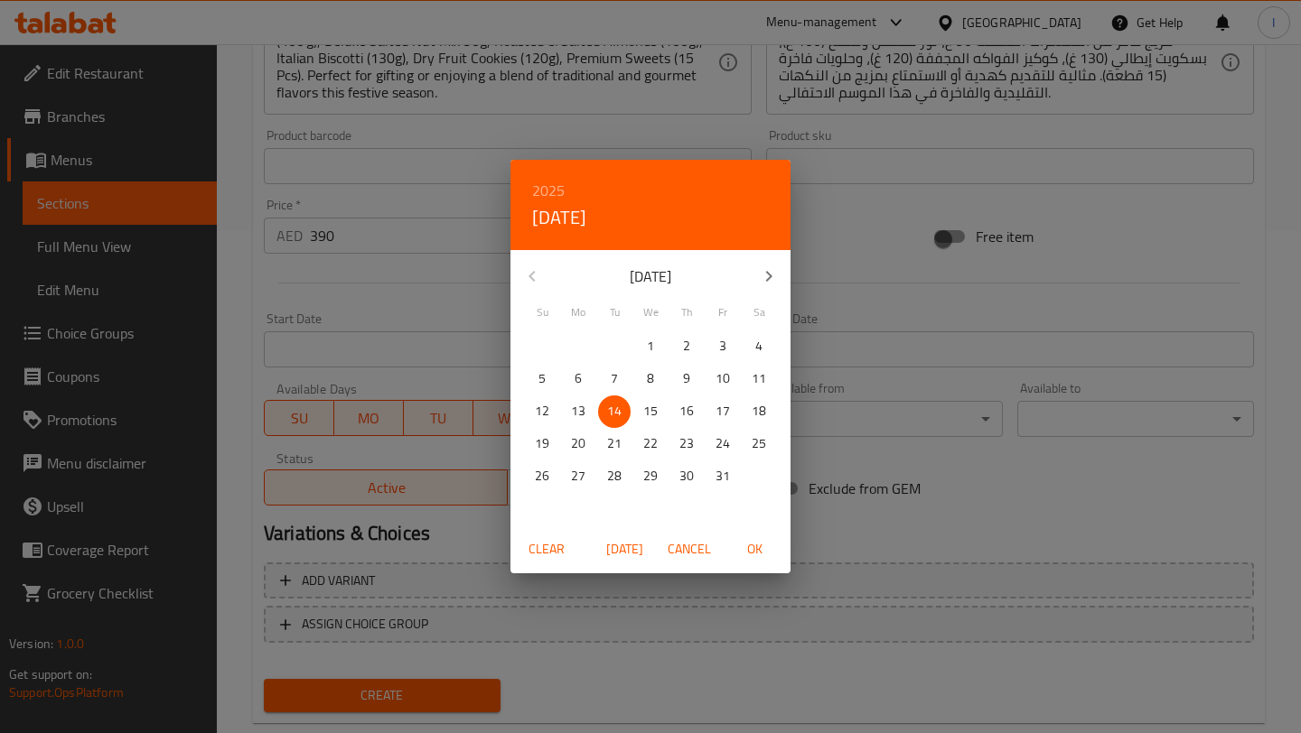
click at [747, 555] on span "OK" at bounding box center [753, 549] width 43 height 23
type input "[DATE]"
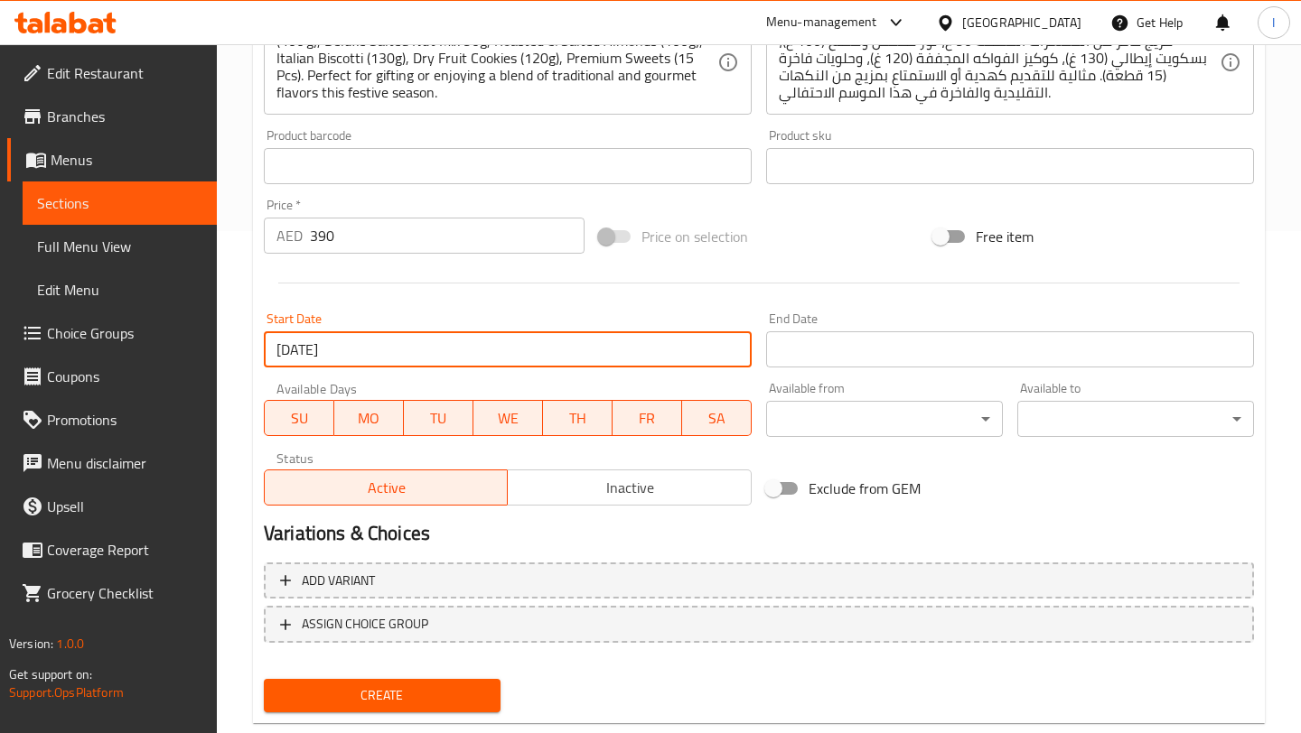
click at [844, 370] on div "End Date End Date" at bounding box center [1010, 340] width 502 height 70
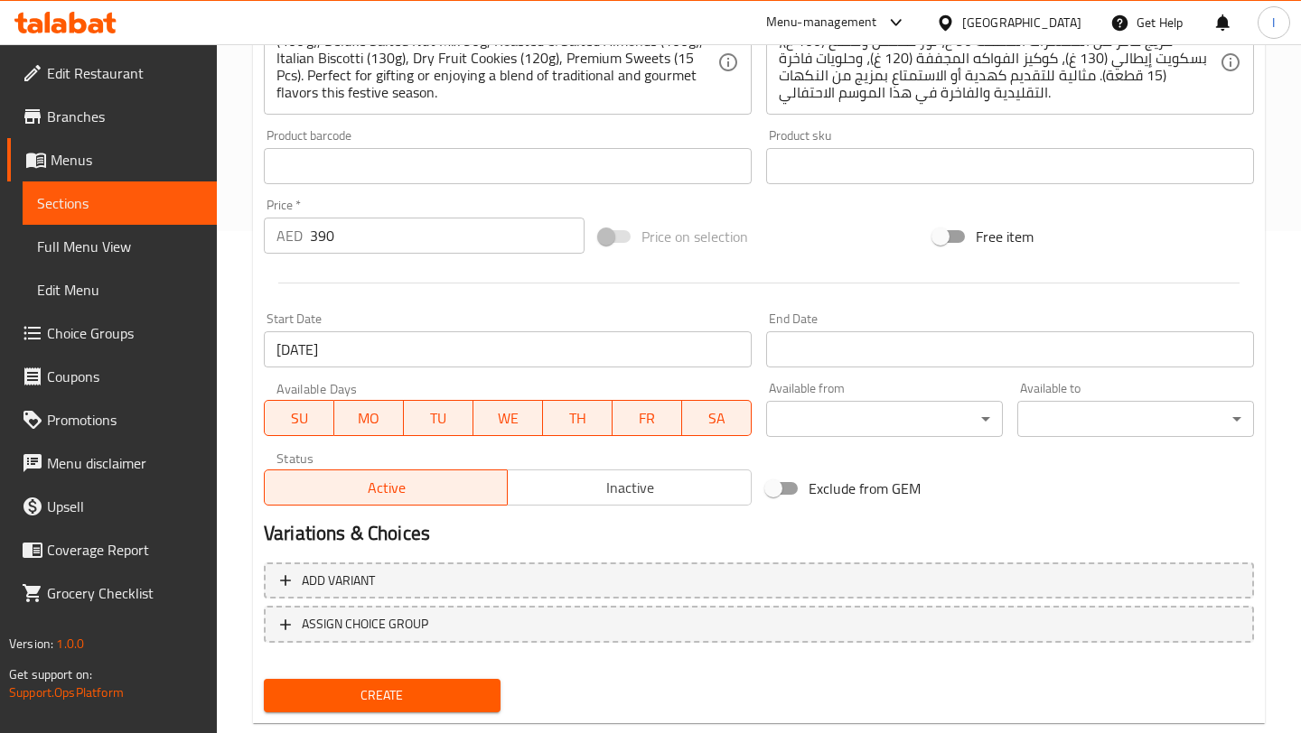
click at [833, 358] on input "Start Date" at bounding box center [1010, 349] width 488 height 36
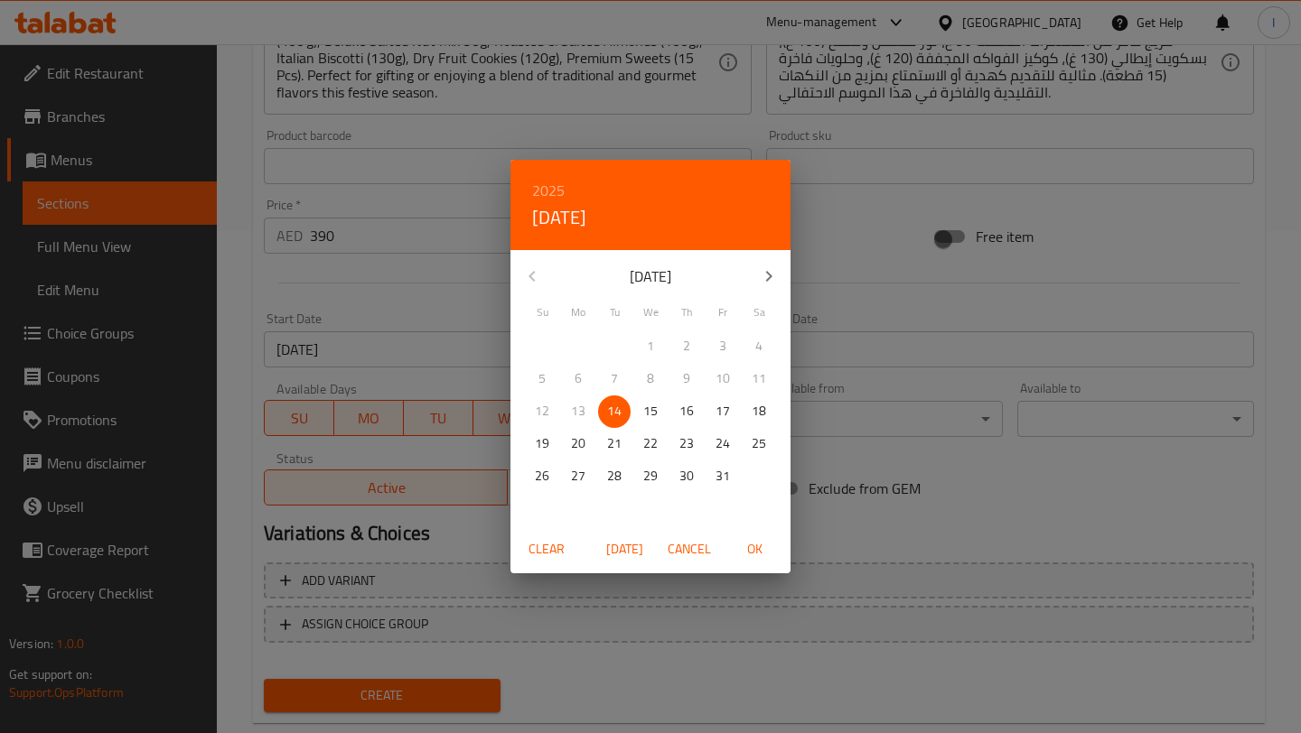
click at [769, 269] on icon "button" at bounding box center [769, 277] width 22 height 22
click at [549, 516] on span "30" at bounding box center [542, 509] width 33 height 23
click at [760, 549] on span "OK" at bounding box center [753, 549] width 43 height 23
type input "[DATE]"
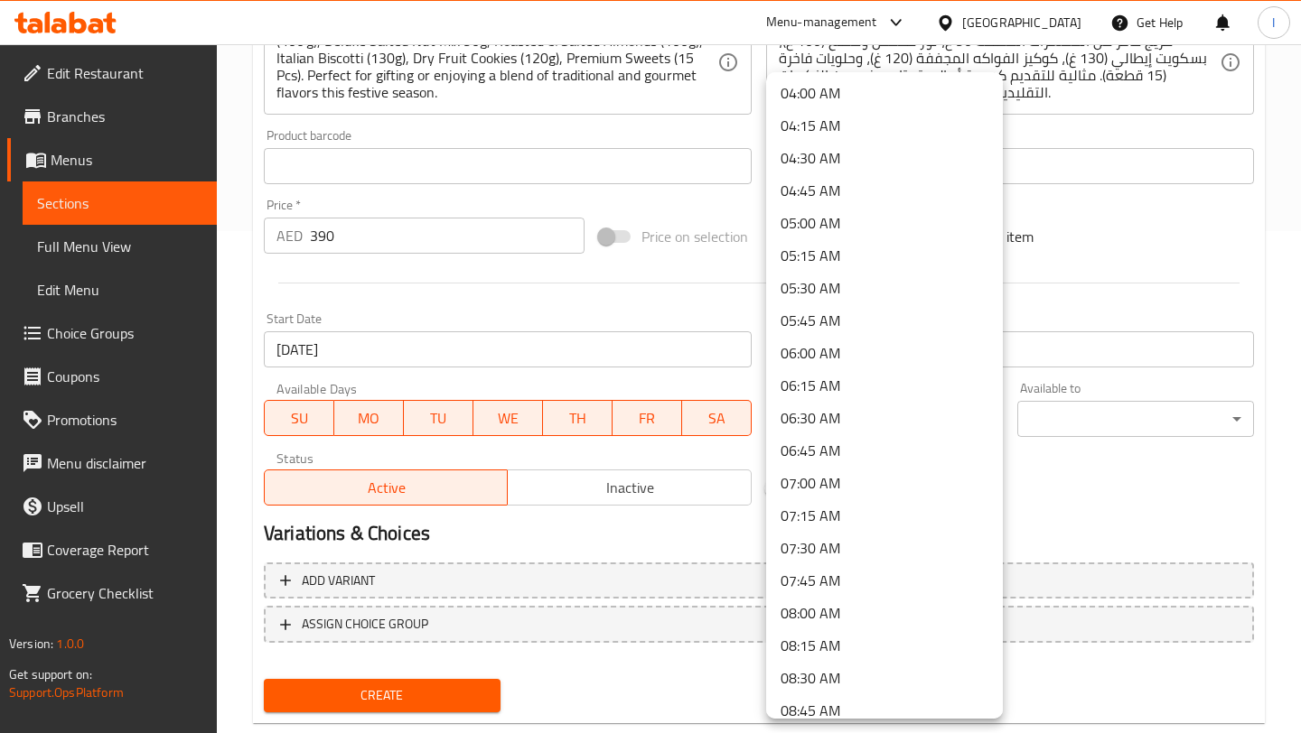
scroll to position [773, 0]
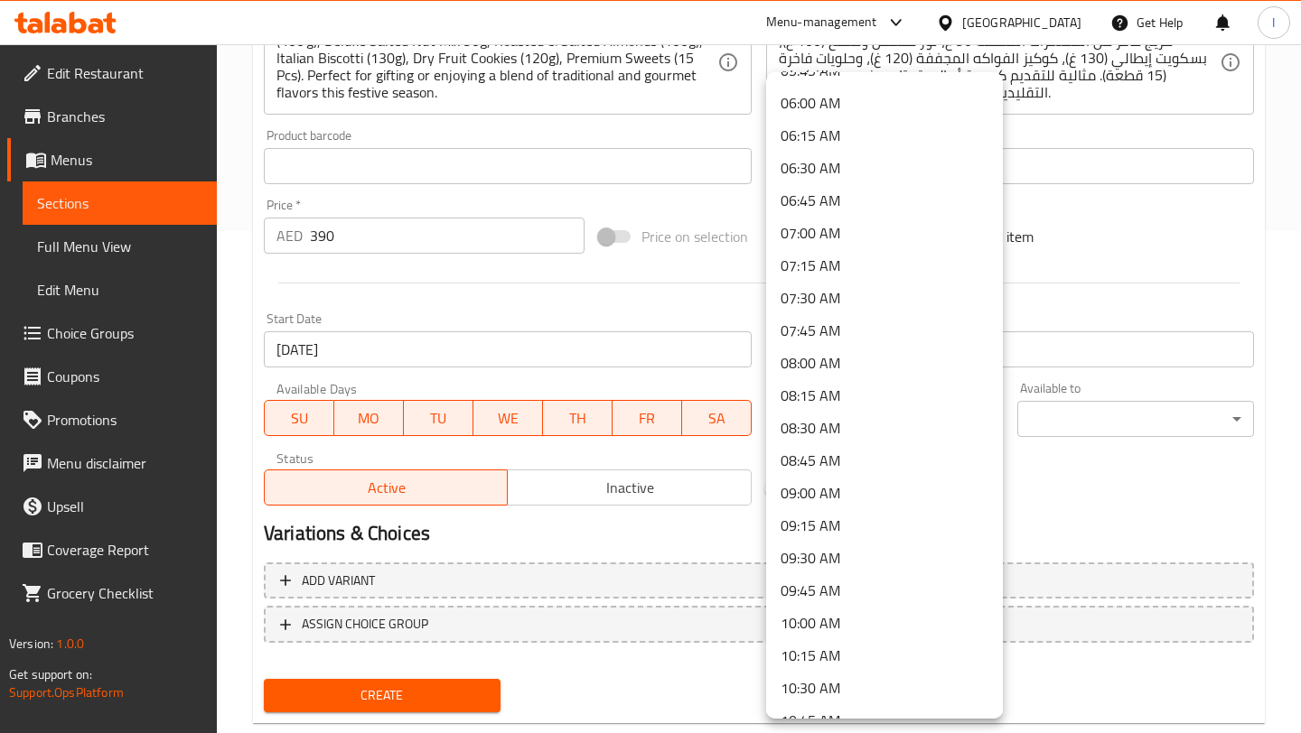
click at [826, 233] on li "07:00 AM" at bounding box center [884, 233] width 237 height 33
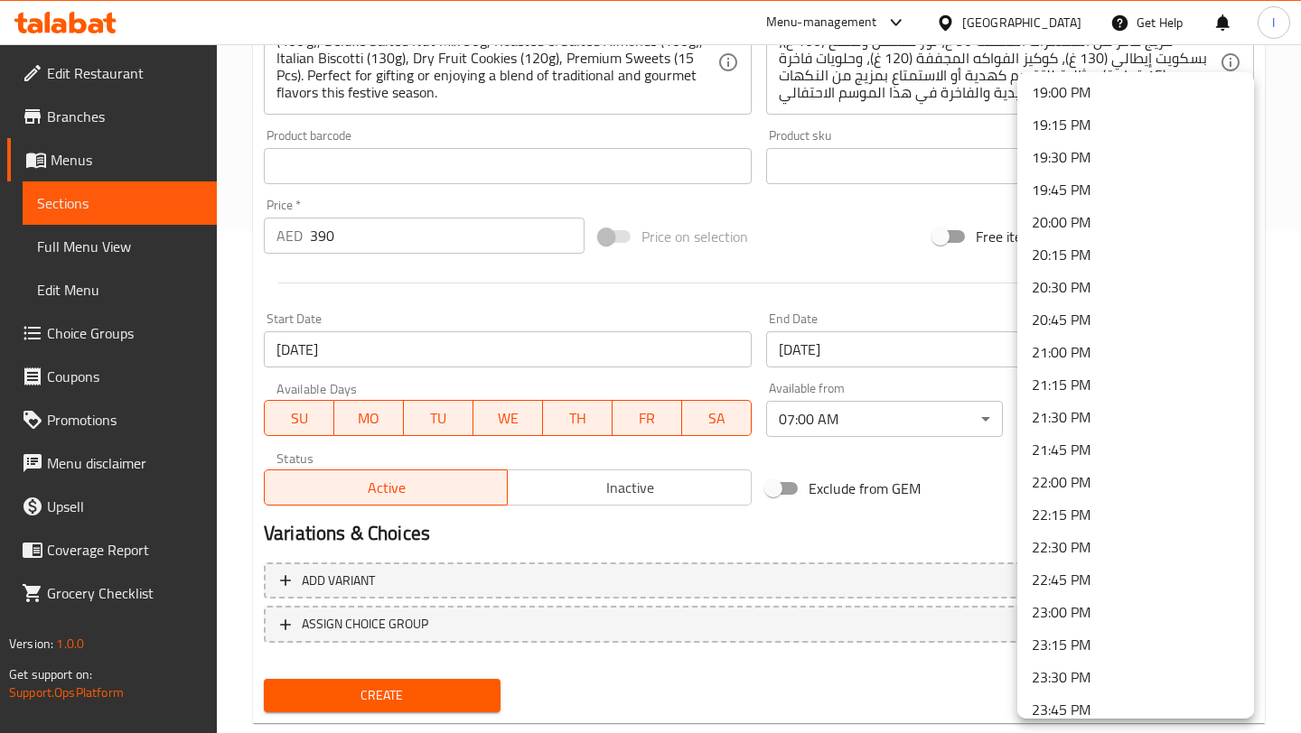
scroll to position [2522, 0]
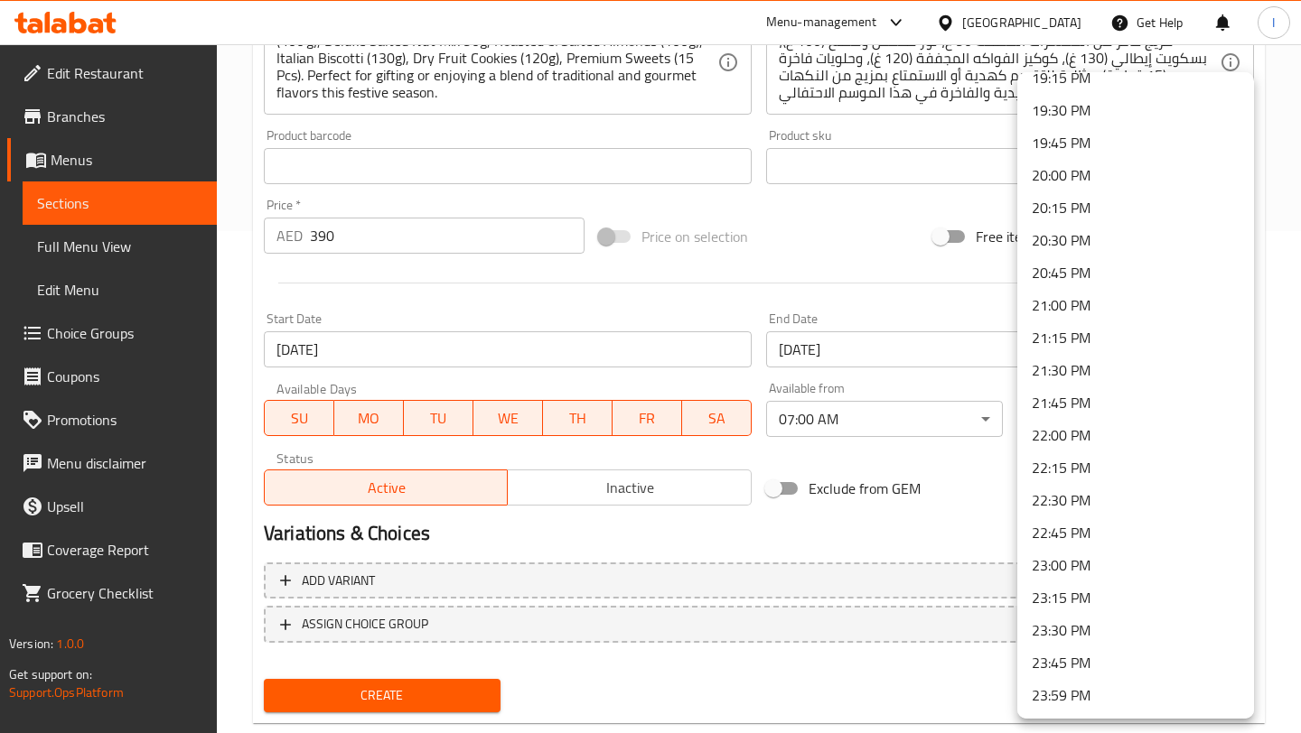
click at [1071, 693] on li "23:59 PM" at bounding box center [1135, 695] width 237 height 33
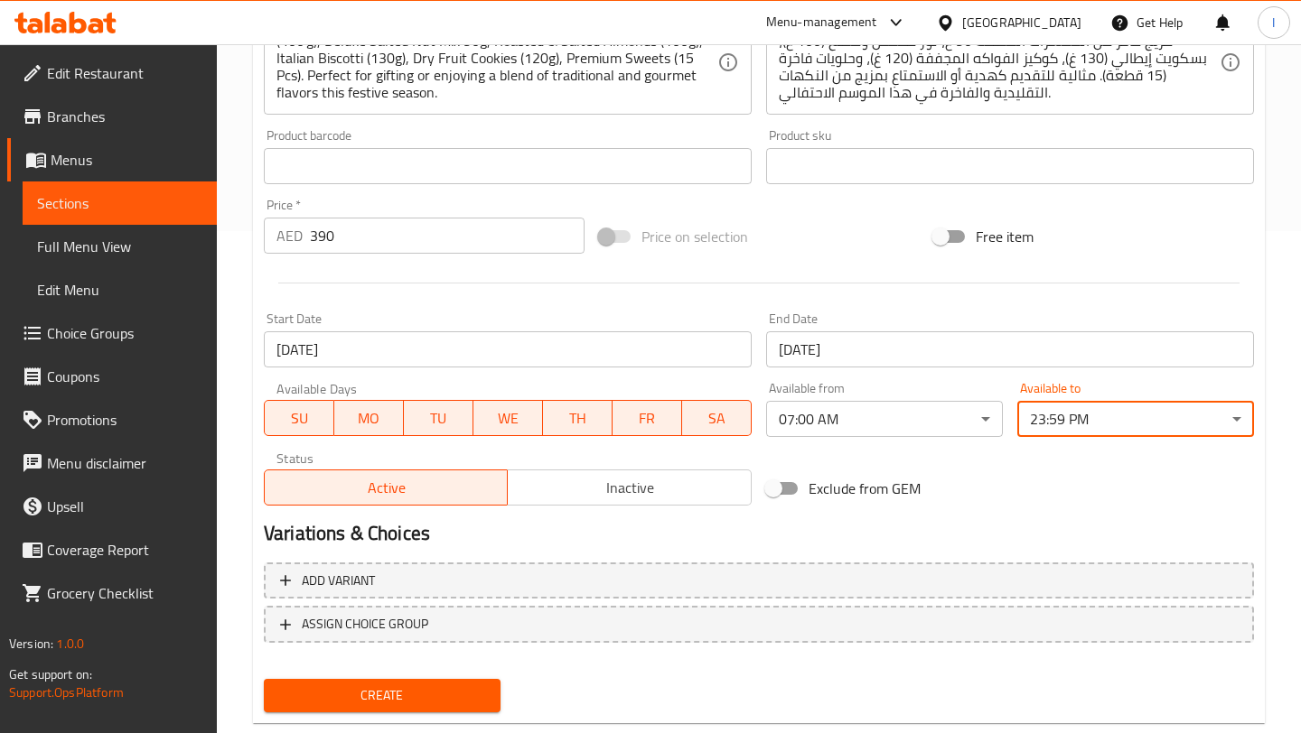
click at [1017, 499] on div "Exclude from GEM" at bounding box center [926, 488] width 335 height 49
click at [445, 711] on button "Create" at bounding box center [382, 695] width 237 height 33
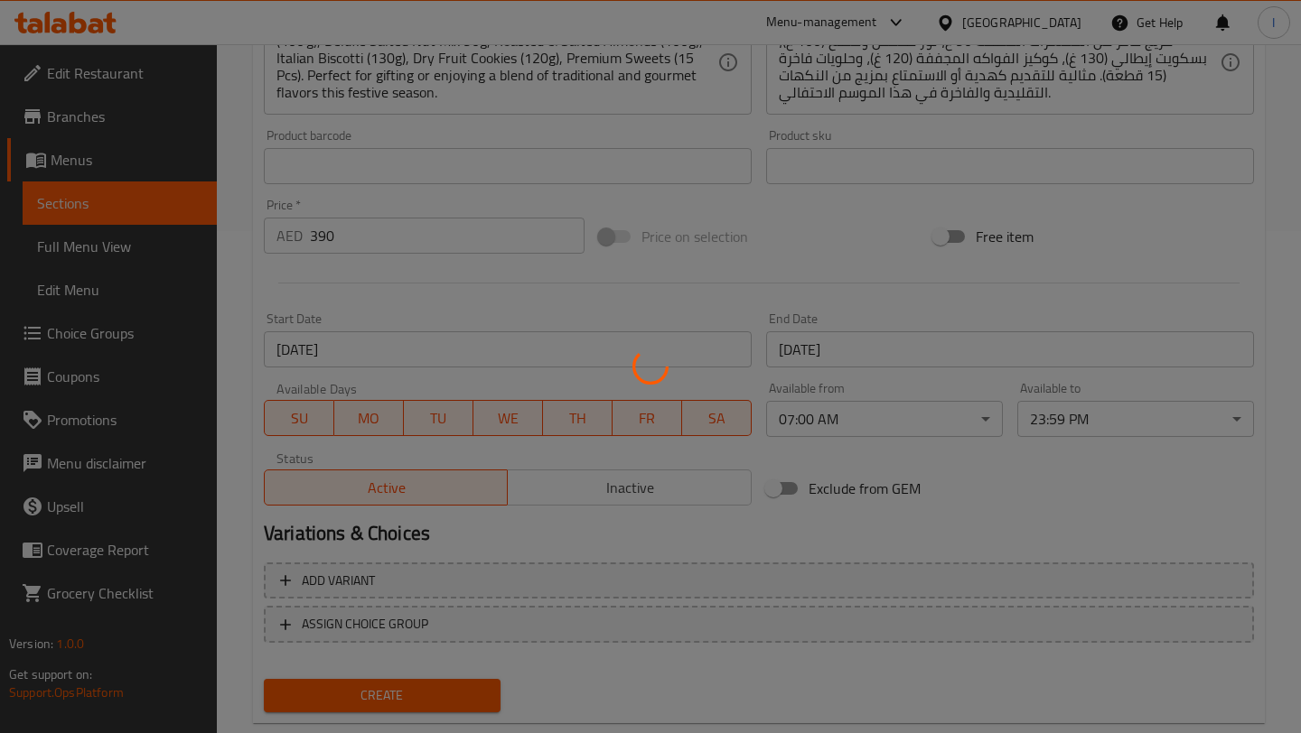
type input "0"
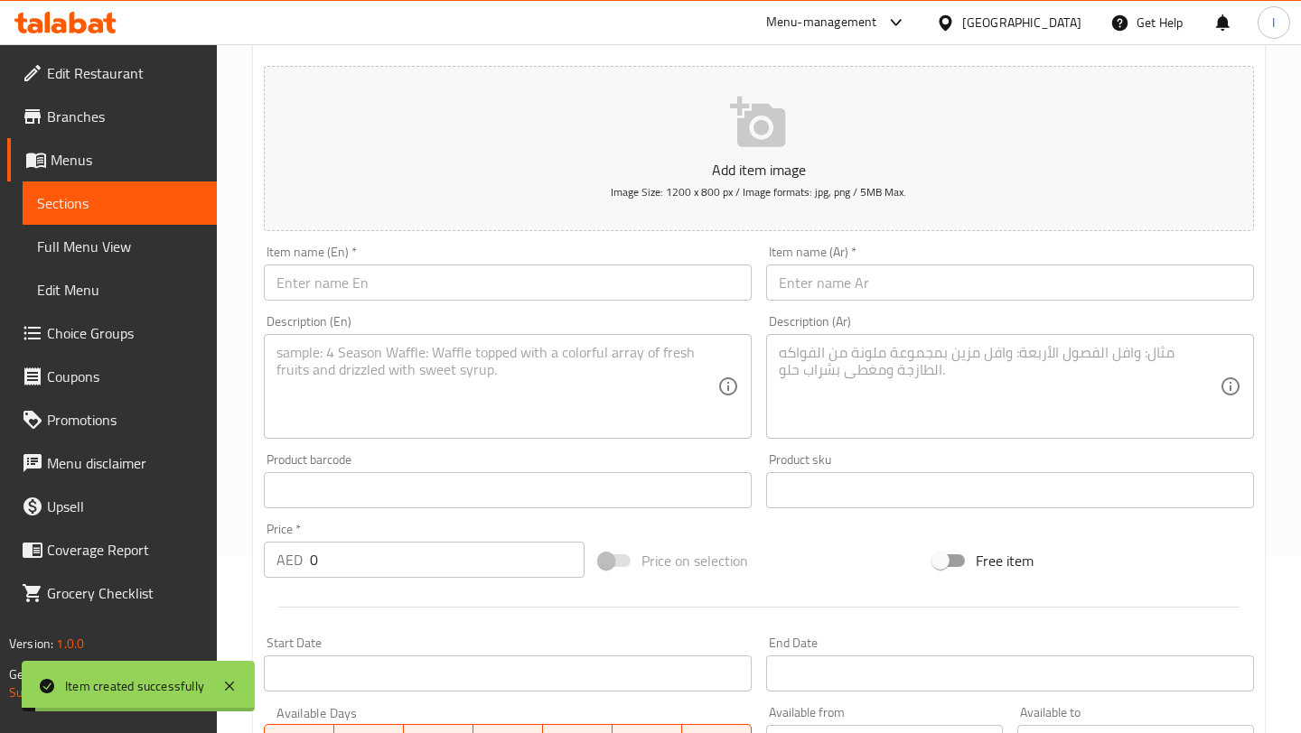
scroll to position [0, 0]
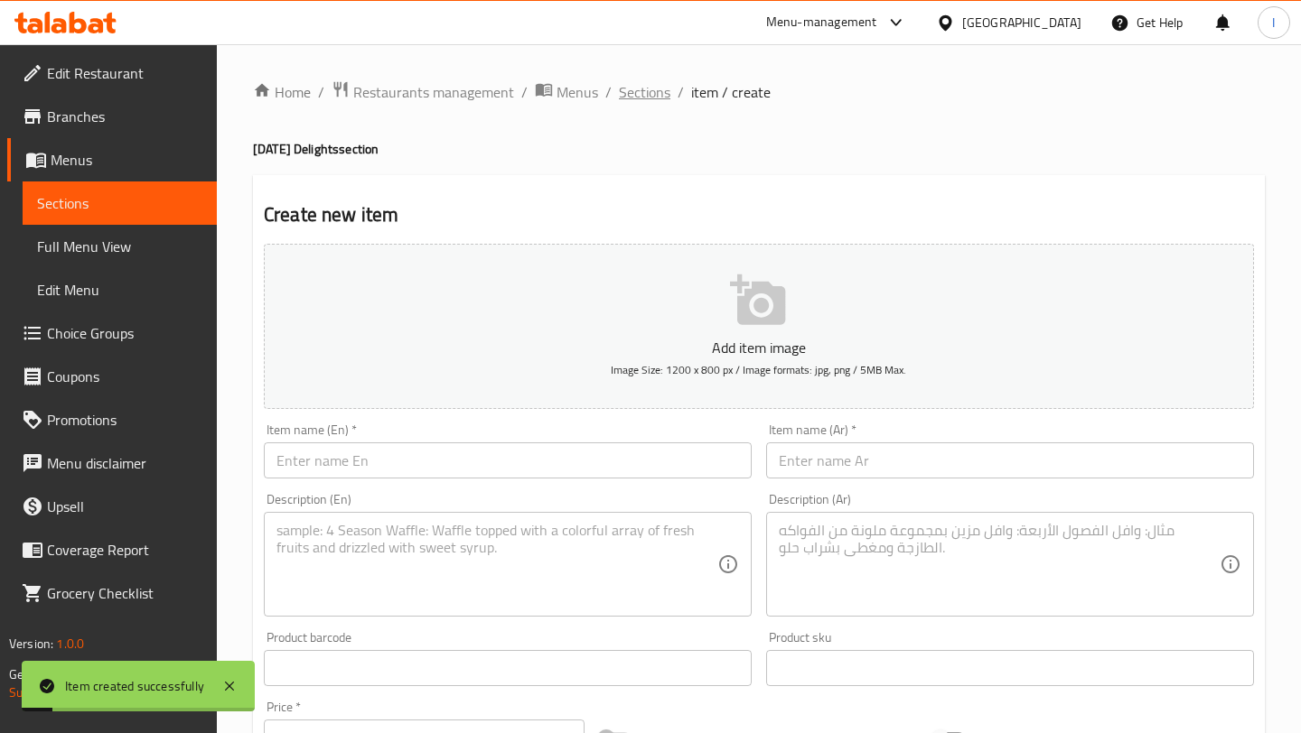
click at [651, 89] on span "Sections" at bounding box center [644, 92] width 51 height 22
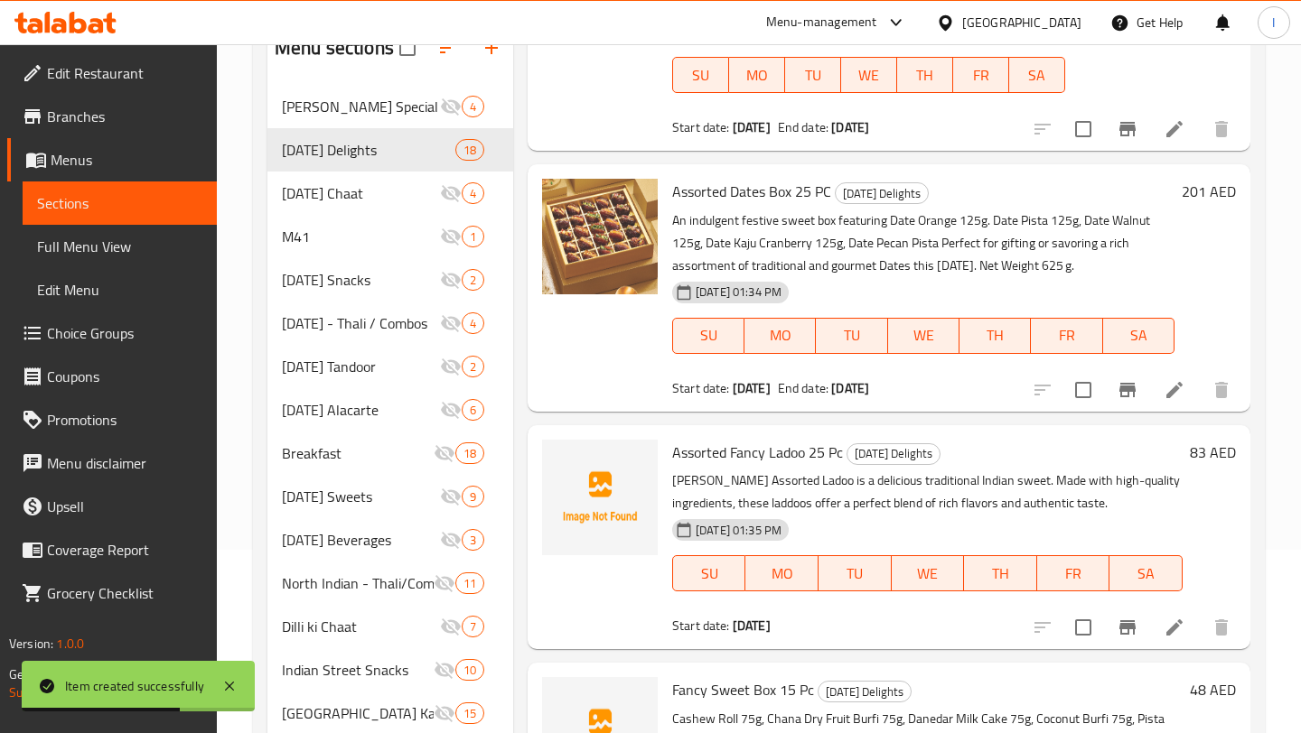
scroll to position [760, 0]
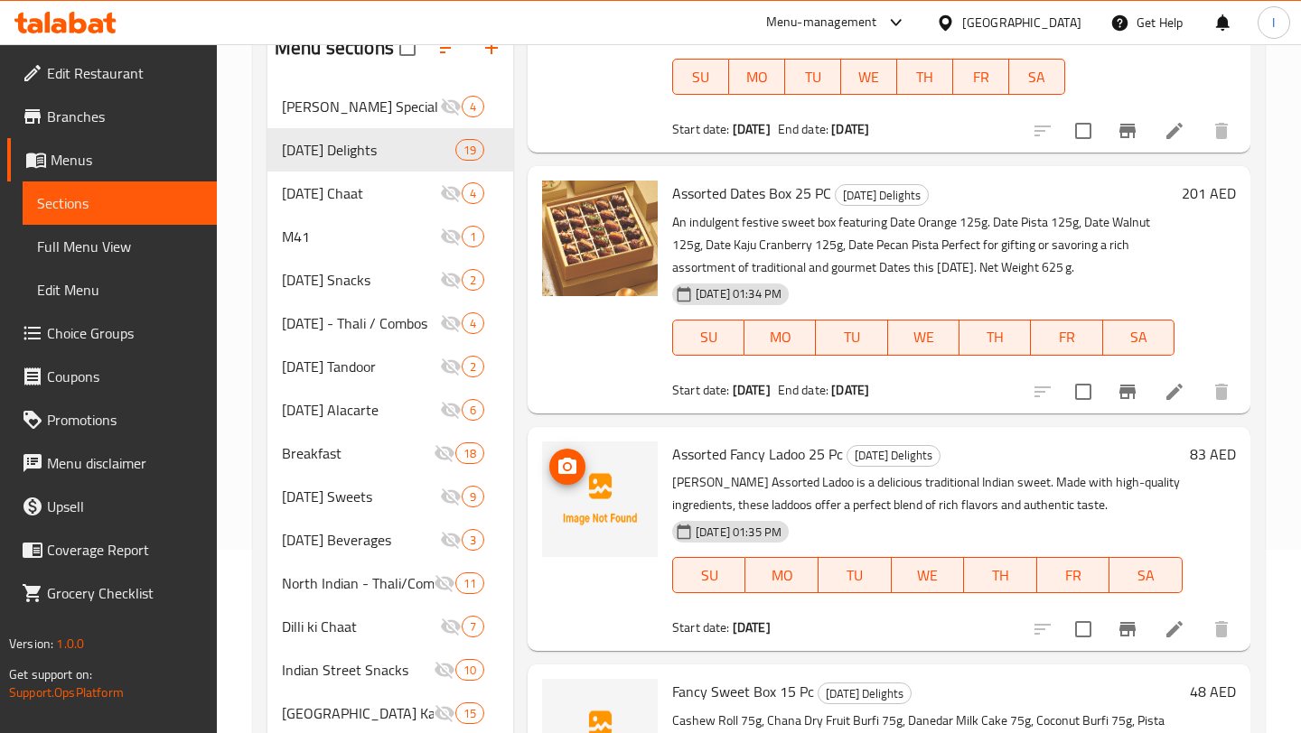
click at [606, 495] on img at bounding box center [600, 500] width 116 height 116
click at [566, 463] on circle "upload picture" at bounding box center [566, 465] width 5 height 5
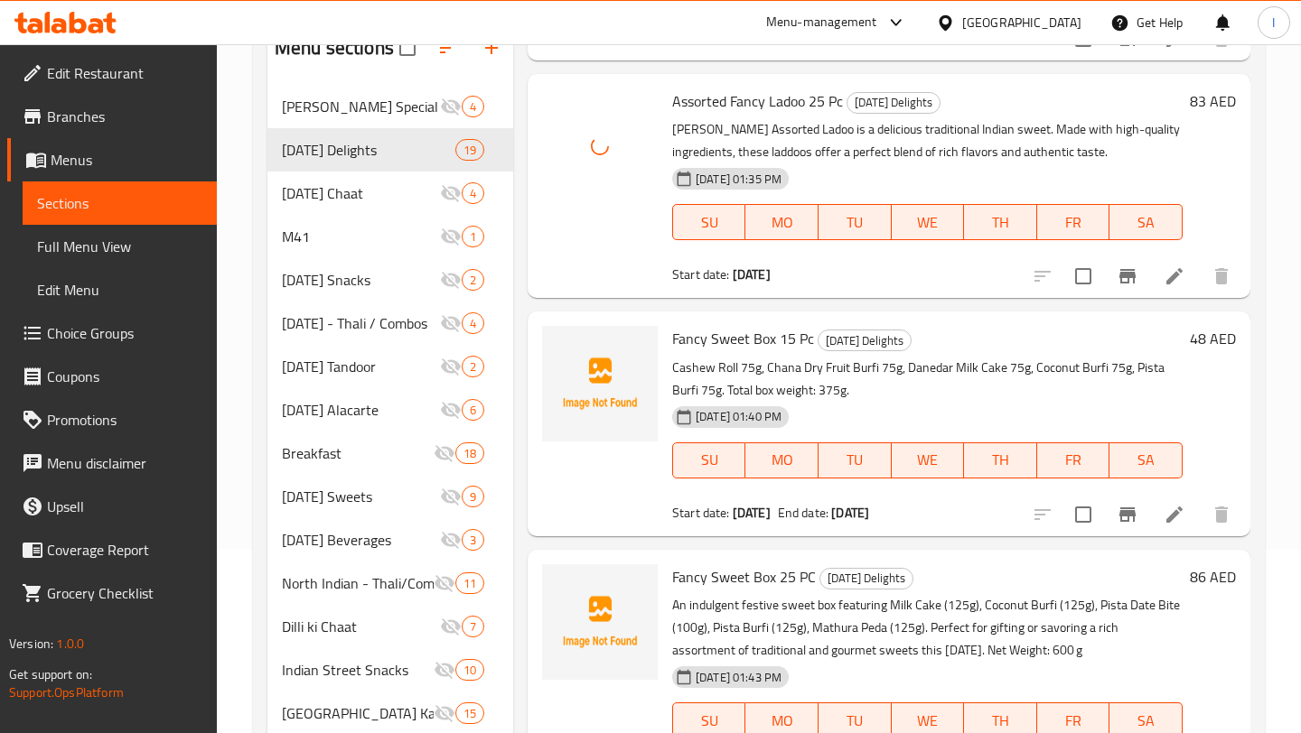
scroll to position [1115, 0]
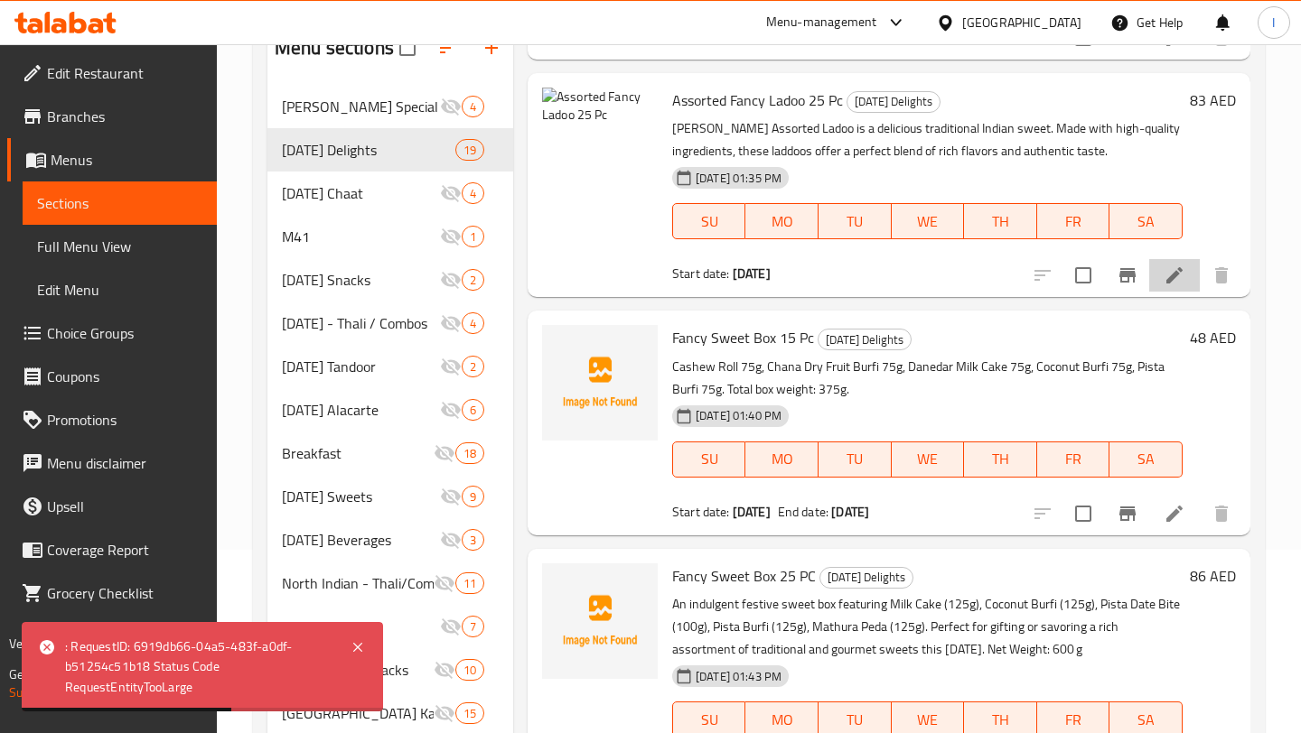
click at [1160, 275] on li at bounding box center [1174, 275] width 51 height 33
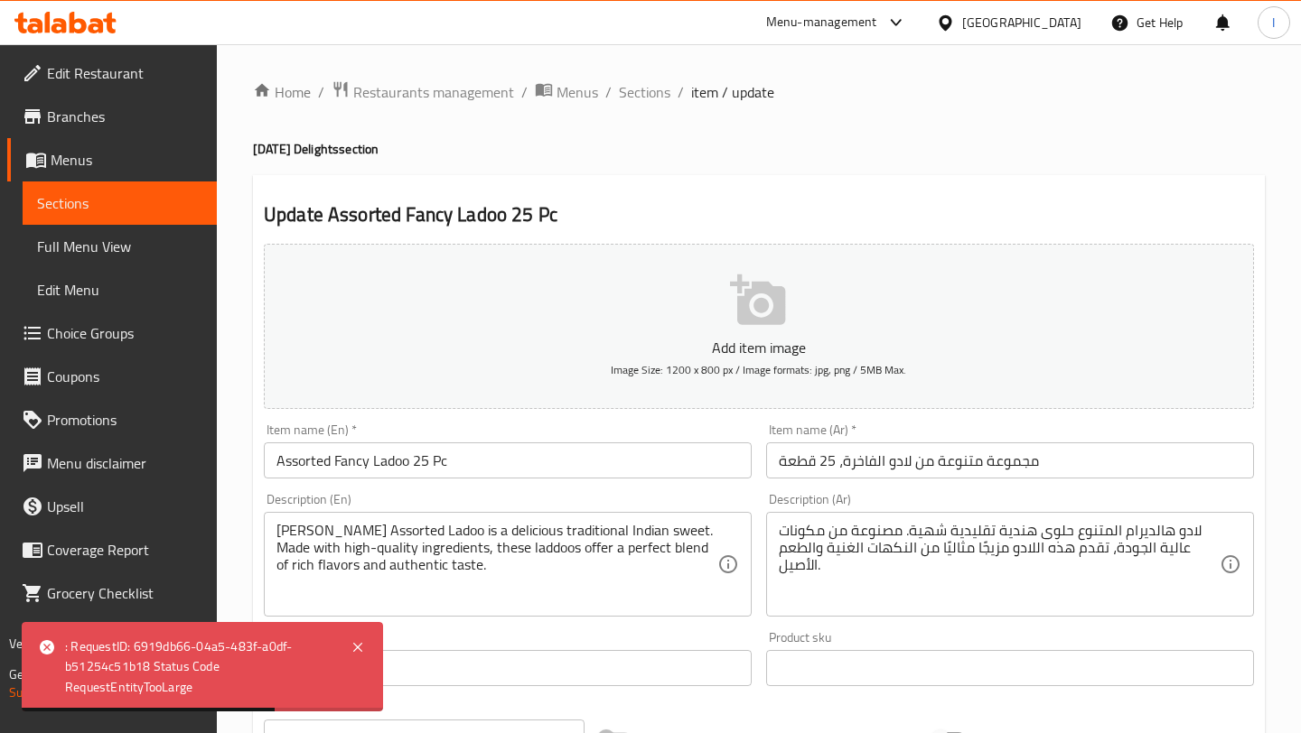
click at [776, 305] on icon "button" at bounding box center [757, 300] width 55 height 51
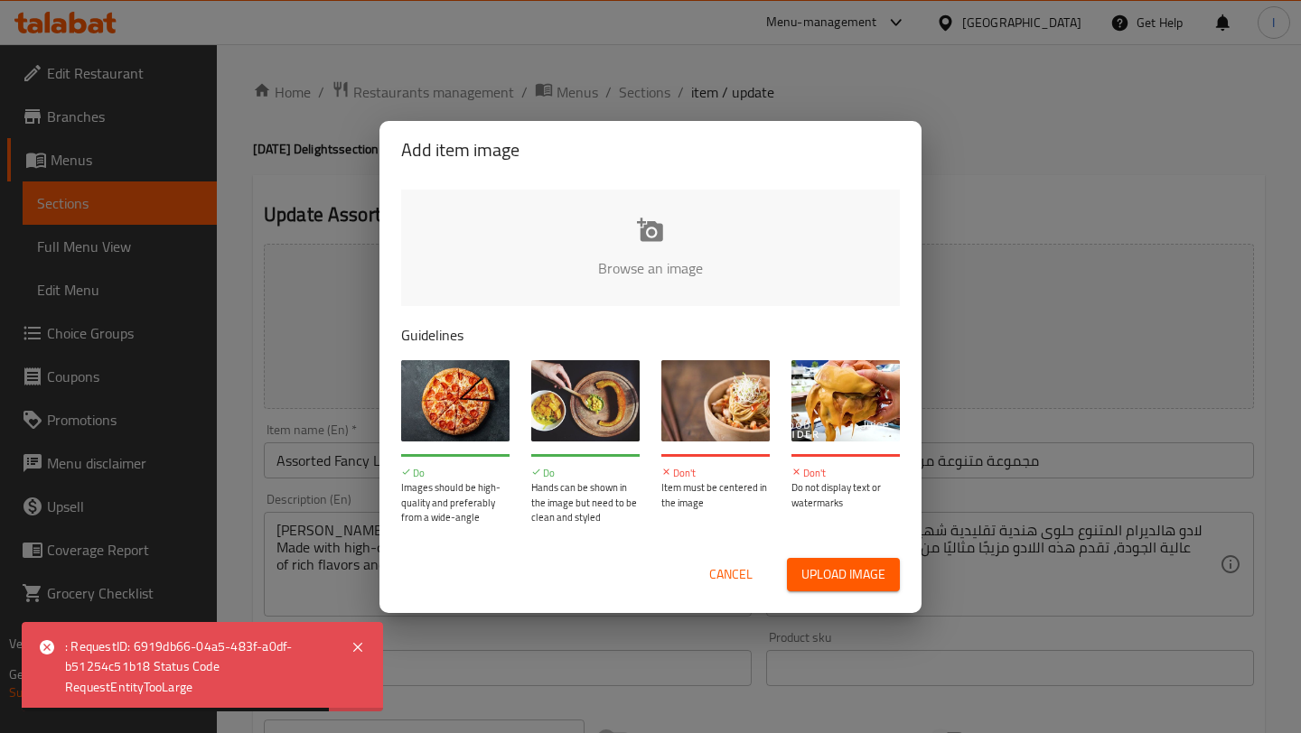
click at [635, 238] on input "file" at bounding box center [1261, 274] width 1720 height 169
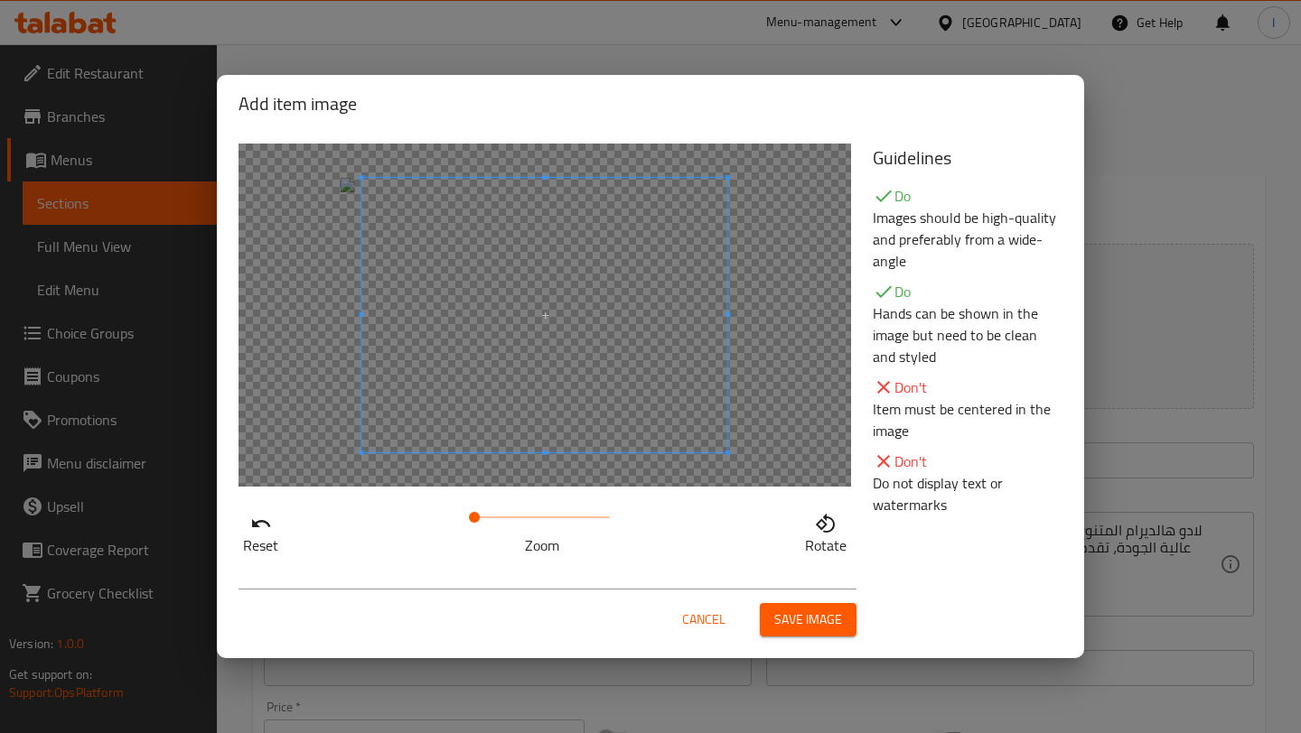
click at [621, 368] on span at bounding box center [544, 315] width 366 height 275
click at [576, 339] on div at bounding box center [544, 315] width 612 height 343
click at [532, 337] on span at bounding box center [527, 315] width 366 height 275
click at [801, 622] on span "Save image" at bounding box center [808, 620] width 68 height 23
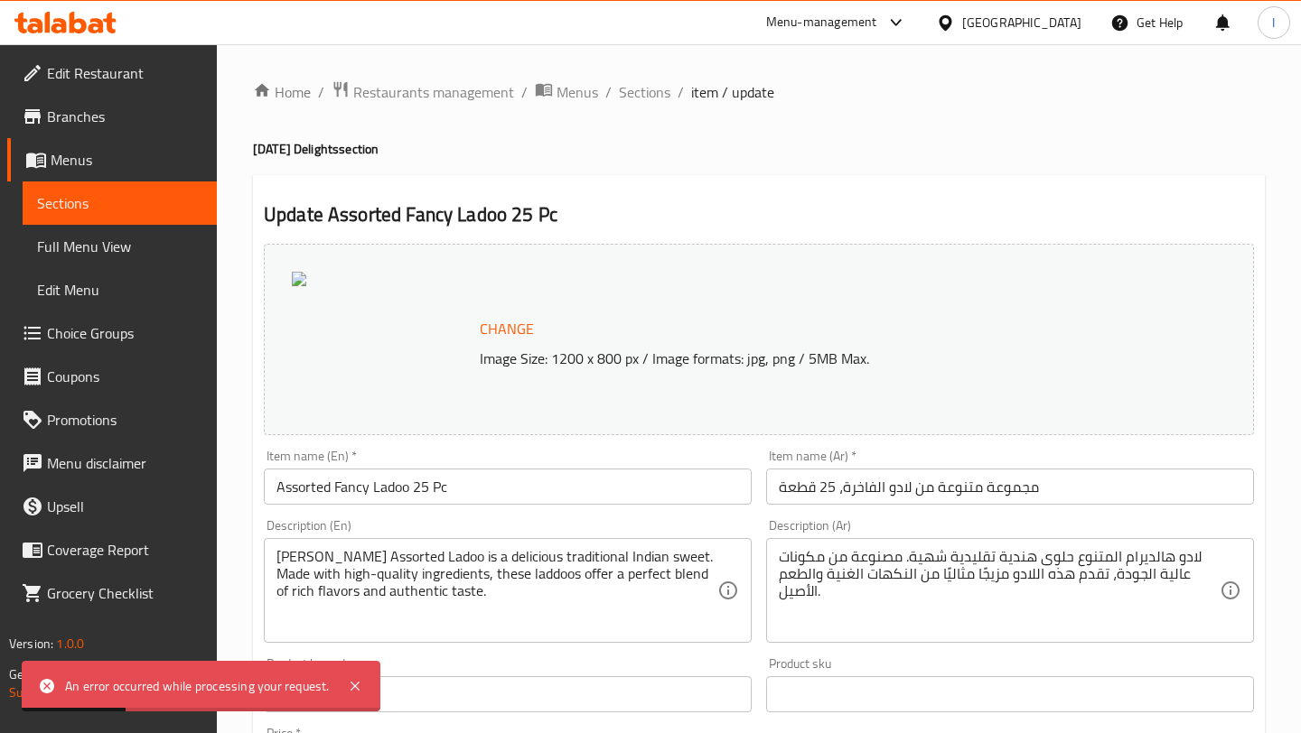
scroll to position [569, 0]
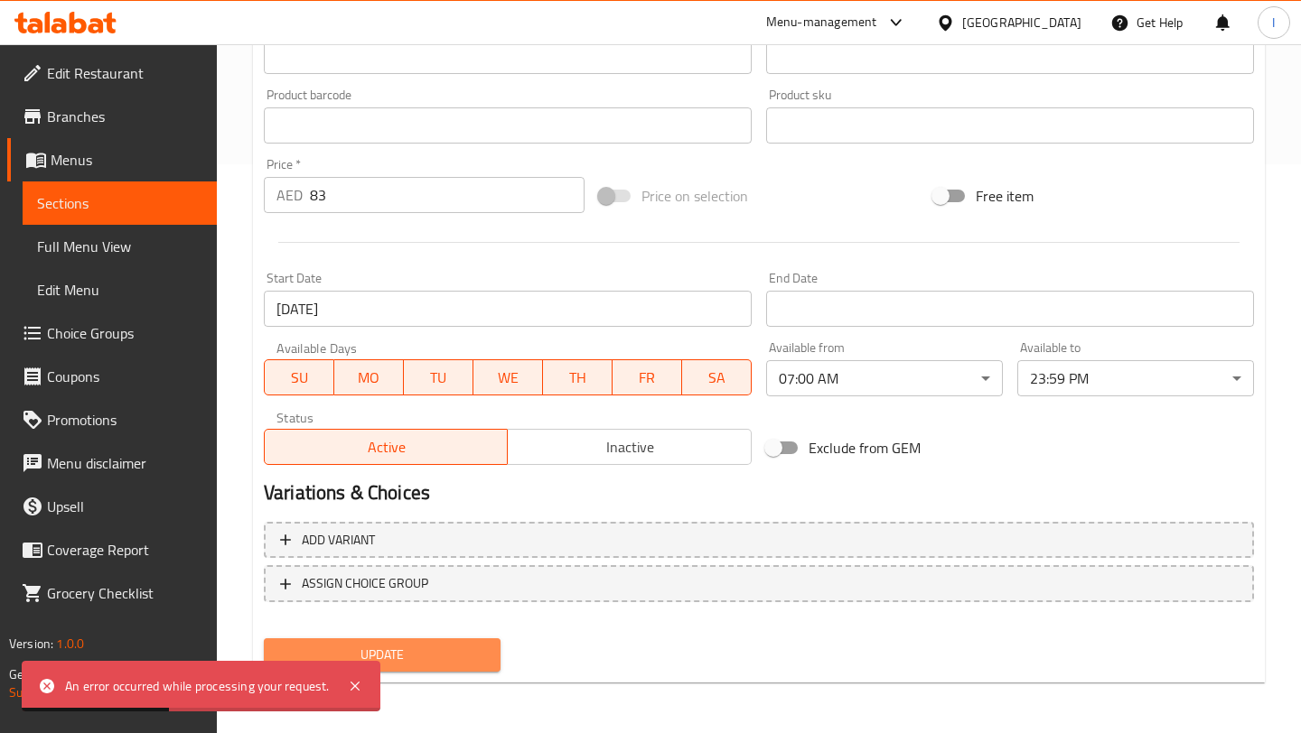
click at [381, 655] on span "Update" at bounding box center [382, 655] width 208 height 23
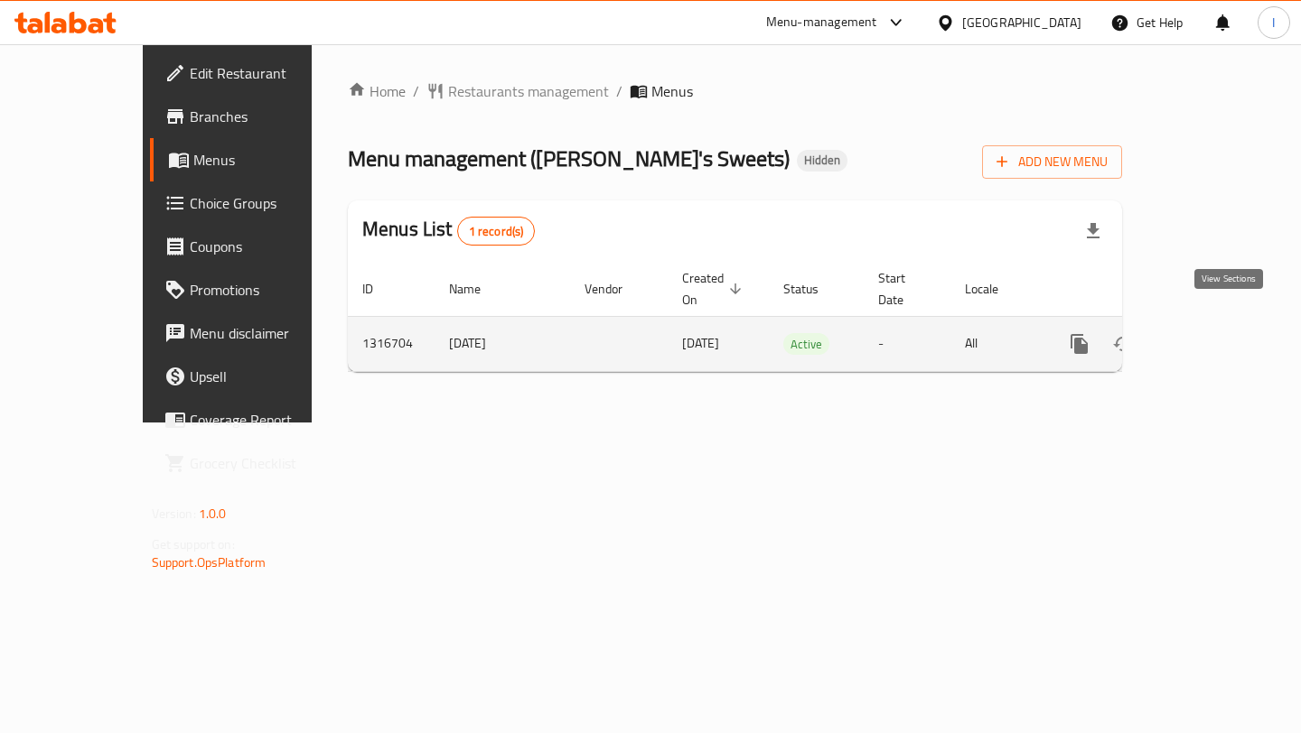
click at [1213, 329] on link "enhanced table" at bounding box center [1209, 343] width 43 height 43
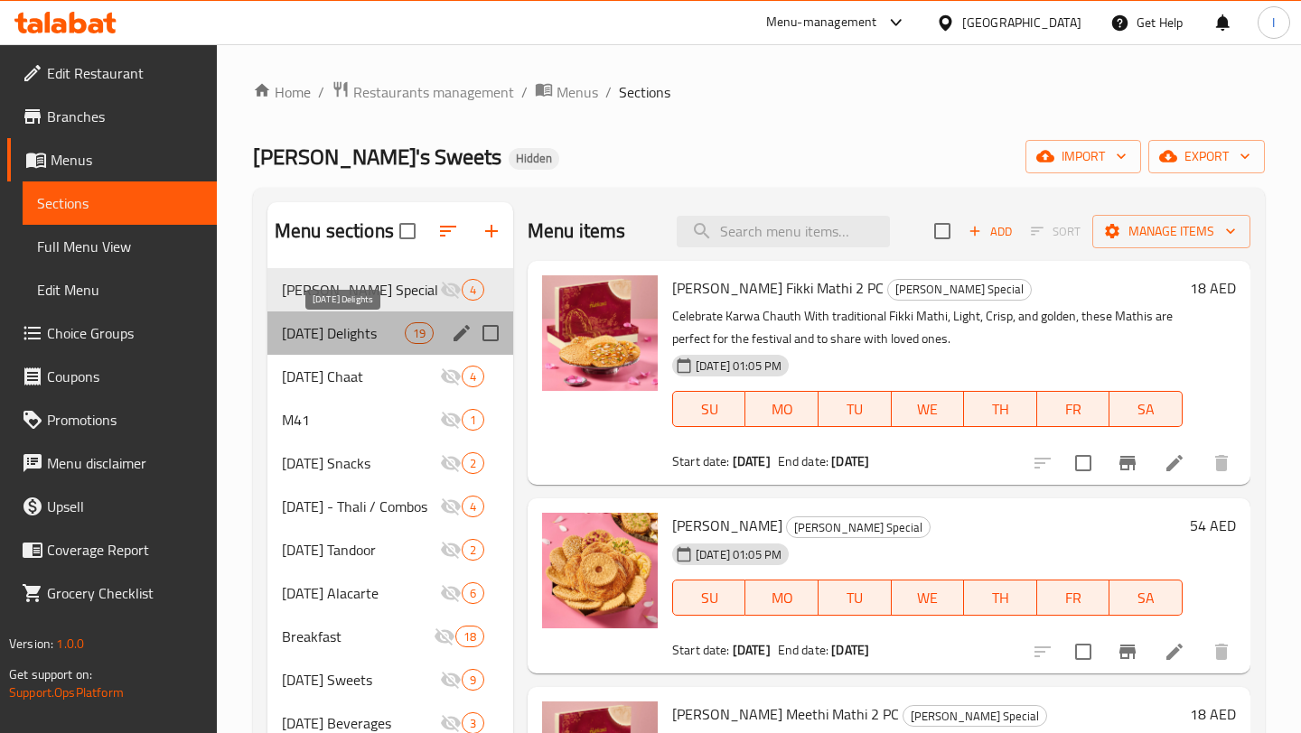
click at [300, 334] on span "[DATE] Delights" at bounding box center [343, 333] width 123 height 22
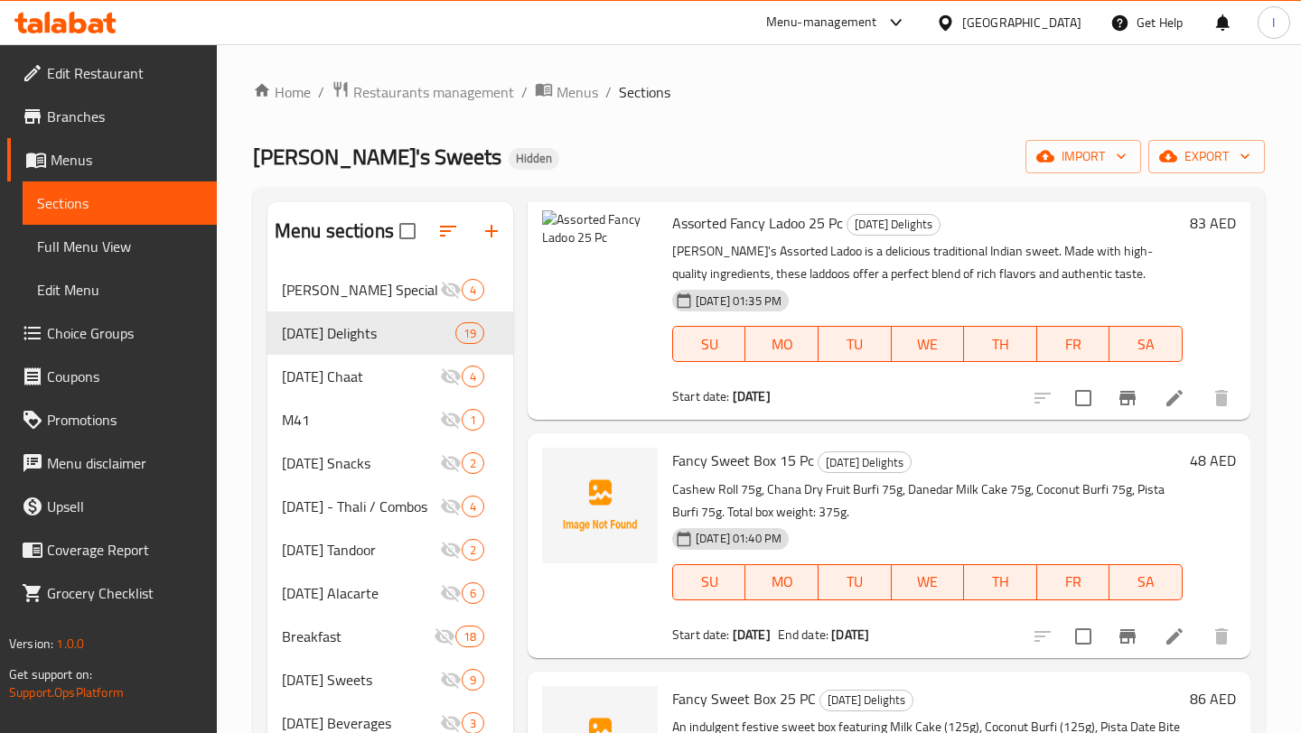
scroll to position [1172, 0]
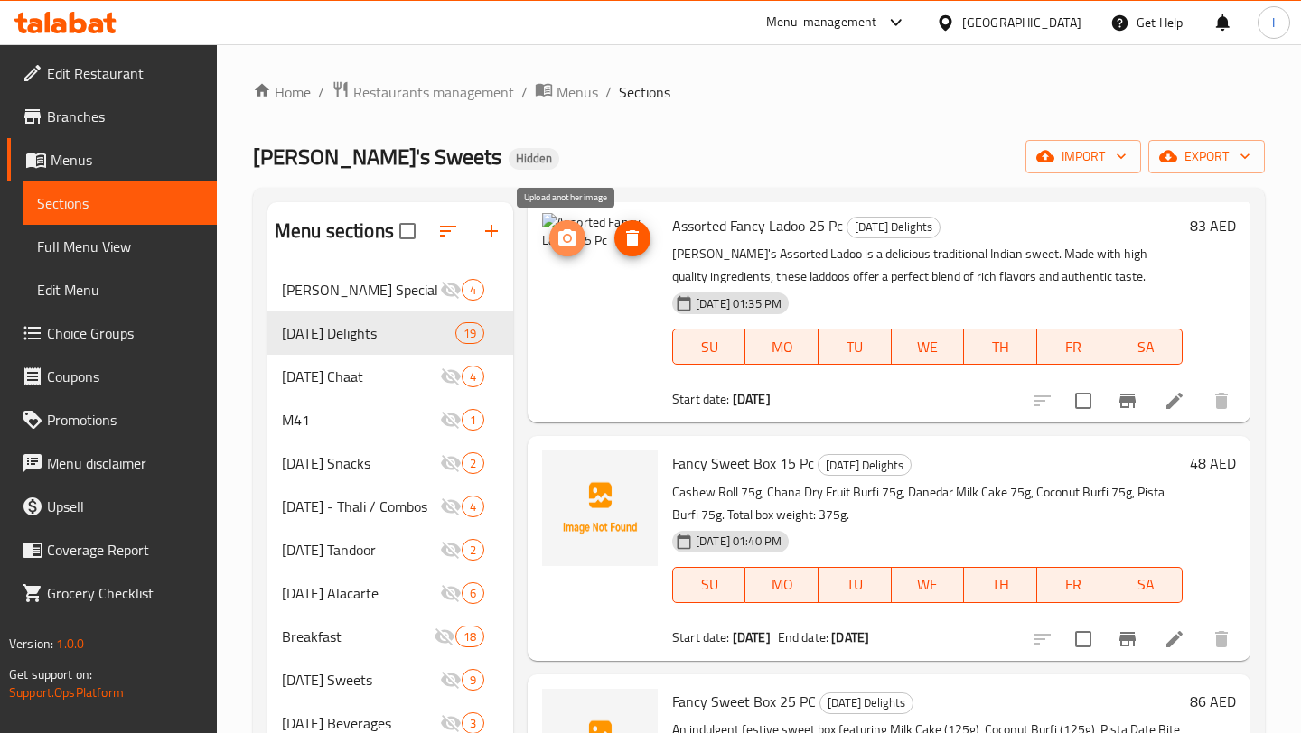
click at [562, 238] on icon "upload picture" at bounding box center [567, 237] width 18 height 16
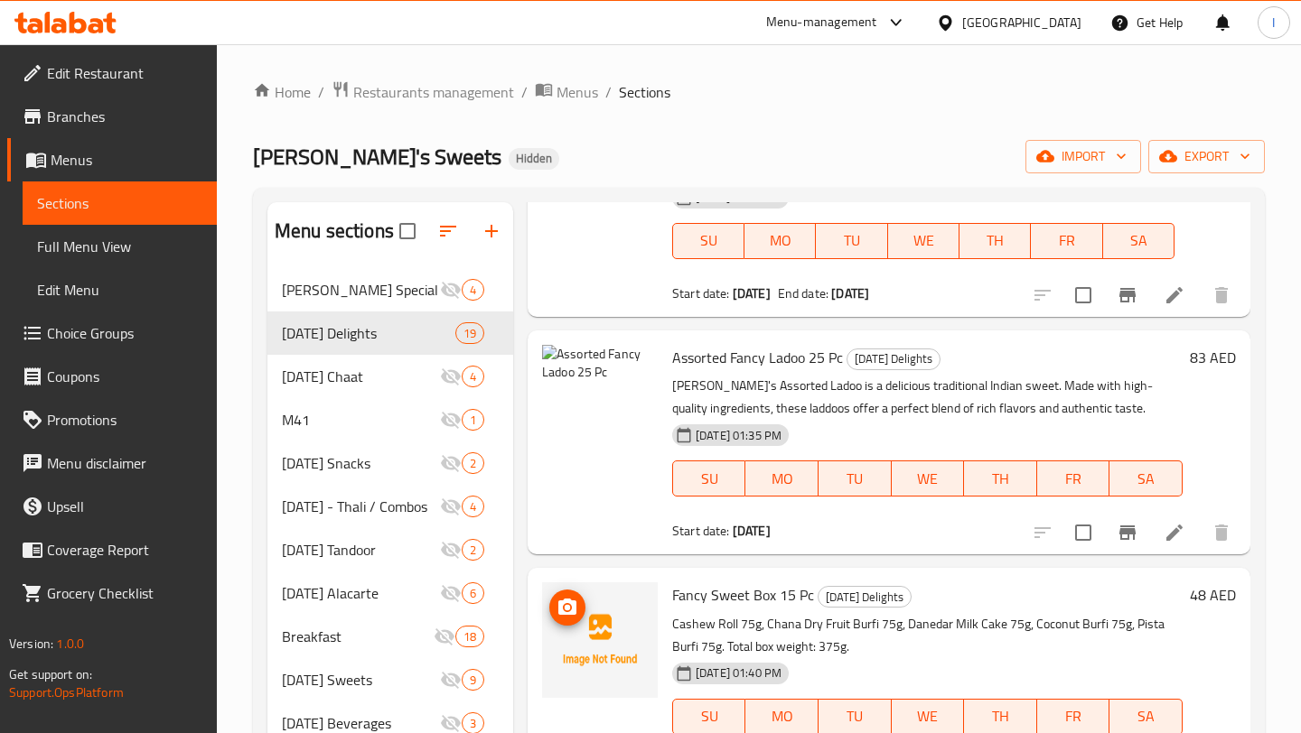
scroll to position [1041, 0]
click at [583, 381] on img at bounding box center [600, 402] width 116 height 116
click at [568, 371] on circle "upload picture" at bounding box center [566, 368] width 5 height 5
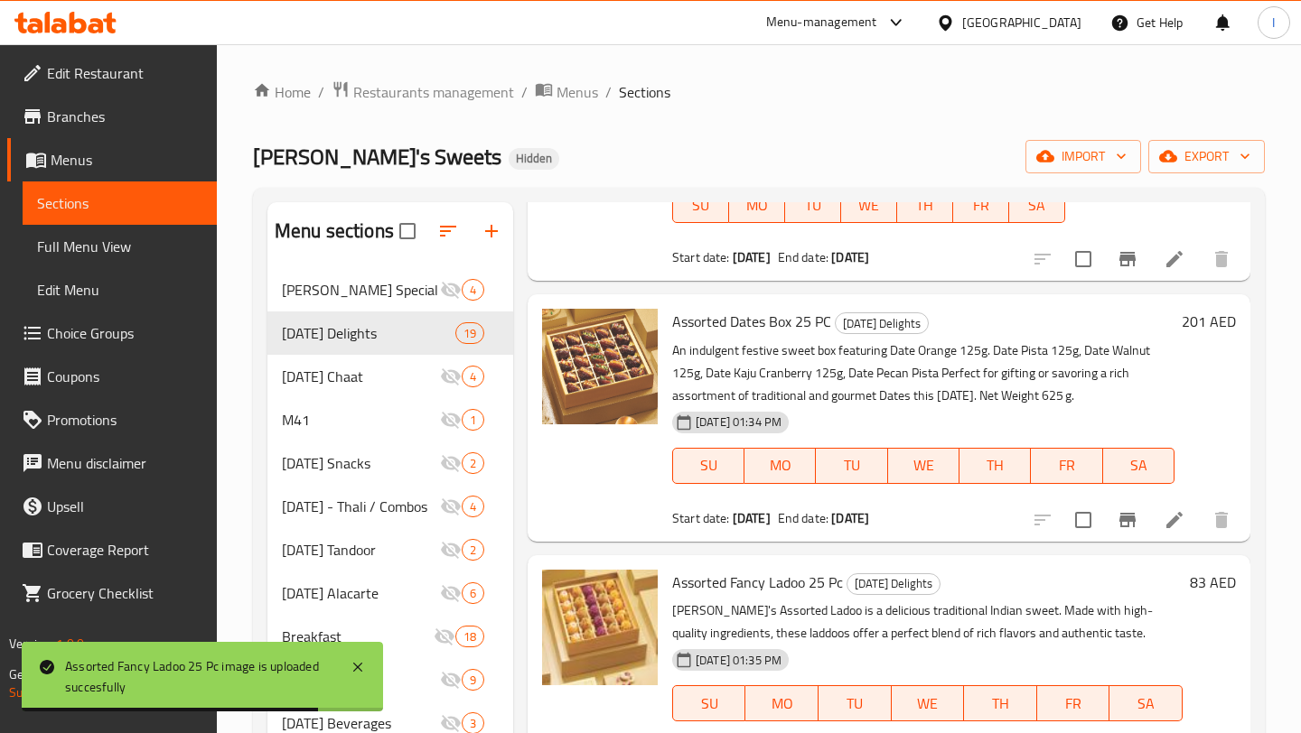
scroll to position [821, 0]
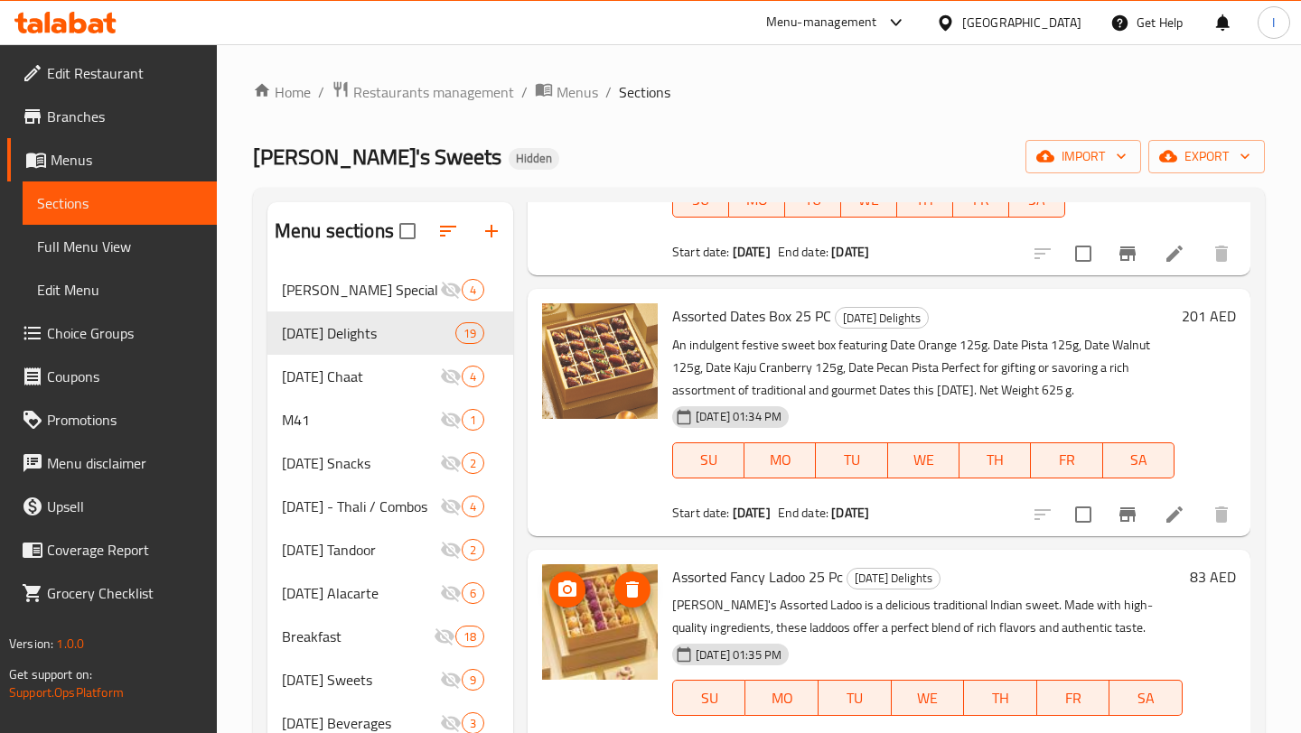
click at [597, 618] on img at bounding box center [600, 622] width 116 height 116
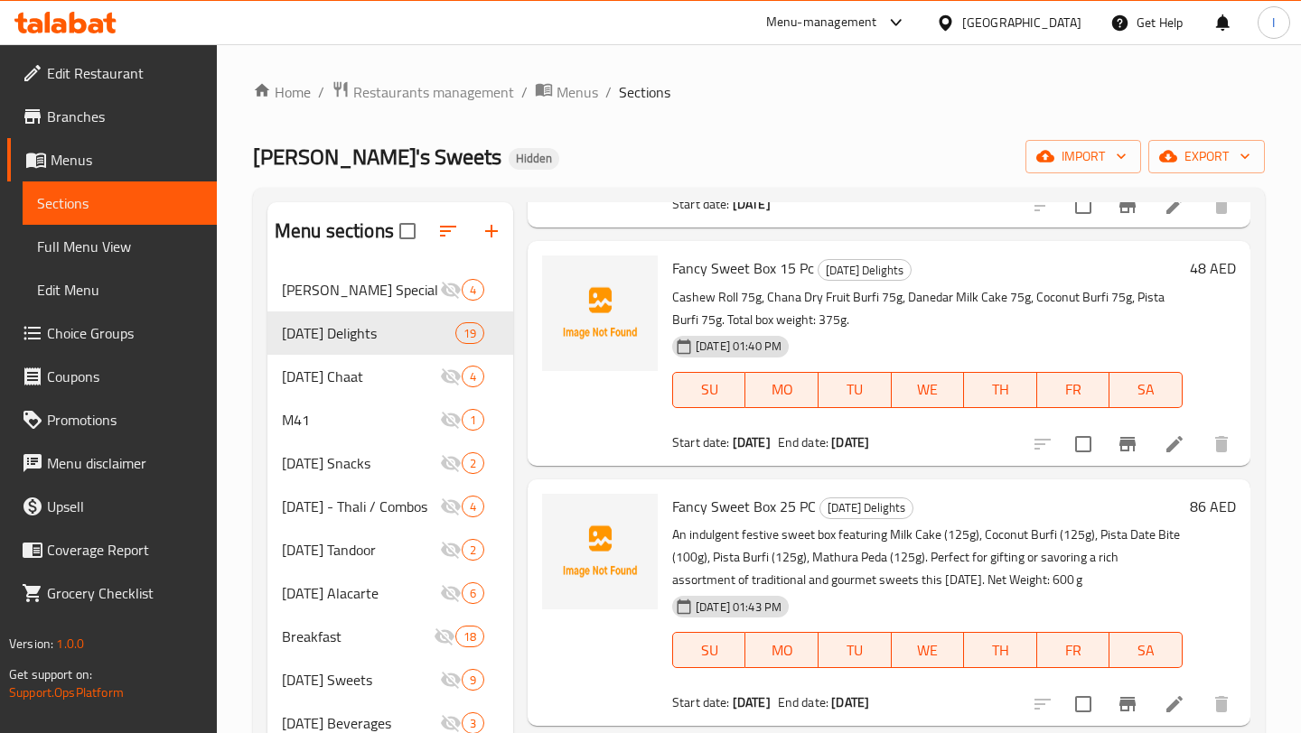
scroll to position [1374, 0]
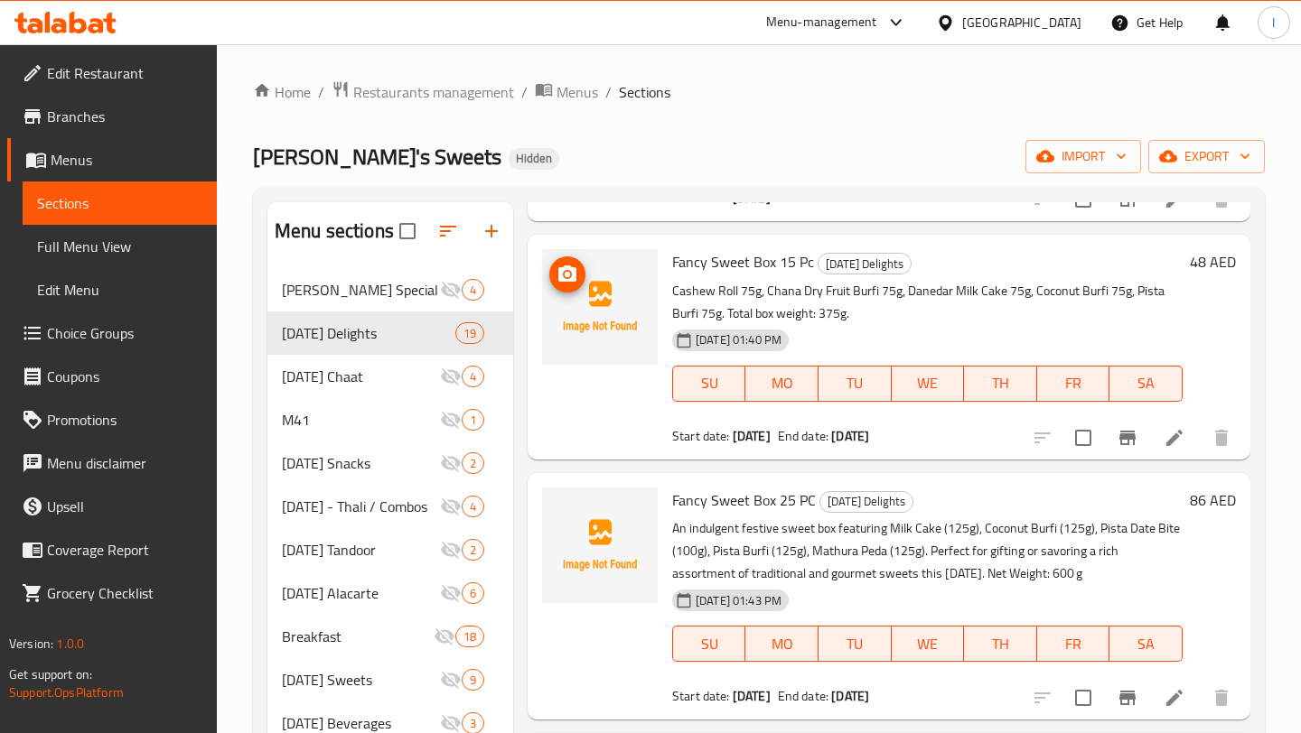
click at [596, 305] on img at bounding box center [600, 307] width 116 height 116
click at [566, 279] on icon "upload picture" at bounding box center [567, 274] width 18 height 16
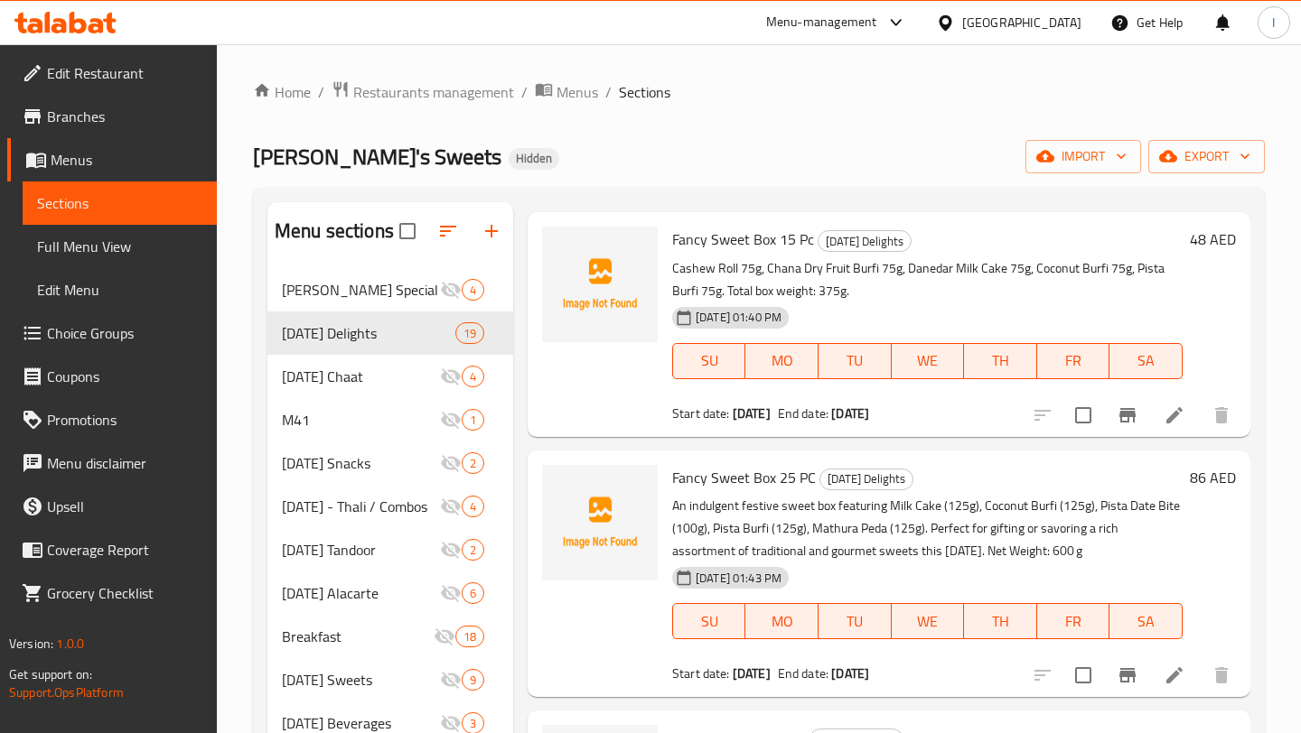
scroll to position [1394, 0]
click at [597, 276] on img at bounding box center [600, 287] width 116 height 116
click at [564, 257] on icon "upload picture" at bounding box center [567, 254] width 22 height 22
